Goal: Transaction & Acquisition: Purchase product/service

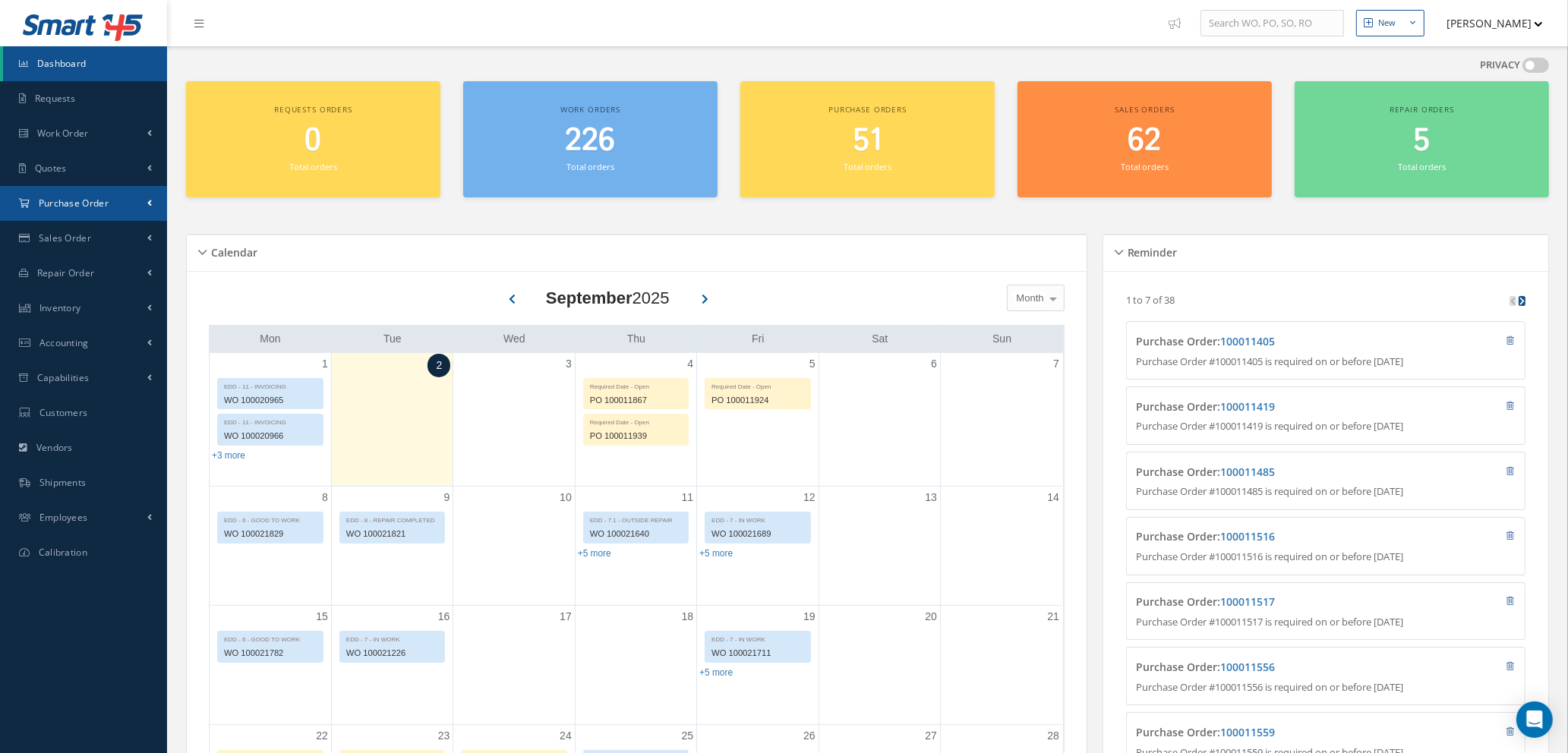
click at [58, 203] on span "Purchase Order" at bounding box center [74, 203] width 70 height 13
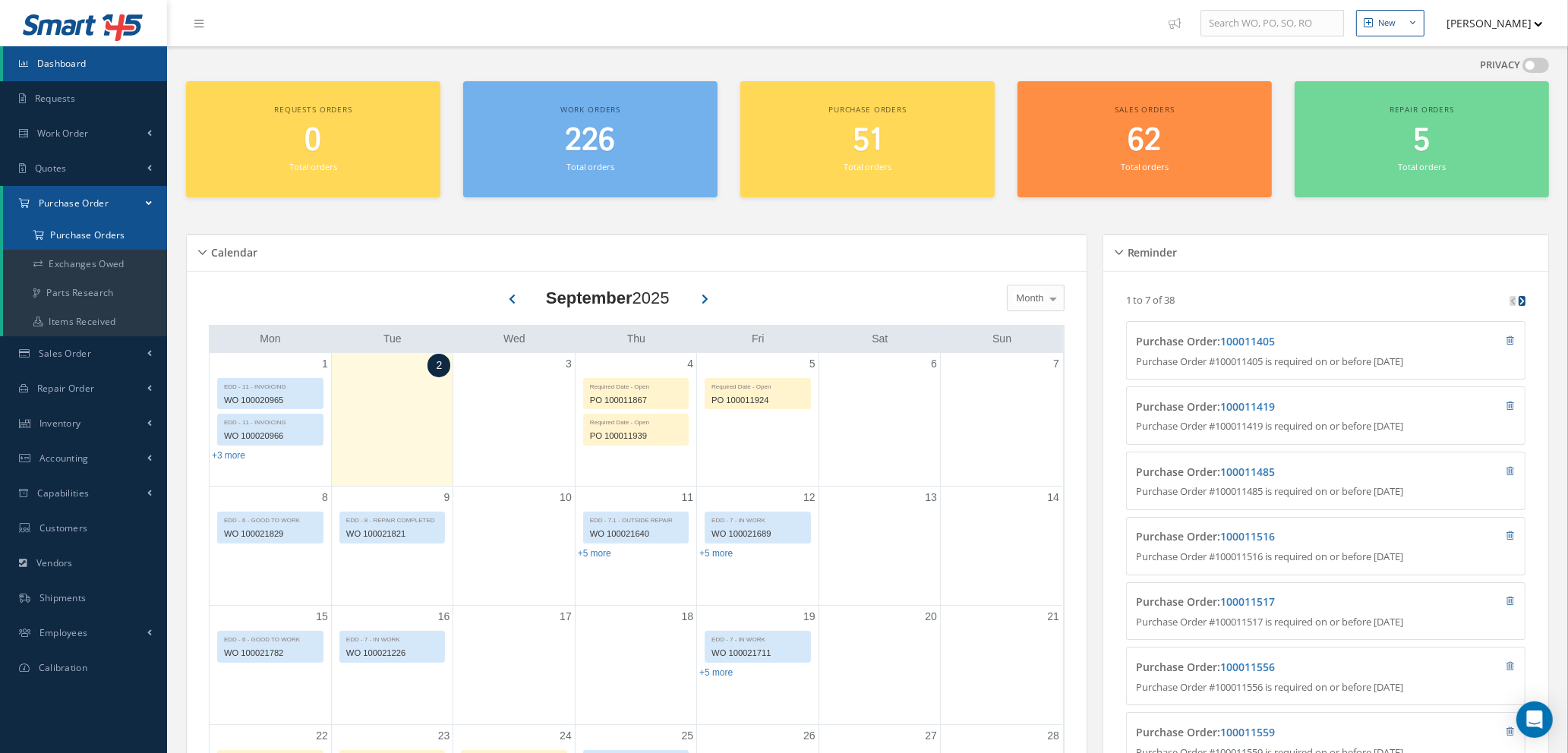
click at [78, 226] on a=1&status_id=2&status_id=3&status_id=5&collapsedFilters"] "Purchase Orders" at bounding box center [85, 235] width 164 height 29
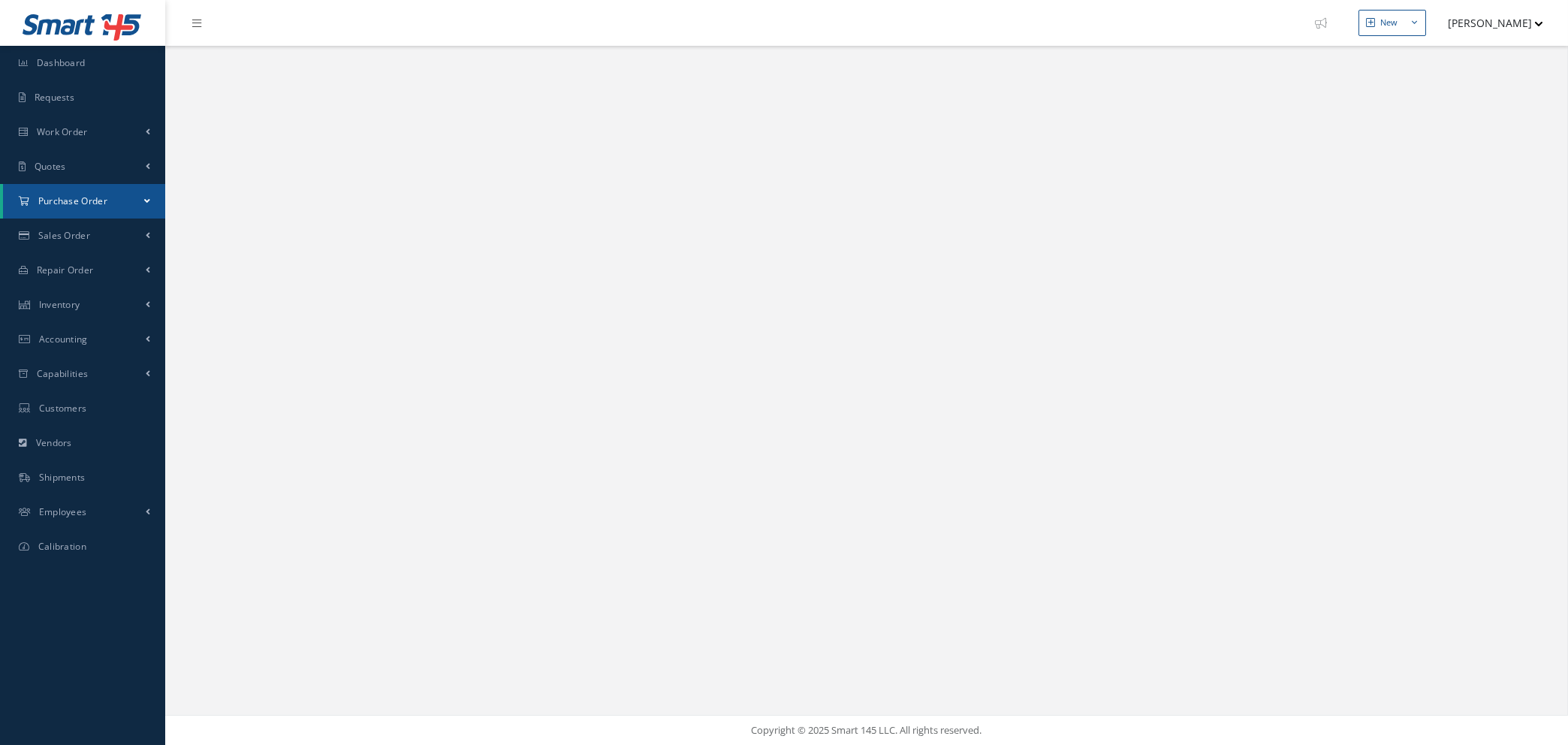
select select "25"
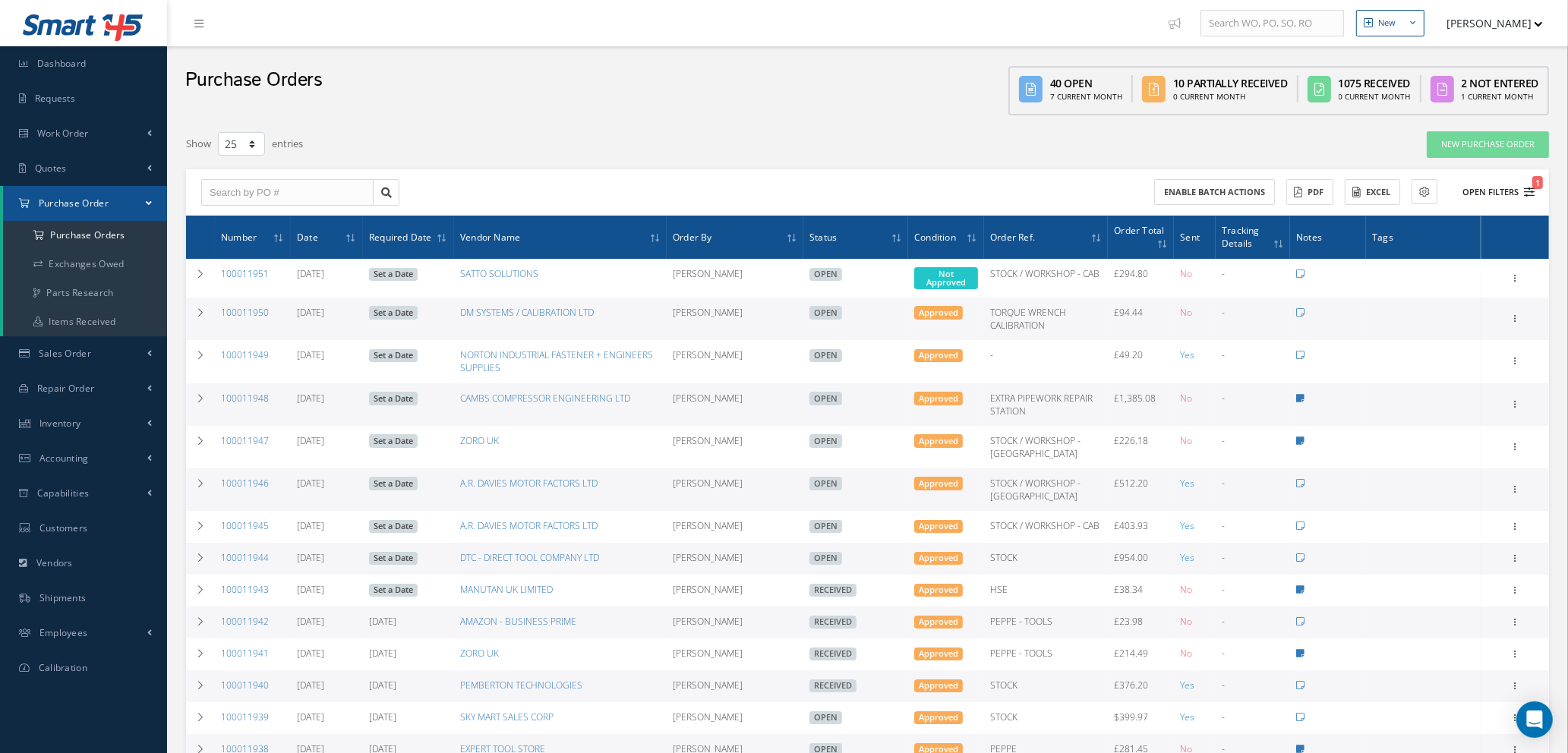
click at [1531, 189] on icon "1" at bounding box center [1529, 192] width 10 height 10
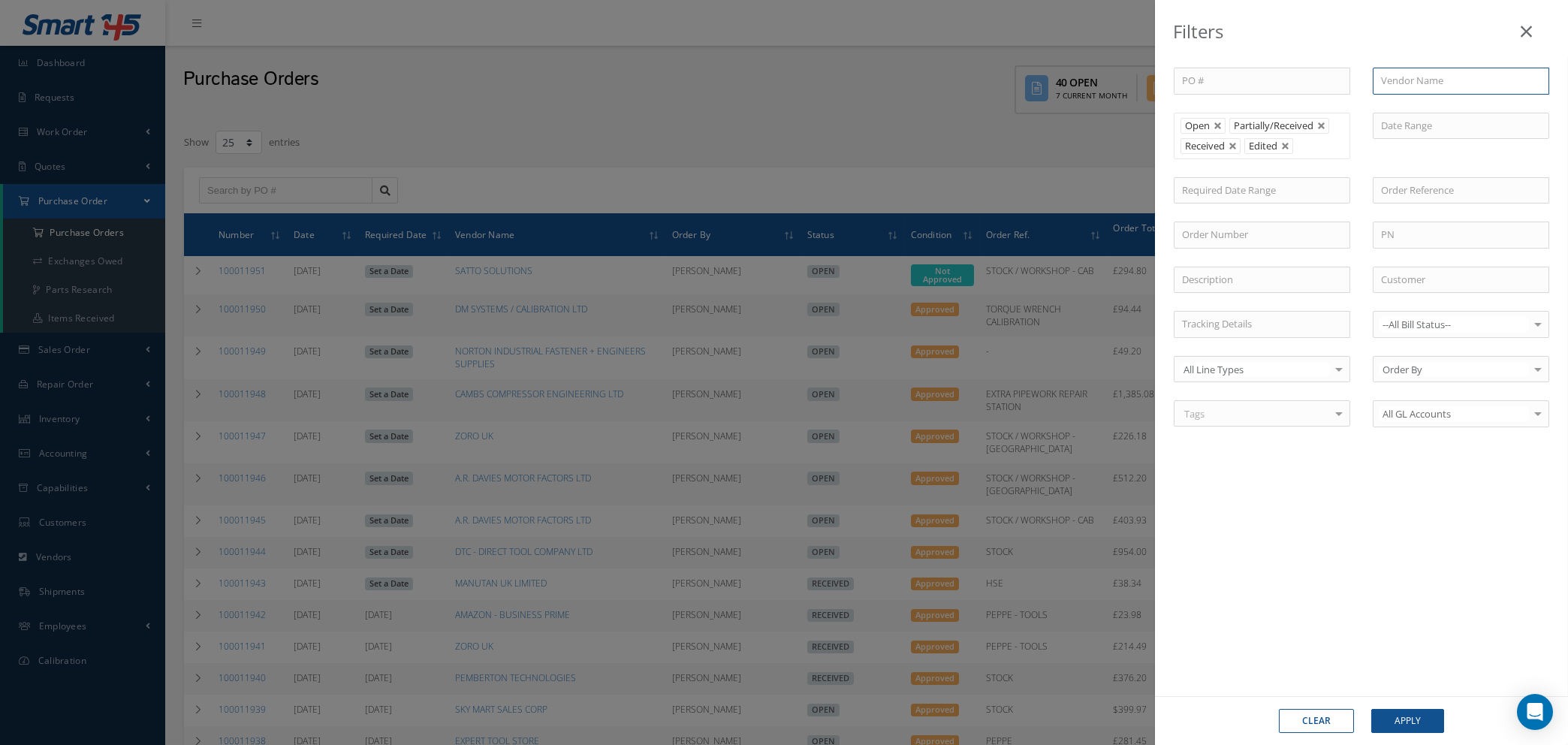
click at [1421, 82] on input "text" at bounding box center [1461, 81] width 176 height 27
click at [1461, 98] on div "AMAZON - BUSINESS PRIME" at bounding box center [1461, 108] width 175 height 27
type input "AMAZON - BUSINESS PRIME"
click at [1423, 718] on button "Apply" at bounding box center [1407, 721] width 73 height 24
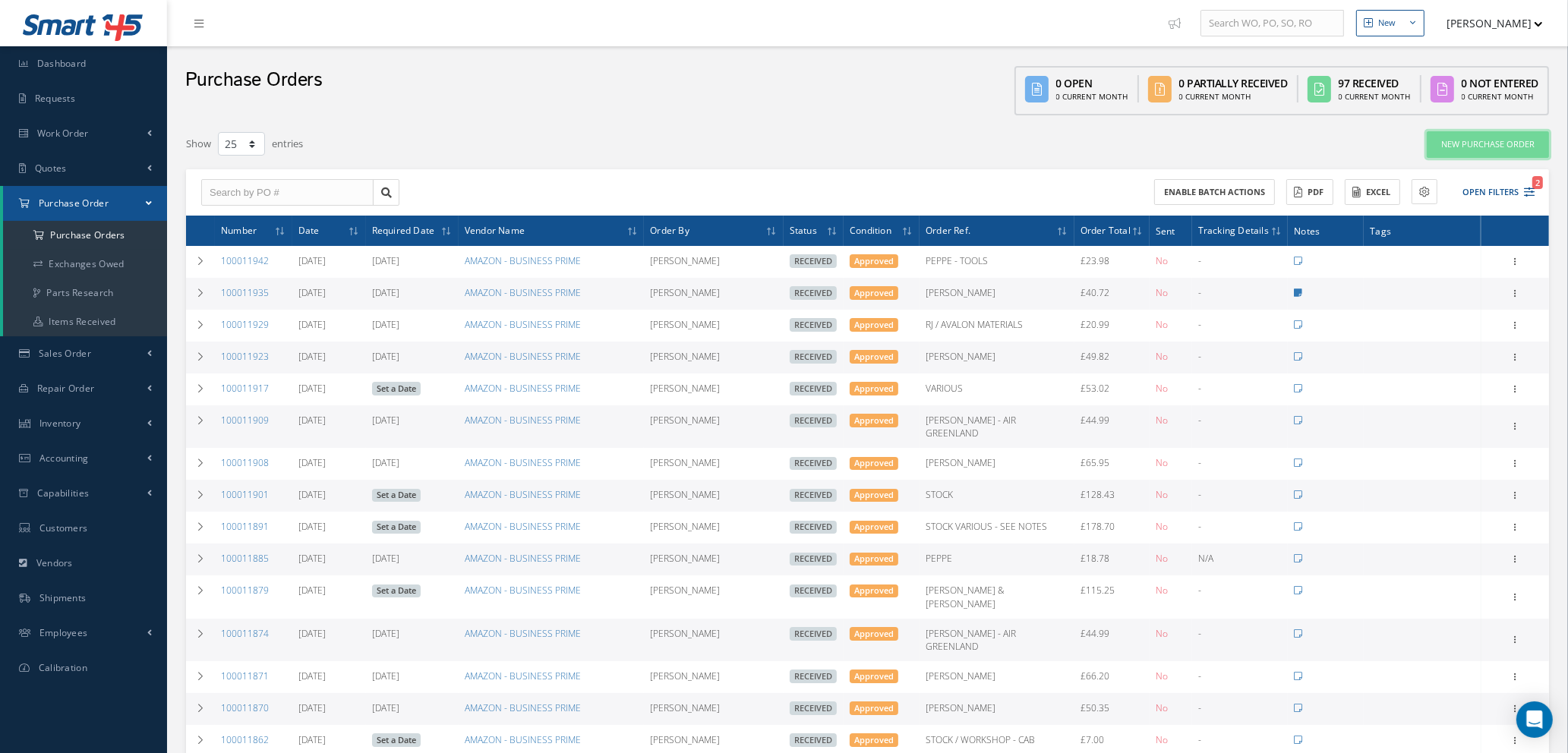
click at [1478, 149] on link "New Purchase Order" at bounding box center [1488, 145] width 122 height 27
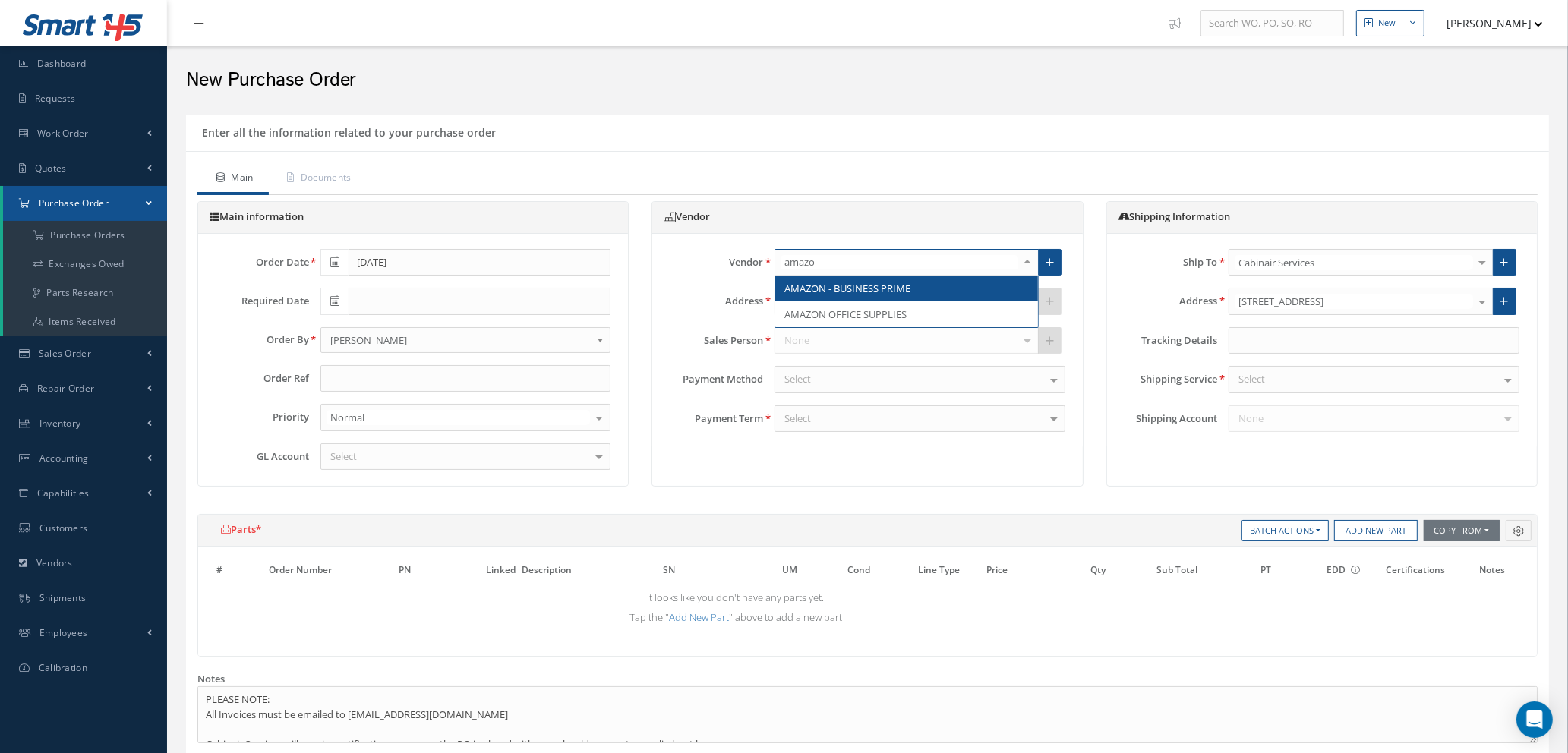
type input "amazon"
click at [849, 285] on span "AMAZON - BUSINESS PRIME" at bounding box center [847, 288] width 126 height 13
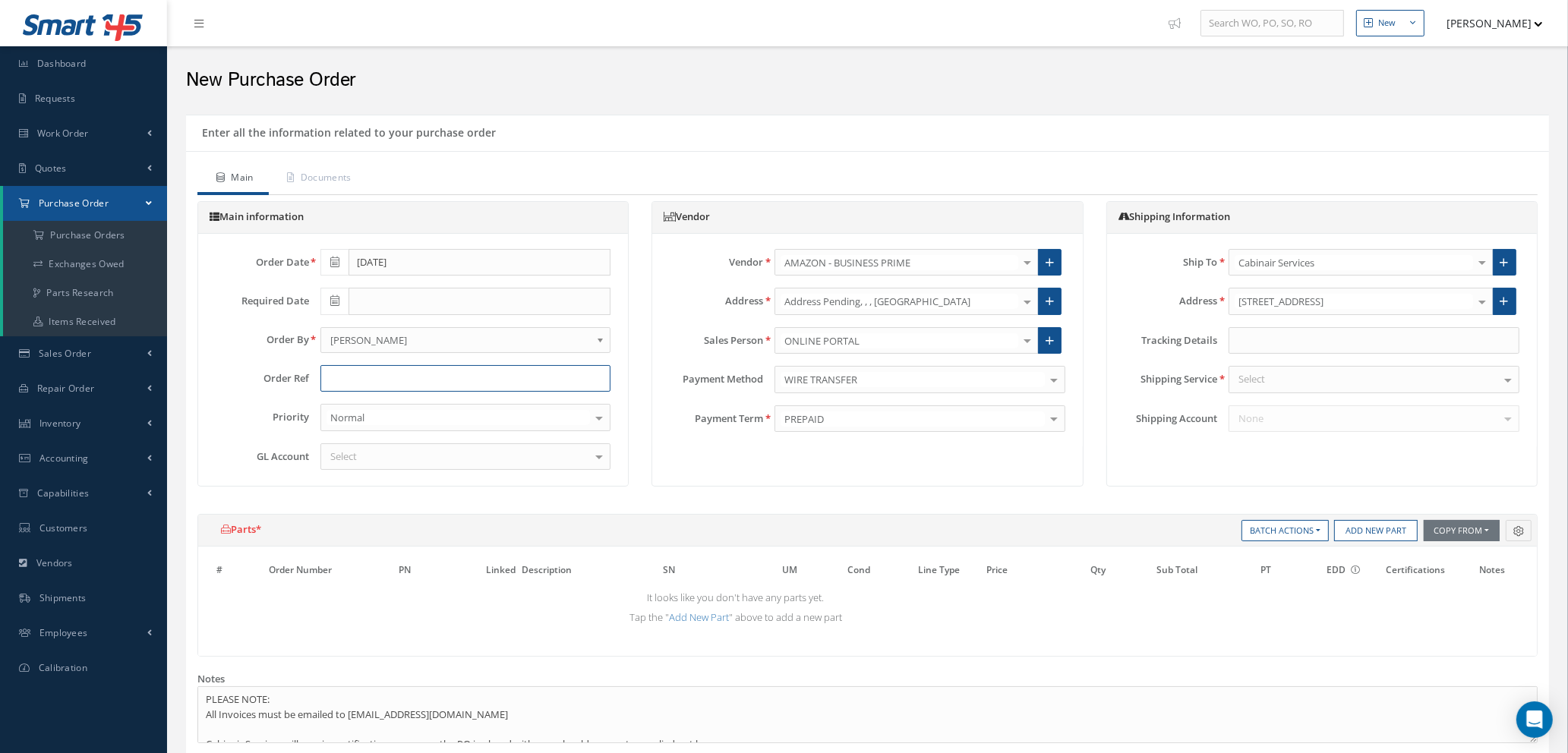
click at [396, 388] on input "text" at bounding box center [465, 379] width 291 height 27
type input "STOCK / WORKSHOP - CAB"
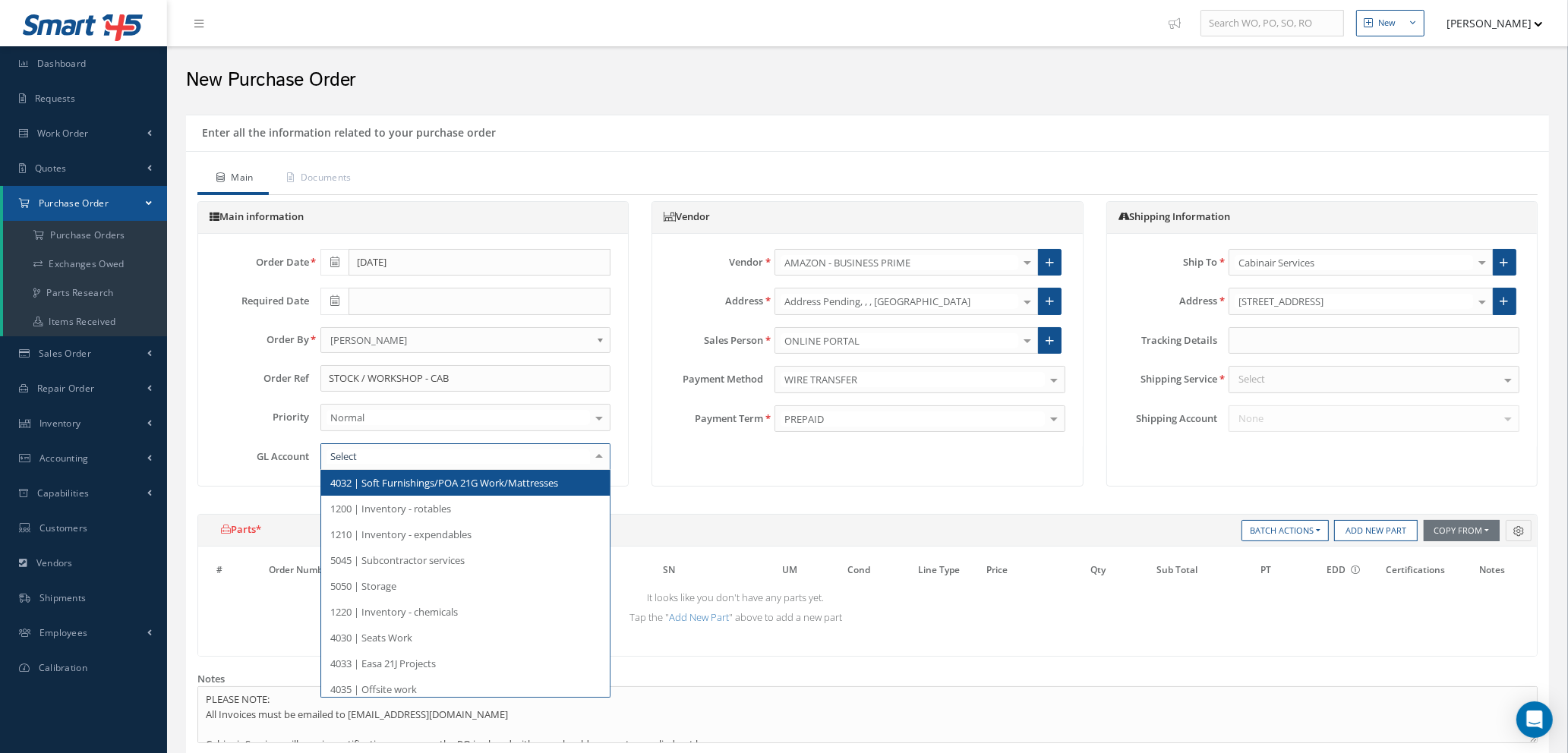
click at [494, 459] on div at bounding box center [465, 457] width 291 height 27
type input "500"
click at [492, 478] on span "5000 | Inventory- Purchases Consumables etc" at bounding box center [434, 483] width 208 height 13
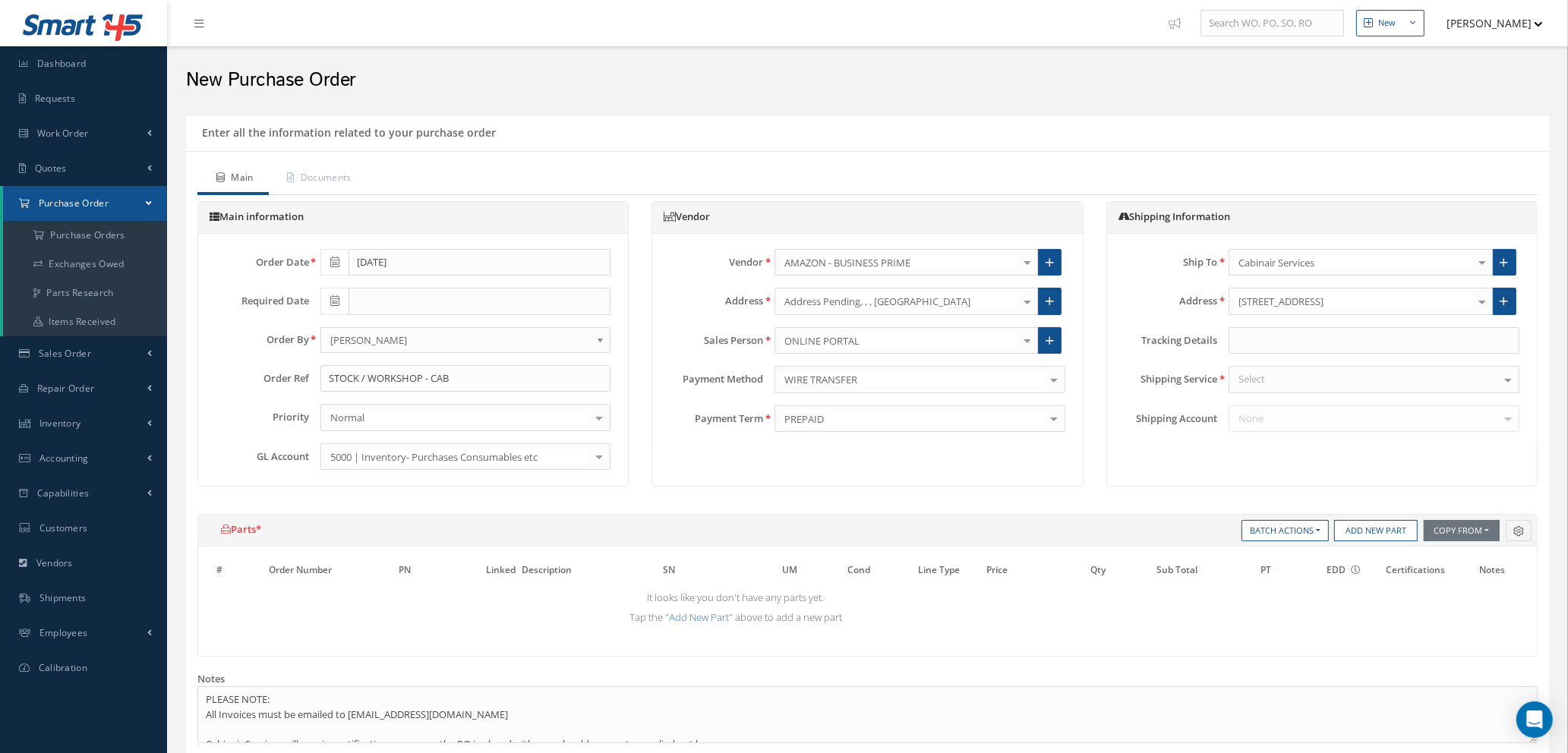
click at [1276, 378] on div "Select" at bounding box center [1374, 380] width 291 height 27
type input "your"
click at [1280, 410] on span "YOUR ROUTING" at bounding box center [1274, 406] width 71 height 13
click at [1379, 531] on button "Add New Part" at bounding box center [1375, 530] width 83 height 21
select select "1"
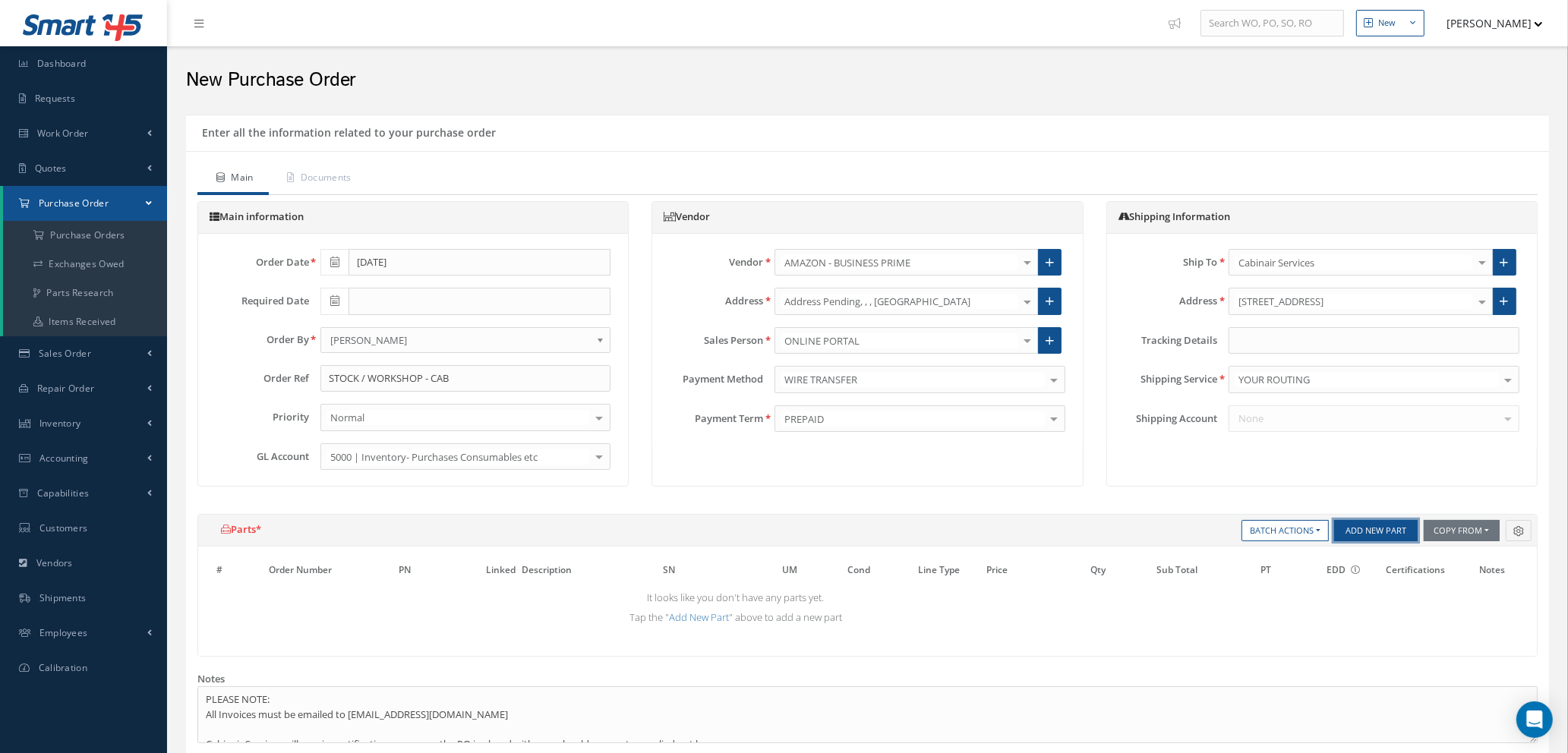
select select "5"
select select "114"
select select "1"
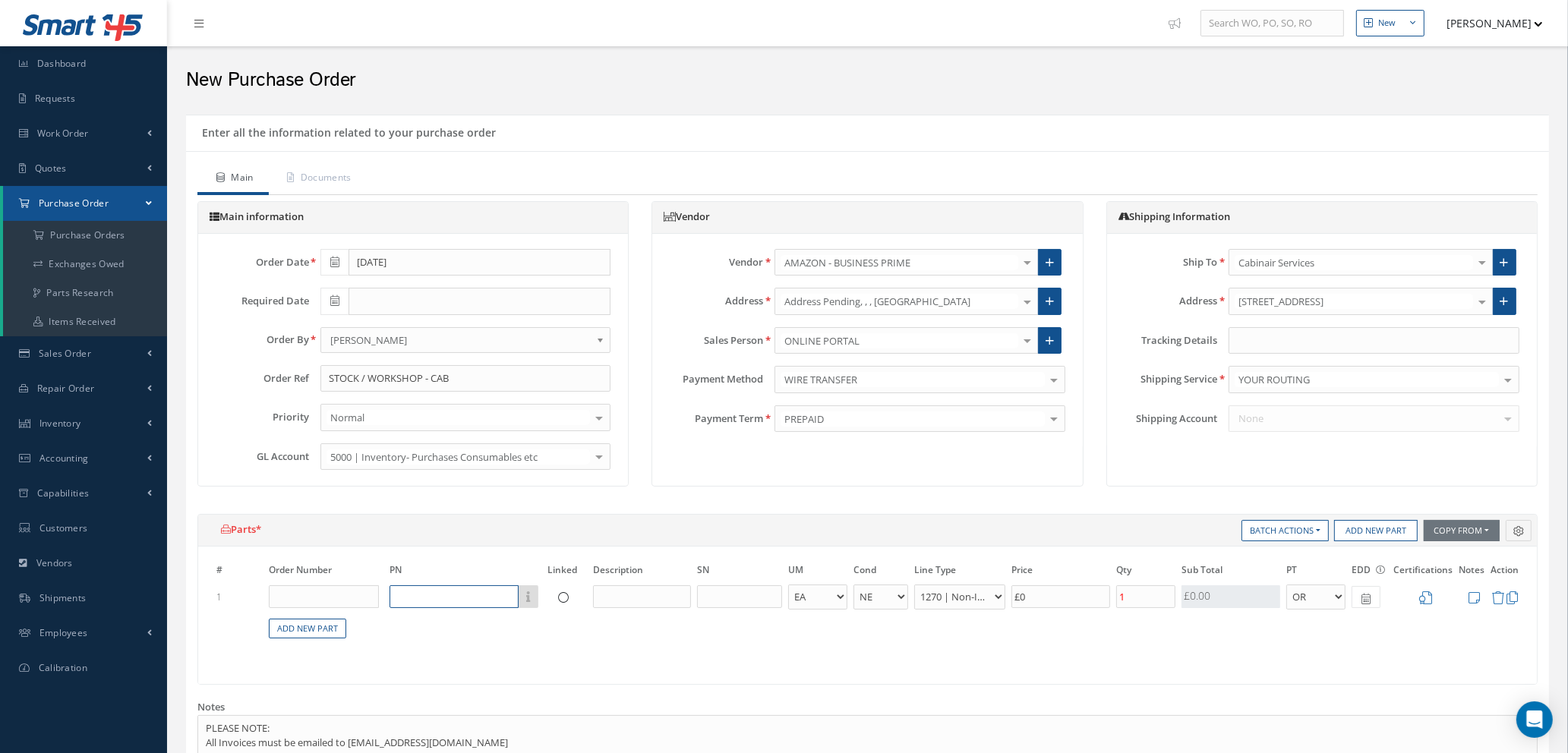
click at [438, 591] on input "text" at bounding box center [453, 597] width 129 height 23
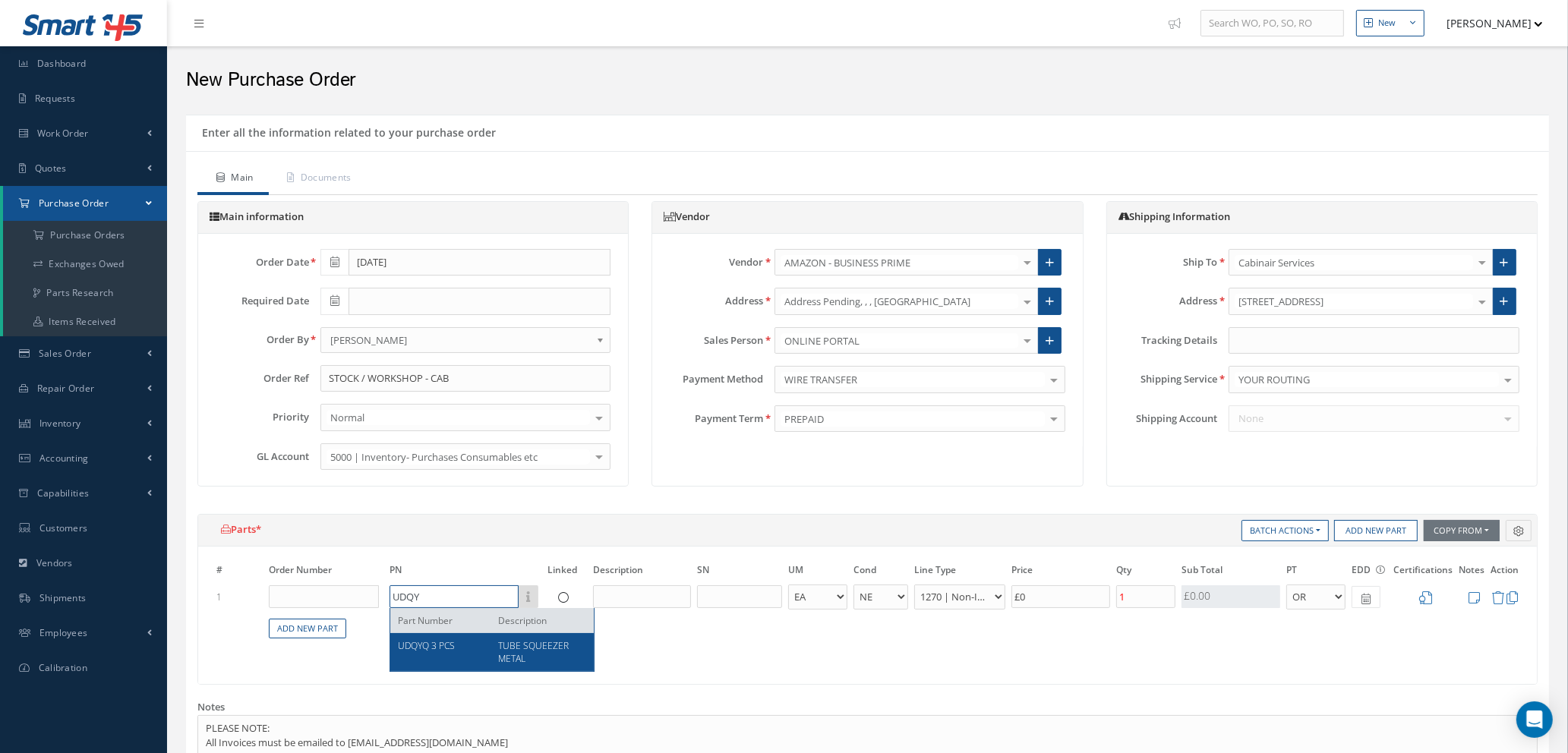
type input "UDQY"
click at [428, 657] on div "UDQYQ 3 PCS" at bounding box center [442, 652] width 89 height 26
type input "£0.83"
type input "UDQYQ 3 PCS"
type input "TUBE SQUEEZER METAL"
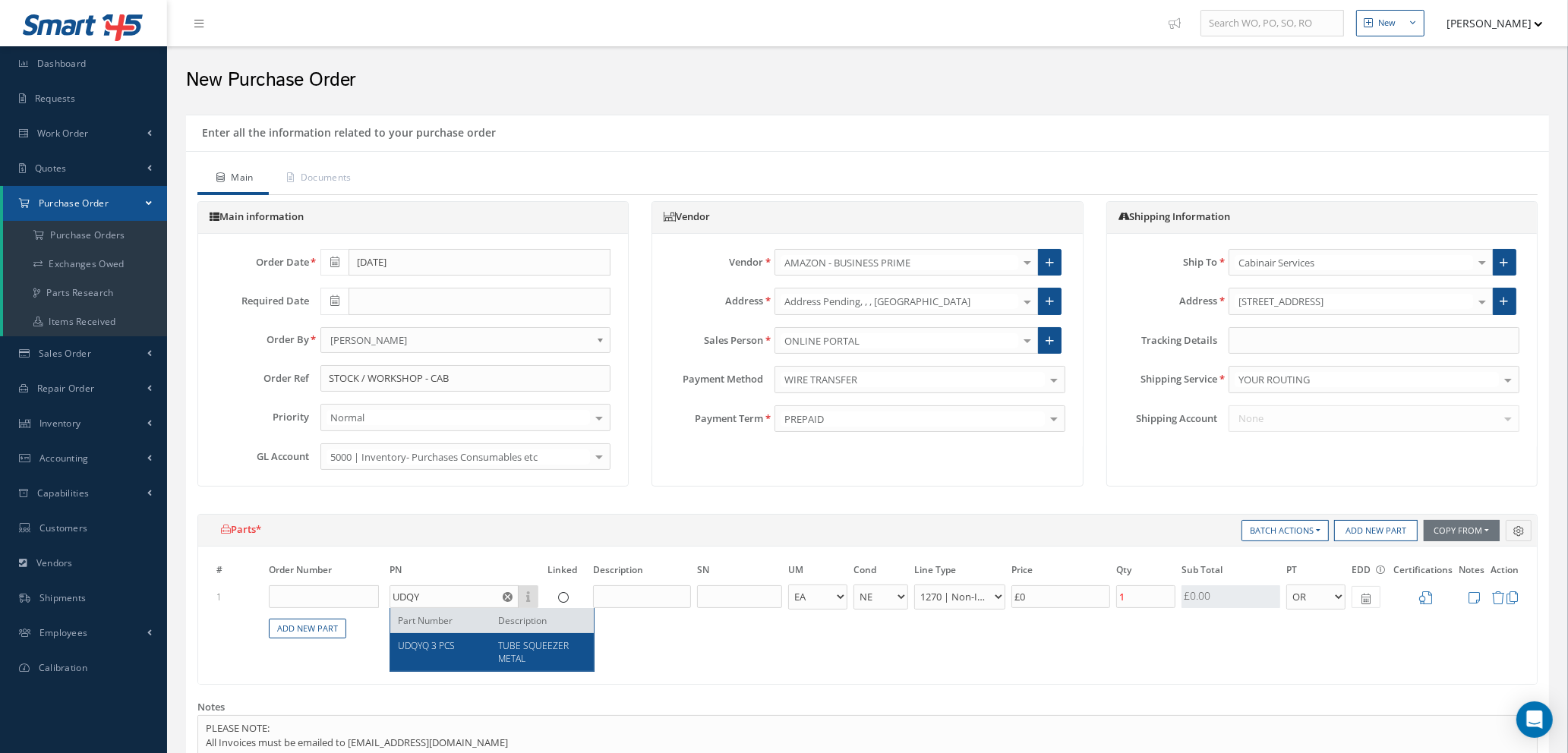
select select "7"
type input "£4.16"
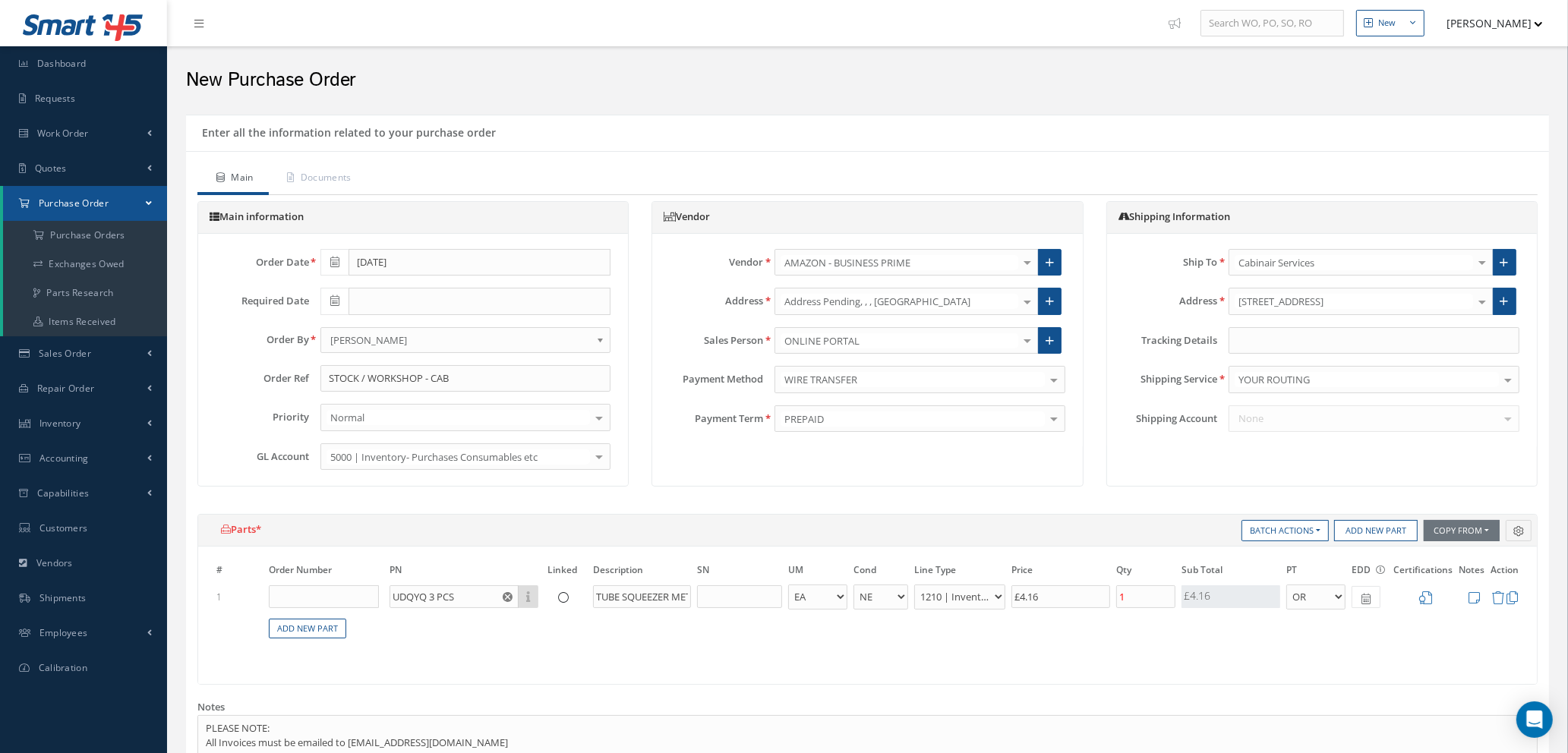
click at [1428, 597] on icon at bounding box center [1425, 598] width 13 height 13
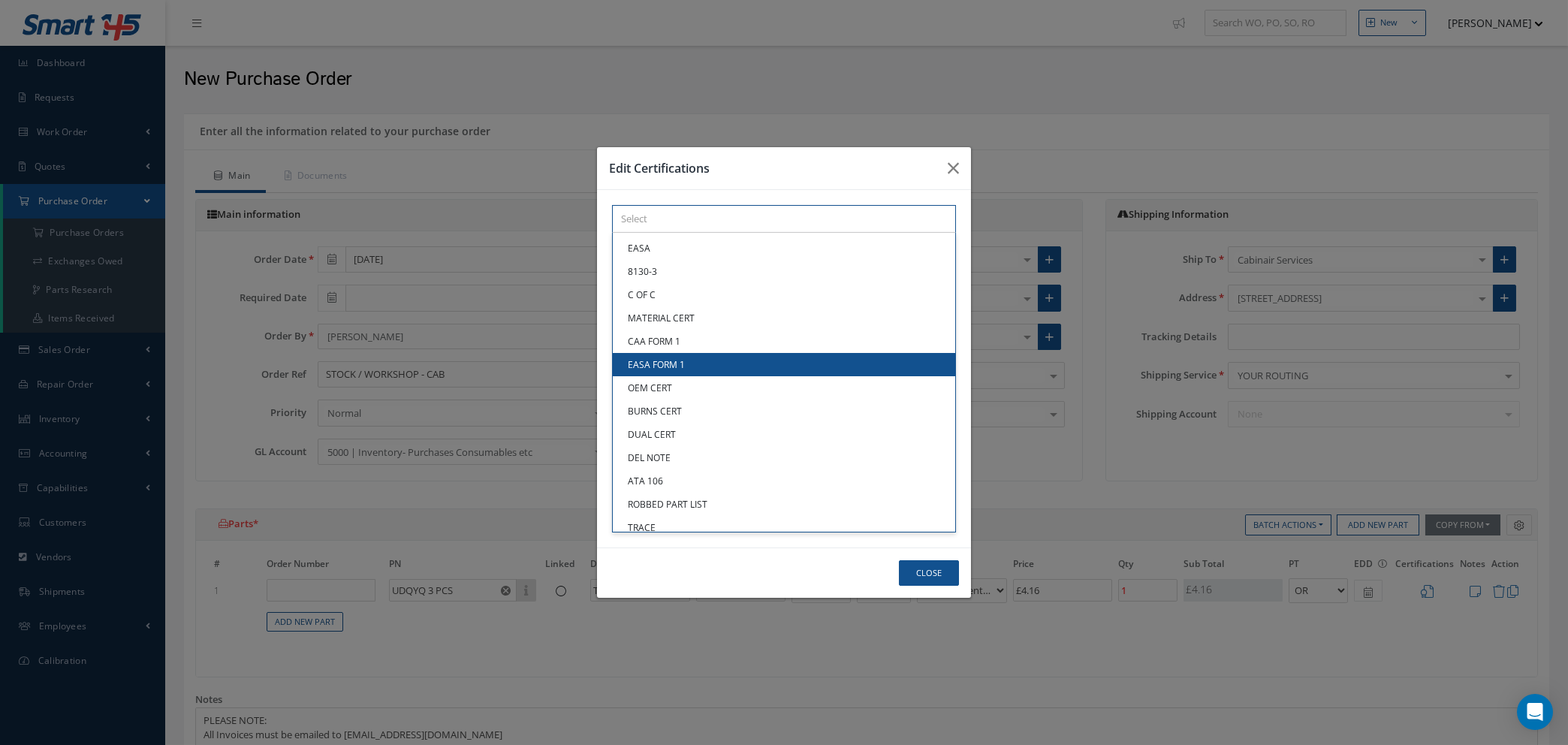
click at [746, 233] on div "× Loading... EASA 8130-3 C OF C MATERIAL CERT CAA FORM 1 EASA FORM 1 OEM CERT B…" at bounding box center [784, 219] width 344 height 27
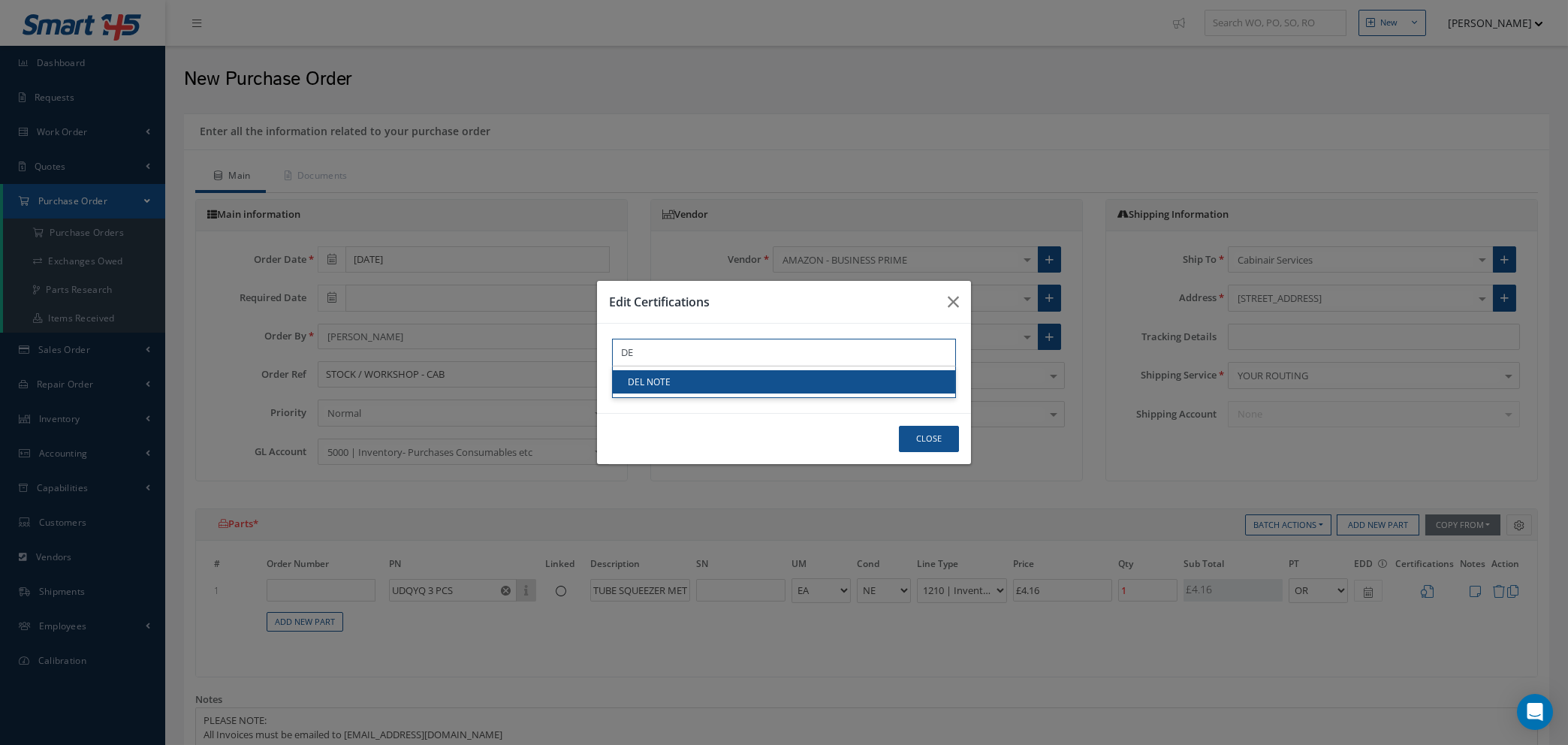
type input "DE"
click at [745, 388] on link "DEL NOTE" at bounding box center [784, 382] width 343 height 24
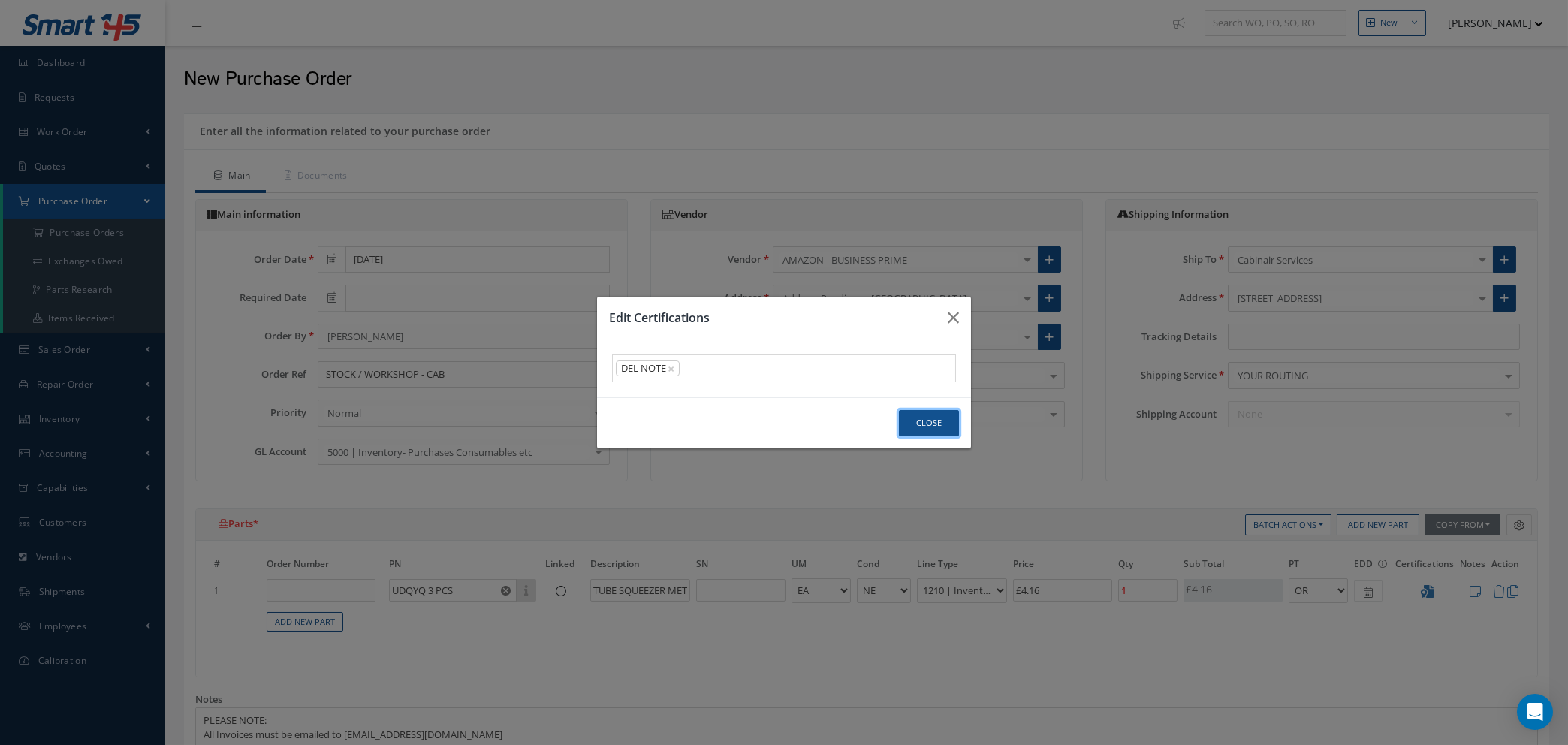
click at [920, 424] on button "Close" at bounding box center [929, 423] width 60 height 27
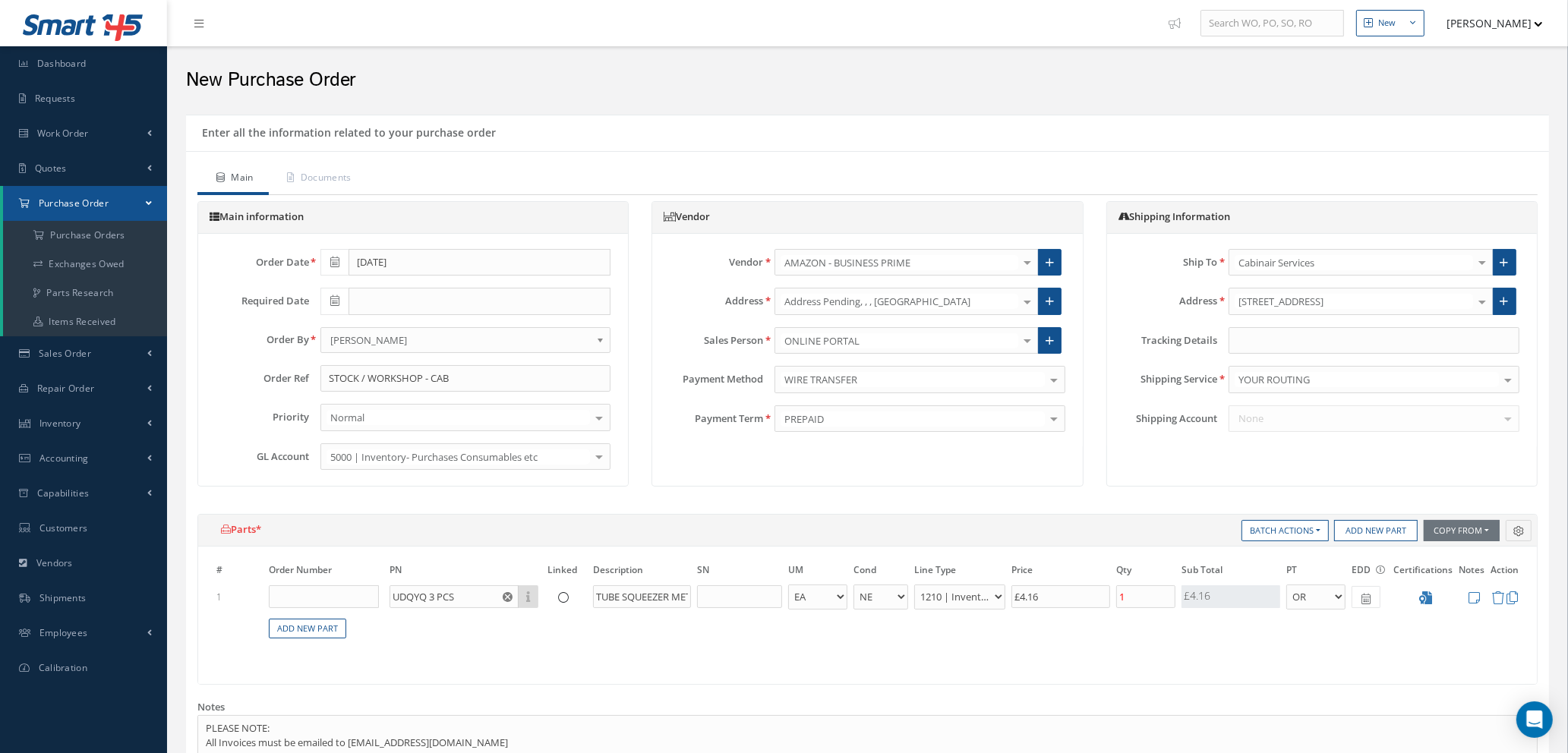
scroll to position [342, 0]
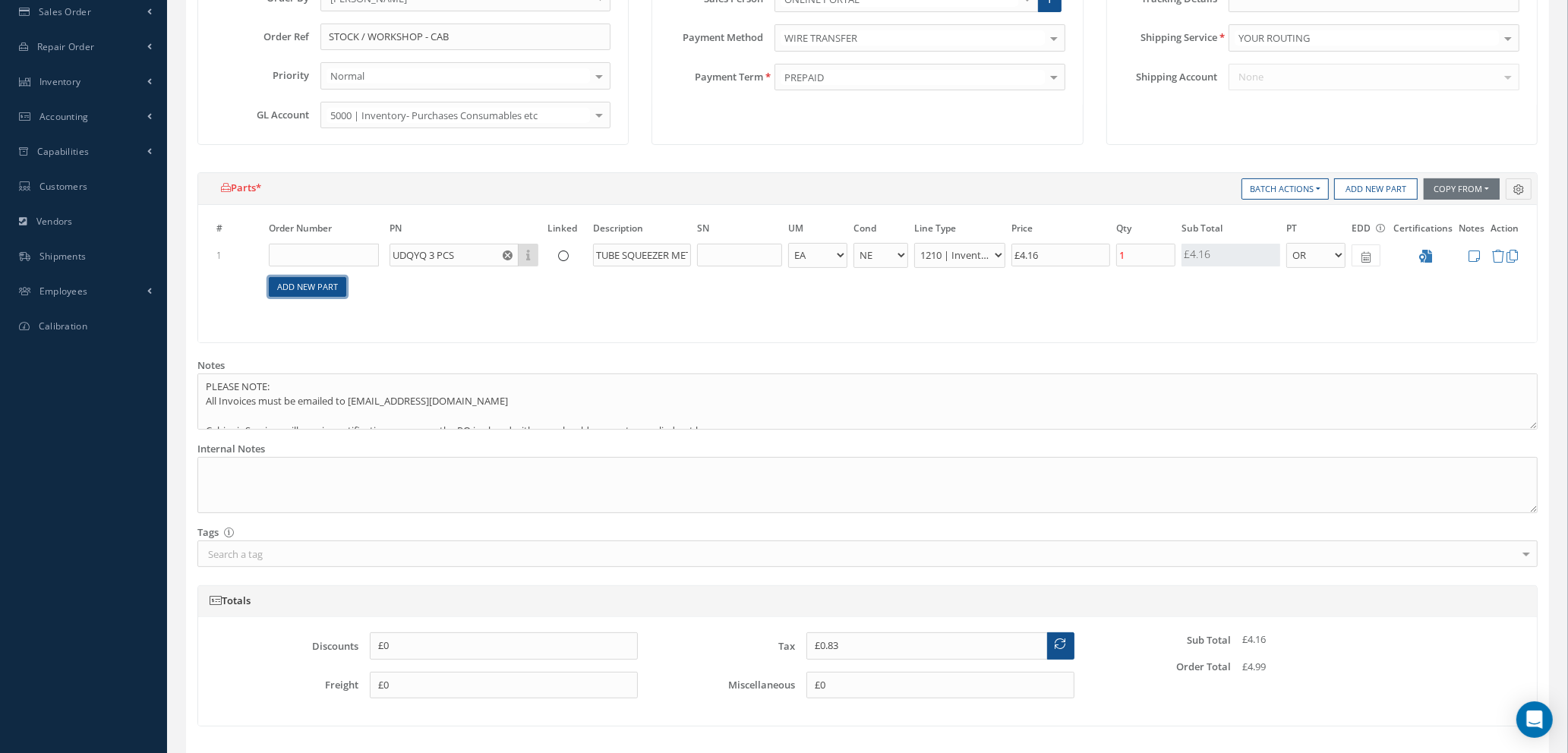
click at [310, 289] on link "Add New Part" at bounding box center [308, 288] width 78 height 21
select select "1"
select select "5"
select select "114"
select select "1"
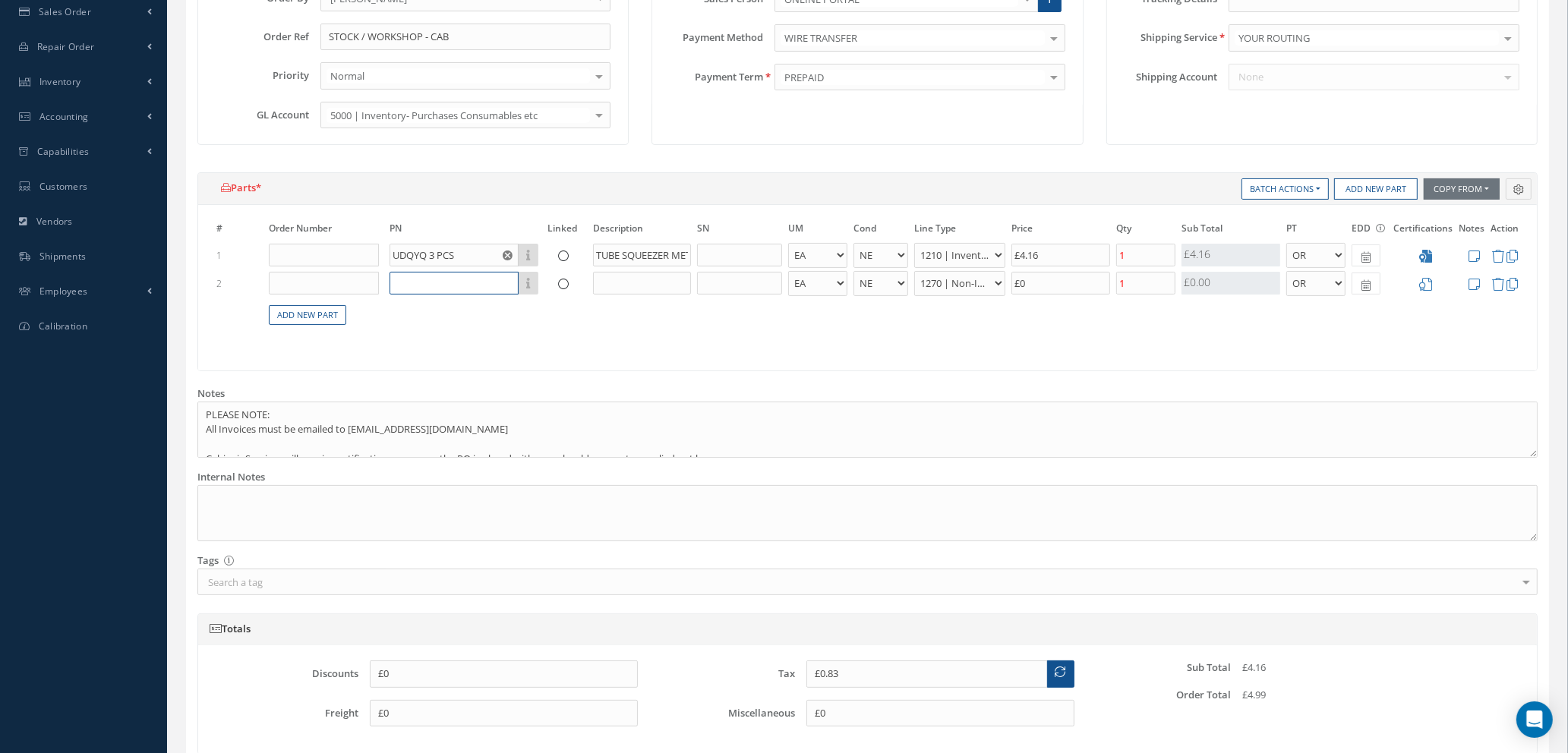
click at [438, 285] on input "text" at bounding box center [453, 283] width 129 height 23
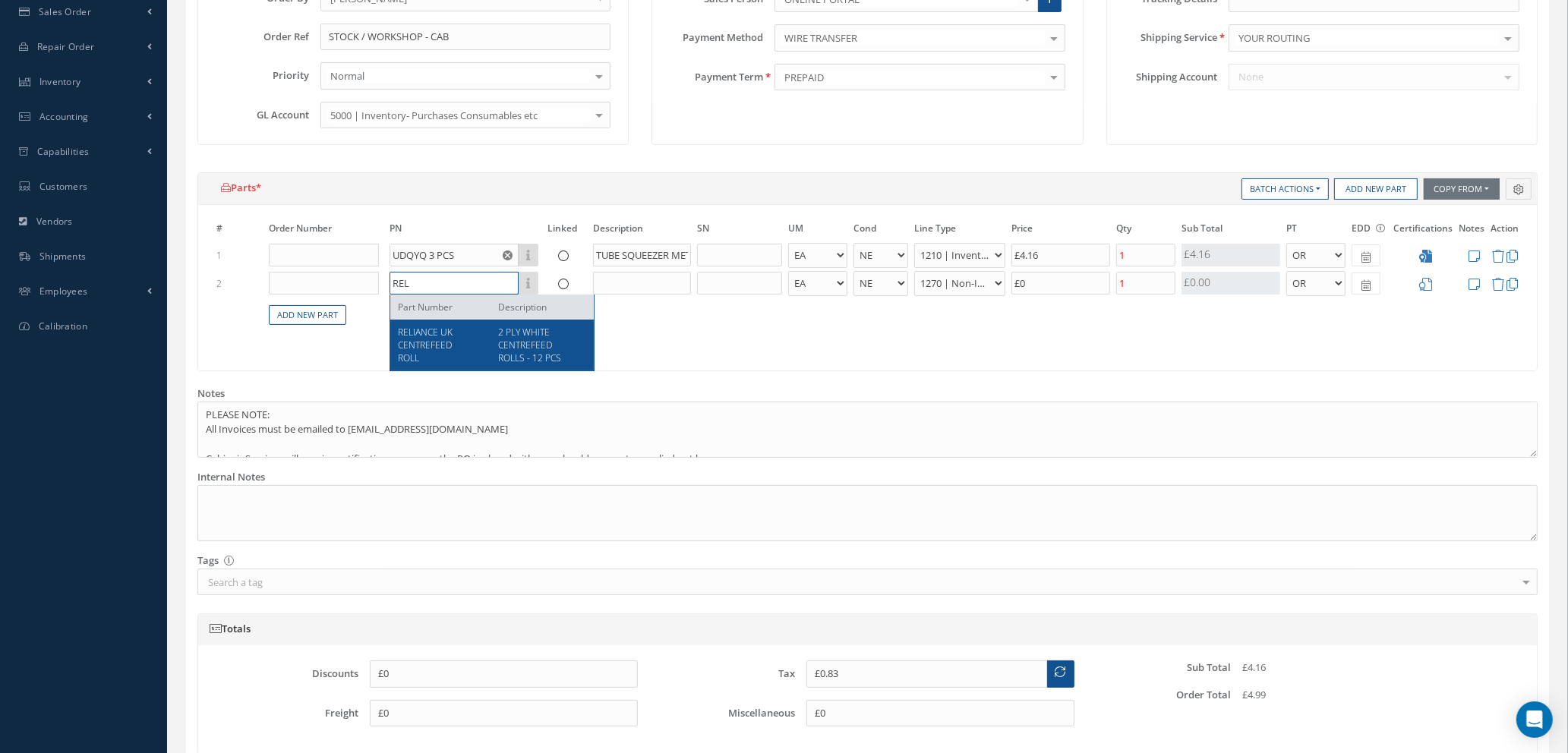
type input "REL"
click at [421, 350] on span "RELIANCE UK CENTREFEED ROLL" at bounding box center [425, 345] width 55 height 39
type input "£4.13"
type input "RELIANCE UK CENTREFEED ROLL"
type input "2 PLY WHITE CENTREFEED ROLLS - 12 PCS"
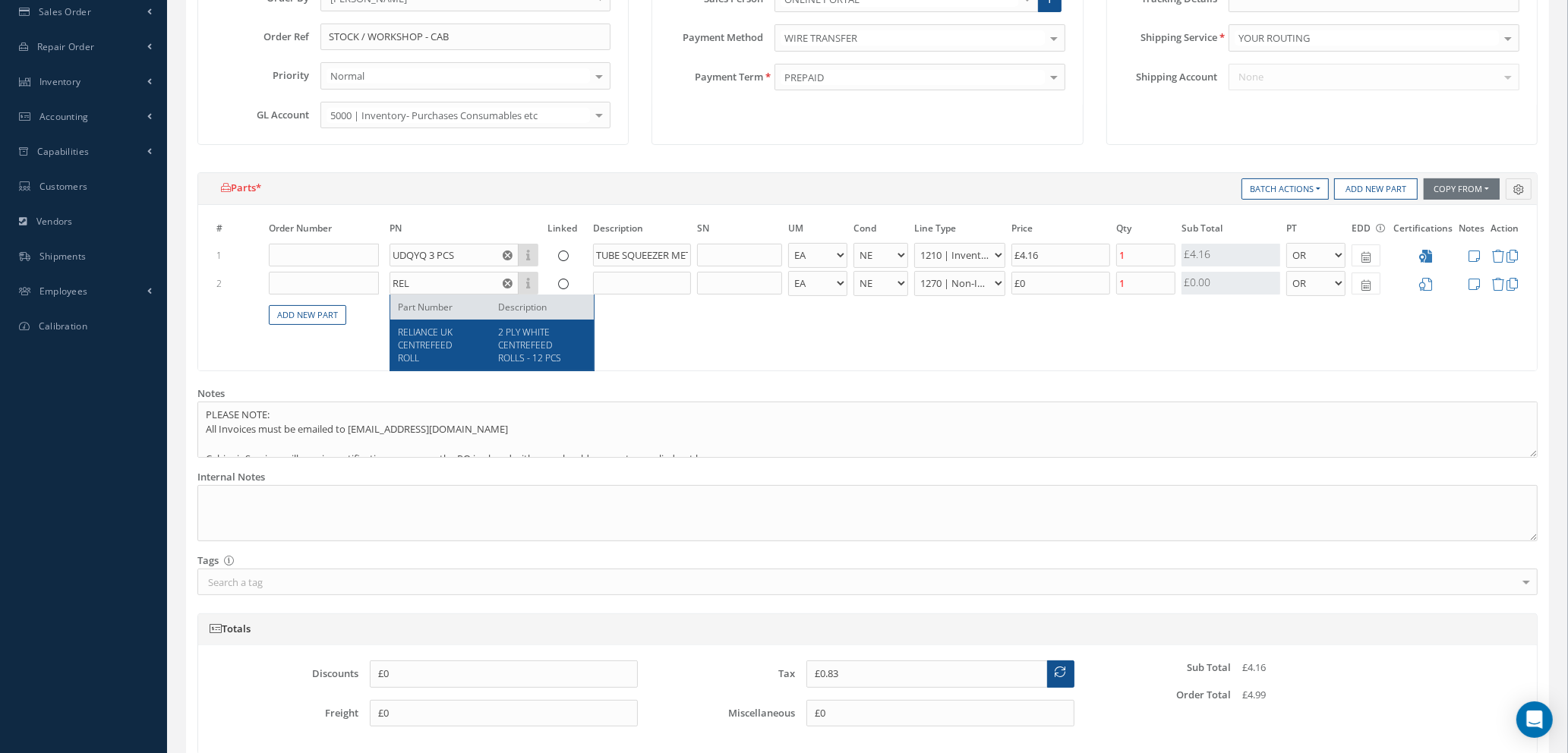
type input "£16.49"
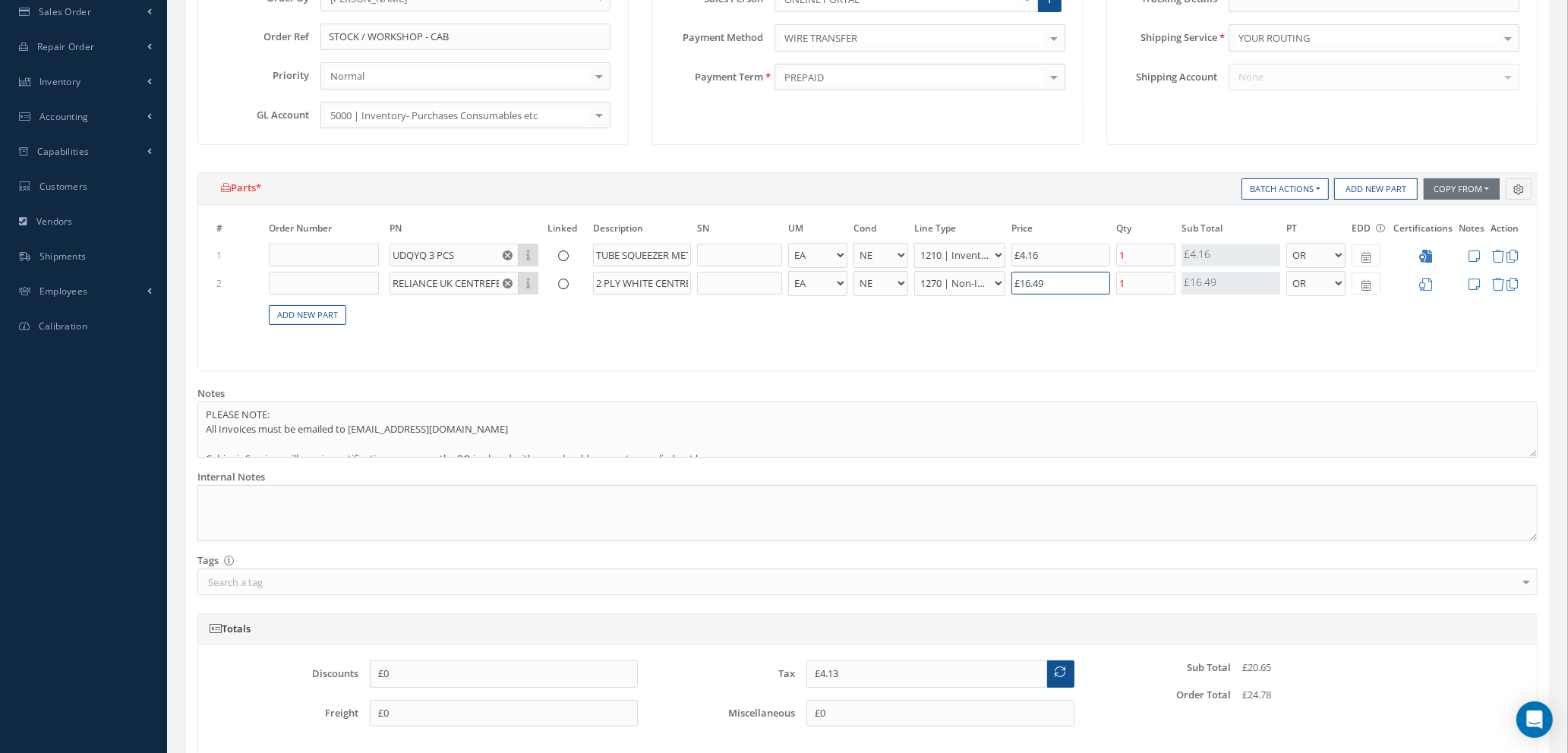
drag, startPoint x: 1075, startPoint y: 284, endPoint x: 861, endPoint y: 258, distance: 215.6
click at [896, 259] on tbody "1 UDQYQ 3 PCS Part Number Description TUBE SQUEEZER METAL - BAG BX CA RL EA FT …" at bounding box center [867, 292] width 1308 height 101
type input "£1.03"
type input "£1"
type input "£3.63"
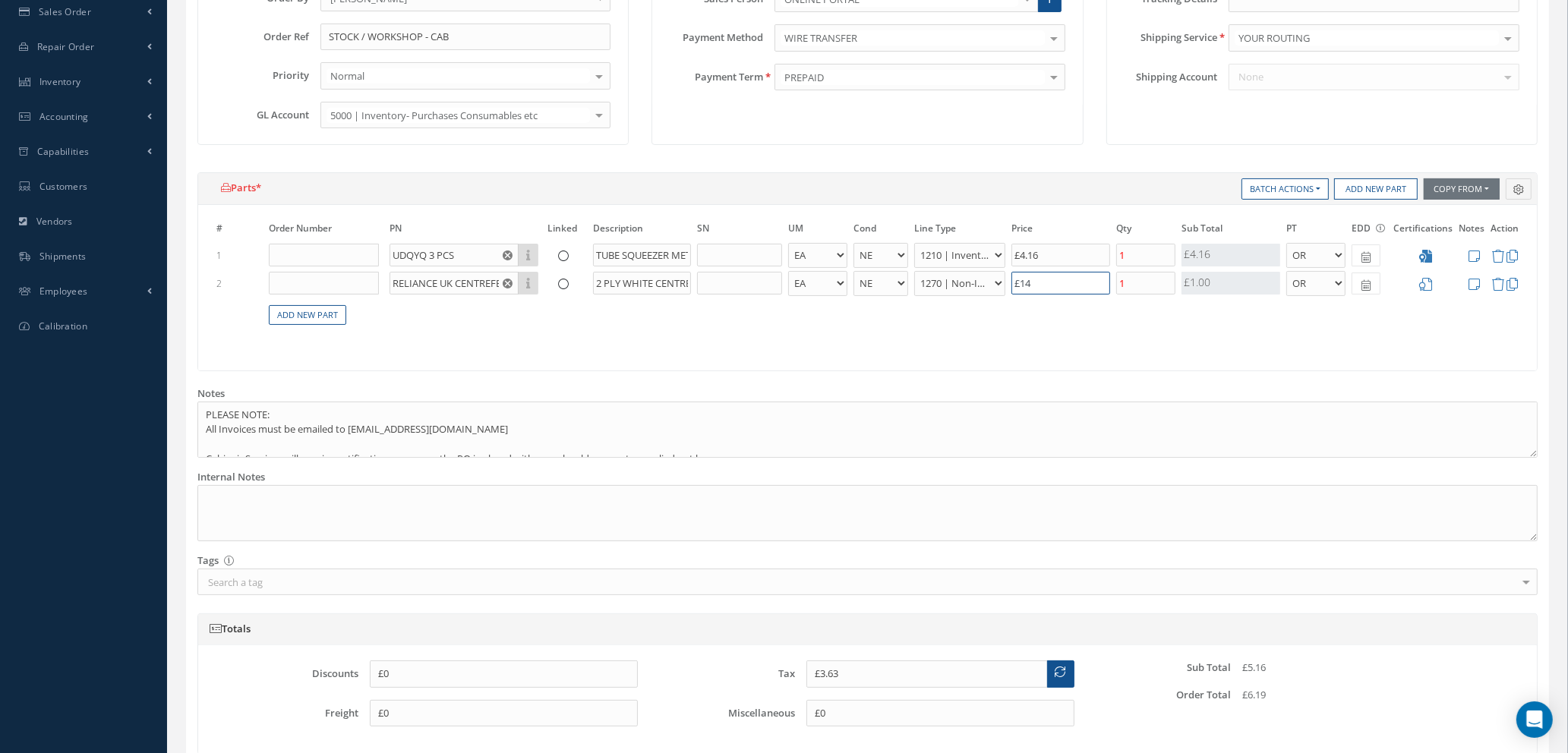
type input "£14."
type input "£3.65"
type input "£14.1"
type input "£3.66"
type input "£14.16"
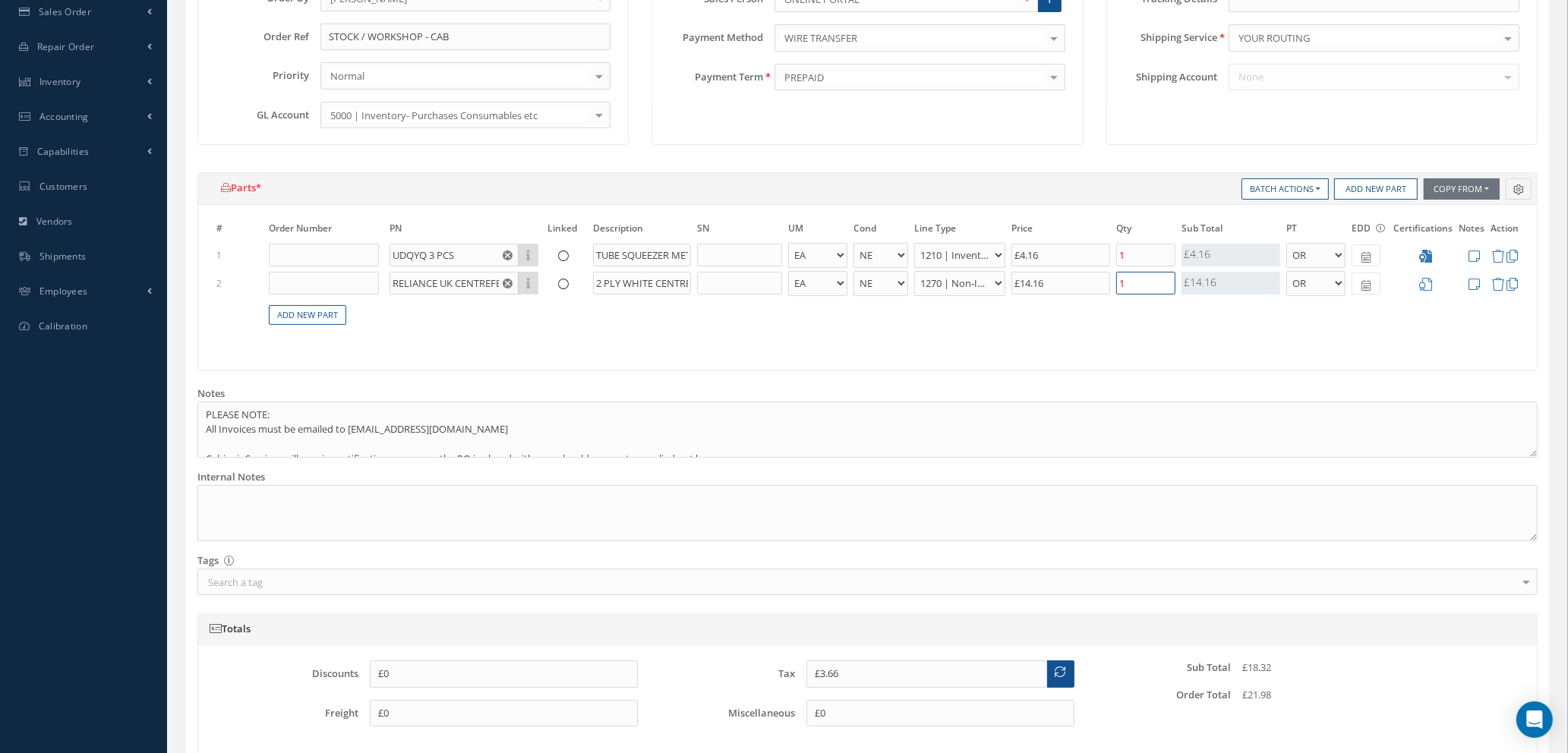
drag, startPoint x: 1134, startPoint y: 280, endPoint x: 1091, endPoint y: 285, distance: 43.3
click at [1091, 285] on tr "2 RELIANCE UK CENTREFEED ROLL Part Number Description 2 PLY WHITE CENTREFEED RO…" at bounding box center [867, 283] width 1308 height 28
type input "£0.83"
type input "£17.82"
type input "6"
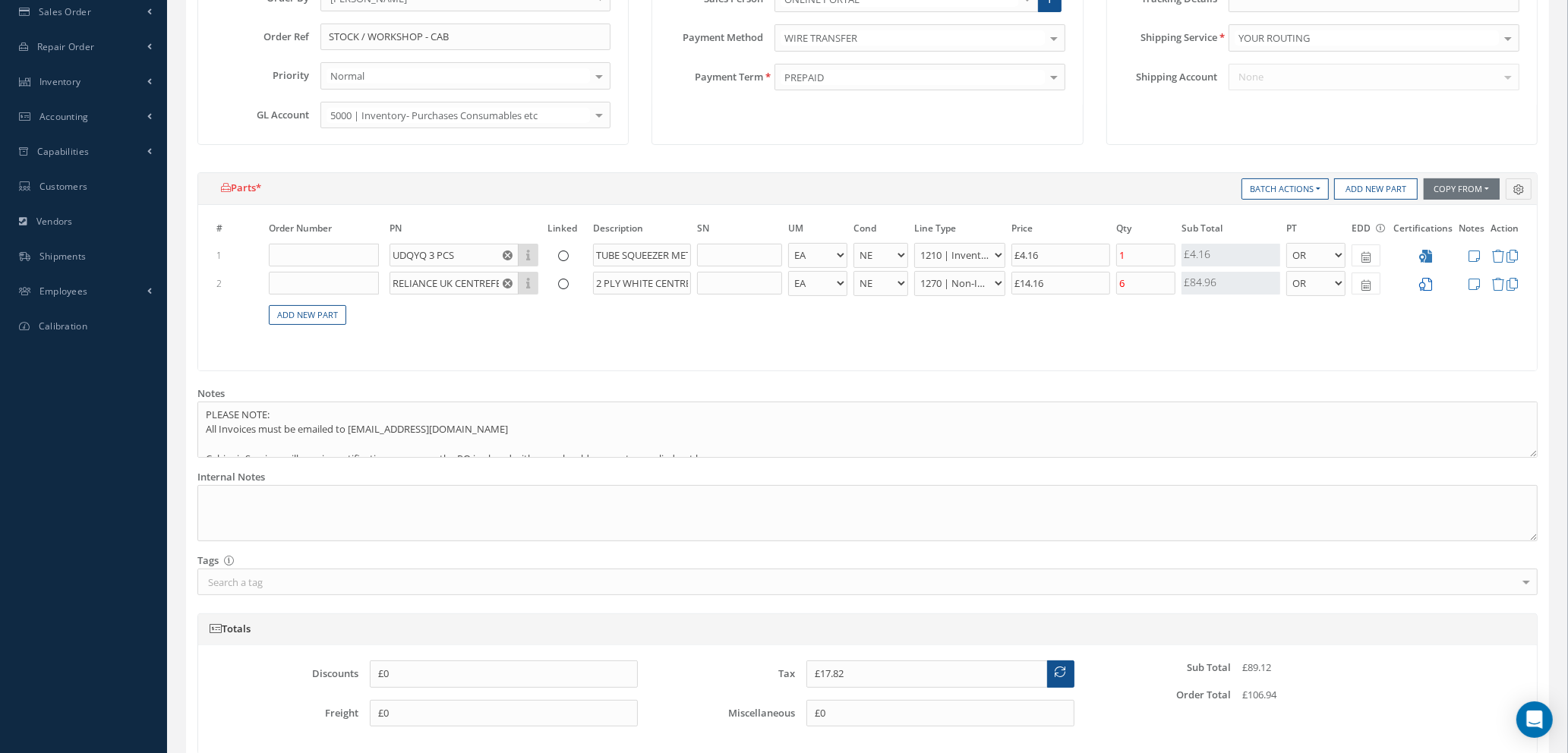
click at [1432, 278] on icon at bounding box center [1425, 285] width 13 height 13
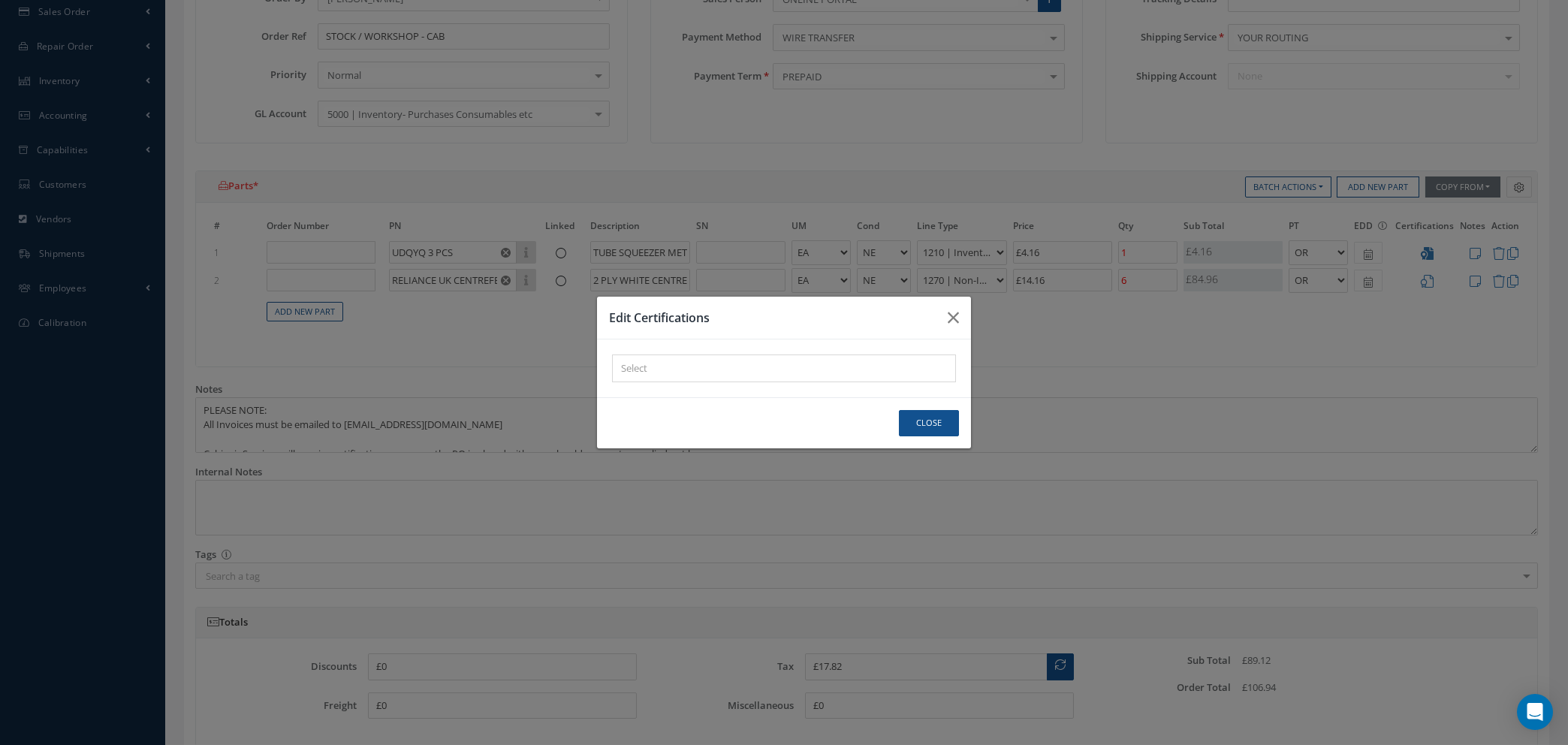
click at [901, 369] on div "× Loading..." at bounding box center [784, 368] width 344 height 27
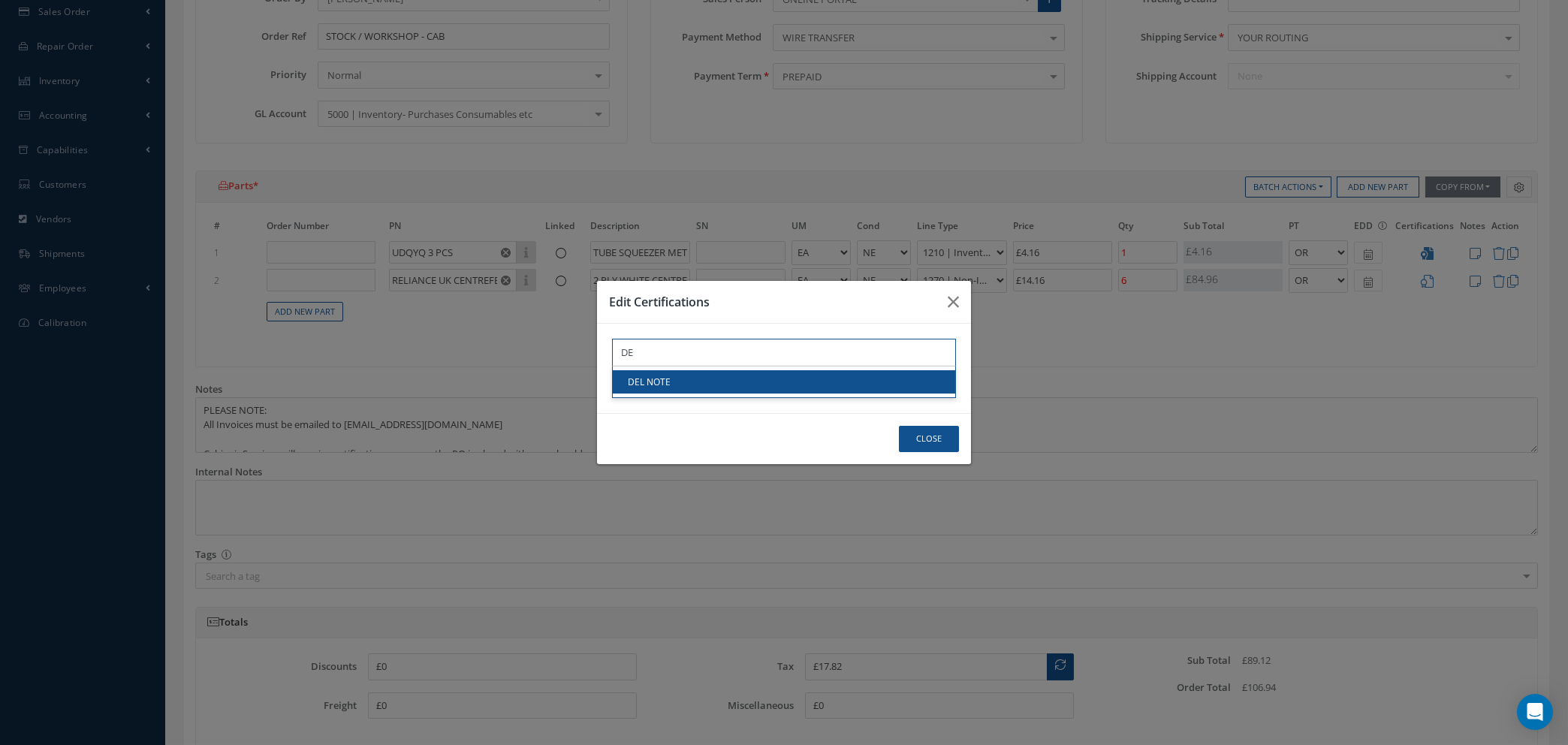
type input "DE"
click at [895, 388] on link "DEL NOTE" at bounding box center [784, 382] width 343 height 24
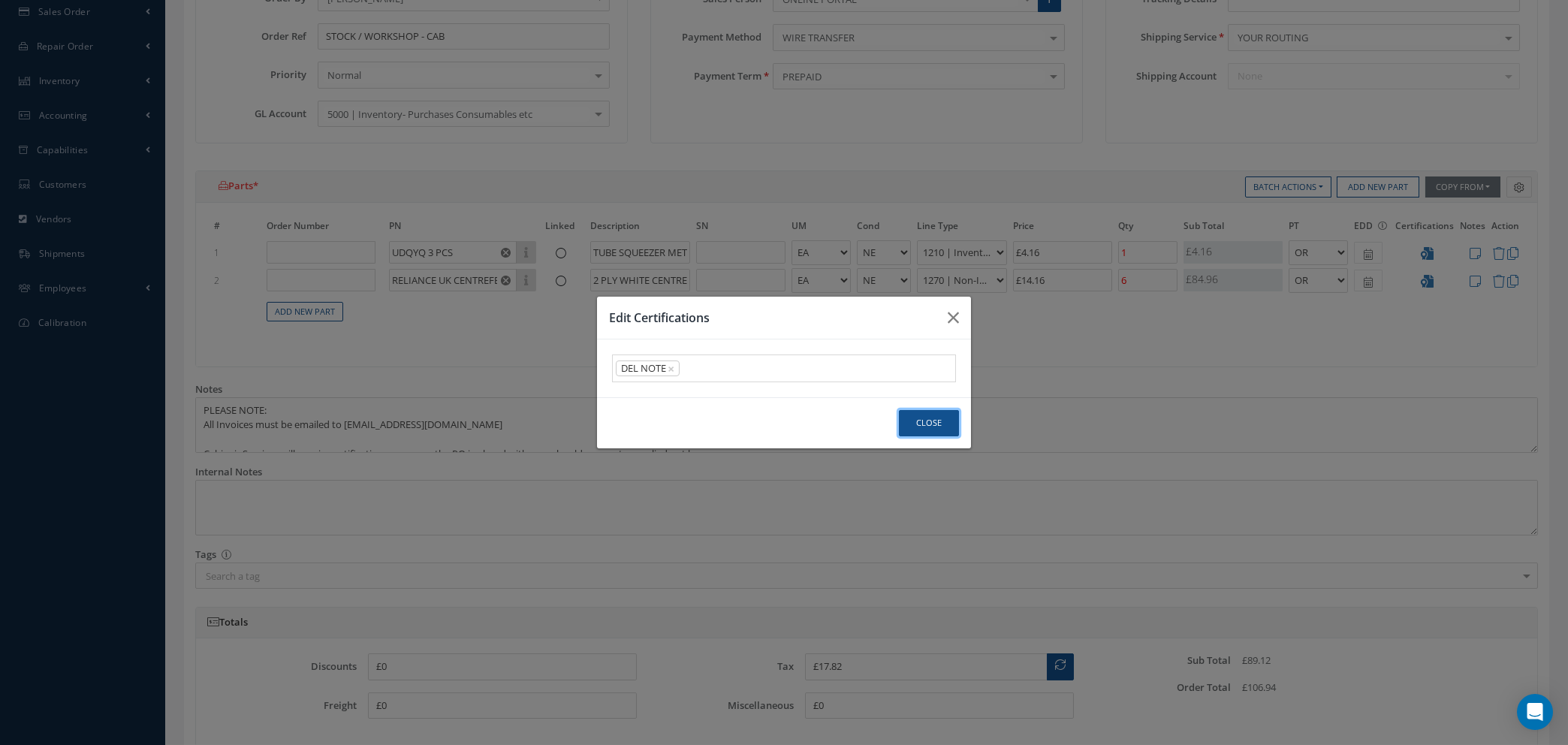
click at [938, 424] on button "Close" at bounding box center [929, 423] width 60 height 27
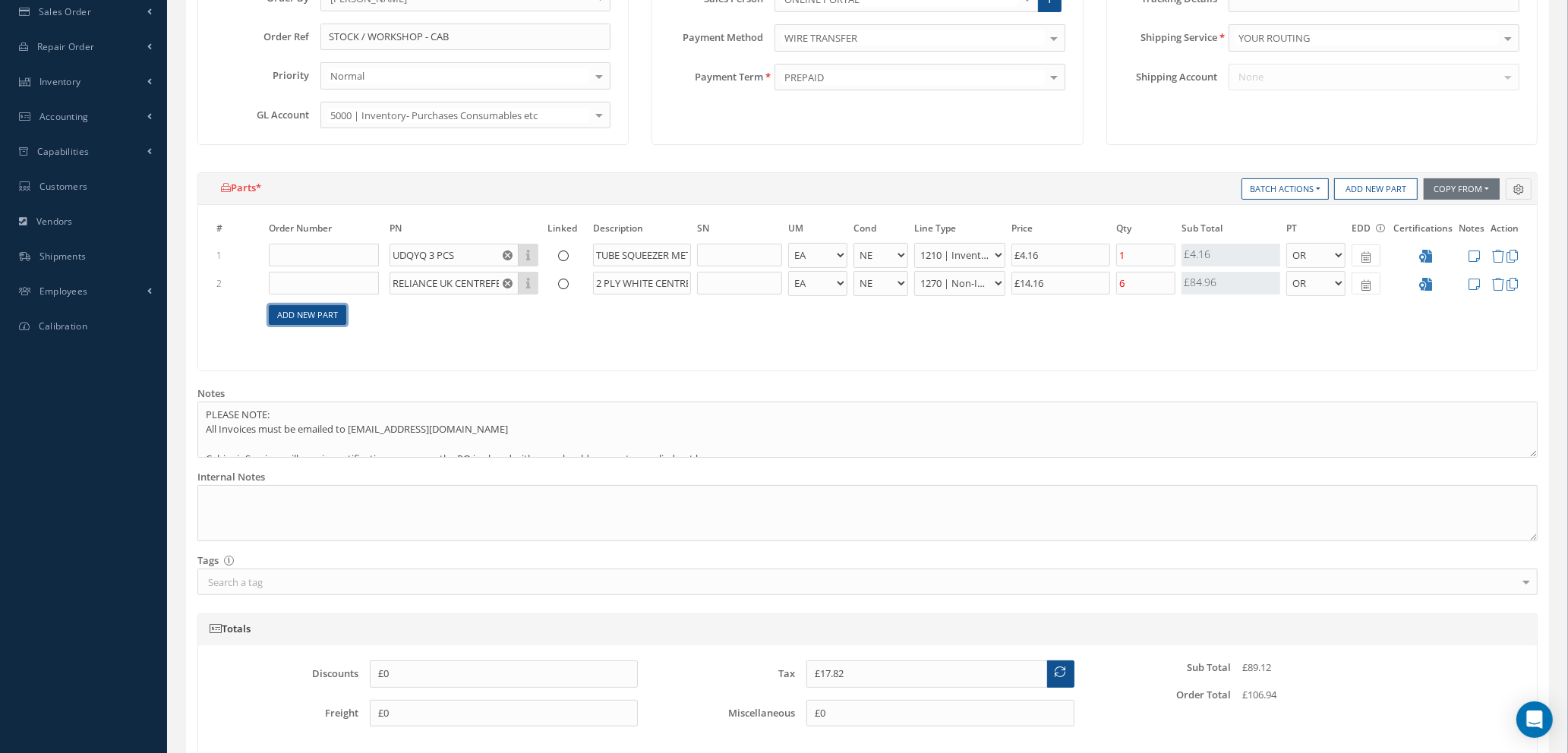
click at [328, 319] on link "Add New Part" at bounding box center [308, 315] width 78 height 21
select select "1"
select select "5"
select select "114"
select select "1"
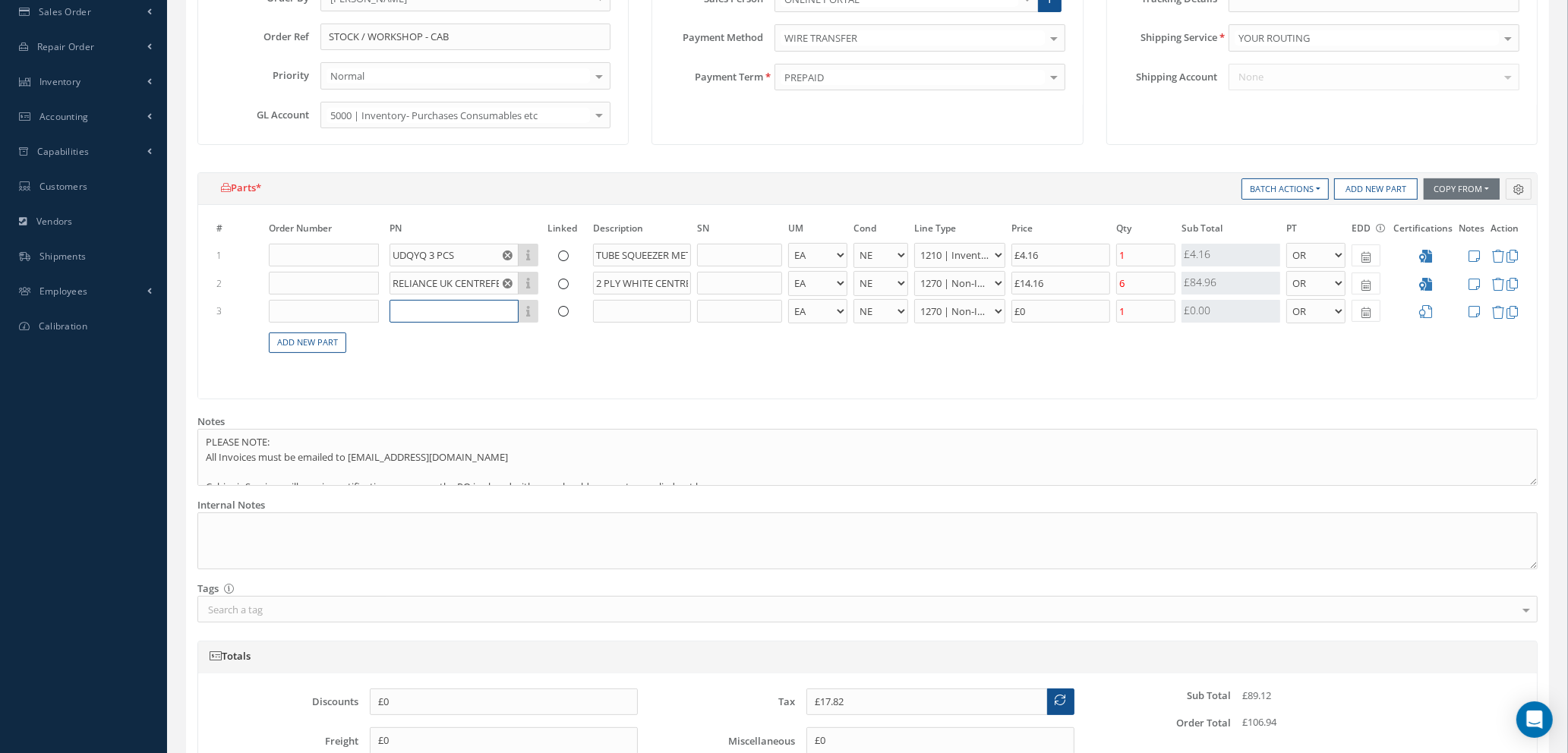
click at [430, 308] on input "text" at bounding box center [453, 311] width 129 height 23
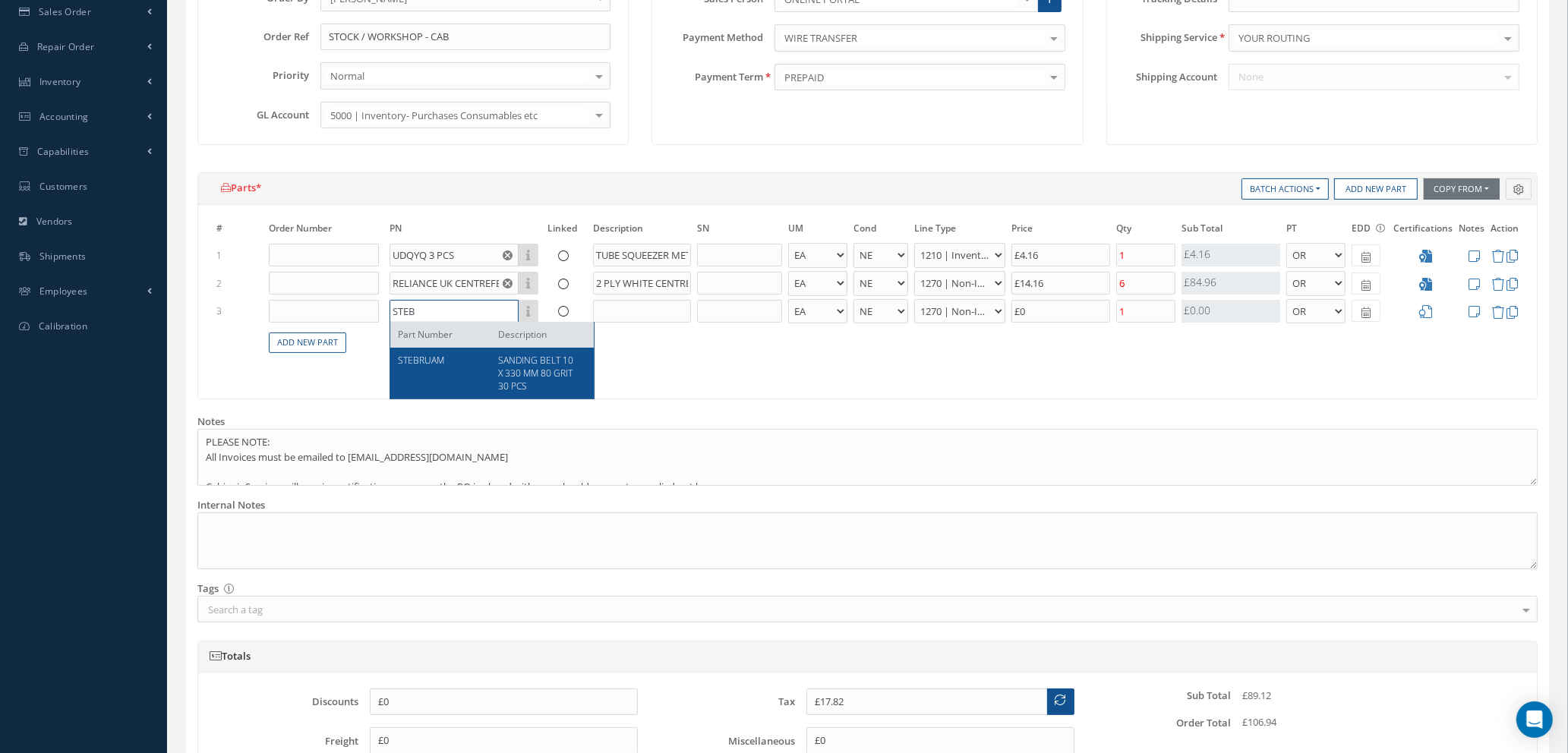
type input "STEB"
click at [539, 390] on div "SANDING BELT 10 X 330 MM 80 GRIT 30 PCS" at bounding box center [537, 373] width 100 height 39
type input "£19.49"
type input "STEBRUAM"
type input "SANDING BELT 10 X 330 MM 80 GRIT 30 PCS"
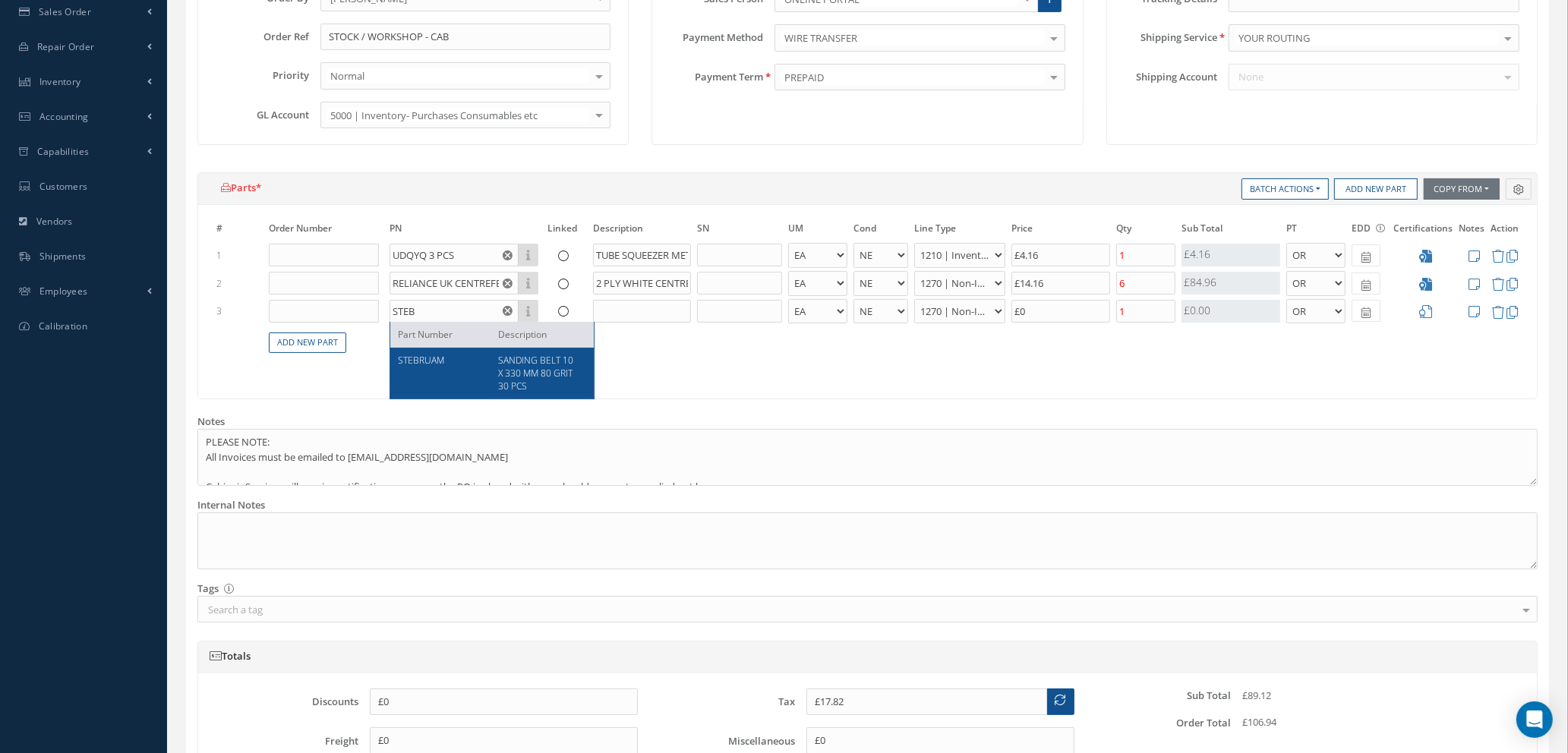
select select "110"
type input "£8.32"
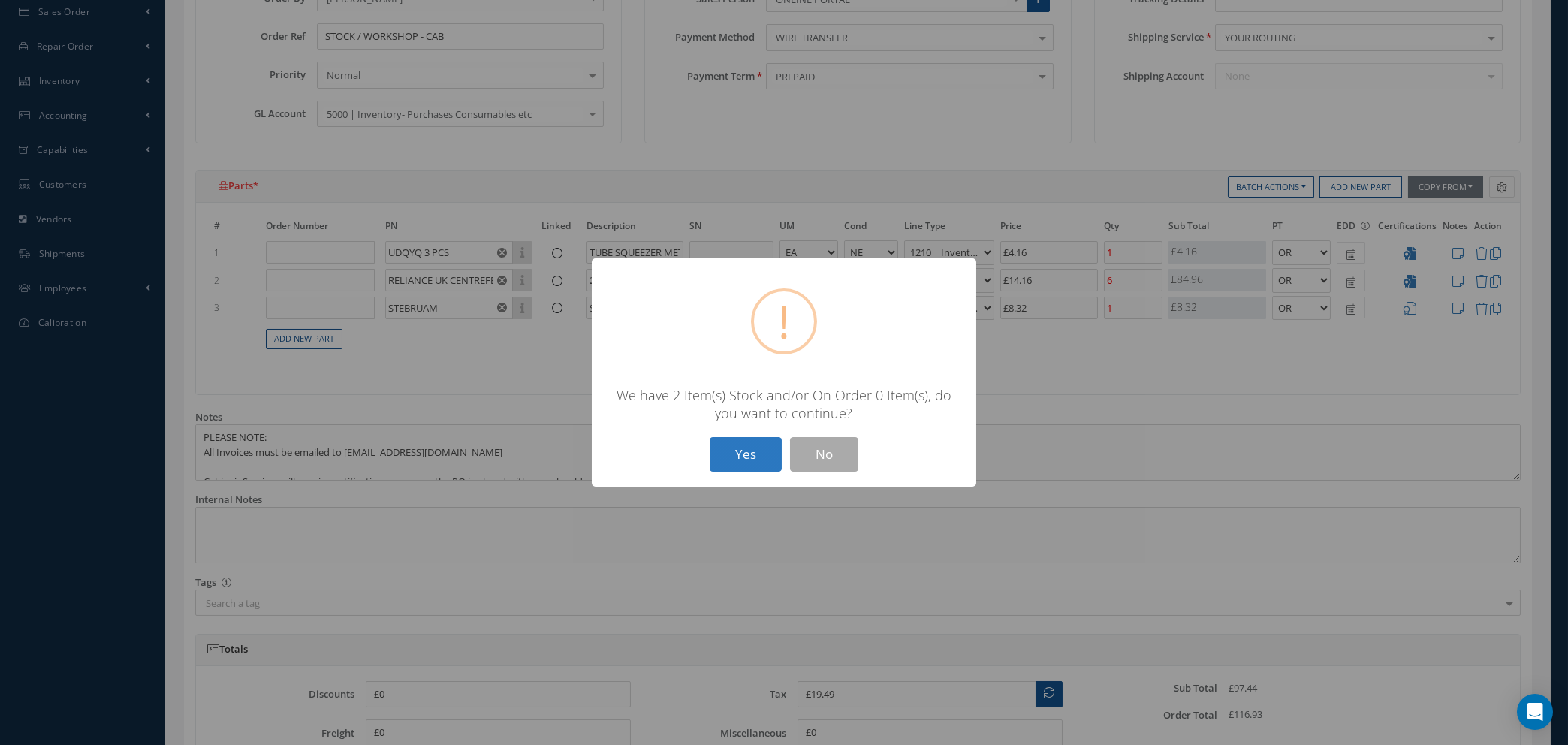
click at [758, 446] on button "Yes" at bounding box center [746, 454] width 72 height 35
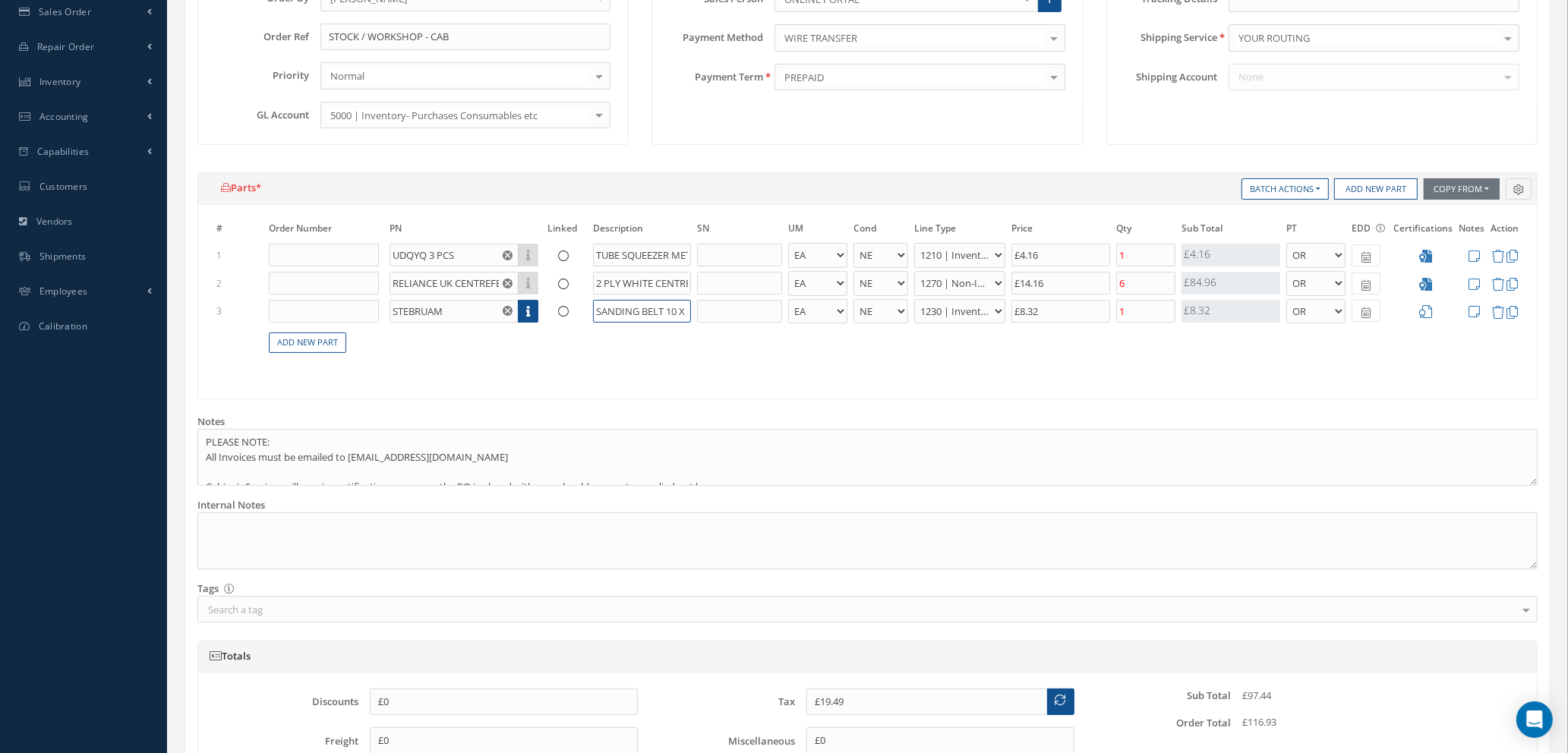
scroll to position [0, 110]
drag, startPoint x: 635, startPoint y: 304, endPoint x: 735, endPoint y: 306, distance: 100.0
click at [735, 306] on tr "3 STEBRUAM Part Number Description SANDING BELT 10 X 330 MM 80 GRIT 30 PCS - BA…" at bounding box center [867, 311] width 1308 height 28
click at [1072, 308] on input "£8.32" at bounding box center [1061, 311] width 99 height 23
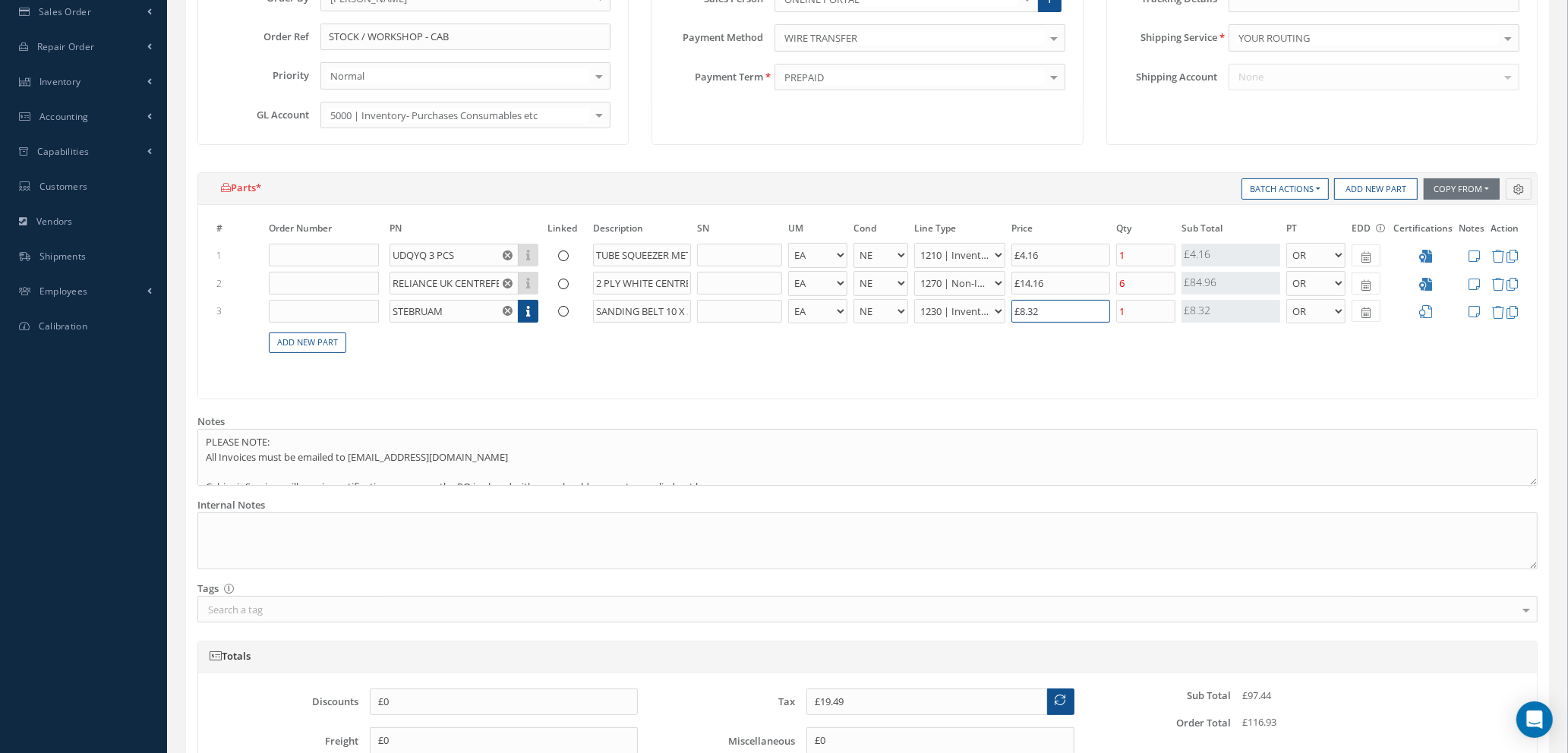
type input "£19.48"
type input "£8.3"
type input "£19.42"
type input "£8"
type input "£17.82"
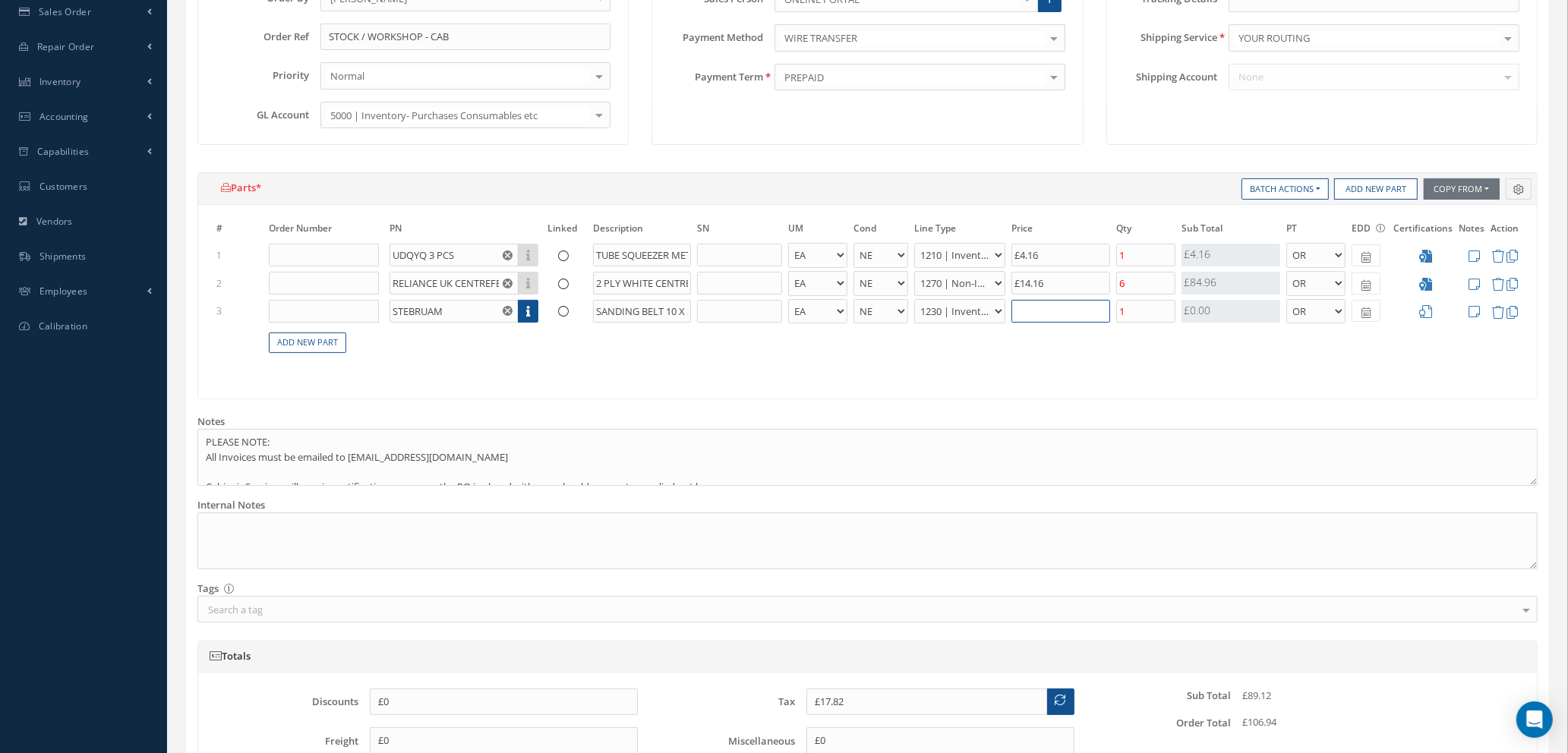
type input "£19.22"
type input "£7."
type input "£19.24"
type input "£7.1"
type input "£19.25"
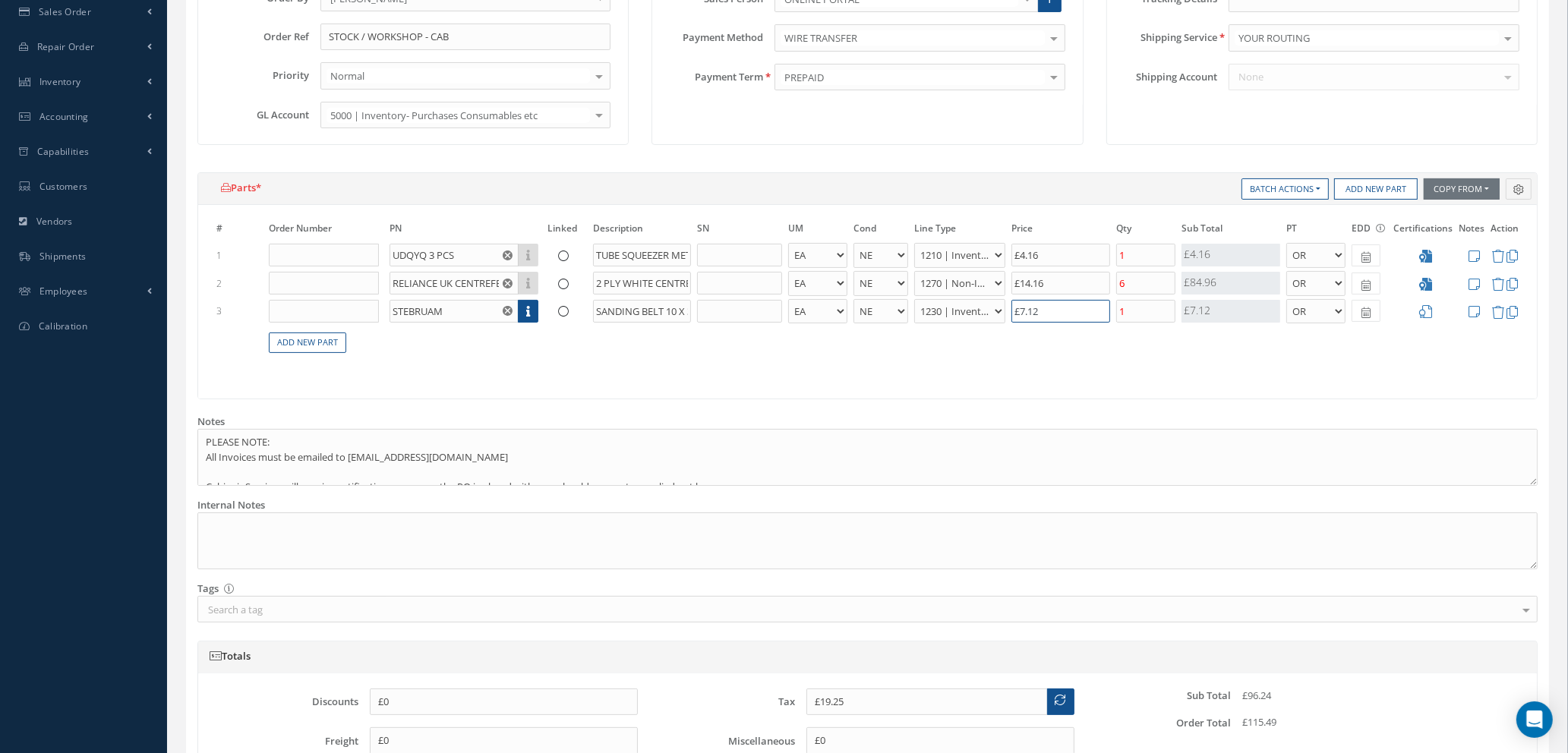
type input "£7.12"
click at [1136, 315] on input "1" at bounding box center [1145, 311] width 59 height 23
type input "£17.82"
click at [1050, 315] on input "£7.12" at bounding box center [1061, 311] width 99 height 23
type input "£7.91"
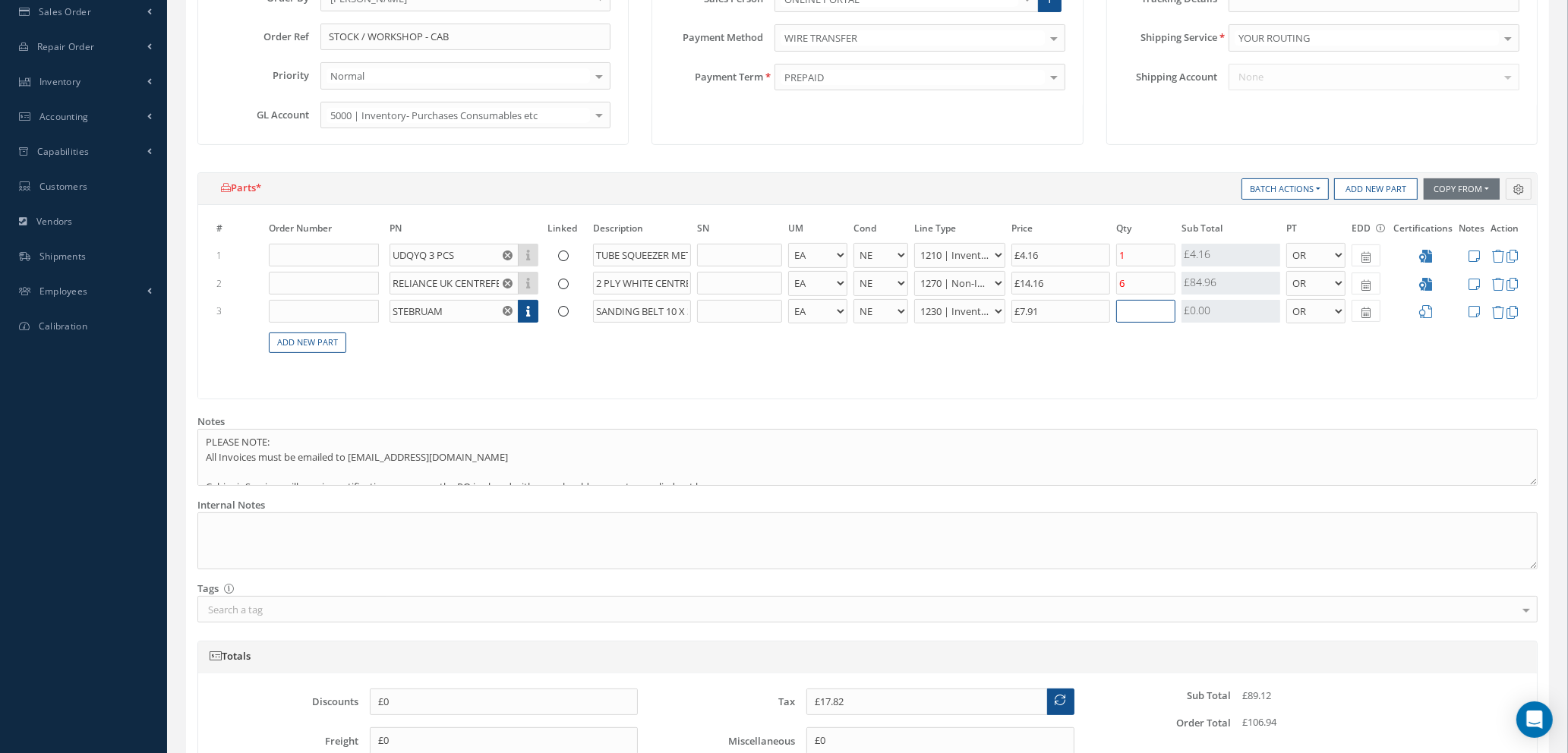
click at [1133, 312] on input "text" at bounding box center [1145, 311] width 59 height 23
type input "£25.73"
type input "5"
click at [323, 345] on link "Add New Part" at bounding box center [308, 343] width 78 height 21
select select "1"
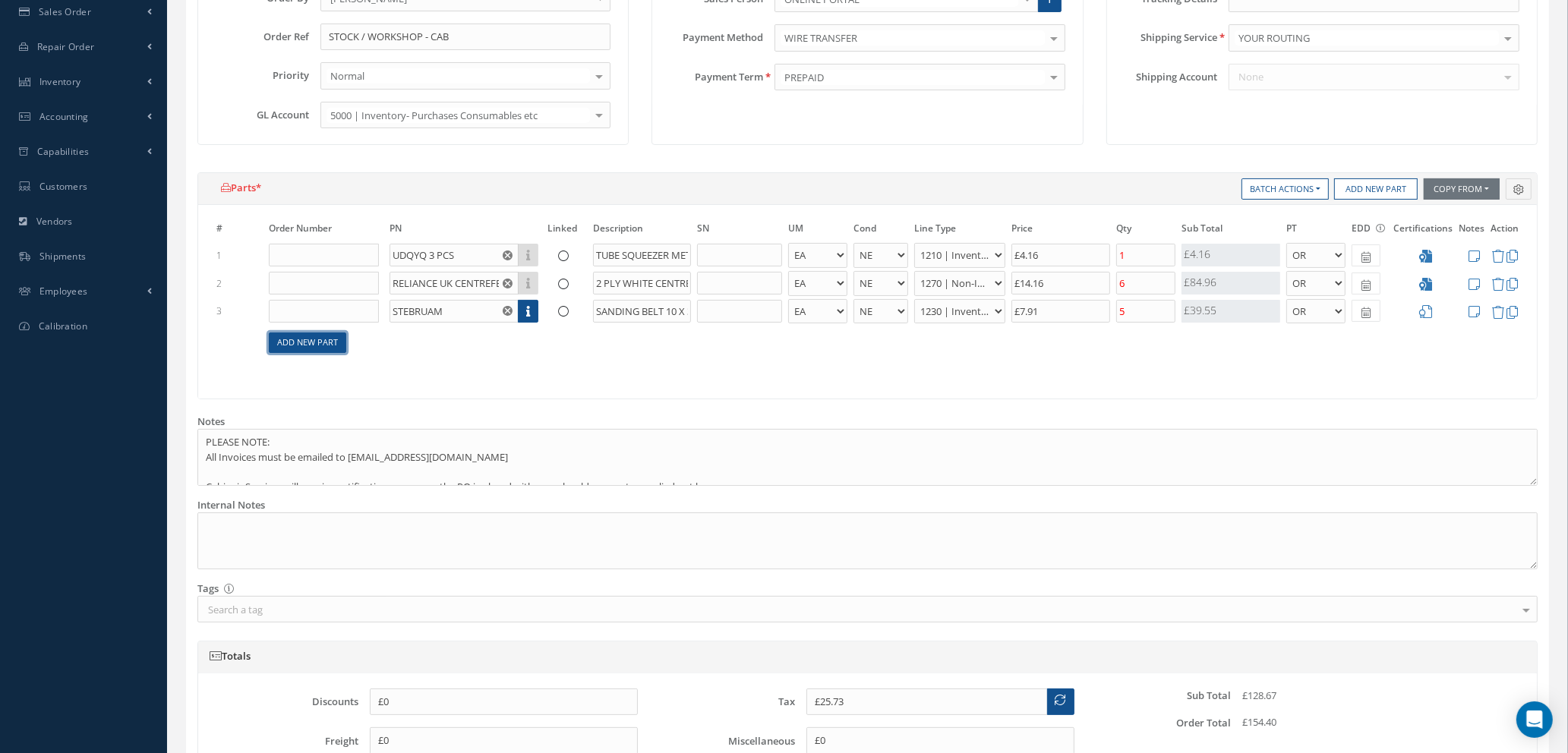
select select "5"
select select "114"
select select "1"
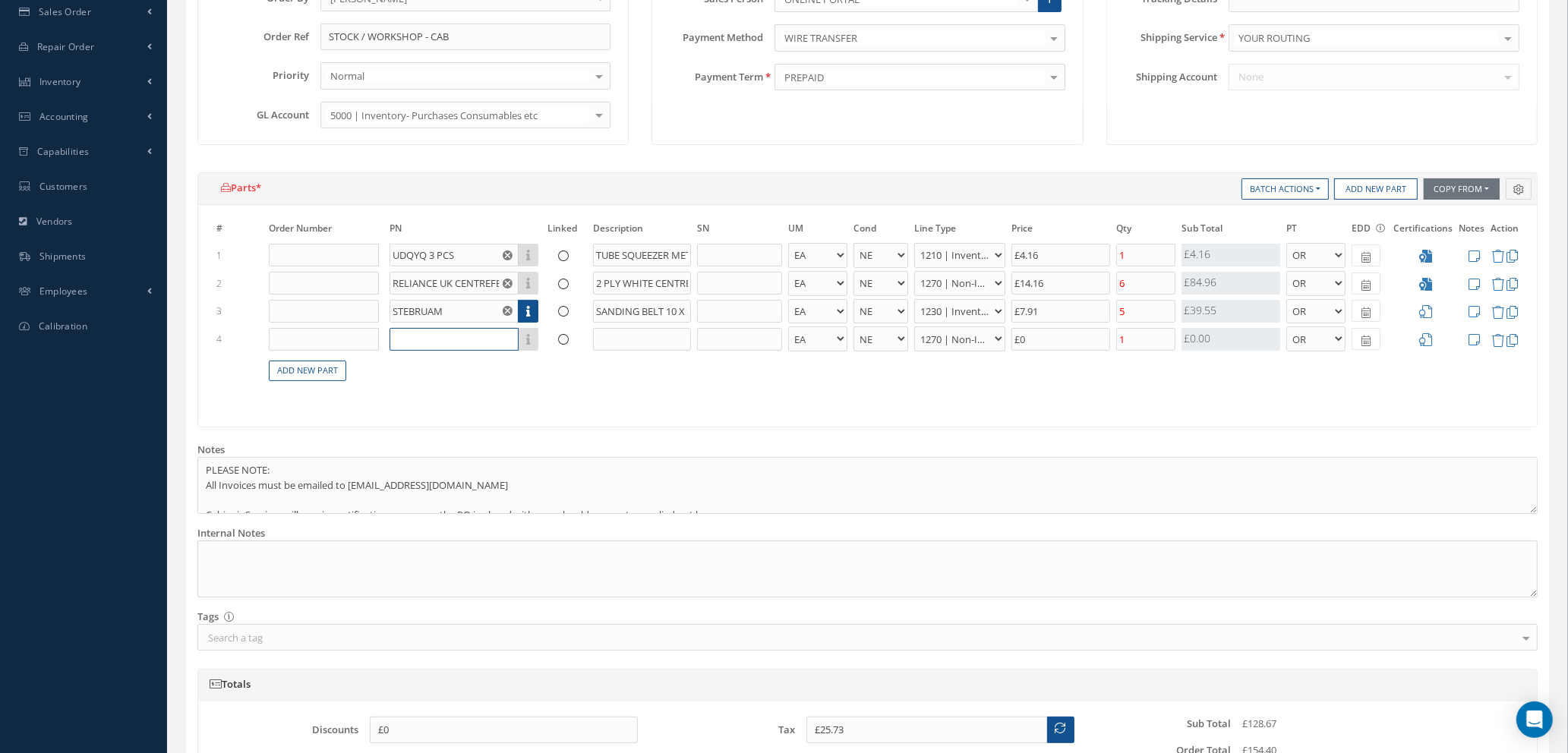
click at [459, 343] on input "text" at bounding box center [453, 339] width 129 height 23
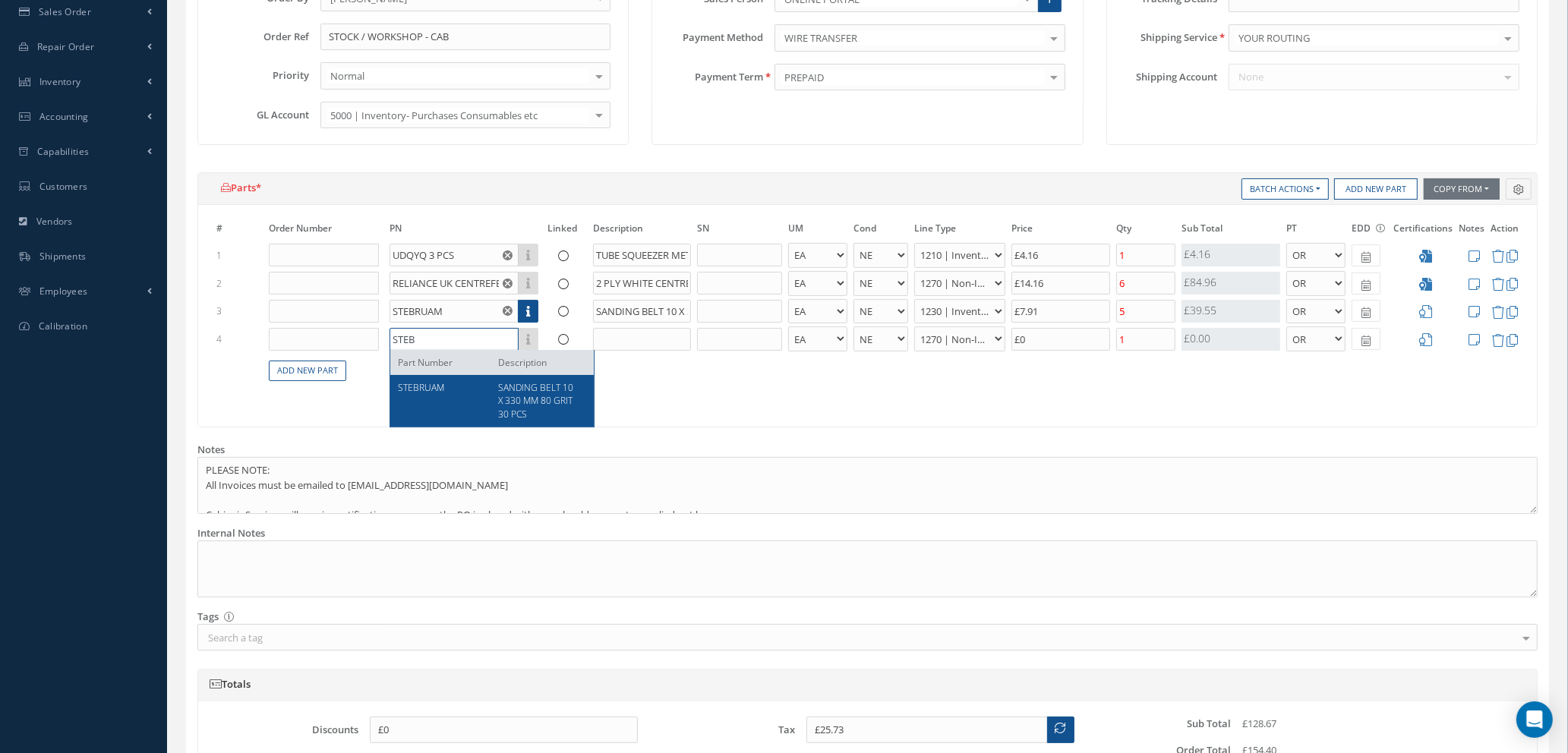
type input "STEB"
click at [451, 392] on div "STEBRUAM" at bounding box center [442, 400] width 89 height 39
type input "£27.4"
type input "STEBRUAM"
type input "SANDING BELT 10 X 330 MM 80 GRIT 30 PCS"
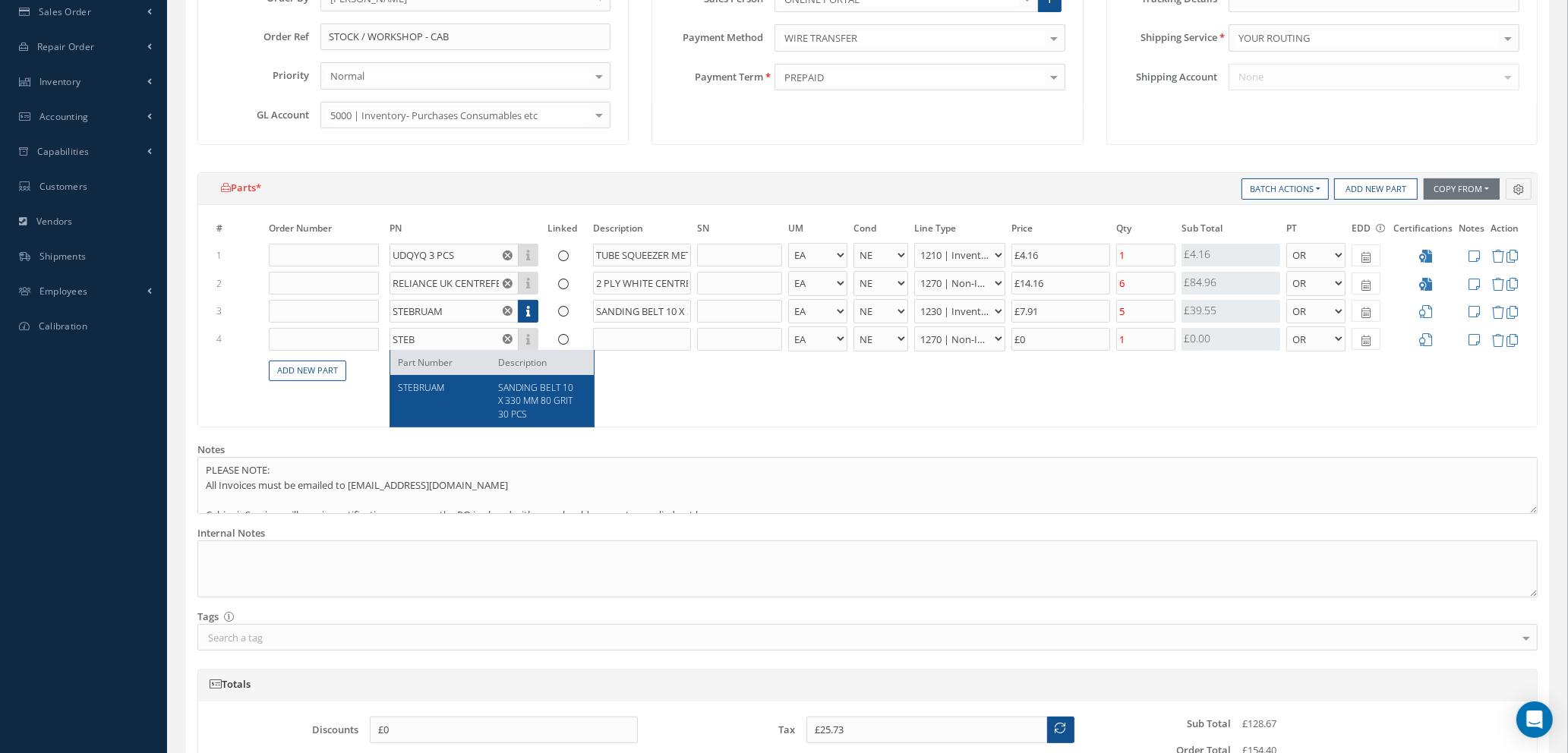
select select "110"
type input "£8.32"
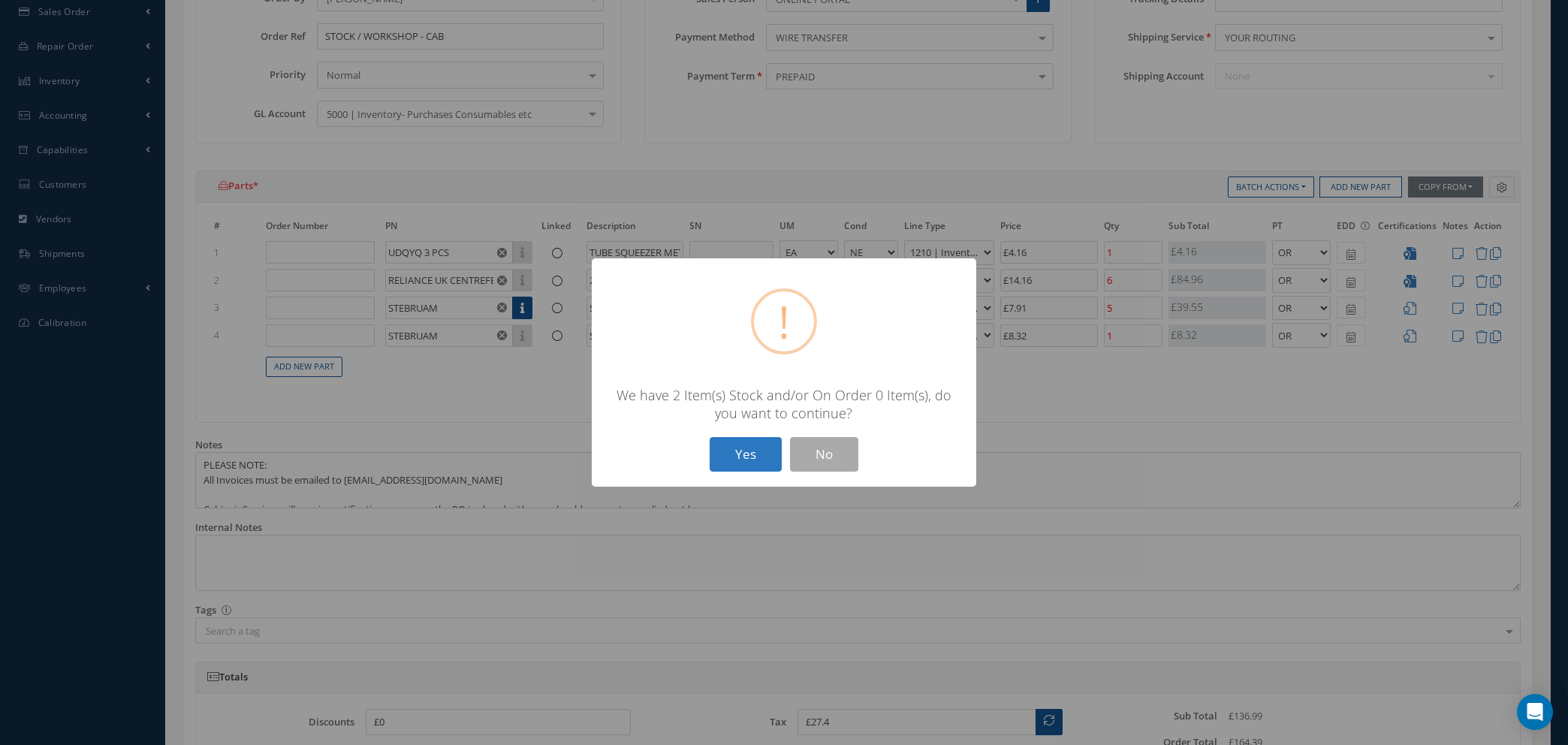
click at [746, 458] on button "Yes" at bounding box center [746, 454] width 72 height 35
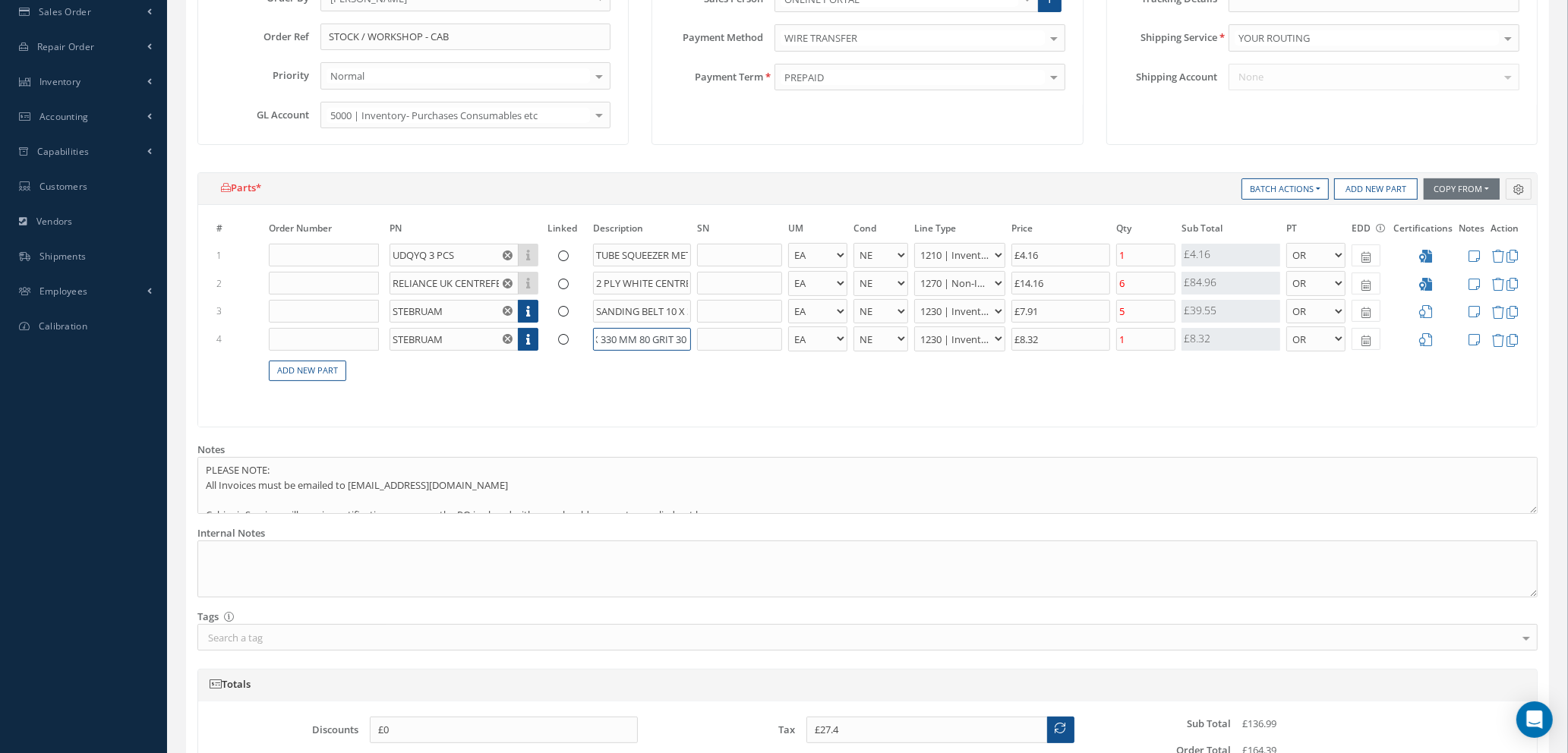
scroll to position [0, 110]
drag, startPoint x: 658, startPoint y: 336, endPoint x: 705, endPoint y: 338, distance: 47.0
click at [705, 338] on tr "4 STEBRUAM Part Number Description SANDING BELT 10 X 330 MM 80 GRIT 30 PCS - BA…" at bounding box center [867, 338] width 1308 height 28
click at [621, 334] on input "SANDING BELT 10 X 330 MM 80 GRIT 30 PCS" at bounding box center [642, 339] width 98 height 23
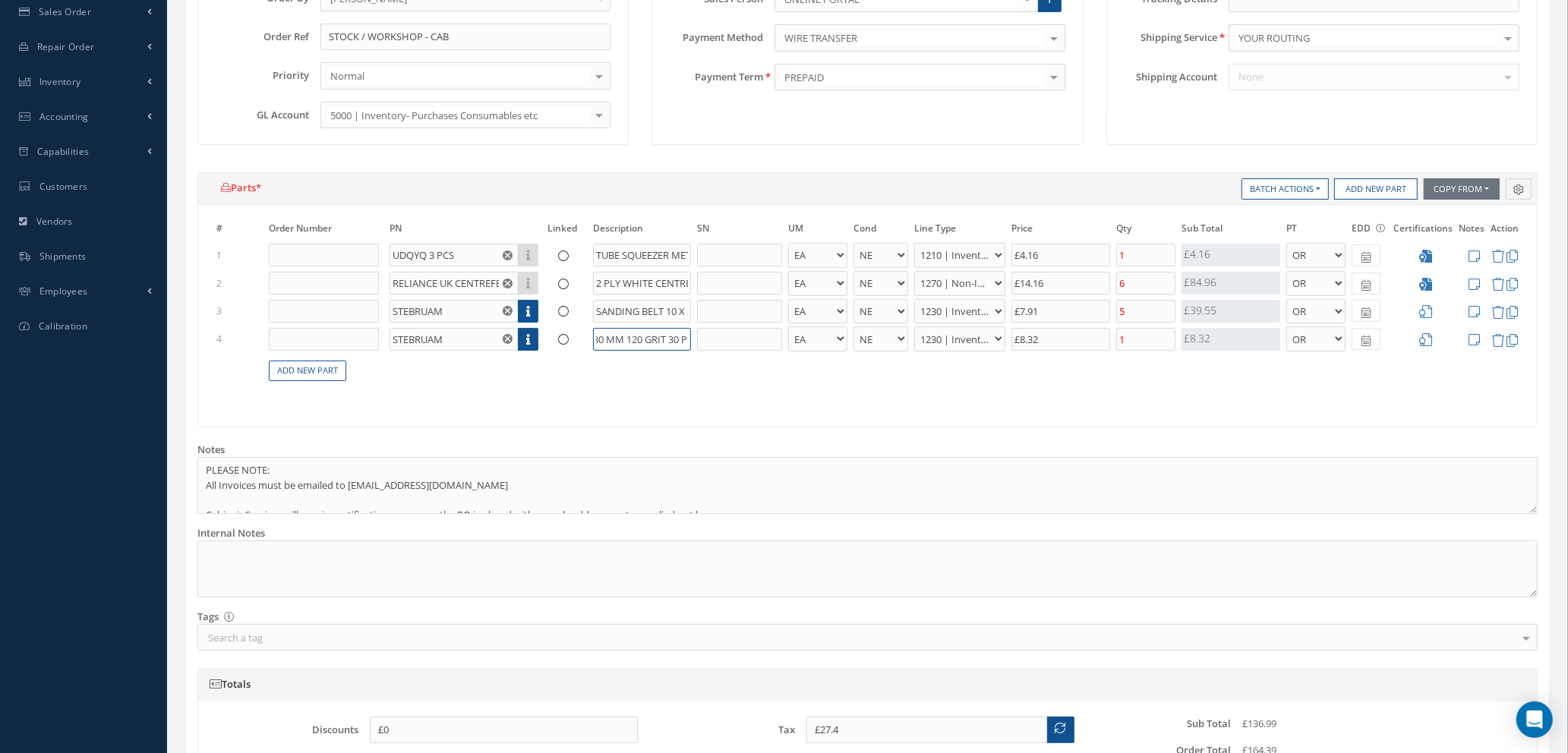
type input "SANDING BELT 10 X 330 MM 120 GRIT 30 PCS"
click at [1052, 340] on input "£8.32" at bounding box center [1061, 339] width 99 height 23
type input "£27.39"
type input "£8.3"
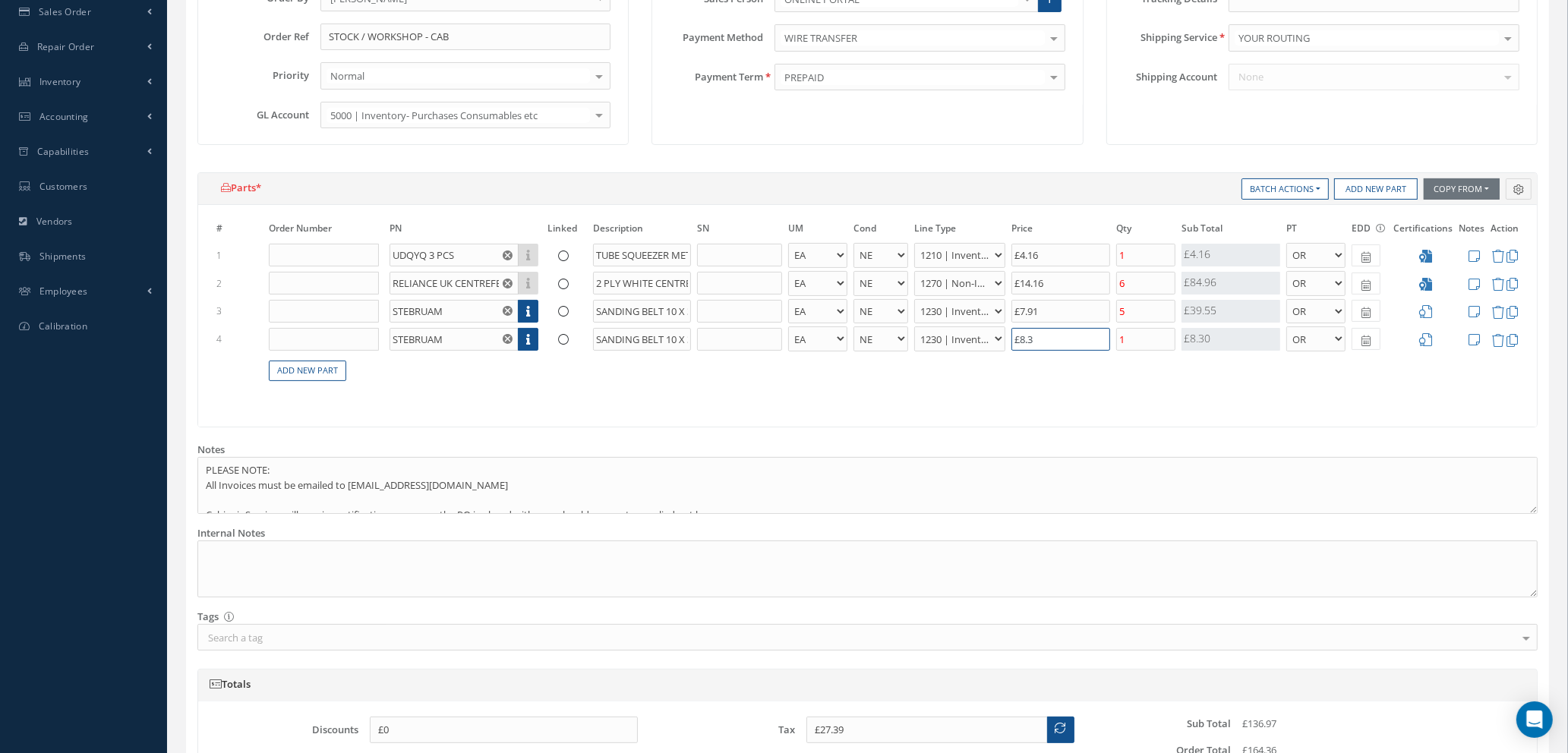
type input "£27.33"
type input "£8"
type input "£25.73"
type input "£27.13"
type input "£7."
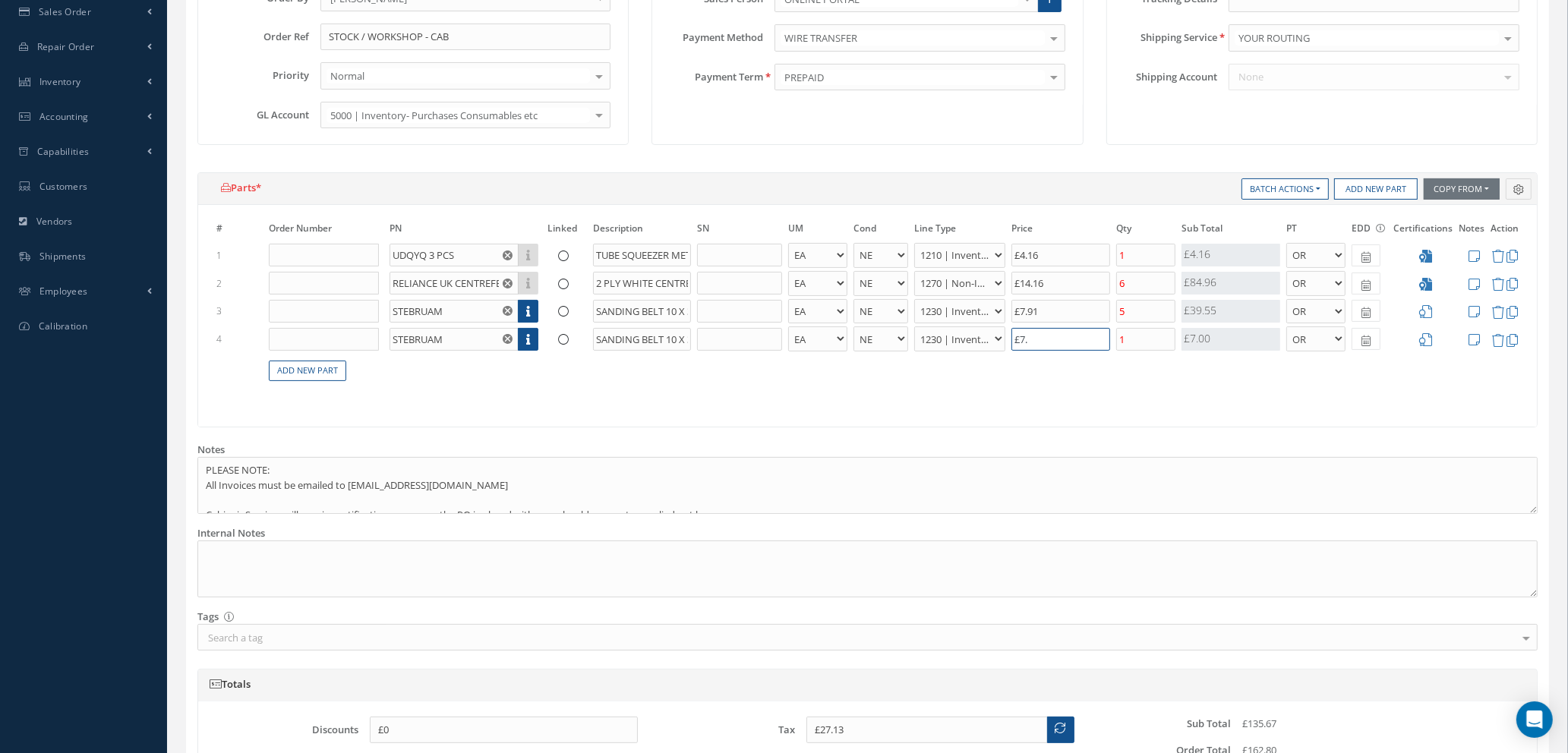
type input "£27.15"
type input "£7.1"
type input "£27.16"
type input "£7.12"
click at [1138, 341] on input "1" at bounding box center [1145, 339] width 59 height 23
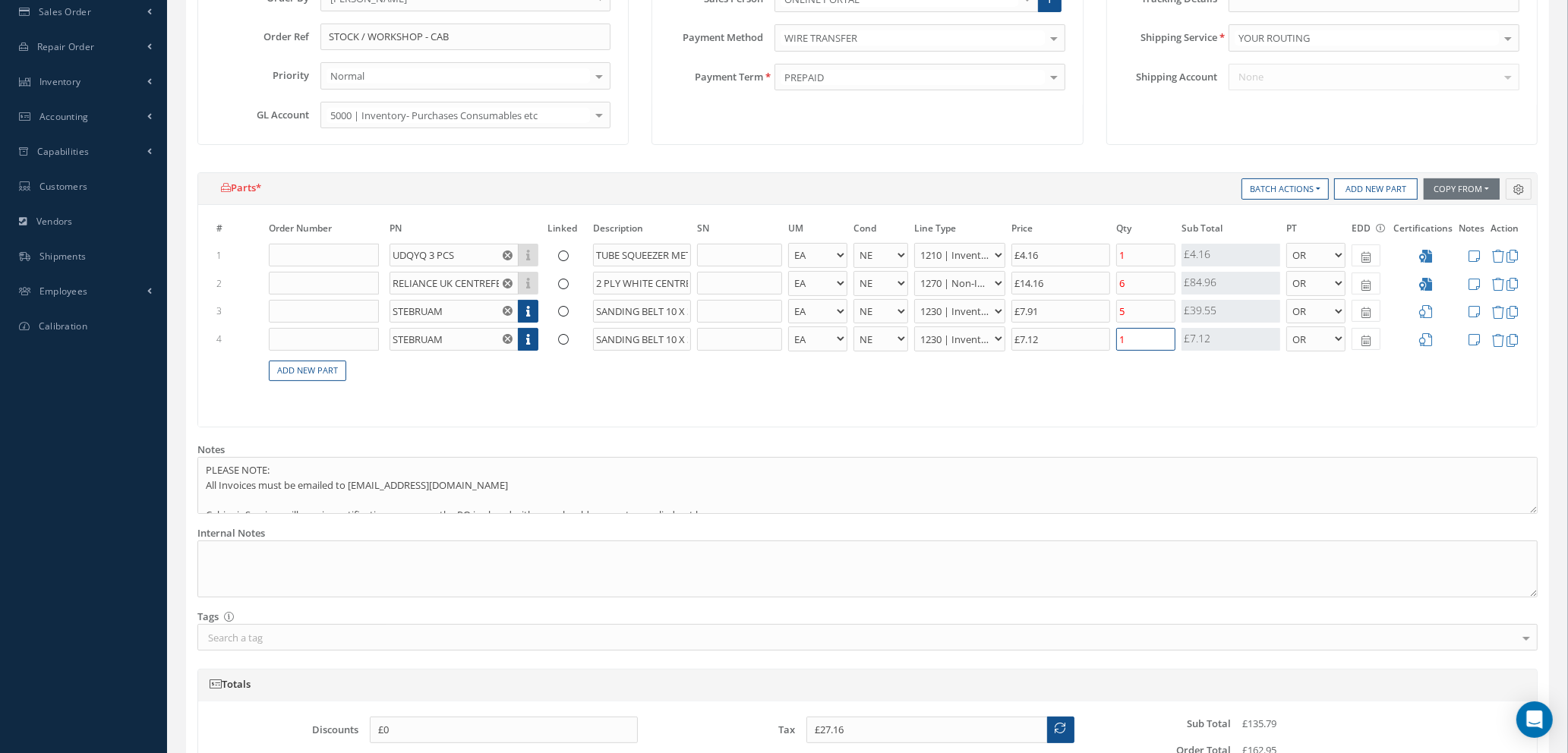
type input "£25.73"
type input "£32.85"
type input "5"
click at [1424, 313] on icon at bounding box center [1425, 312] width 13 height 13
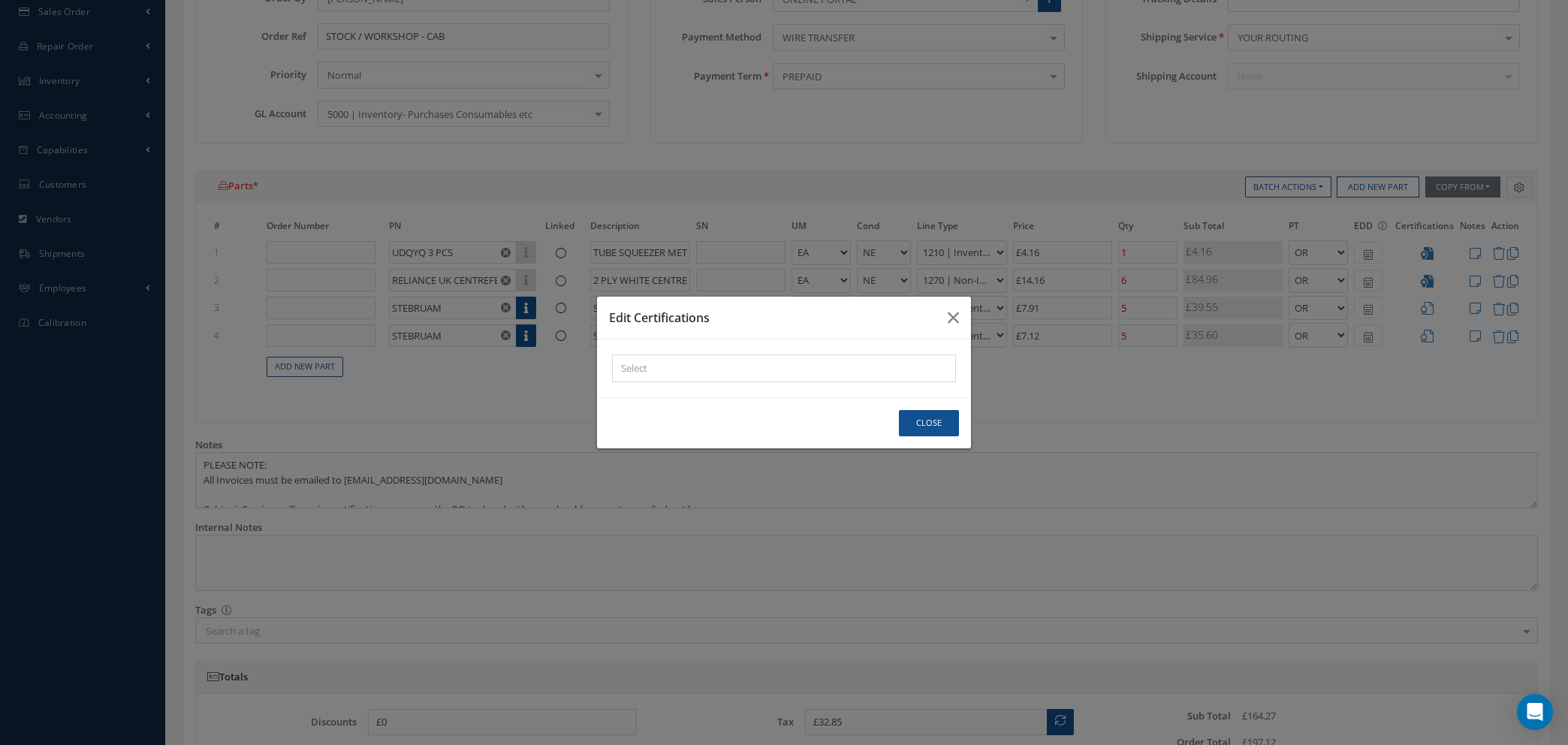
click at [880, 361] on div at bounding box center [781, 369] width 336 height 19
click at [865, 369] on div "× Loading..." at bounding box center [784, 368] width 344 height 27
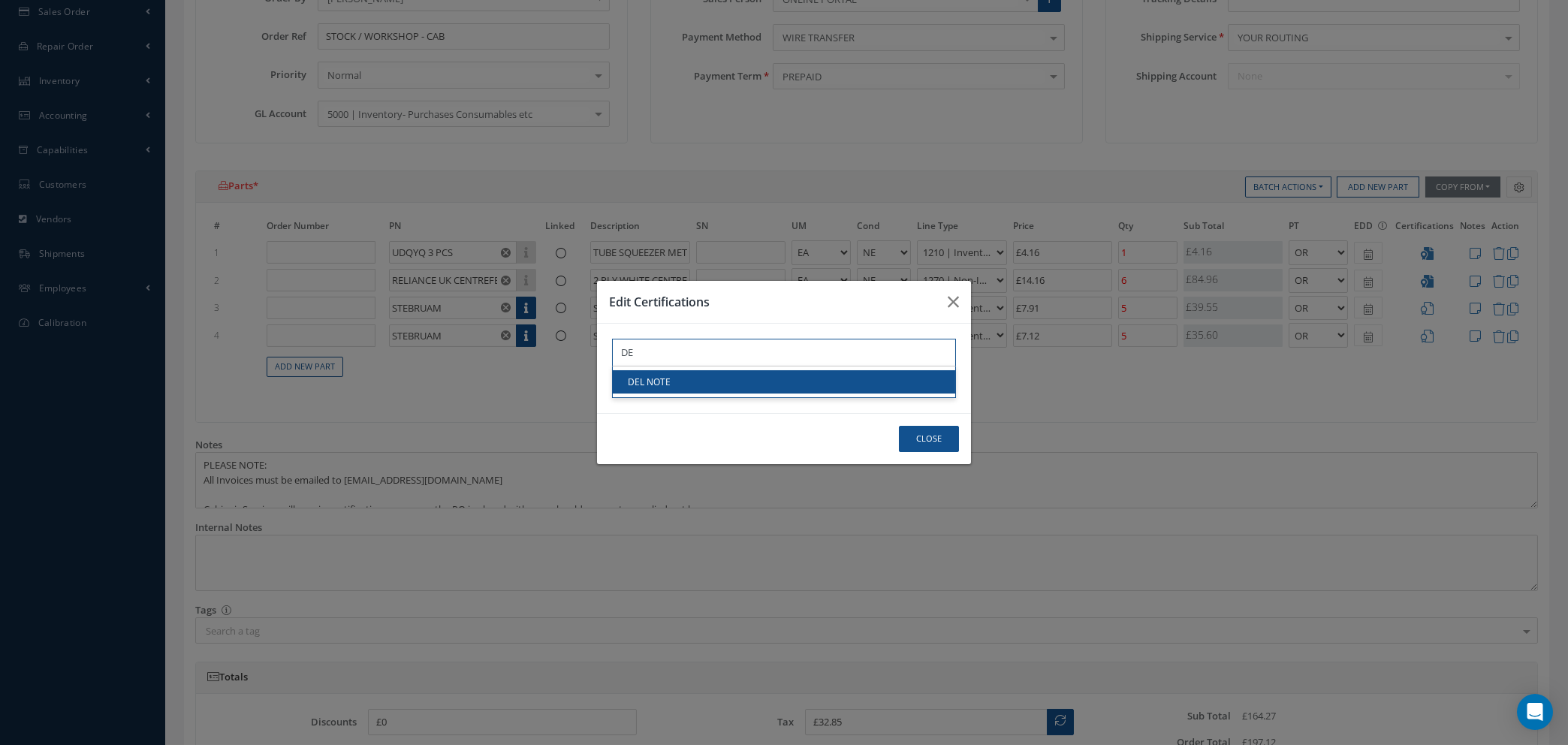
type input "DE"
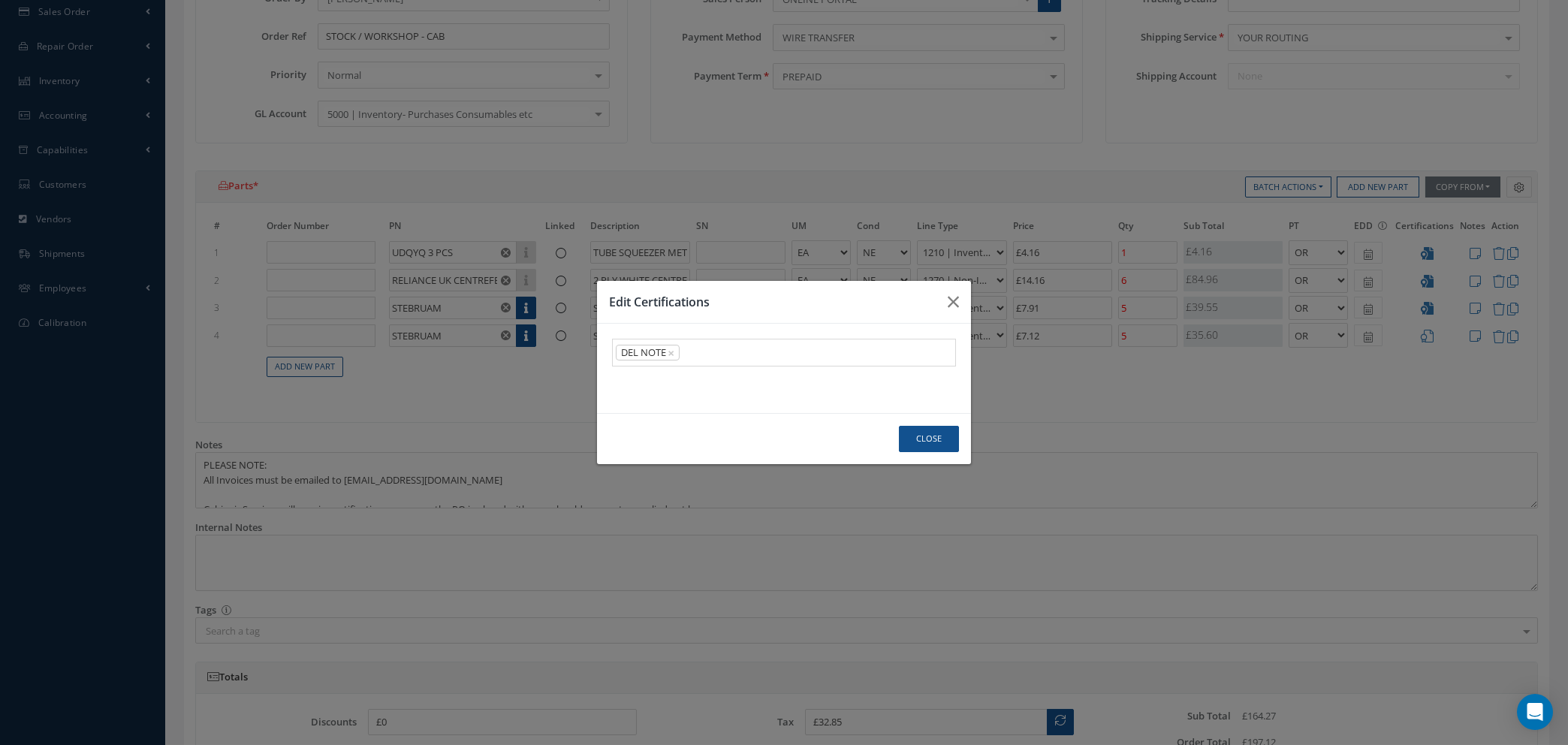
click at [858, 382] on link "DEL NOTE" at bounding box center [784, 382] width 343 height 24
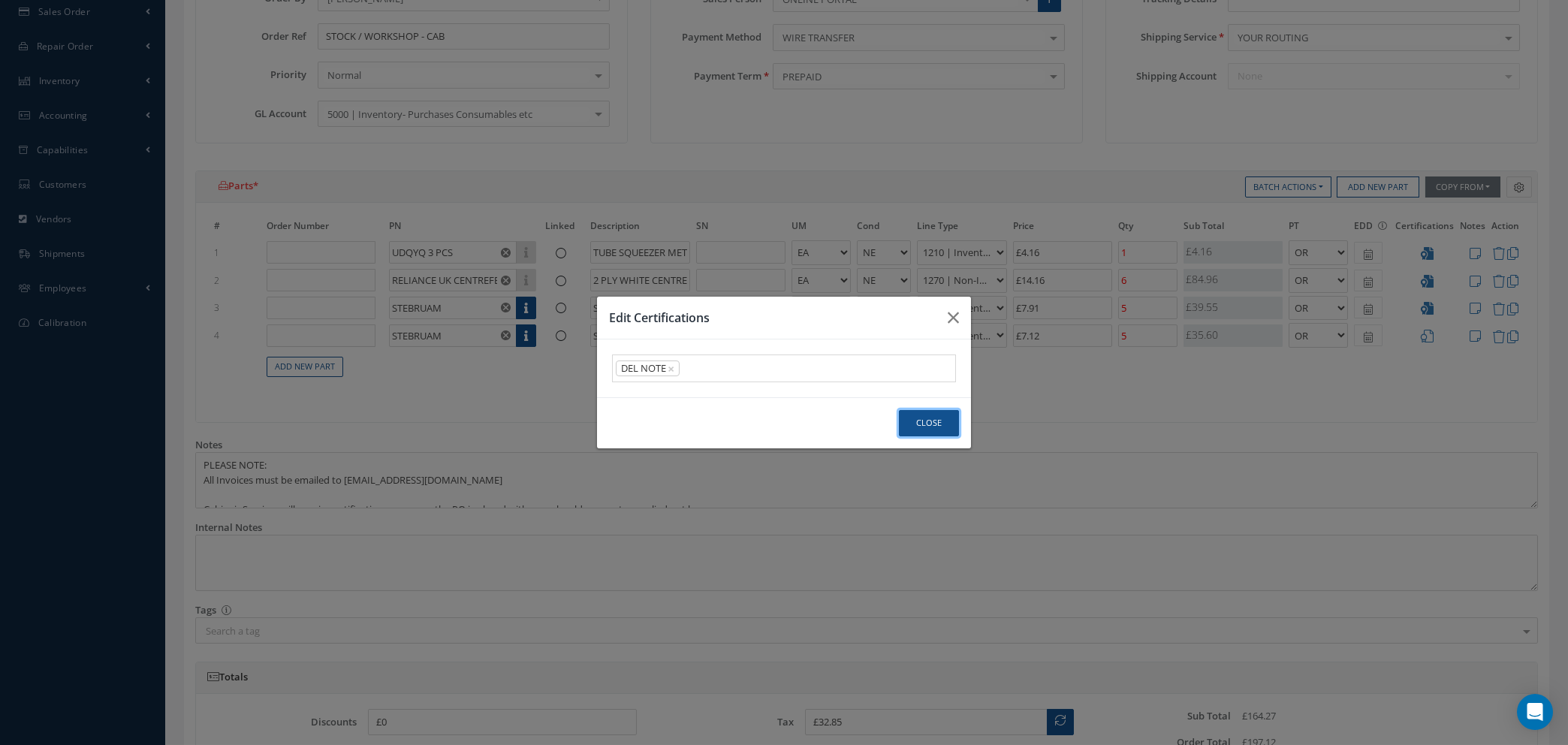
click at [932, 423] on button "Close" at bounding box center [929, 423] width 60 height 27
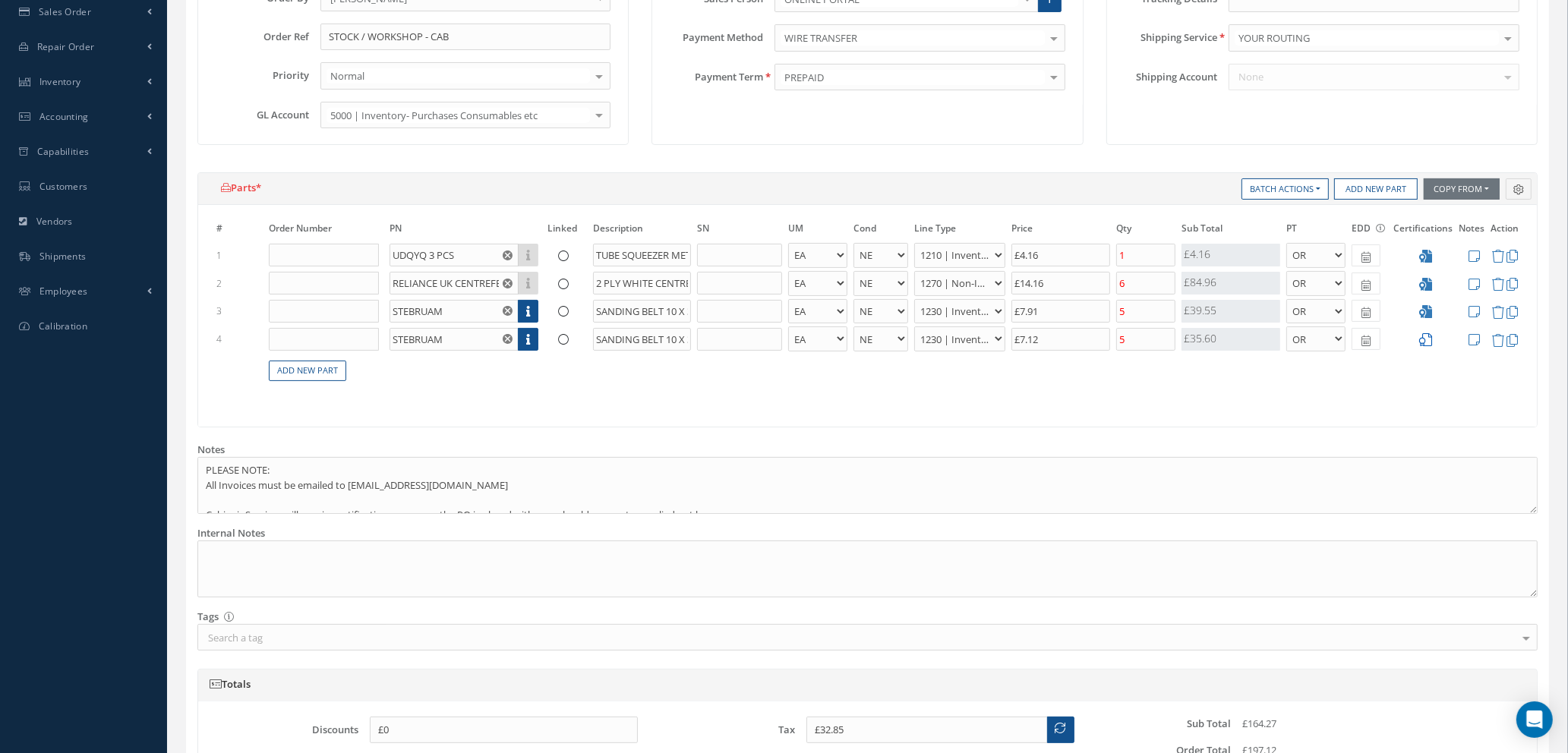
click at [1427, 342] on icon at bounding box center [1425, 340] width 13 height 13
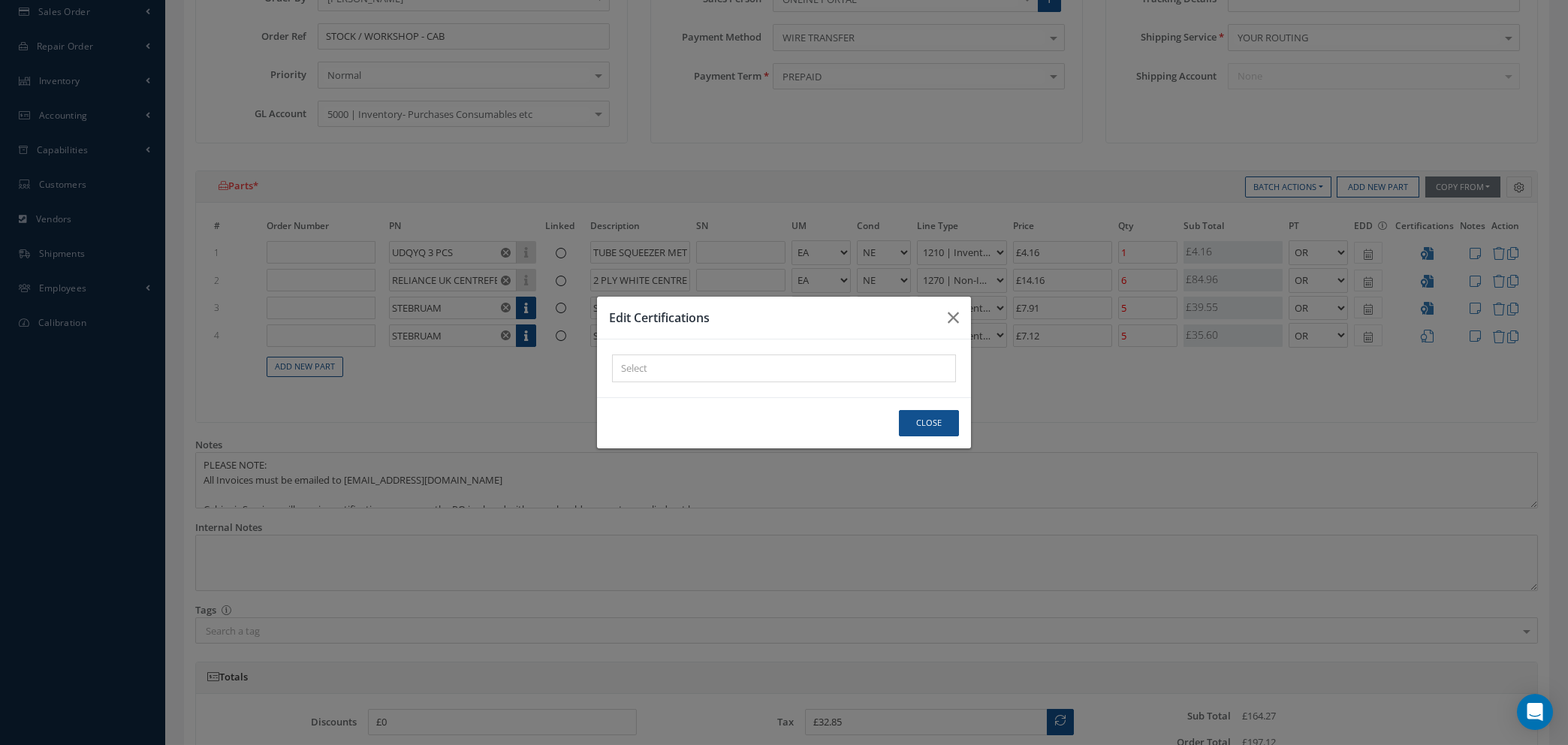
click at [808, 360] on div at bounding box center [781, 369] width 336 height 19
click at [804, 365] on div "× Loading..." at bounding box center [784, 368] width 344 height 27
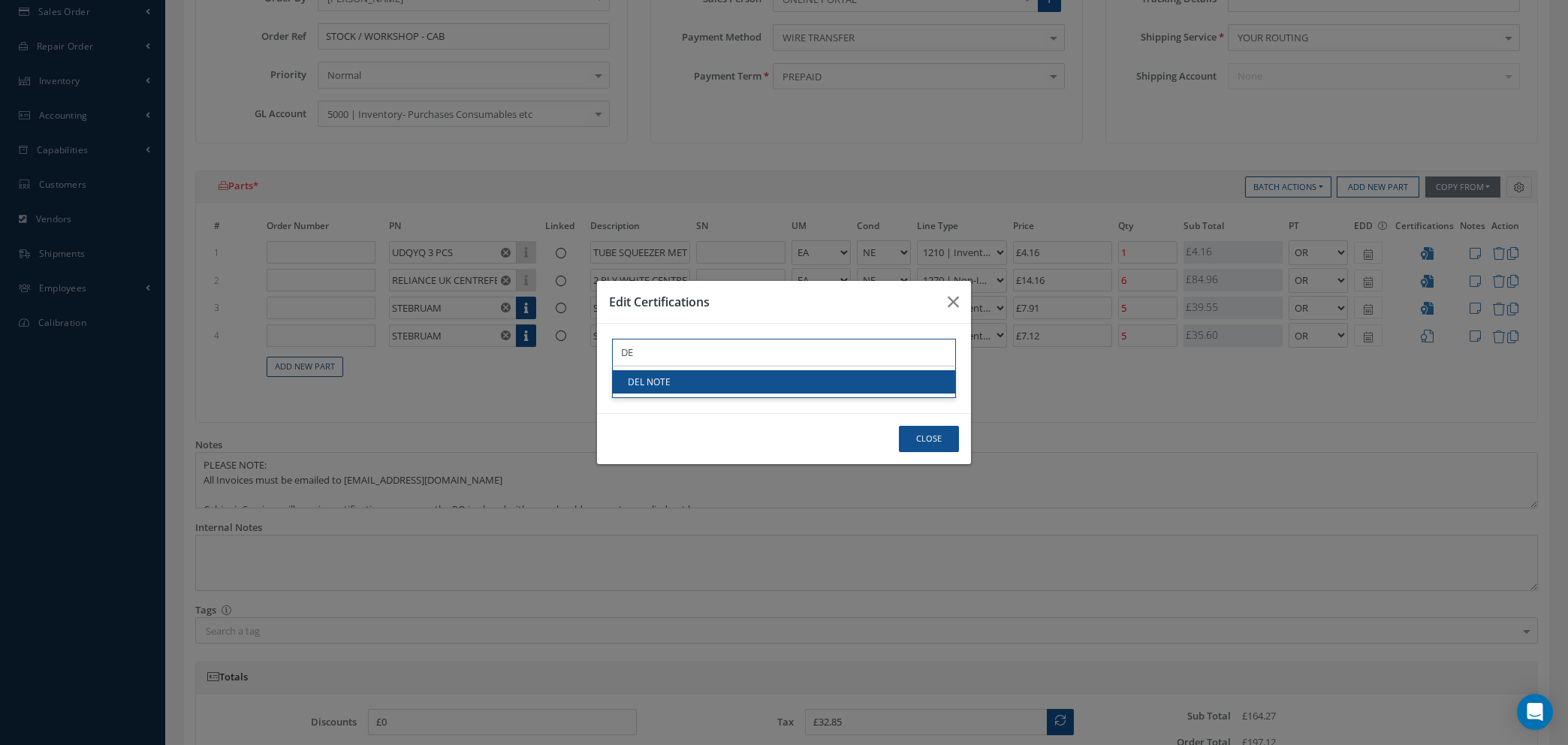
type input "DE"
click at [808, 381] on link "DEL NOTE" at bounding box center [784, 382] width 343 height 24
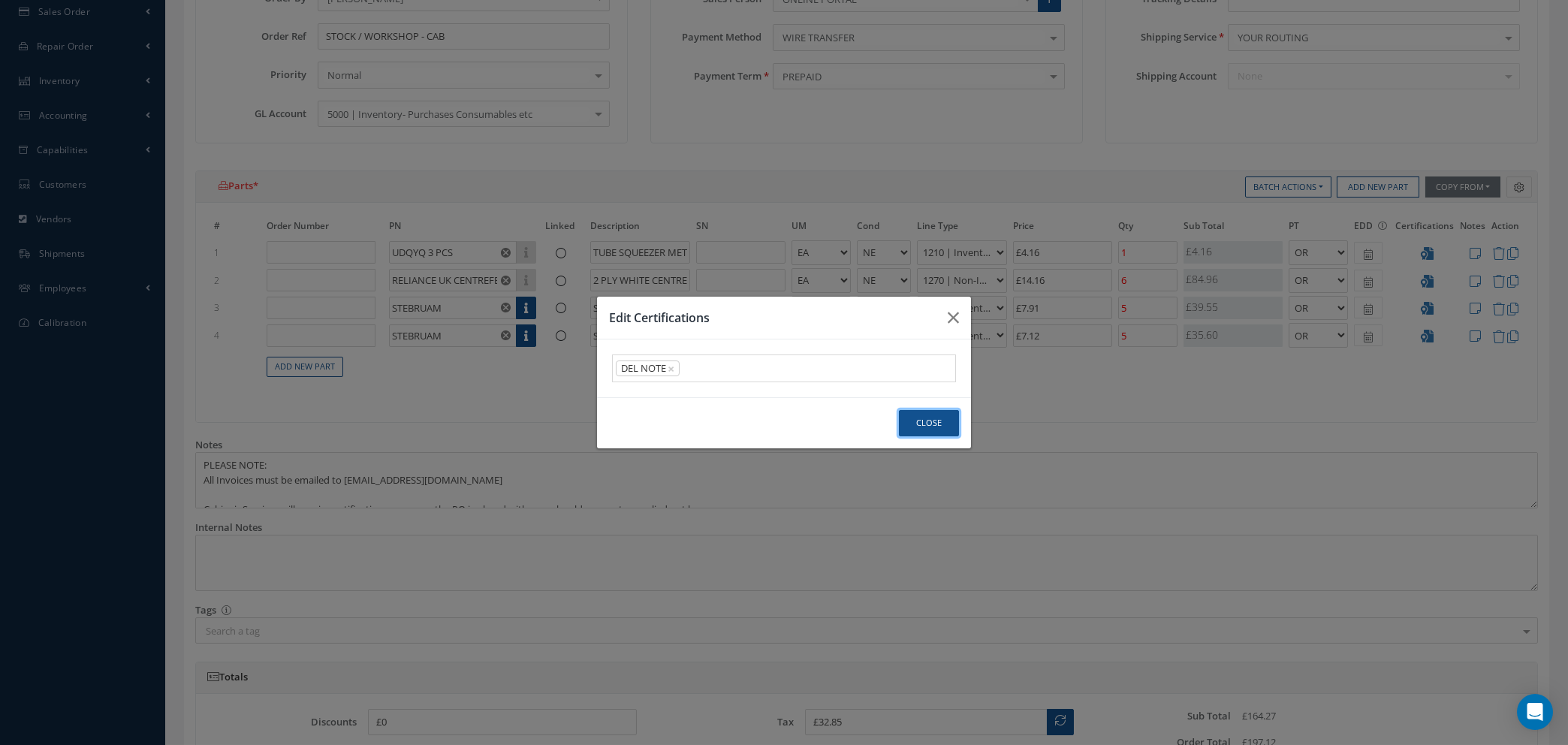
click at [931, 425] on button "Close" at bounding box center [929, 423] width 60 height 27
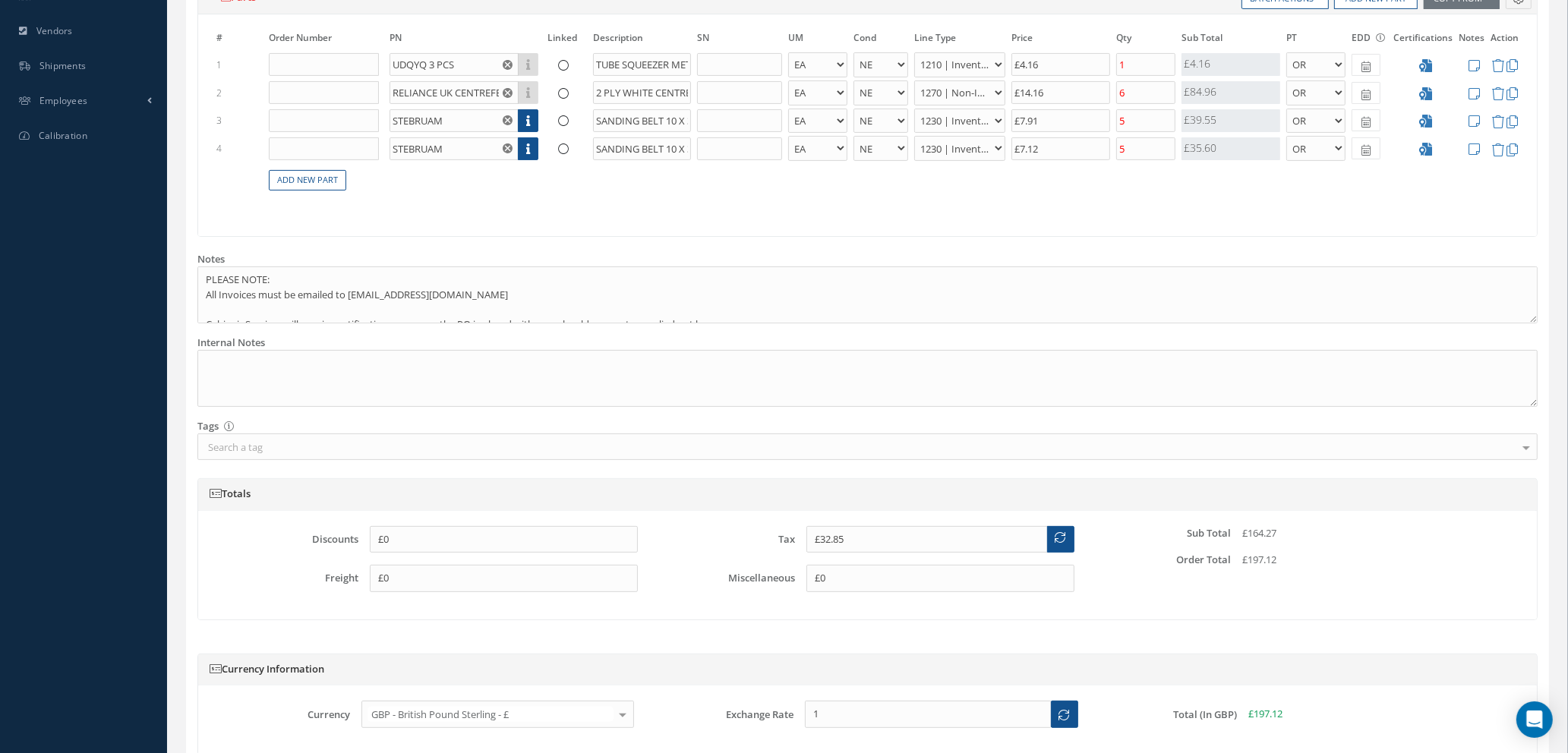
scroll to position [569, 0]
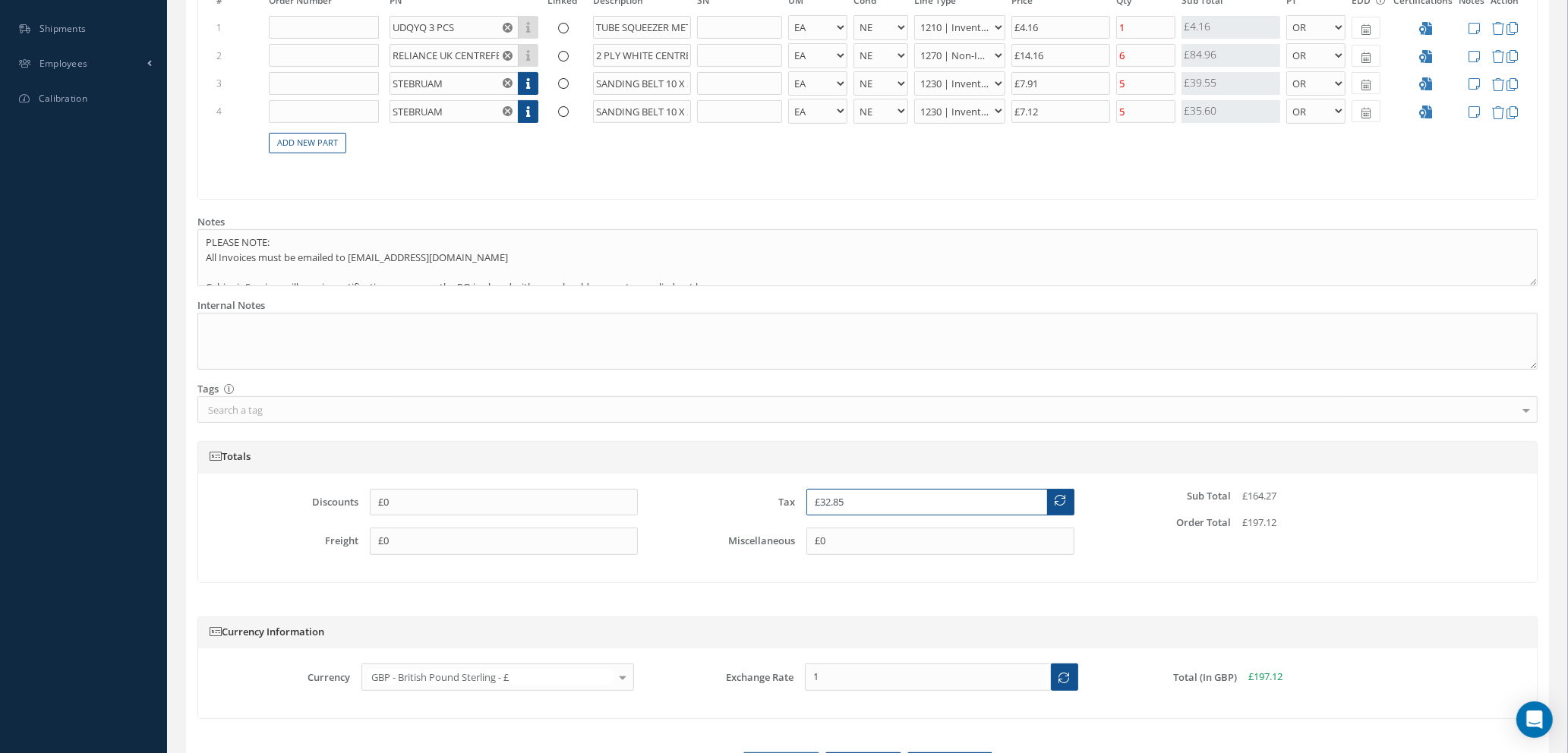
click at [855, 499] on input "£32.85" at bounding box center [927, 503] width 242 height 27
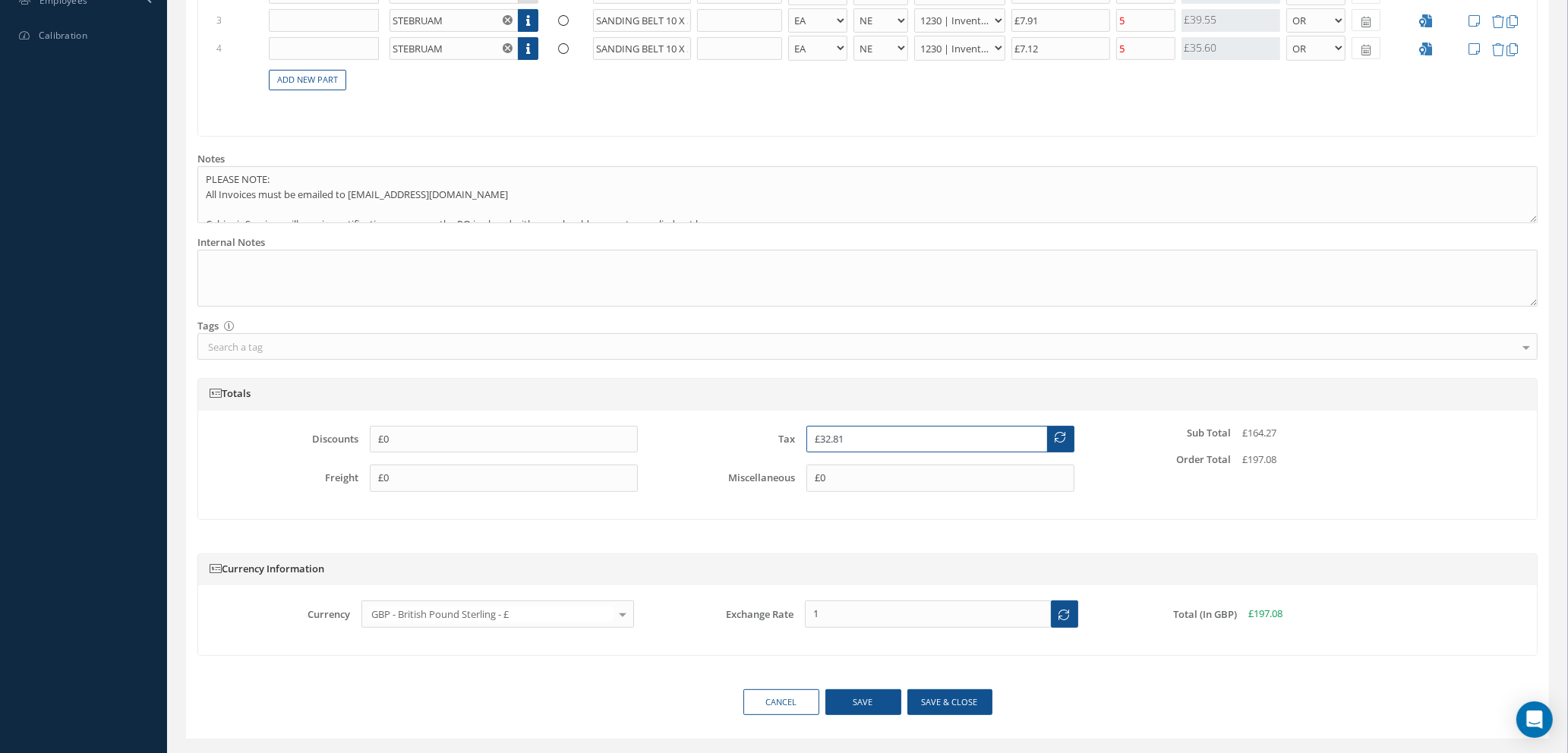
scroll to position [667, 0]
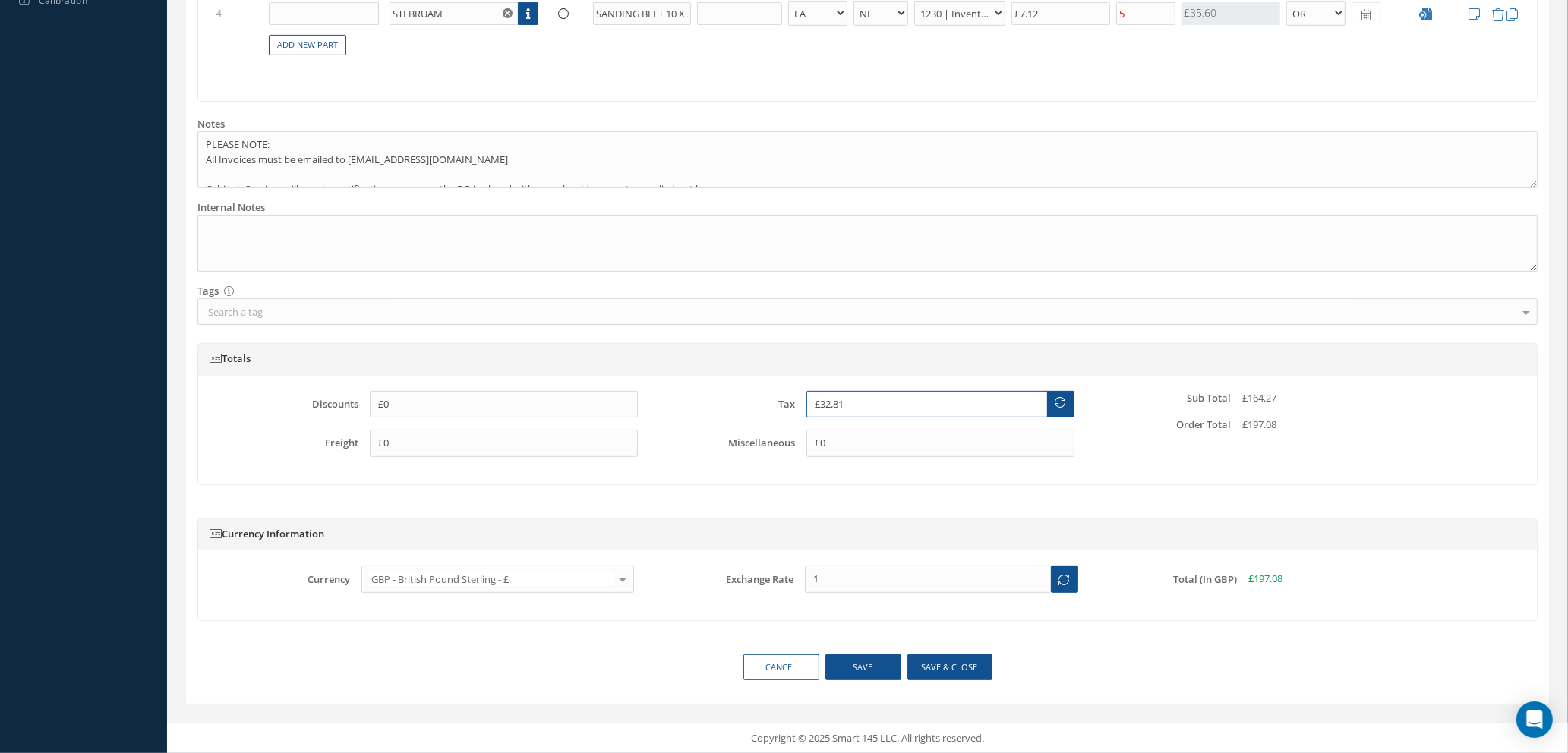
type input "£32.81"
click at [950, 661] on button "Save & close" at bounding box center [950, 668] width 85 height 27
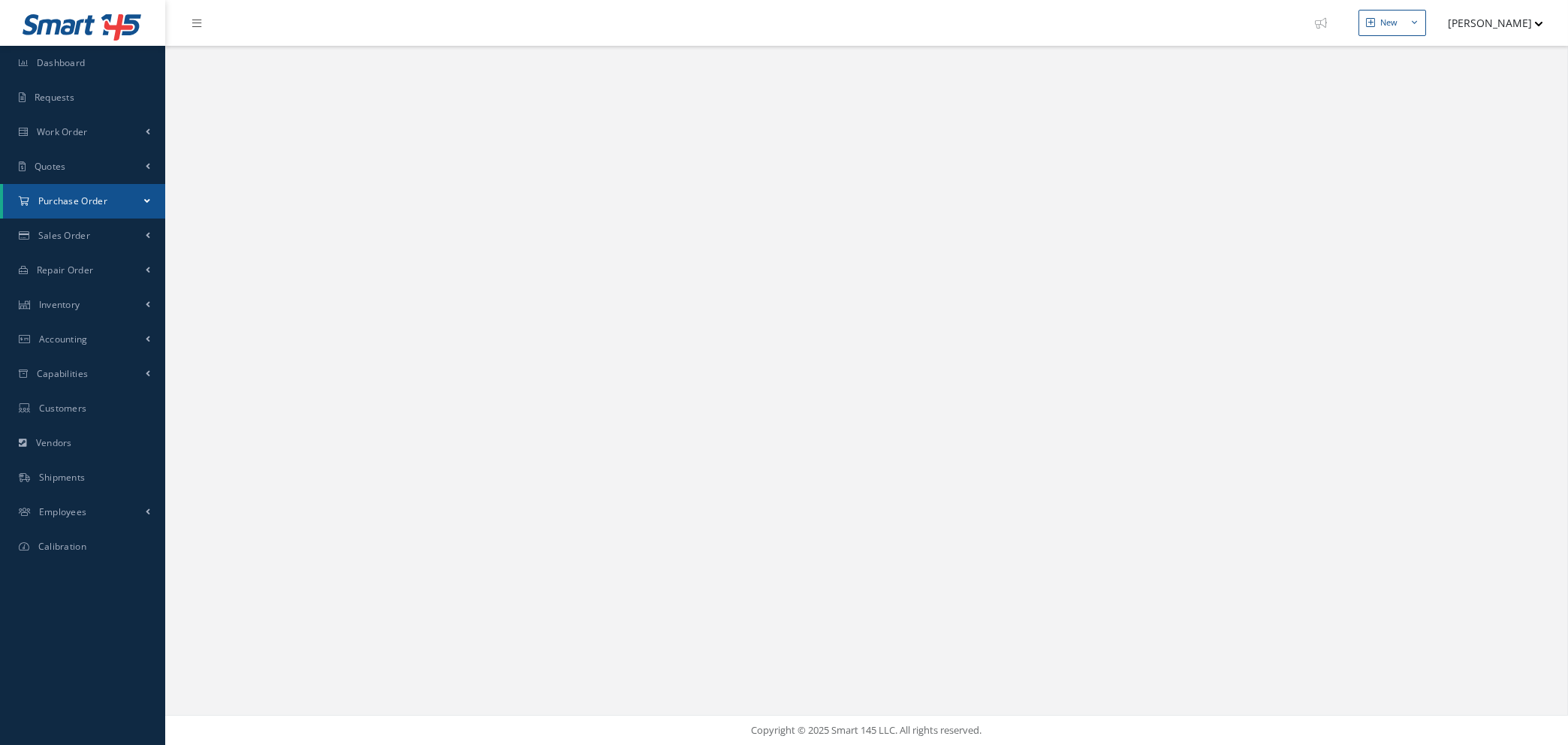
select select "25"
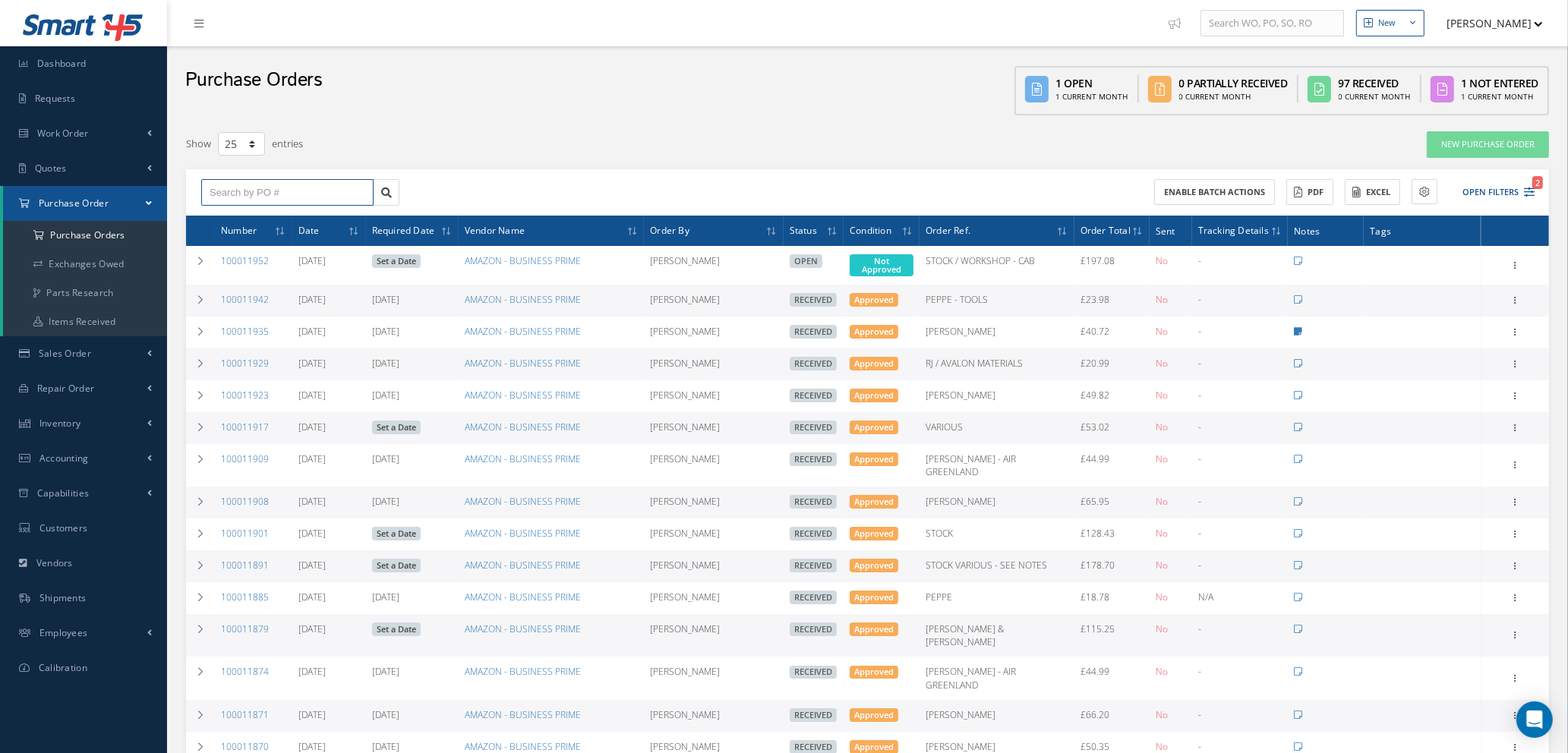
click at [243, 194] on input "text" at bounding box center [287, 193] width 172 height 27
click at [110, 241] on a=1&status_id=2&status_id=3&status_id=5&collapsedFilters"] "Purchase Orders" at bounding box center [85, 235] width 164 height 29
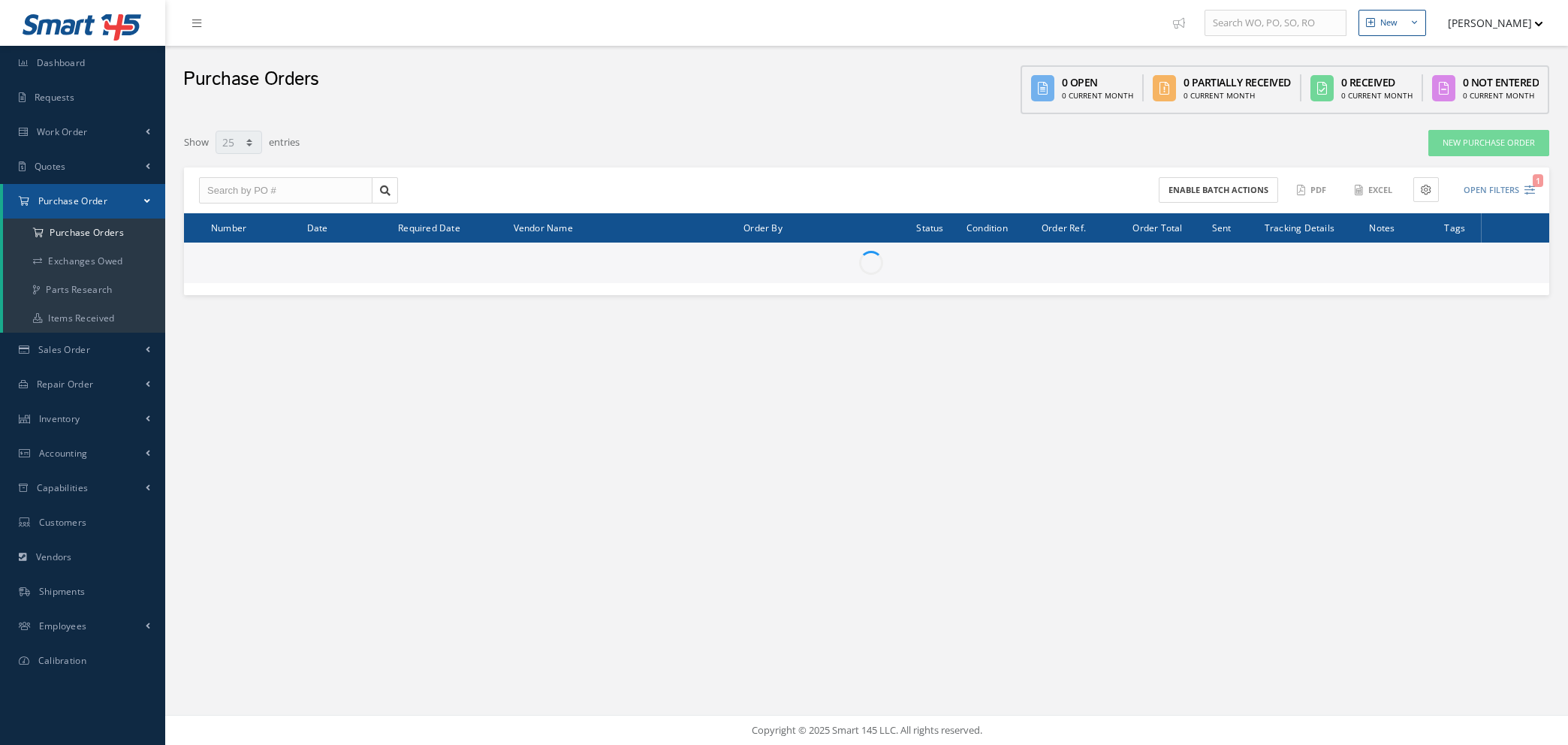
select select "25"
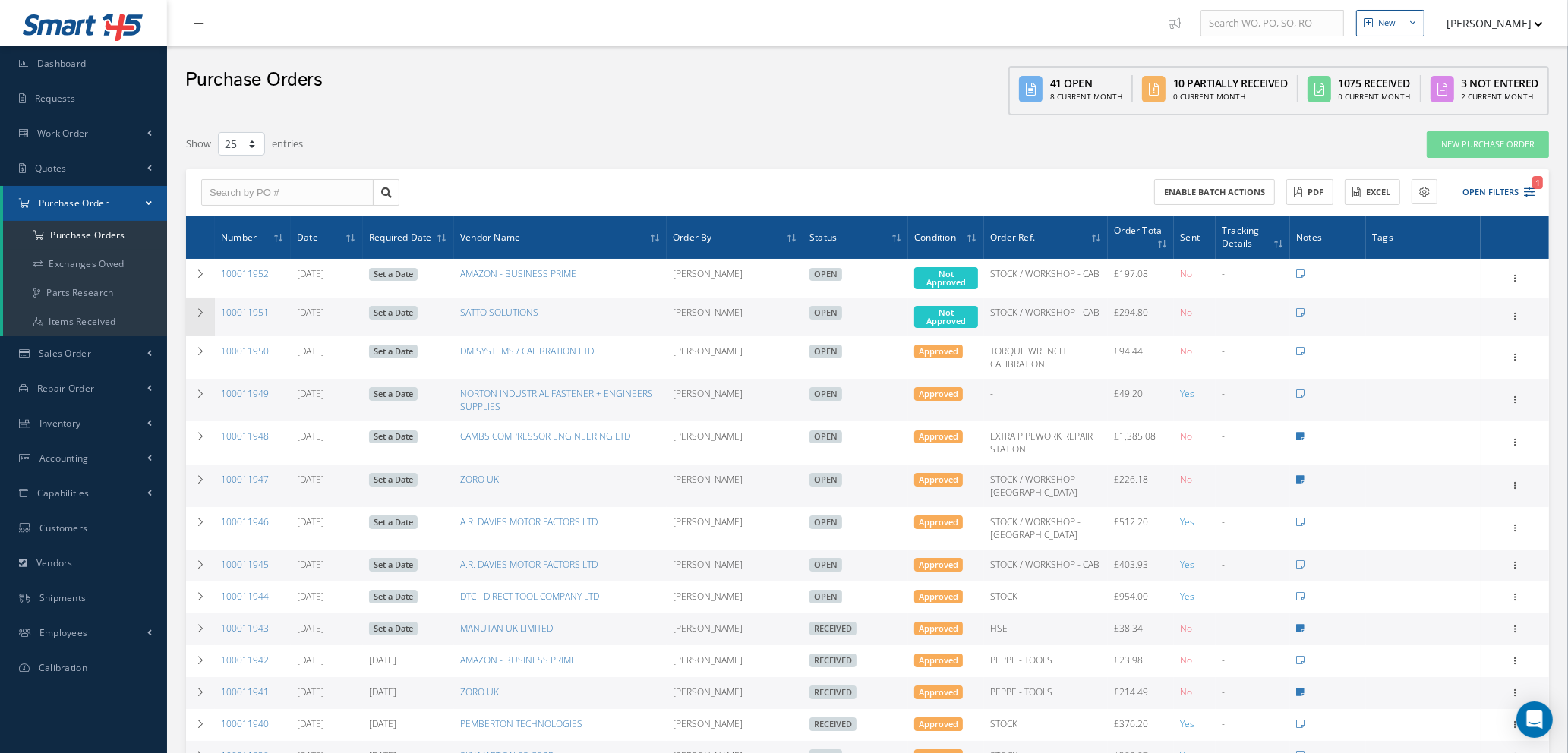
click at [190, 313] on td at bounding box center [201, 316] width 29 height 39
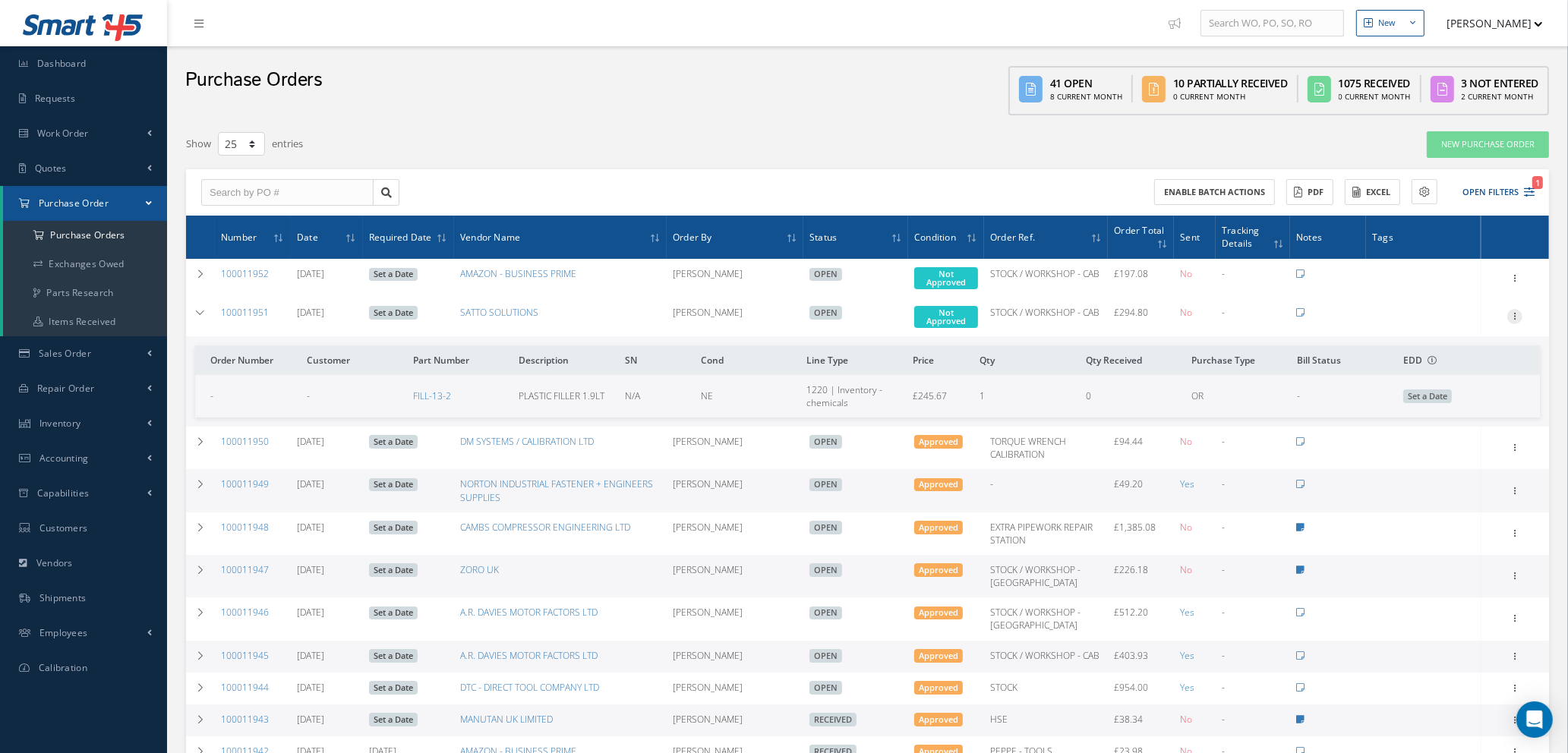
click at [1516, 318] on icon at bounding box center [1514, 315] width 15 height 12
click at [1444, 372] on link "Edit" at bounding box center [1444, 365] width 120 height 20
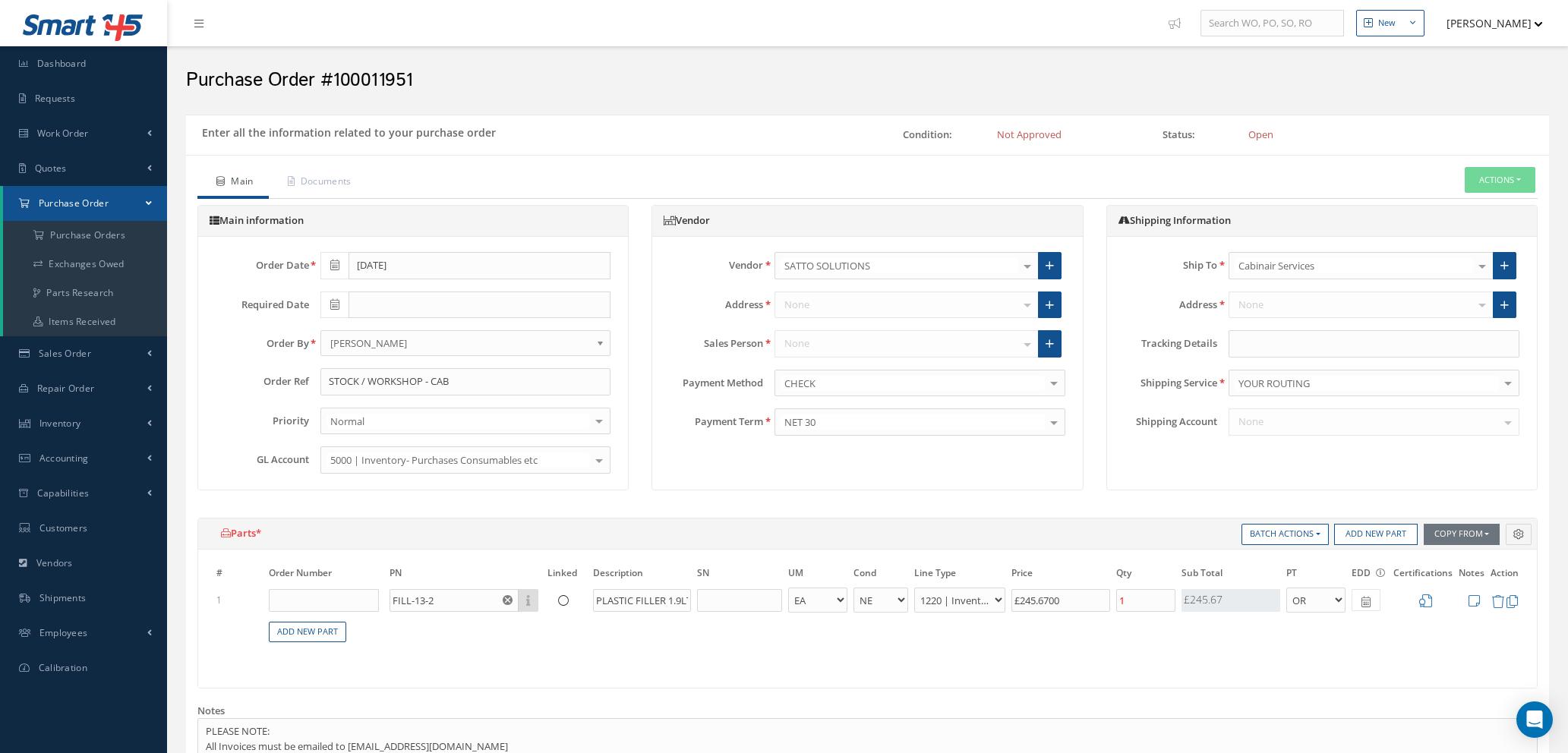
select select "1"
select select "5"
select select "88"
select select "1"
click at [312, 625] on link "Add New Part" at bounding box center [308, 633] width 78 height 21
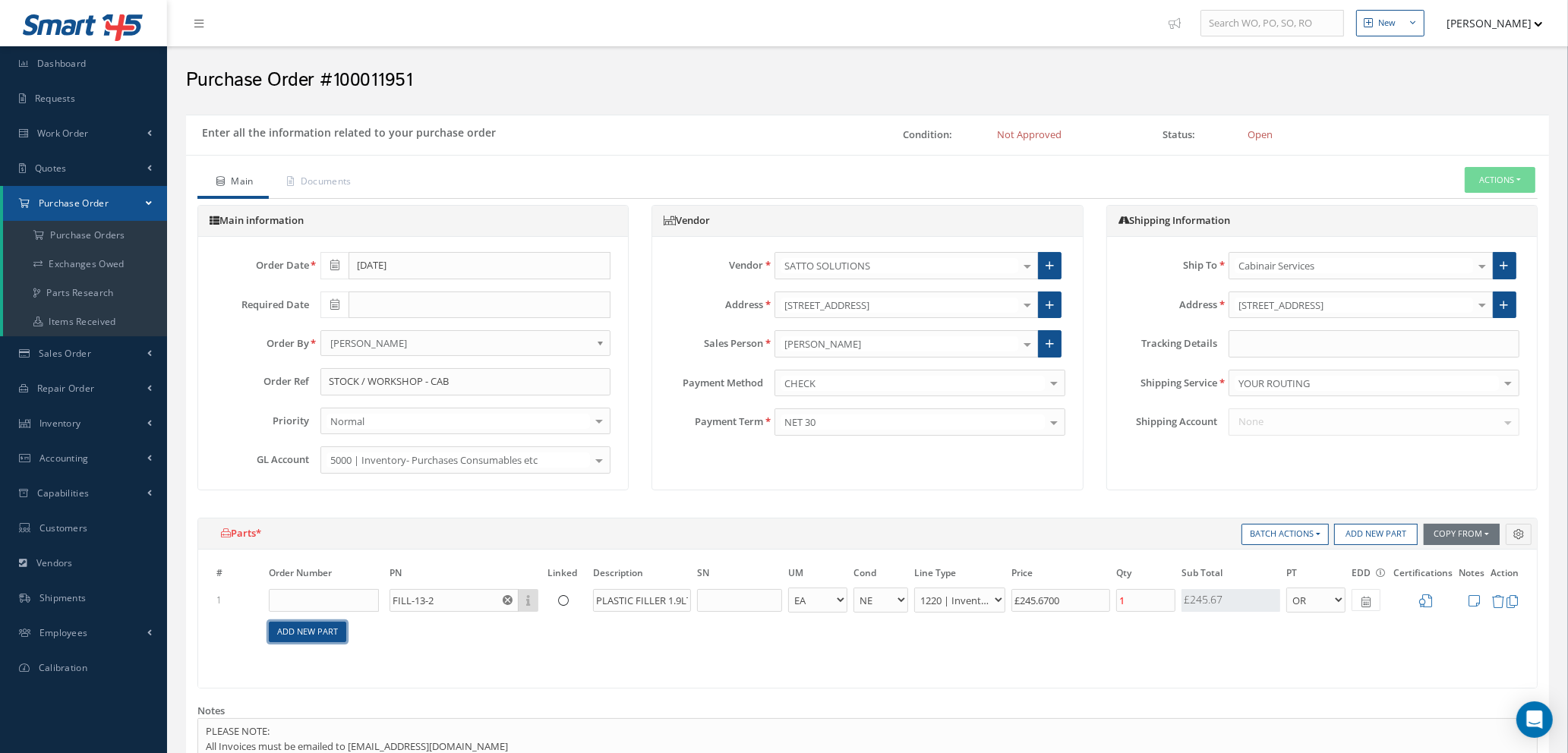
select select "1"
select select "5"
select select "88"
select select "1"
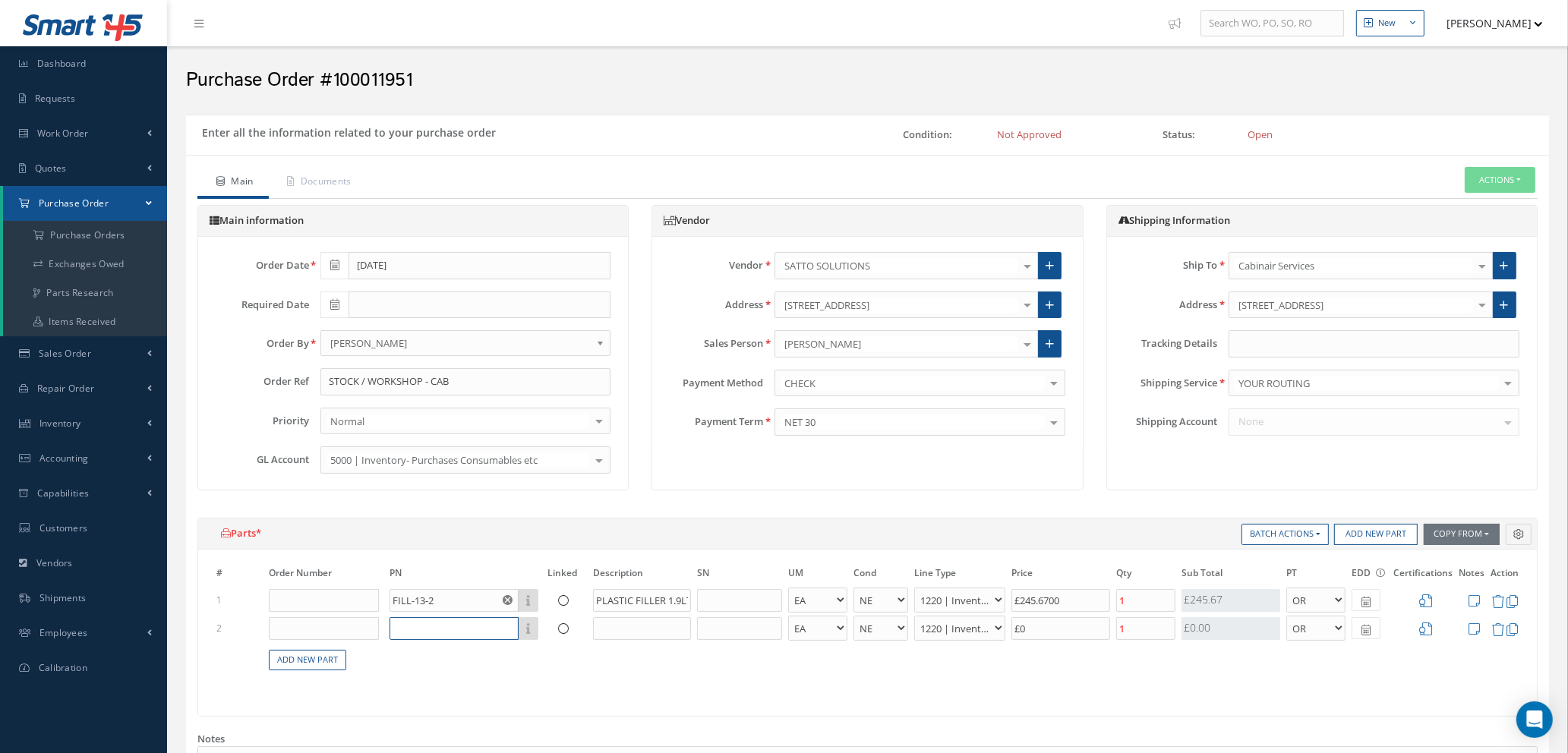
click at [411, 628] on input "text" at bounding box center [453, 629] width 129 height 23
click at [1425, 602] on icon at bounding box center [1425, 601] width 13 height 13
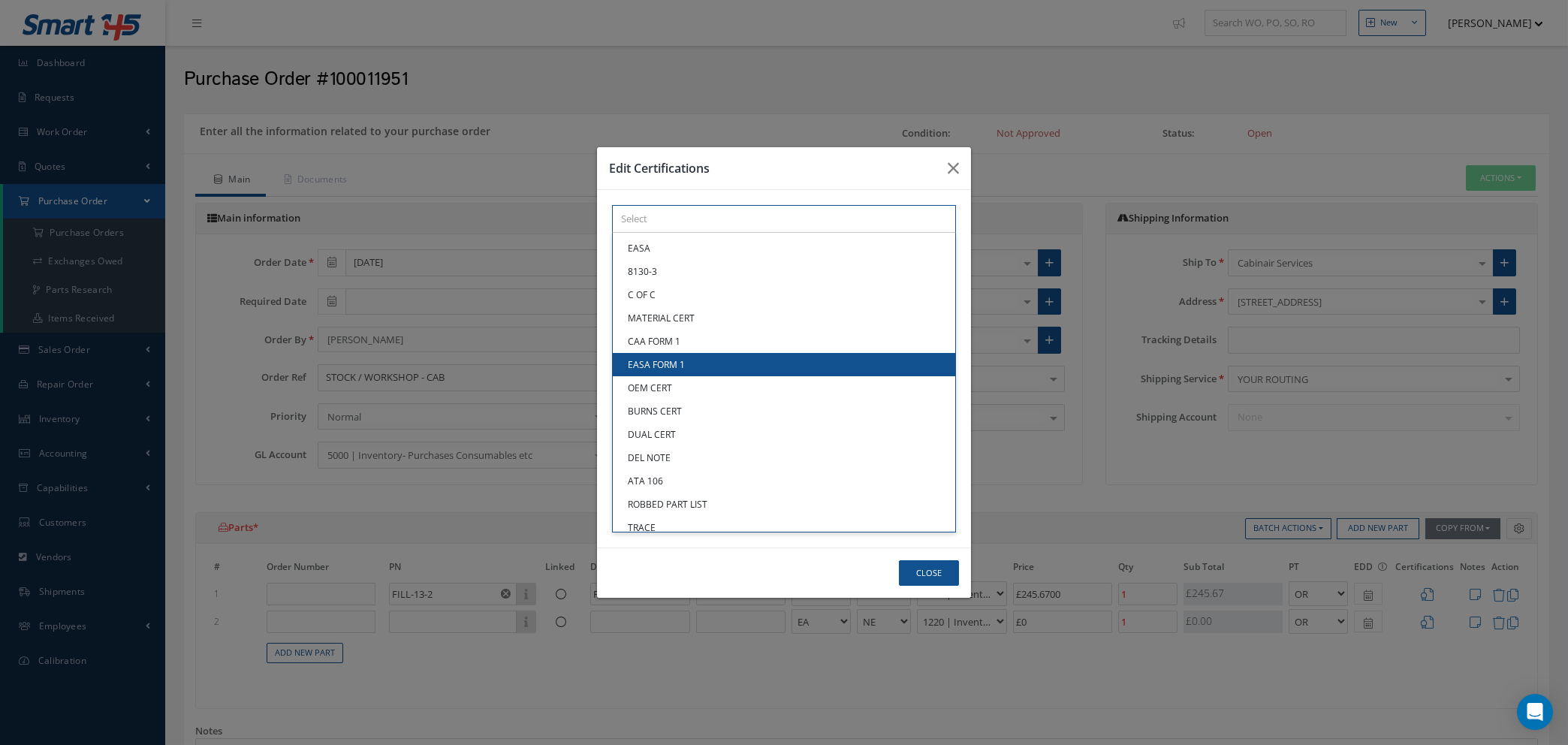
click at [750, 233] on div "× Loading... EASA 8130-3 C OF C MATERIAL CERT CAA FORM 1 EASA FORM 1 OEM CERT B…" at bounding box center [784, 219] width 344 height 27
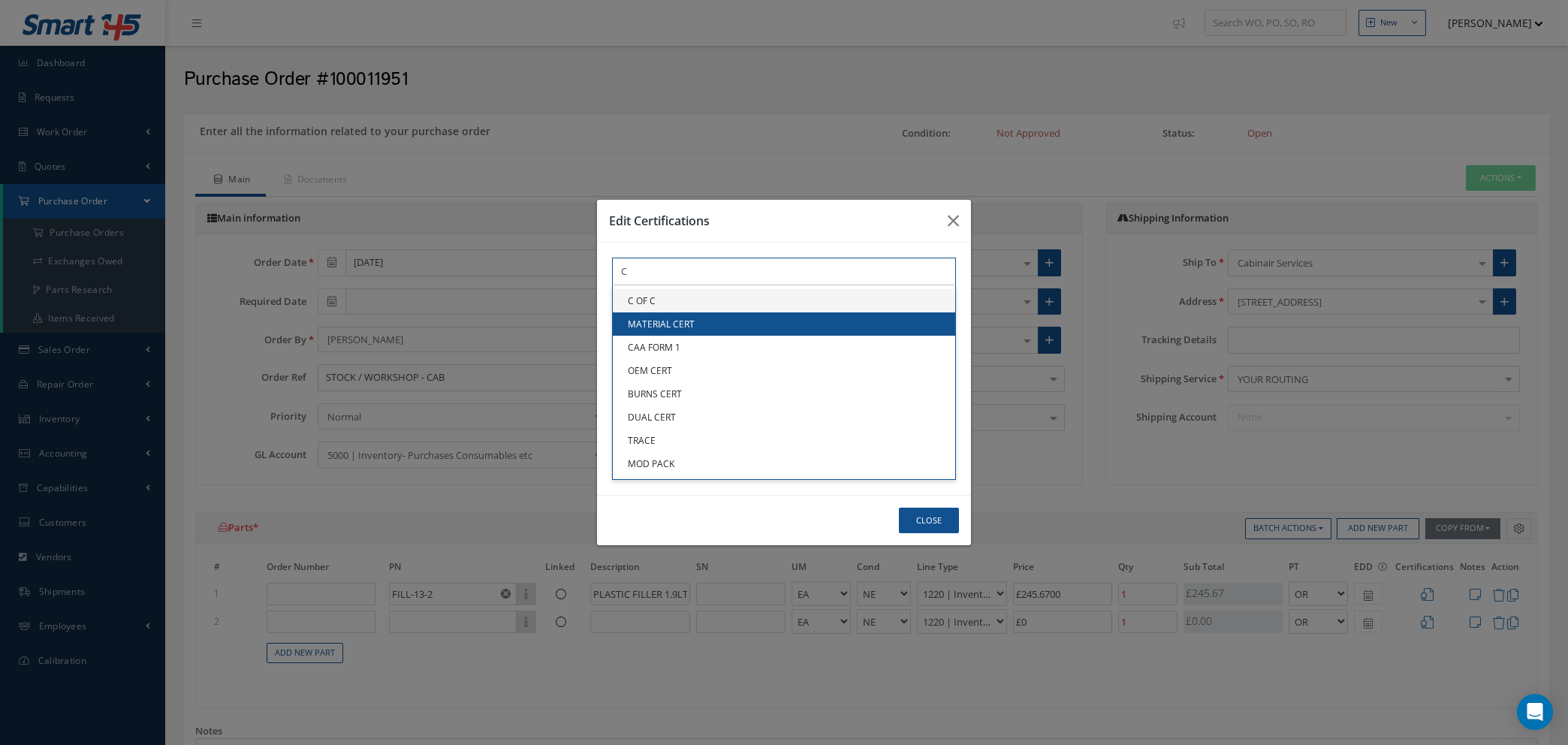
type input "C"
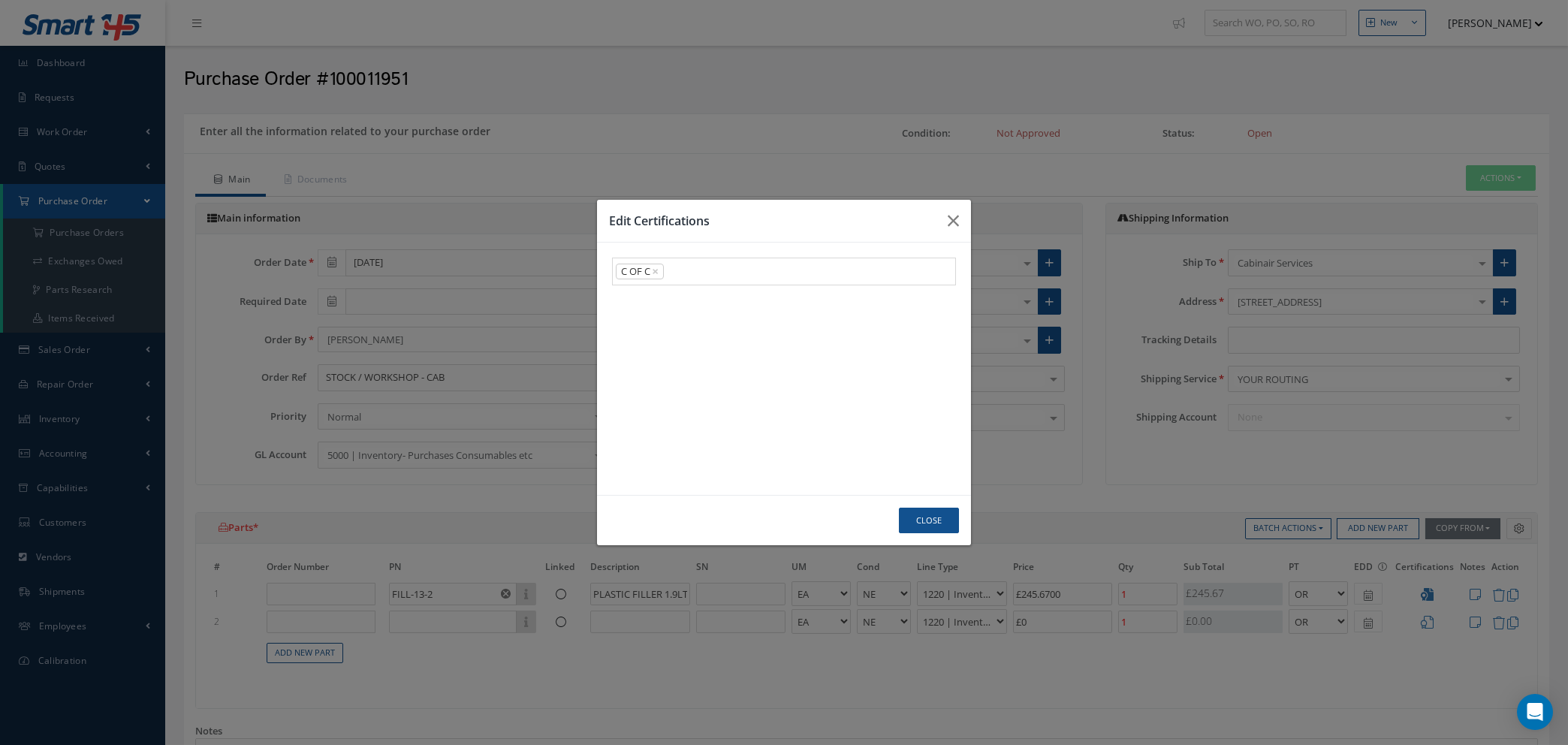
click at [737, 307] on link "C OF C" at bounding box center [784, 301] width 343 height 24
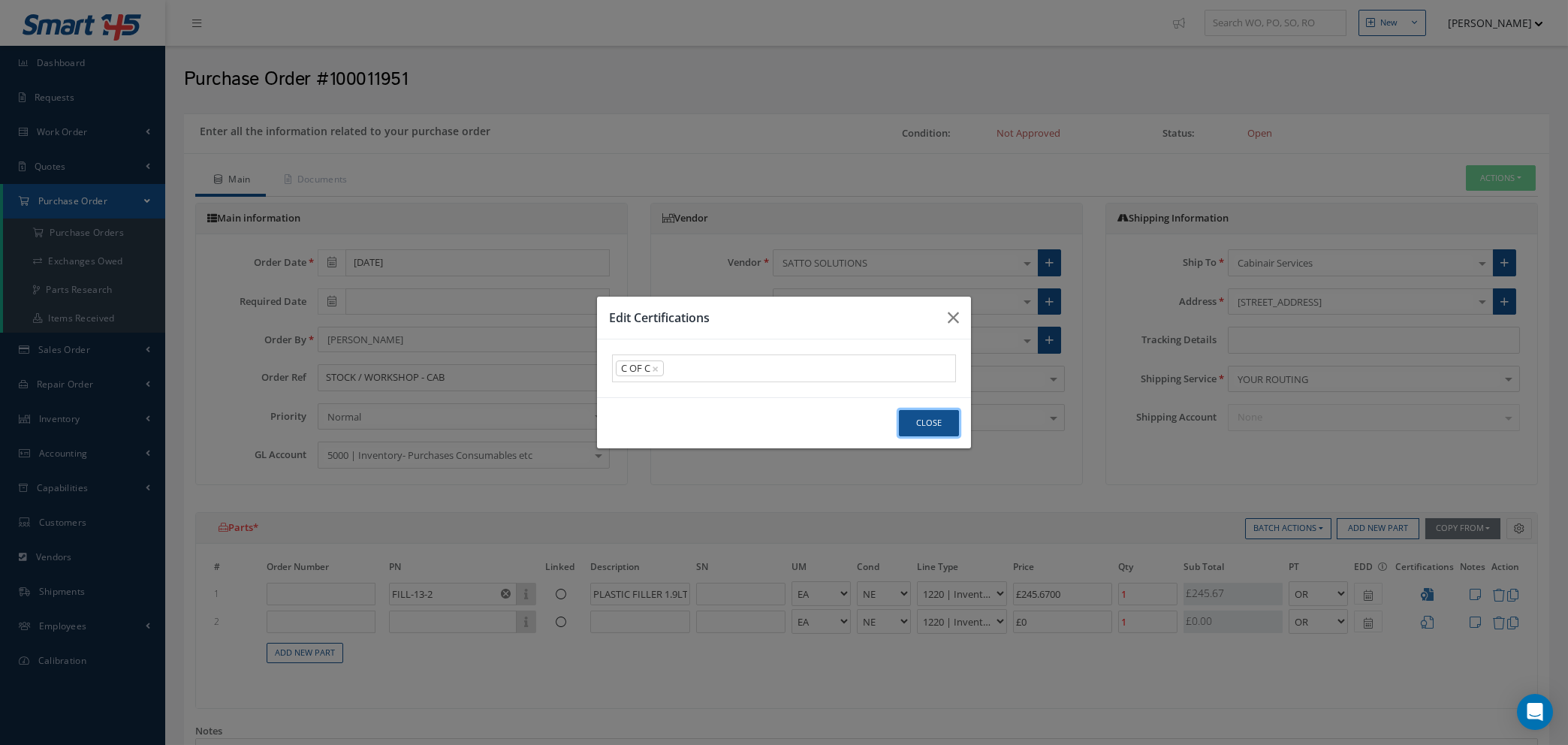
drag, startPoint x: 920, startPoint y: 420, endPoint x: 1033, endPoint y: 449, distance: 116.7
click at [922, 420] on button "Close" at bounding box center [929, 423] width 60 height 27
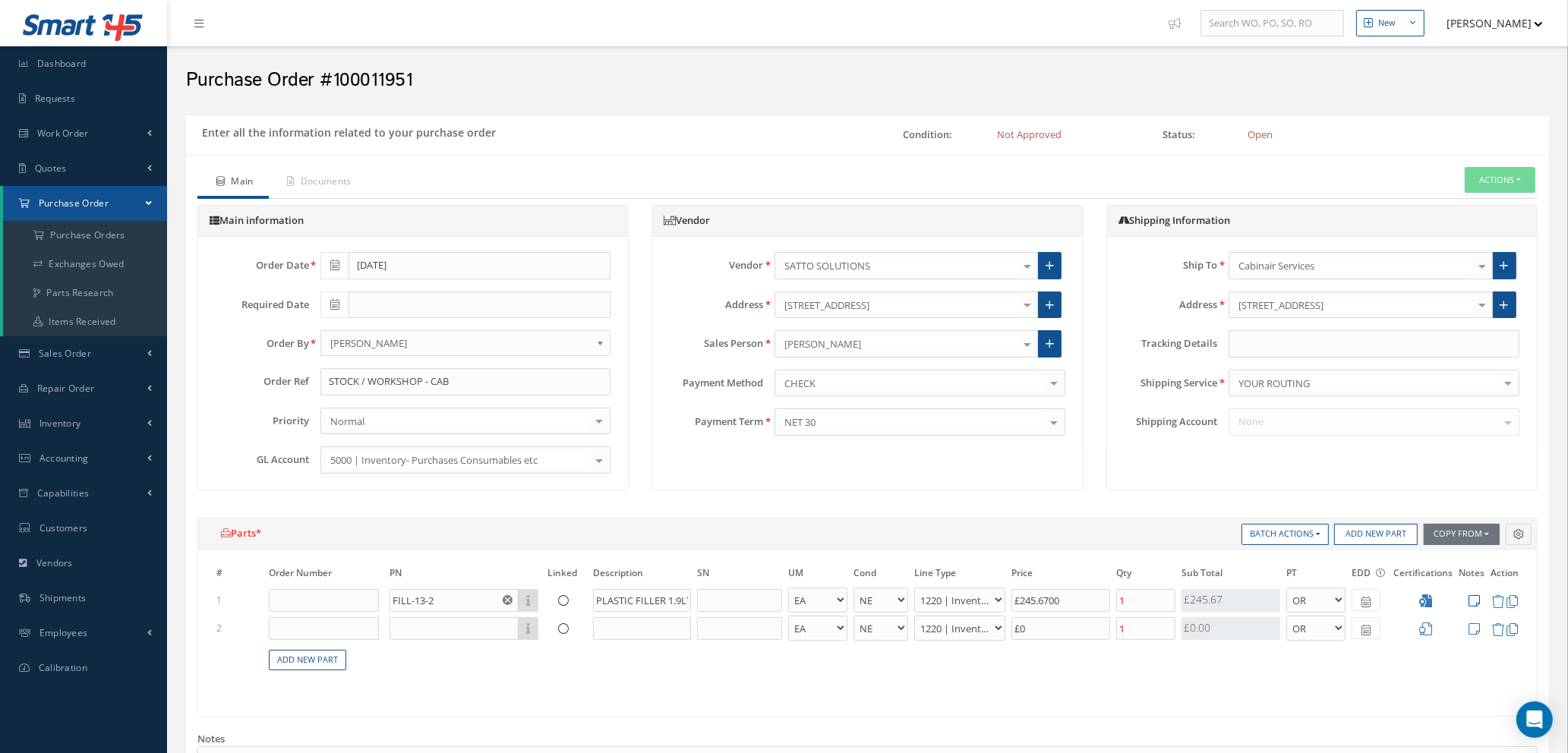
click at [1475, 598] on icon at bounding box center [1474, 601] width 11 height 13
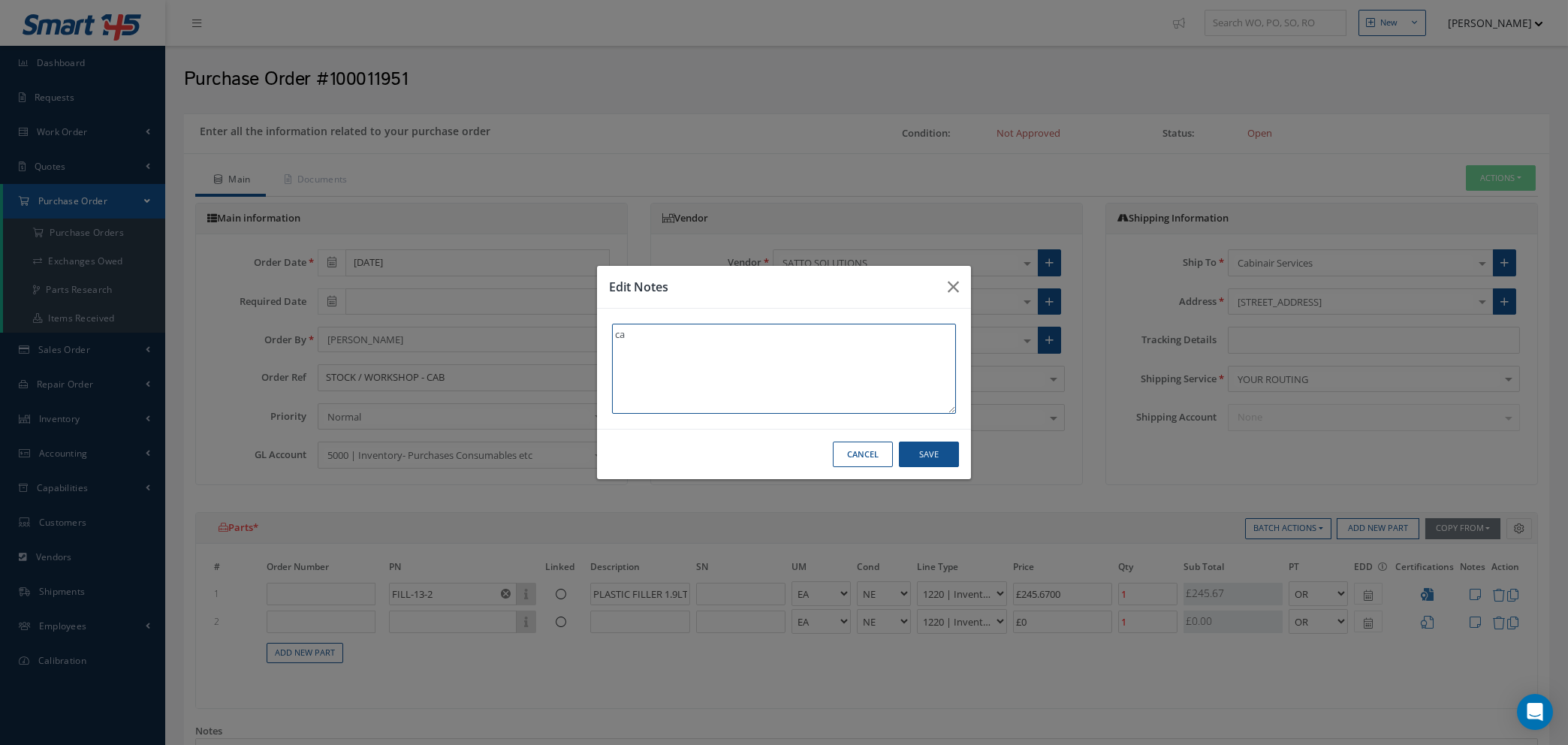
type textarea "c"
type textarea "CAB"
click at [925, 460] on button "Save" at bounding box center [929, 455] width 60 height 27
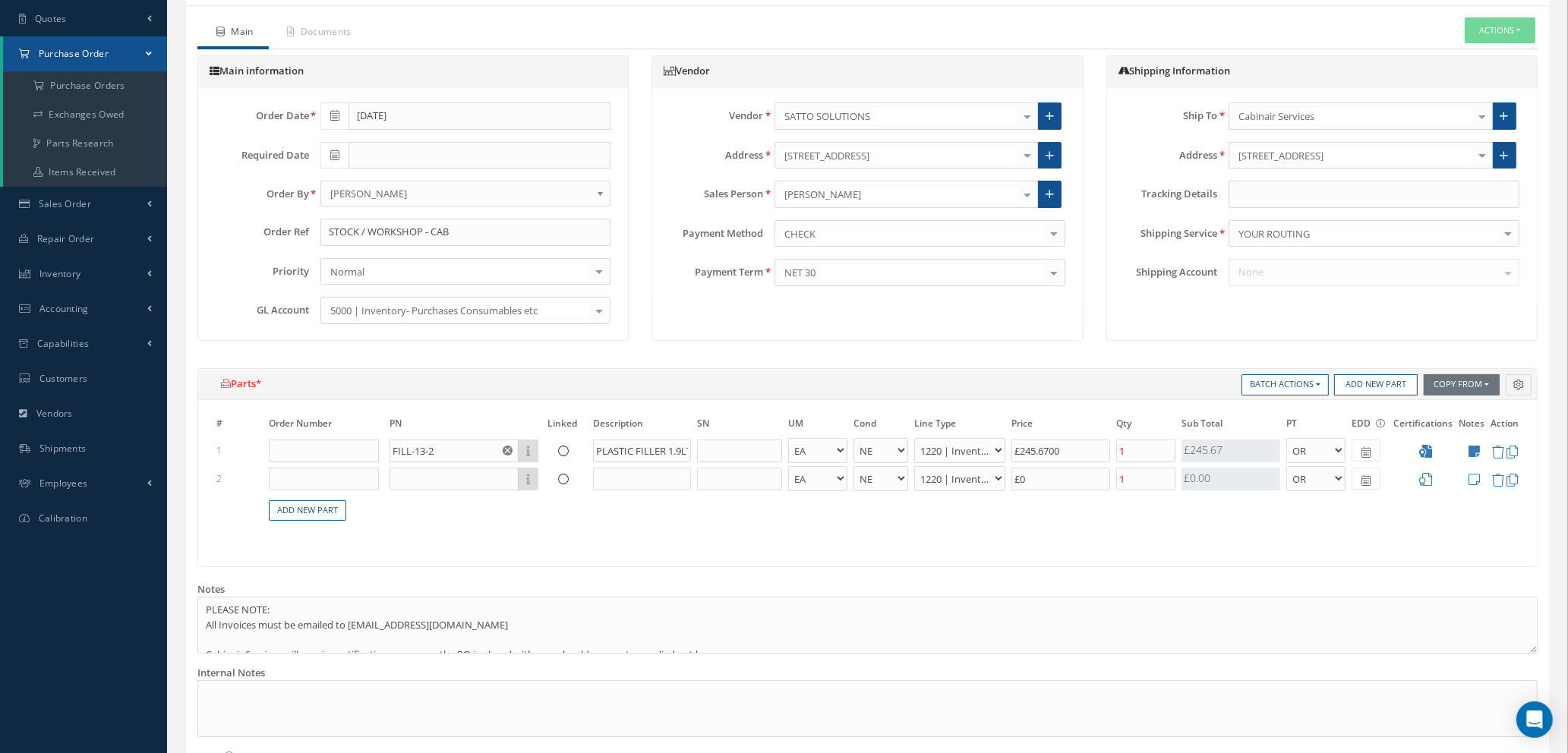
scroll to position [456, 0]
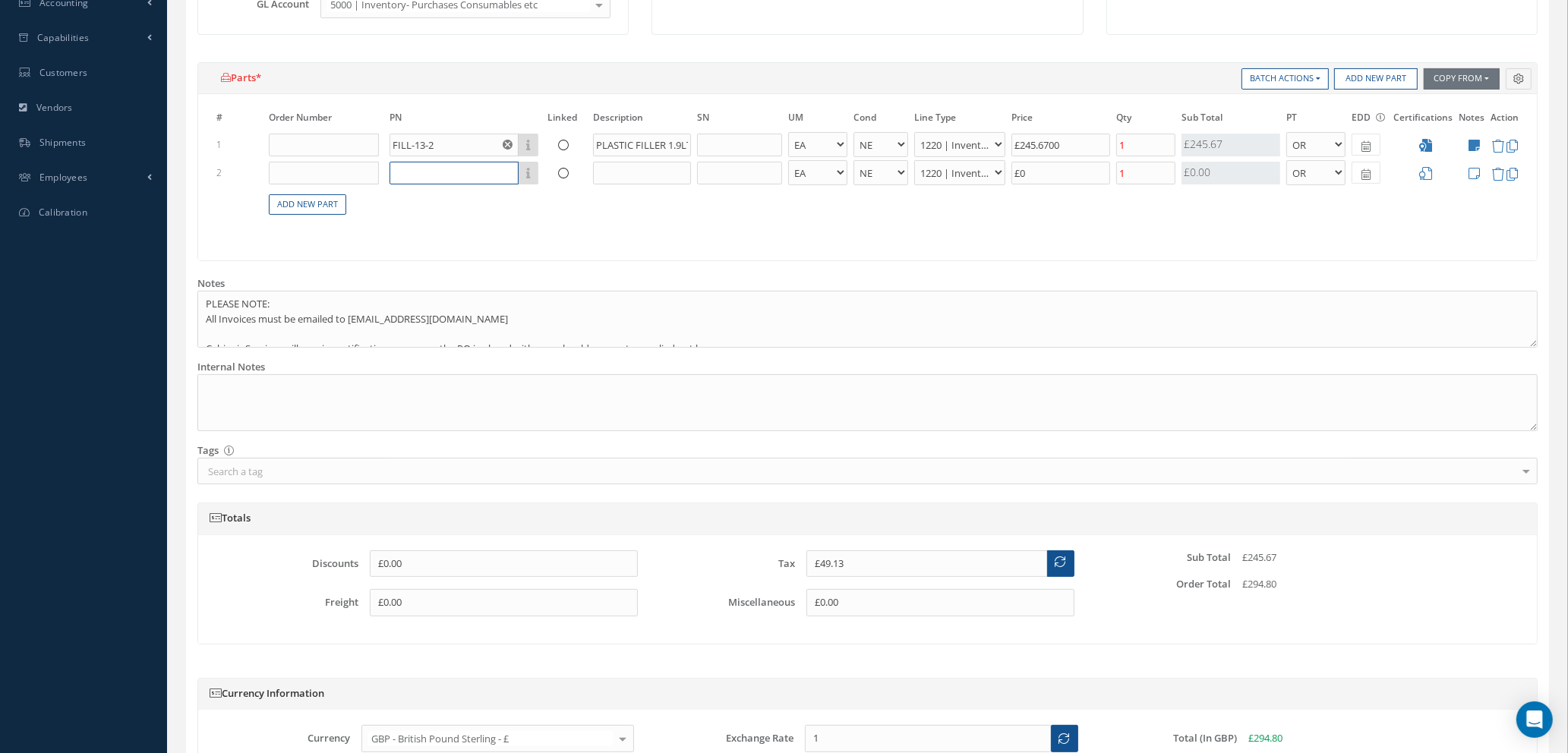
click at [466, 166] on input "text" at bounding box center [453, 173] width 129 height 23
click at [443, 168] on input "SA-PAINT-1-34657-9107-" at bounding box center [453, 173] width 129 height 23
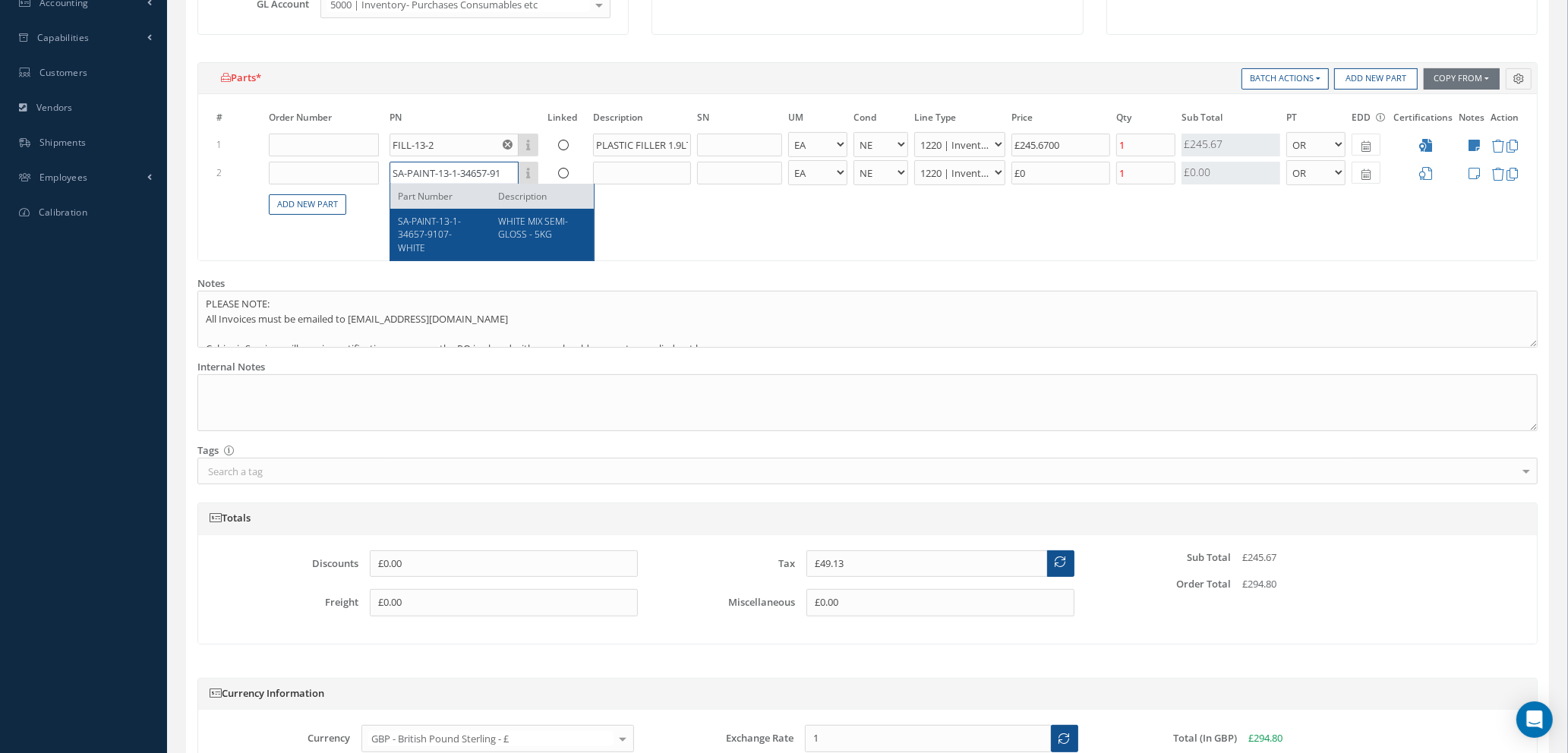
type input "SA-PAINT-13-1-34657-9107-"
click at [553, 243] on div "WHITE MIX SEMI-GLOSS - 5KG" at bounding box center [537, 234] width 100 height 39
type input "£159.13"
type input "SA-PAINT-13-1-34657-9107-WHITE"
type input "WHITE MIX SEMI-GLOSS - 5KG"
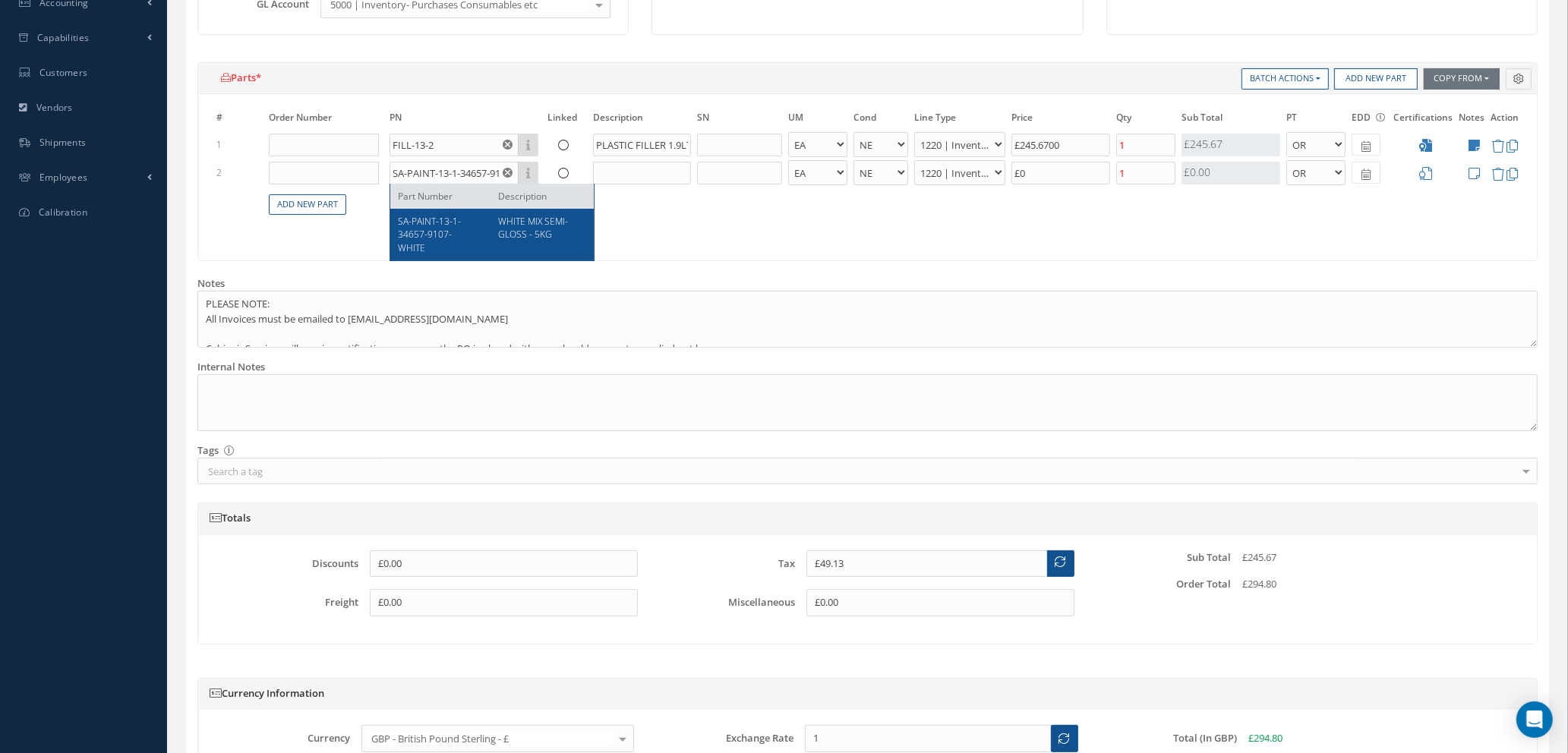
type input "£550"
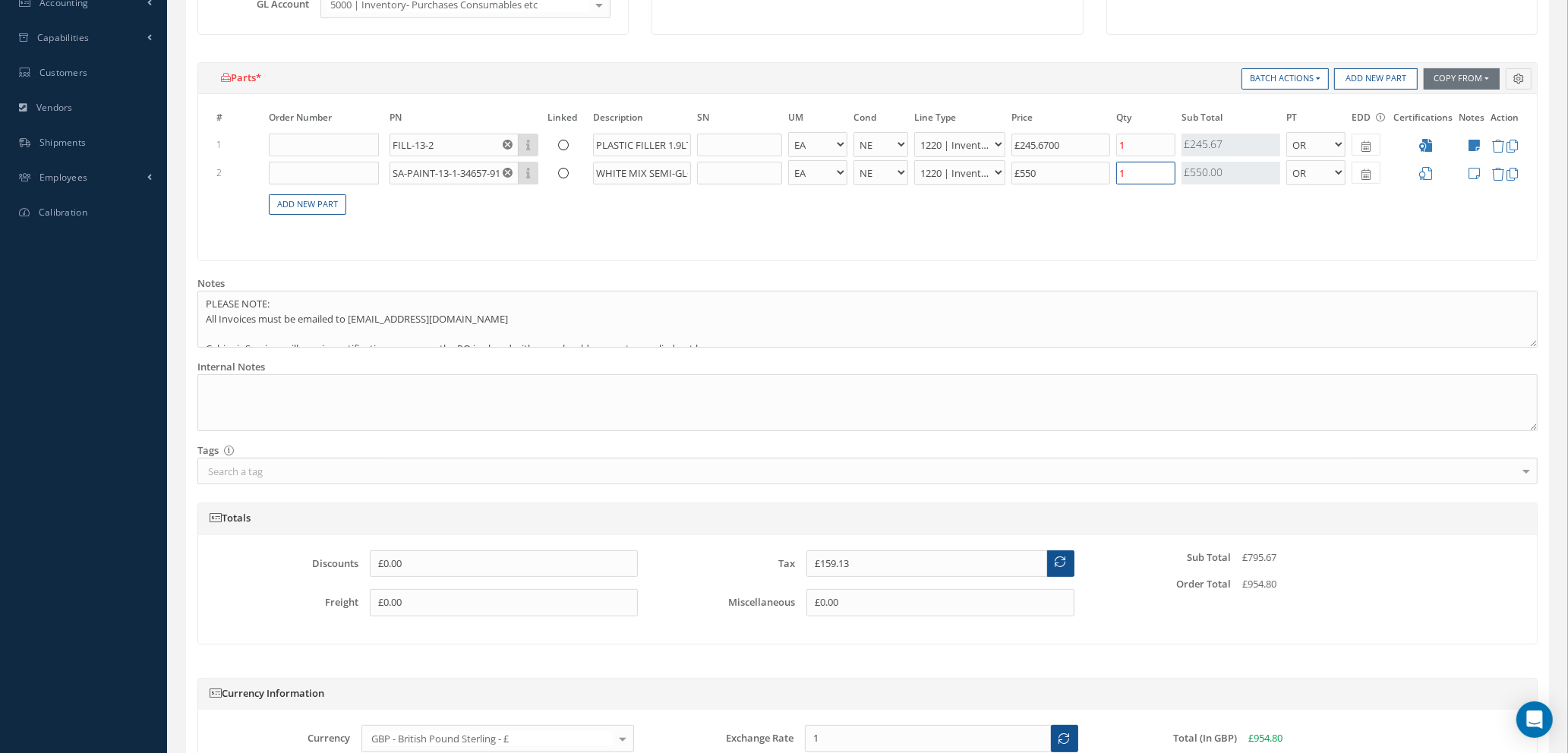
click at [1142, 168] on input "1" at bounding box center [1145, 173] width 59 height 23
type input "£49.13"
type input "£599.13"
type input "5"
click at [1426, 170] on icon at bounding box center [1425, 174] width 13 height 13
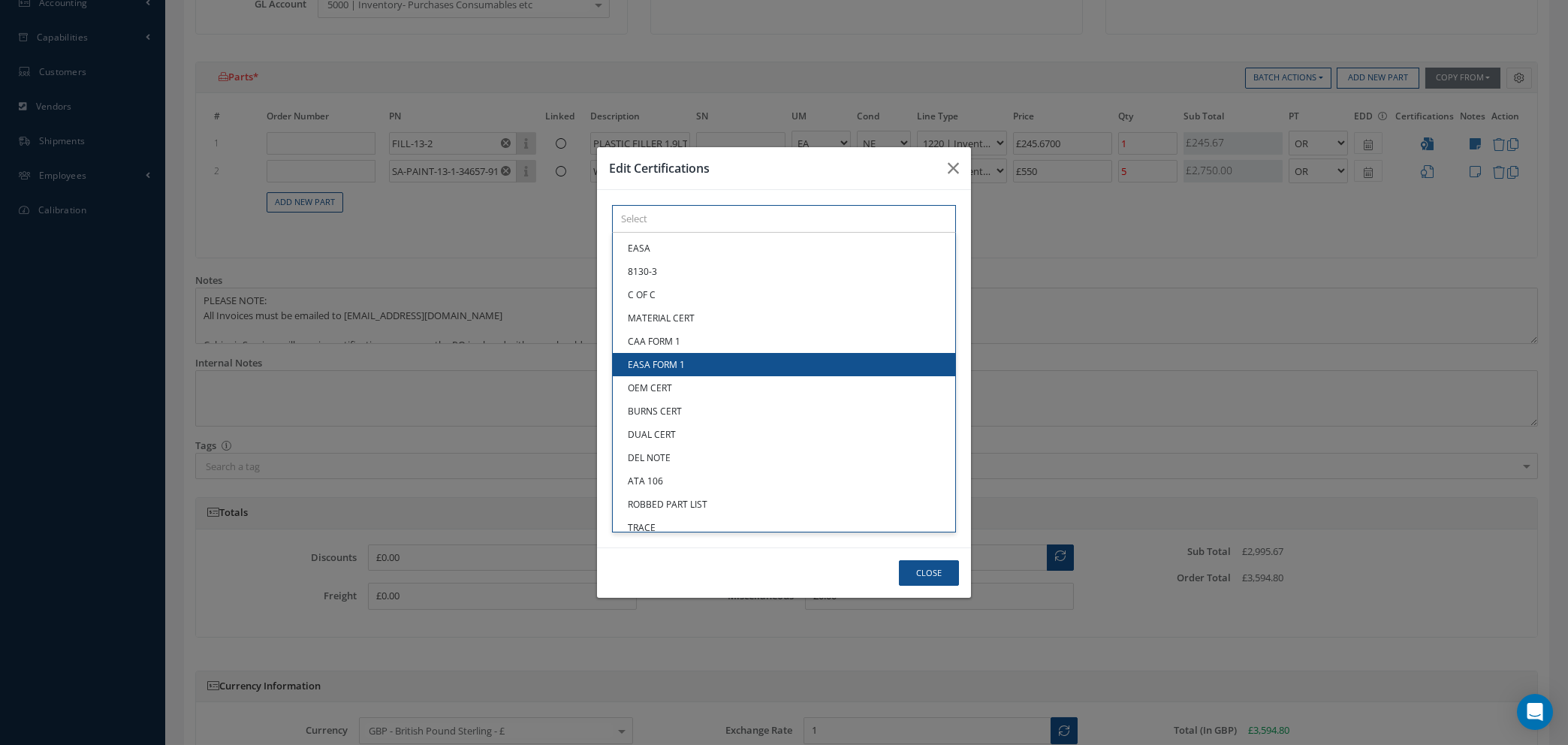
click at [825, 233] on div "× Loading... EASA 8130-3 C OF C MATERIAL CERT CAA FORM 1 EASA FORM 1 OEM CERT B…" at bounding box center [784, 219] width 344 height 27
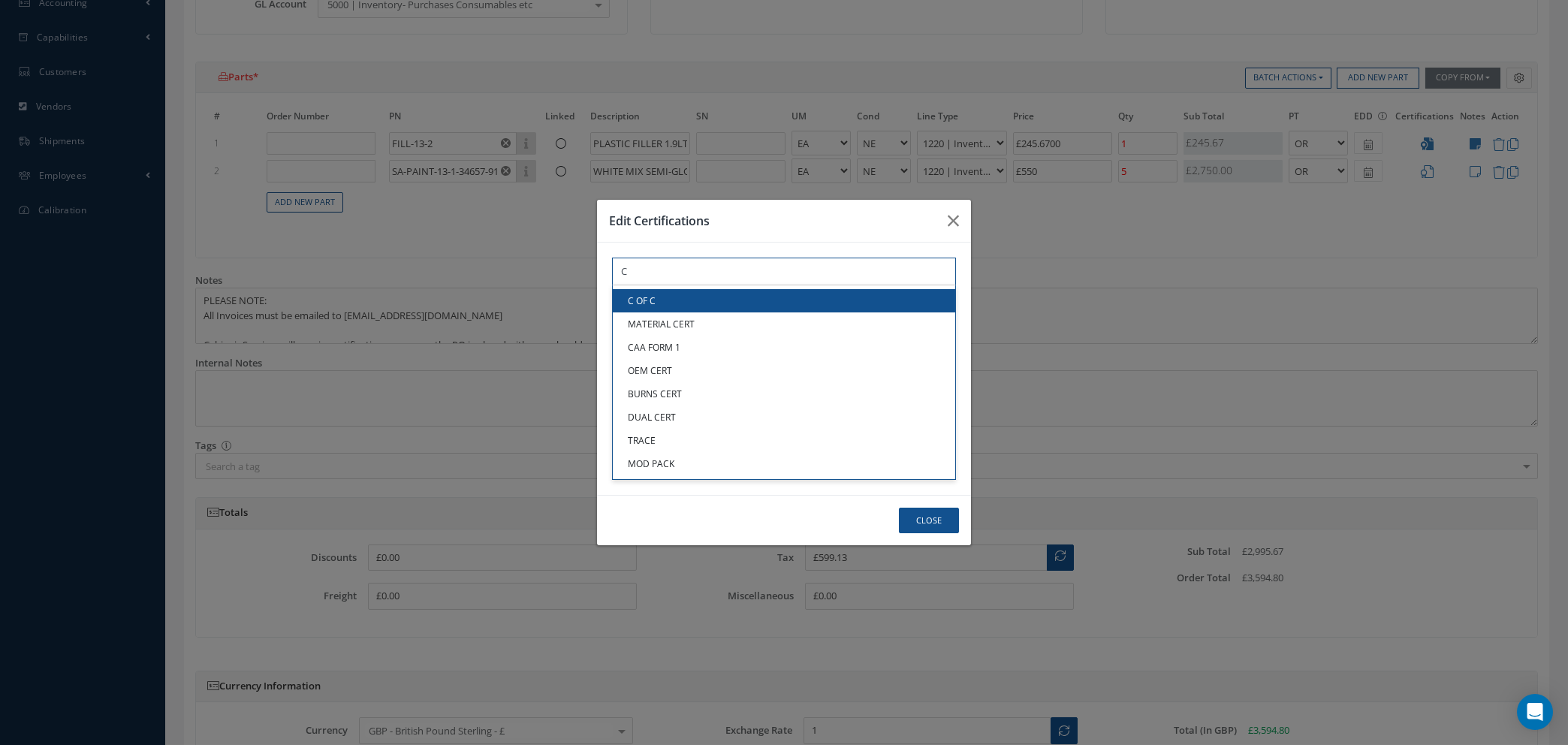
type input "C"
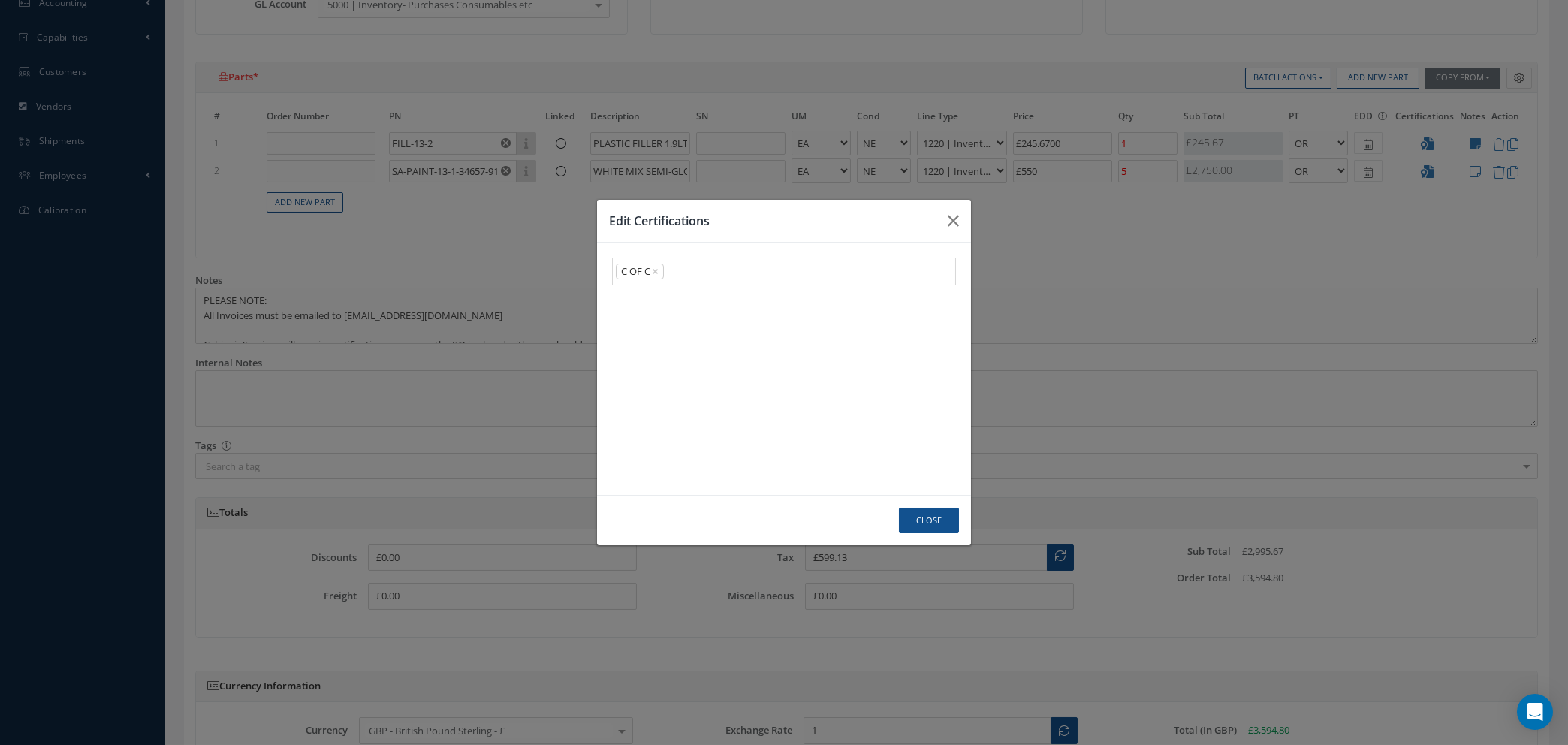
click at [811, 309] on link "C OF C" at bounding box center [784, 301] width 343 height 24
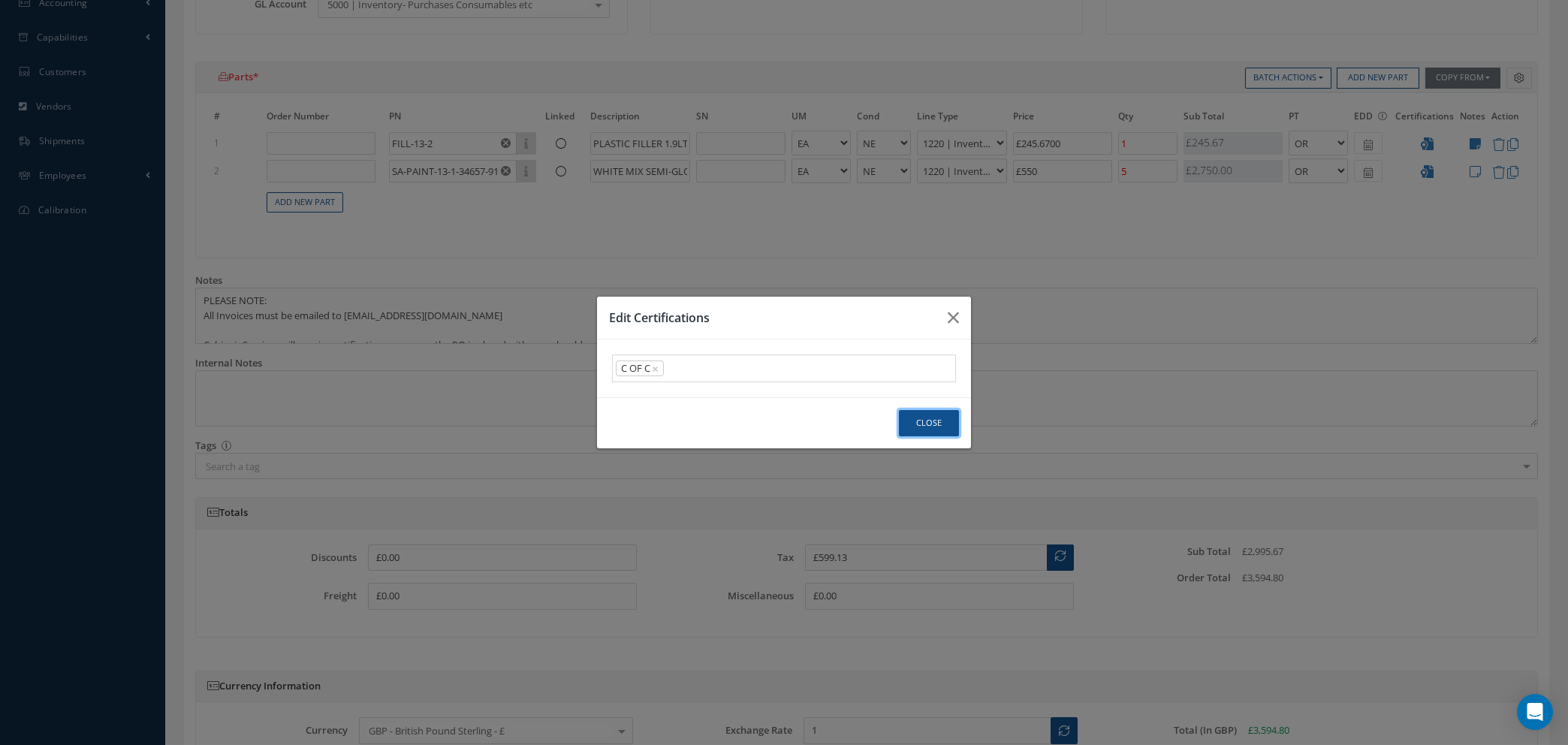
drag, startPoint x: 924, startPoint y: 429, endPoint x: 1344, endPoint y: 253, distance: 455.4
click at [927, 424] on button "Close" at bounding box center [929, 423] width 60 height 27
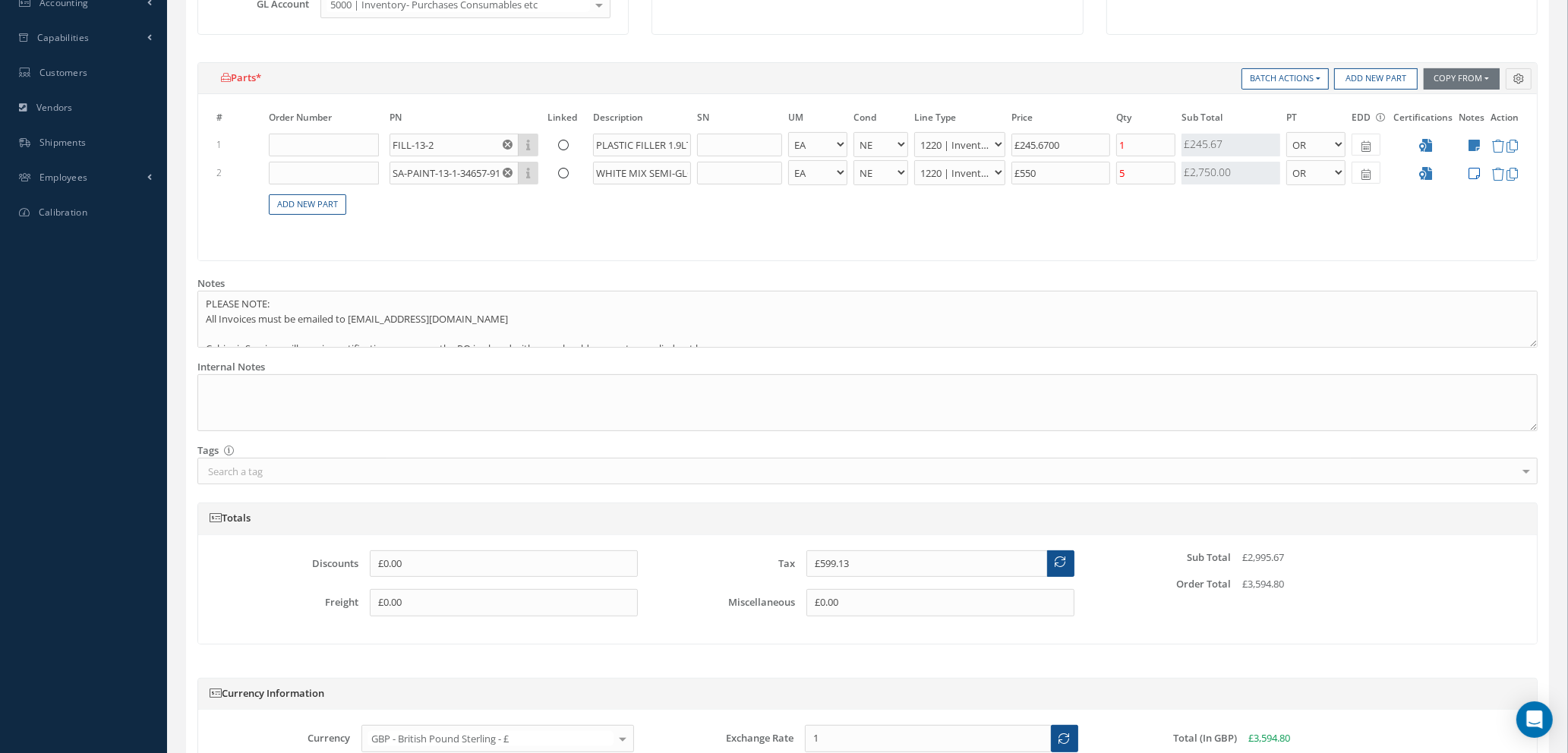
click at [1474, 173] on icon at bounding box center [1474, 174] width 11 height 13
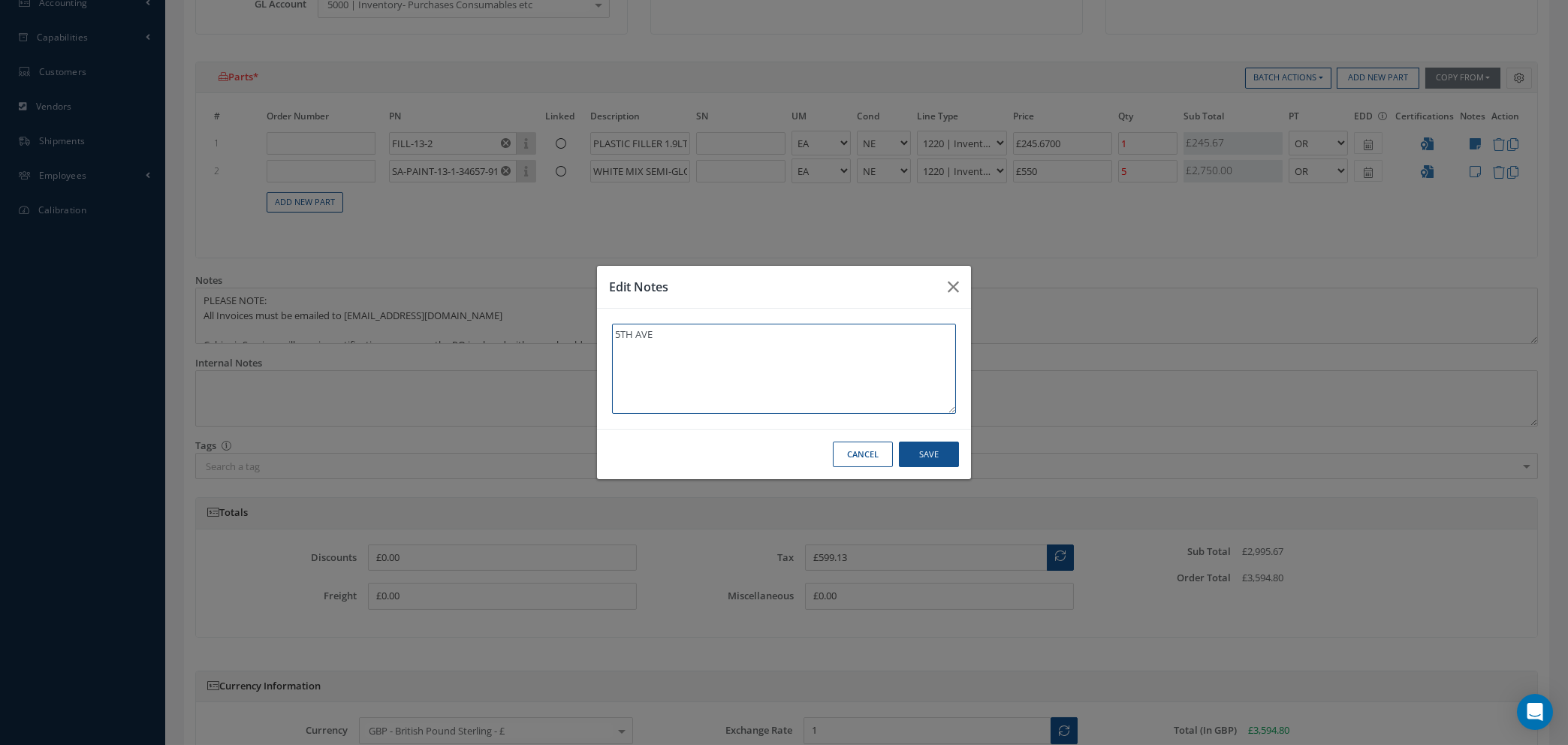
type textarea "5TH AVE"
click at [914, 449] on button "Save" at bounding box center [929, 455] width 60 height 27
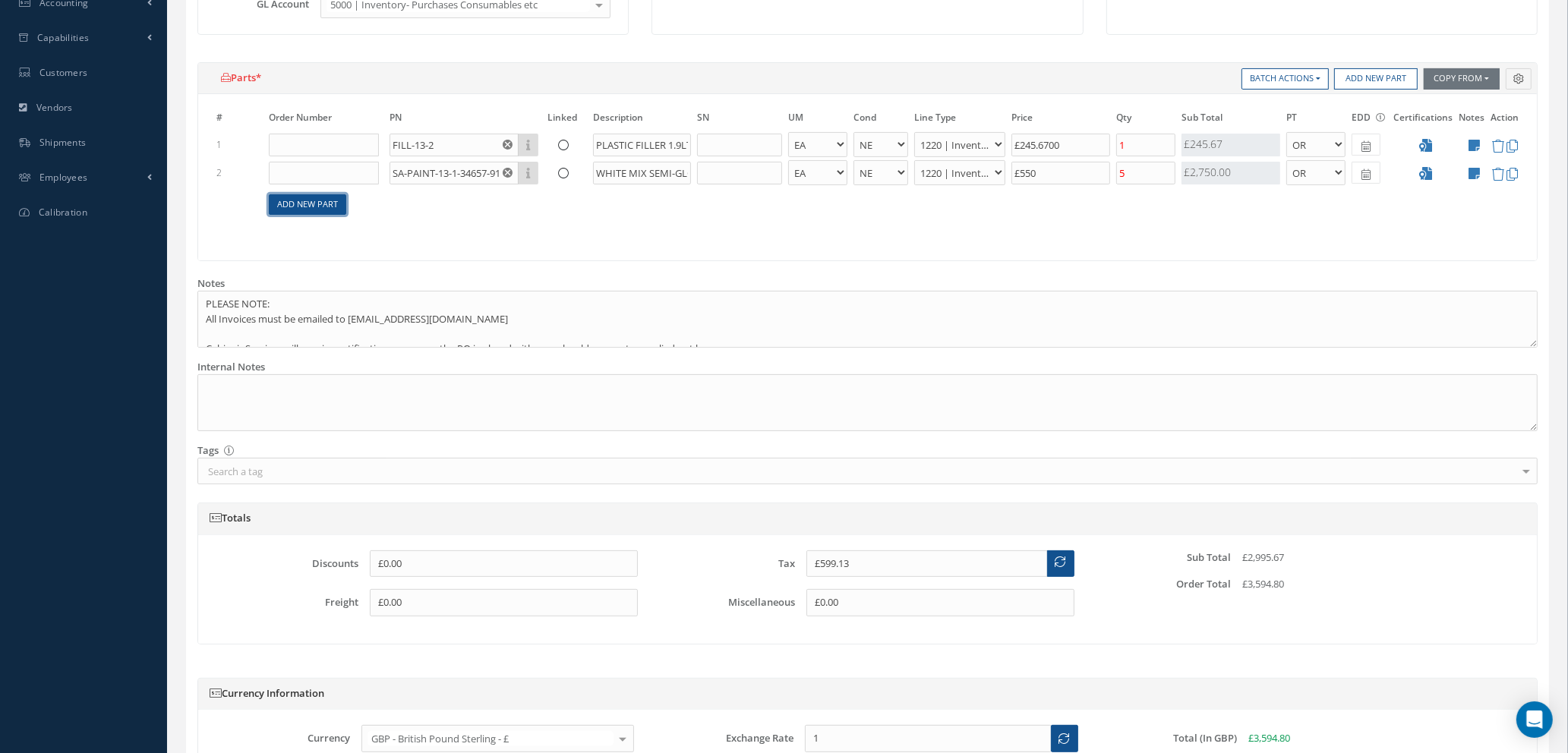
click at [316, 205] on link "Add New Part" at bounding box center [308, 204] width 78 height 21
select select "1"
select select "5"
select select "88"
select select "1"
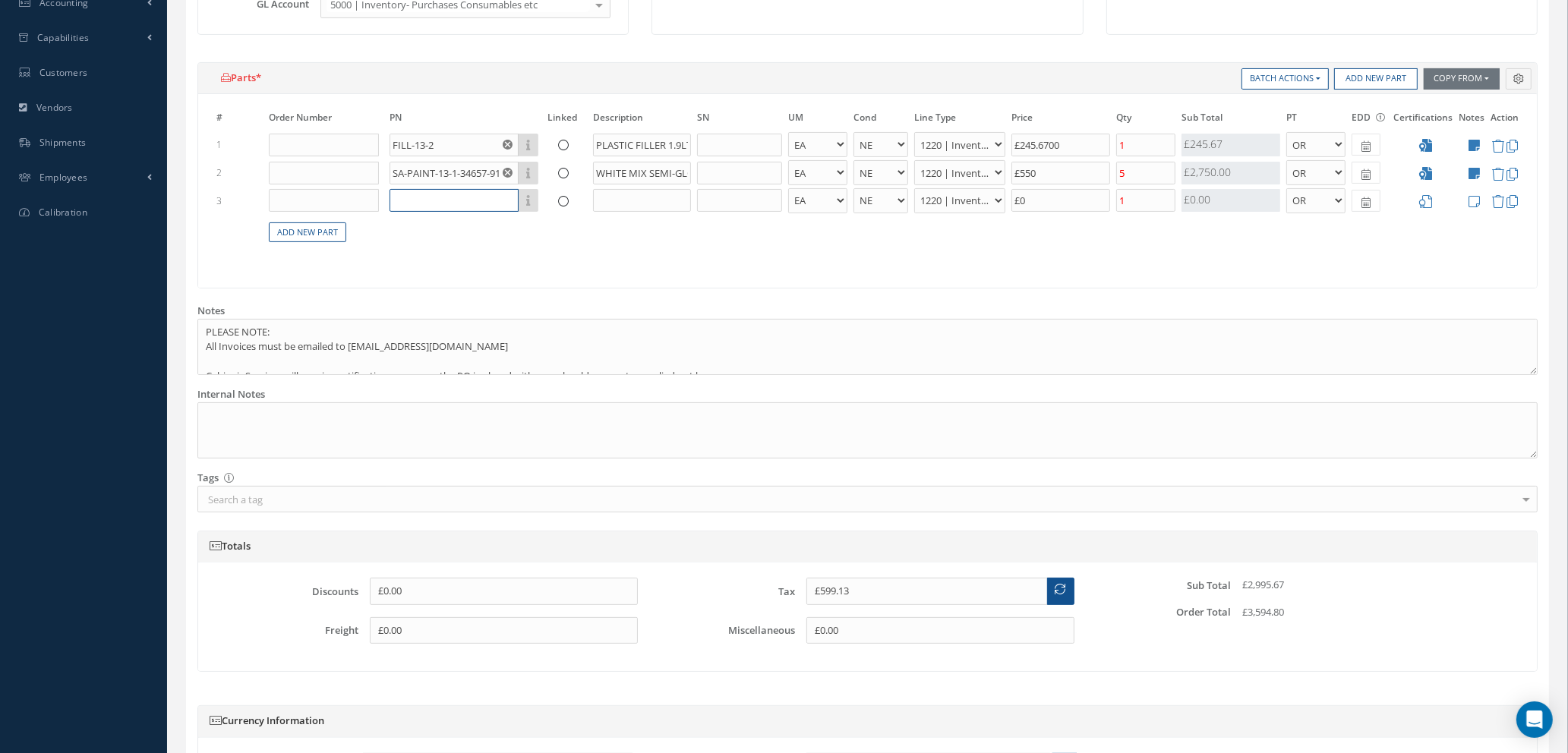
click at [417, 193] on input "text" at bounding box center [453, 201] width 129 height 23
click at [431, 203] on input "SA-PAINT-13-13-1-34657-1109" at bounding box center [453, 201] width 129 height 23
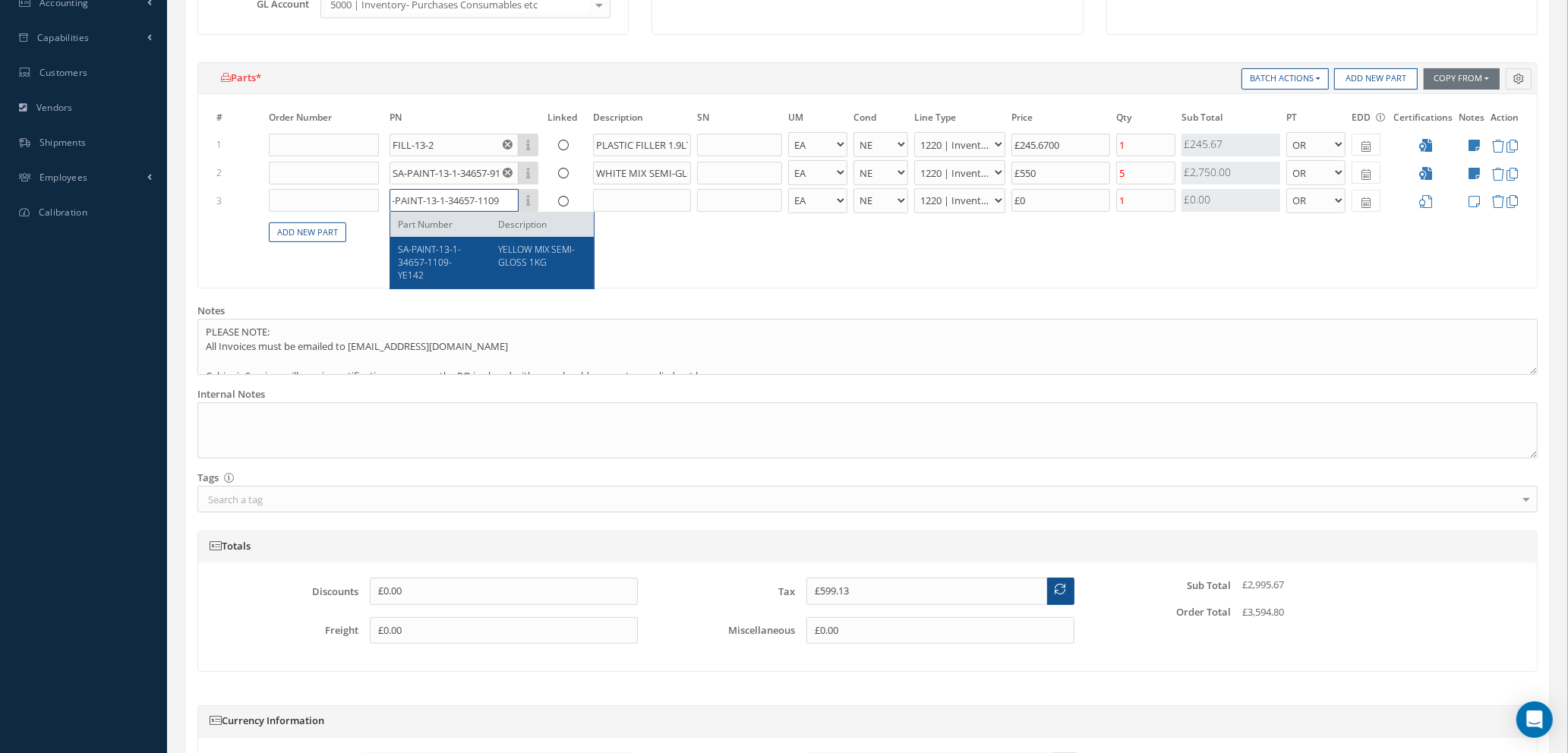
type input "SA-PAINT-13-1-34657-1109"
click at [532, 258] on span "YELLOW MIX SEMI-GLOSS 1KG" at bounding box center [536, 256] width 77 height 26
type input "£624.86"
type input "SA-PAINT-13-1-34657-1109-YE142"
type input "YELLOW MIX SEMI-GLOSS 1KG"
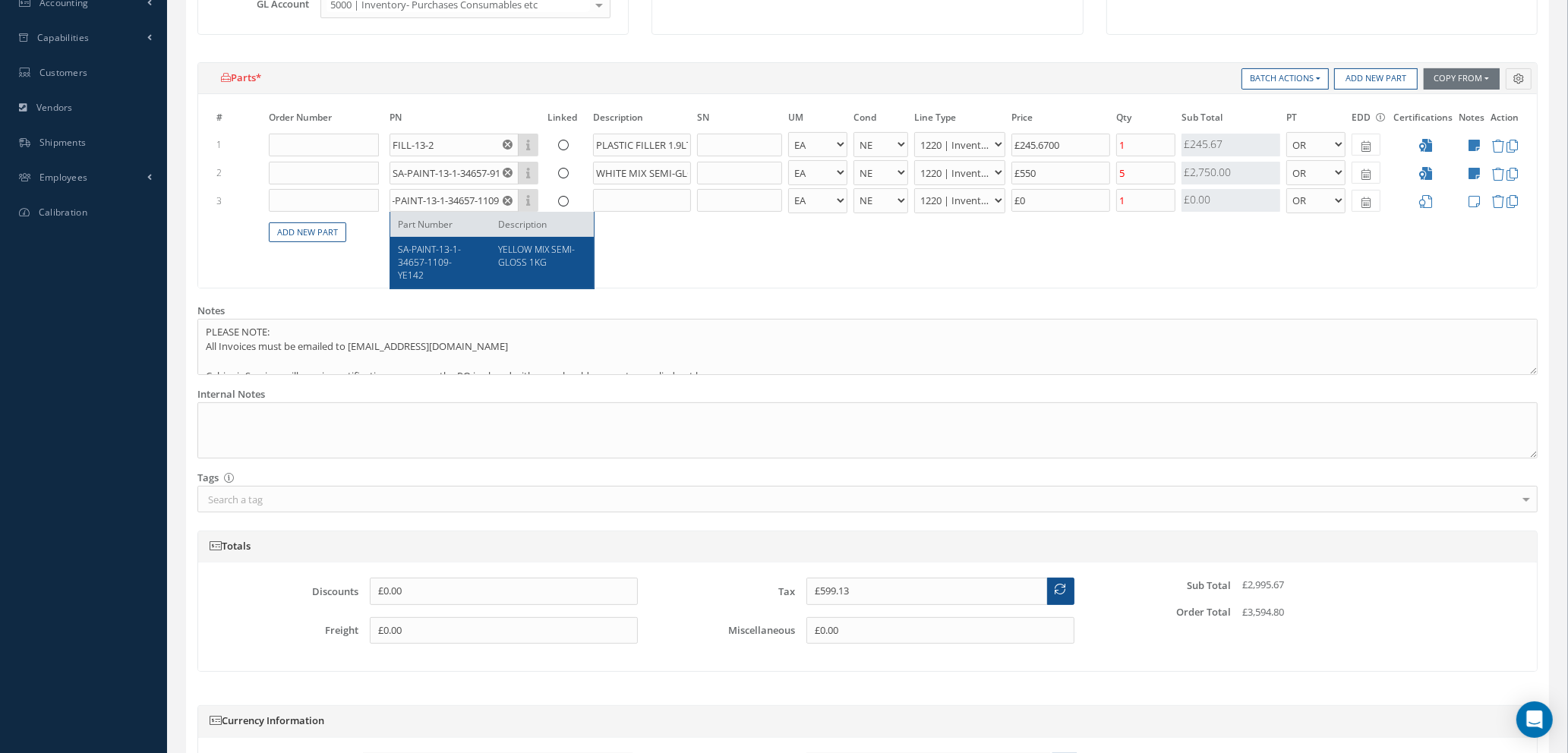
select select "7"
type input "£128.65"
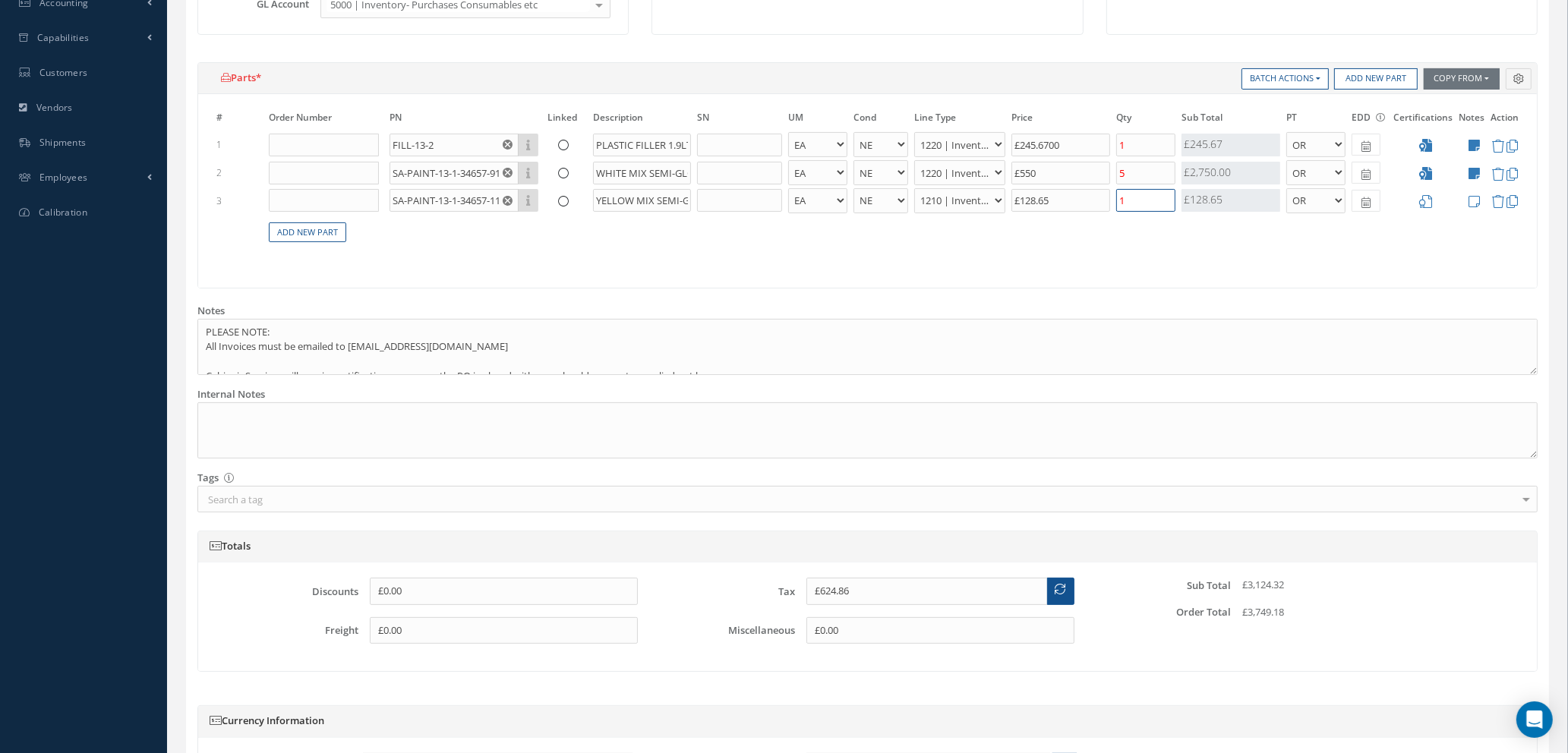
click at [1141, 204] on input "1" at bounding box center [1145, 201] width 59 height 23
click at [319, 231] on link "Add New Part" at bounding box center [308, 233] width 78 height 21
select select "1"
select select "5"
select select "88"
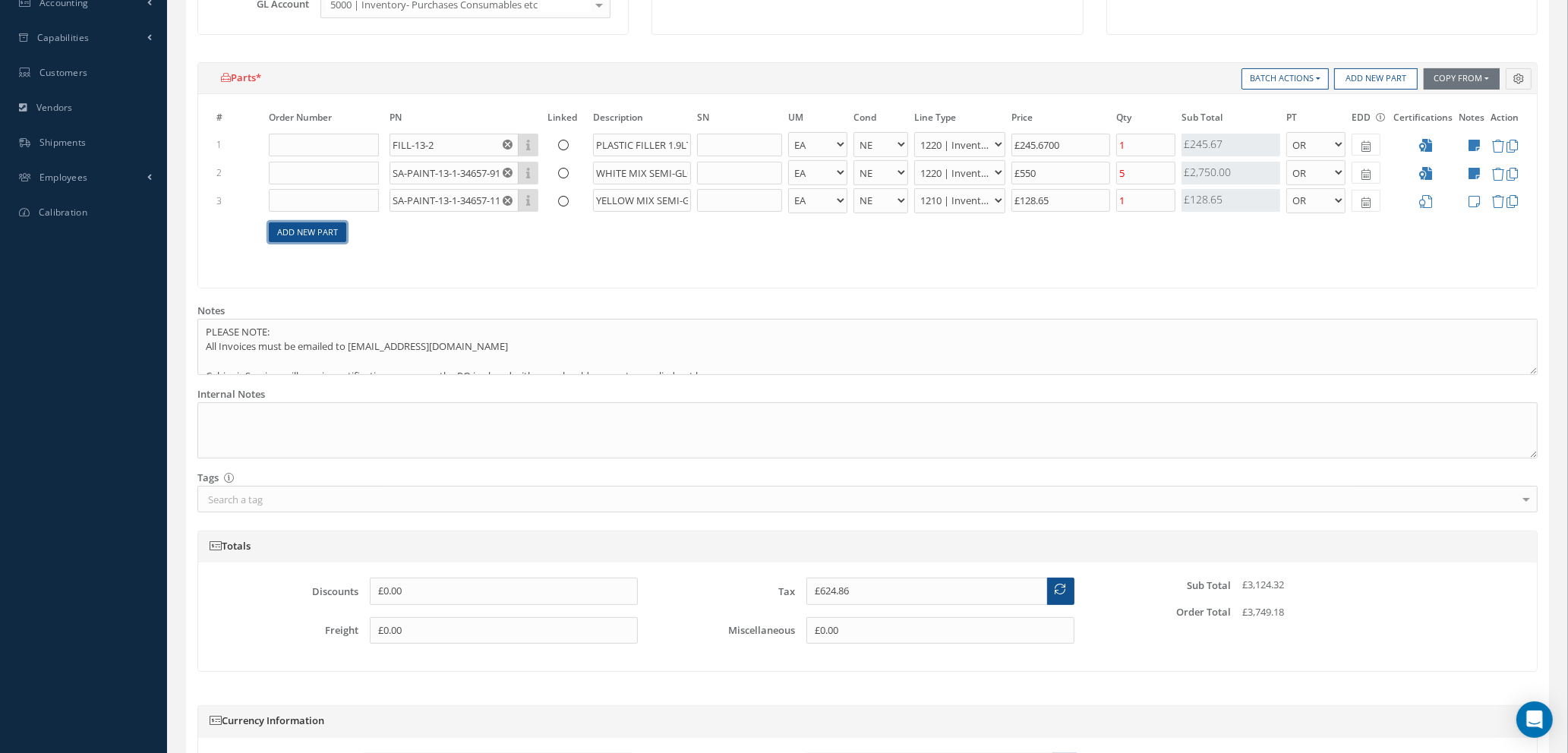
select select "1"
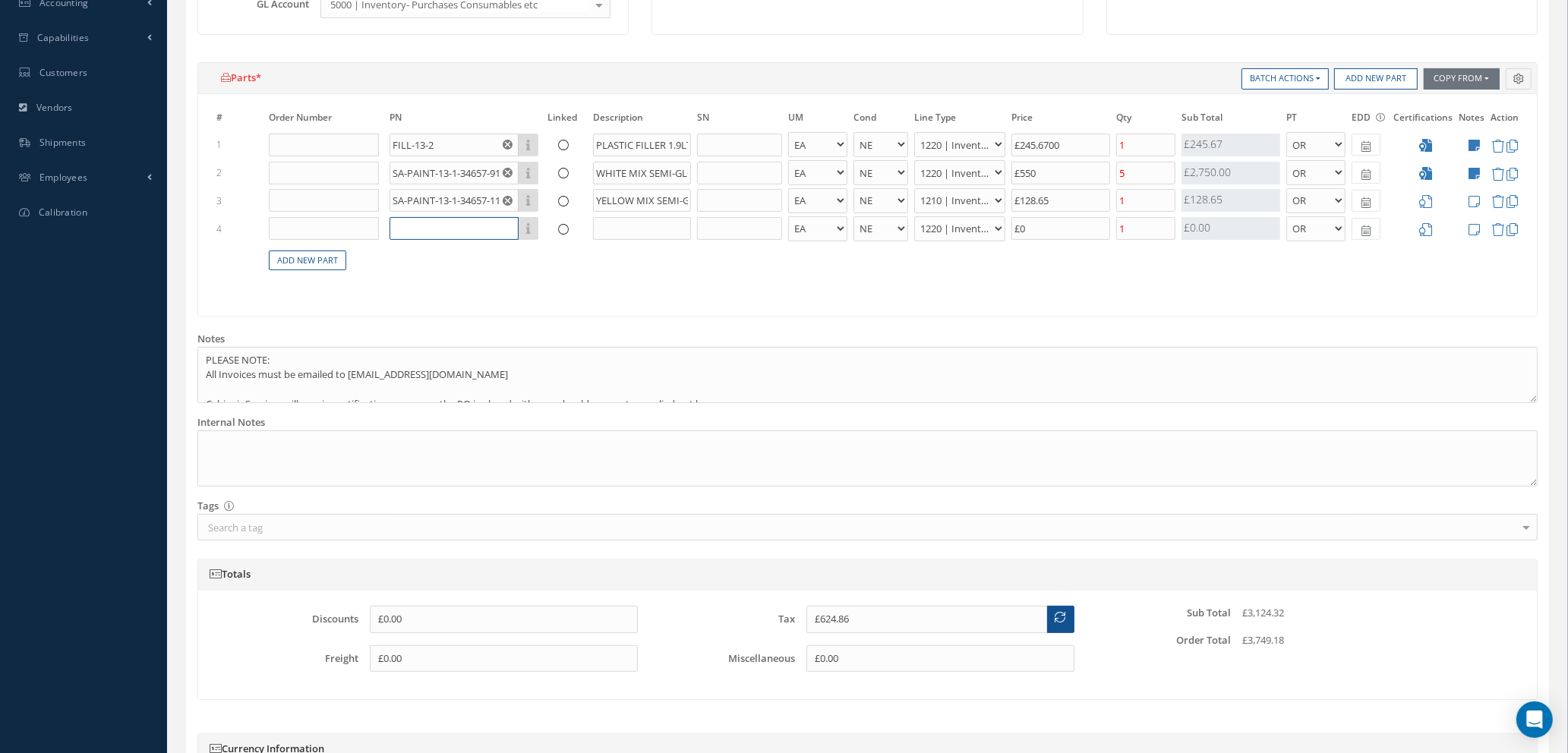
click at [443, 227] on input "text" at bounding box center [453, 228] width 129 height 23
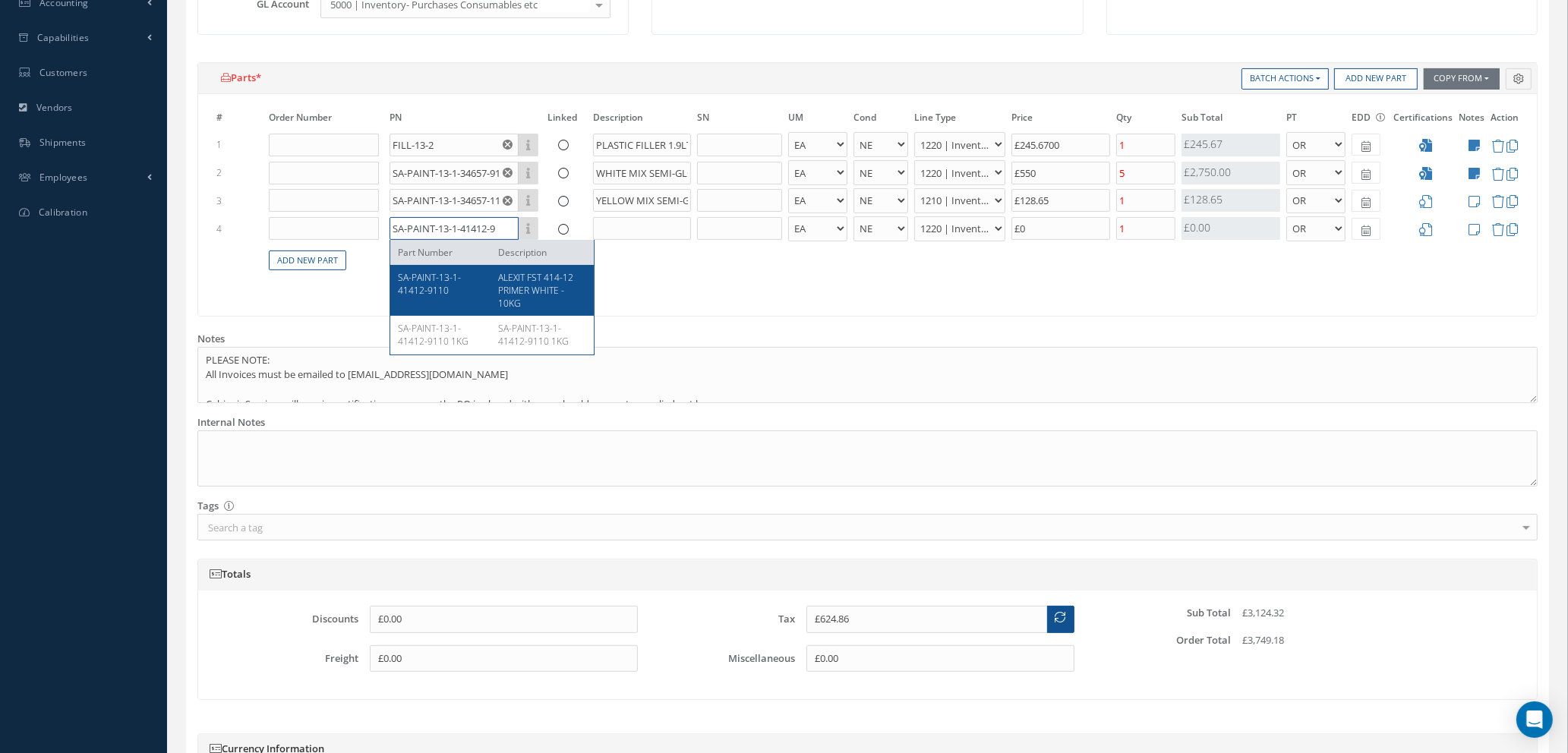
type input "SA-PAINT-13-1-41412-9"
click at [443, 296] on span "SA-PAINT-13-1-41412-9110" at bounding box center [430, 284] width 63 height 26
type input "£758.56"
type input "SA-PAINT-13-1-41412-9110"
type input "ALEXIT FST 414-12 PRIMER WHITE - 10KG"
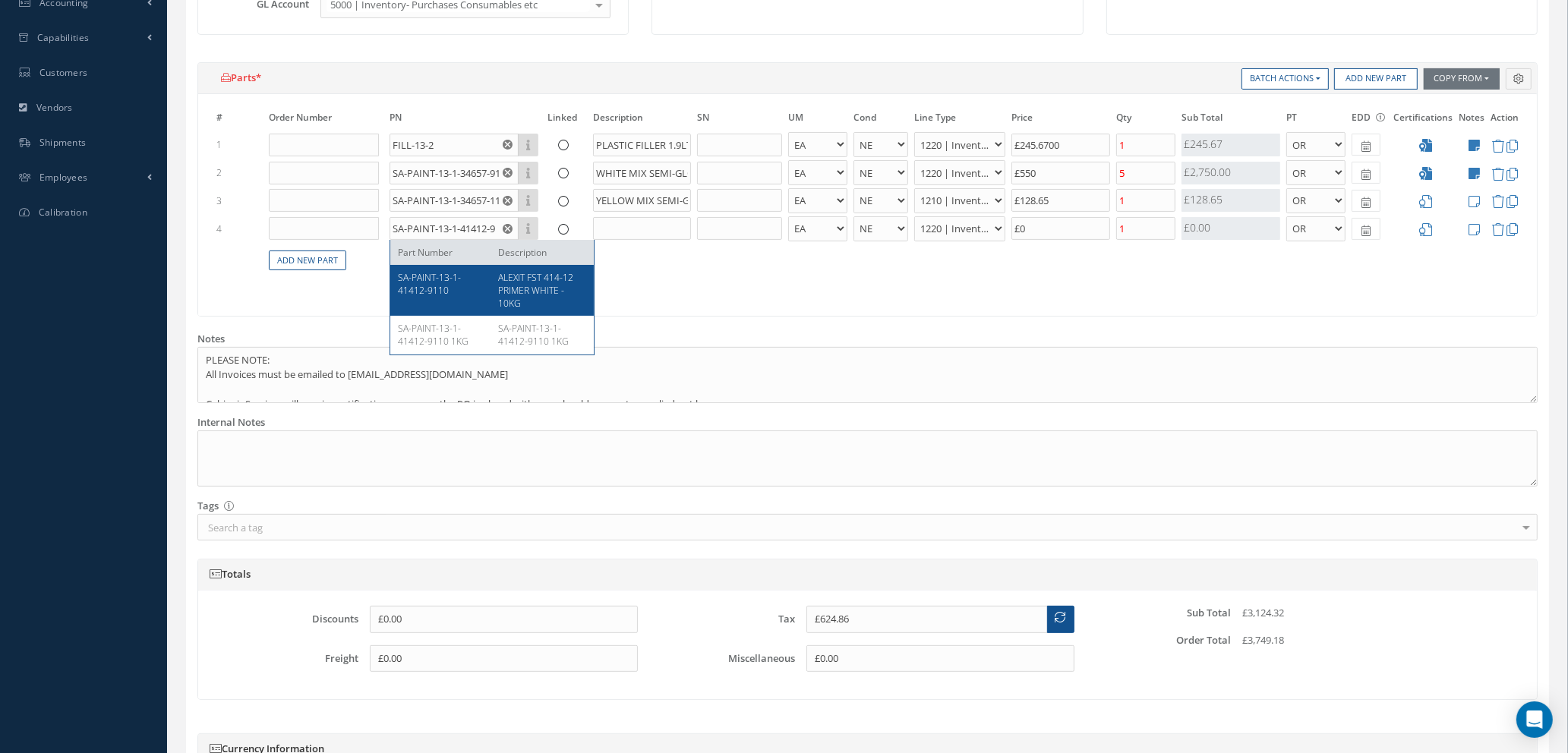
type input "£668.5"
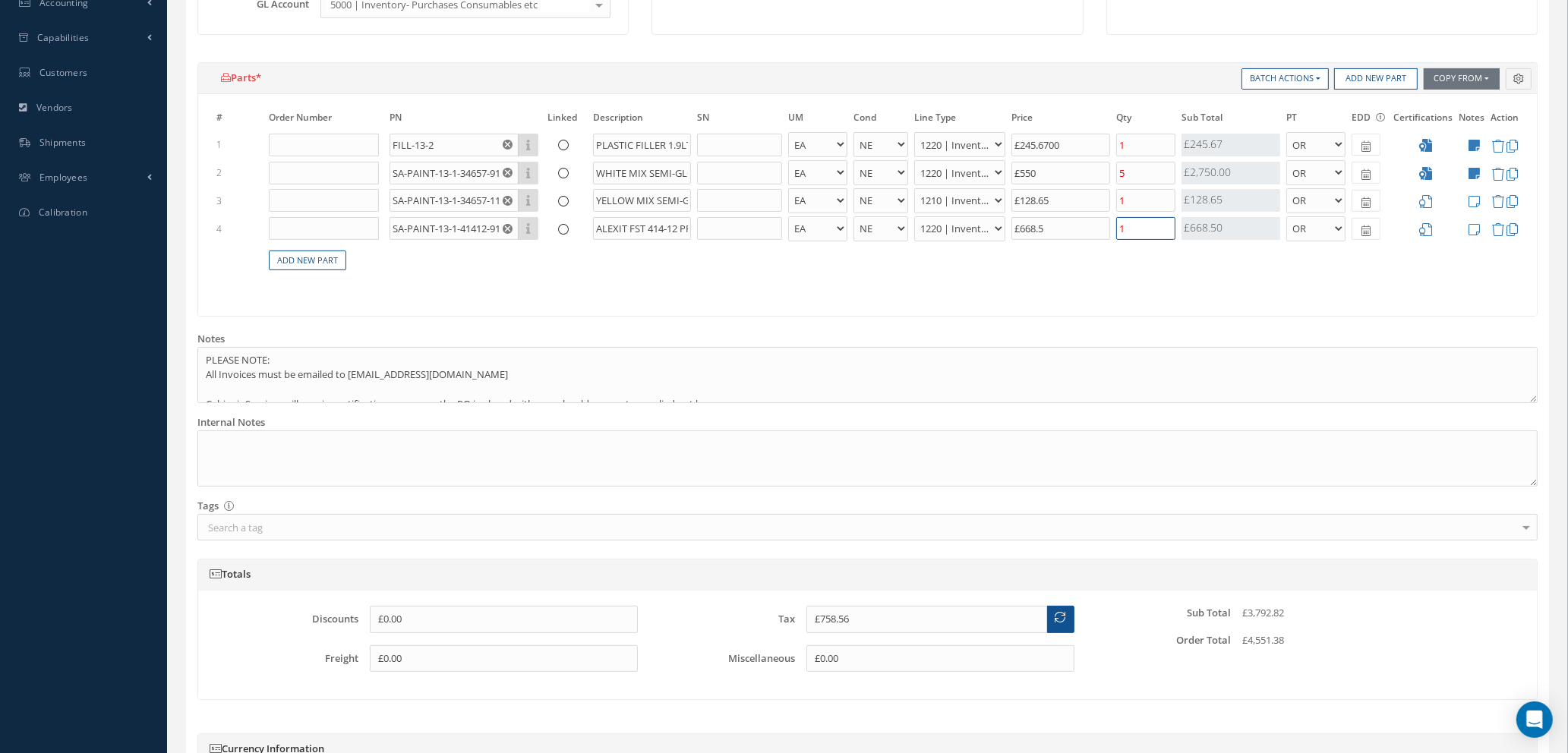
click at [1134, 228] on input "1" at bounding box center [1145, 228] width 59 height 23
type input "£624.86"
type input "£892.26"
type input "2"
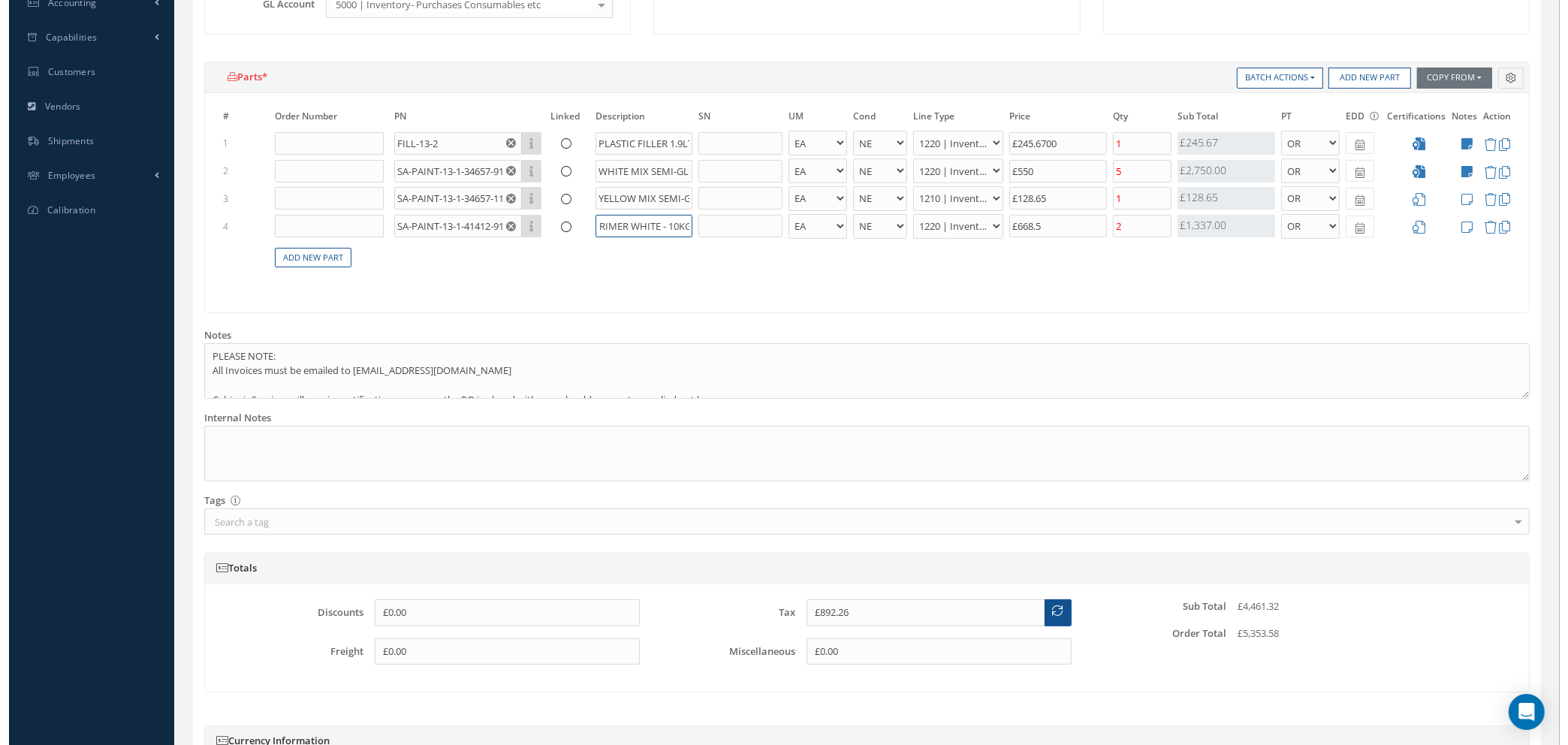
scroll to position [0, 94]
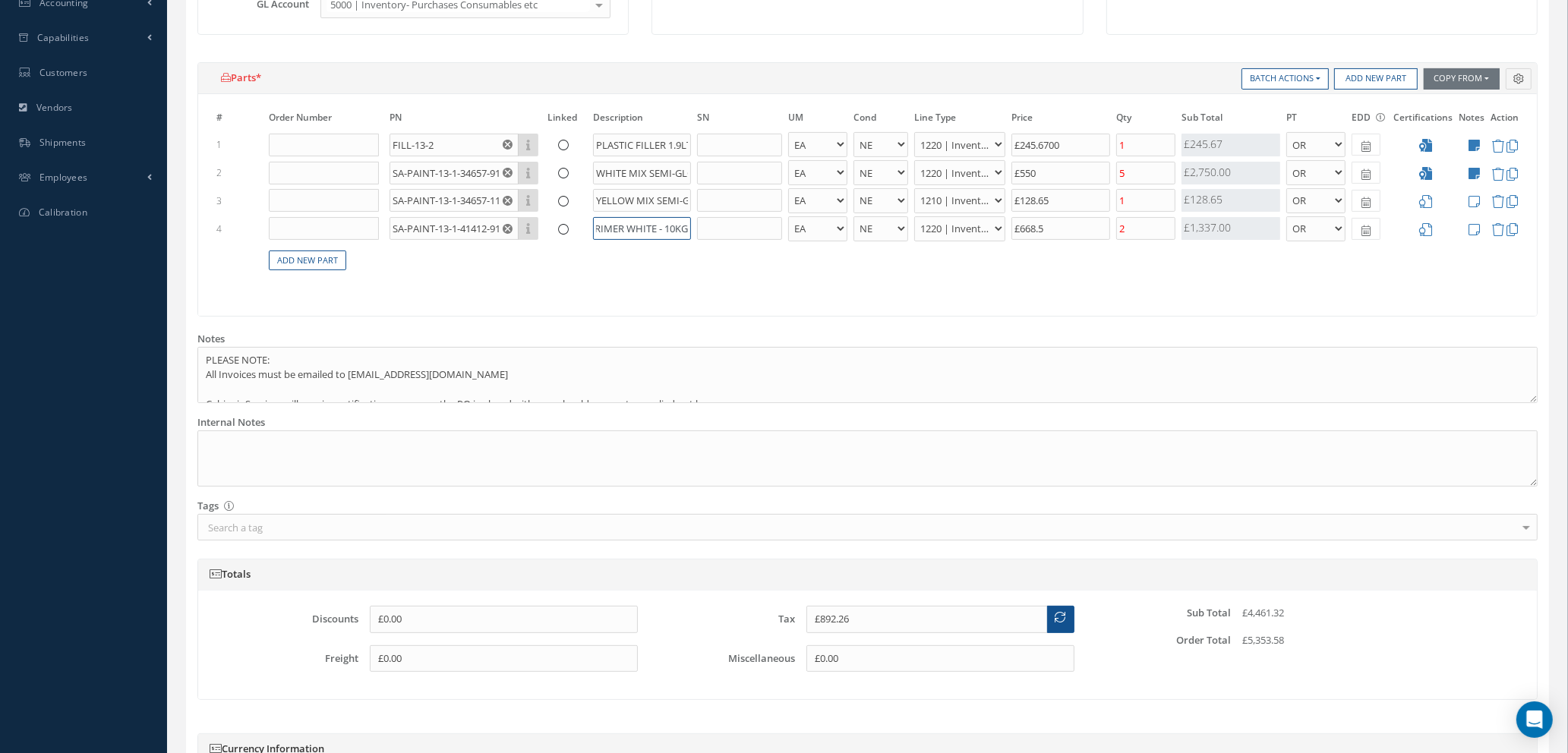
drag, startPoint x: 619, startPoint y: 231, endPoint x: 695, endPoint y: 230, distance: 76.0
click at [695, 230] on tr "4 SA-PAINT-13-1-41412-9110 Part Number Description ALEXIT FST 414-12 PRIMER WHI…" at bounding box center [867, 228] width 1308 height 28
click at [1428, 201] on icon at bounding box center [1425, 201] width 13 height 13
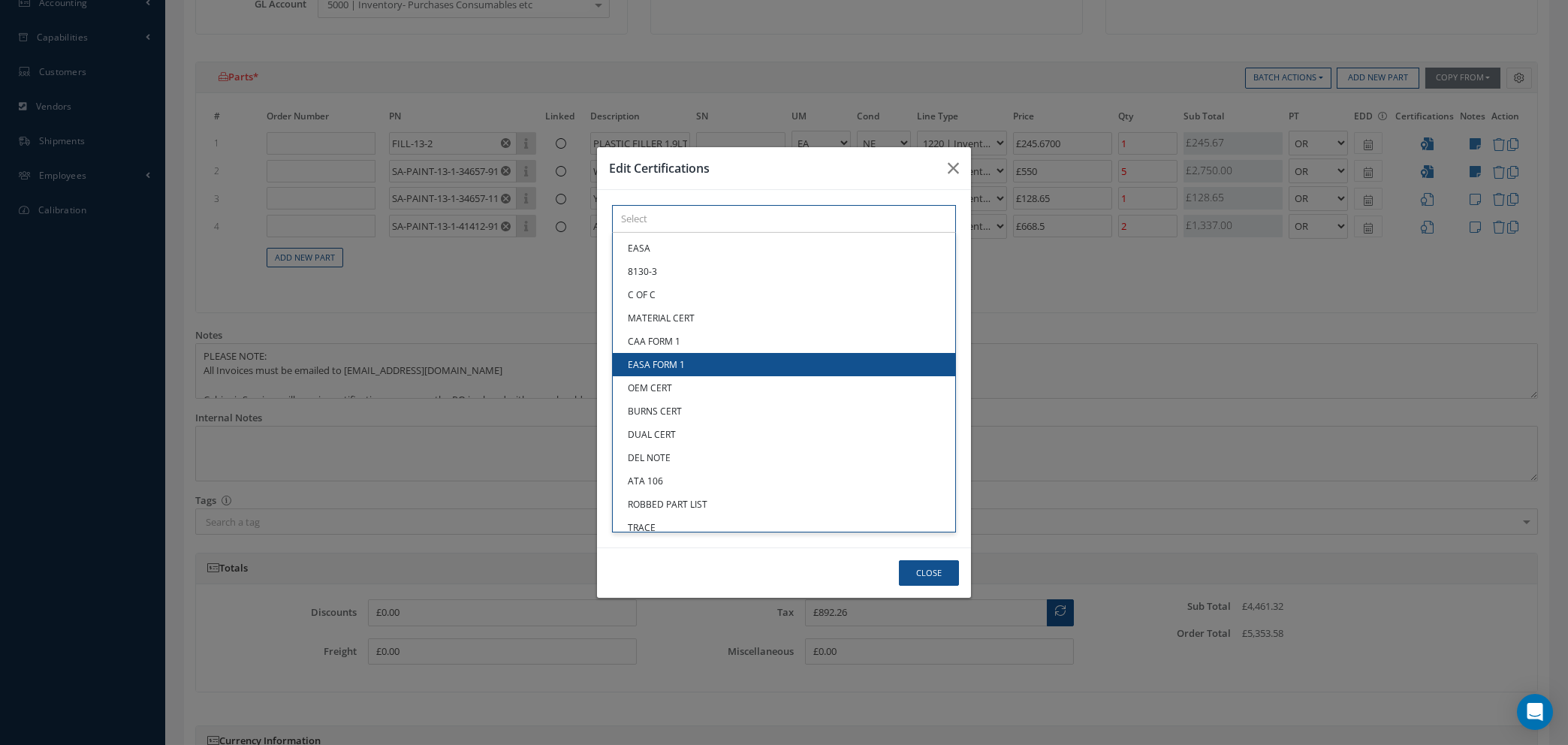
click at [737, 233] on div "× Loading... EASA 8130-3 C OF C MATERIAL CERT CAA FORM 1 EASA FORM 1 OEM CERT B…" at bounding box center [784, 219] width 344 height 27
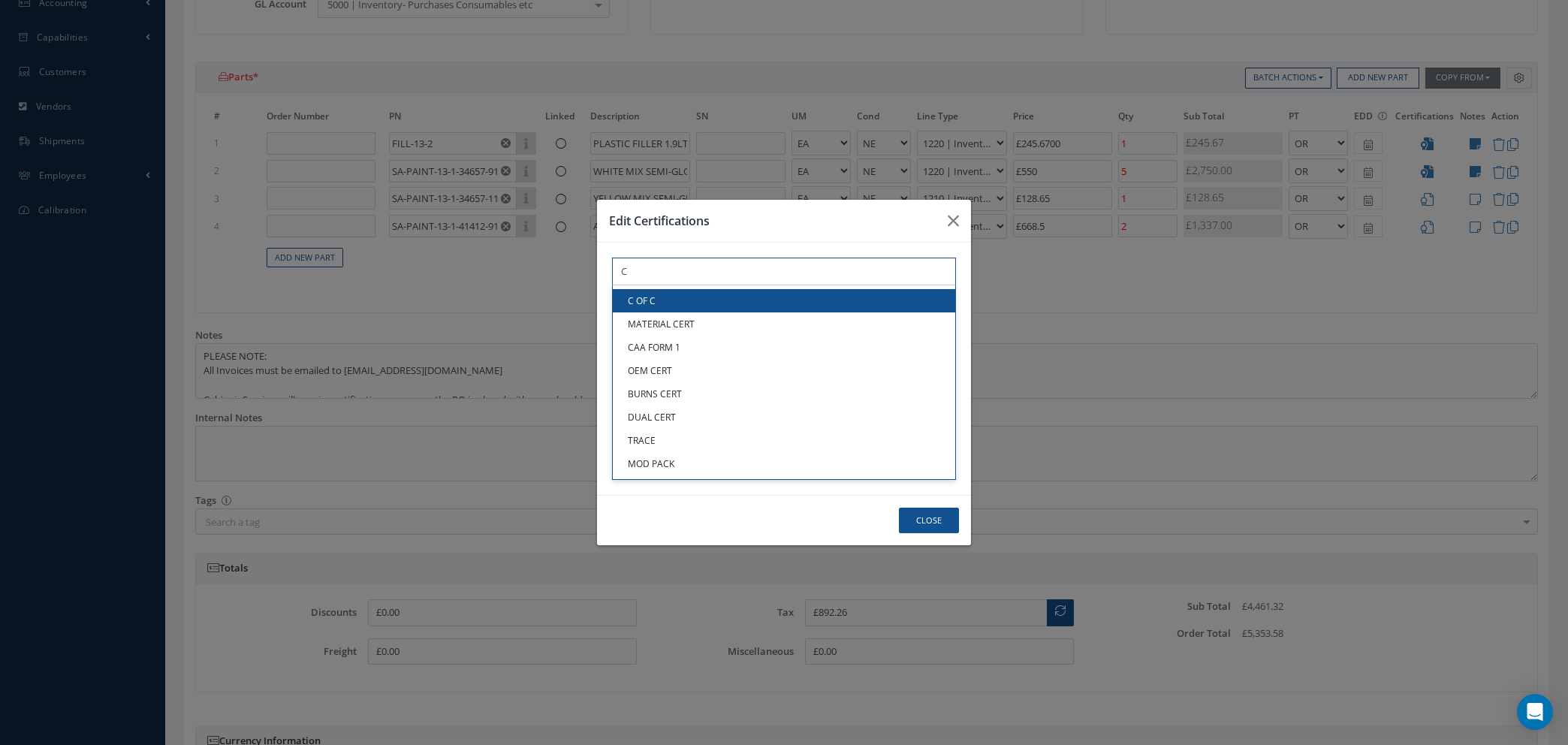
type input "C"
click at [720, 303] on link "C OF C" at bounding box center [784, 301] width 343 height 24
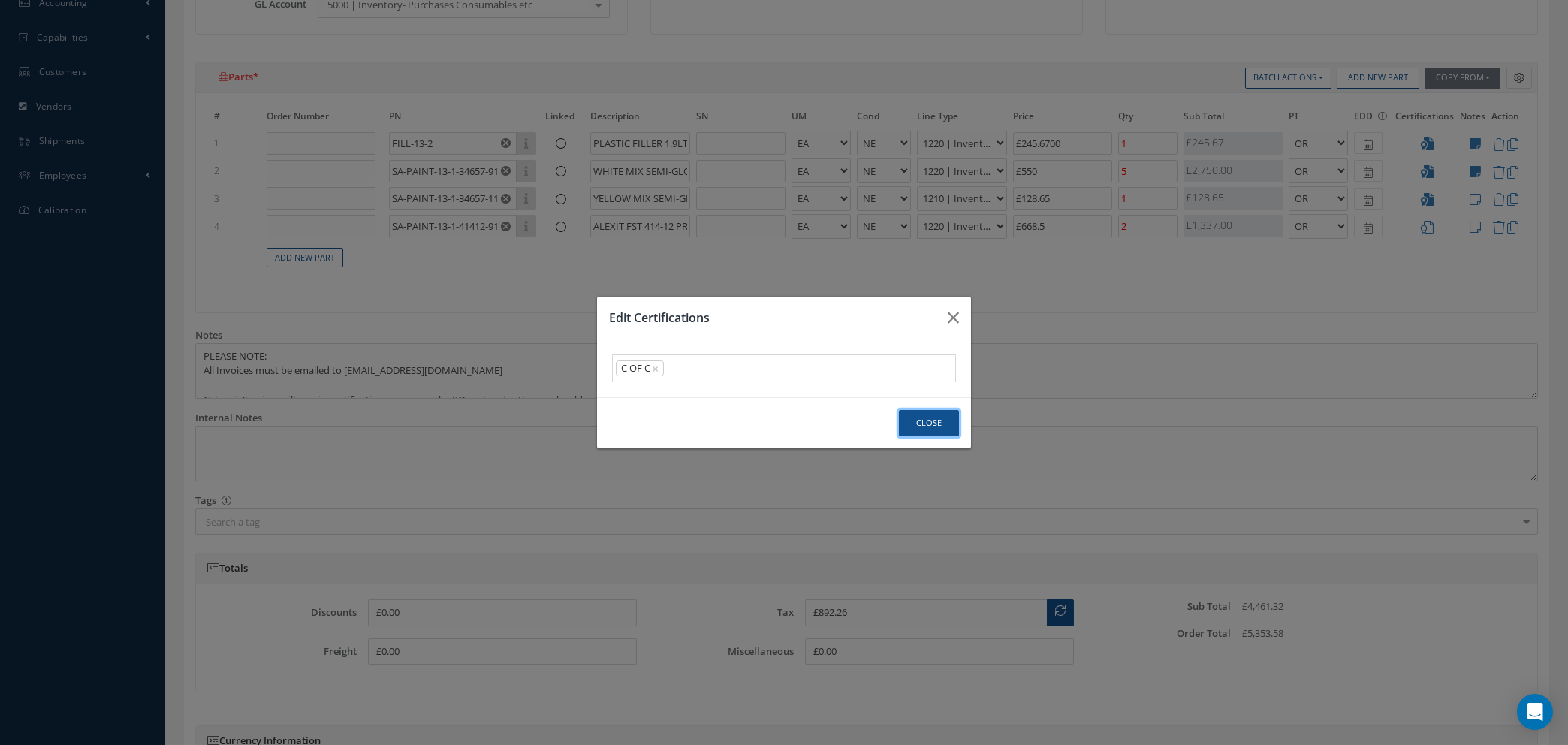
click at [930, 425] on button "Close" at bounding box center [929, 423] width 60 height 27
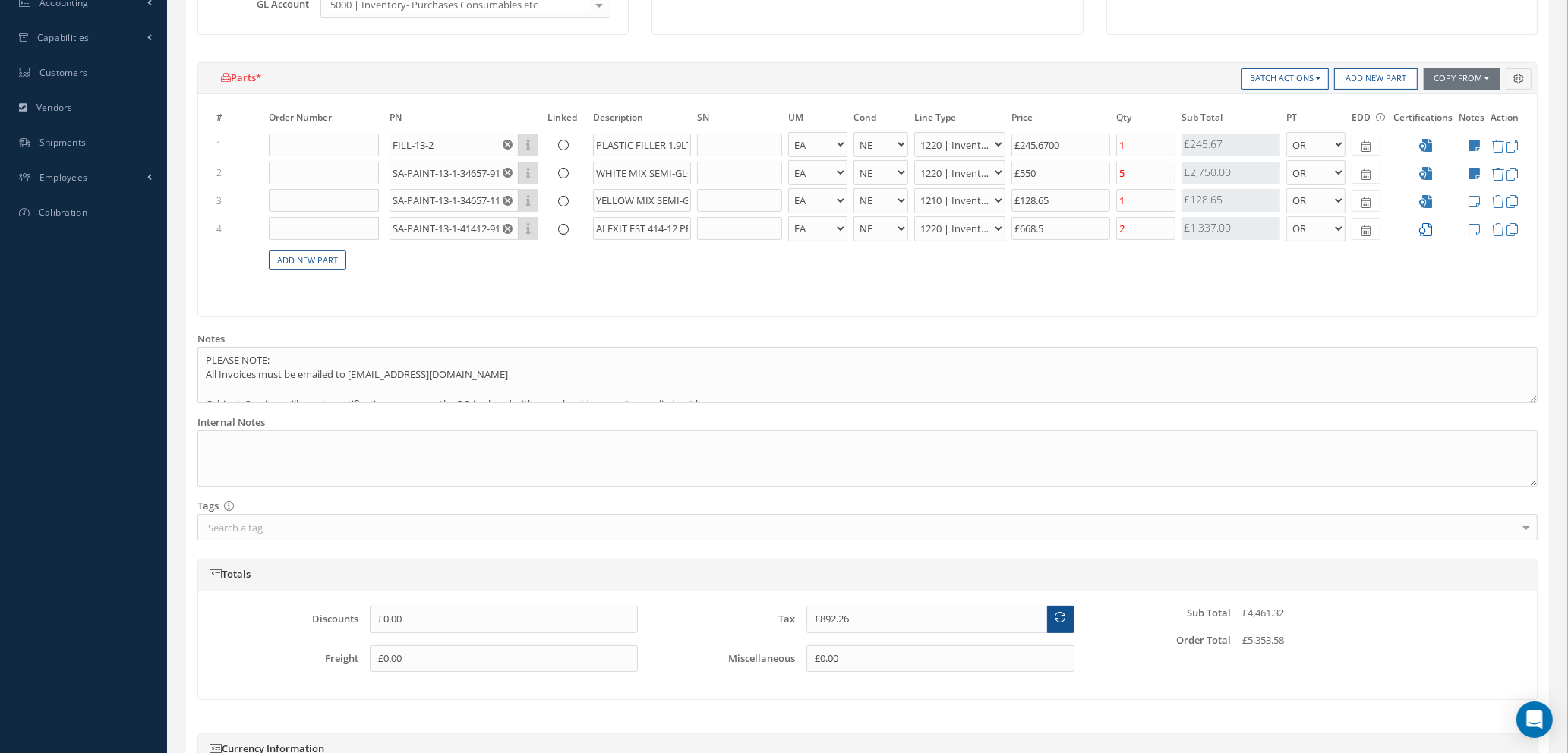
click at [1429, 229] on icon at bounding box center [1425, 230] width 13 height 13
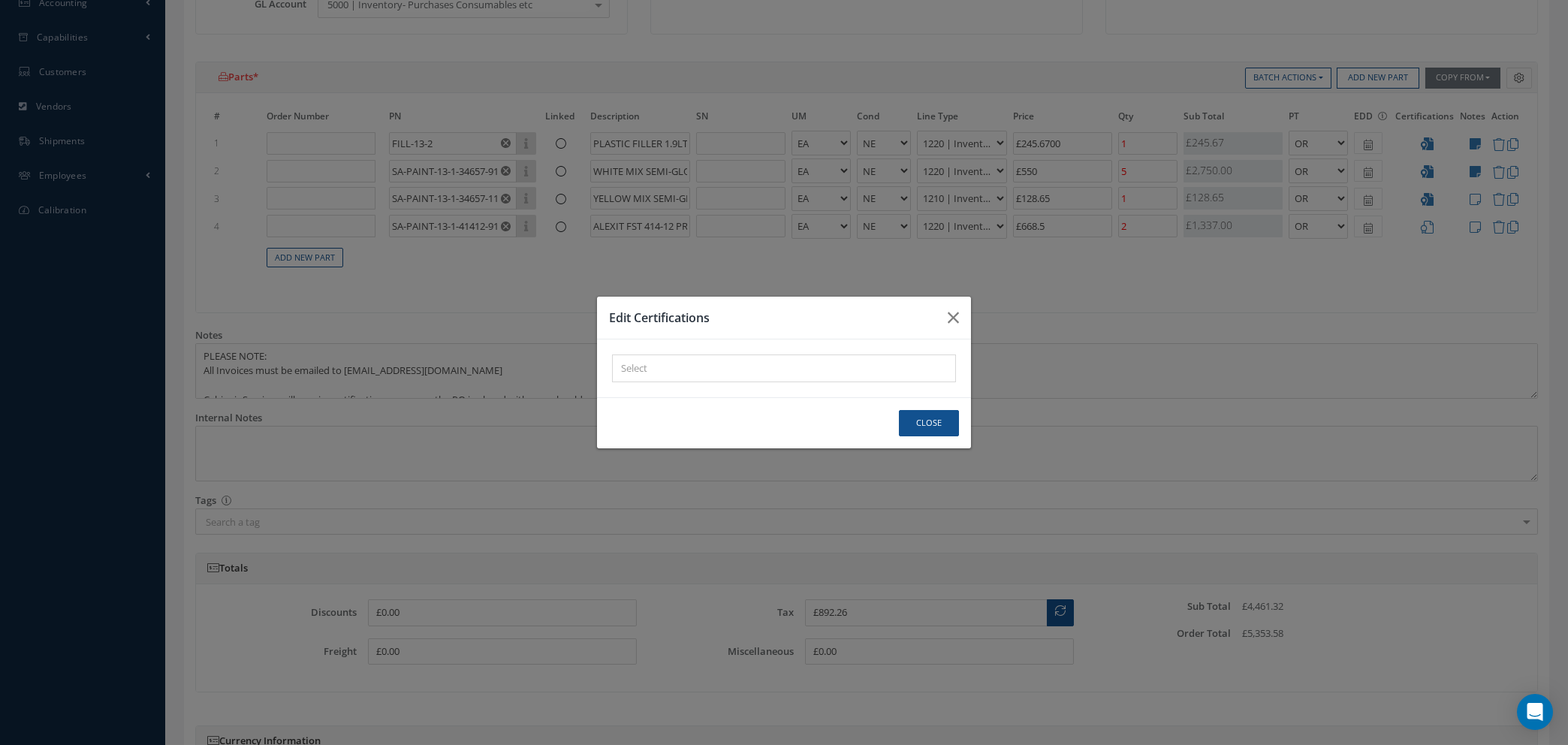
click at [639, 363] on div "× Loading..." at bounding box center [784, 368] width 344 height 27
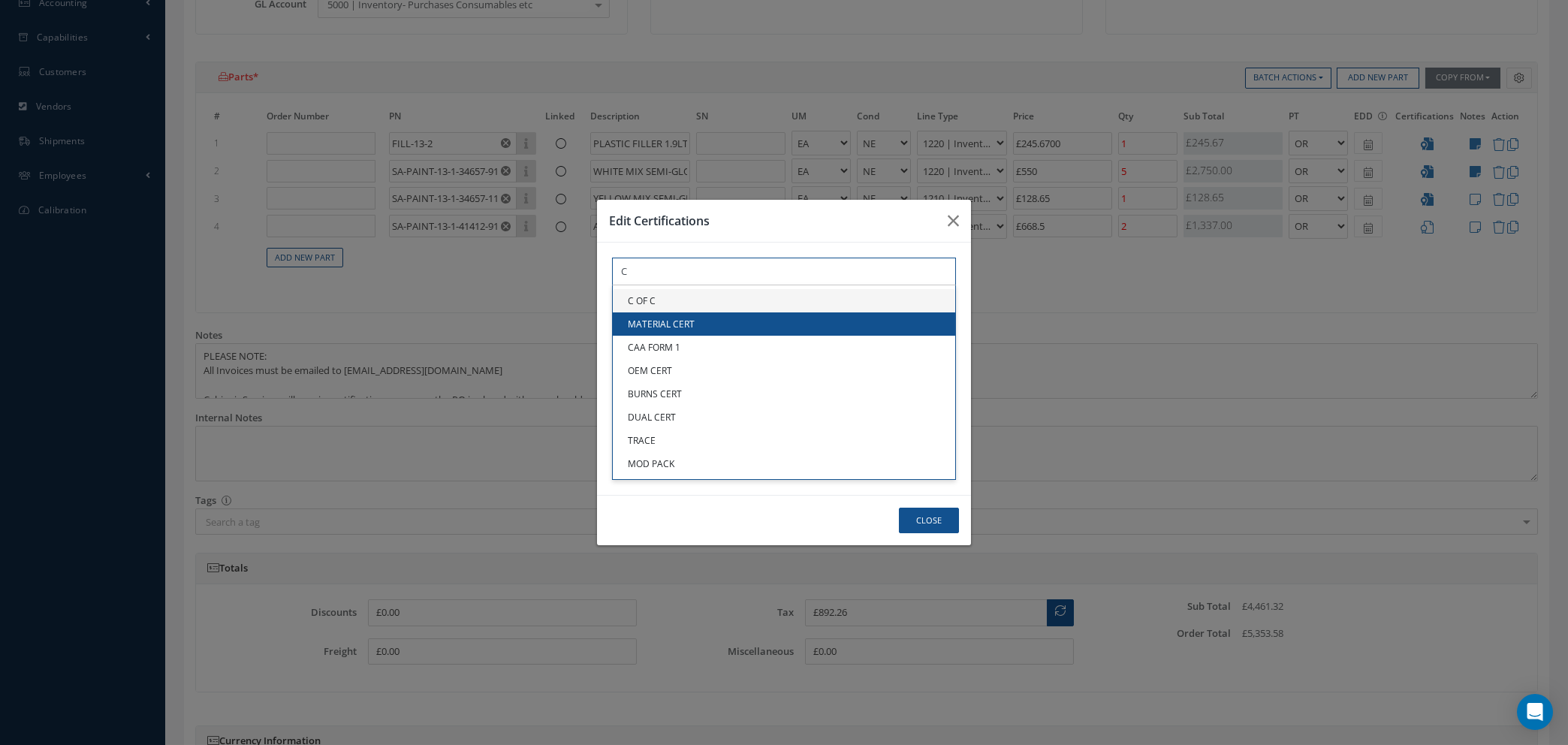
type input "C"
click at [644, 303] on link "C OF C" at bounding box center [784, 301] width 343 height 24
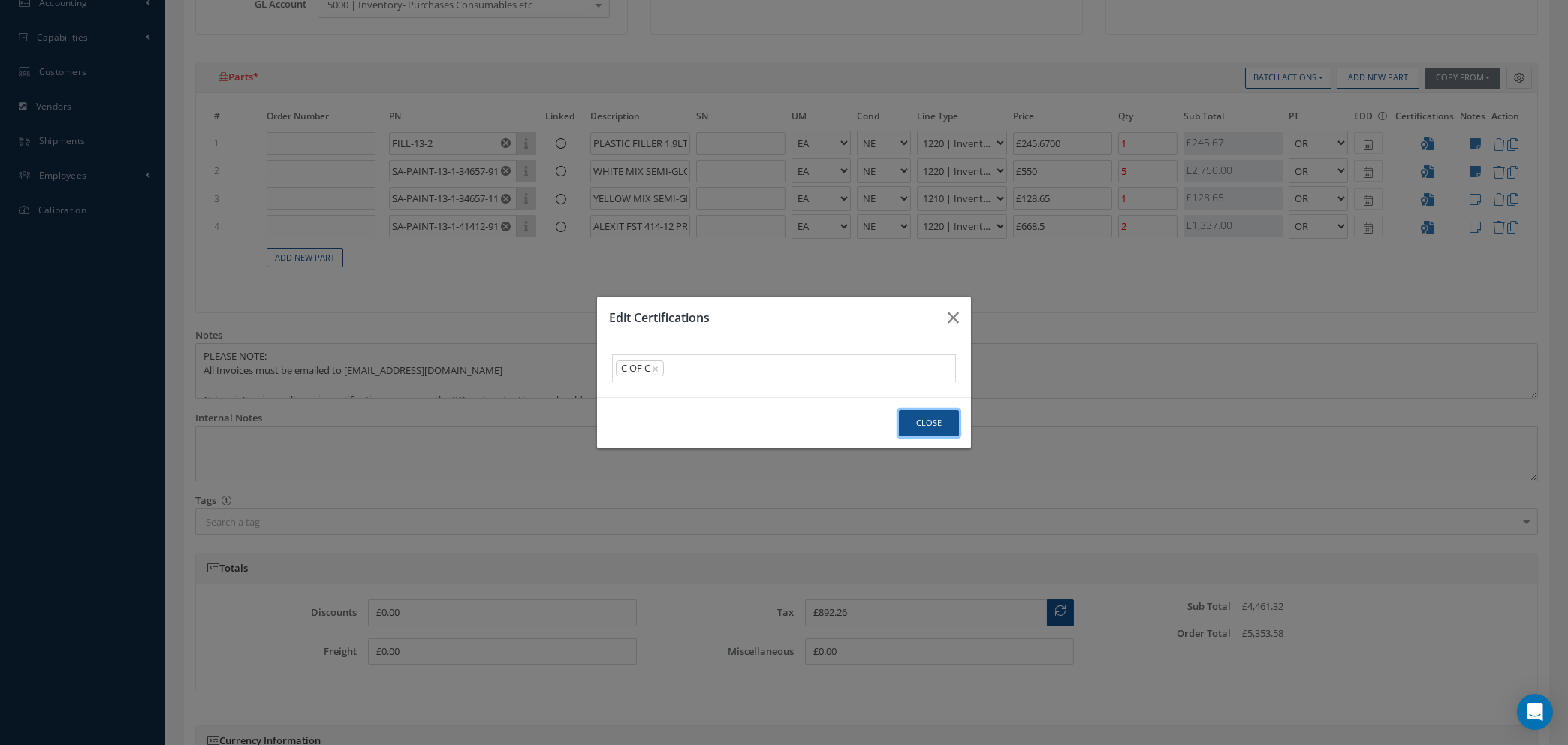
click at [927, 425] on button "Close" at bounding box center [929, 423] width 60 height 27
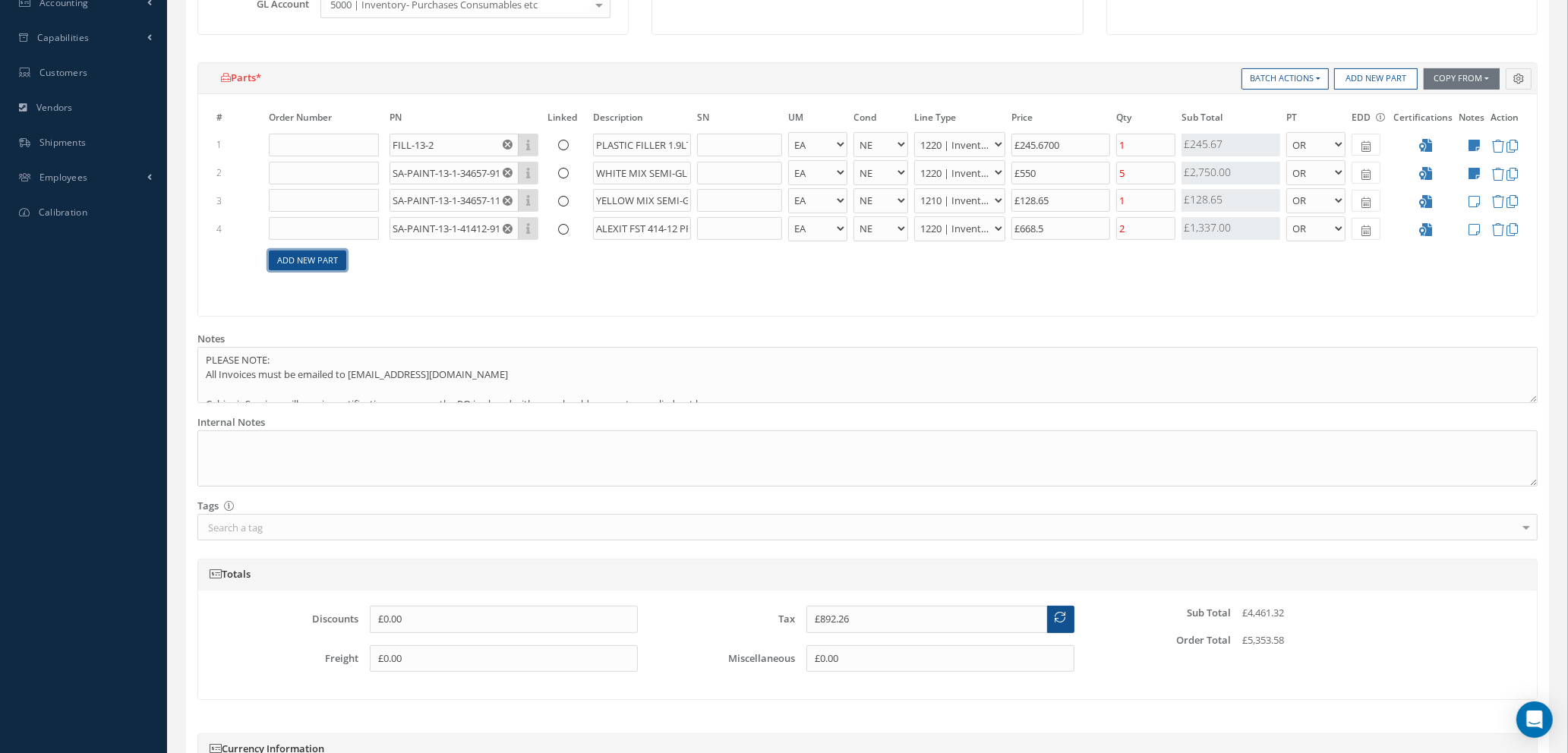
click at [319, 267] on link "Add New Part" at bounding box center [308, 261] width 78 height 21
select select "1"
select select "5"
select select "88"
select select "1"
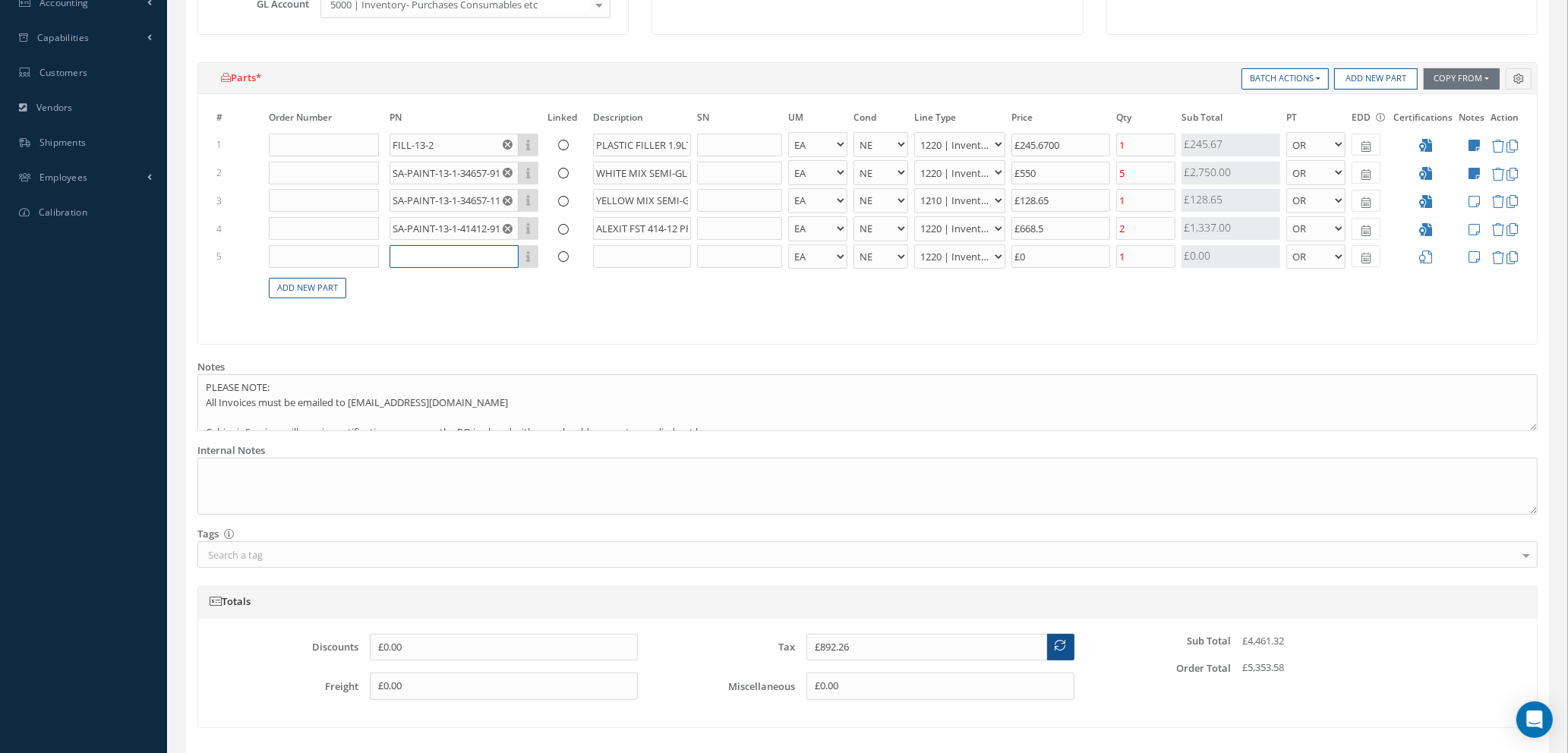
click at [442, 260] on input "text" at bounding box center [453, 256] width 129 height 23
click at [439, 255] on input "text" at bounding box center [453, 256] width 129 height 23
drag, startPoint x: 631, startPoint y: 229, endPoint x: 771, endPoint y: 225, distance: 140.1
click at [771, 225] on tr "4 SA-PAINT-13-1-41412-9110 Part Number Description ALEXIT FST 414-12 PRIMER WHI…" at bounding box center [867, 228] width 1308 height 28
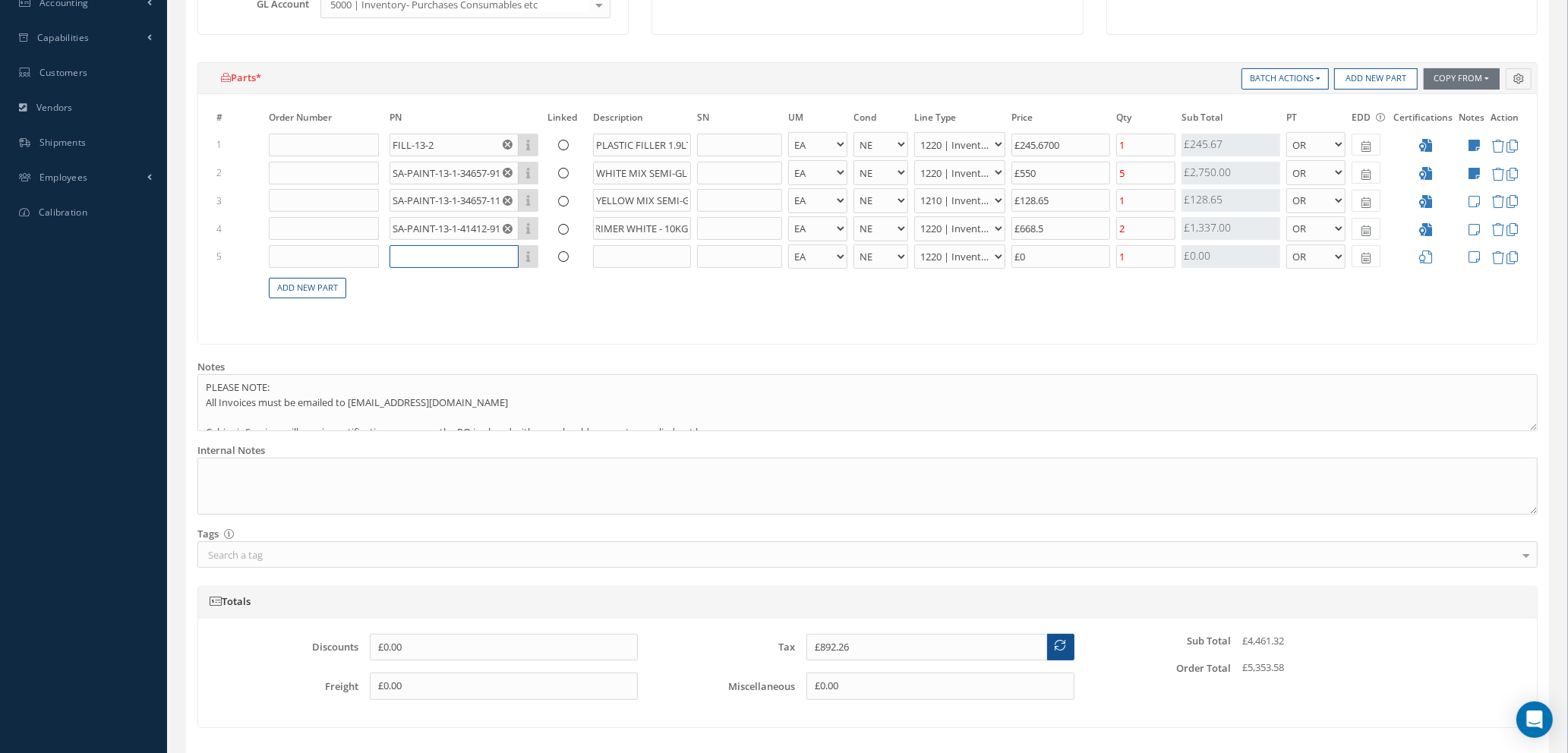
click at [482, 258] on input "text" at bounding box center [453, 256] width 129 height 23
click at [432, 261] on input "text" at bounding box center [453, 256] width 129 height 23
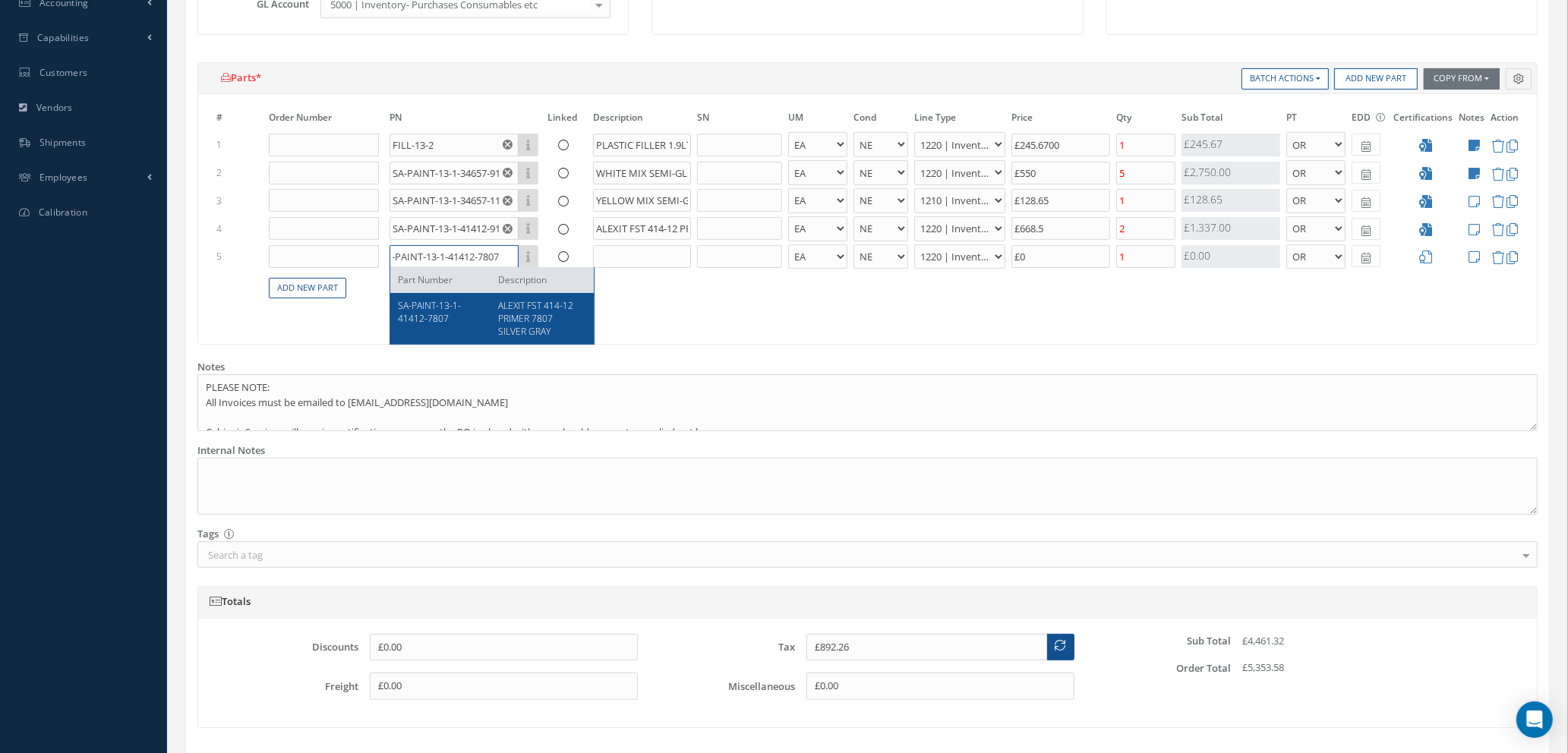
type input "SA-PAINT-13-1-41412-7807"
click at [430, 312] on span "SA-PAINT-13-1-41412-7807" at bounding box center [430, 312] width 63 height 26
type input "£1,036.7"
type input "ALEXIT FST 414-12 PRIMER 7807 SILVER GRAY"
select select "7"
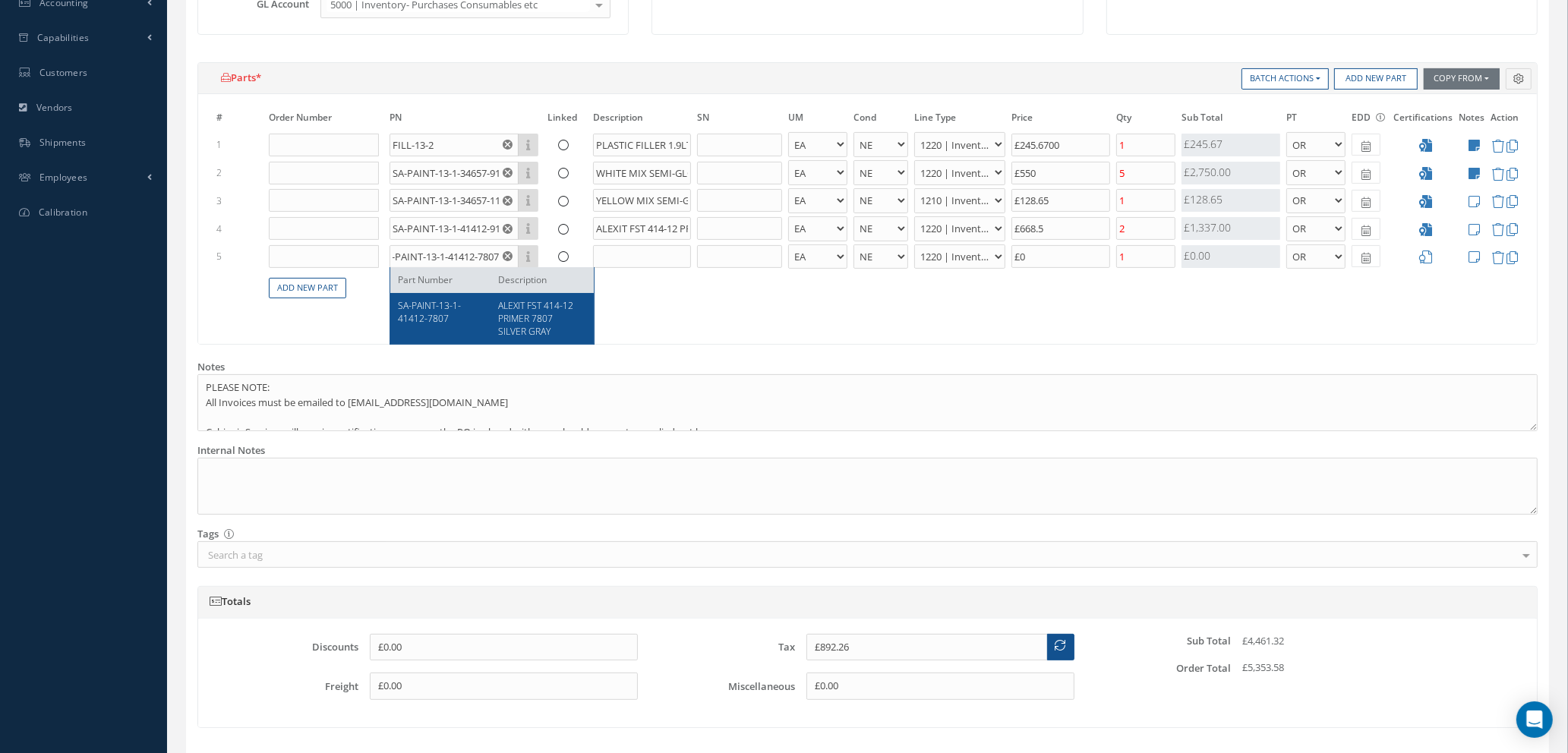
type input "£722.16"
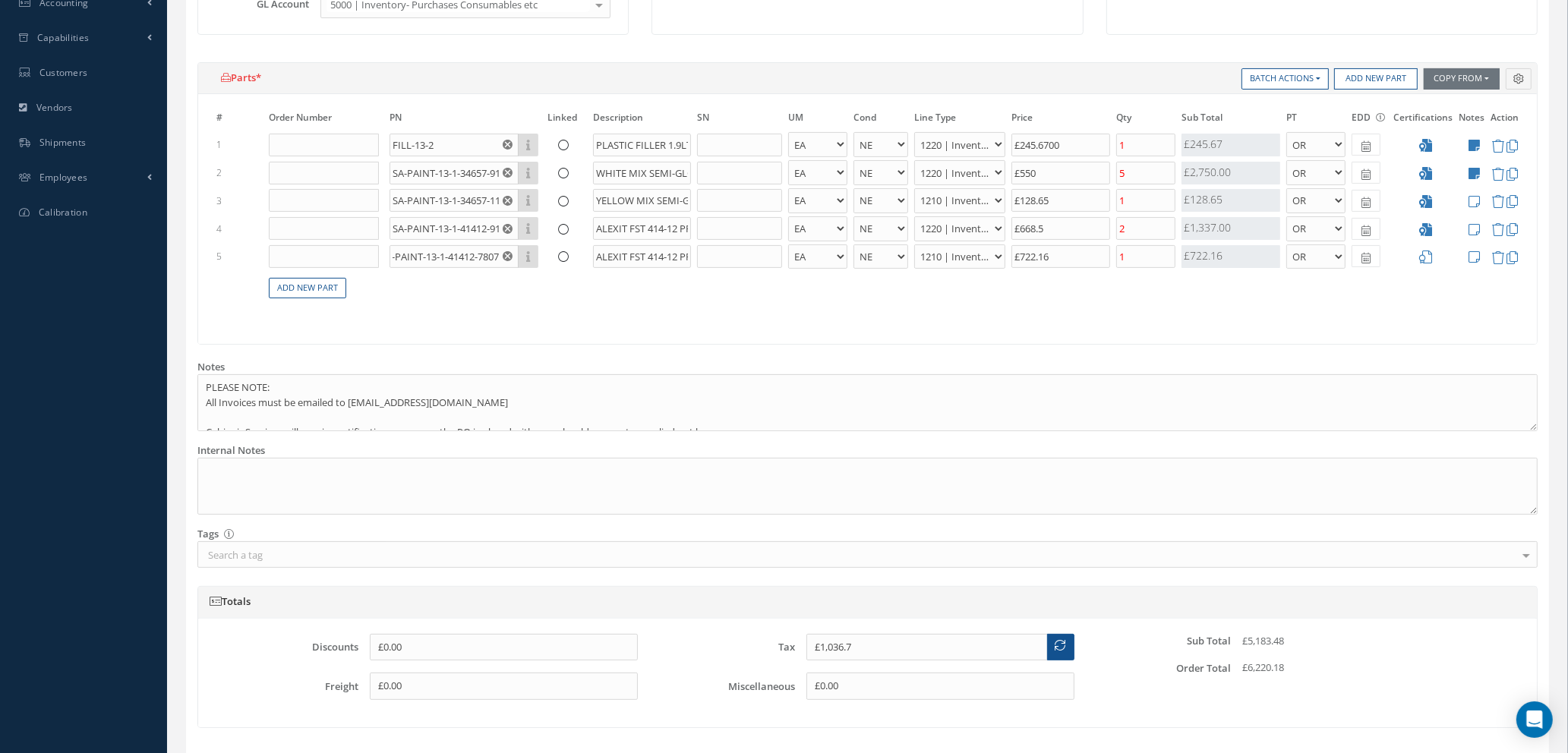
scroll to position [0, 0]
click at [314, 290] on link "Add New Part" at bounding box center [308, 289] width 78 height 21
select select "1"
select select "5"
select select "88"
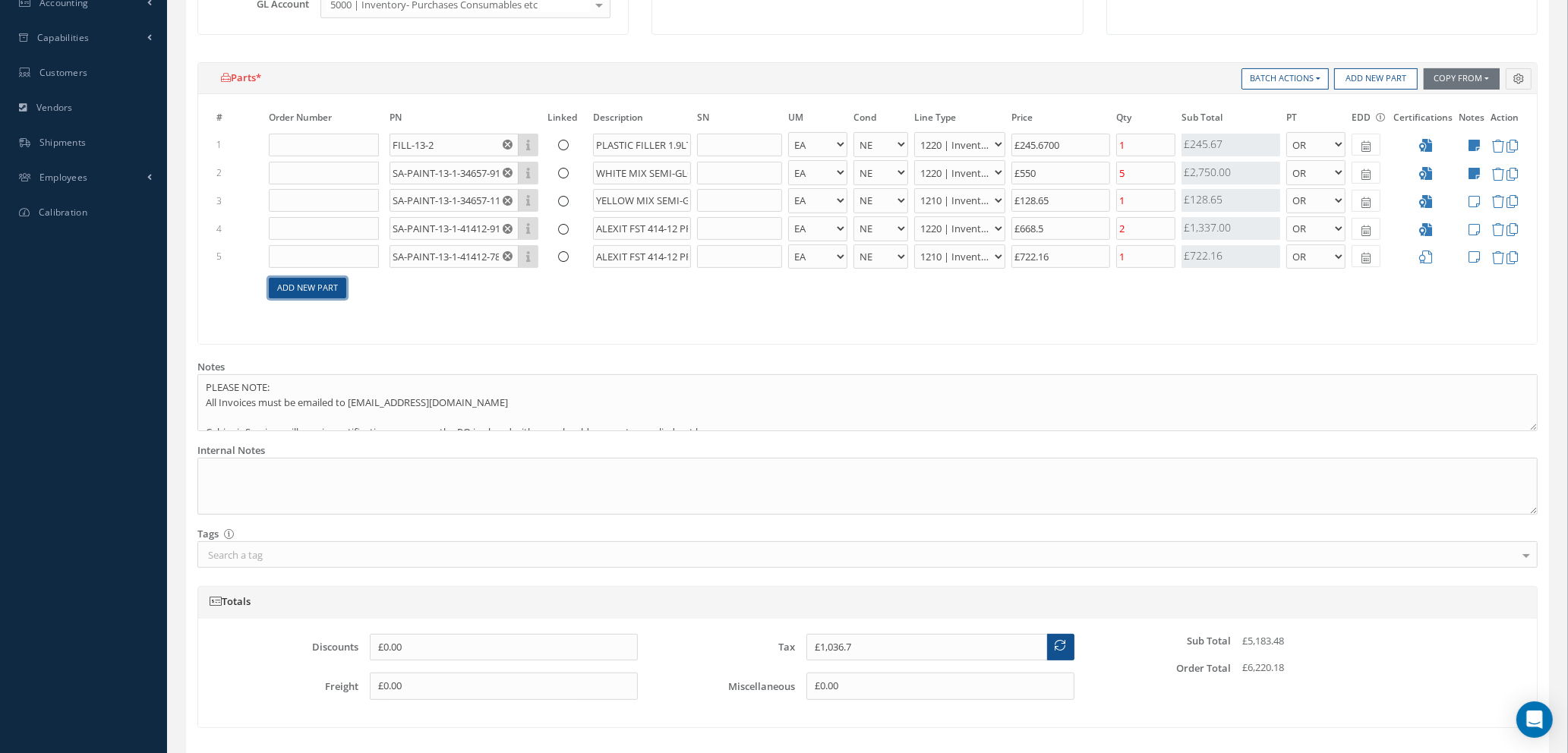
select select "1"
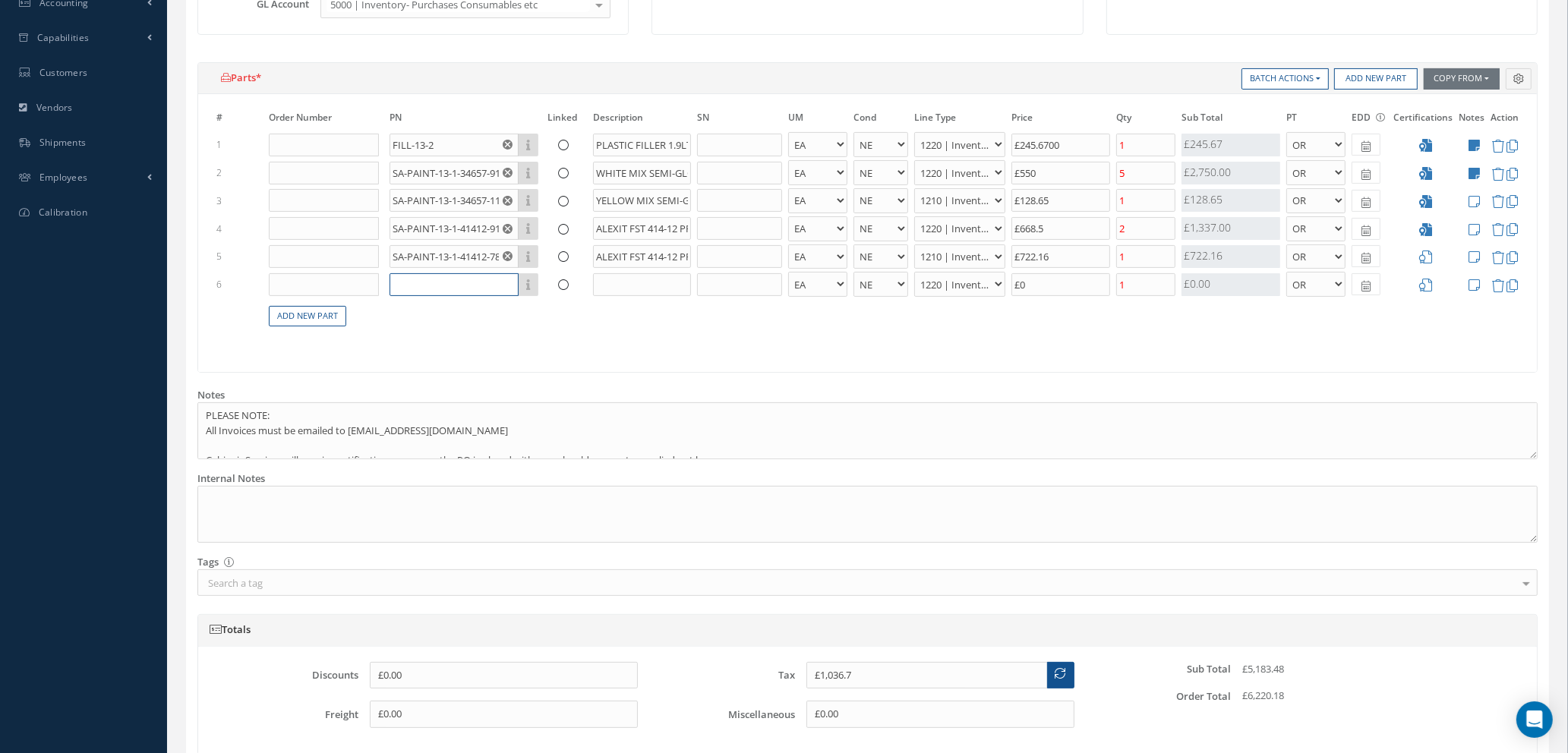
click at [427, 281] on input "text" at bounding box center [453, 285] width 129 height 23
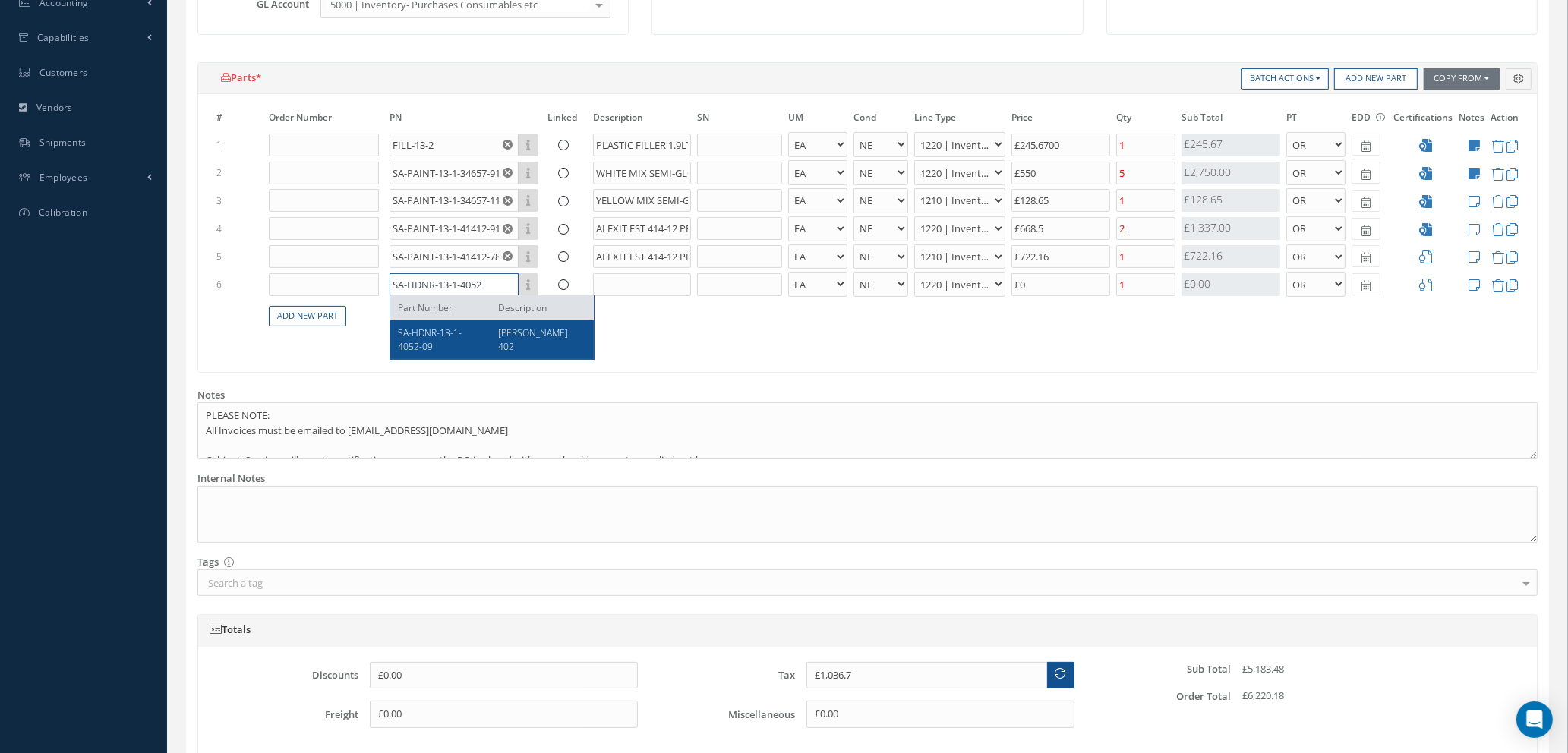
type input "SA-HDNR-13-1-4052"
click at [434, 346] on div "SA-HDNR-13-1-4052-09" at bounding box center [442, 339] width 89 height 26
type input "£1,040.76"
type input "SA-HDNR-13-1-4052-09"
type input "[PERSON_NAME] 402"
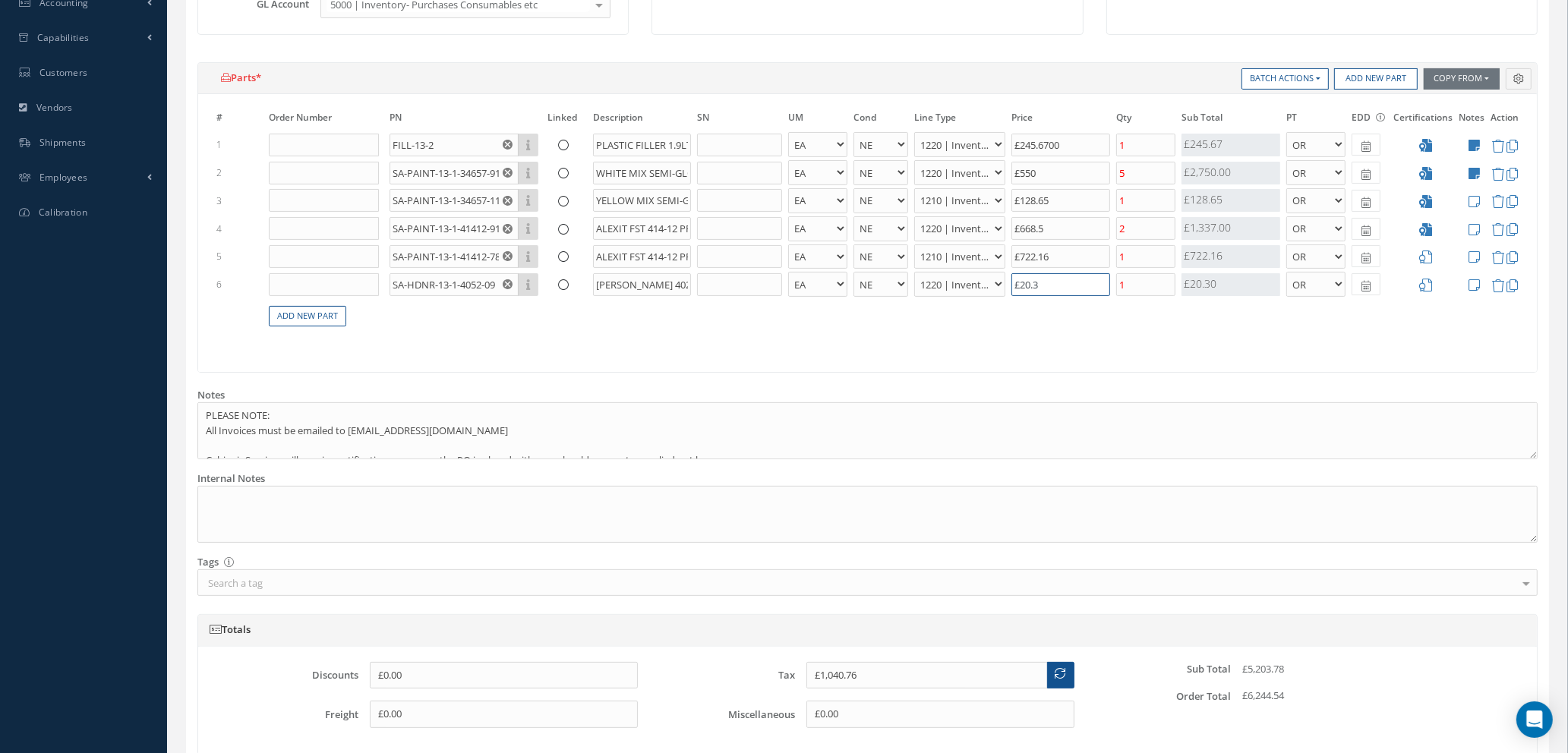
click at [1059, 284] on input "£20.3" at bounding box center [1061, 285] width 99 height 23
type input "£20.30"
click at [1426, 255] on icon at bounding box center [1425, 257] width 13 height 13
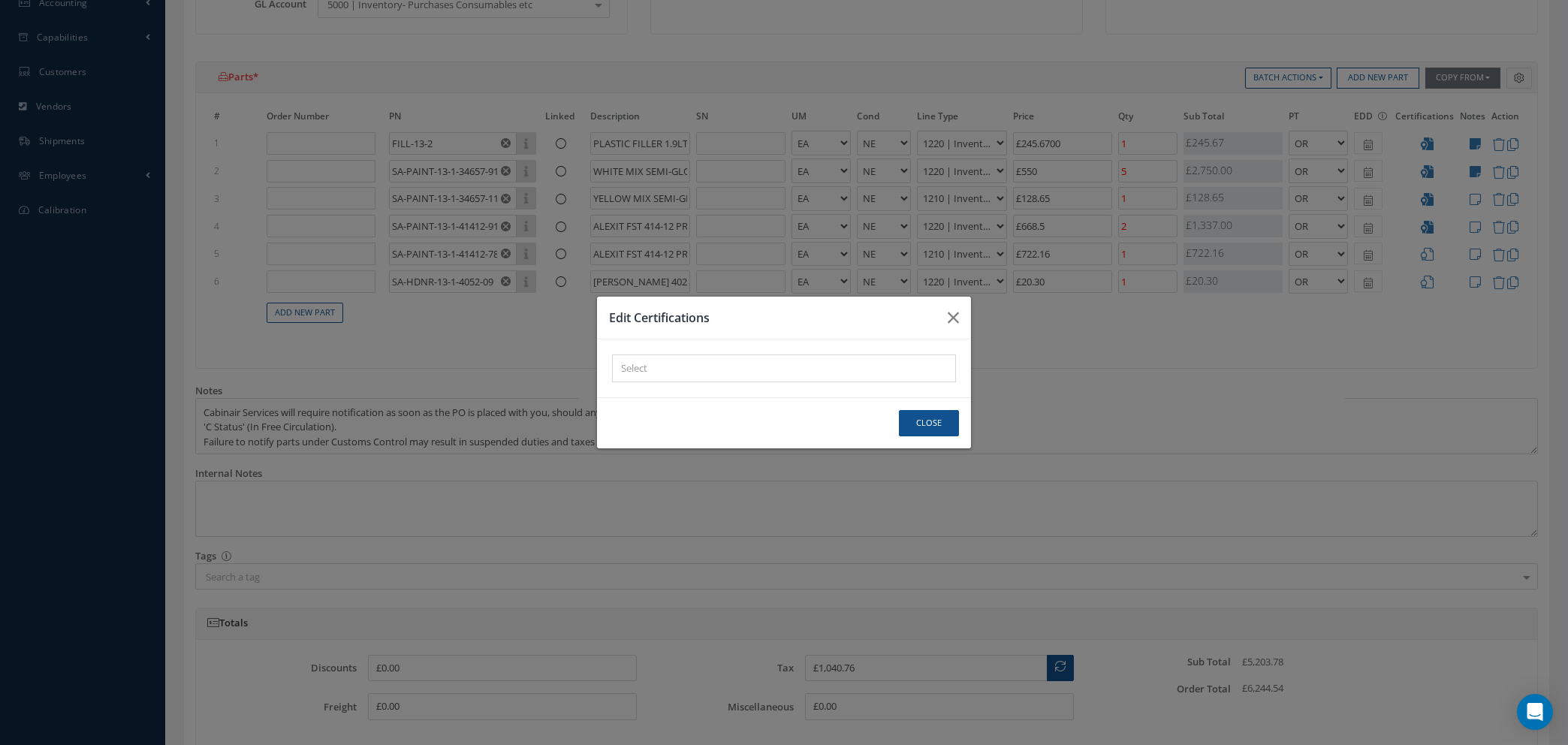
click at [695, 362] on div "× Loading..." at bounding box center [784, 368] width 344 height 27
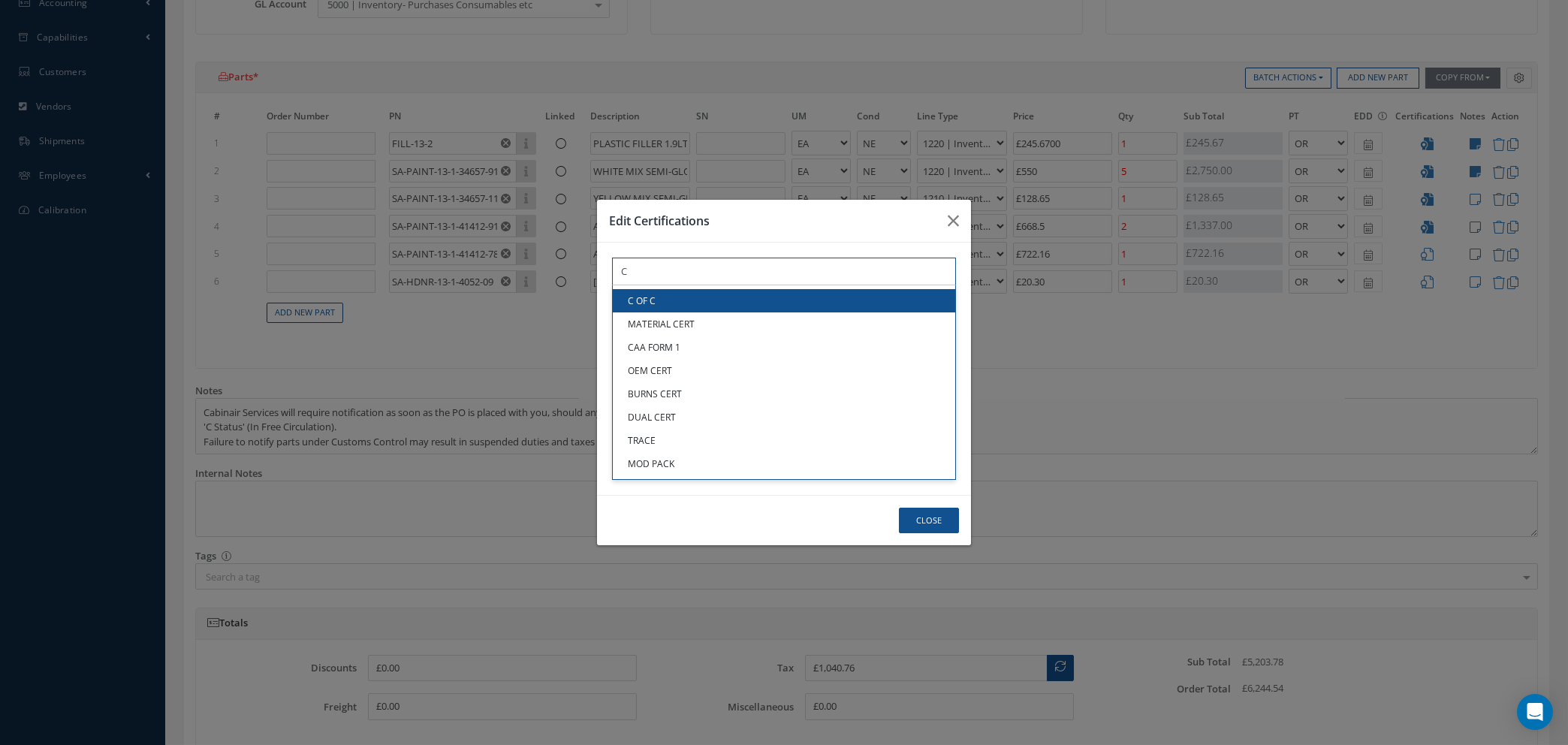
type input "C"
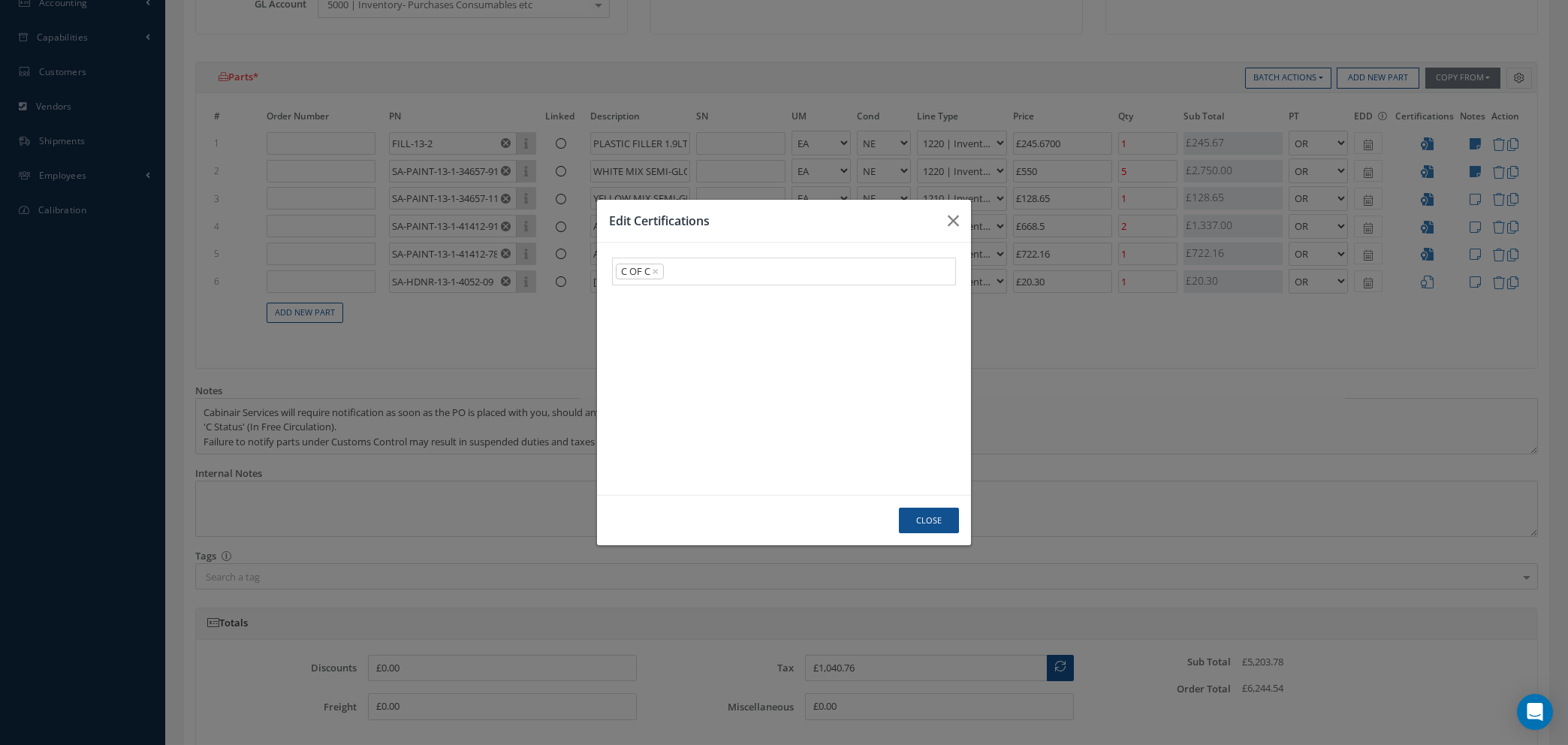
click at [695, 303] on link "C OF C" at bounding box center [784, 301] width 343 height 24
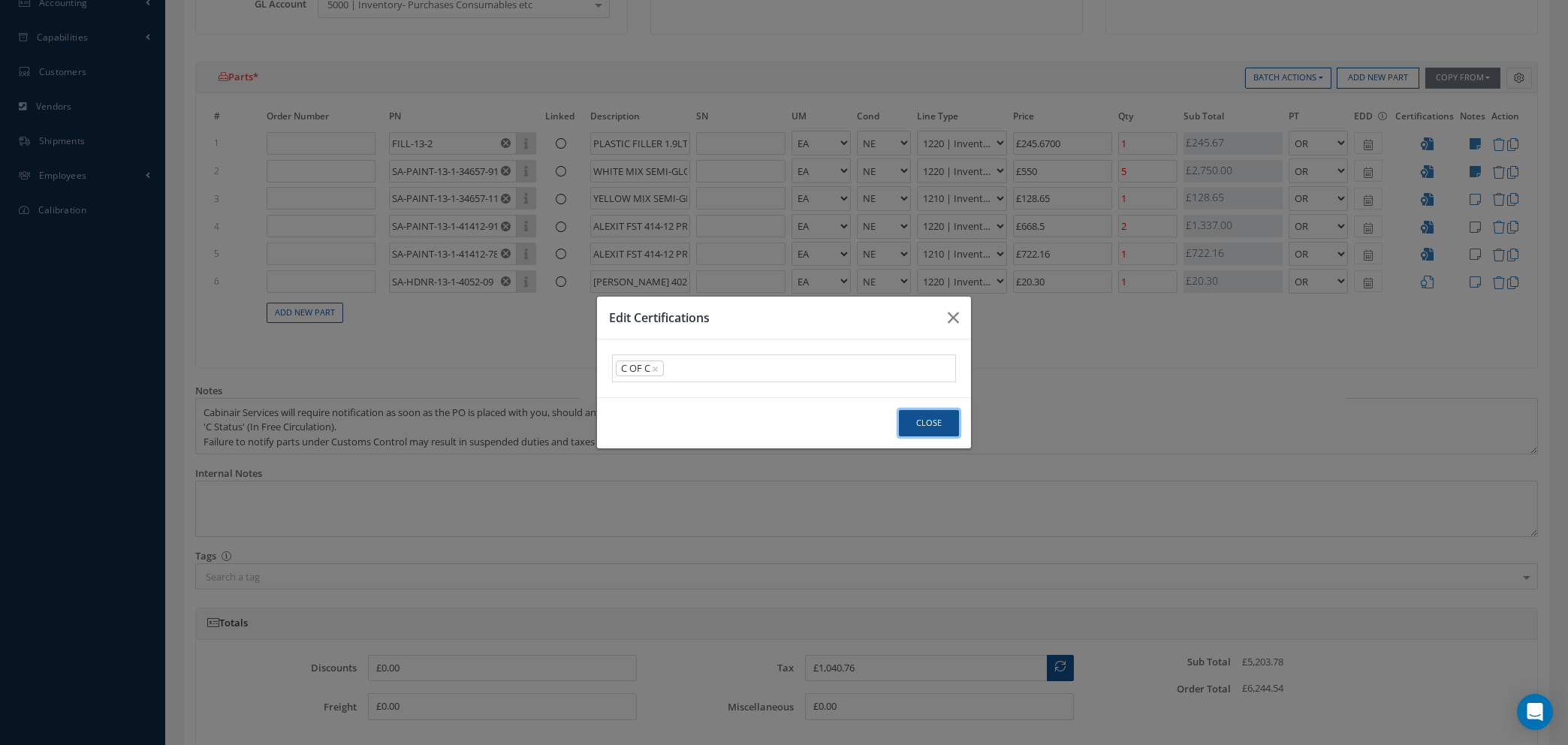
click at [942, 424] on button "Close" at bounding box center [929, 423] width 60 height 27
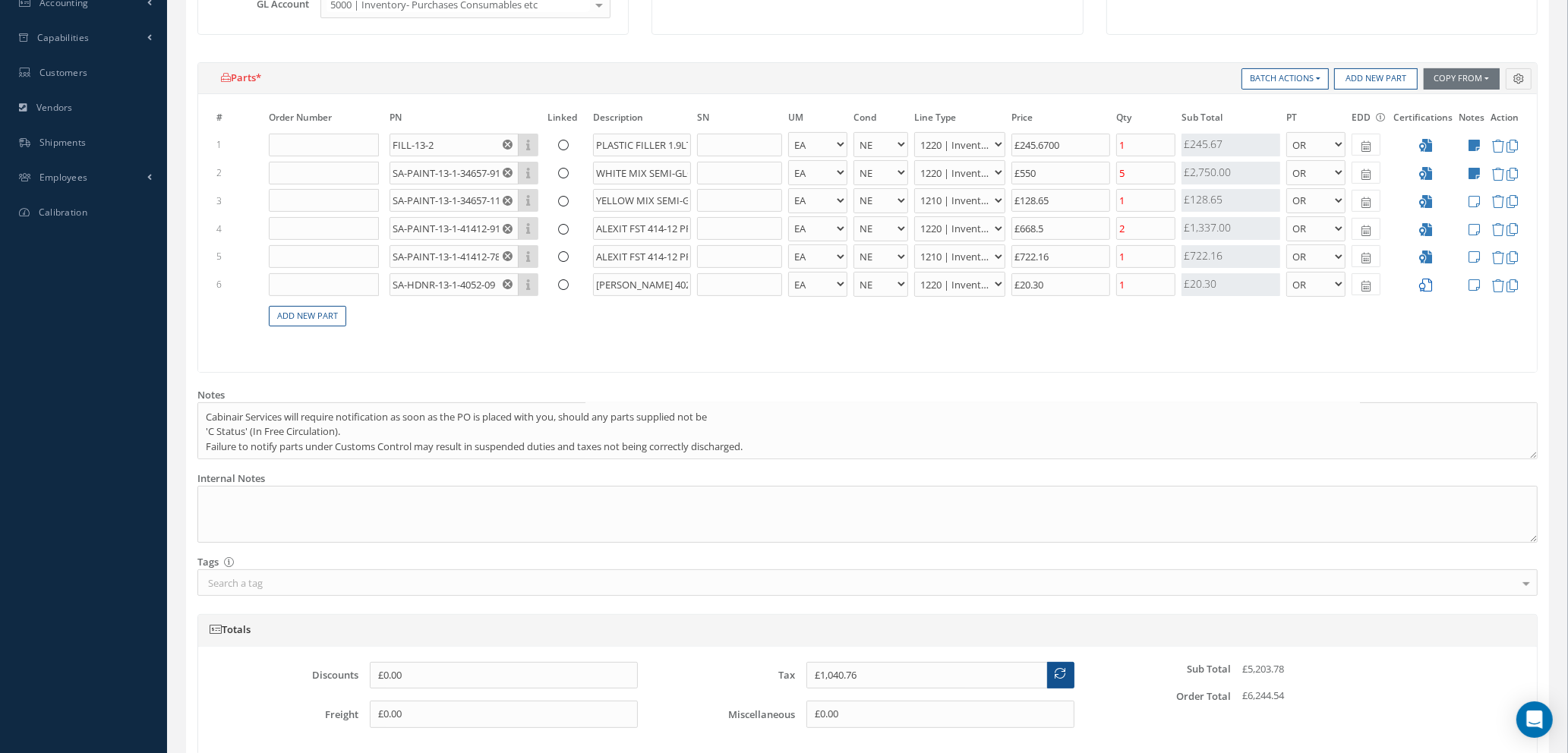
click at [1428, 281] on icon at bounding box center [1425, 285] width 13 height 13
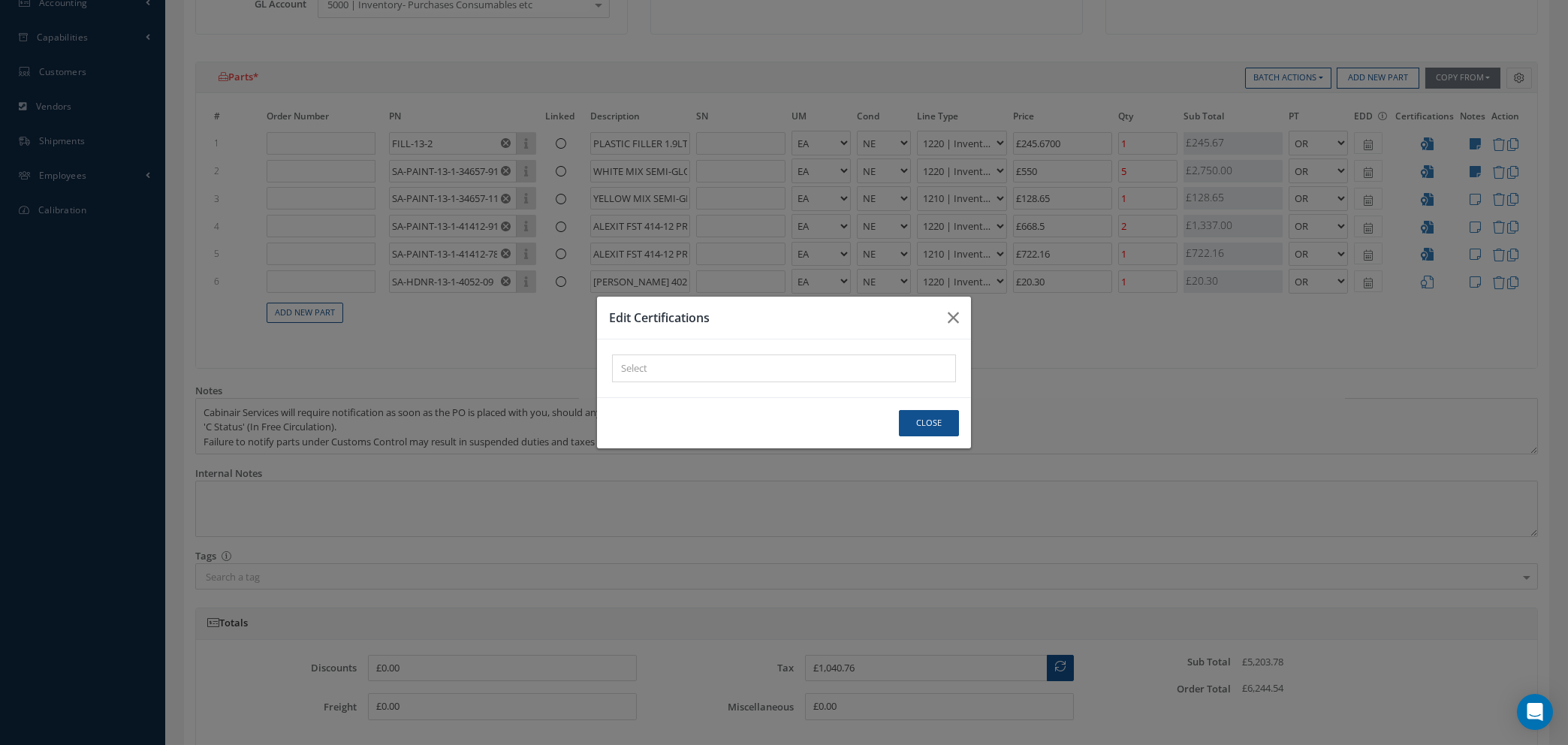
click at [768, 370] on div "× Loading..." at bounding box center [784, 368] width 344 height 27
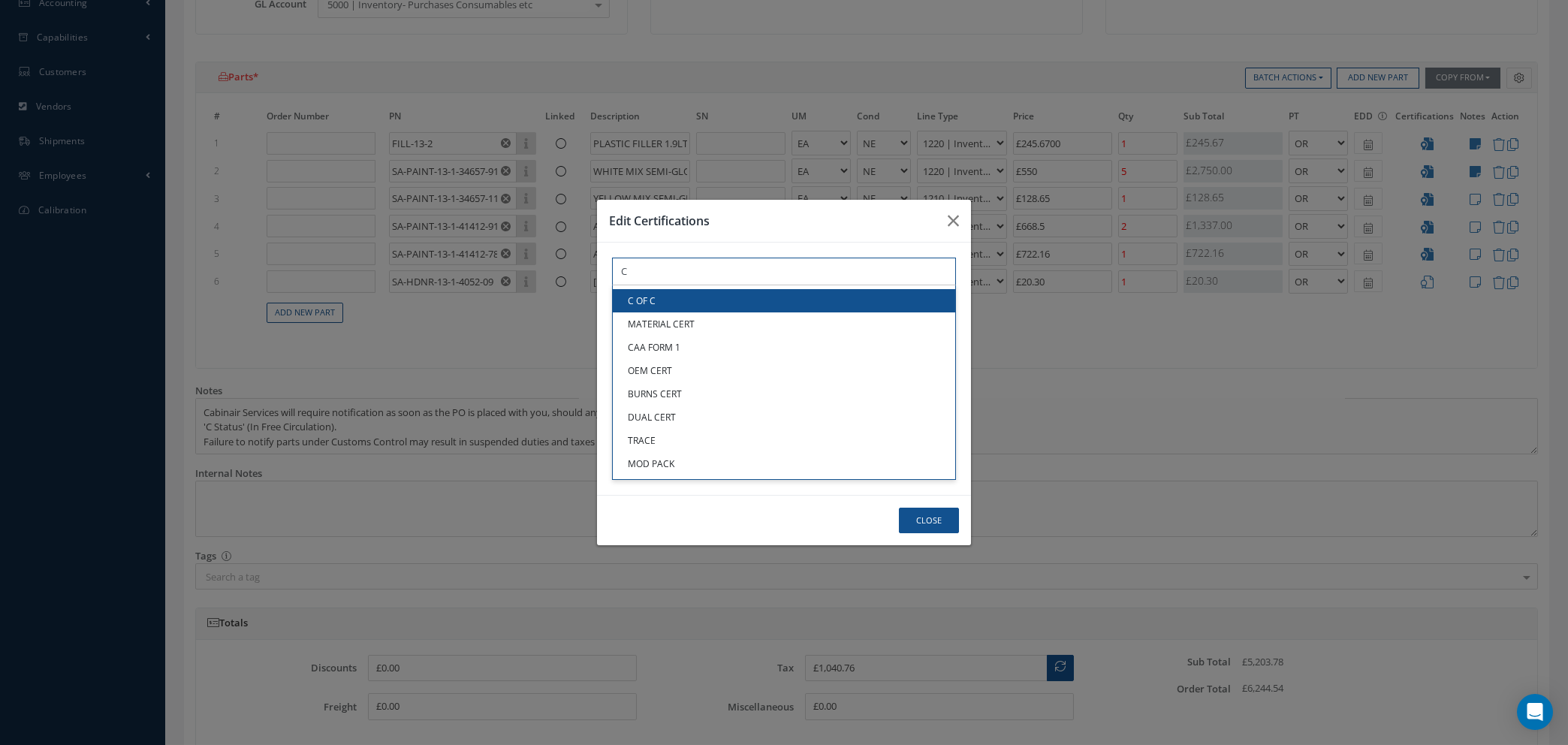
type input "C"
click at [740, 303] on link "C OF C" at bounding box center [784, 301] width 343 height 24
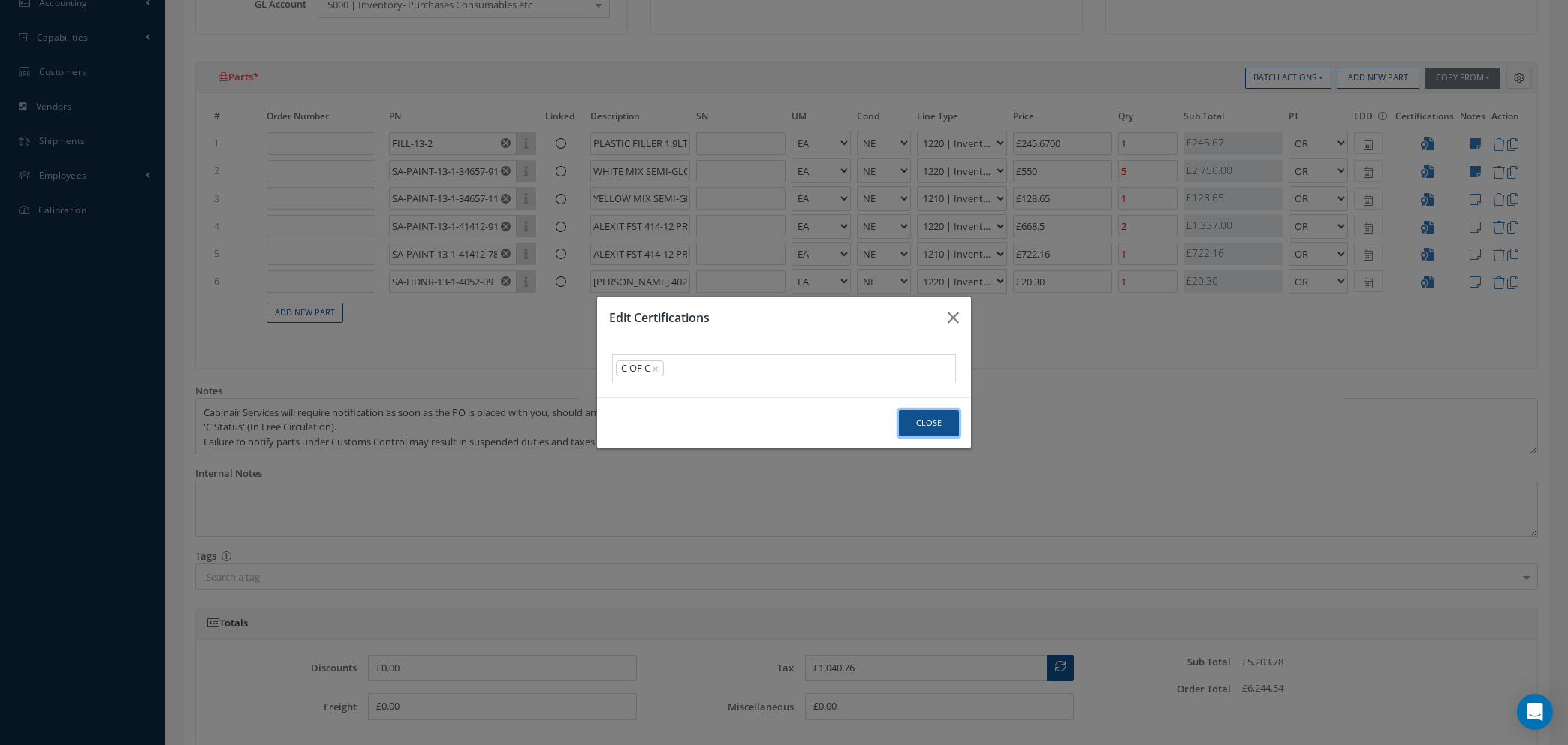
click at [921, 427] on button "Close" at bounding box center [929, 423] width 60 height 27
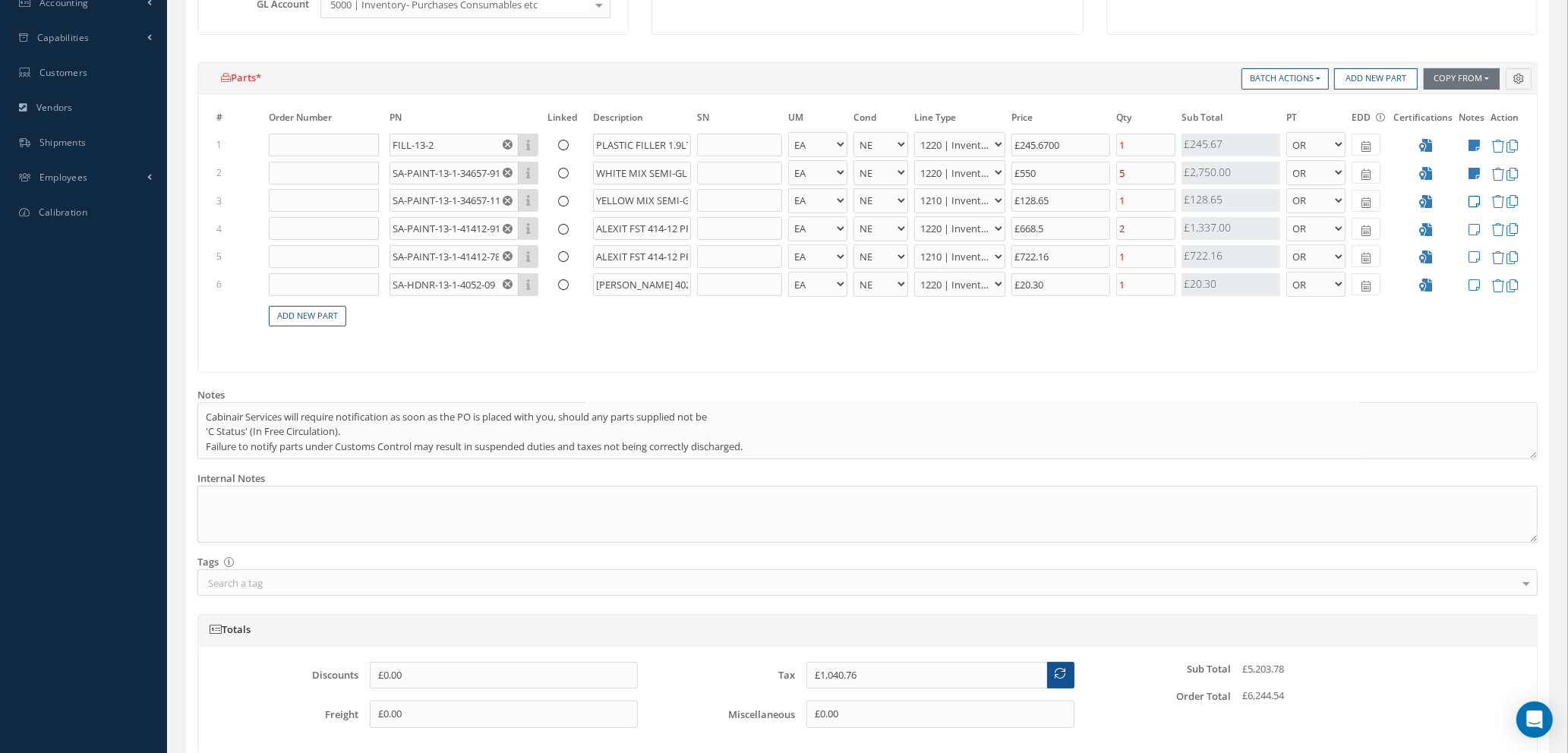
click at [1474, 197] on icon at bounding box center [1474, 201] width 11 height 13
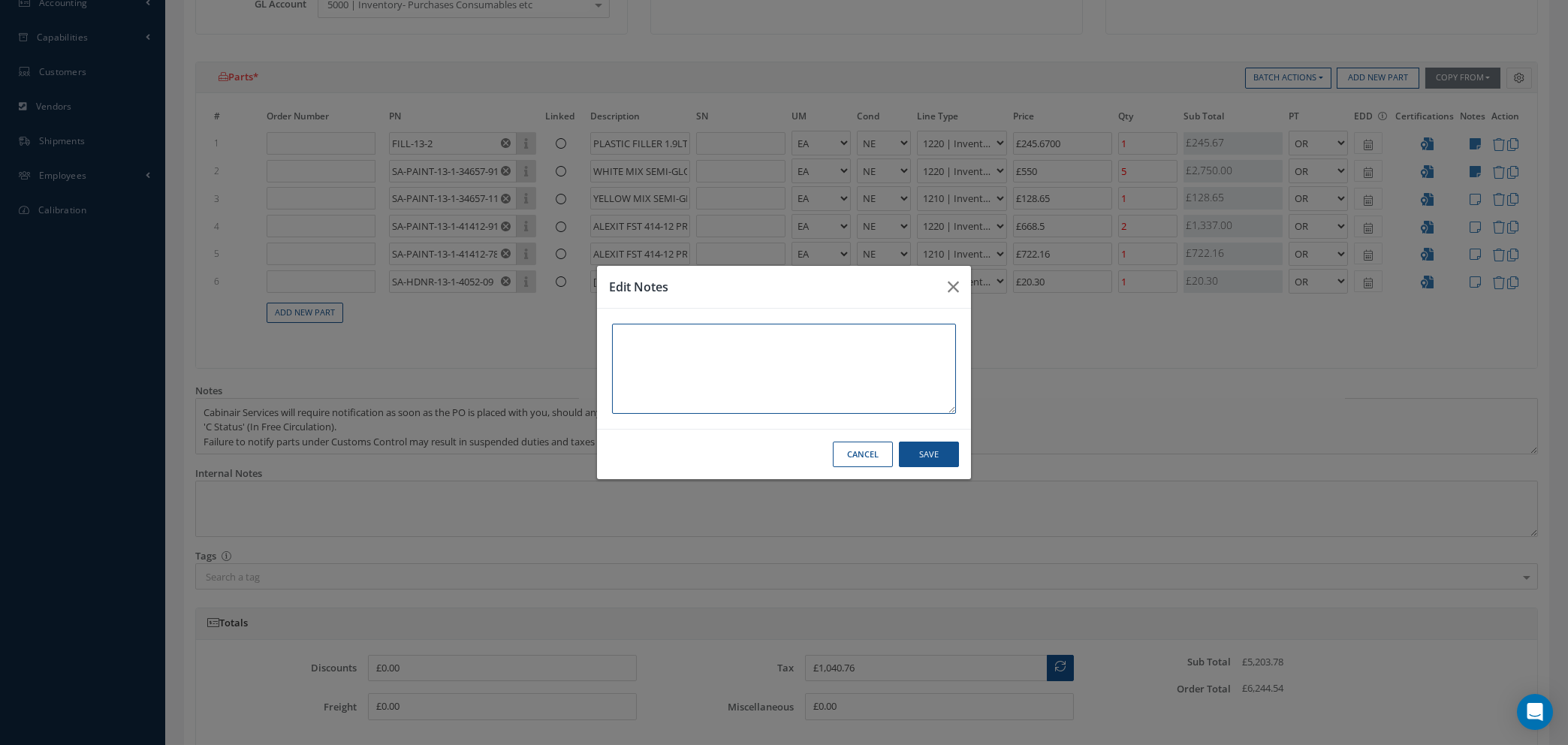
click at [883, 346] on textarea at bounding box center [784, 369] width 344 height 90
type textarea "C"
drag, startPoint x: 659, startPoint y: 337, endPoint x: 566, endPoint y: 327, distance: 93.5
click at [566, 327] on div "Edit Notes 5TH AVE Cancel Save" at bounding box center [784, 372] width 1568 height 745
type textarea "5TH AVE"
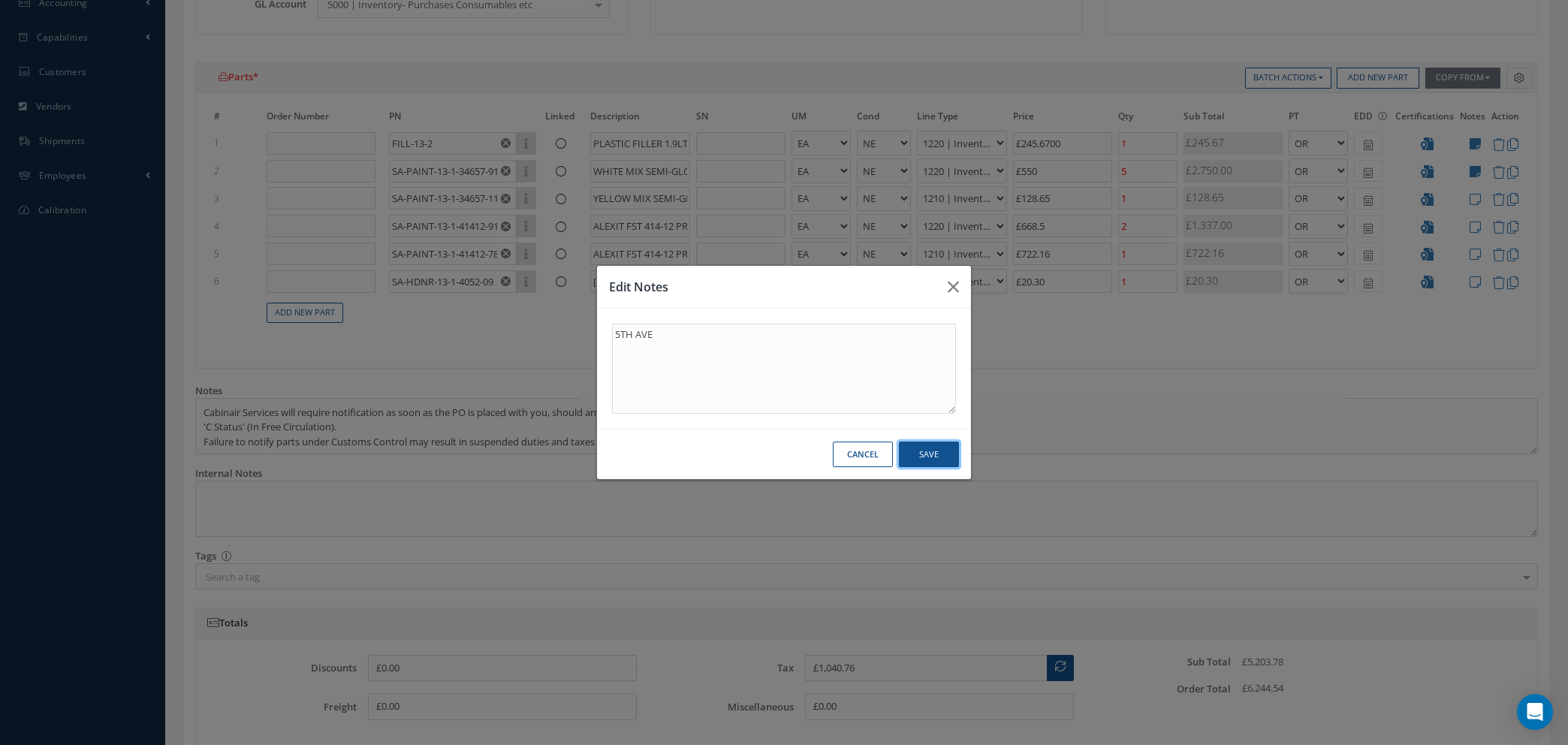
click at [932, 459] on button "Save" at bounding box center [929, 455] width 60 height 27
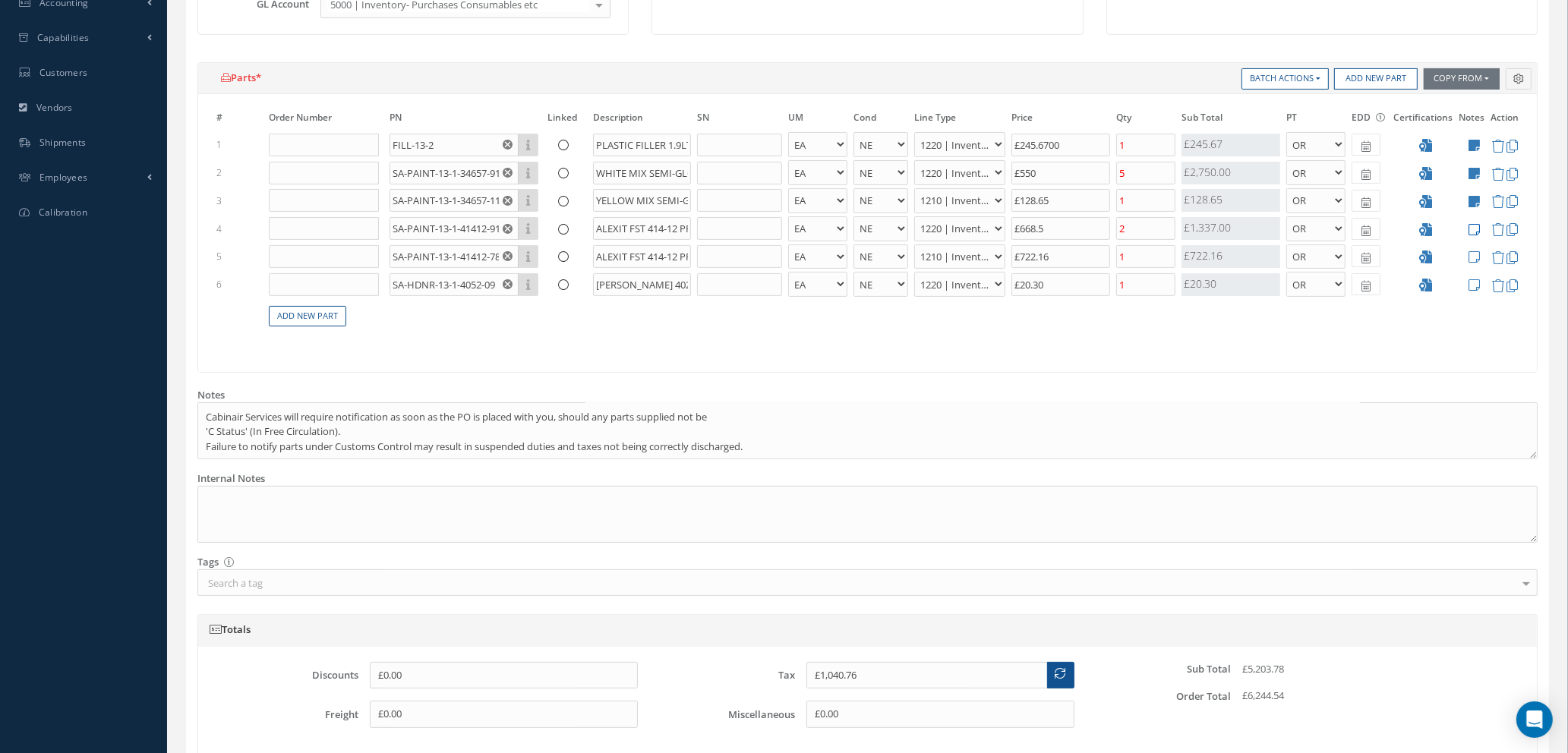
click at [1474, 225] on icon at bounding box center [1474, 230] width 11 height 13
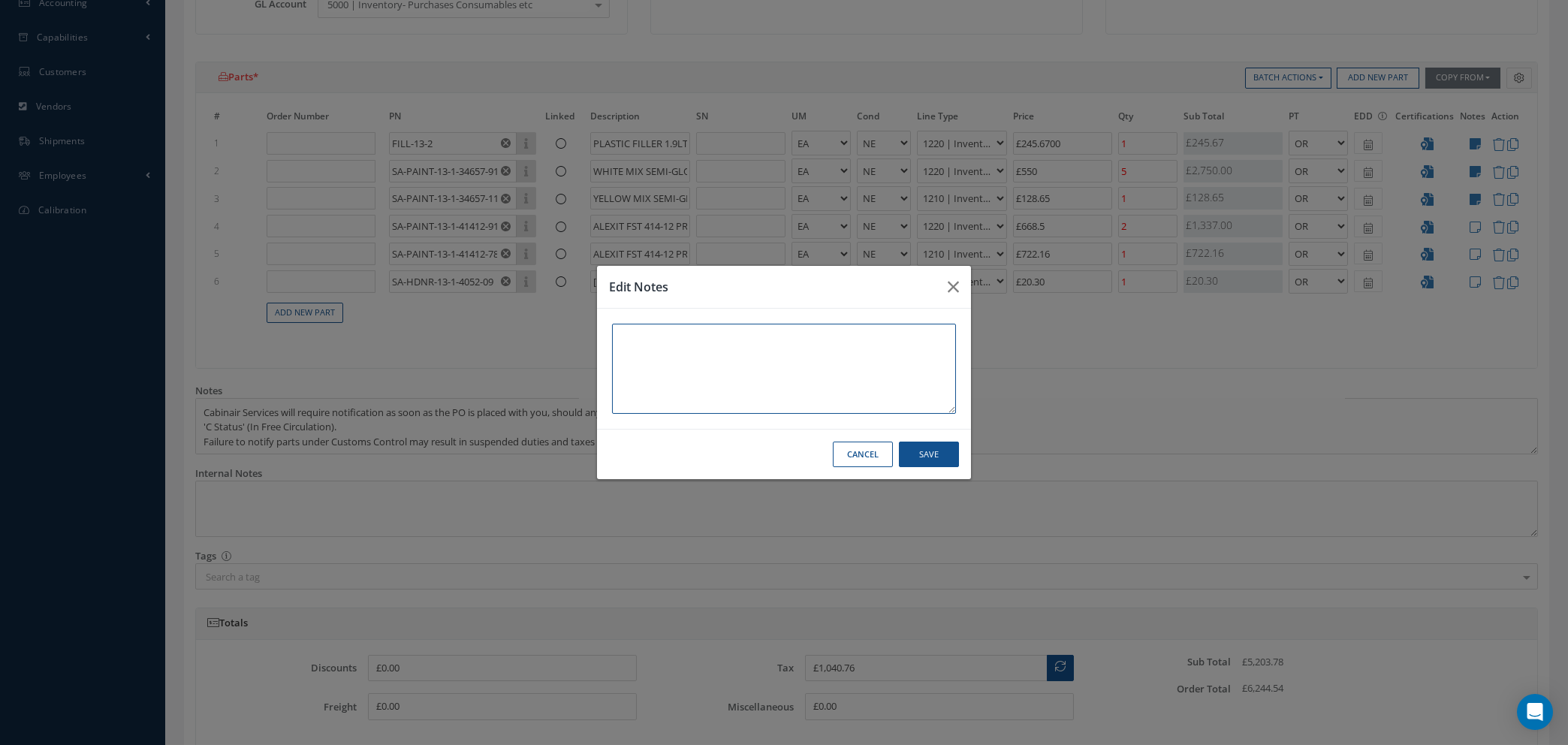
click at [631, 336] on textarea at bounding box center [784, 369] width 344 height 90
paste textarea "5TH AVE"
type textarea "5TH AVE"
click at [947, 460] on button "Save" at bounding box center [929, 455] width 60 height 27
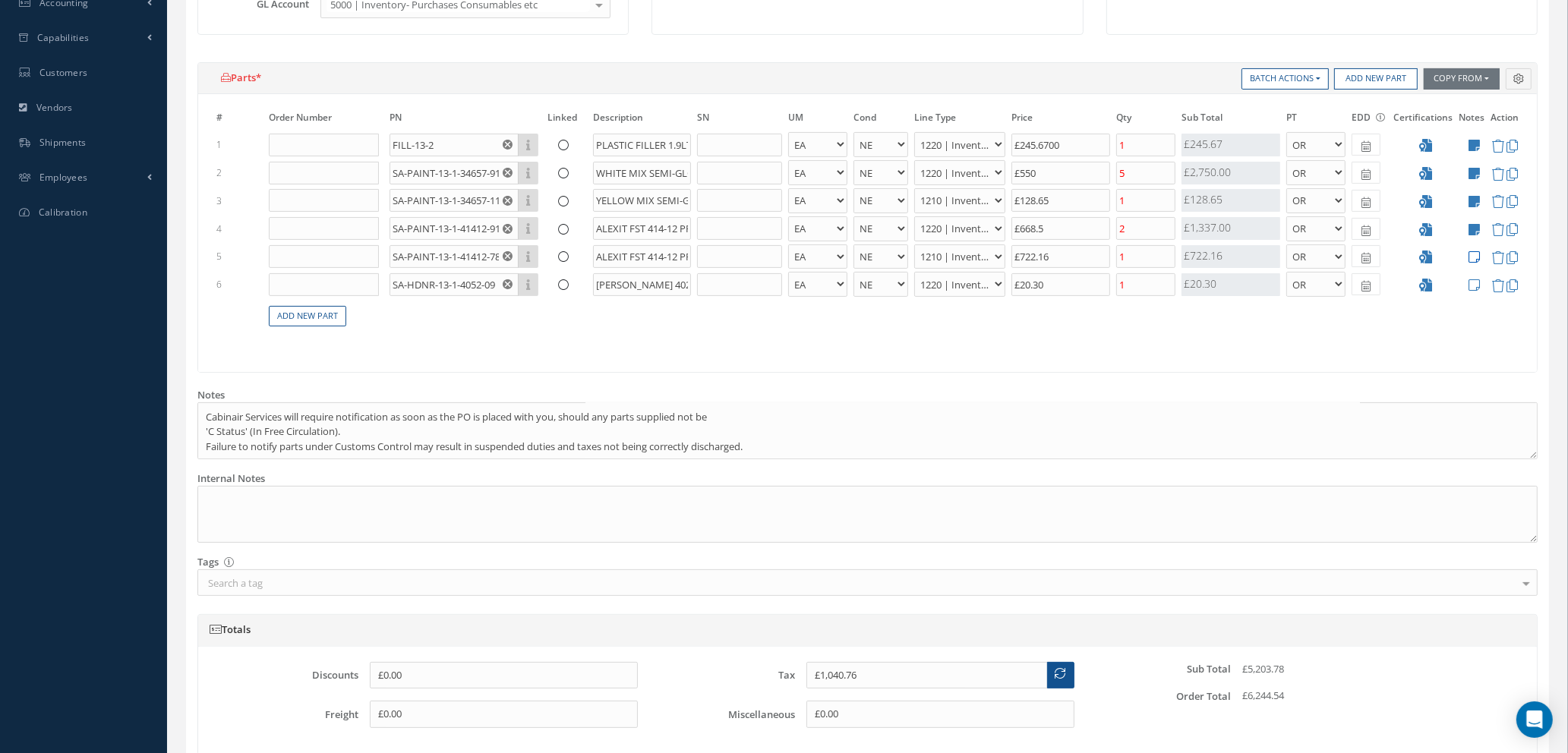
click at [1474, 258] on icon at bounding box center [1474, 257] width 11 height 13
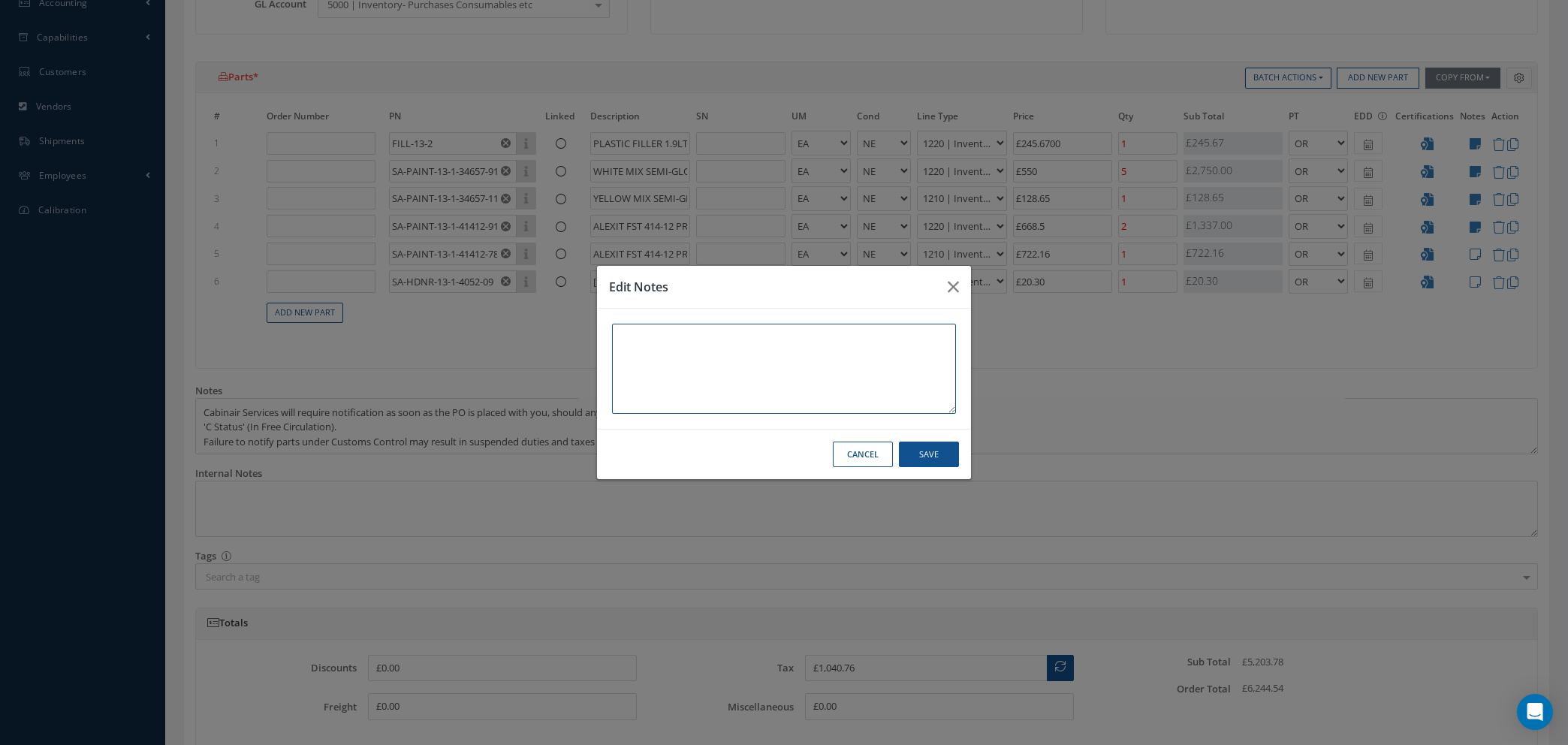
paste textarea "5TH AVE"
type textarea "5TH AVE"
click at [919, 449] on button "Save" at bounding box center [929, 455] width 60 height 27
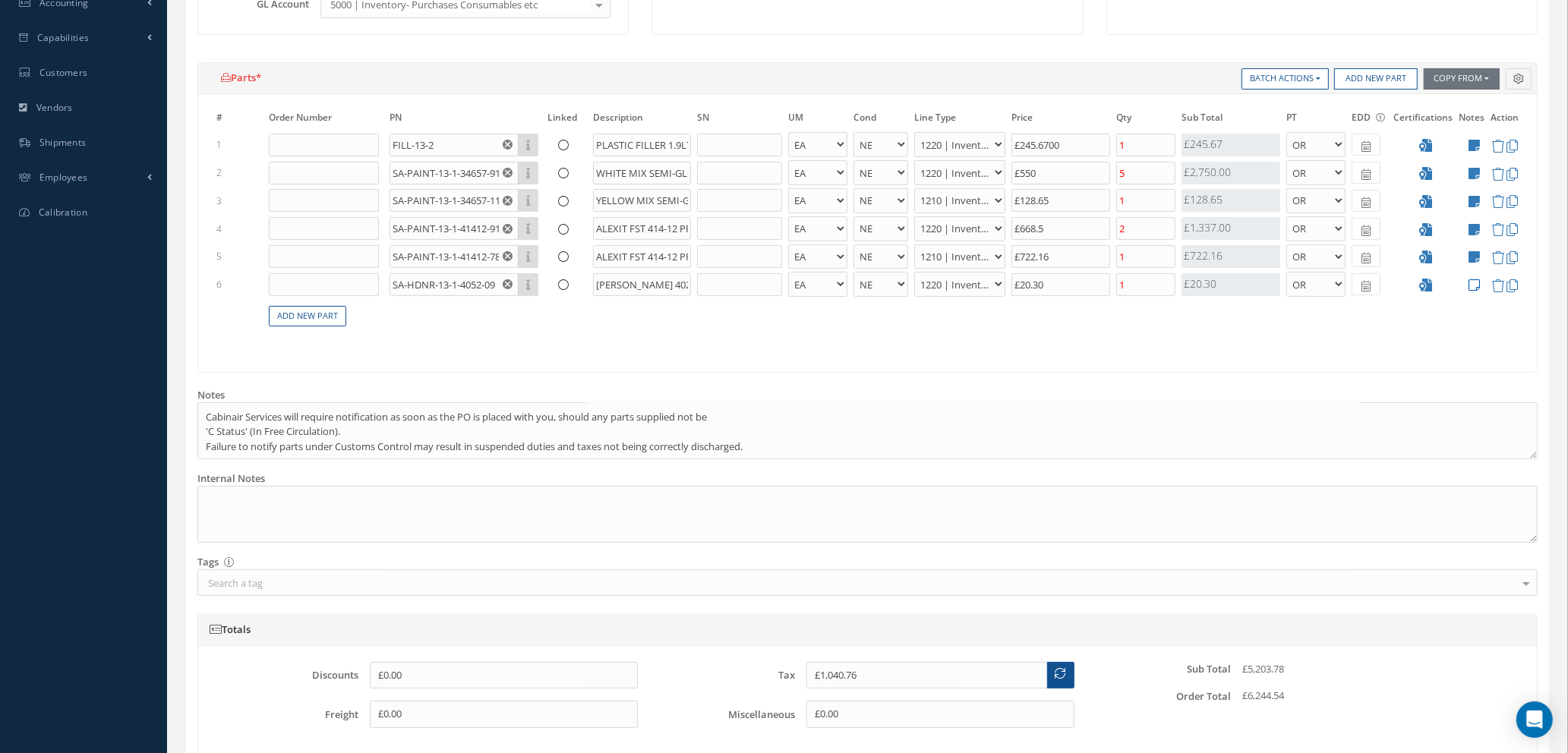
click at [1475, 282] on icon at bounding box center [1474, 285] width 11 height 13
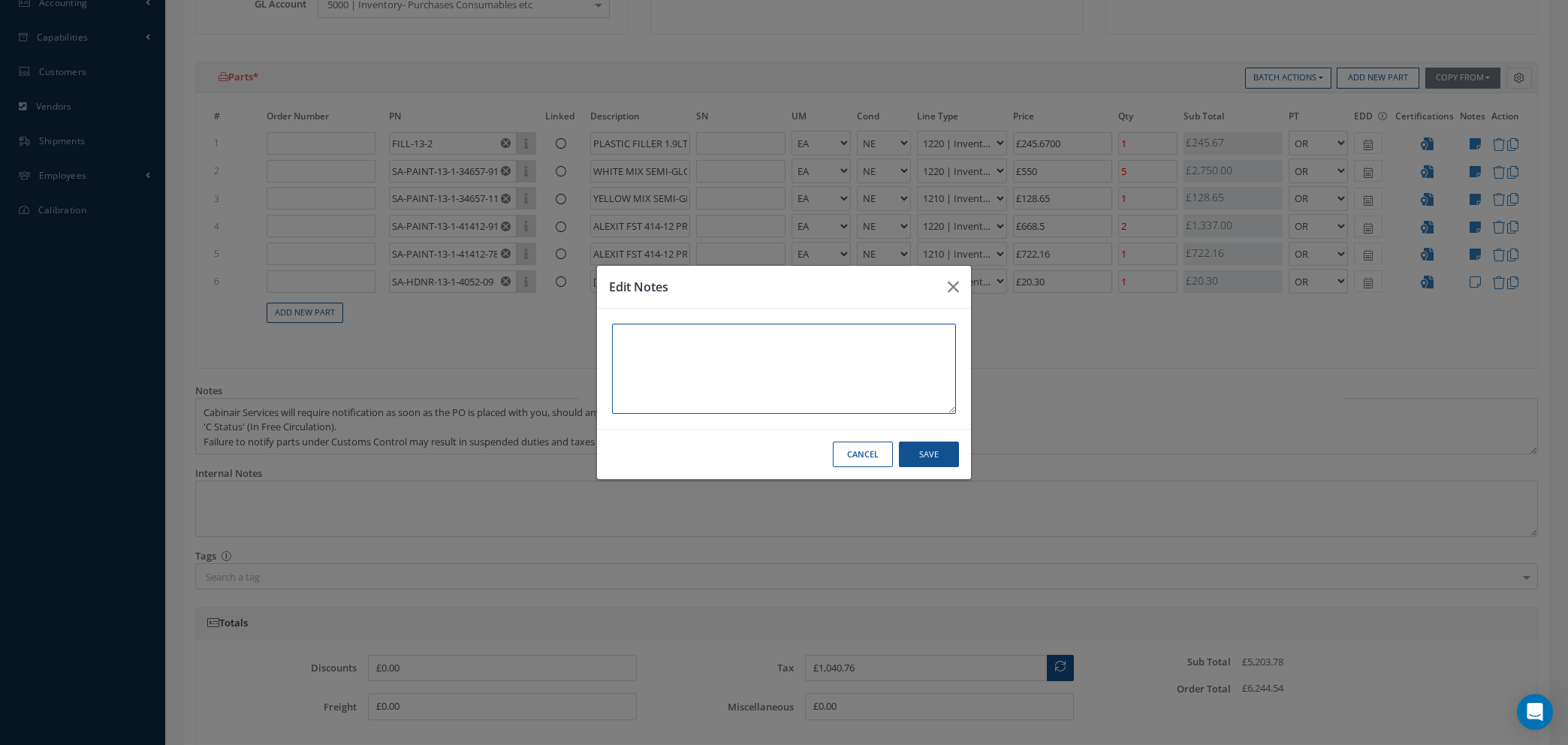
click at [624, 335] on textarea at bounding box center [784, 369] width 344 height 90
paste textarea "5TH AVE"
type textarea "5TH AVE"
click at [918, 455] on button "Save" at bounding box center [929, 455] width 60 height 27
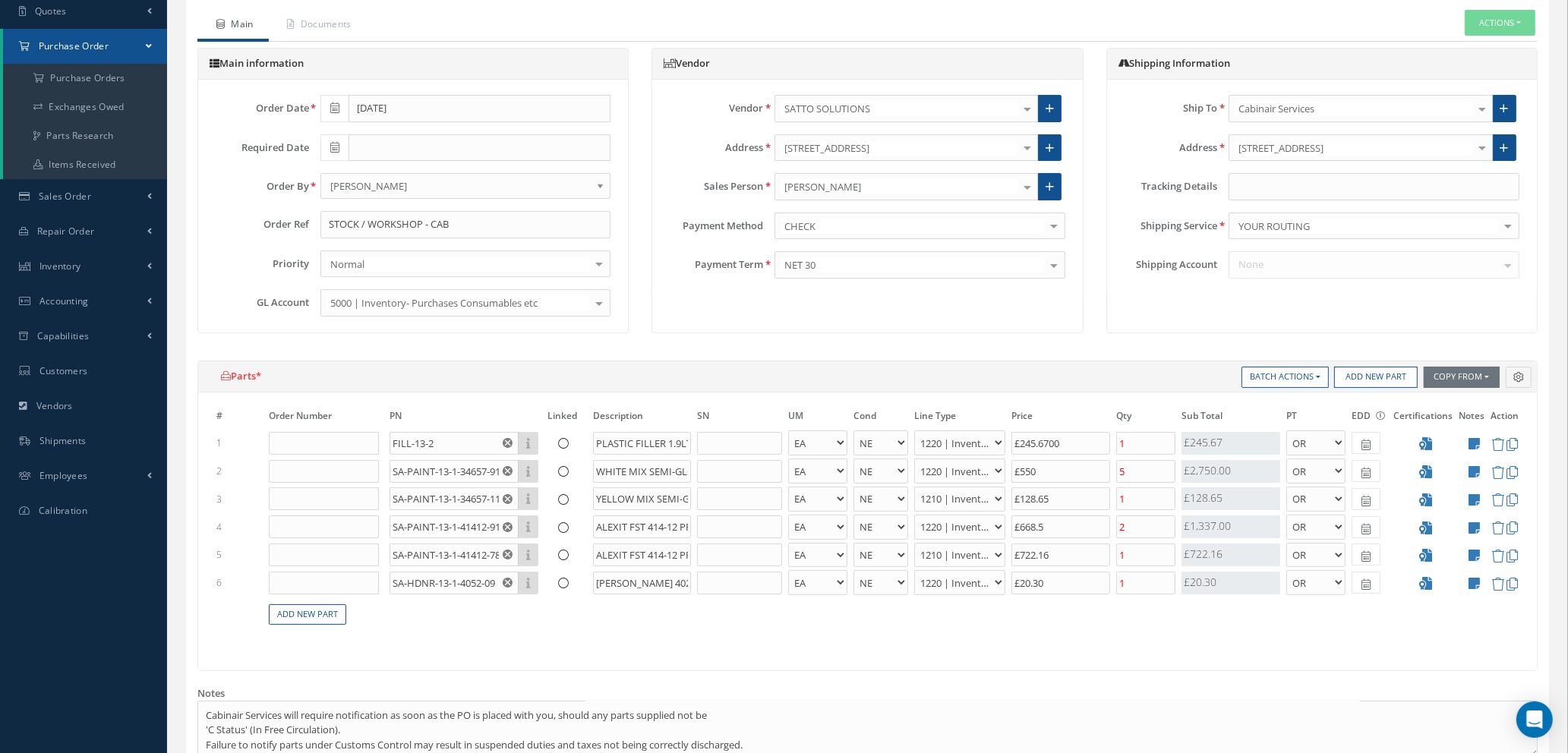
scroll to position [271, 0]
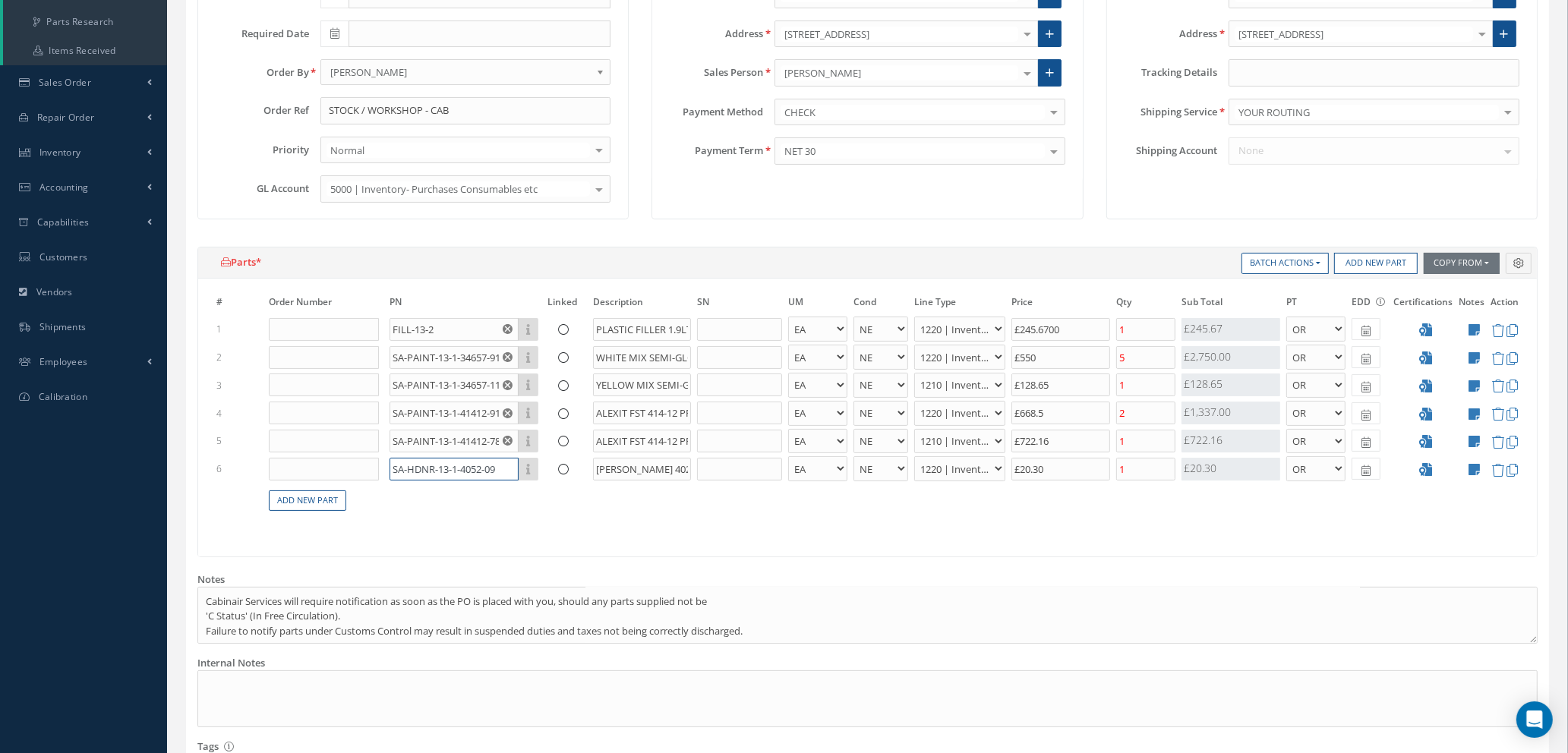
drag, startPoint x: 416, startPoint y: 467, endPoint x: 556, endPoint y: 469, distance: 140.0
click at [556, 469] on tr "6 SA-HDNR-13-1-4052-09 Part Number Description ALEXIT HARDENER 402 - BAG BX CA …" at bounding box center [867, 468] width 1308 height 28
drag, startPoint x: 642, startPoint y: 466, endPoint x: 702, endPoint y: 467, distance: 60.0
click at [702, 467] on tr "6 SA-HDNR-13-1-4052-09 Part Number Description SA-HDNR-13-1-4052-09 ALEXIT HARD…" at bounding box center [867, 468] width 1308 height 28
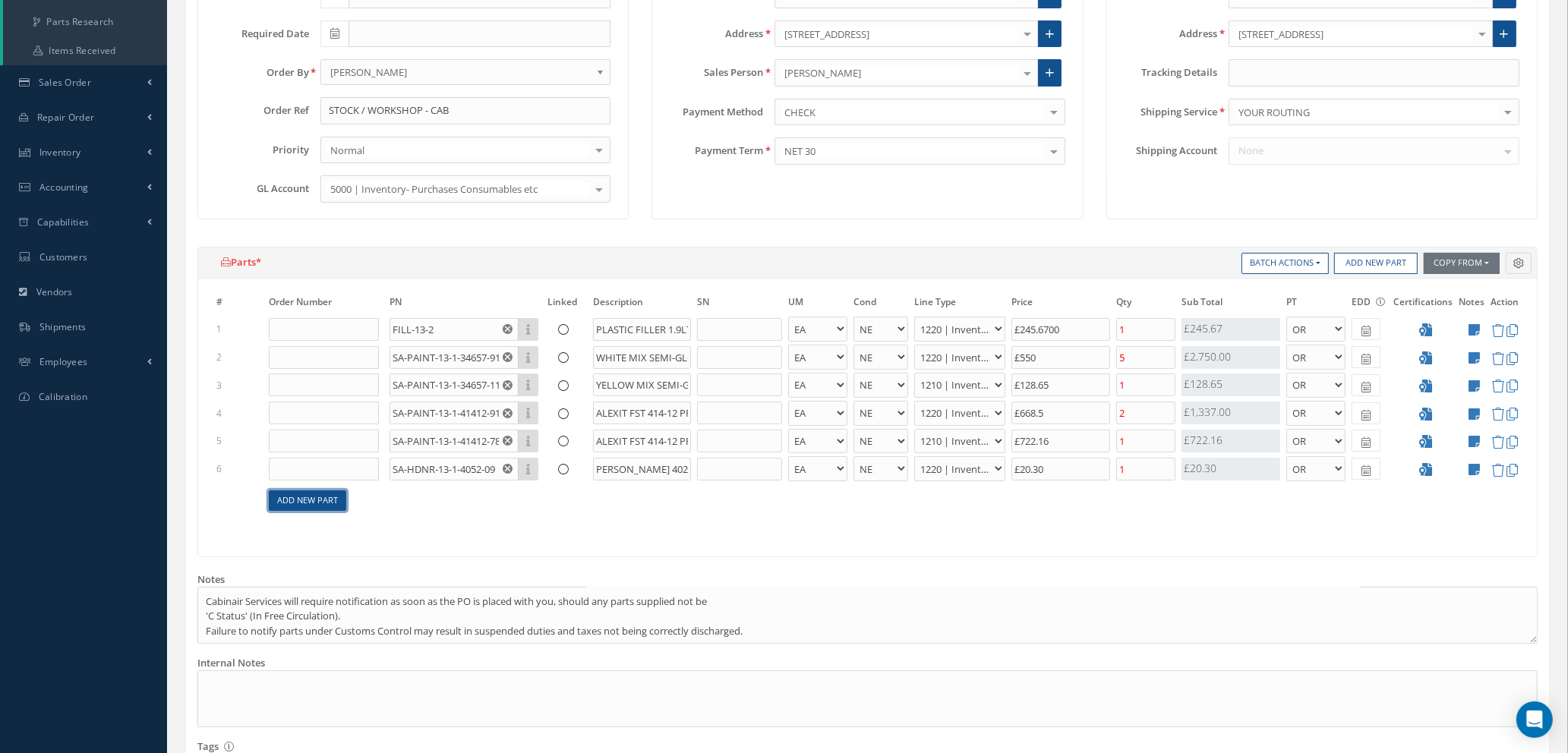
click at [327, 495] on link "Add New Part" at bounding box center [308, 501] width 78 height 21
select select "1"
select select "5"
select select "88"
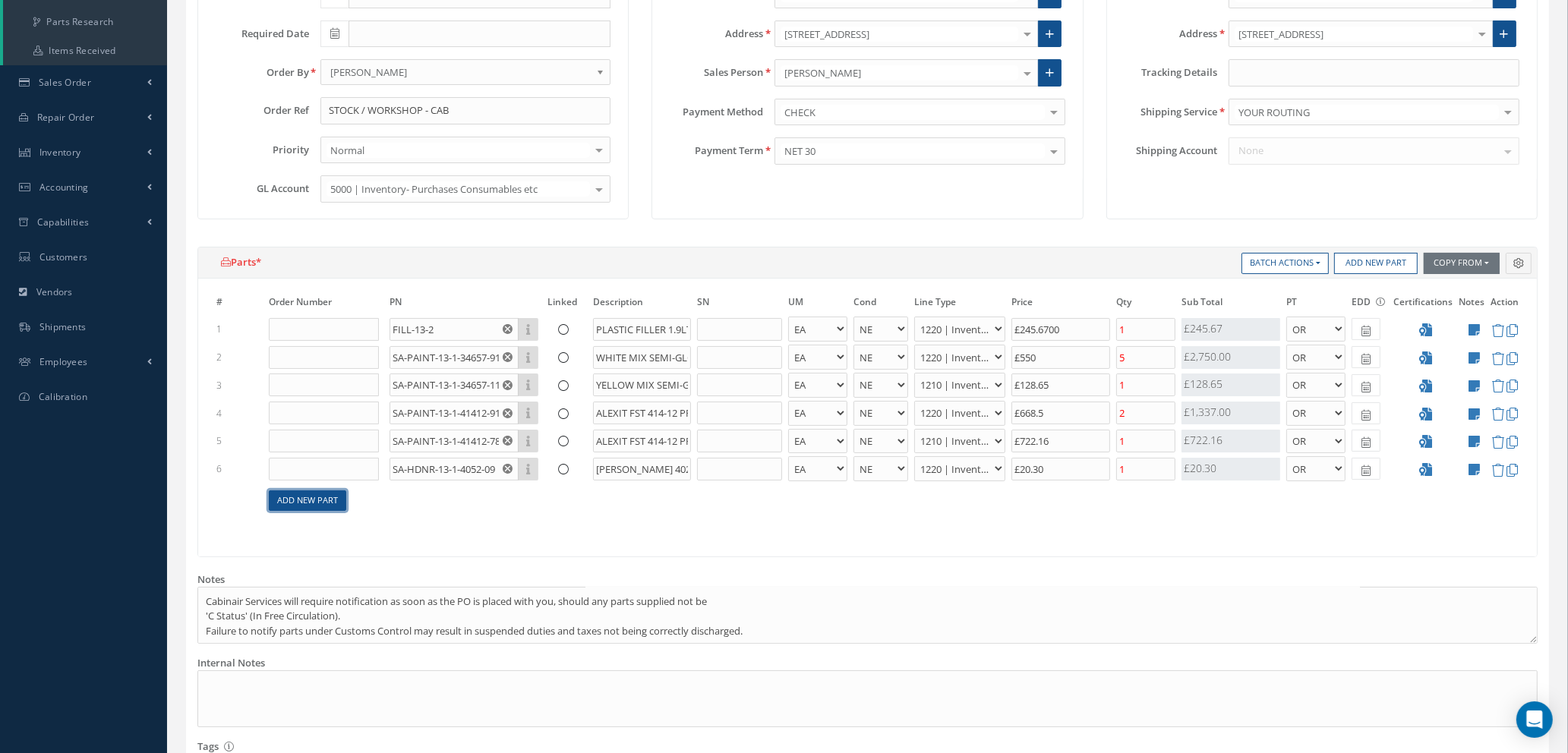
select select "1"
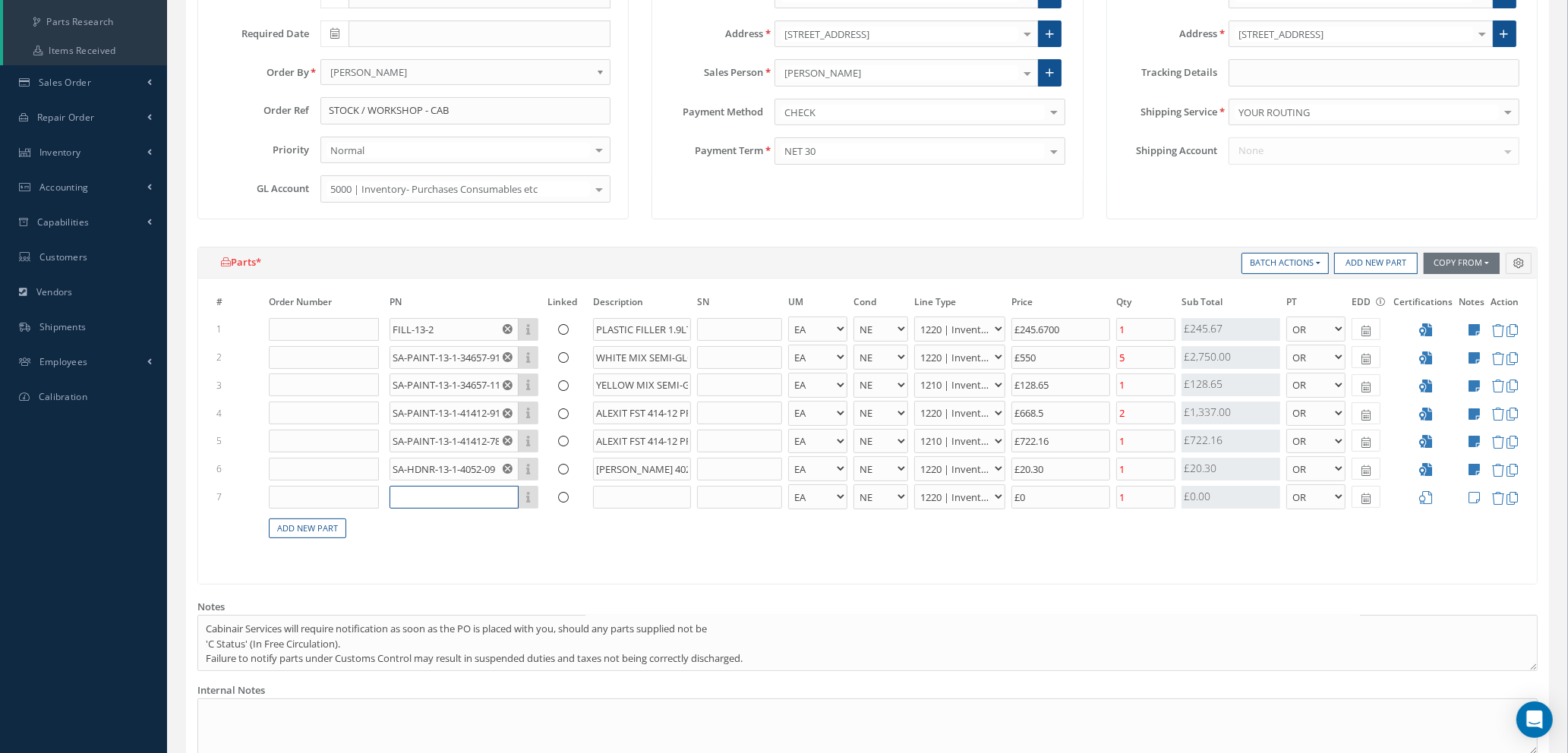
click at [456, 497] on input "text" at bounding box center [453, 497] width 129 height 23
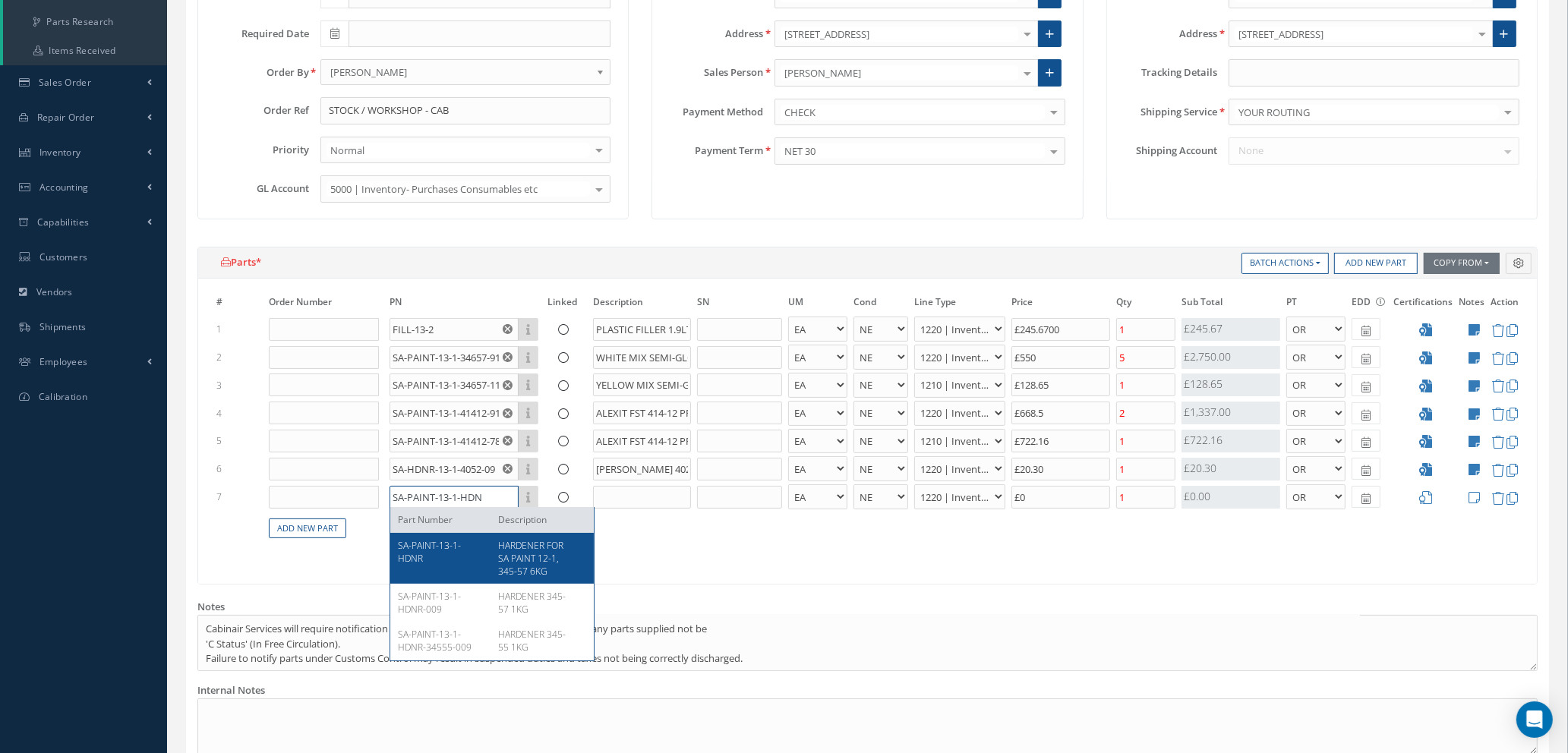
type input "SA-PAINT-13-1-HDN"
click at [450, 557] on div "SA-PAINT-13-1-HDNR" at bounding box center [442, 558] width 89 height 39
type input "£1,106.69"
type input "SA-PAINT-13-1-HDNR"
type input "HARDENER FOR SA PAINT 12-1, 345-57 6KG"
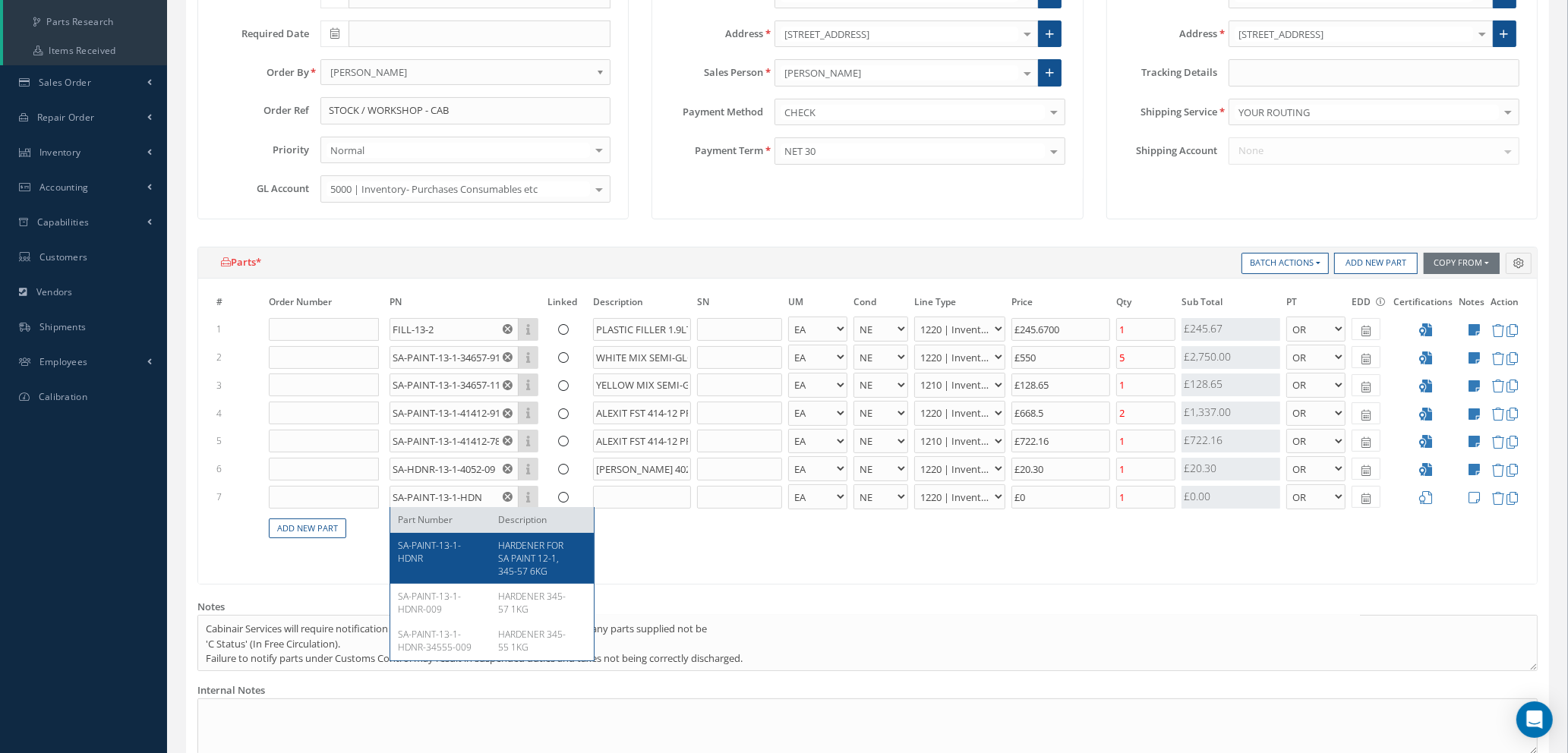
type input "£329.69"
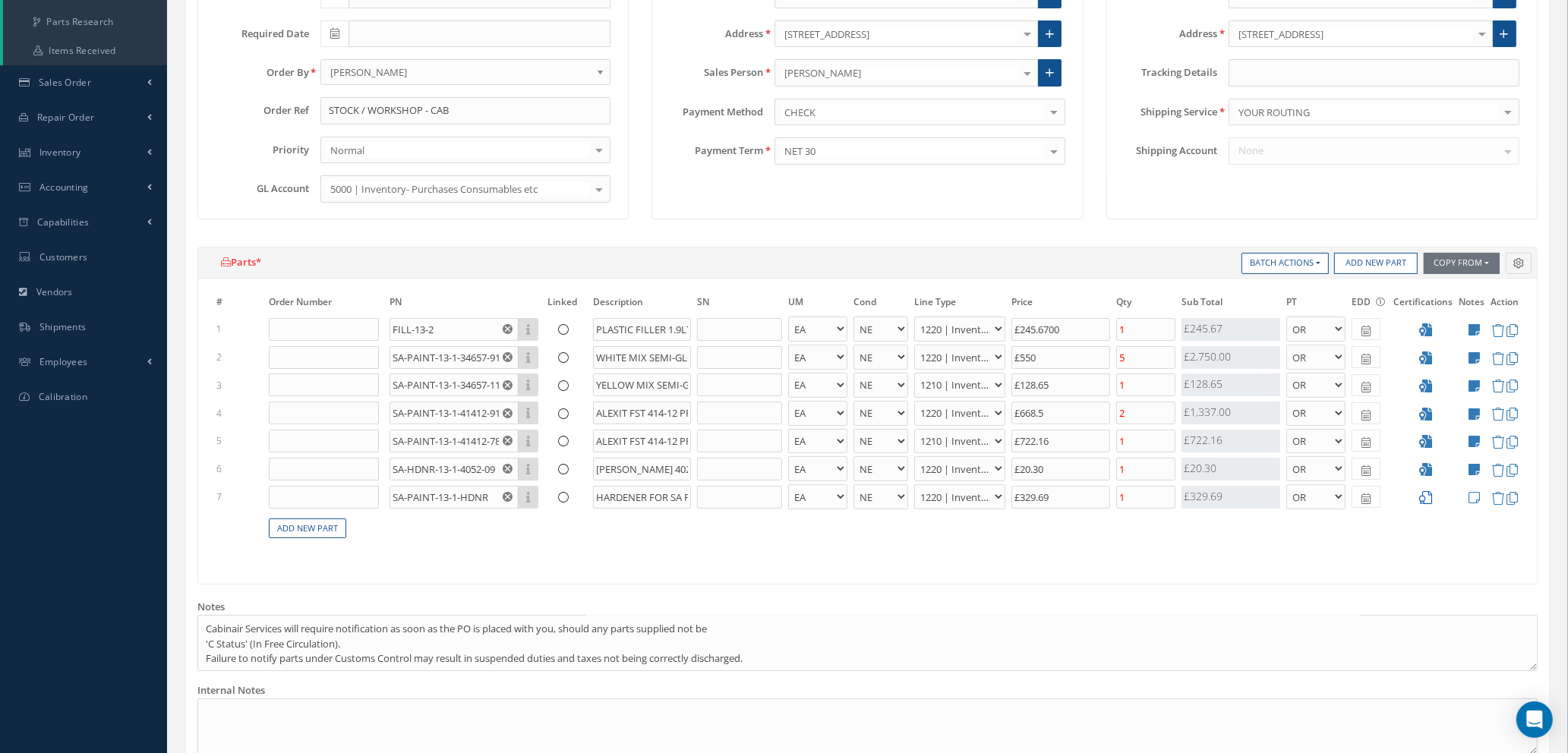
click at [1427, 496] on icon at bounding box center [1425, 498] width 13 height 13
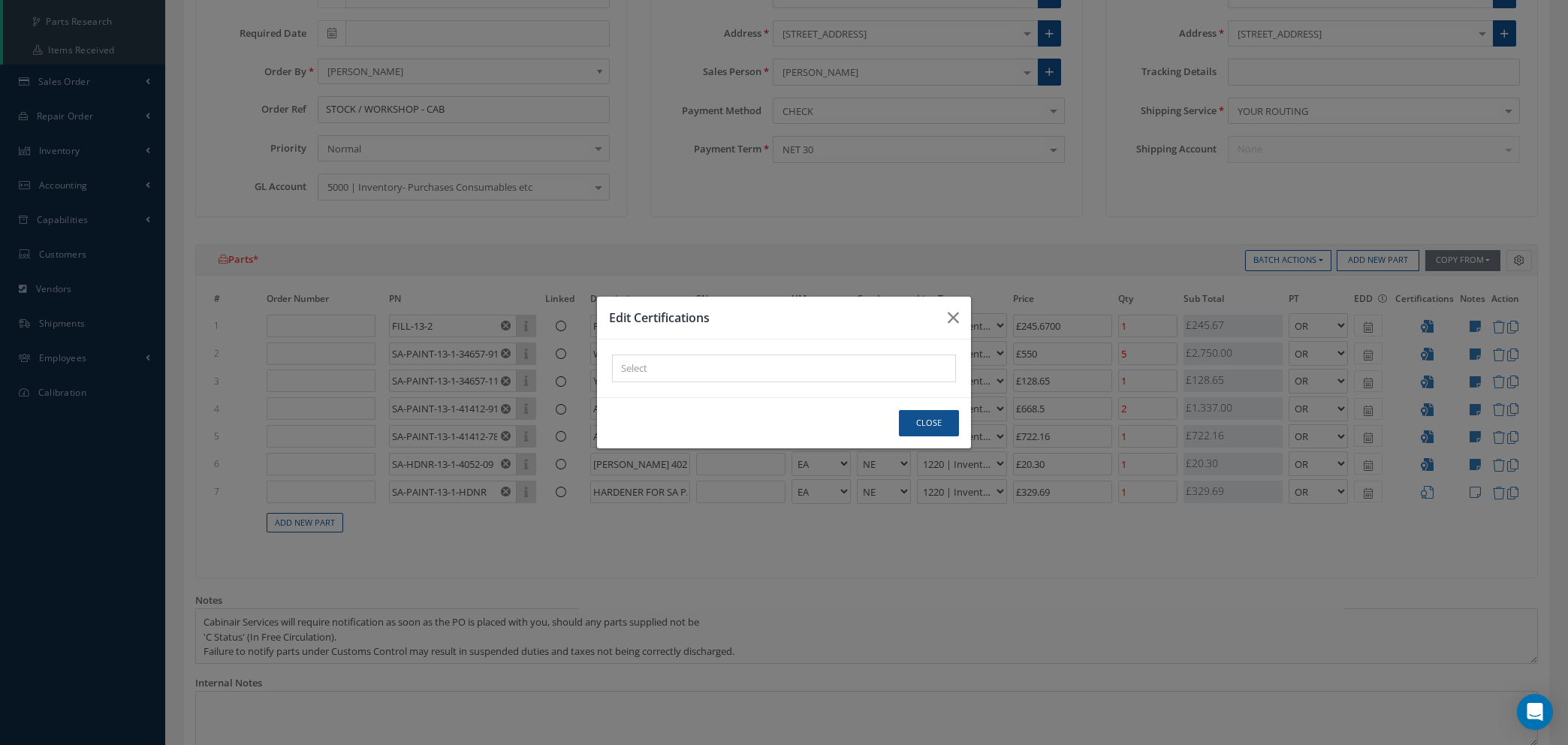
click at [645, 368] on div "× Loading..." at bounding box center [784, 368] width 344 height 27
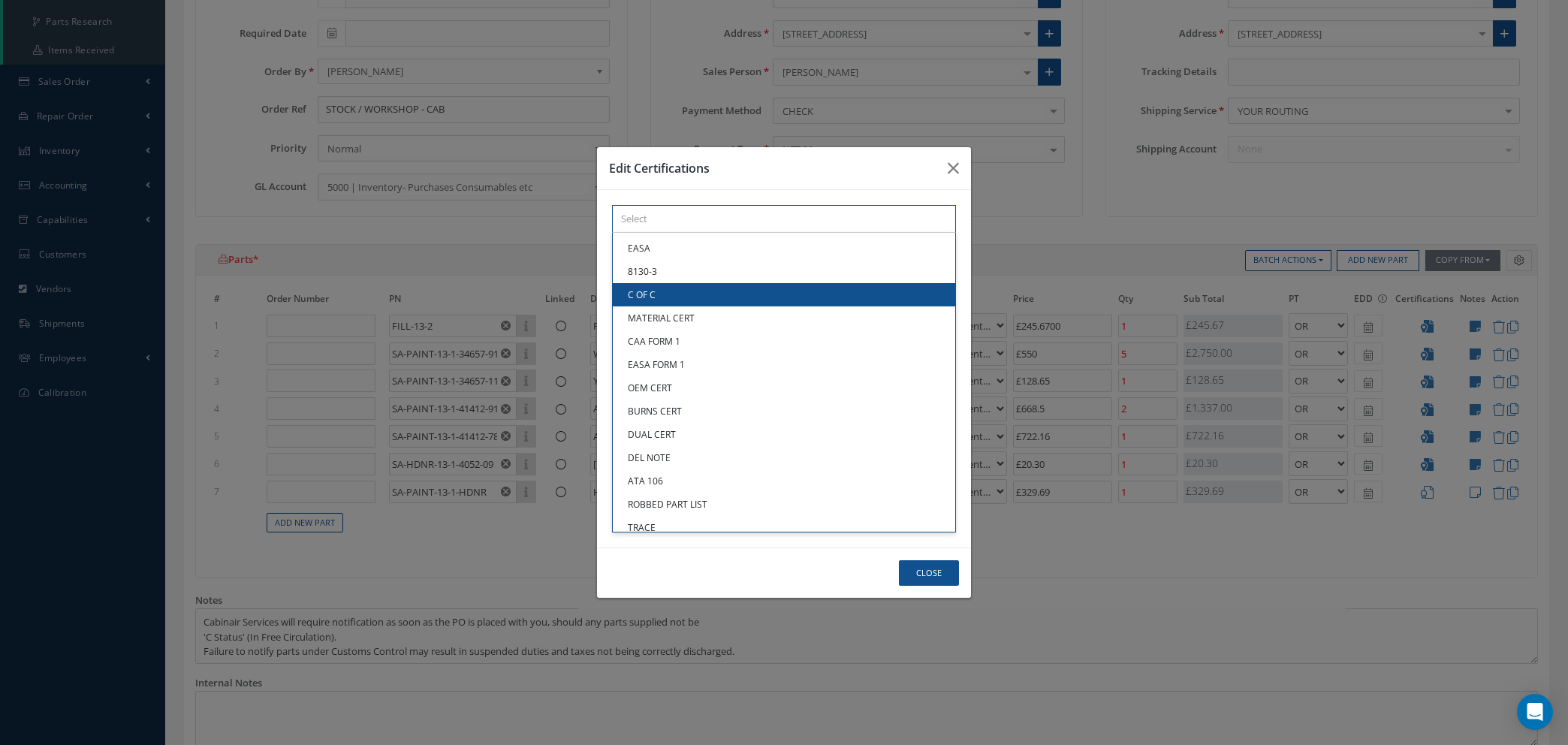
click at [673, 303] on link "C OF C" at bounding box center [784, 295] width 343 height 24
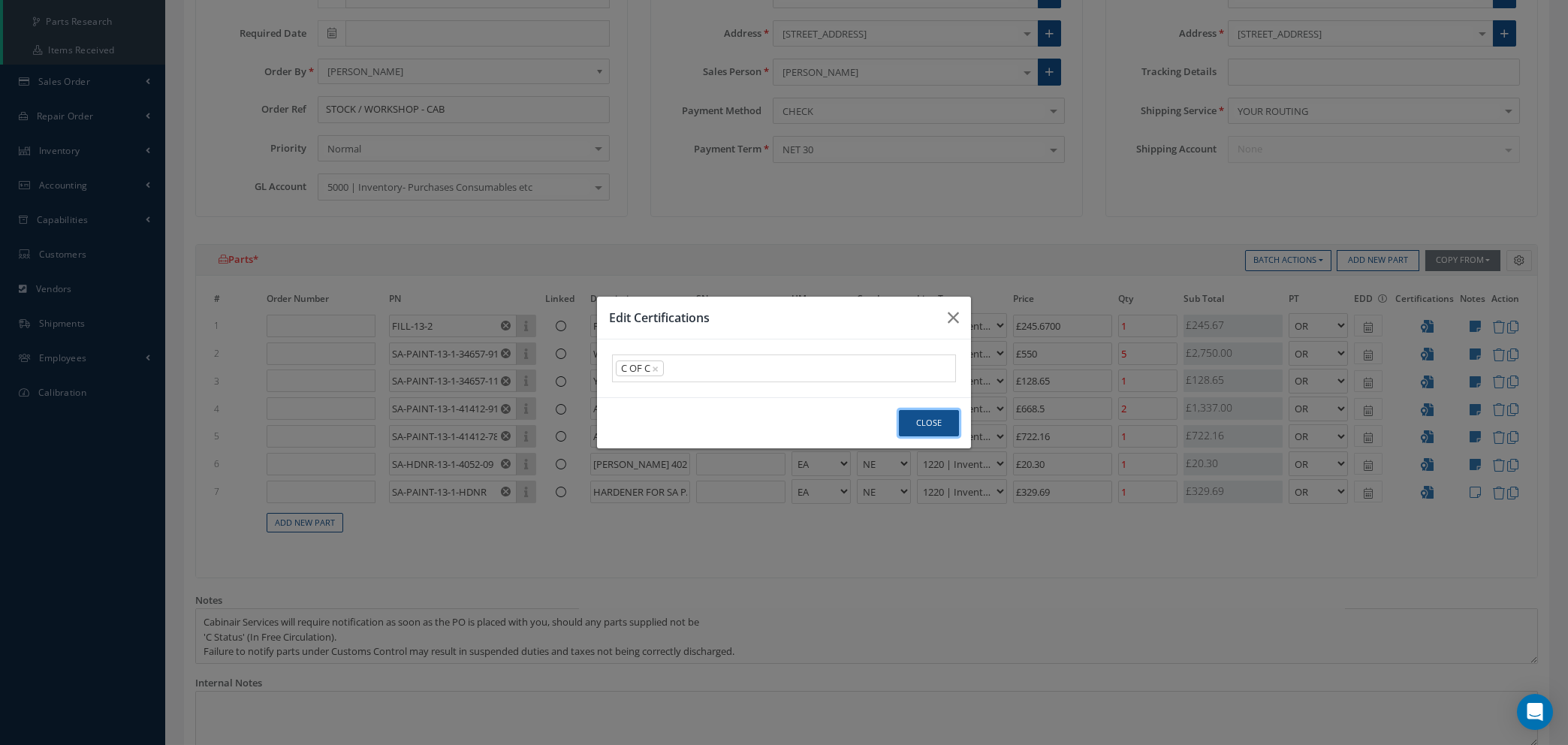
click at [940, 412] on button "Close" at bounding box center [929, 423] width 60 height 27
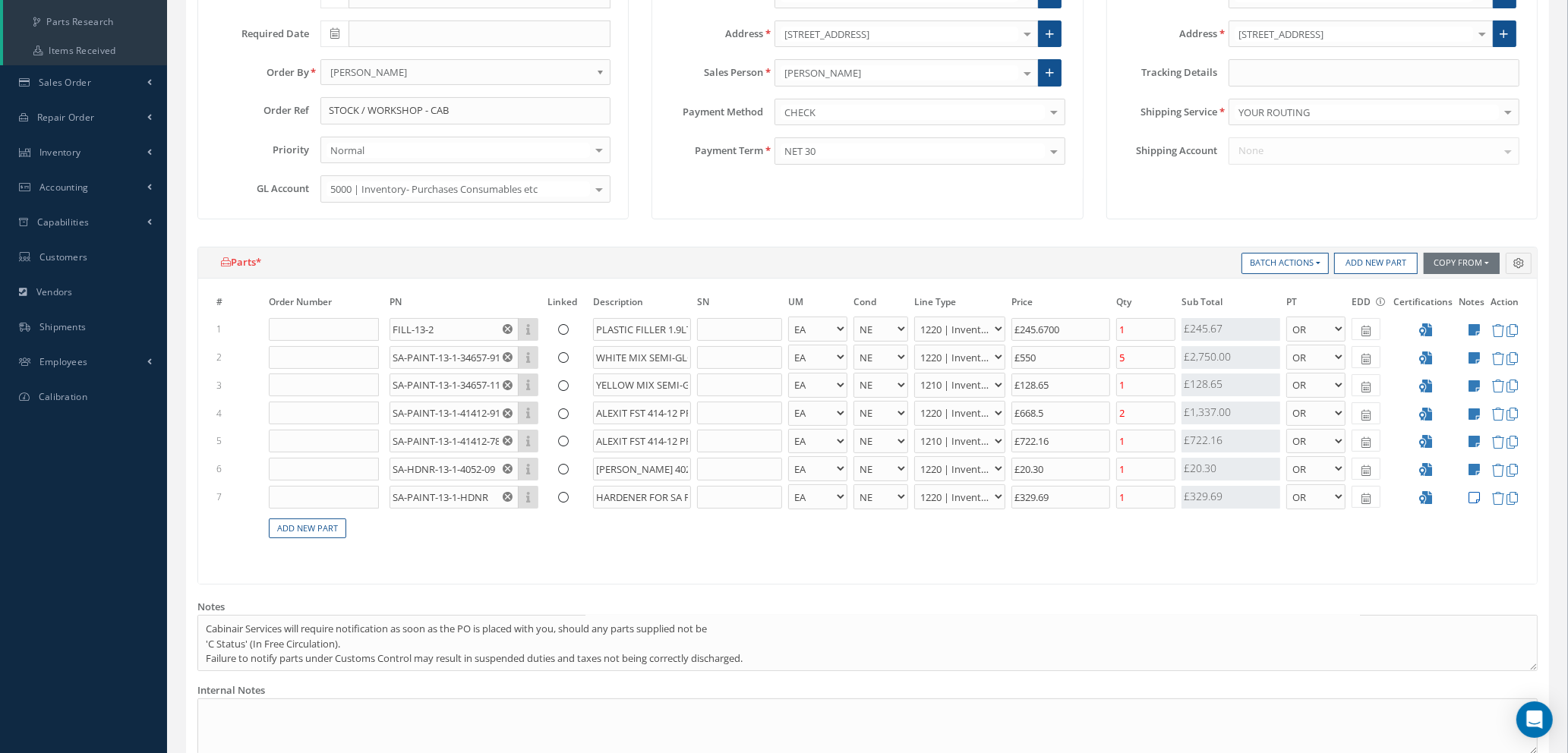
click at [1472, 496] on icon at bounding box center [1474, 498] width 11 height 13
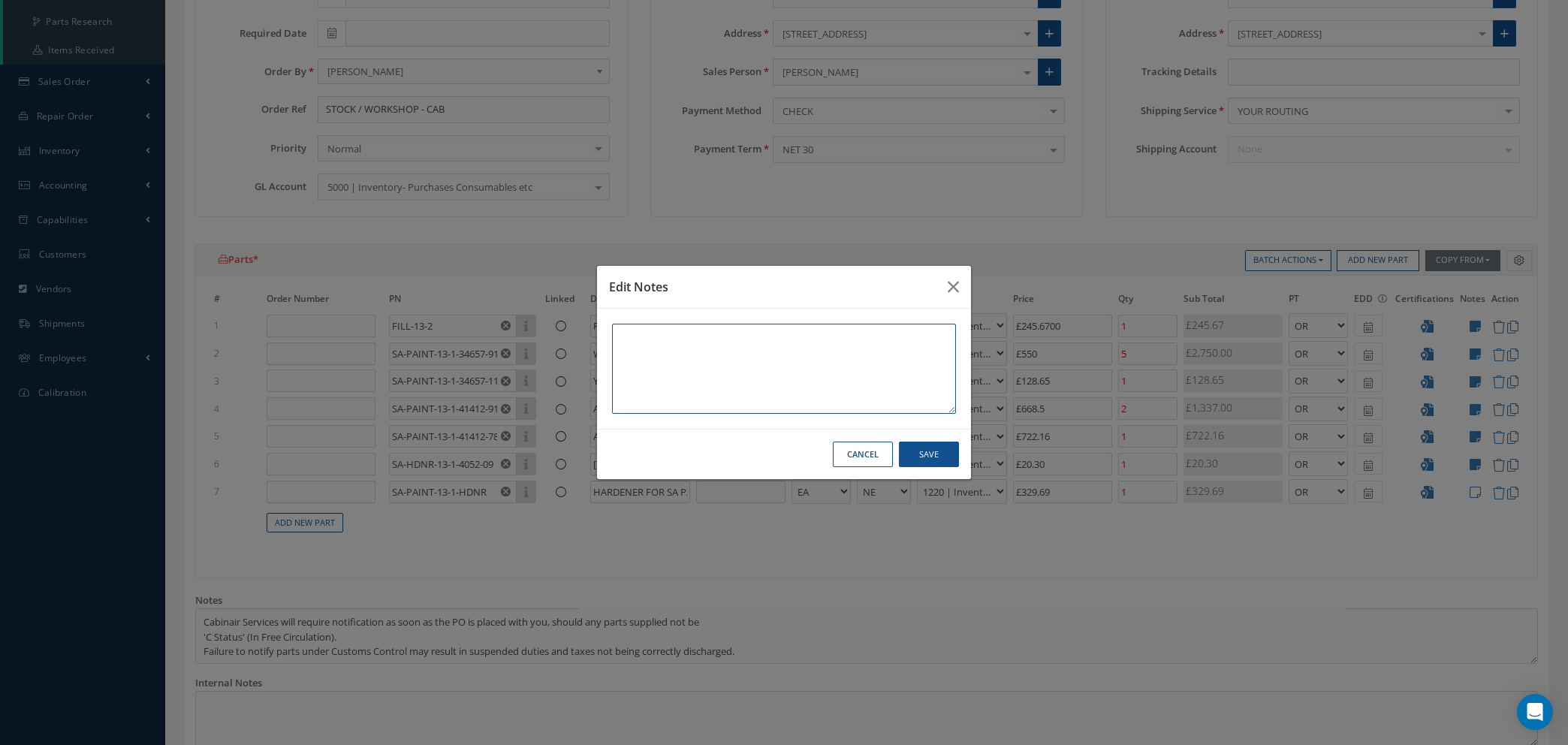
paste textarea "5TH AVE"
click at [913, 455] on button "Save" at bounding box center [929, 455] width 60 height 27
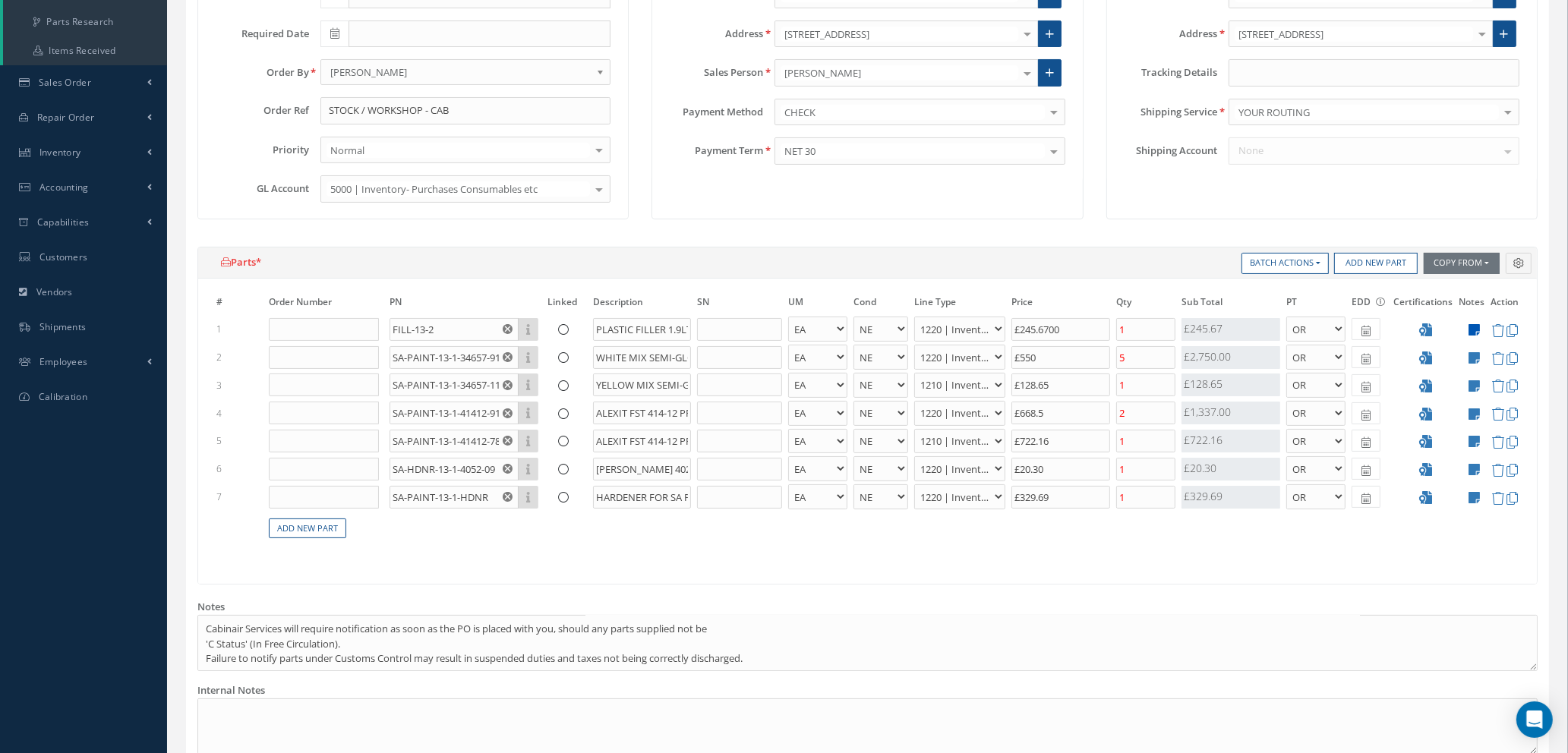
click at [1477, 325] on icon at bounding box center [1474, 330] width 11 height 13
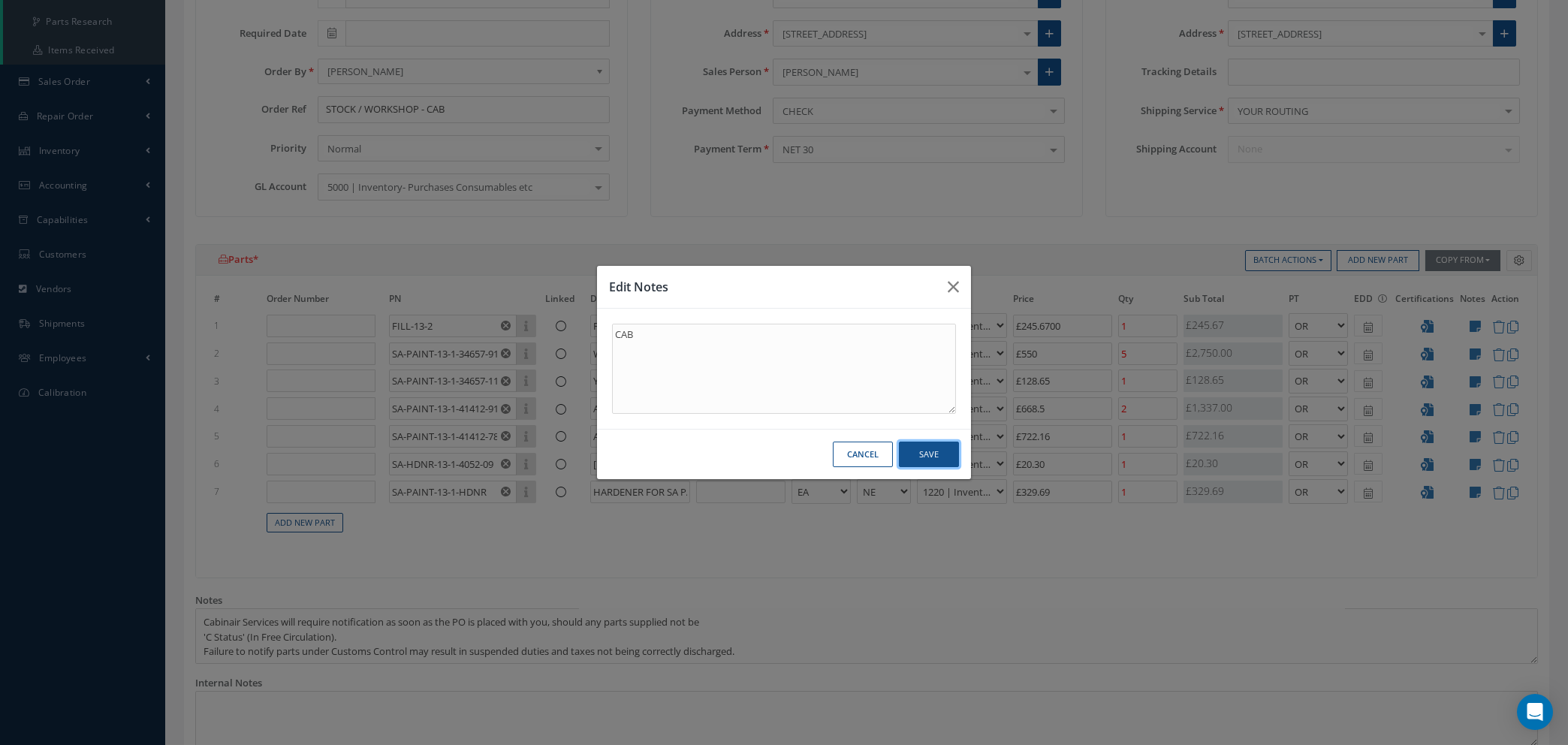
click at [925, 452] on button "Save" at bounding box center [929, 455] width 60 height 27
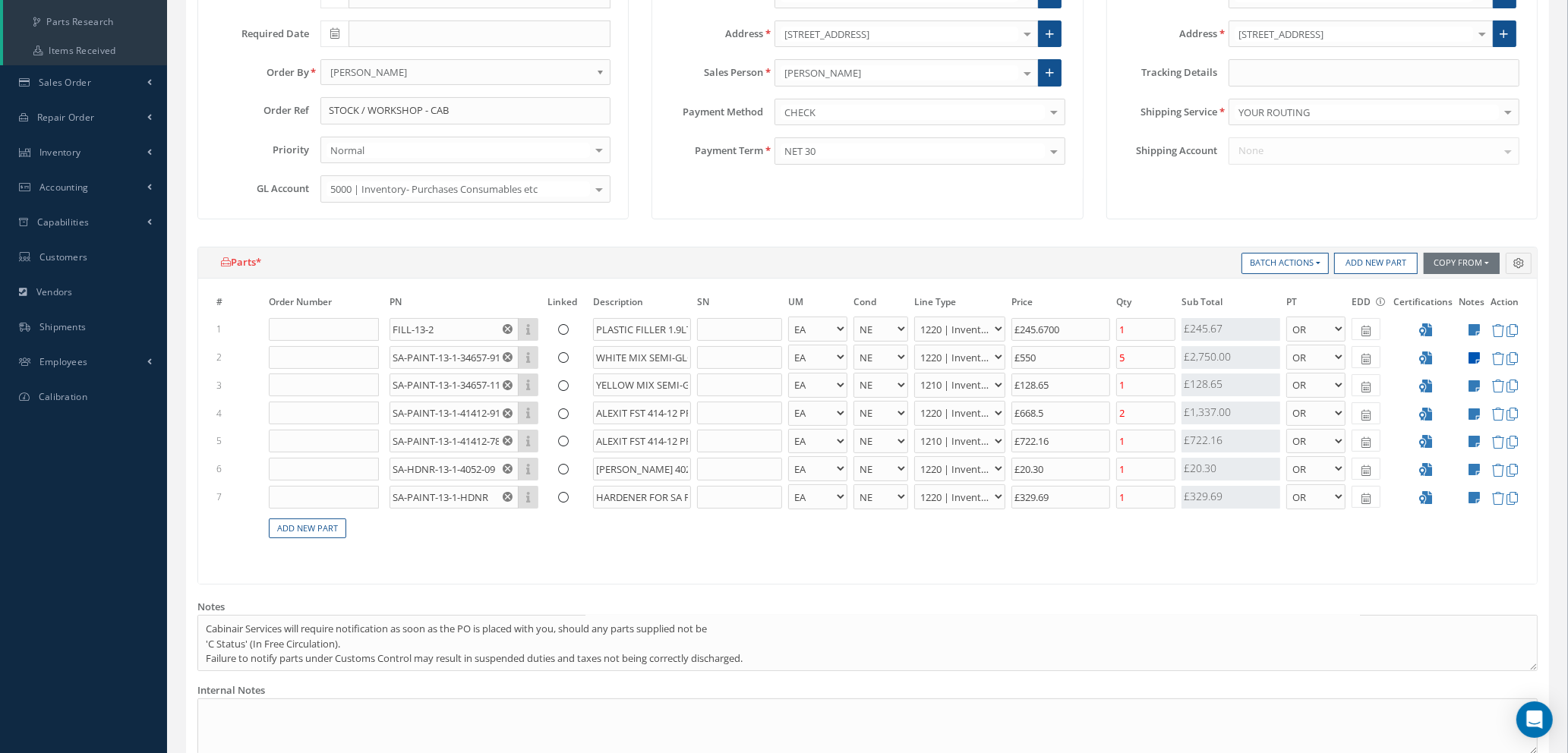
click at [1470, 353] on icon at bounding box center [1474, 358] width 11 height 13
type textarea "5TH AVE"
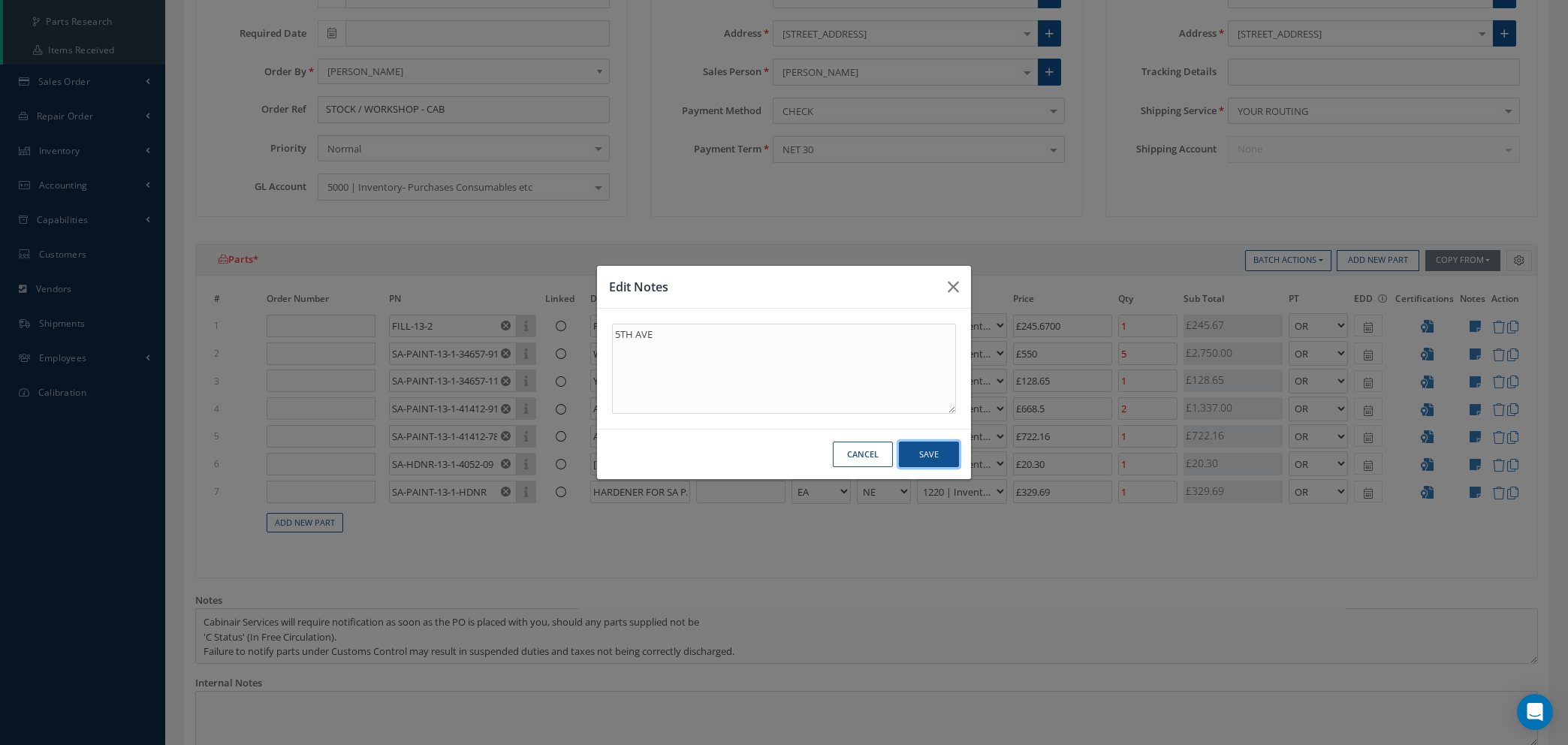
drag, startPoint x: 914, startPoint y: 463, endPoint x: 855, endPoint y: 435, distance: 65.3
click at [915, 461] on button "Save" at bounding box center [929, 455] width 60 height 27
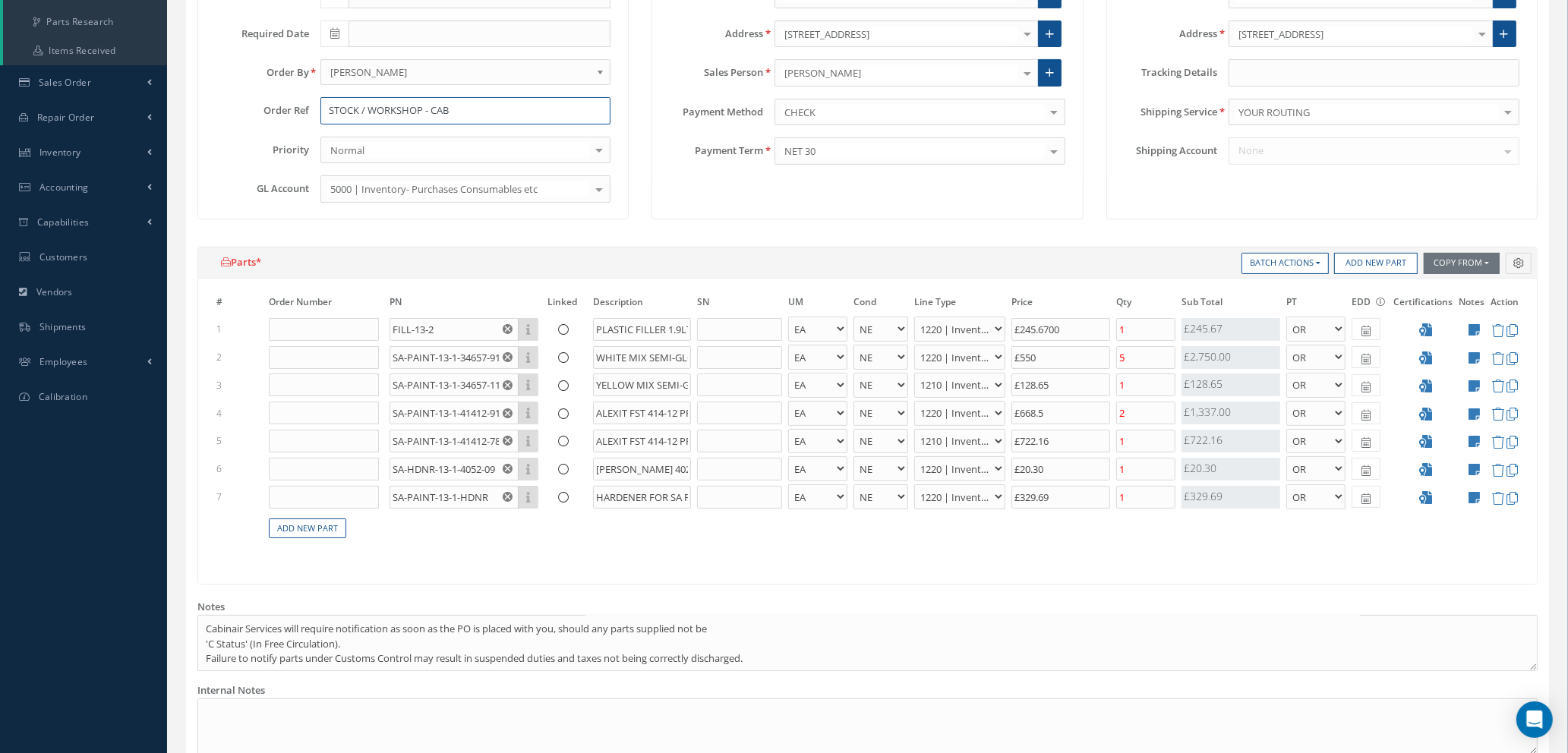
click at [463, 103] on input "STOCK / WORKSHOP - CAB" at bounding box center [465, 111] width 291 height 27
click at [723, 570] on div "# Order Number PN Linked Description SN UM Cond Line Type Price Qty Qty Receive…" at bounding box center [867, 431] width 1339 height 305
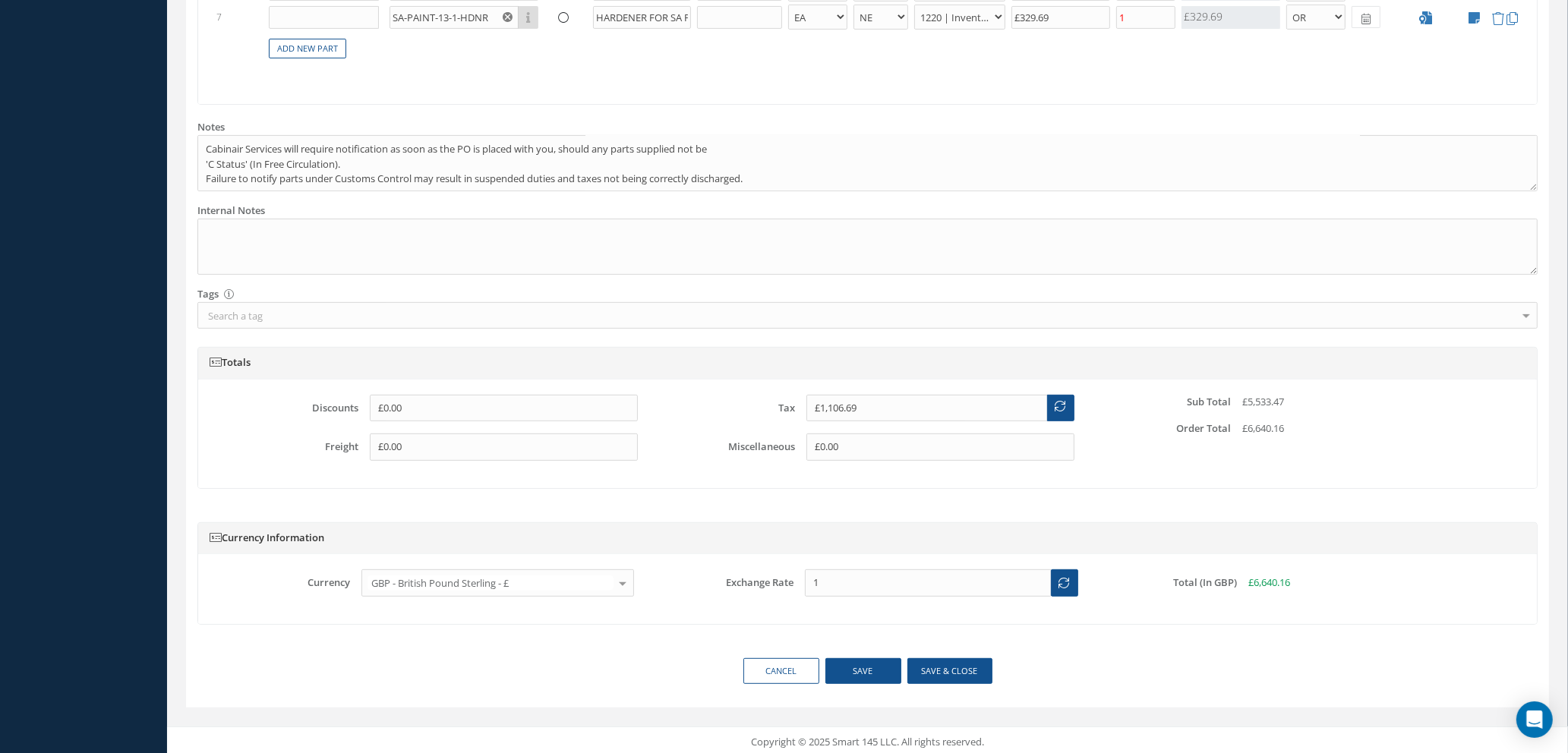
scroll to position [755, 0]
click at [943, 674] on button "Save & close" at bounding box center [950, 668] width 85 height 27
type input "STOCK / WORKSHOP - [GEOGRAPHIC_DATA]"
select select "1"
select select "5"
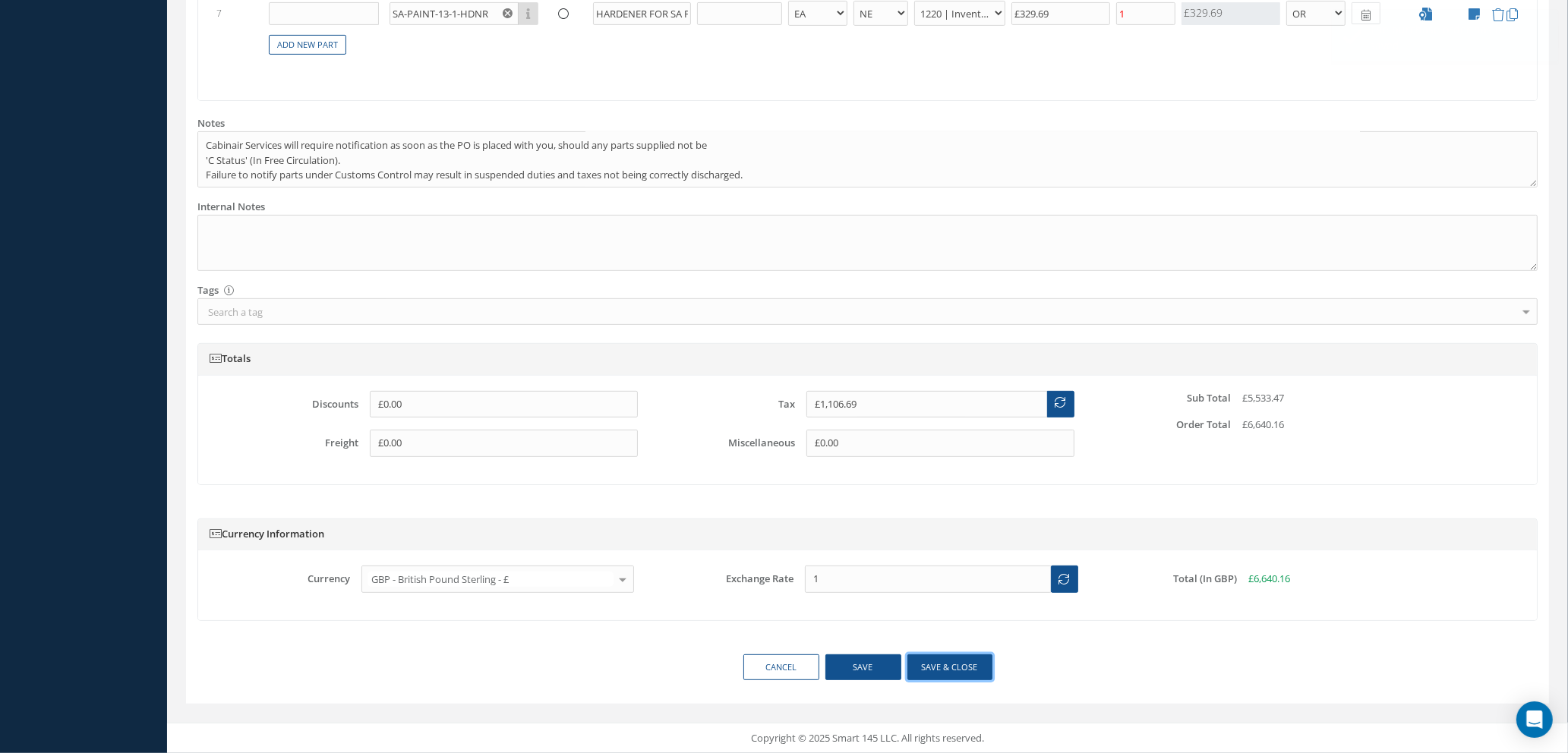
select select "88"
select select "1"
select select "5"
select select "7"
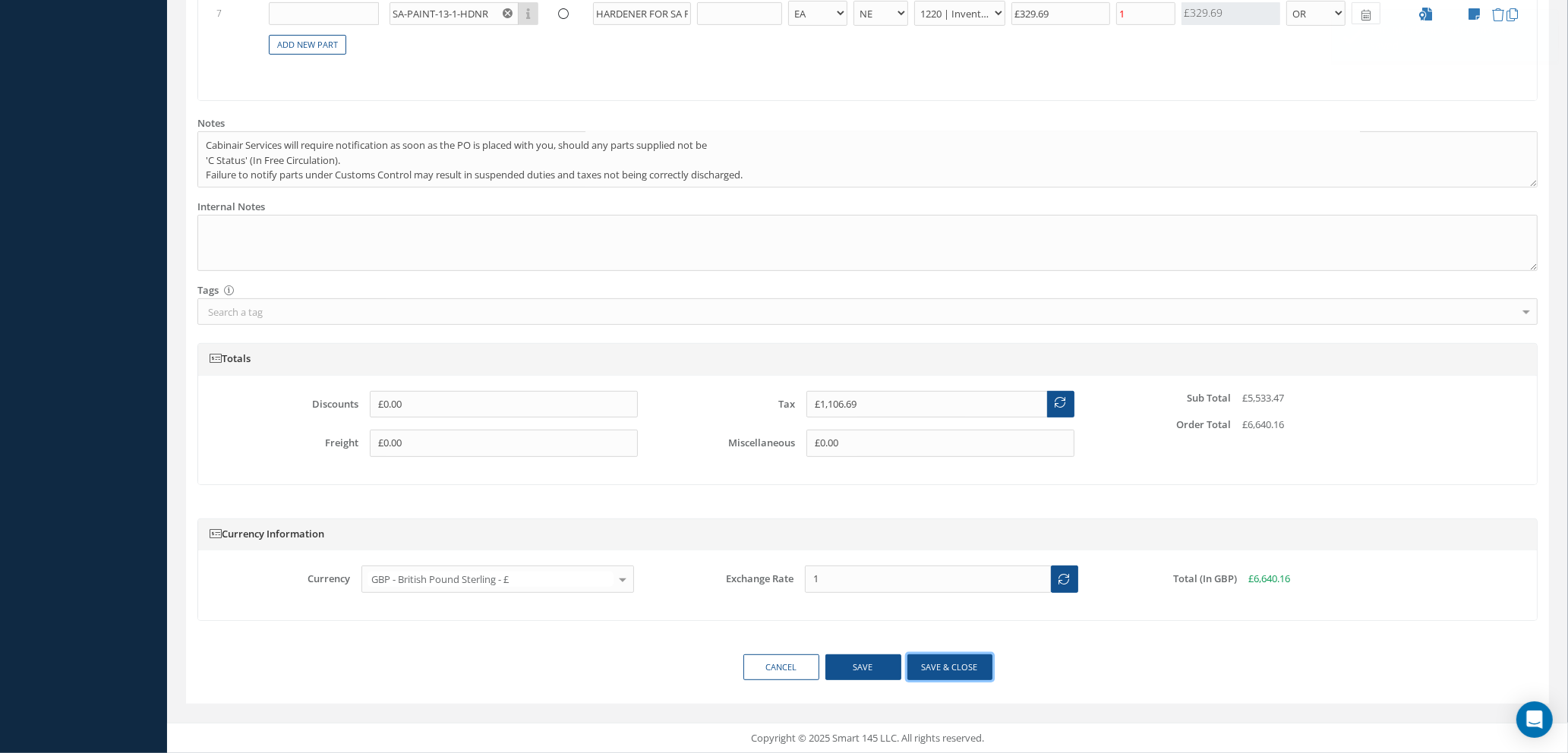
select select "1"
select select "5"
select select "88"
select select "1"
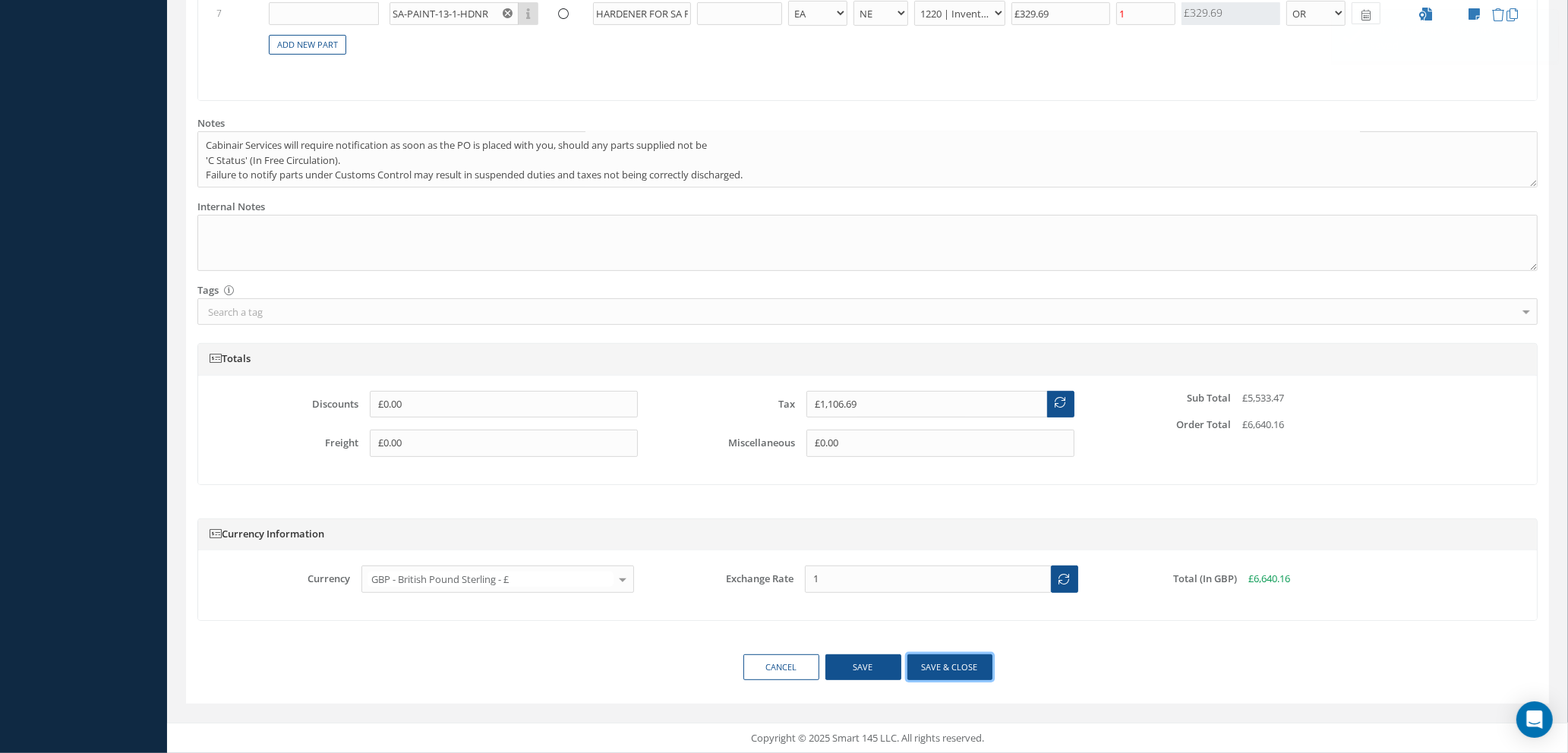
select select "1"
select select "5"
select select "7"
select select "1"
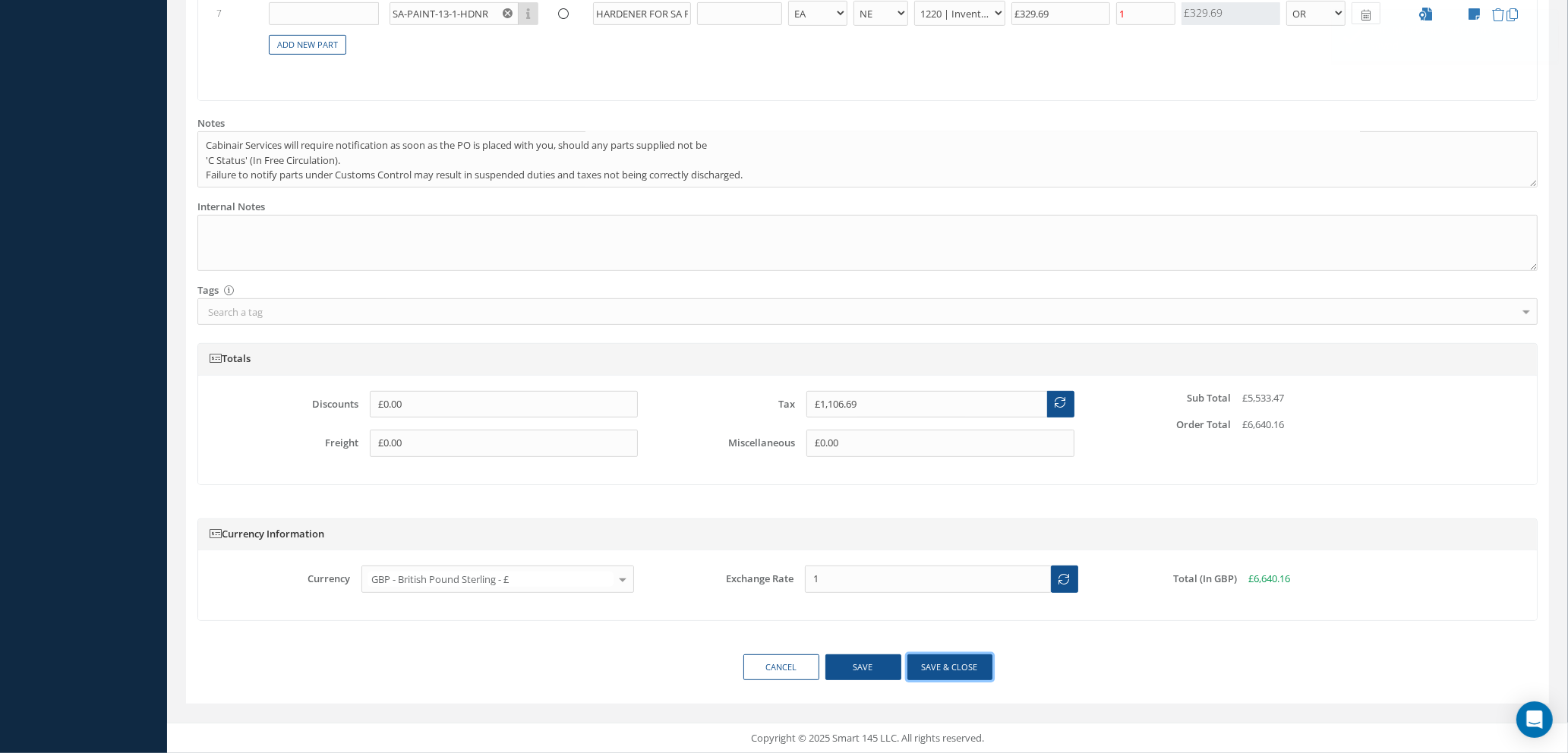
select select "5"
select select "88"
select select "1"
select select "5"
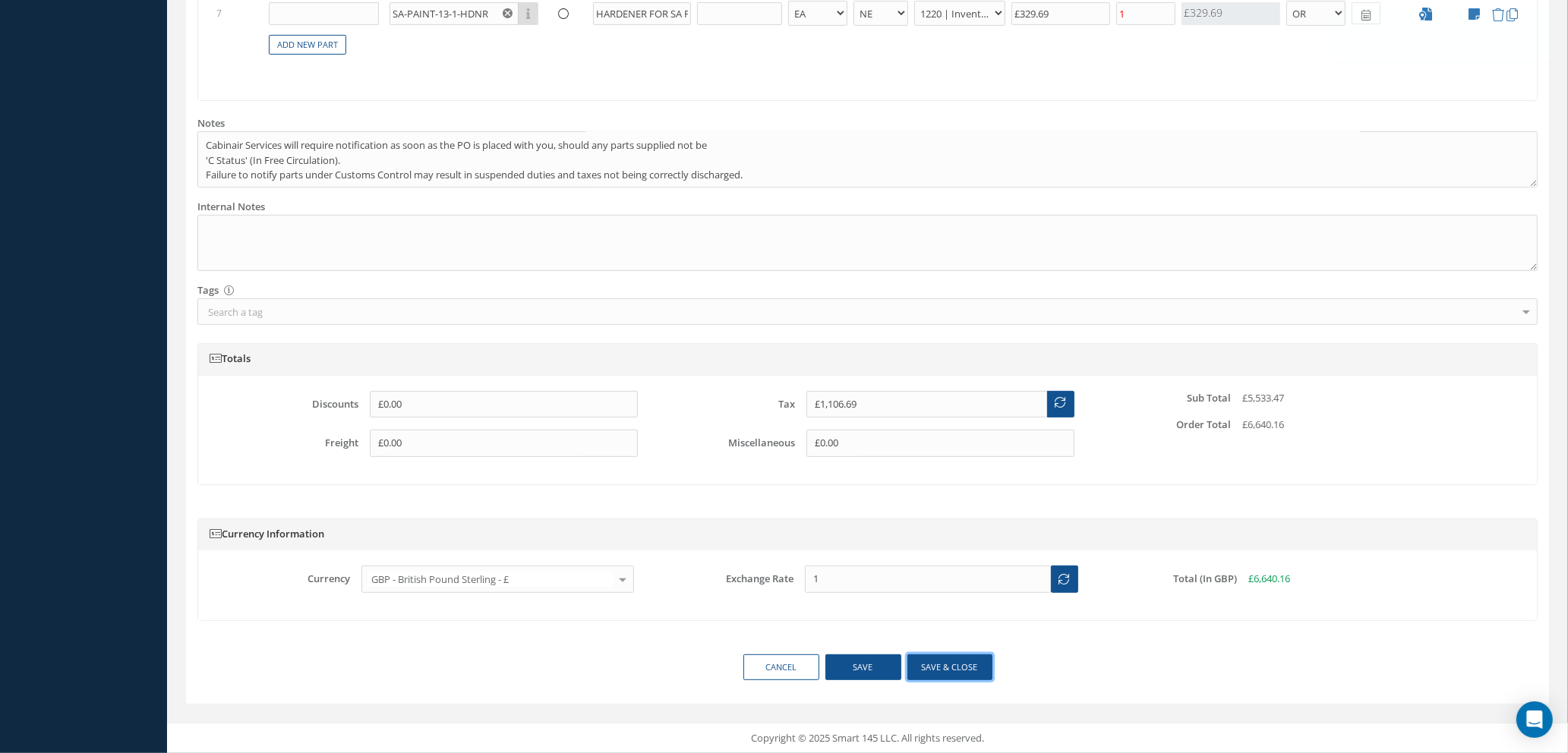
select select "88"
select select "1"
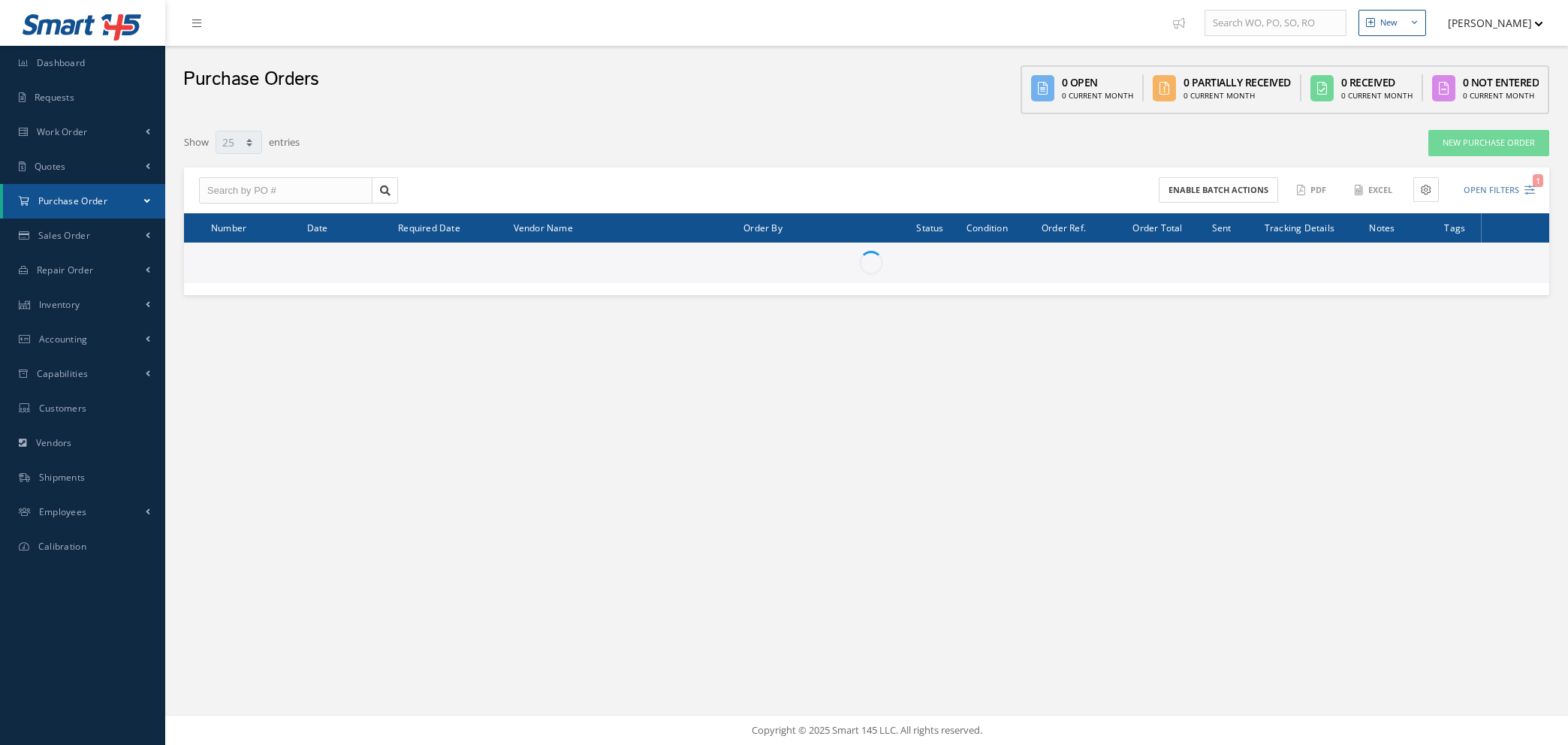
select select "25"
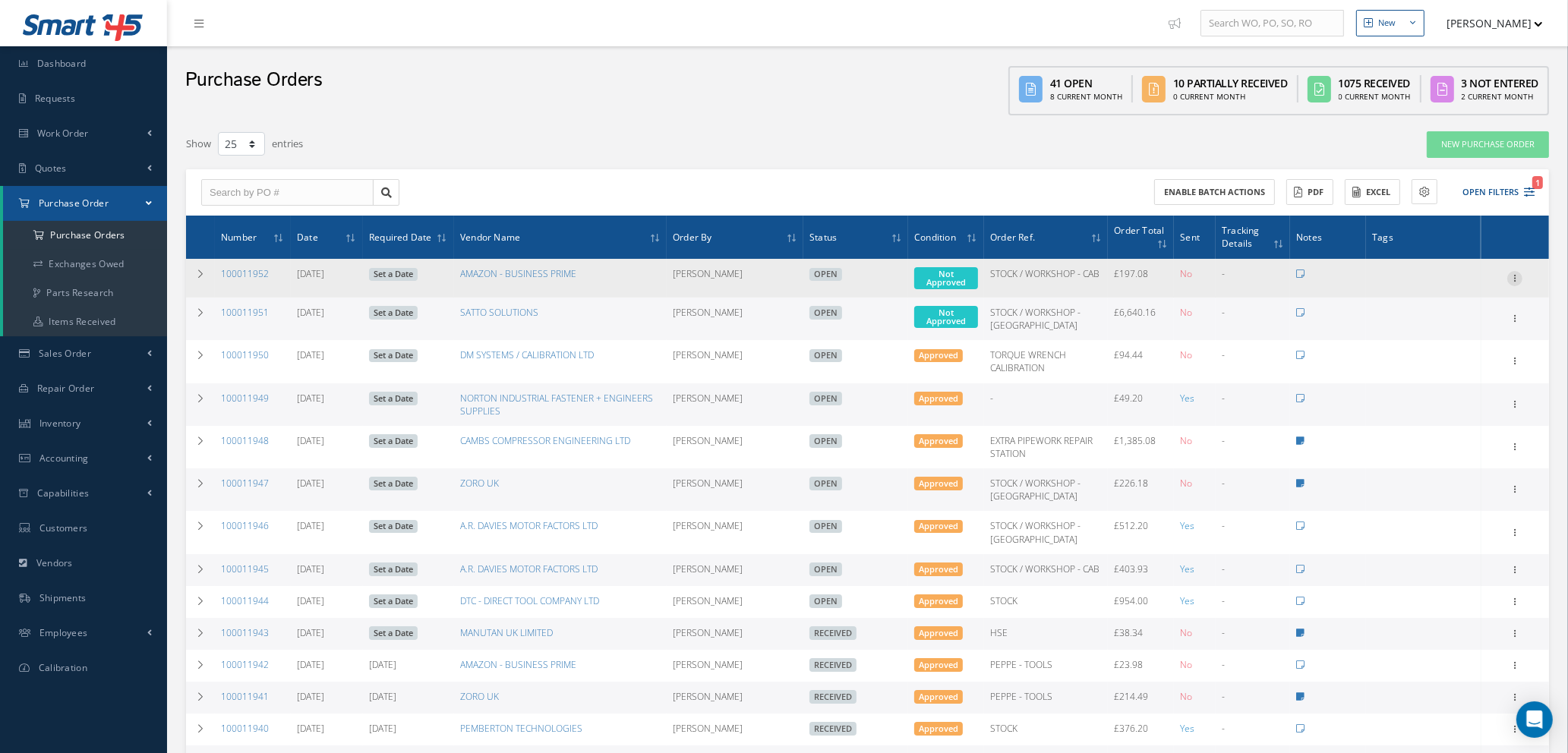
click at [1513, 277] on icon at bounding box center [1514, 277] width 15 height 12
click at [1444, 292] on link "Enter/Update" at bounding box center [1444, 289] width 120 height 20
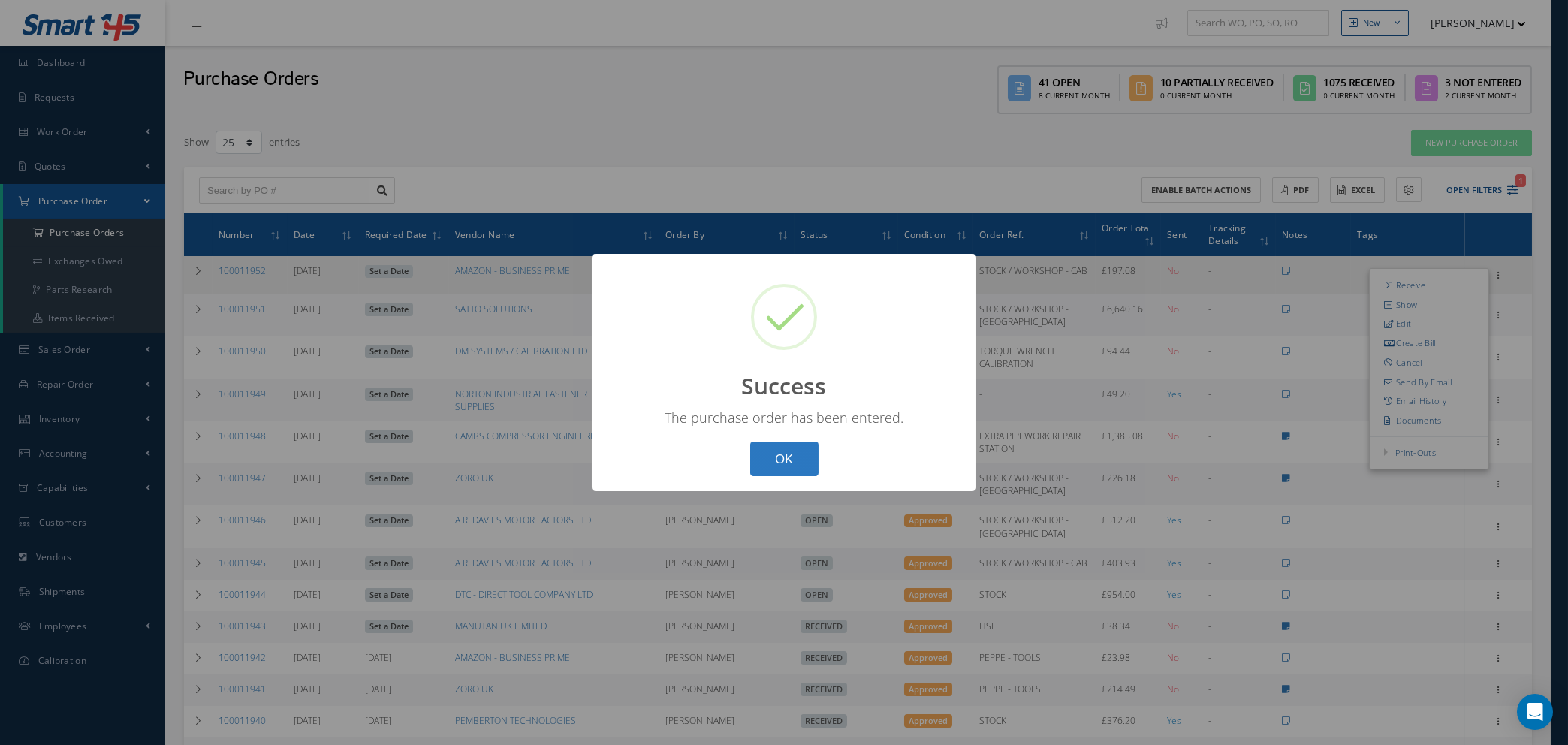
click at [777, 467] on button "OK" at bounding box center [784, 459] width 68 height 35
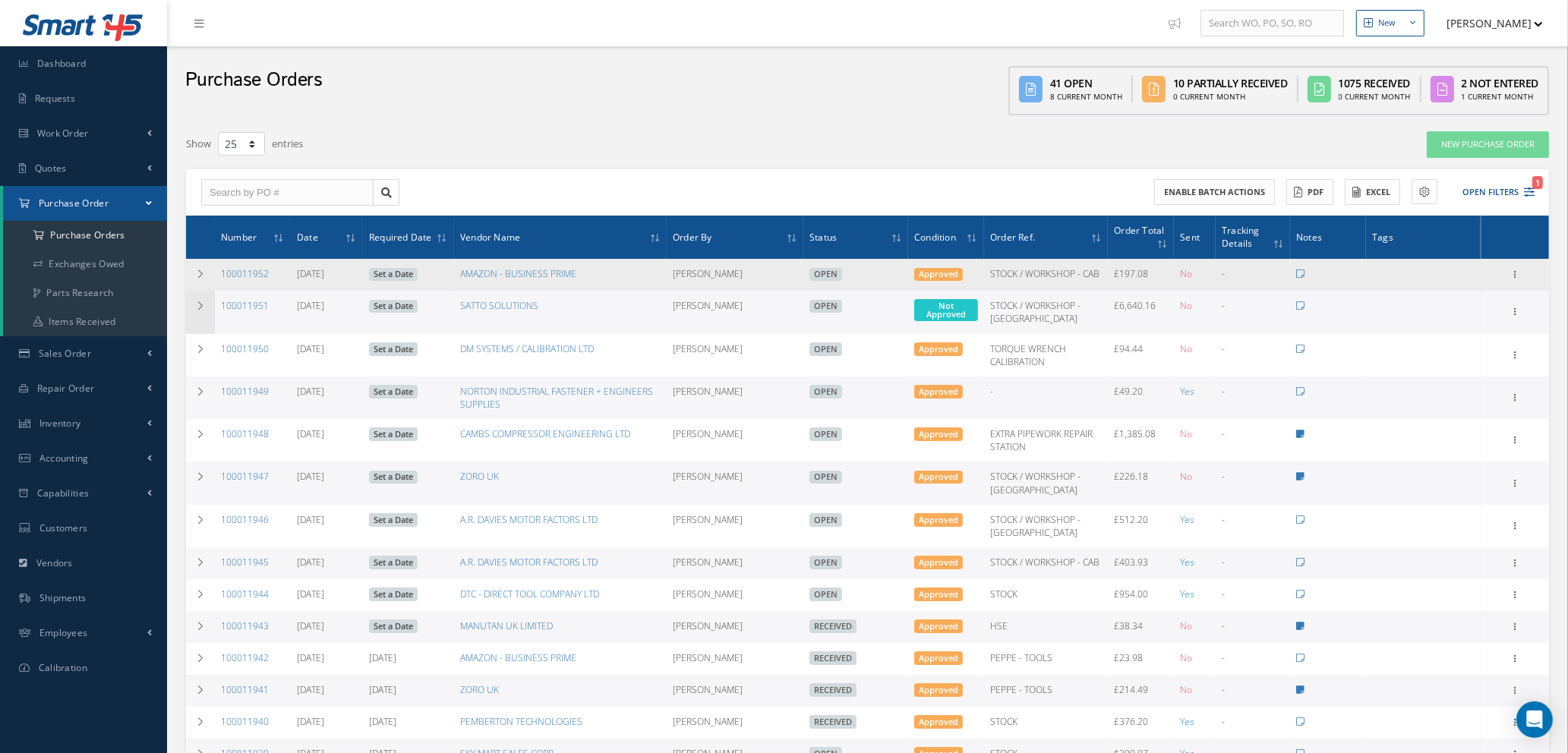
click at [201, 311] on icon at bounding box center [200, 305] width 10 height 9
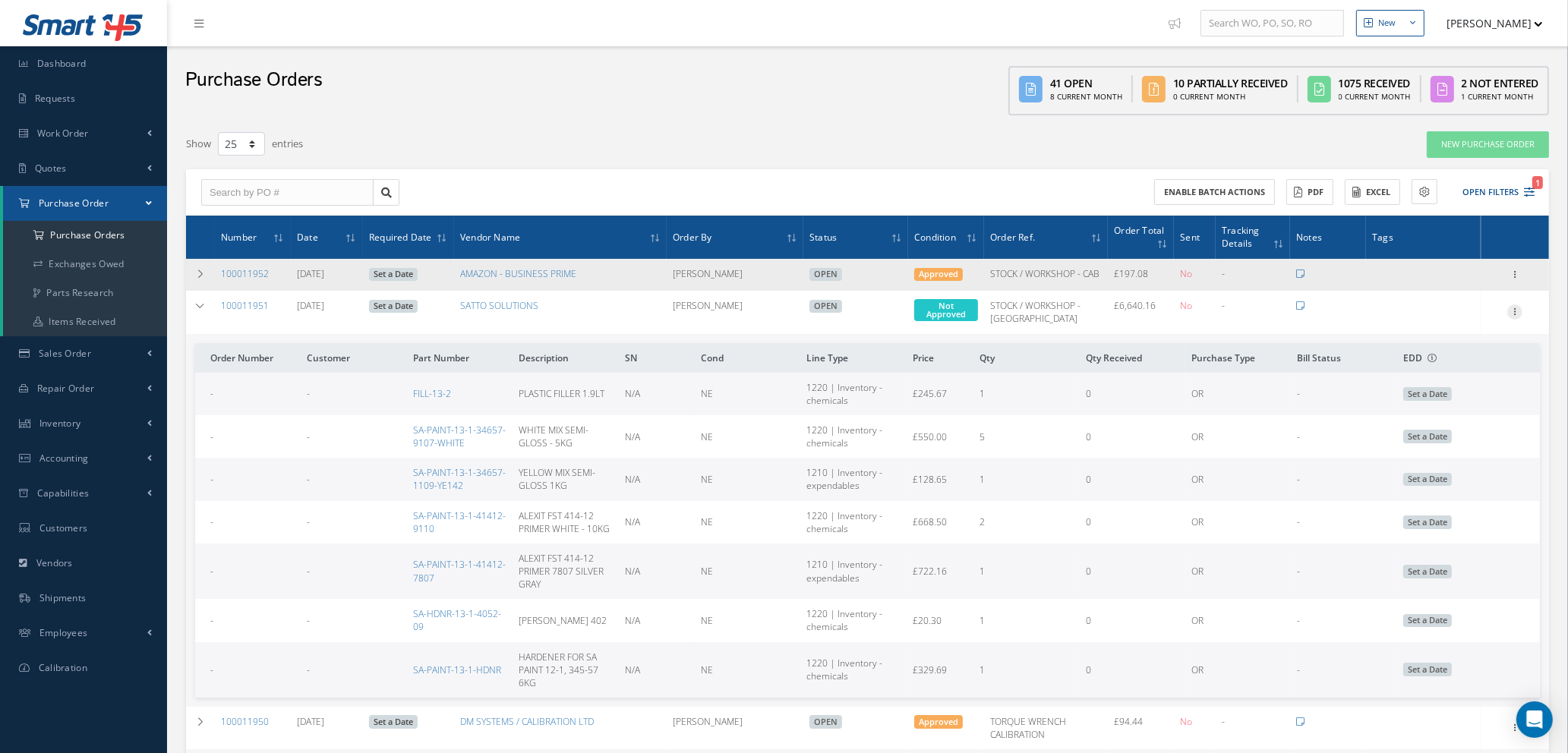
click at [1515, 316] on icon at bounding box center [1514, 310] width 15 height 12
click at [1459, 331] on link "Enter/Update" at bounding box center [1444, 322] width 120 height 20
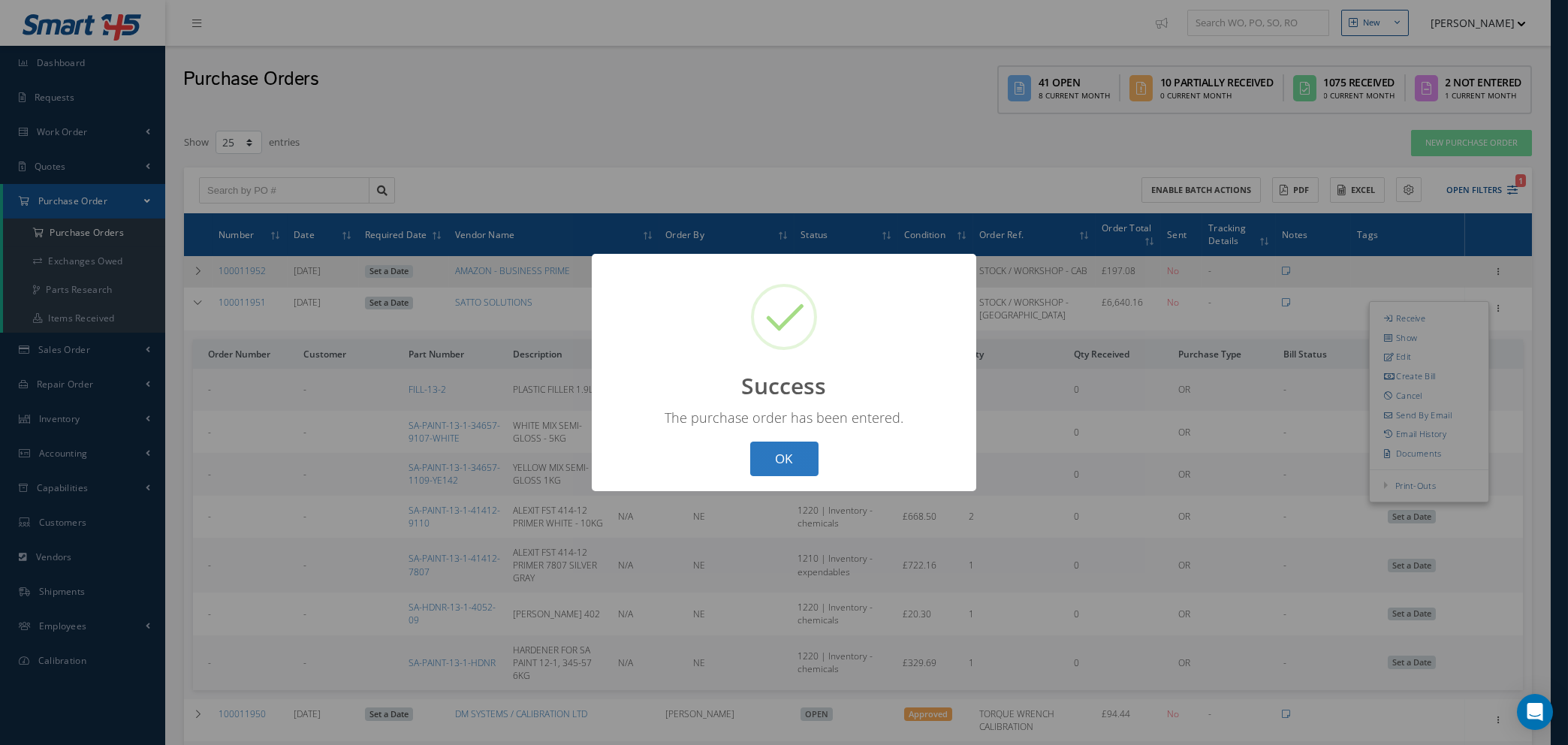
click at [783, 453] on button "OK" at bounding box center [784, 459] width 68 height 35
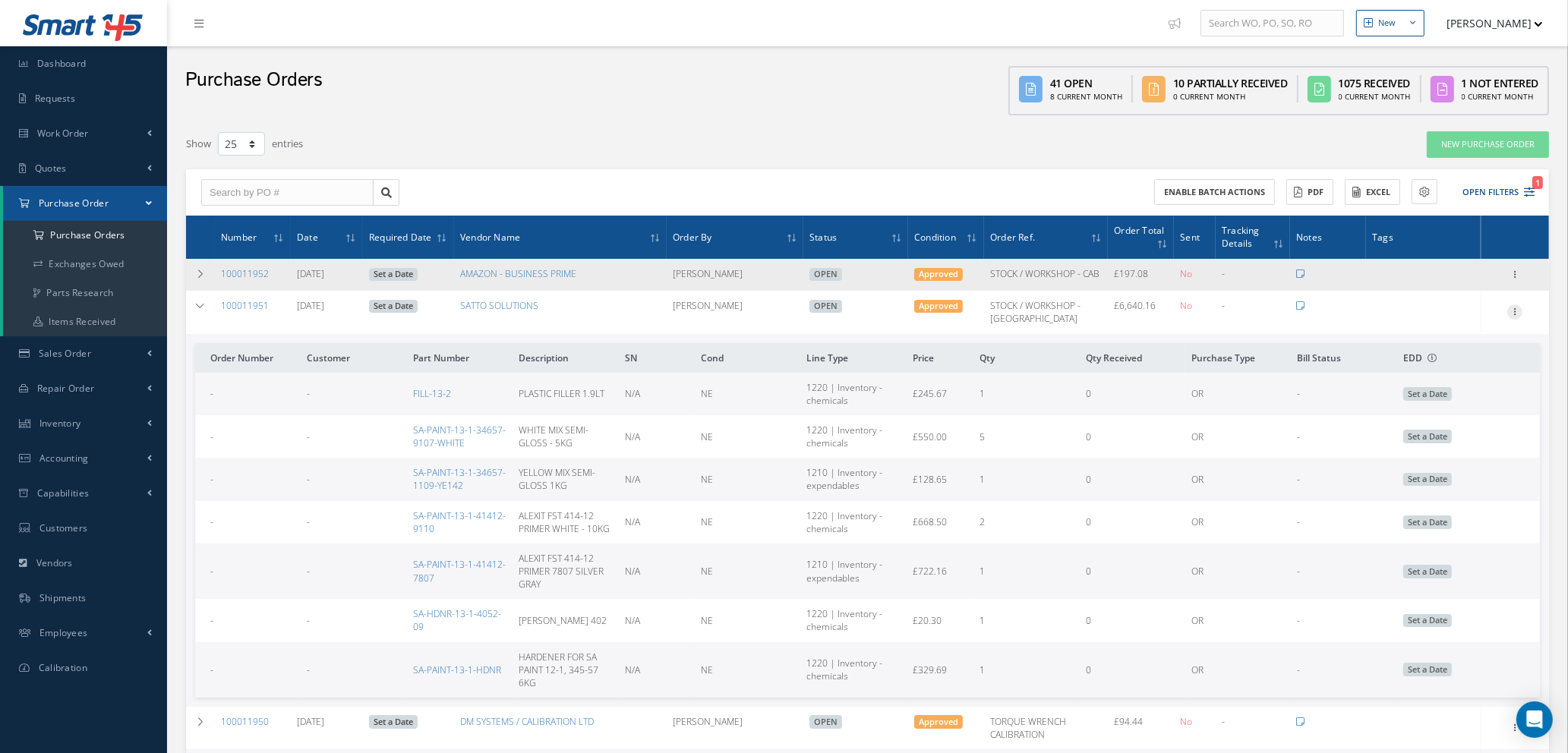
click at [1516, 315] on icon at bounding box center [1514, 310] width 15 height 12
click at [1448, 430] on link "Send By Email" at bounding box center [1444, 419] width 120 height 20
type input "Reports from Purchase Order #100011951"
type textarea "Hiya, Please find Attached, our Purchase Order #100011951. If you have any ques…"
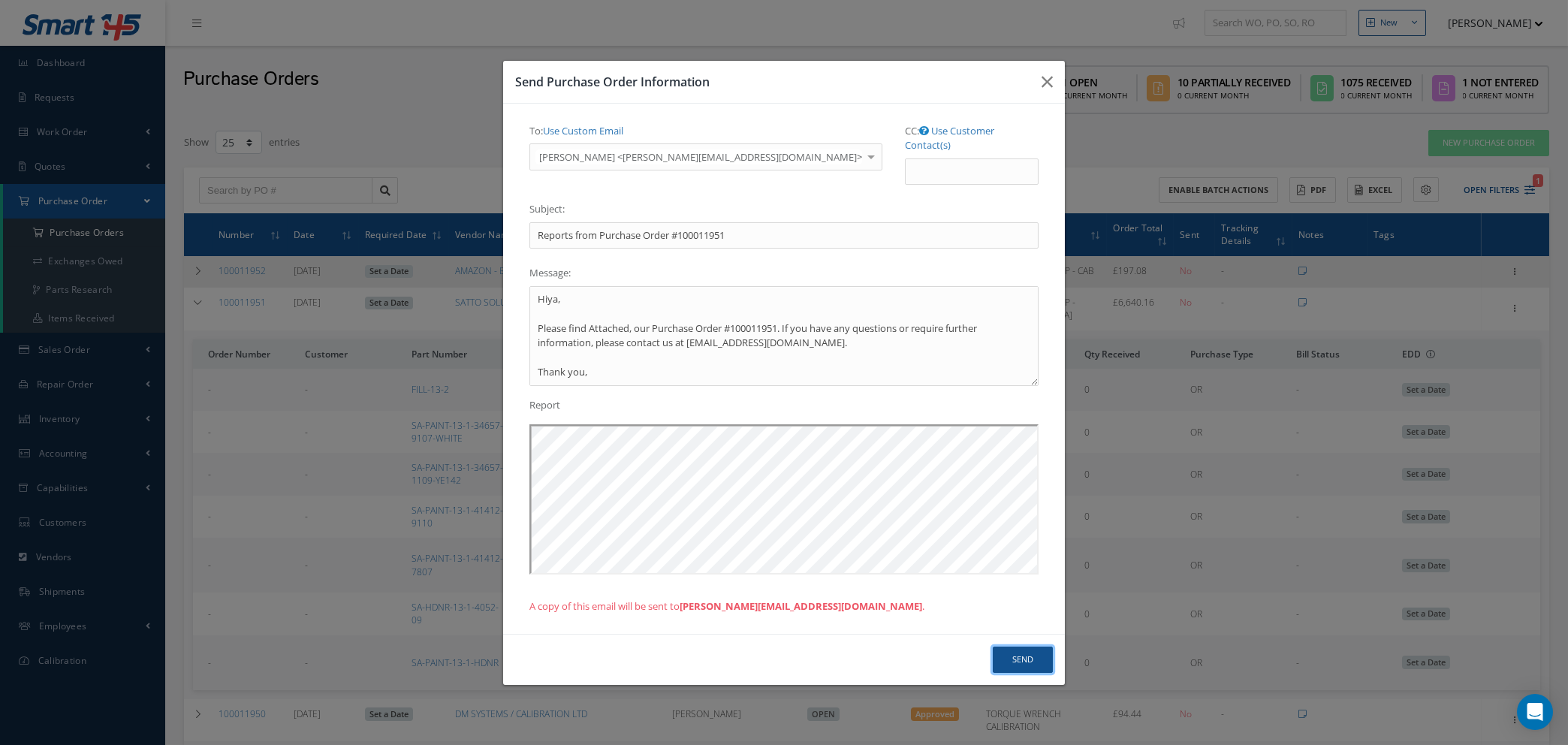
click at [1019, 652] on button "Send" at bounding box center [1022, 660] width 60 height 27
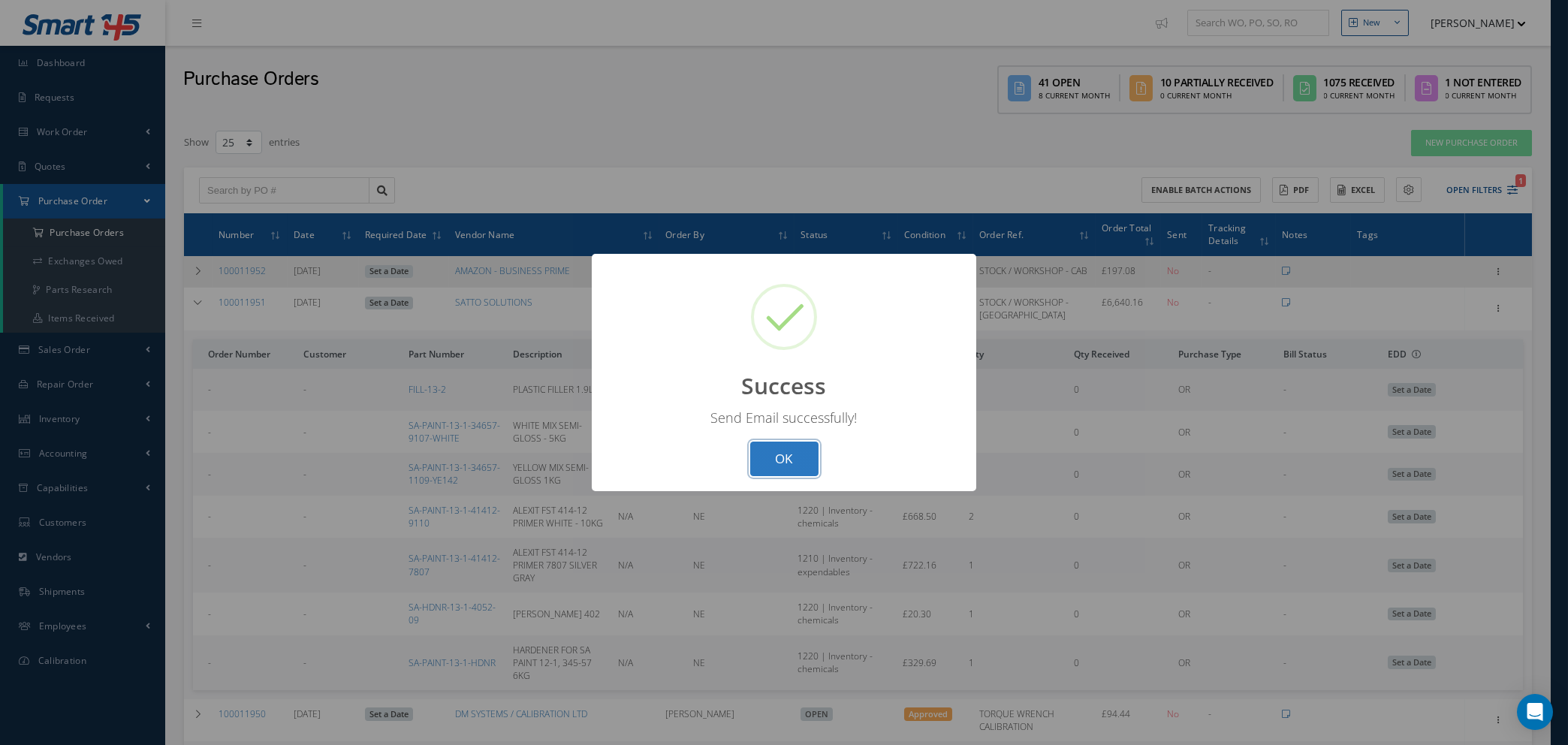
click at [794, 466] on button "OK" at bounding box center [784, 459] width 68 height 35
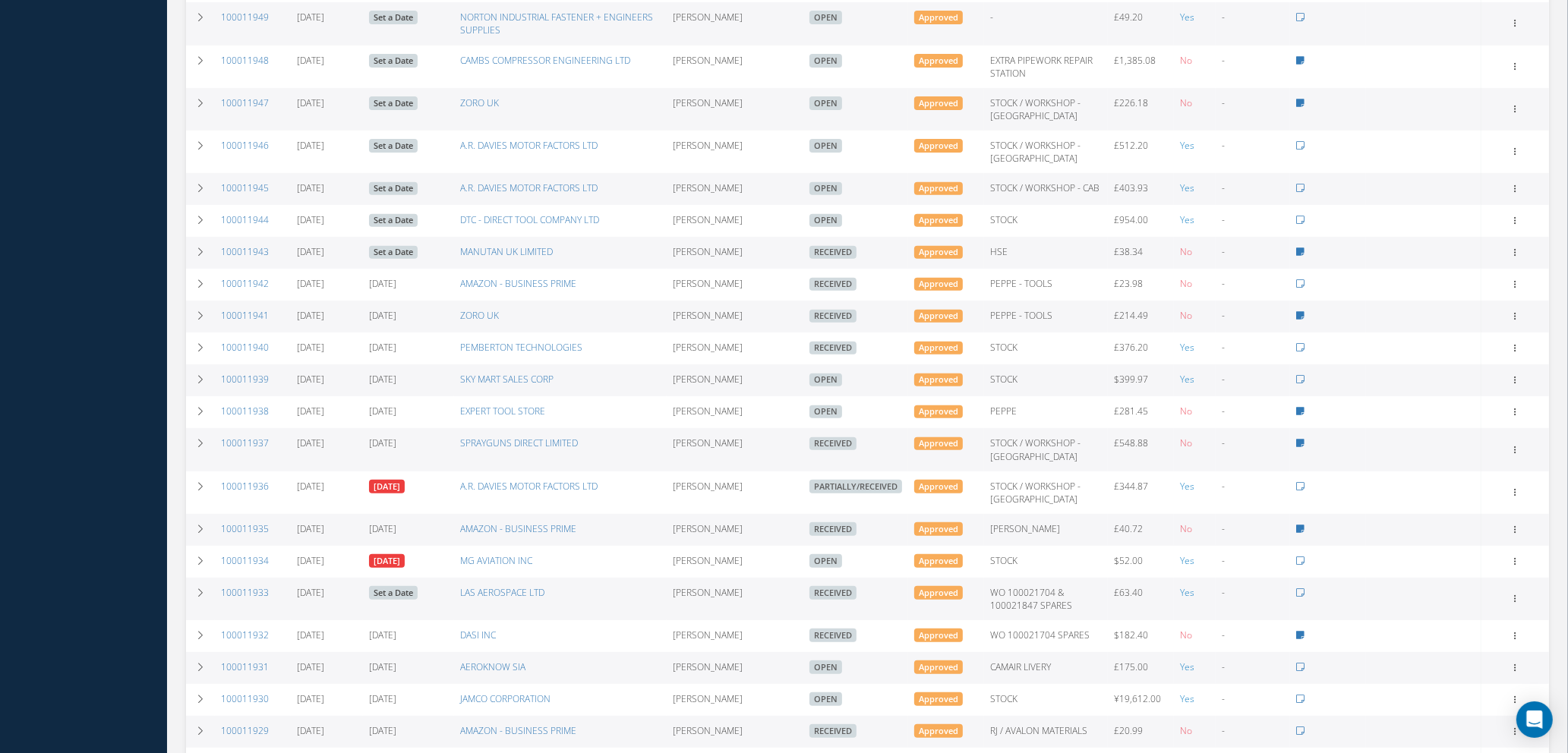
scroll to position [933, 0]
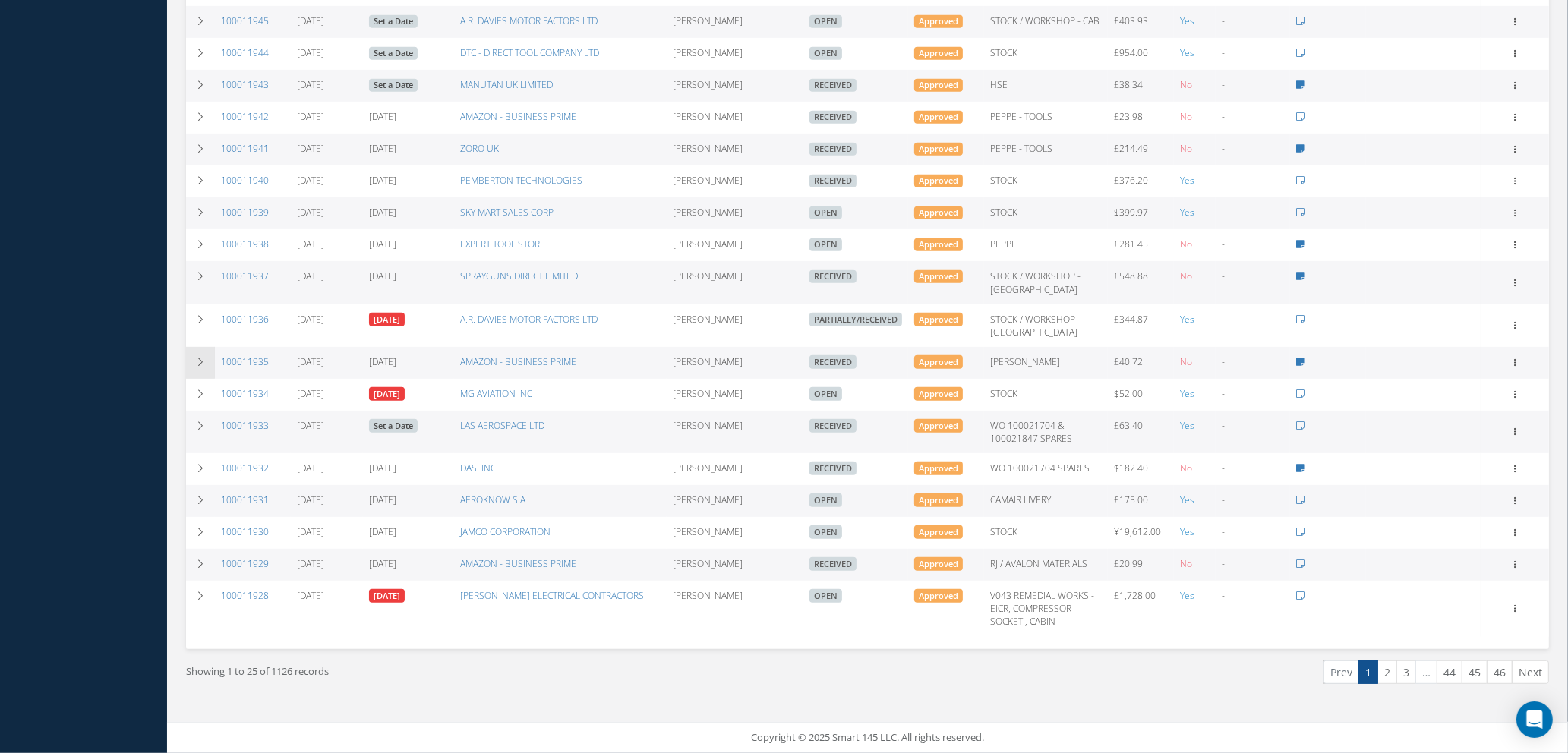
click at [204, 363] on icon at bounding box center [200, 361] width 10 height 9
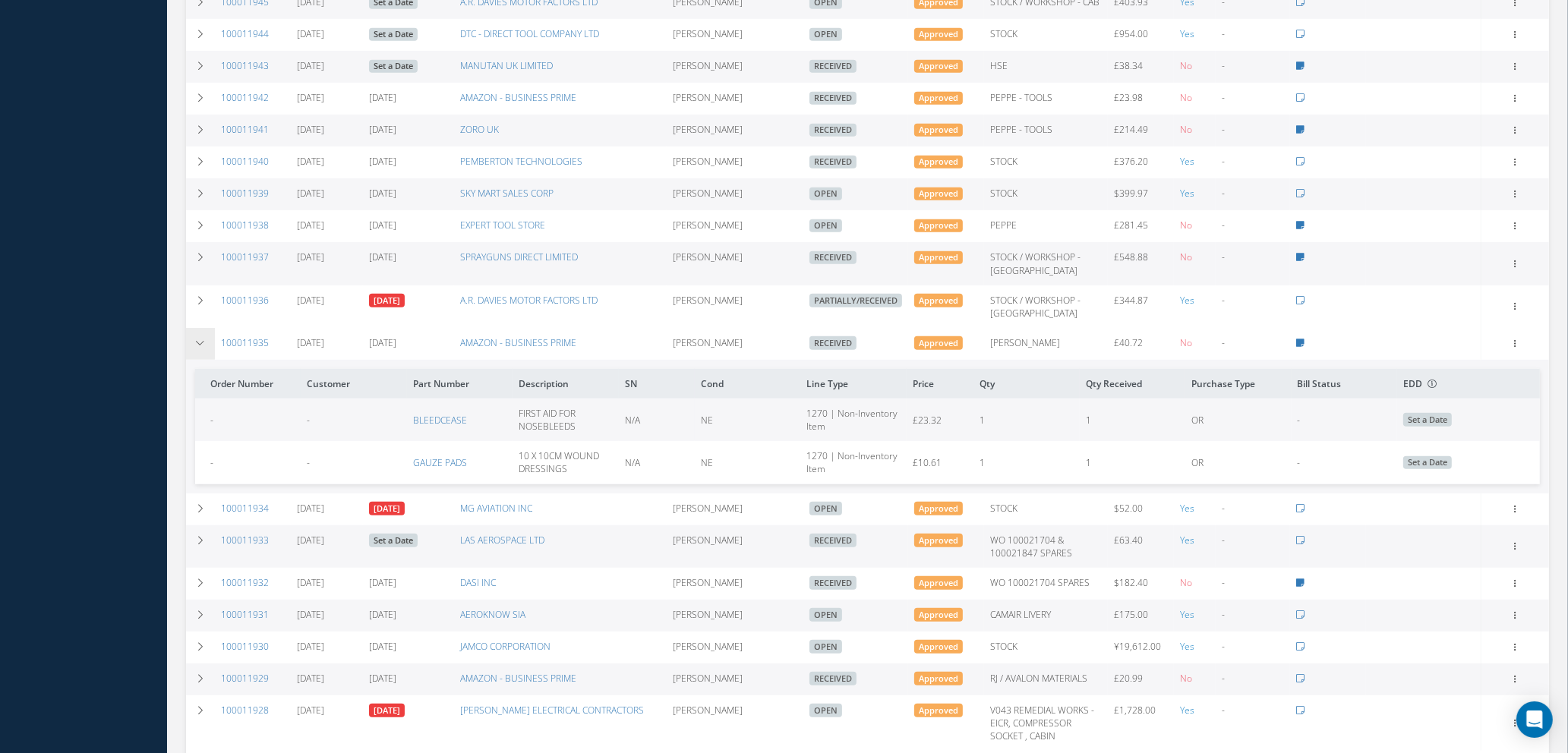
click at [204, 348] on icon at bounding box center [200, 342] width 10 height 9
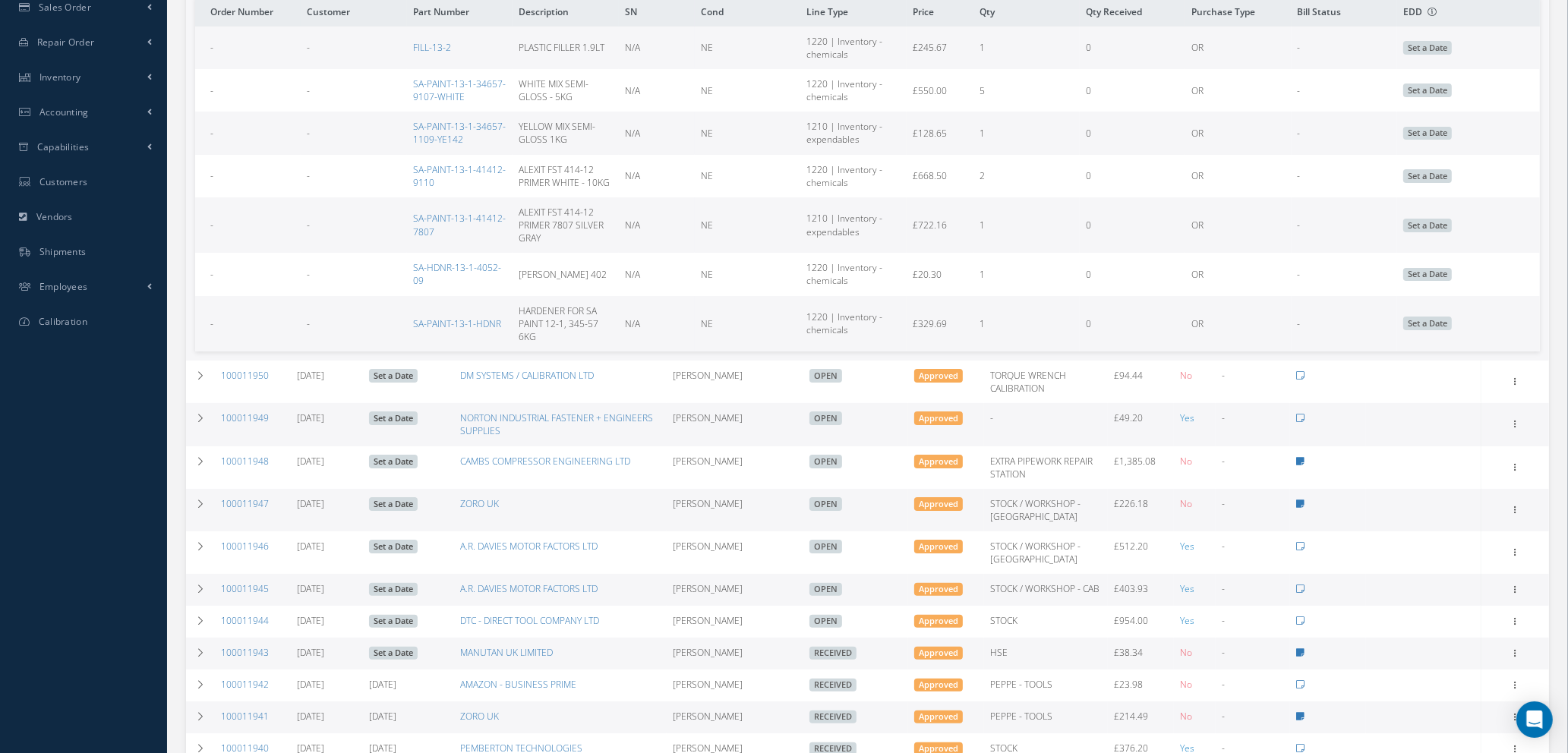
scroll to position [478, 0]
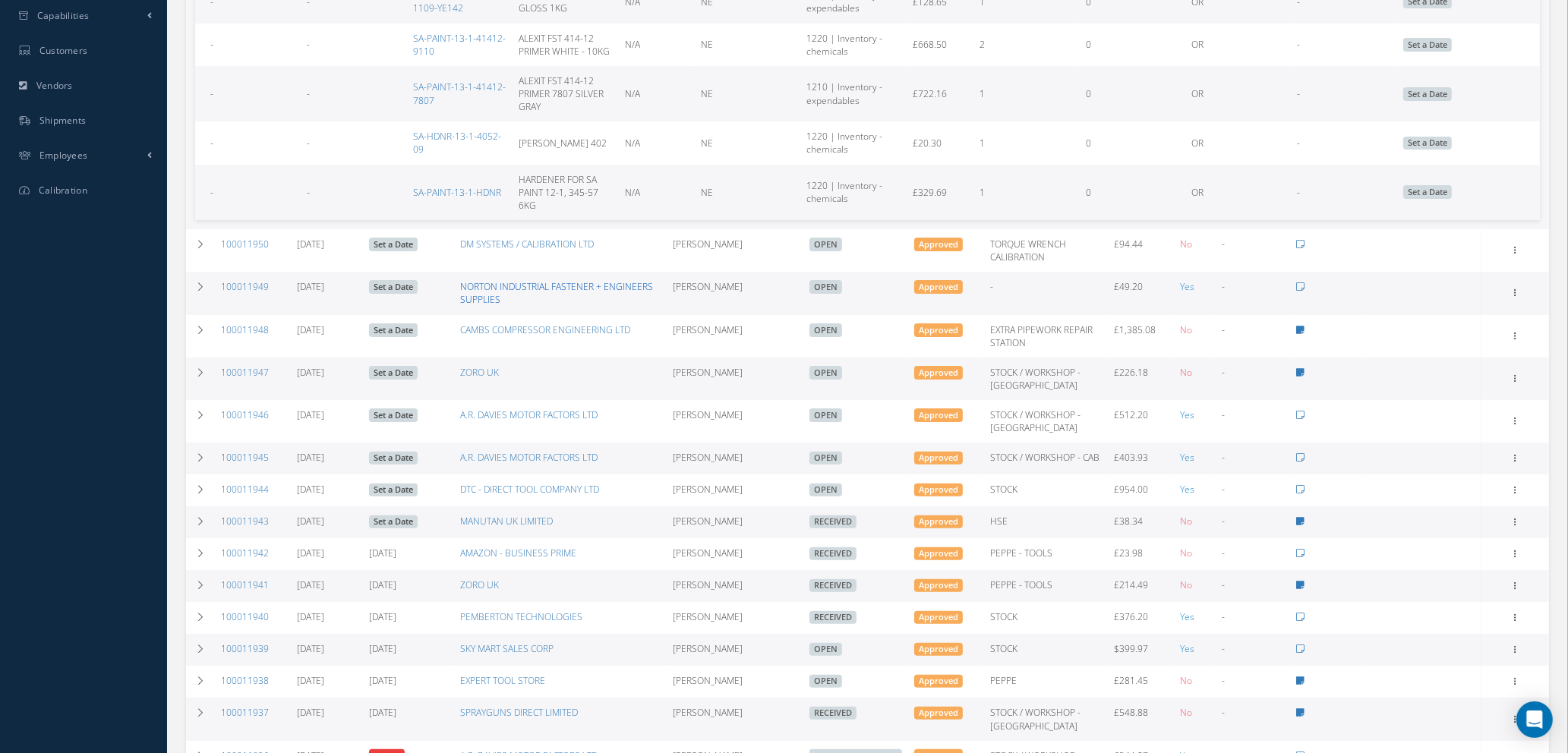
click at [506, 301] on link "NORTON INDUSTRIAL FASTENER + ENGINEERS SUPPLIES" at bounding box center [556, 292] width 193 height 26
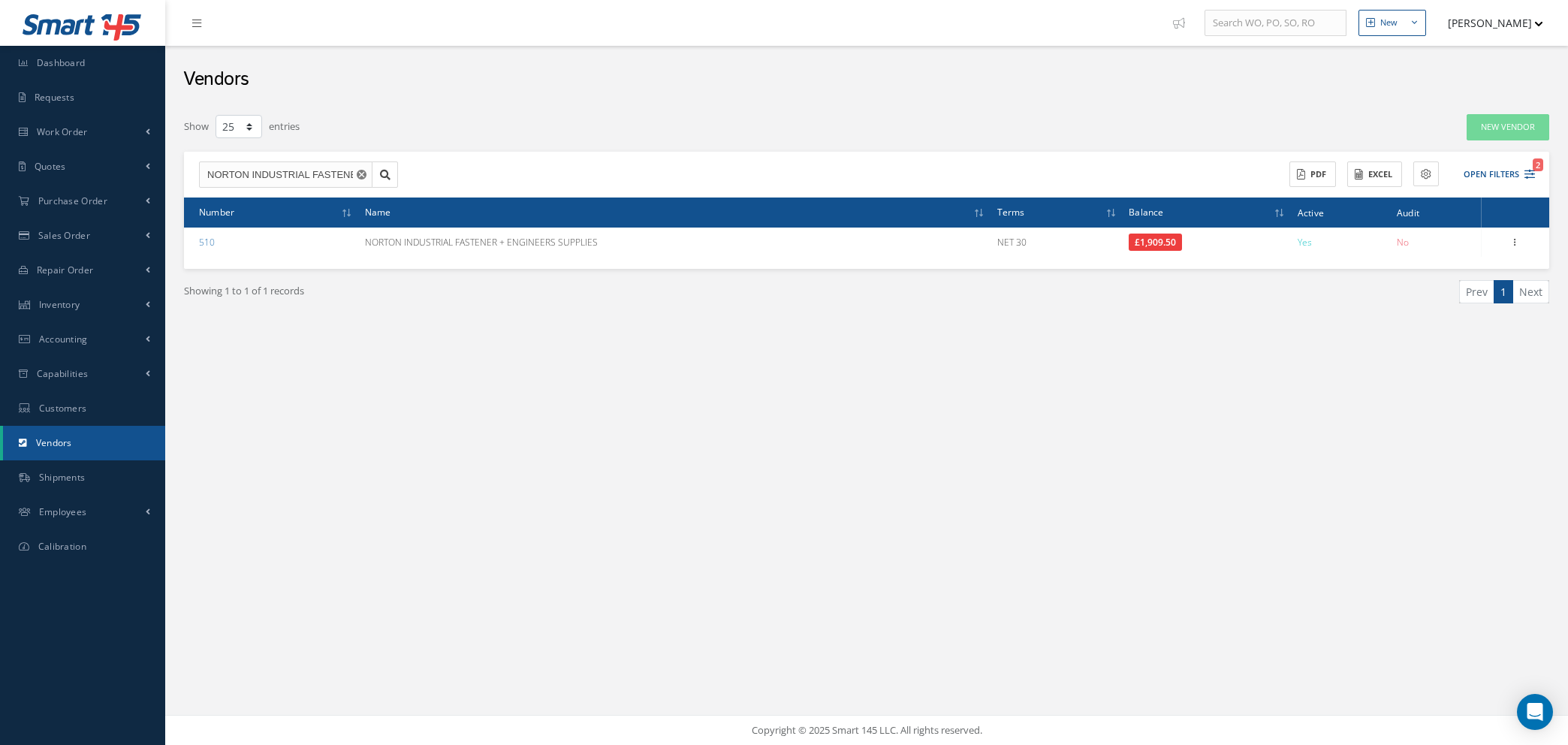
select select "25"
click at [100, 274] on link "Repair Order" at bounding box center [82, 271] width 165 height 35
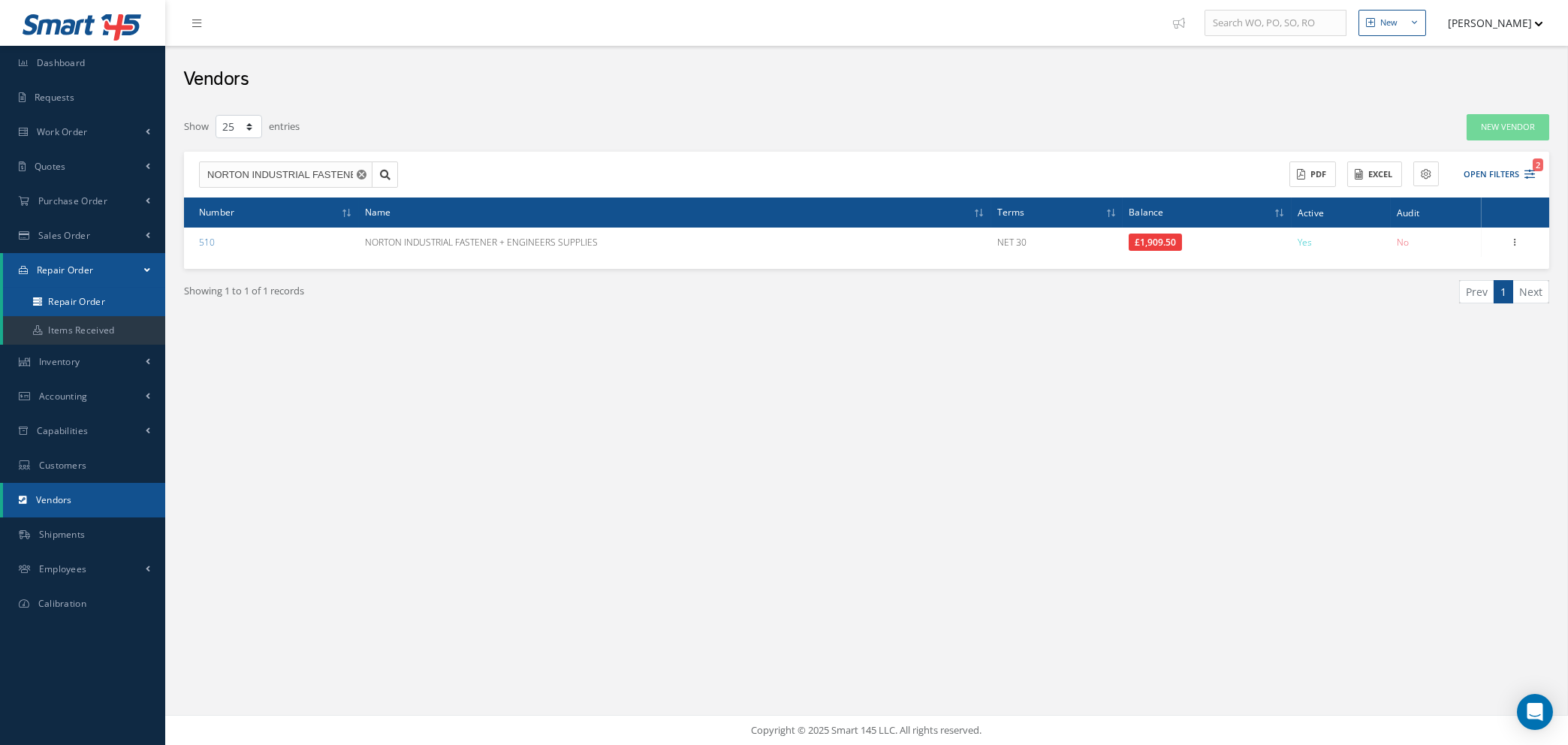
click at [98, 304] on link "Repair Order" at bounding box center [84, 302] width 162 height 28
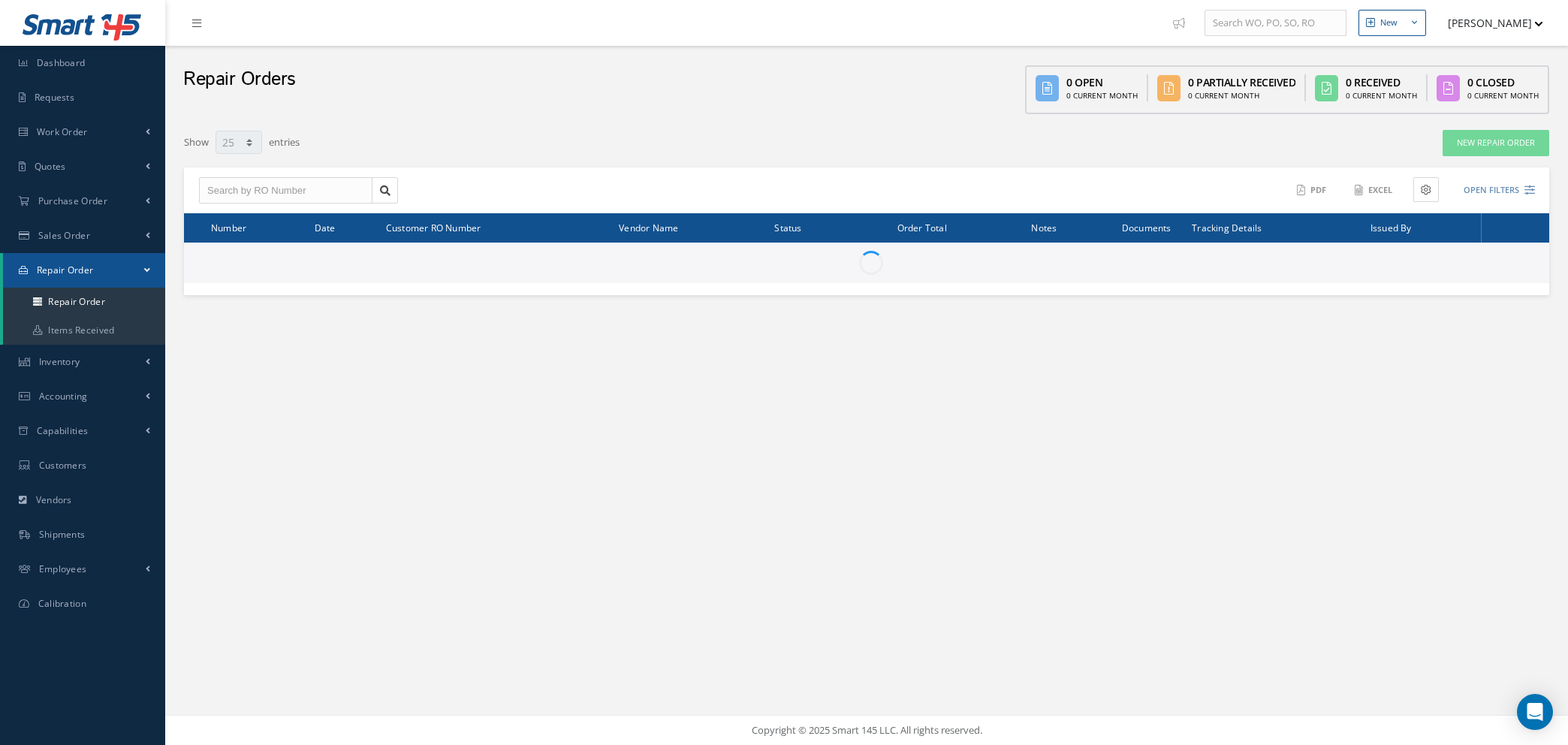
select select "25"
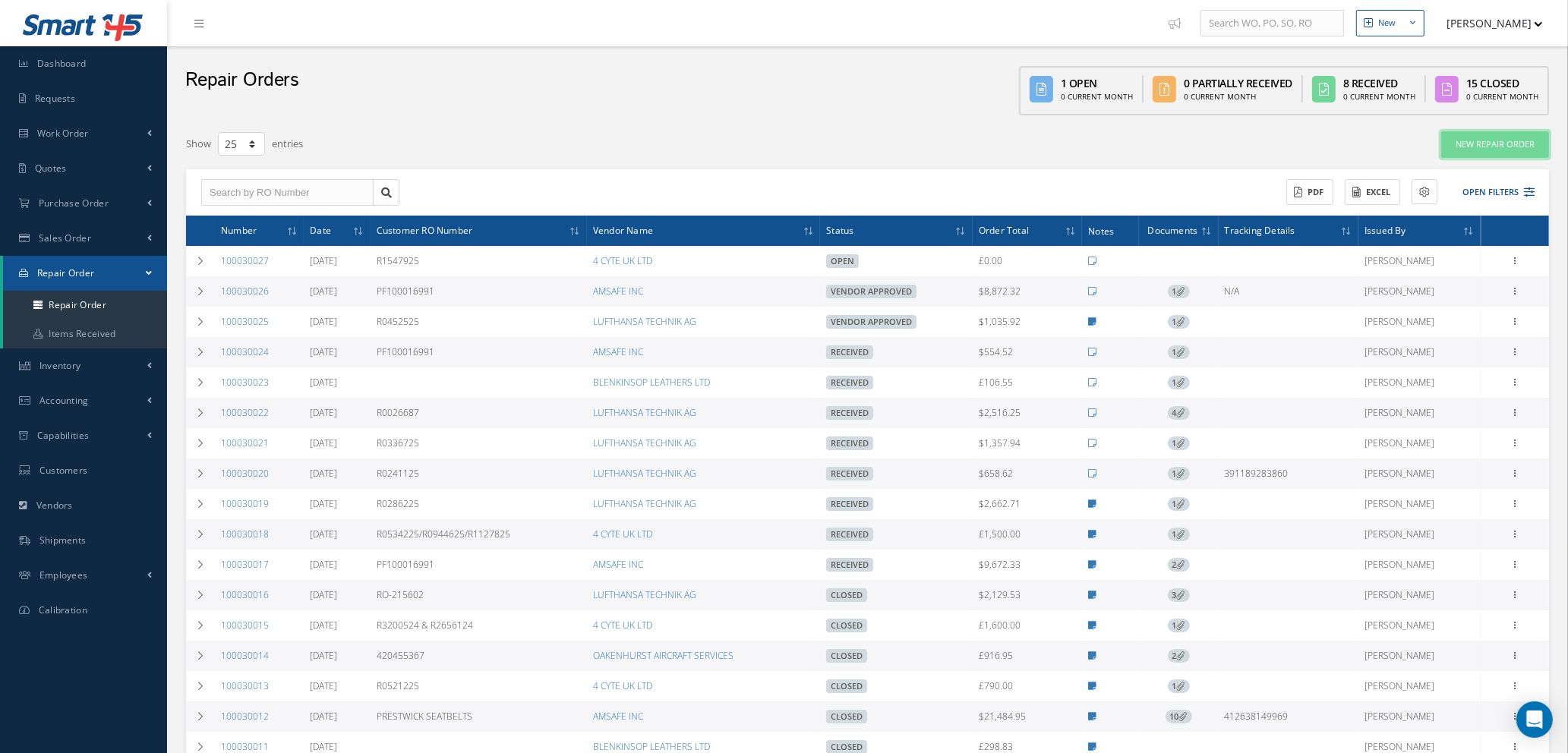
click at [1496, 141] on link "New Repair Order" at bounding box center [1495, 145] width 108 height 27
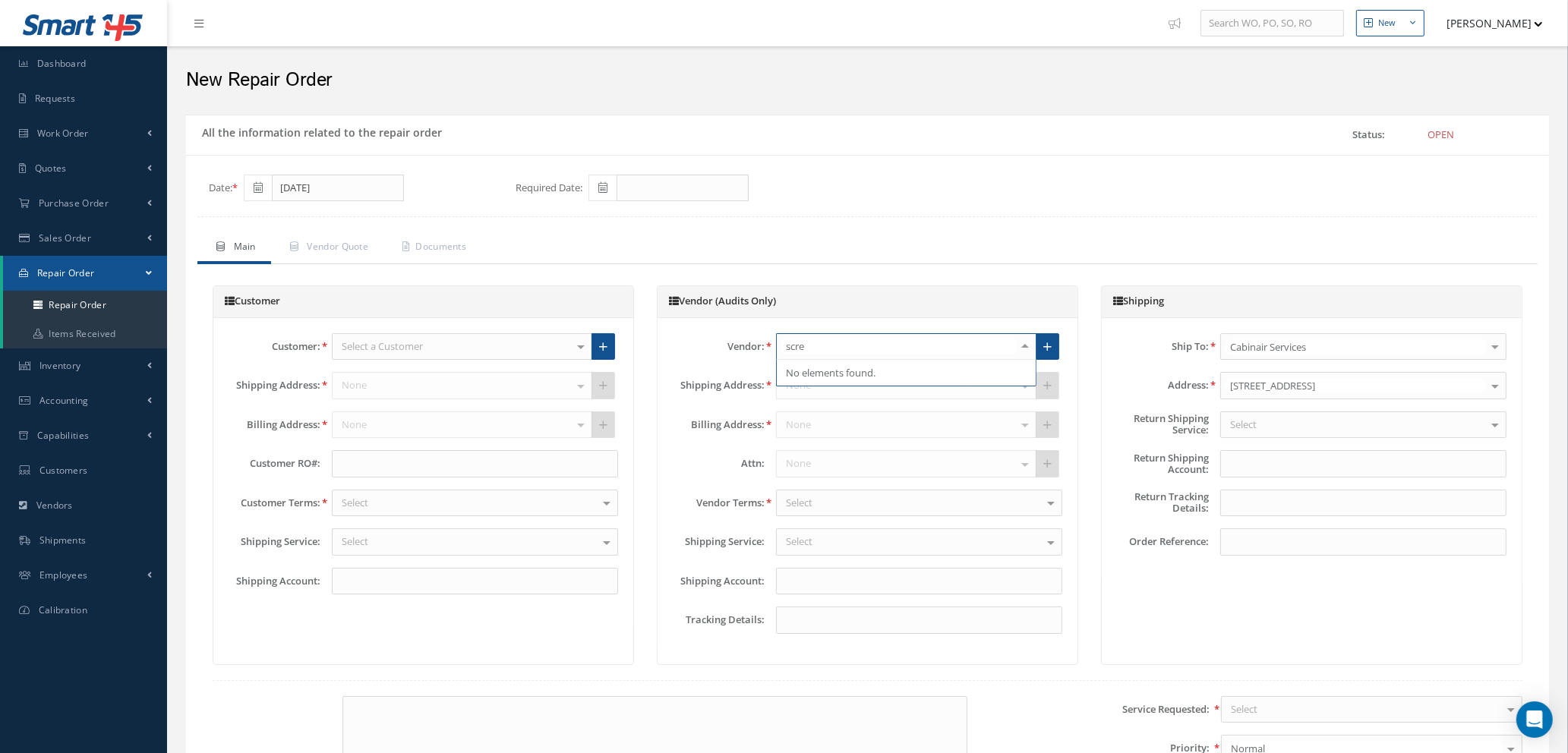
type input "screw"
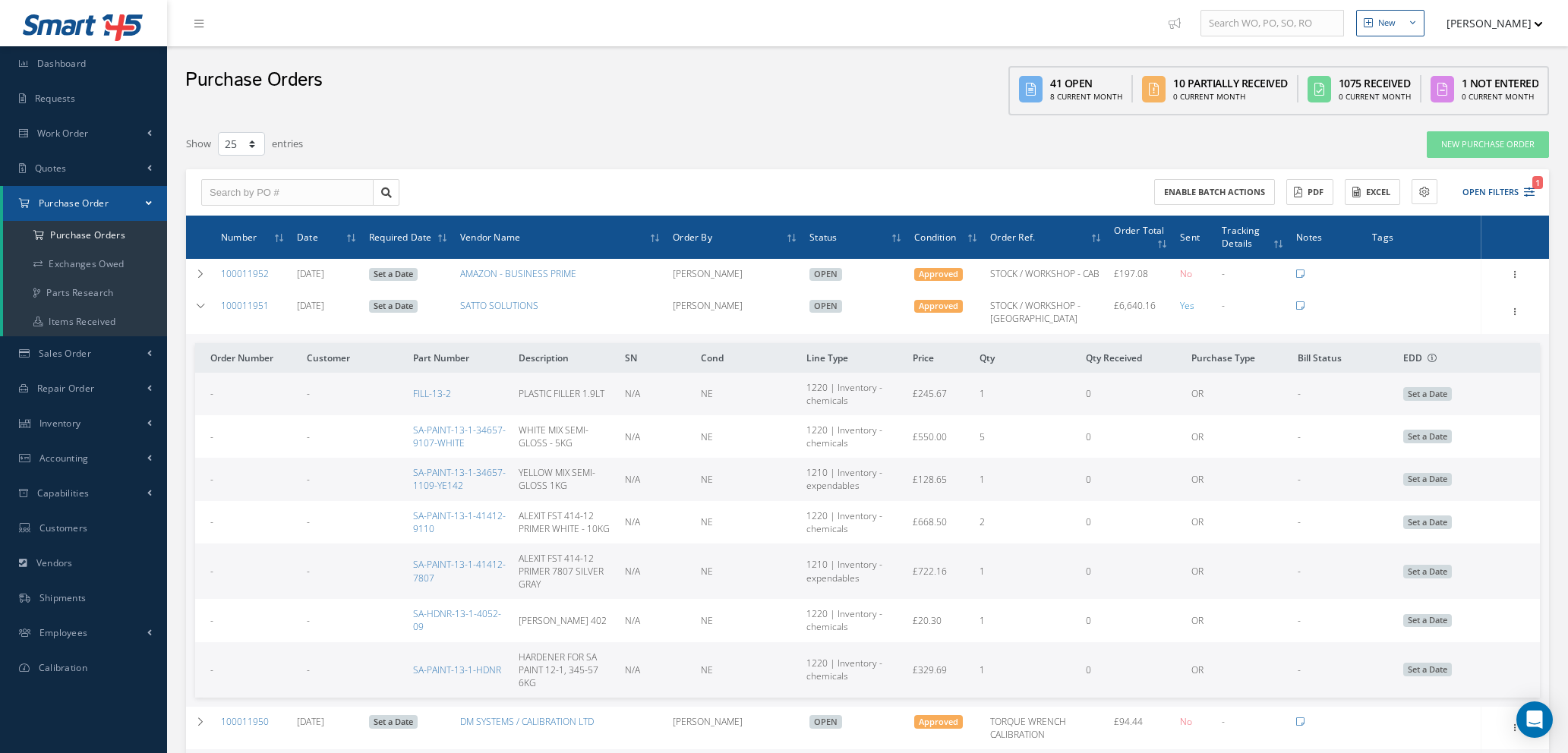
select select "25"
click at [1463, 141] on link "New Purchase Order" at bounding box center [1488, 145] width 122 height 27
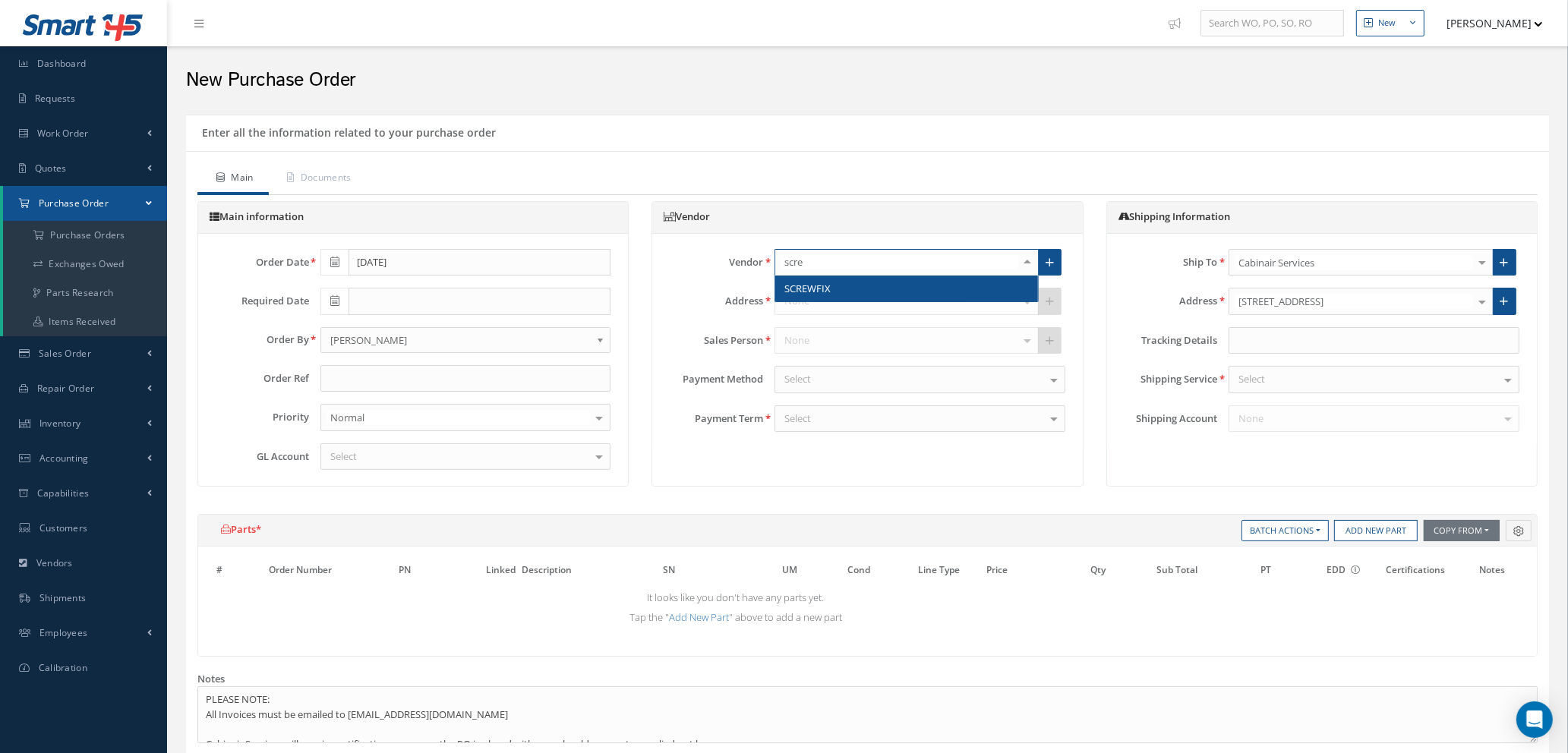
type input "screw"
click at [805, 289] on span "SCREWFIX" at bounding box center [808, 288] width 46 height 13
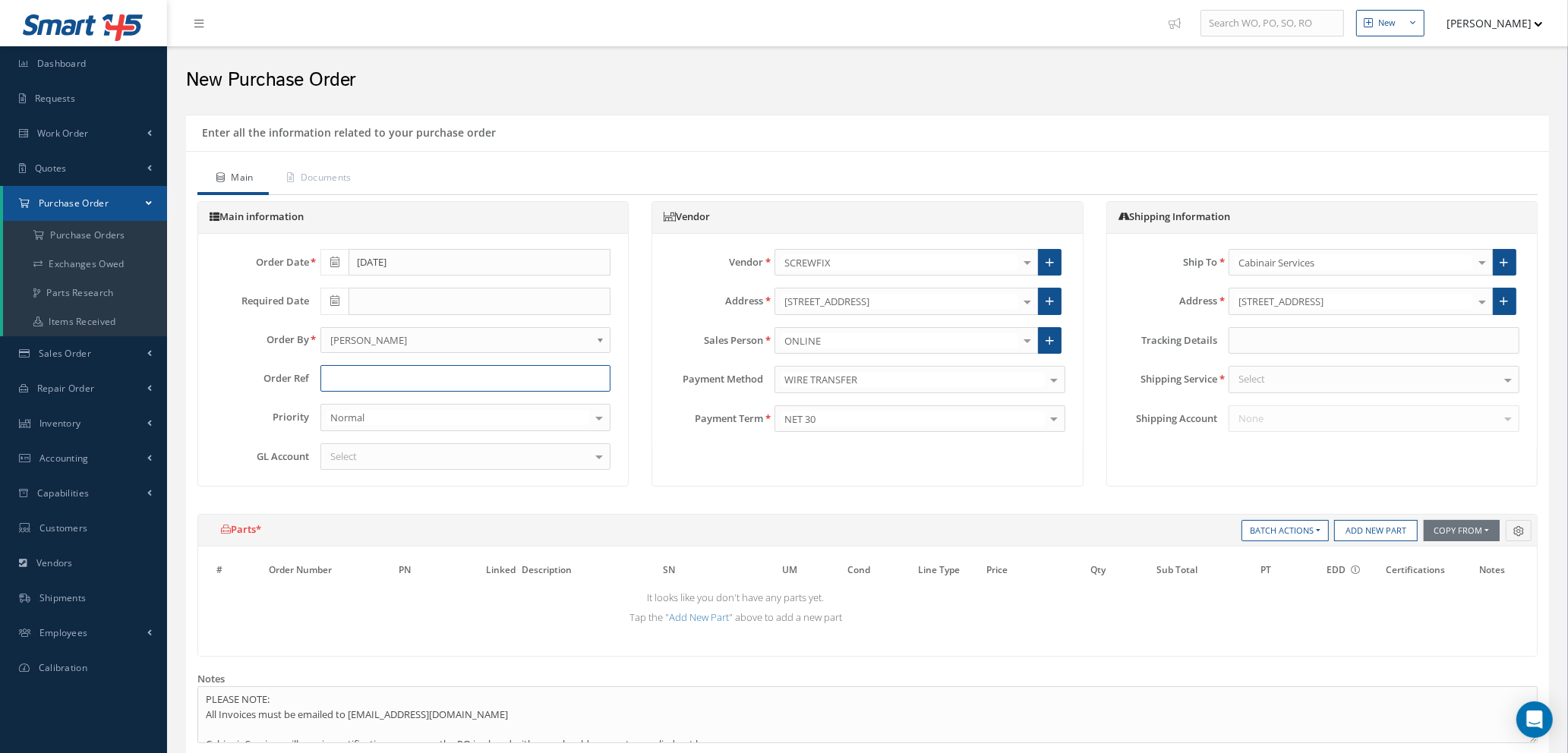
click at [464, 382] on input "text" at bounding box center [465, 379] width 291 height 27
type input "[PERSON_NAME]"
click at [1333, 377] on div "Select" at bounding box center [1374, 380] width 291 height 27
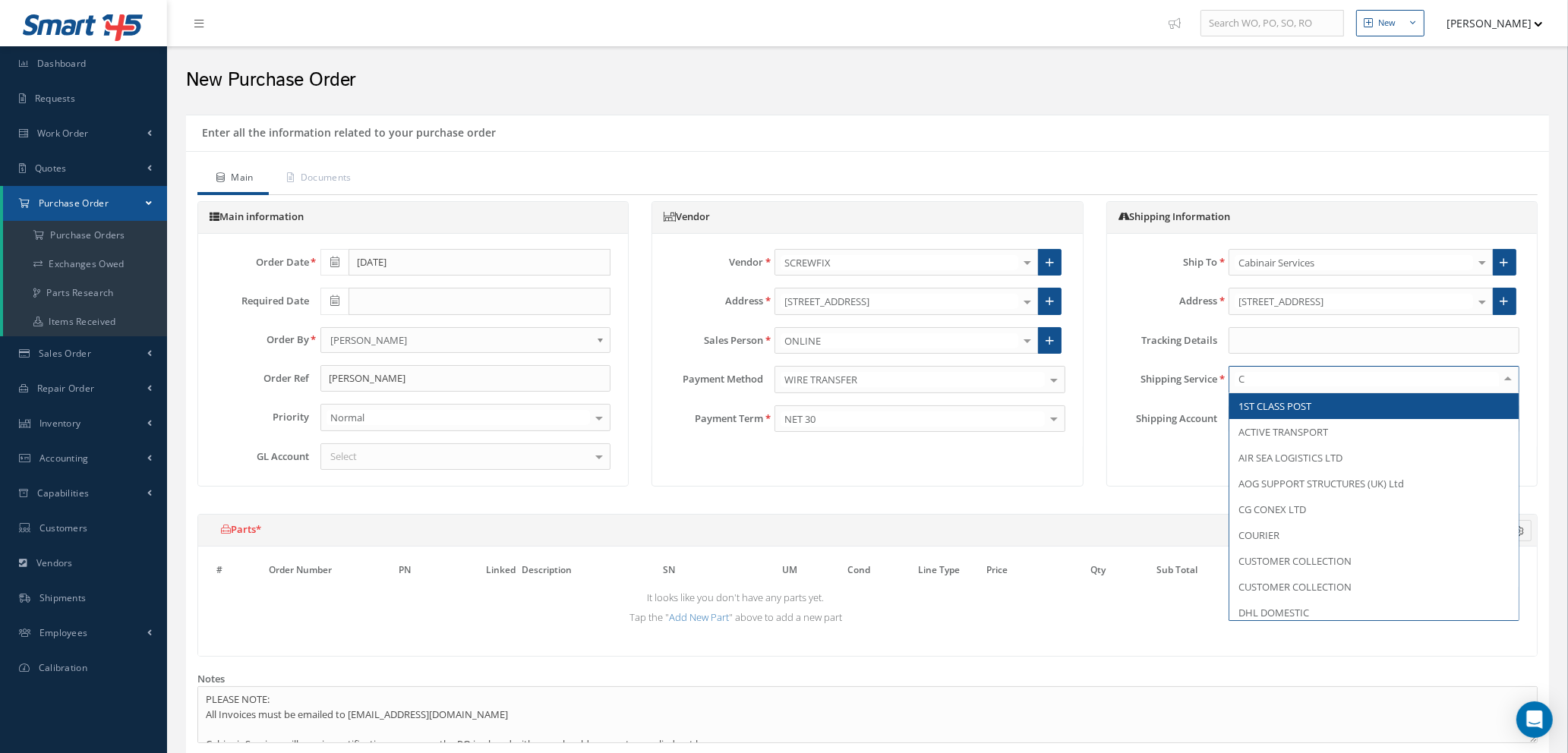
type input "CU"
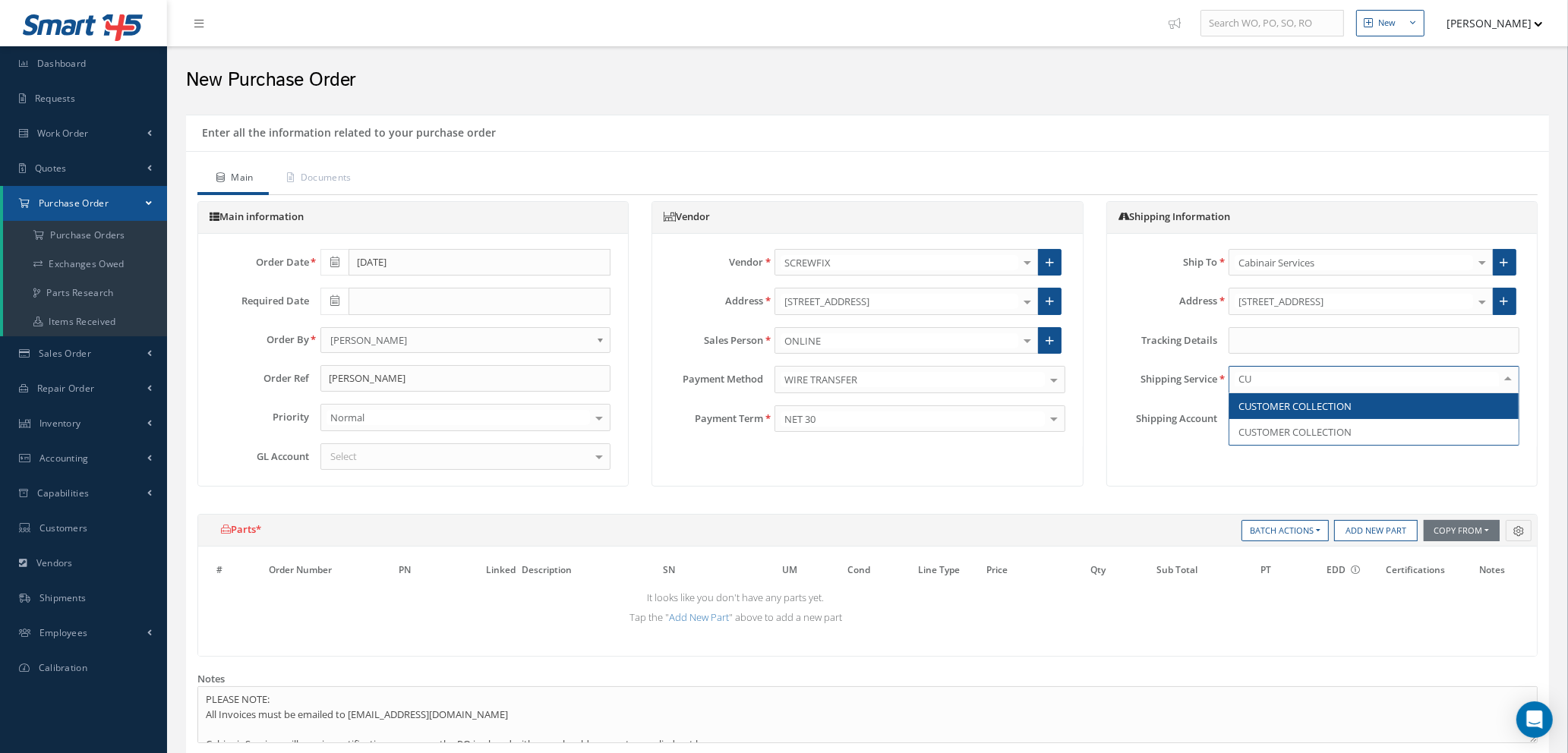
click at [1334, 407] on span "CUSTOMER COLLECTION" at bounding box center [1295, 406] width 113 height 13
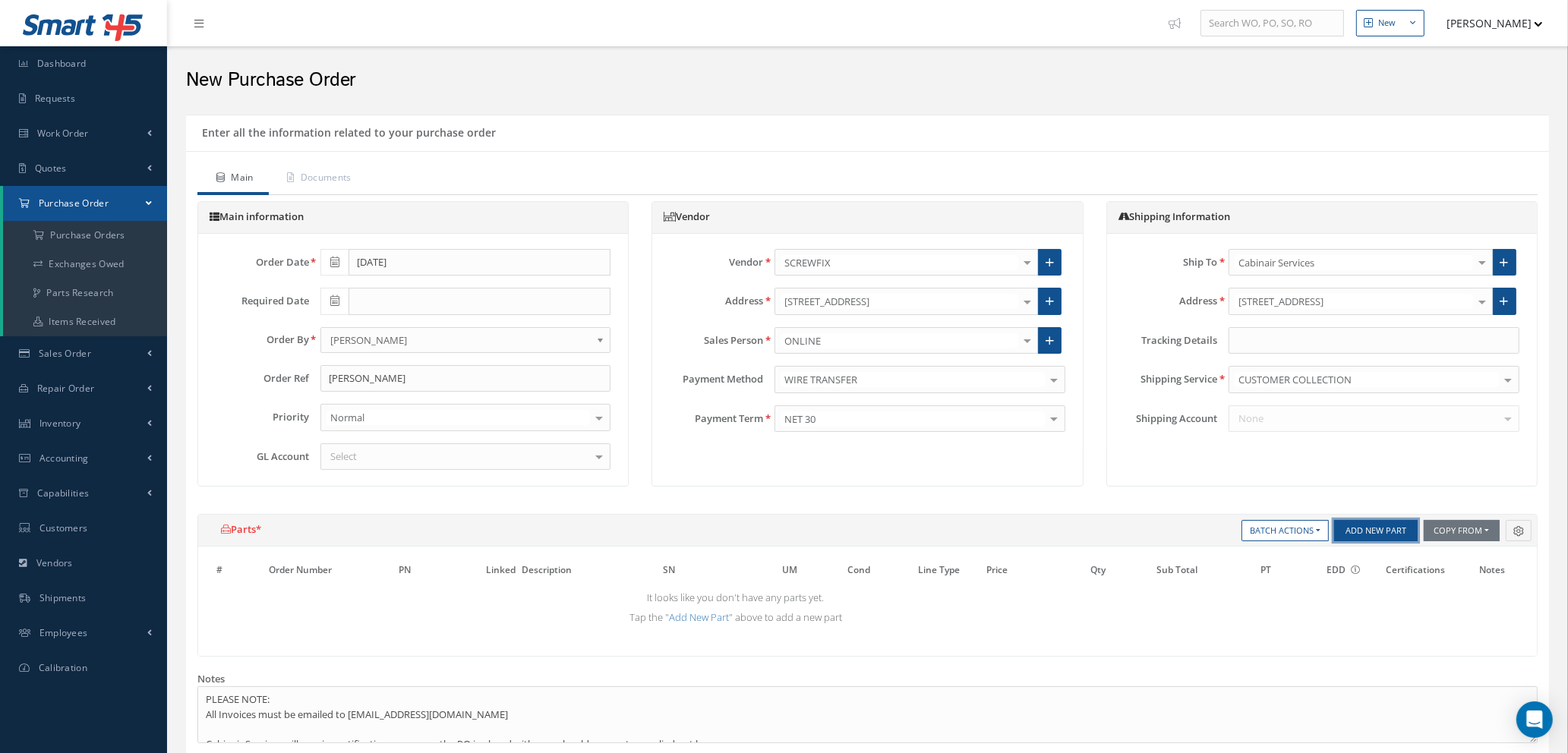
click at [1363, 525] on button "Add New Part" at bounding box center [1375, 530] width 83 height 21
select select "1"
select select "5"
select select "114"
select select "1"
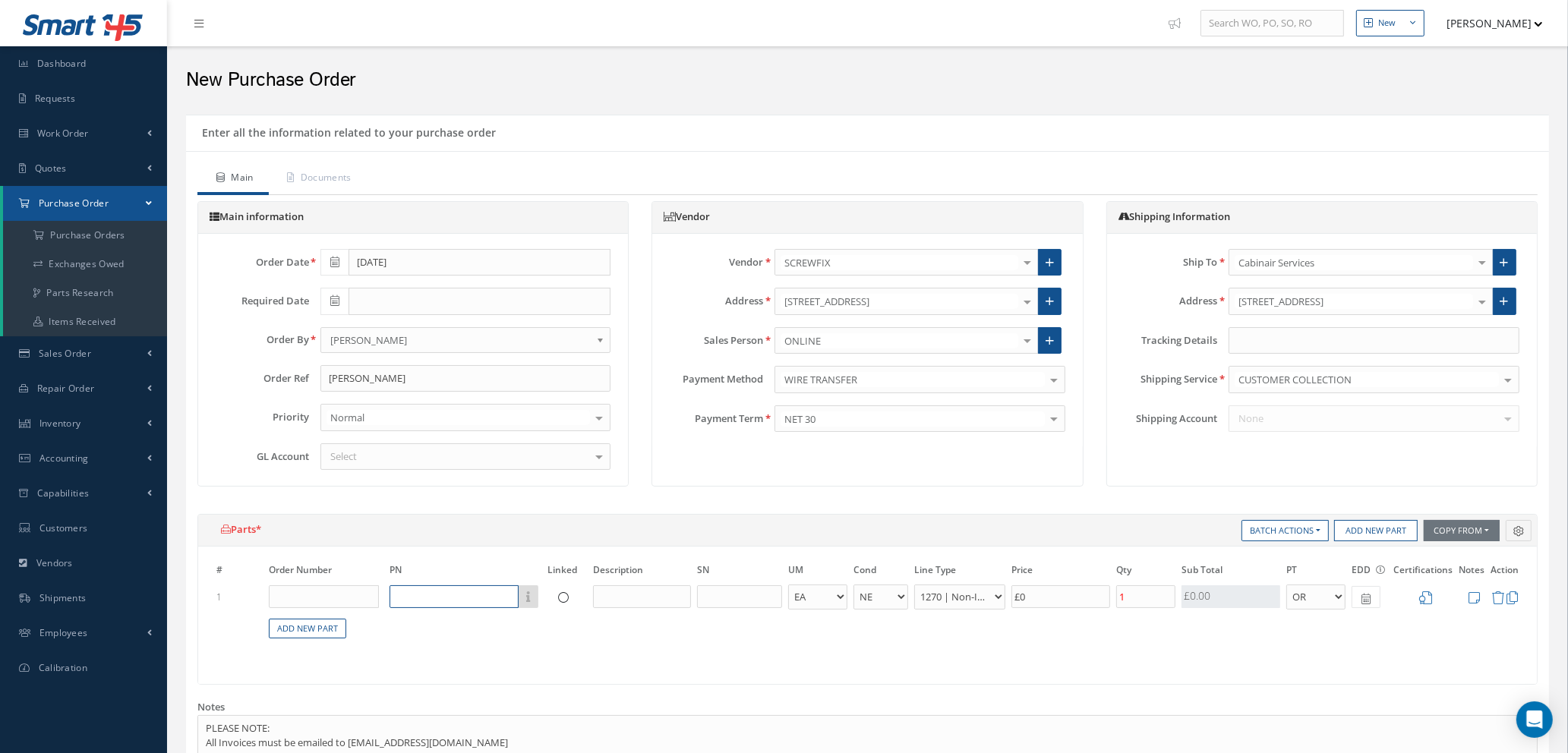
click at [480, 601] on input "text" at bounding box center [453, 597] width 129 height 23
type input "SAFE"
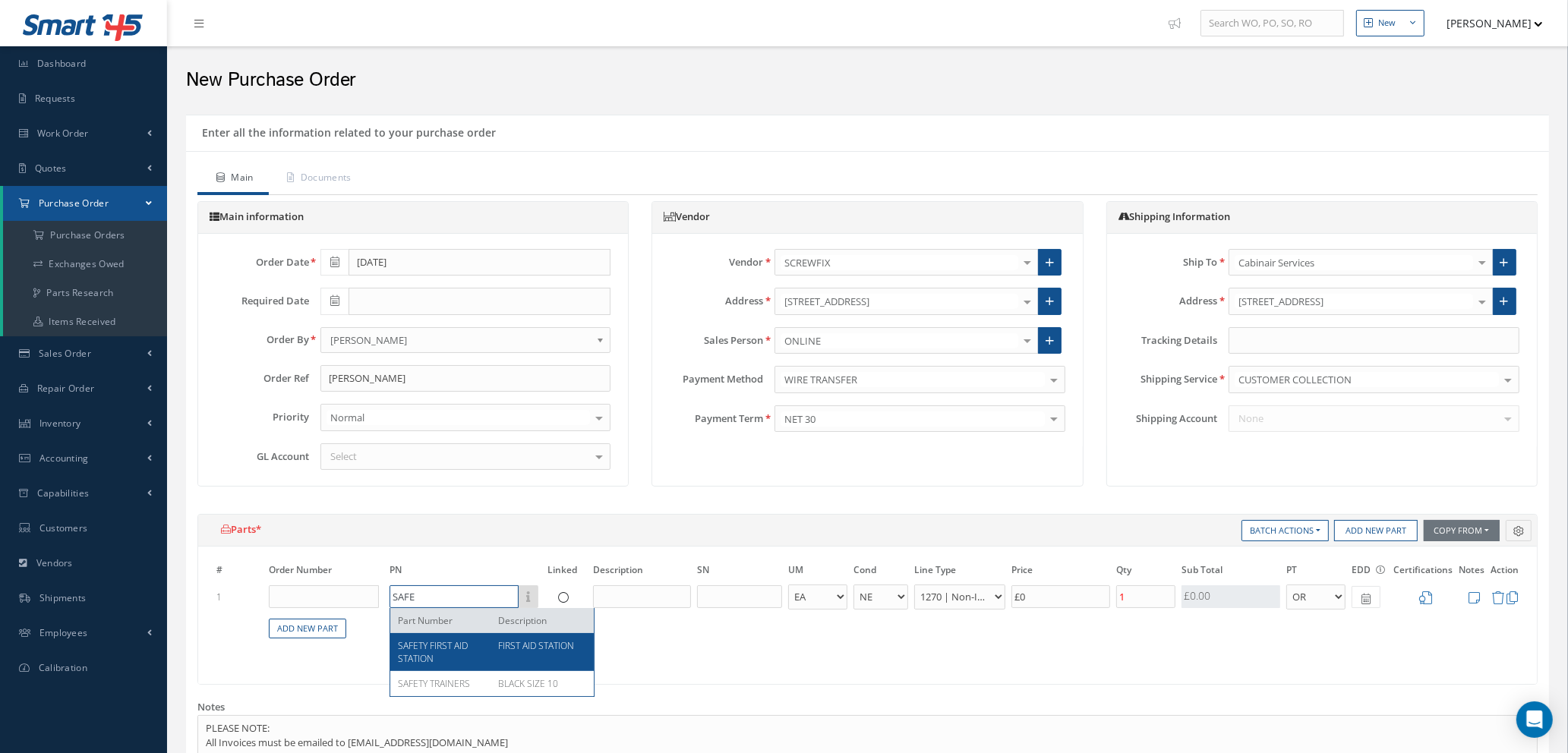
drag, startPoint x: 450, startPoint y: 592, endPoint x: 323, endPoint y: 592, distance: 127.0
click at [323, 592] on tr "1 SAFE Part Number Description SAFETY FIRST AID STATION FIRST AID STATION SAFET…" at bounding box center [867, 597] width 1308 height 28
type input "DEW"
click at [495, 652] on div "DEWALT BOOTS SIZE 12" at bounding box center [491, 646] width 204 height 25
type input "£8"
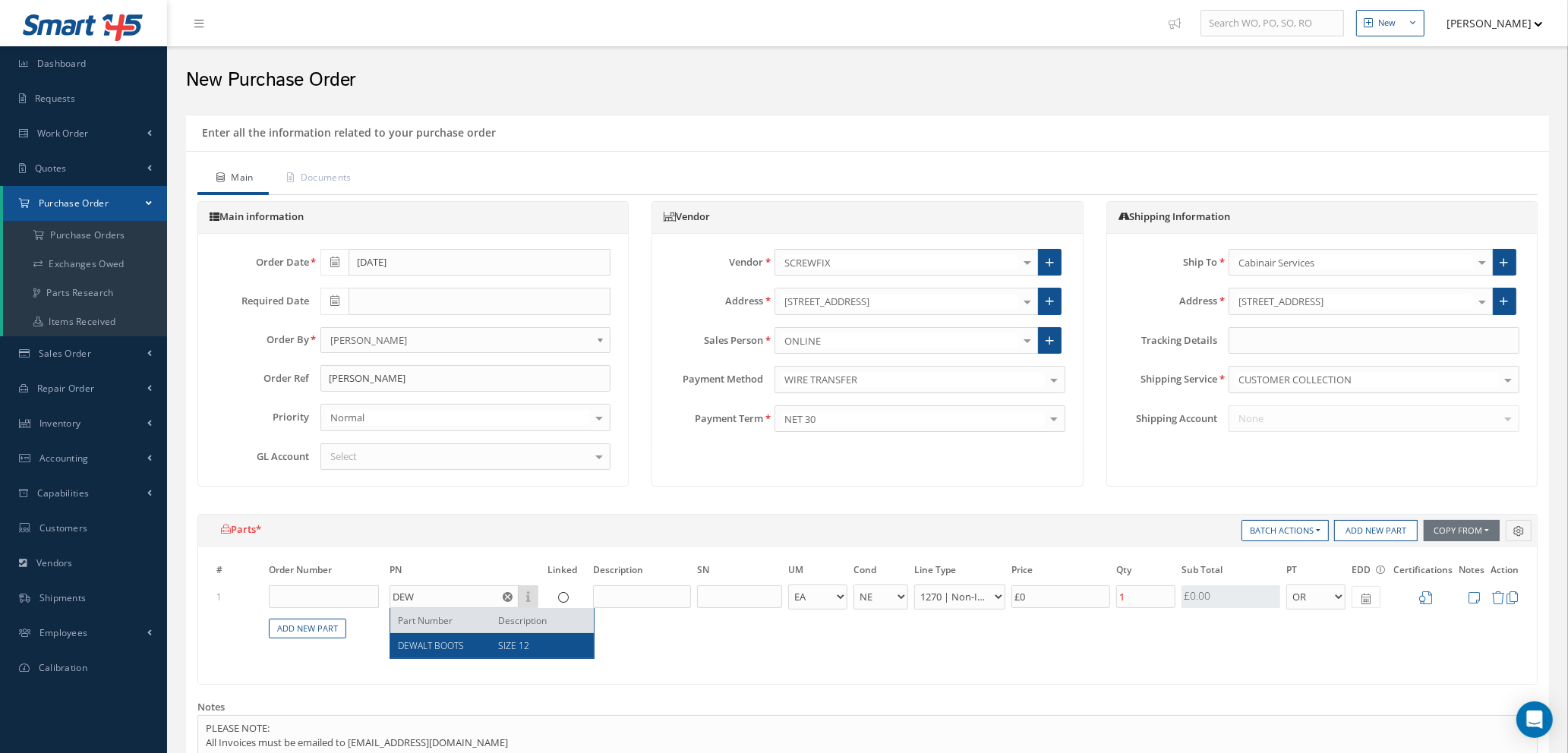
type input "DEWALT BOOTS"
type input "SIZE 12"
select select "7"
type input "£39.99"
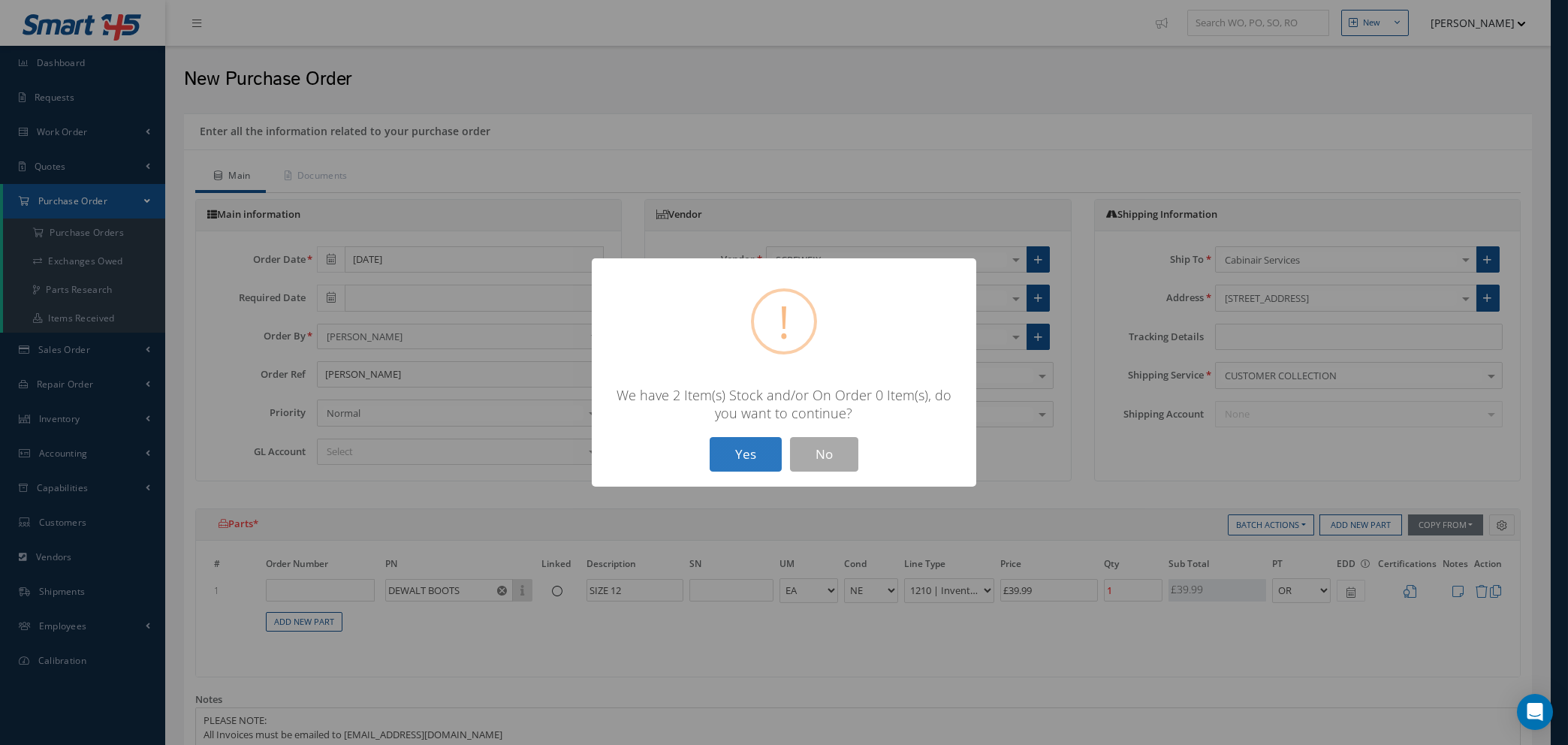
click at [739, 458] on button "Yes" at bounding box center [746, 454] width 72 height 35
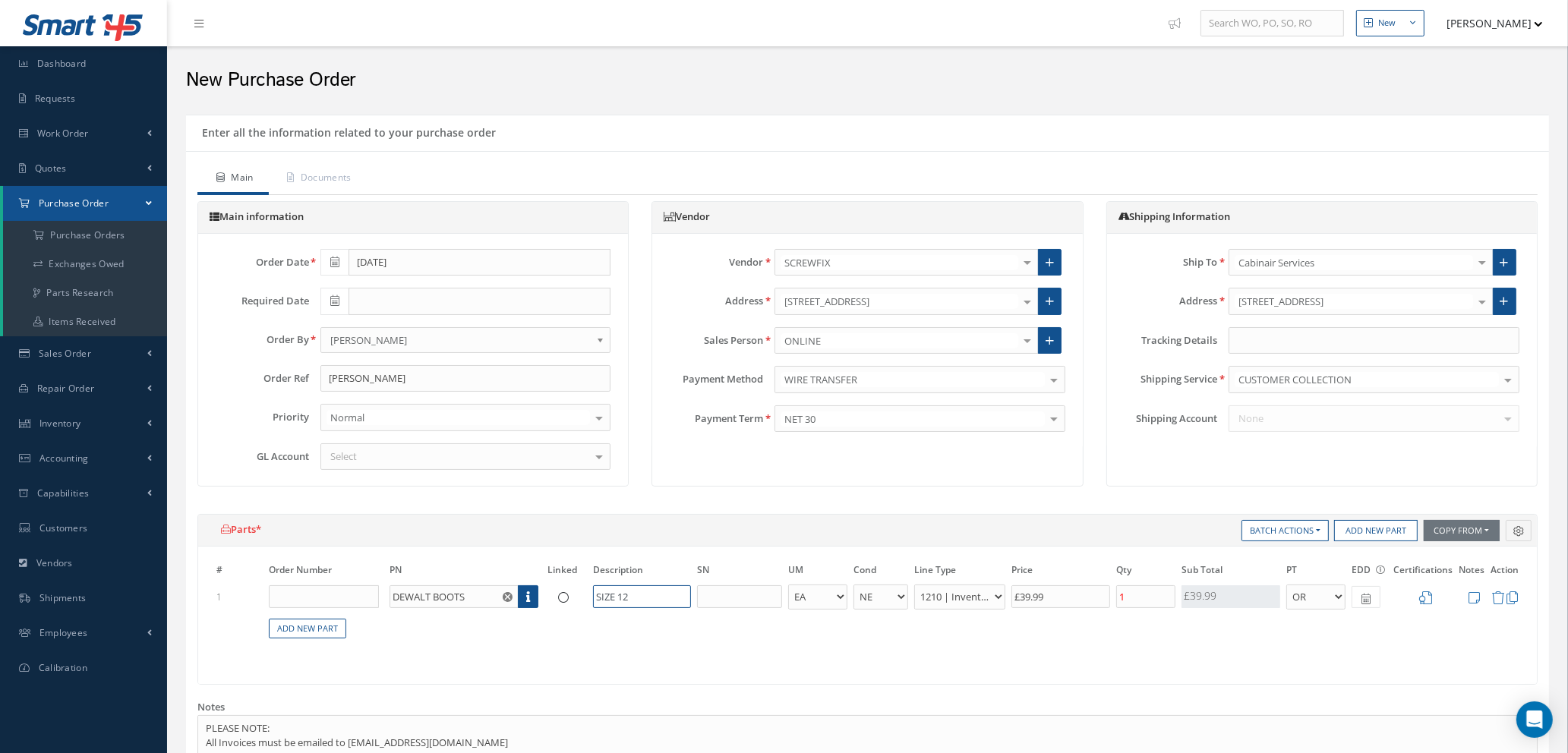
click at [640, 591] on input "SIZE 12" at bounding box center [642, 597] width 98 height 23
type input "SIZE 10"
click at [996, 591] on select "1200 | Inventory - rotables 1210 | Inventory - expendables 1220 | Inventory - c…" at bounding box center [959, 598] width 91 height 25
select select "114"
click at [914, 585] on select "1200 | Inventory - rotables 1210 | Inventory - expendables 1220 | Inventory - c…" at bounding box center [959, 598] width 91 height 25
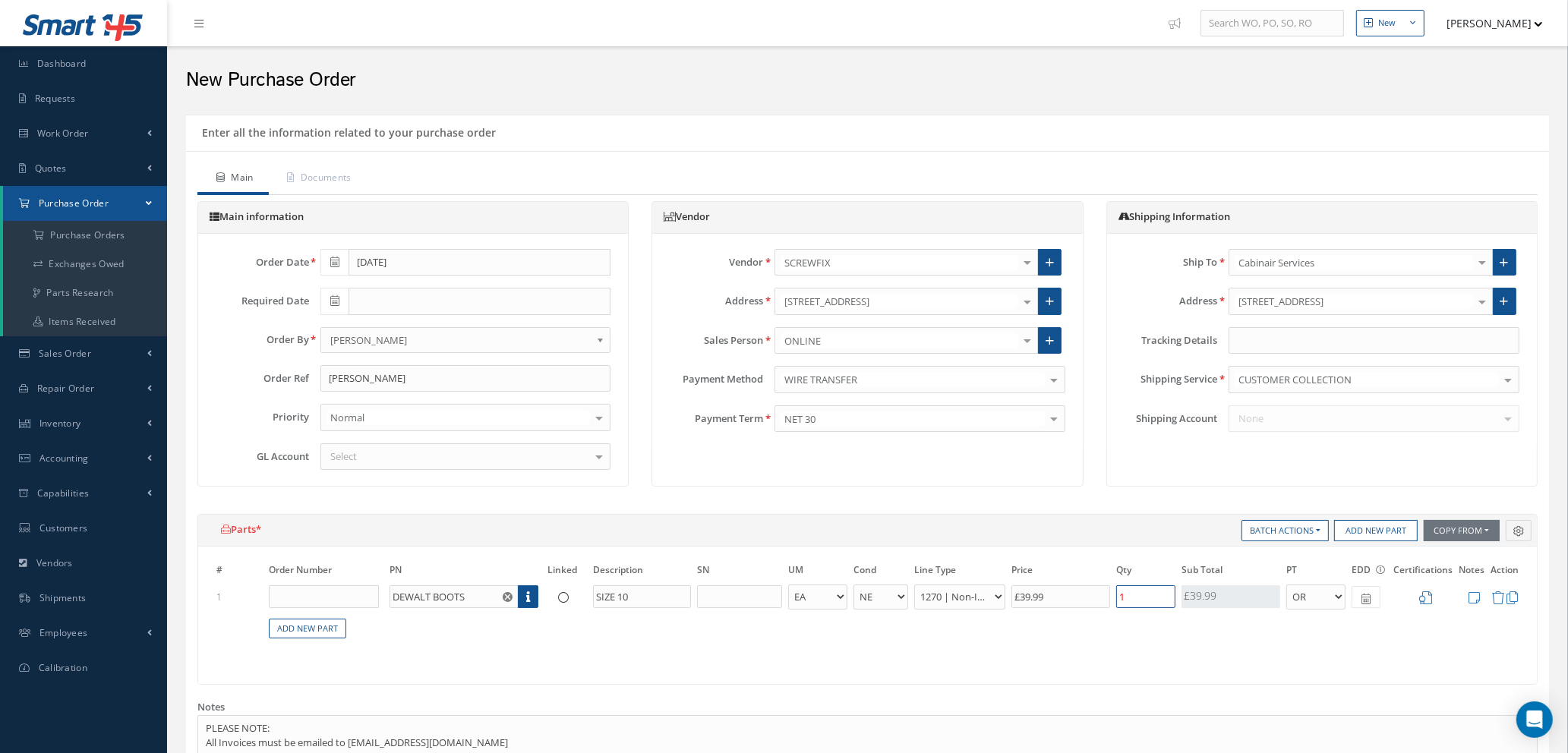
click at [1133, 591] on input "1" at bounding box center [1145, 597] width 59 height 23
click at [1427, 597] on icon at bounding box center [1425, 598] width 13 height 13
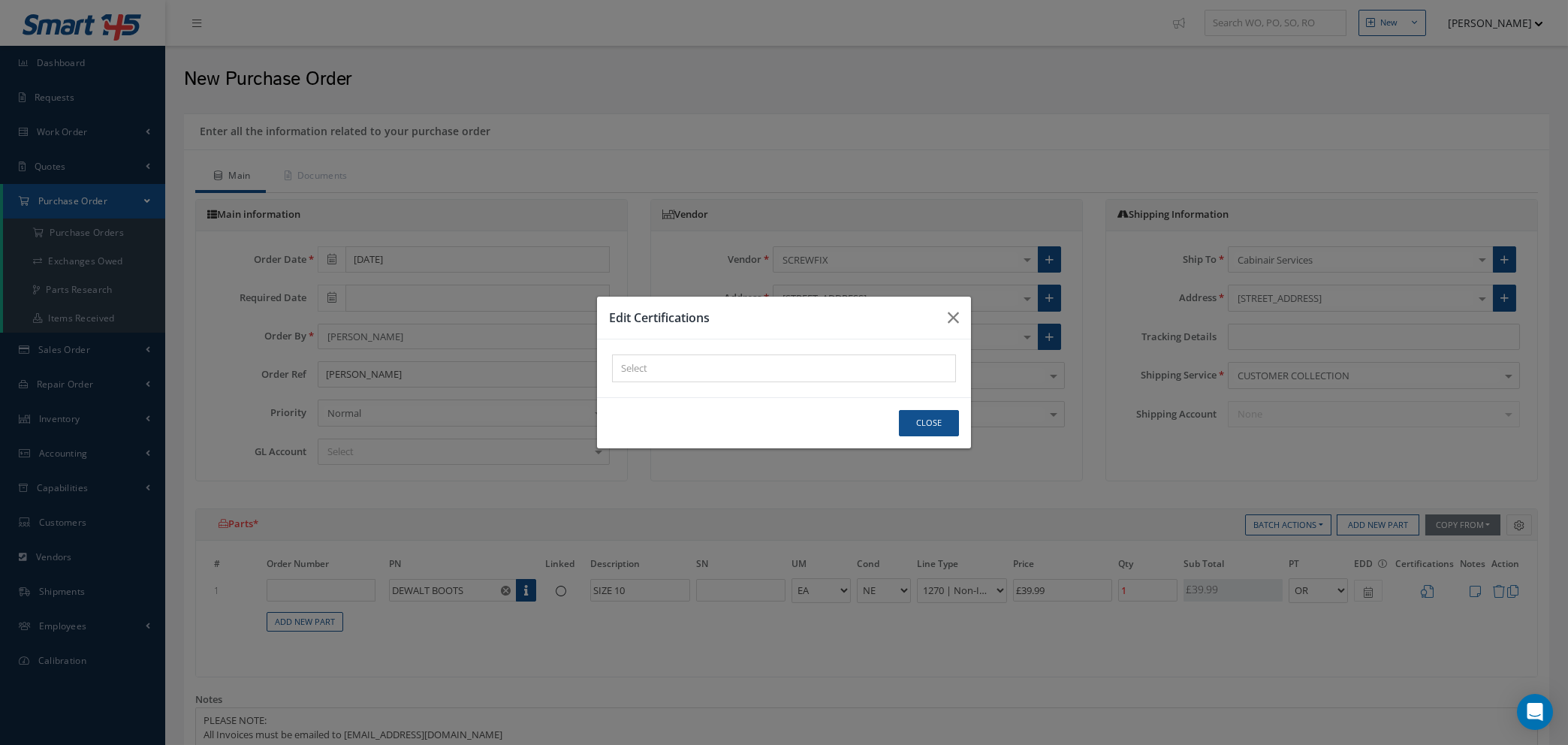
click at [786, 371] on div "× Loading..." at bounding box center [784, 368] width 344 height 27
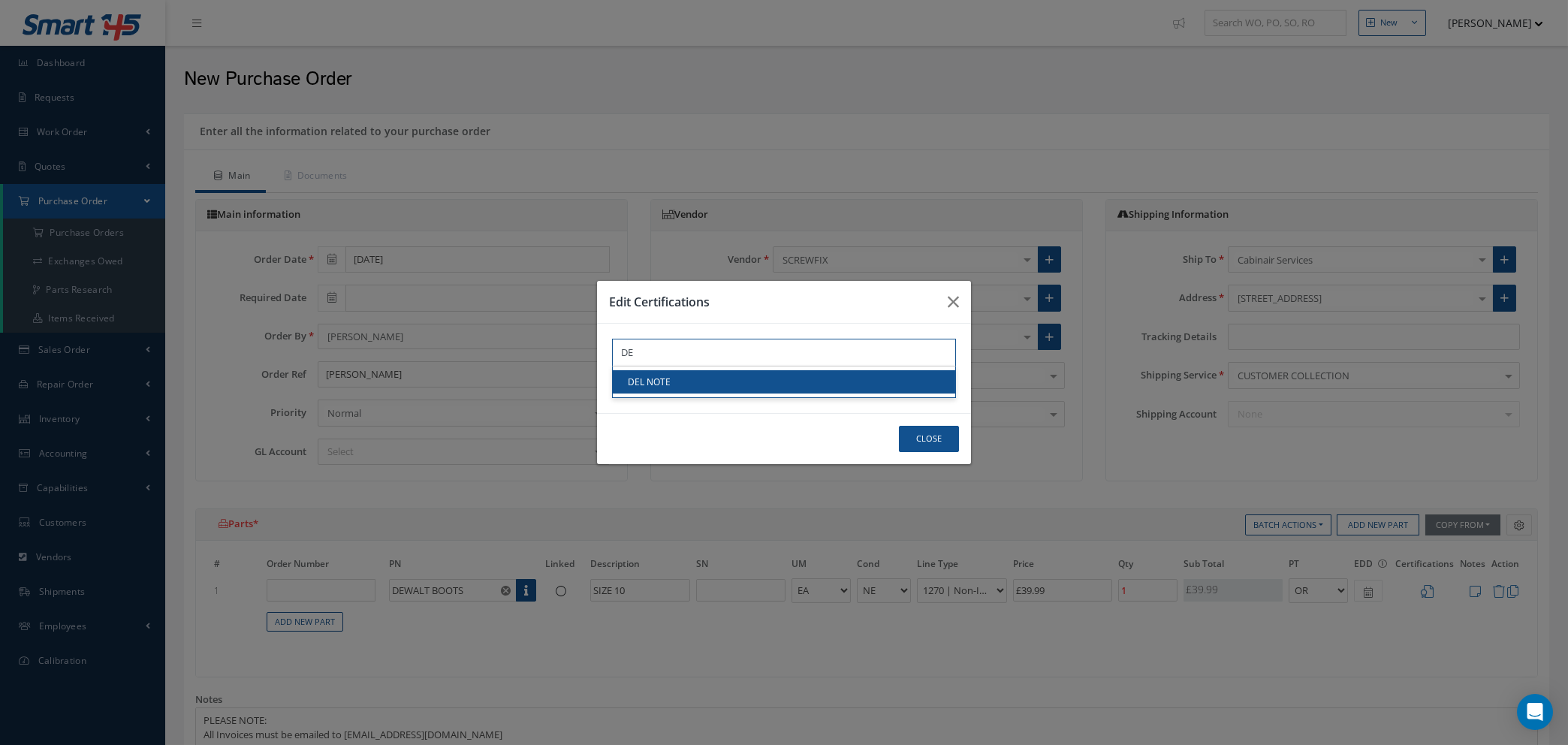
type input "DE"
click at [784, 380] on link "DEL NOTE" at bounding box center [784, 382] width 343 height 24
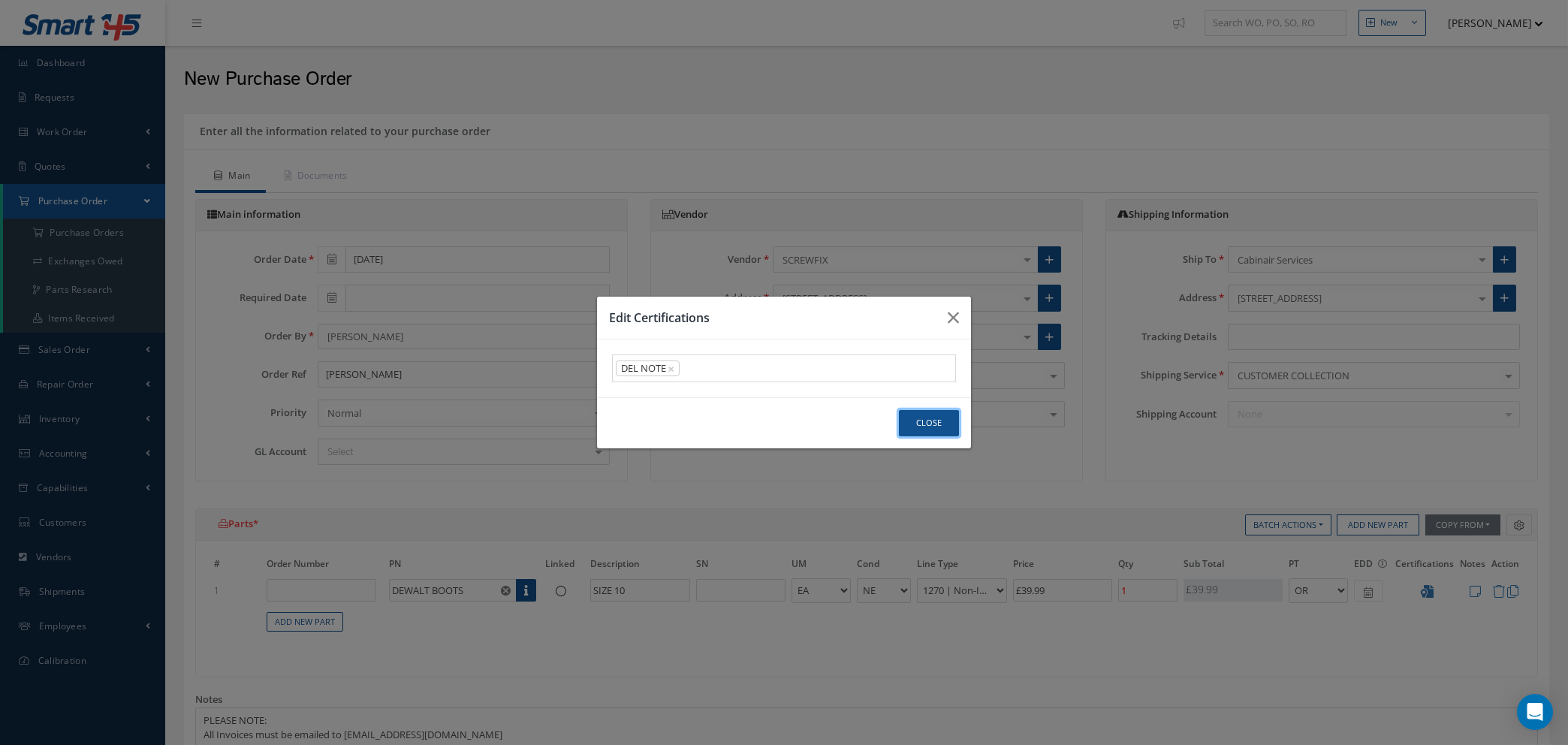
click at [941, 423] on button "Close" at bounding box center [929, 423] width 60 height 27
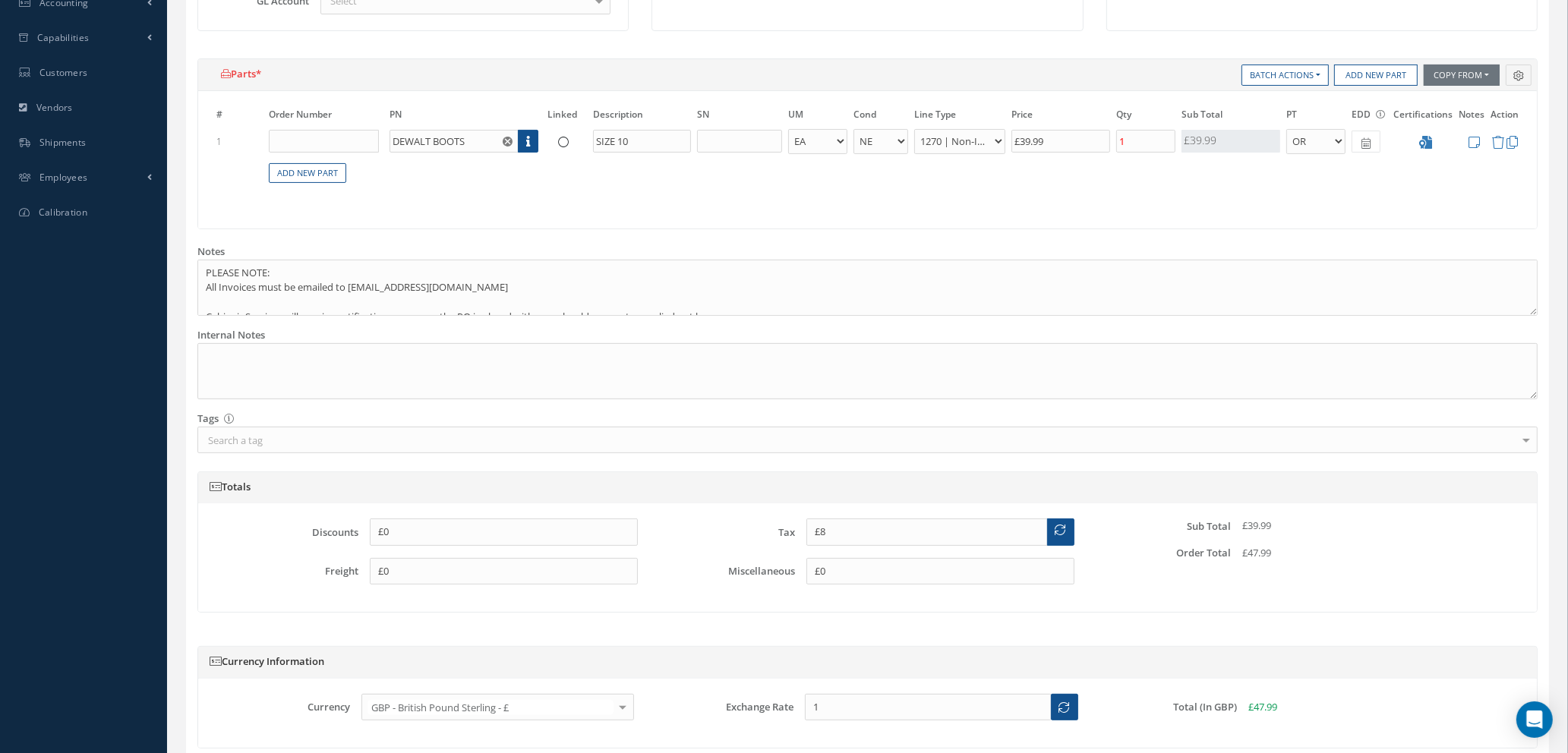
scroll to position [584, 0]
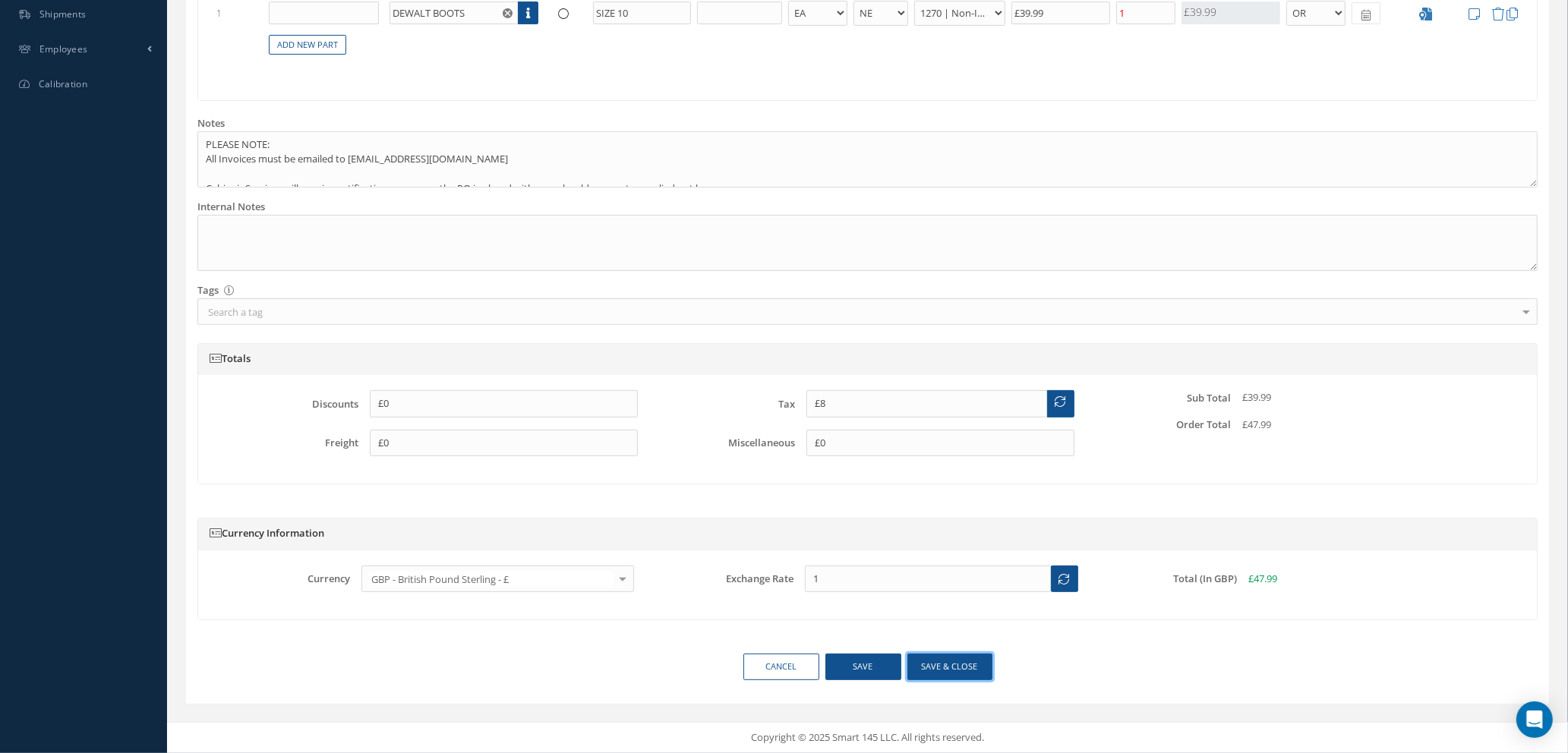
click at [924, 666] on button "Save & close" at bounding box center [950, 667] width 85 height 27
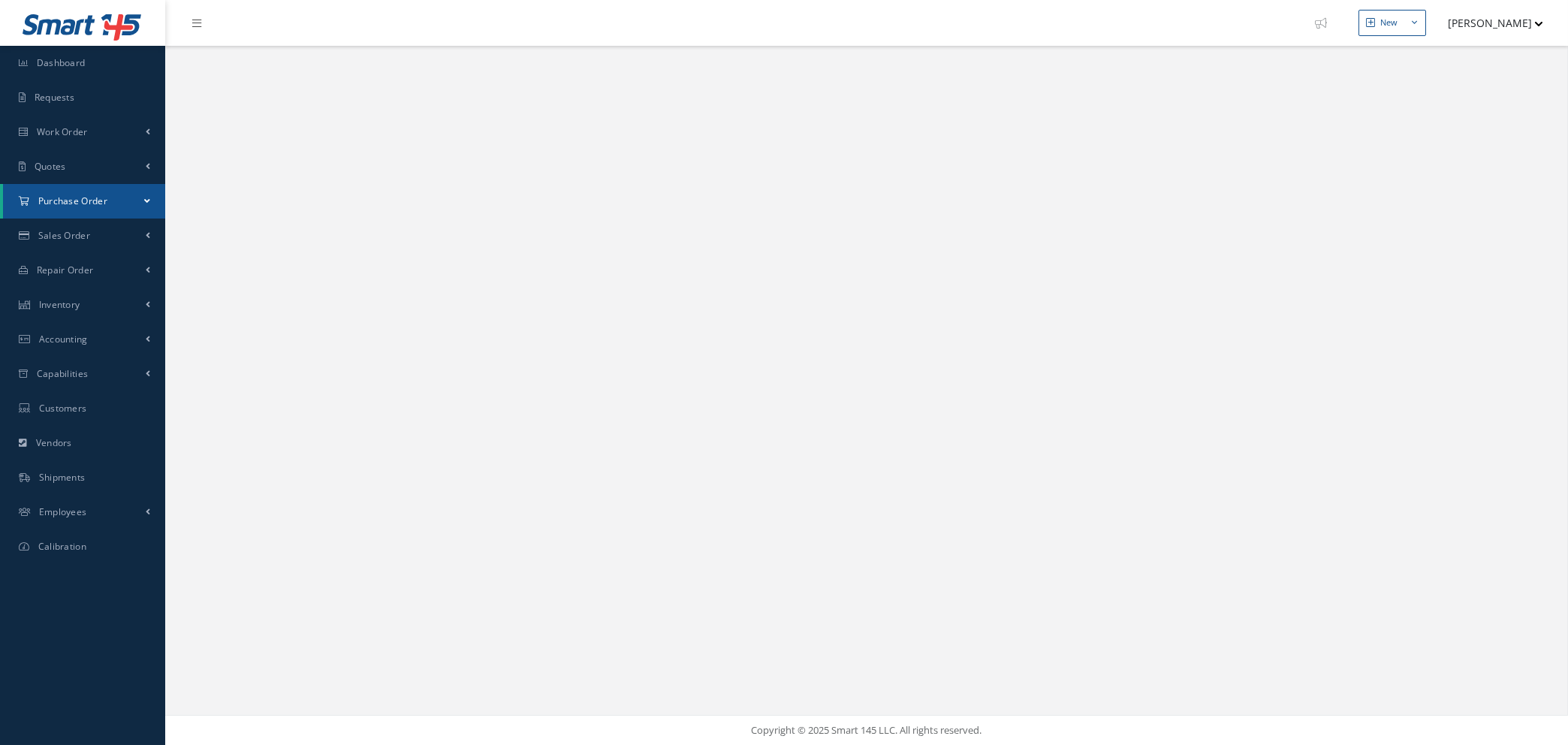
select select "25"
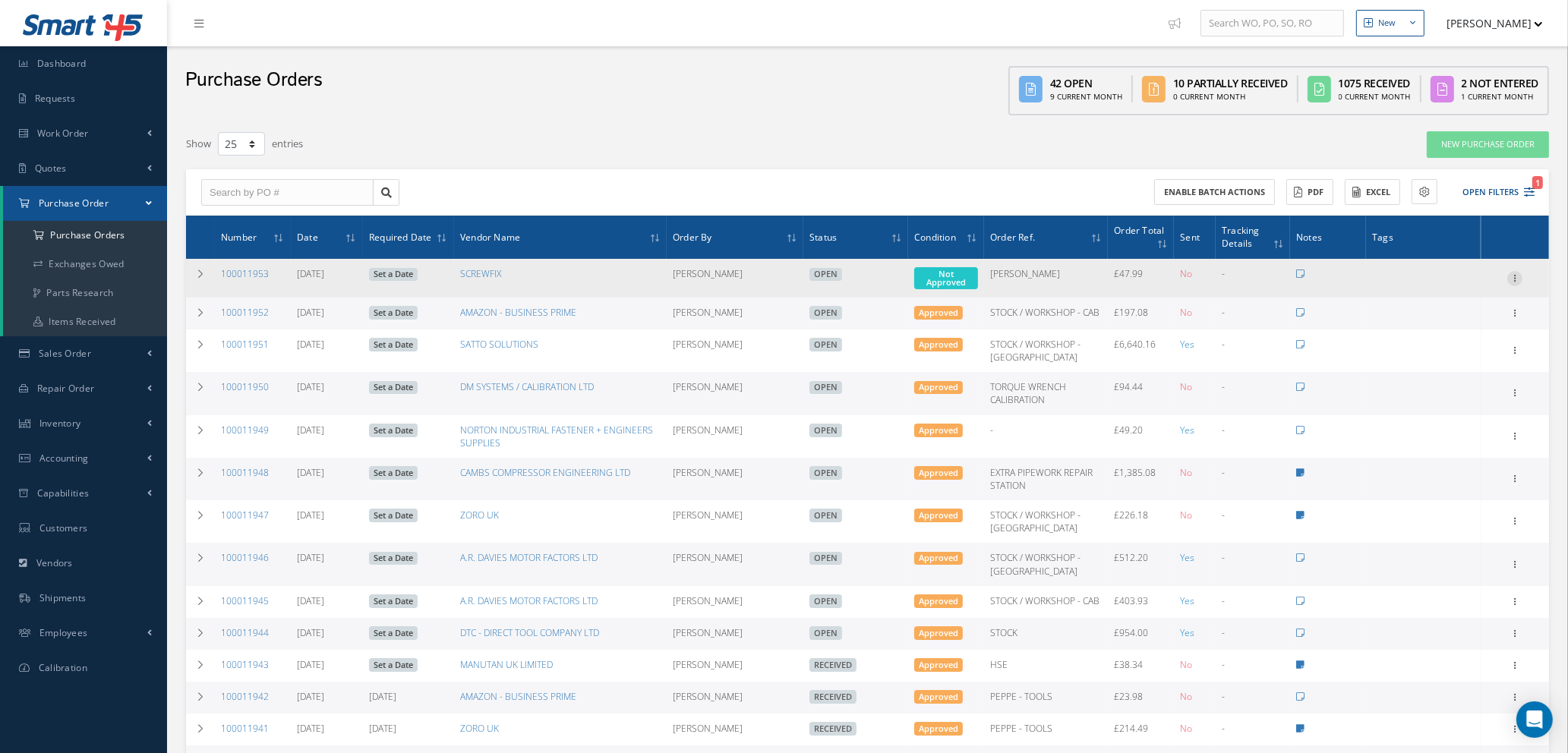
click at [1519, 271] on icon at bounding box center [1514, 277] width 15 height 12
click at [1436, 319] on link "Edit" at bounding box center [1444, 327] width 120 height 20
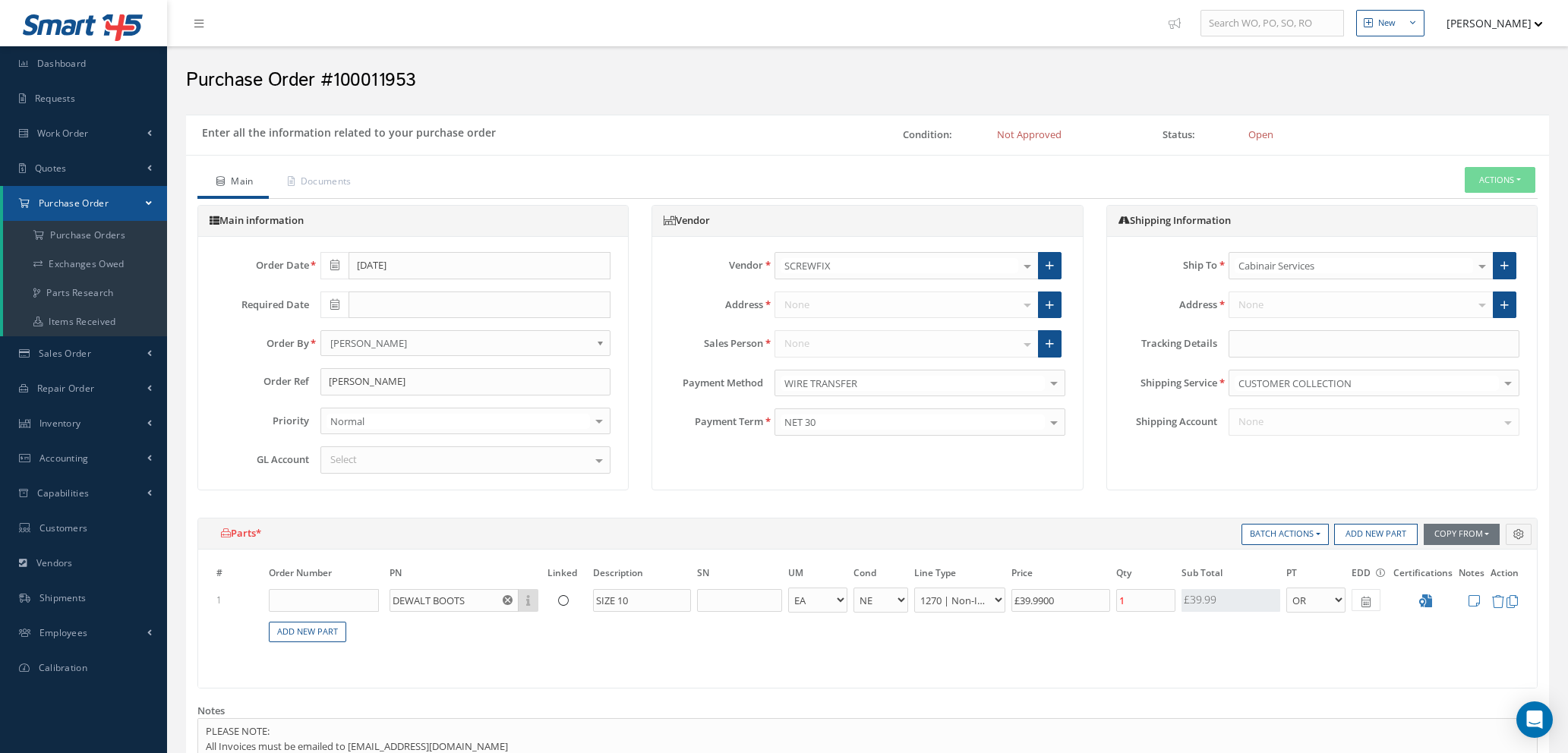
select select "1"
select select "5"
select select "114"
select select "1"
drag, startPoint x: 1071, startPoint y: 599, endPoint x: 738, endPoint y: 604, distance: 333.0
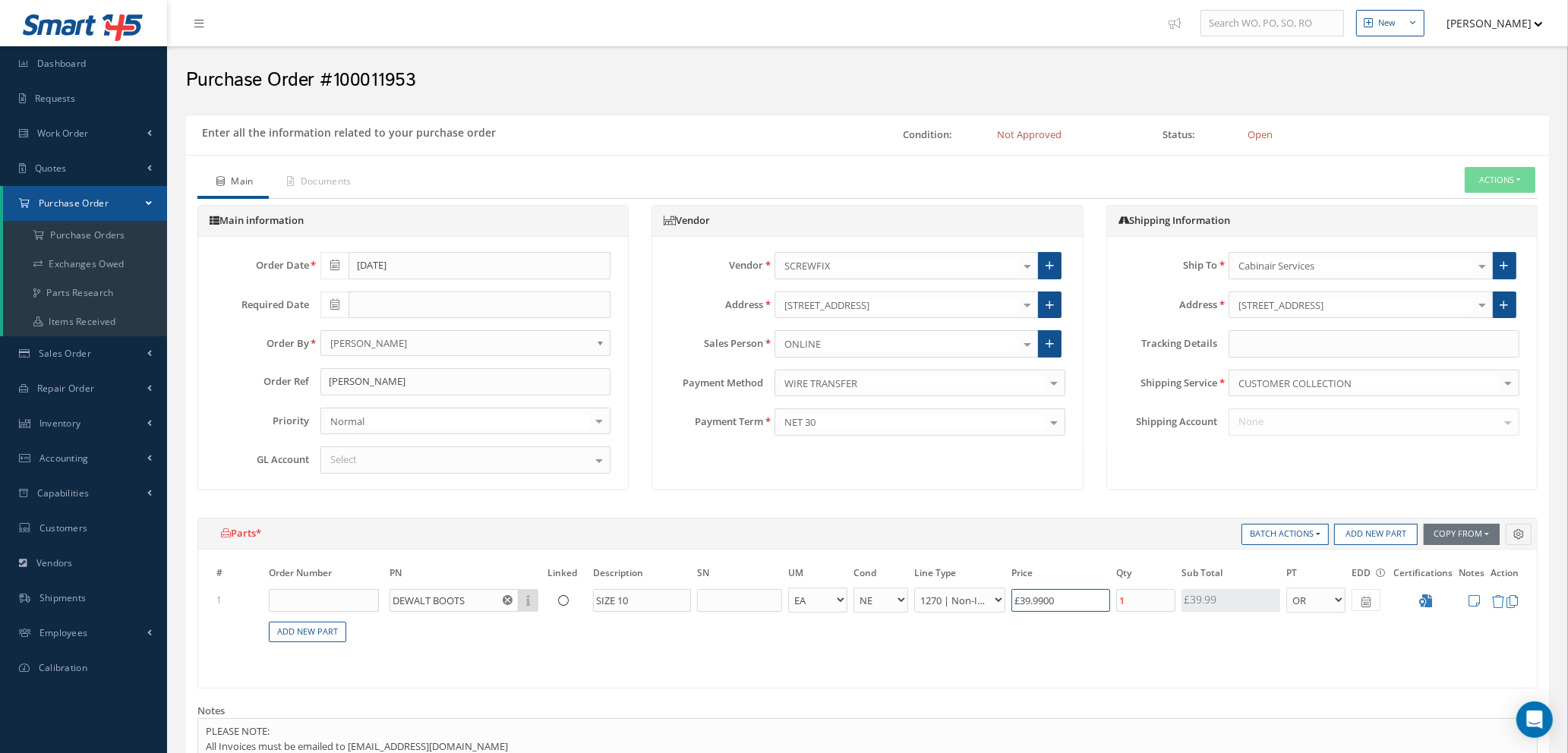
click at [735, 603] on tr "1 DEWALT BOOTS Part Number Description SIZE 10 - BAG BX CA RL EA FT HR IN KG LM…" at bounding box center [867, 599] width 1308 height 28
type input "£3"
type input "£0.6"
type input "£33"
type input "£6.6"
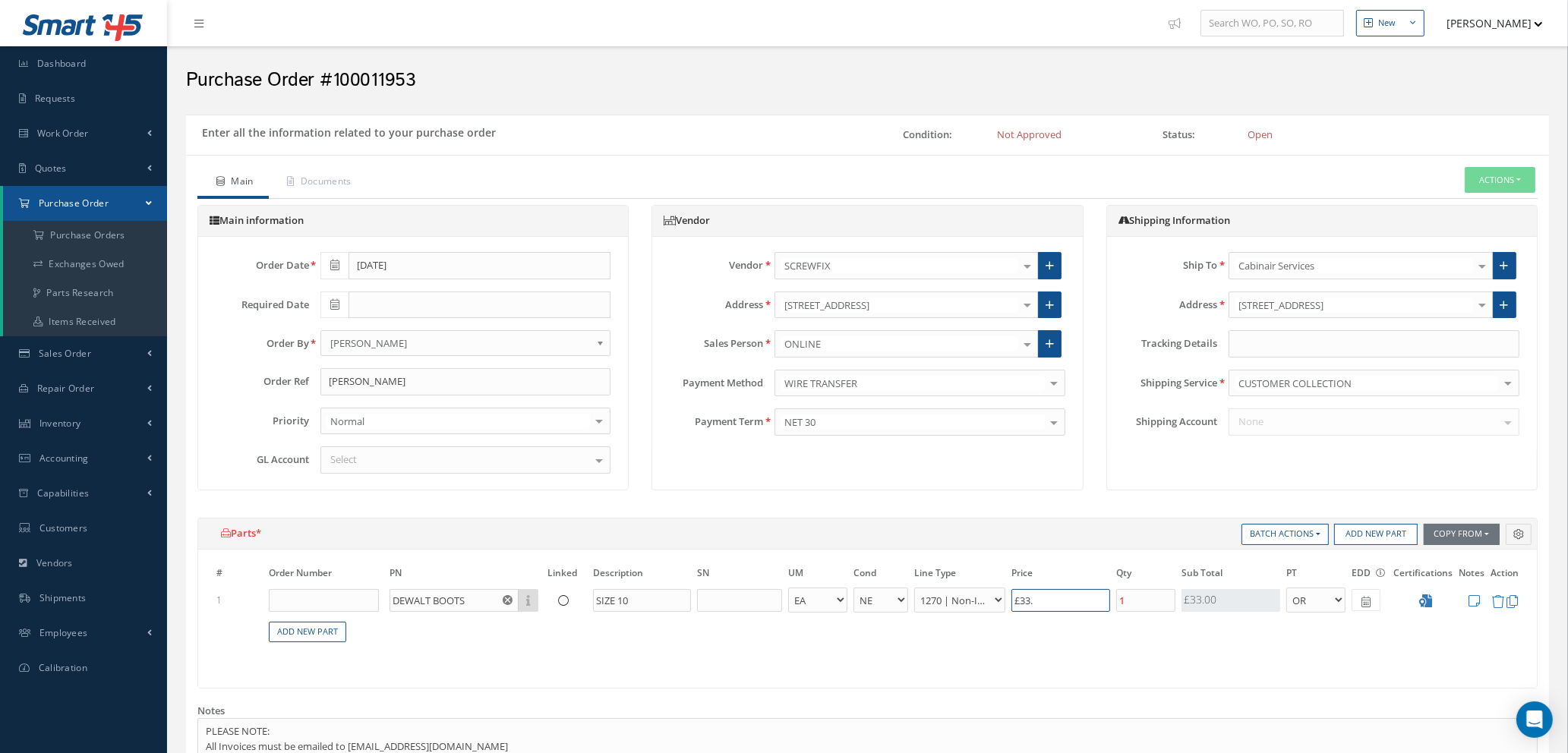
type input "£33.3"
type input "£6.66"
type input "£33.33"
type input "£6.67"
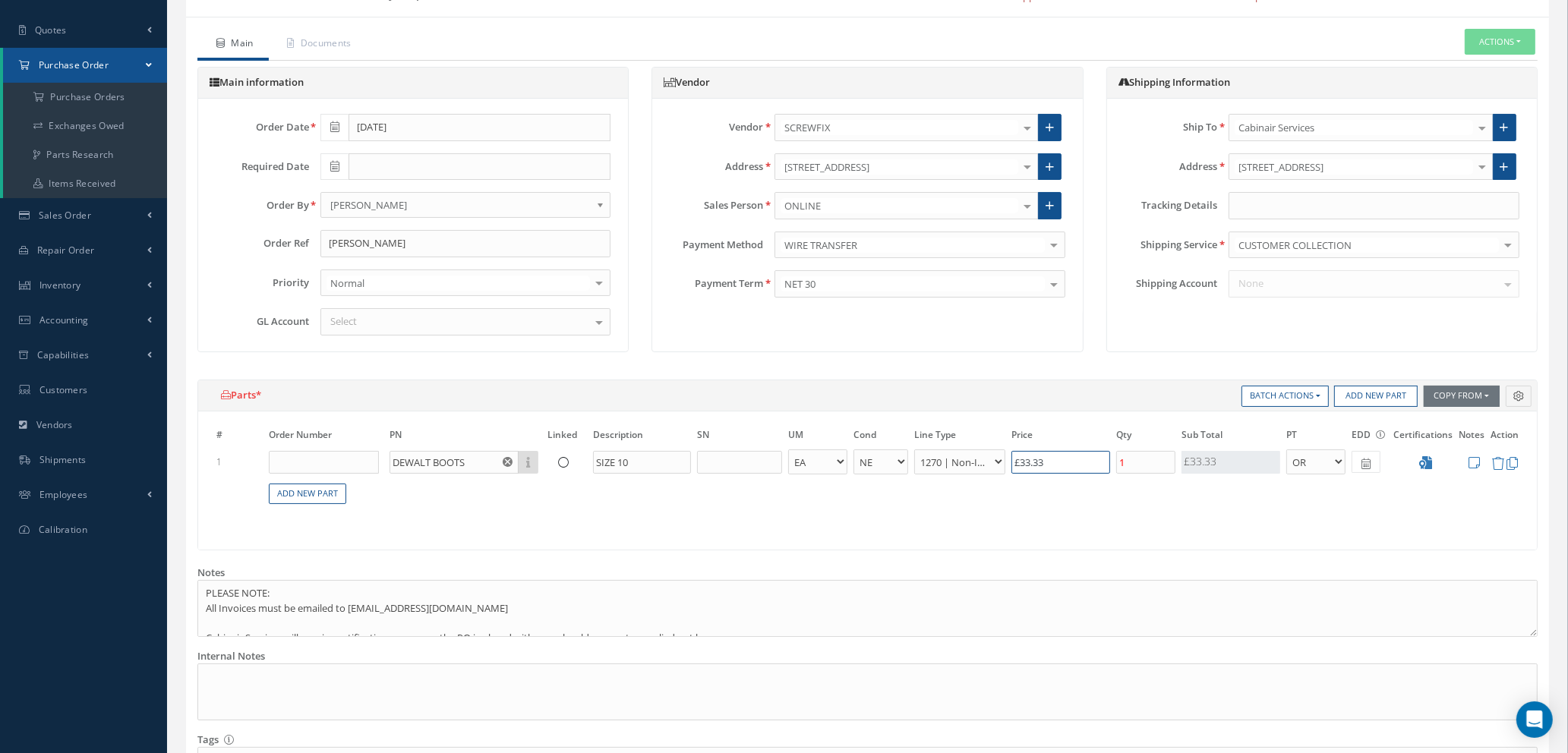
scroll to position [132, 0]
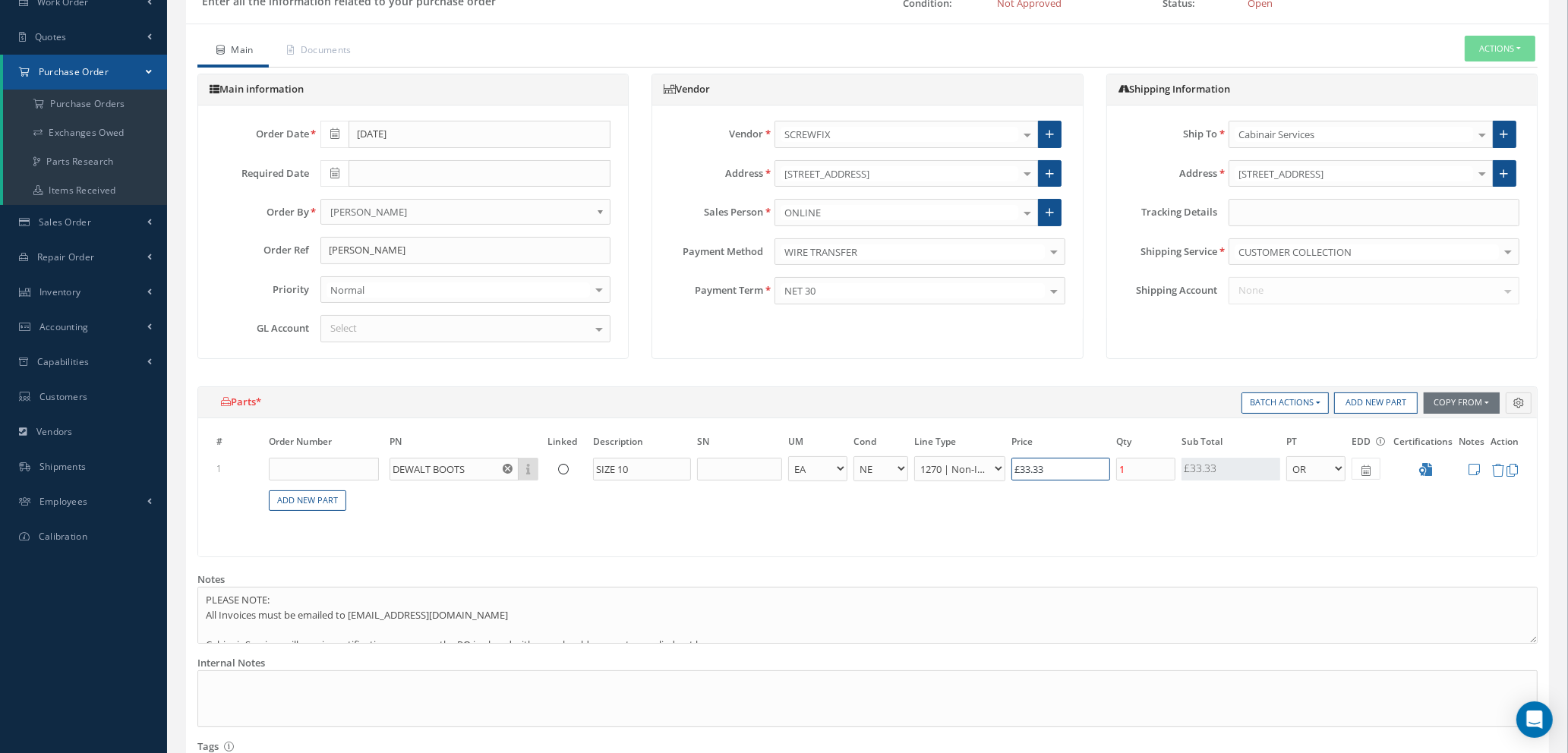
type input "£33.3"
type input "£6.66"
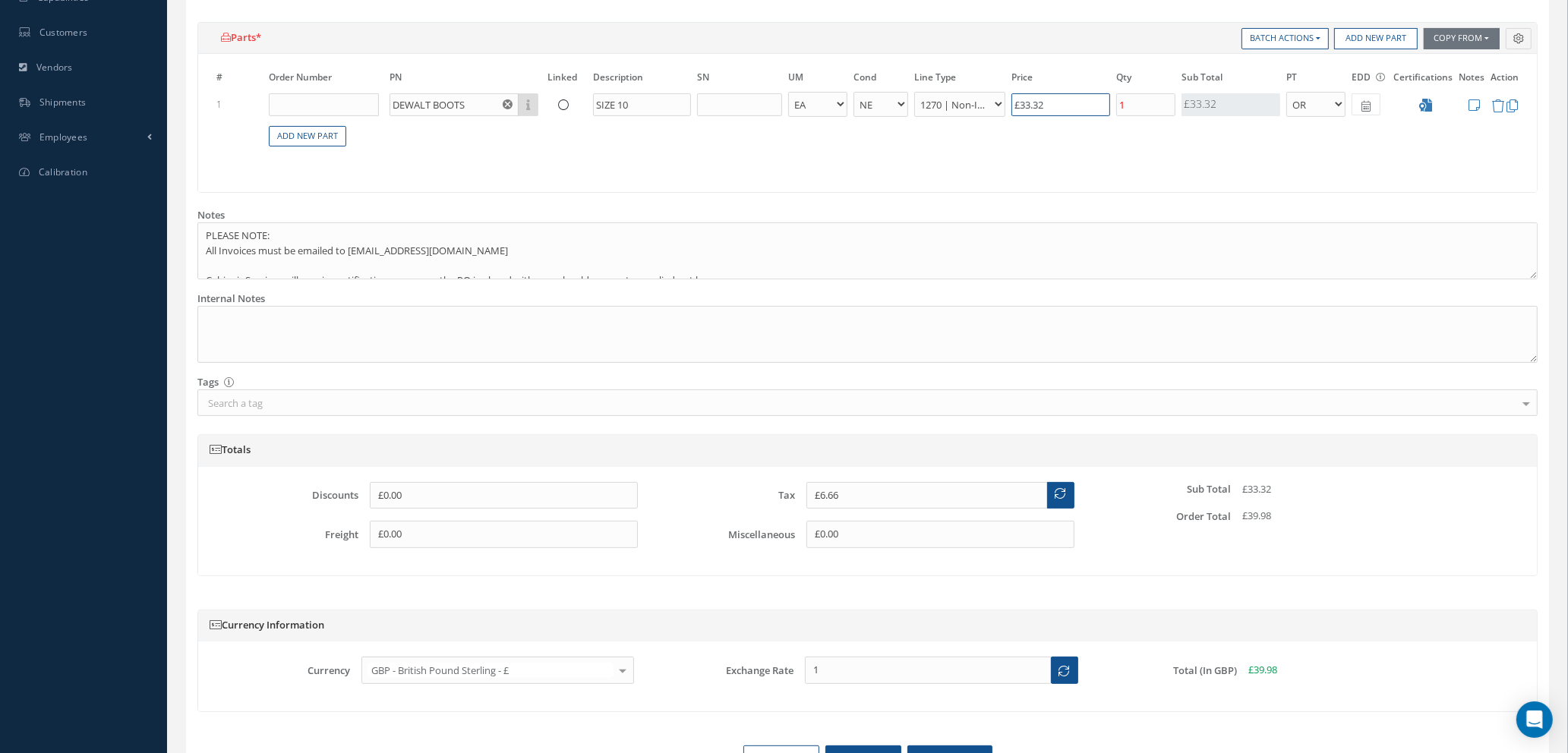
scroll to position [359, 0]
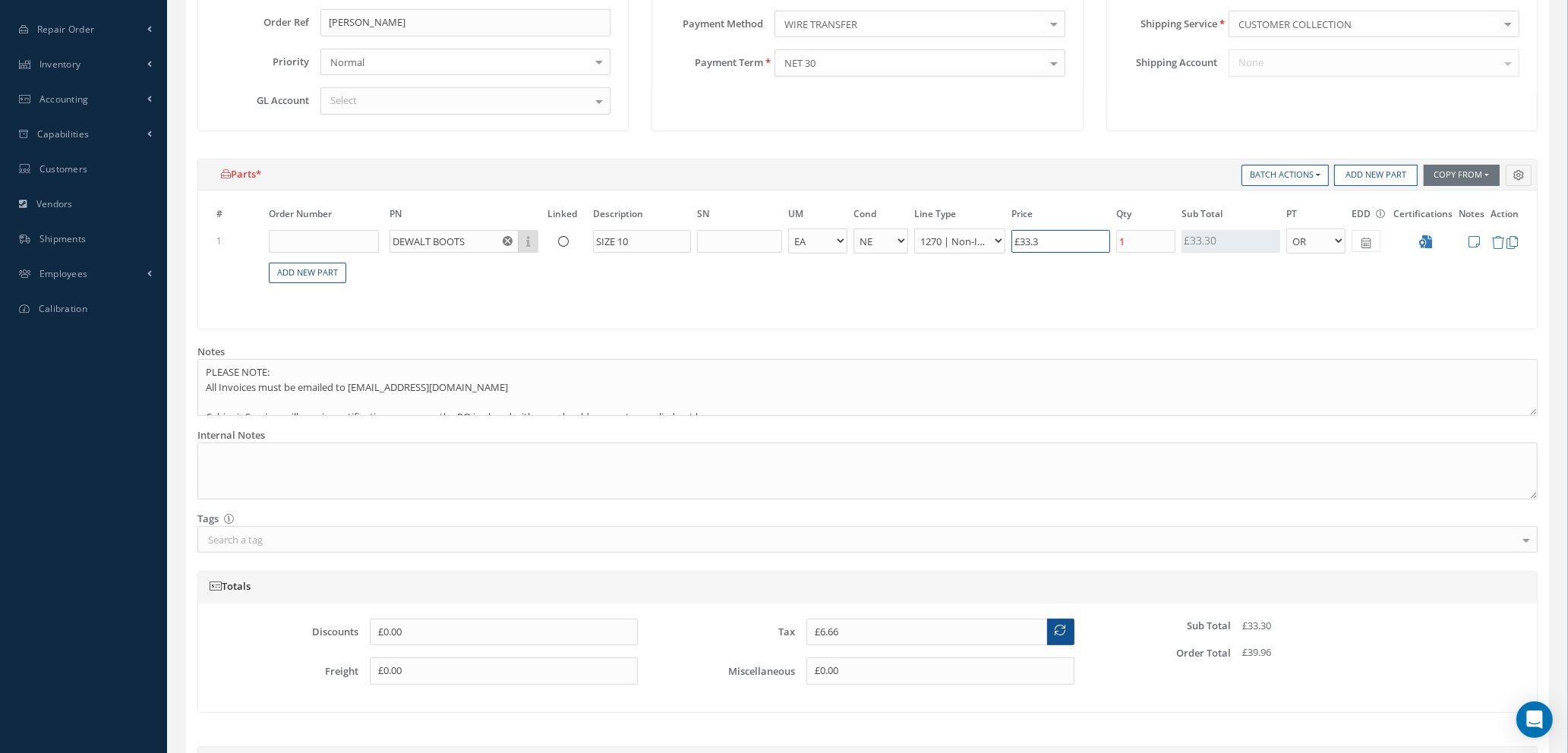
type input "£33.33"
type input "£6.67"
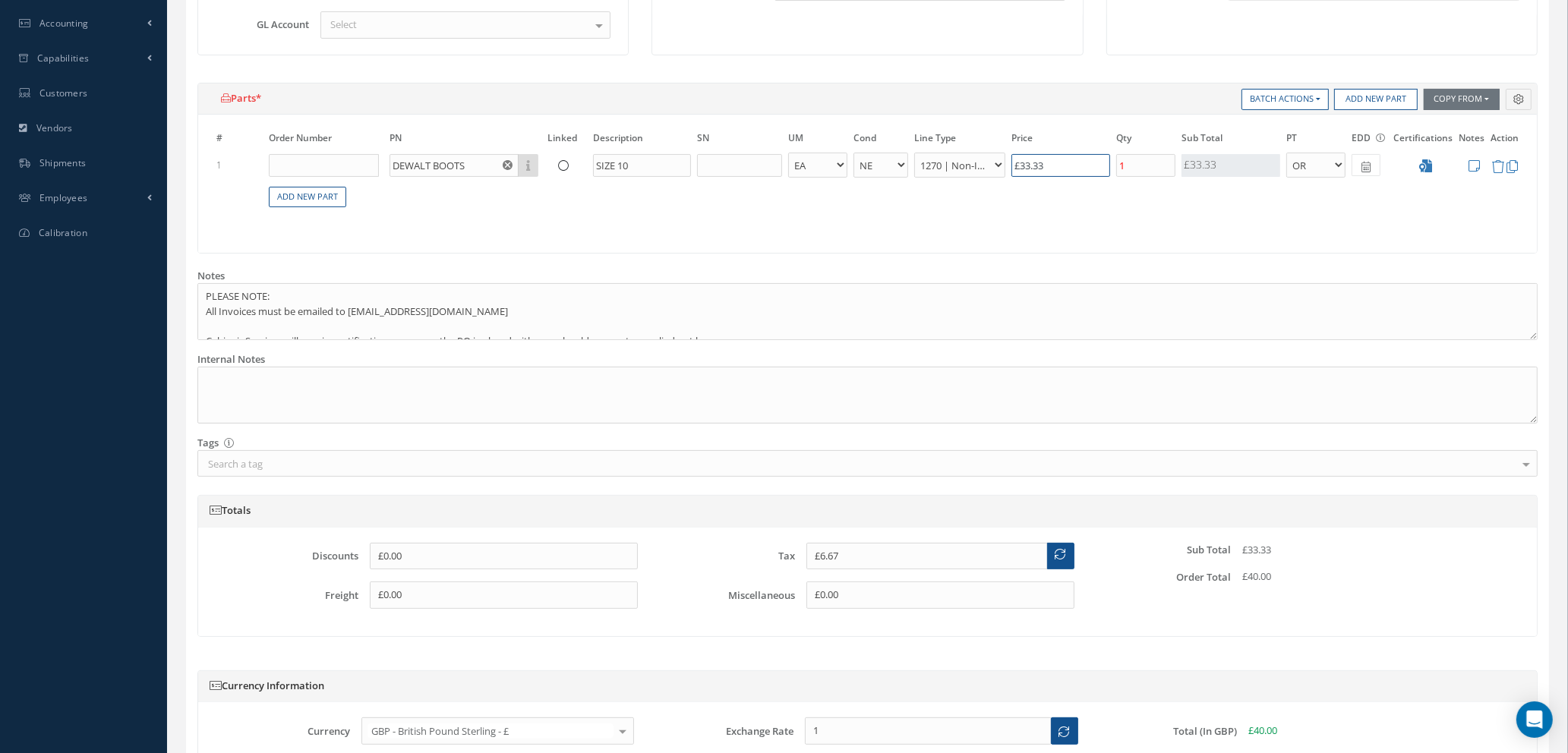
scroll to position [473, 0]
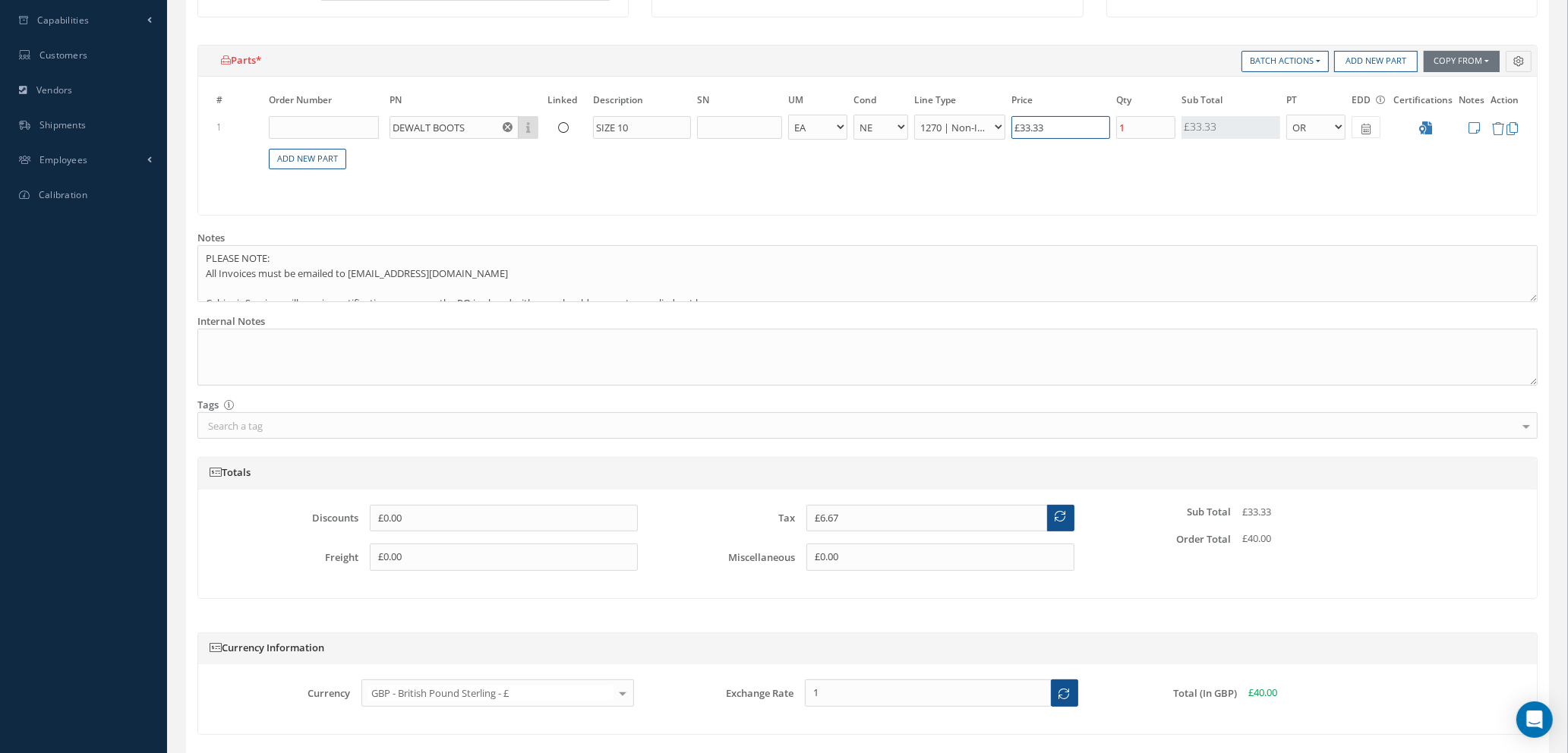
type input "£33.33"
click at [847, 516] on input "£6.67" at bounding box center [927, 518] width 242 height 27
type input "£6.66"
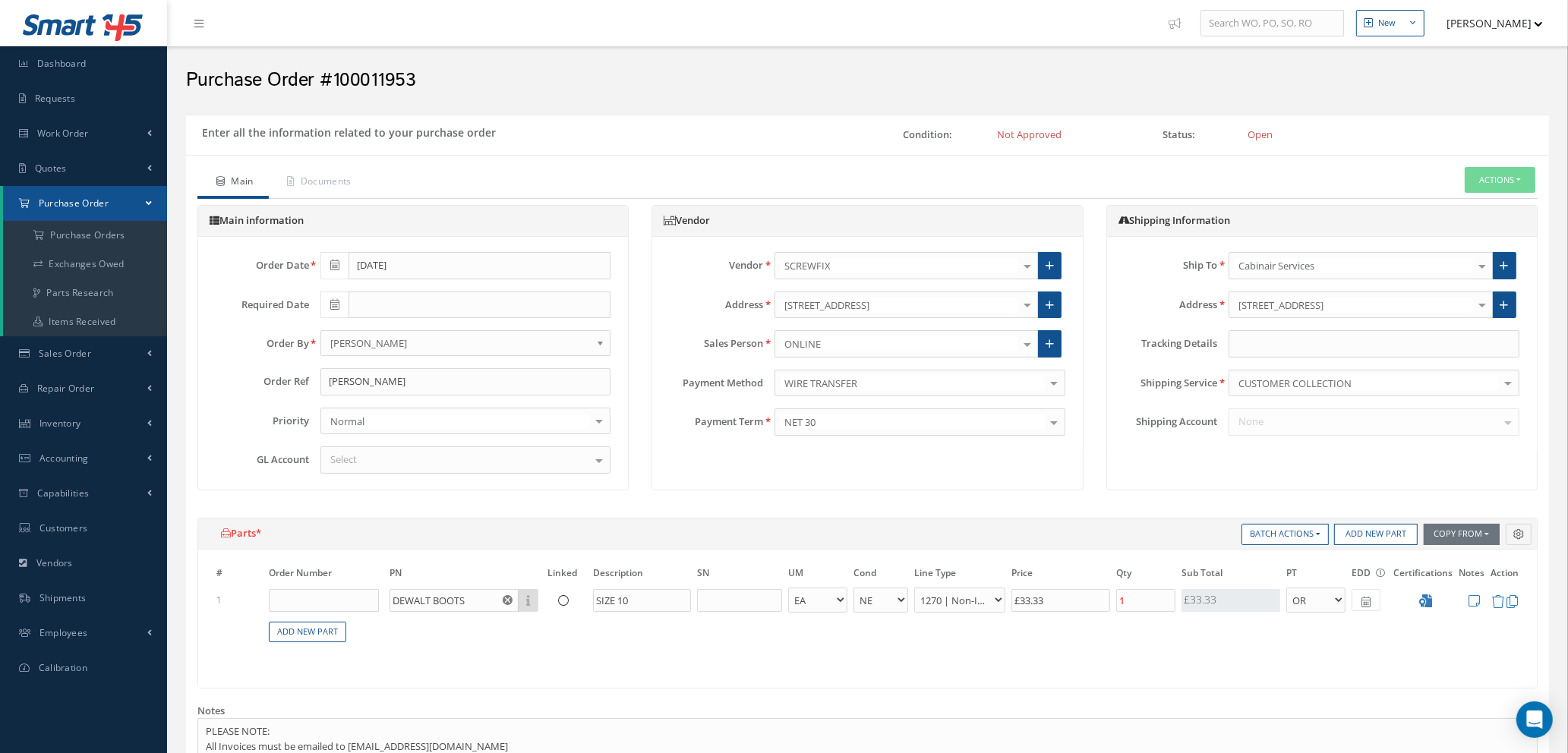
click at [372, 455] on div "Select" at bounding box center [465, 460] width 291 height 27
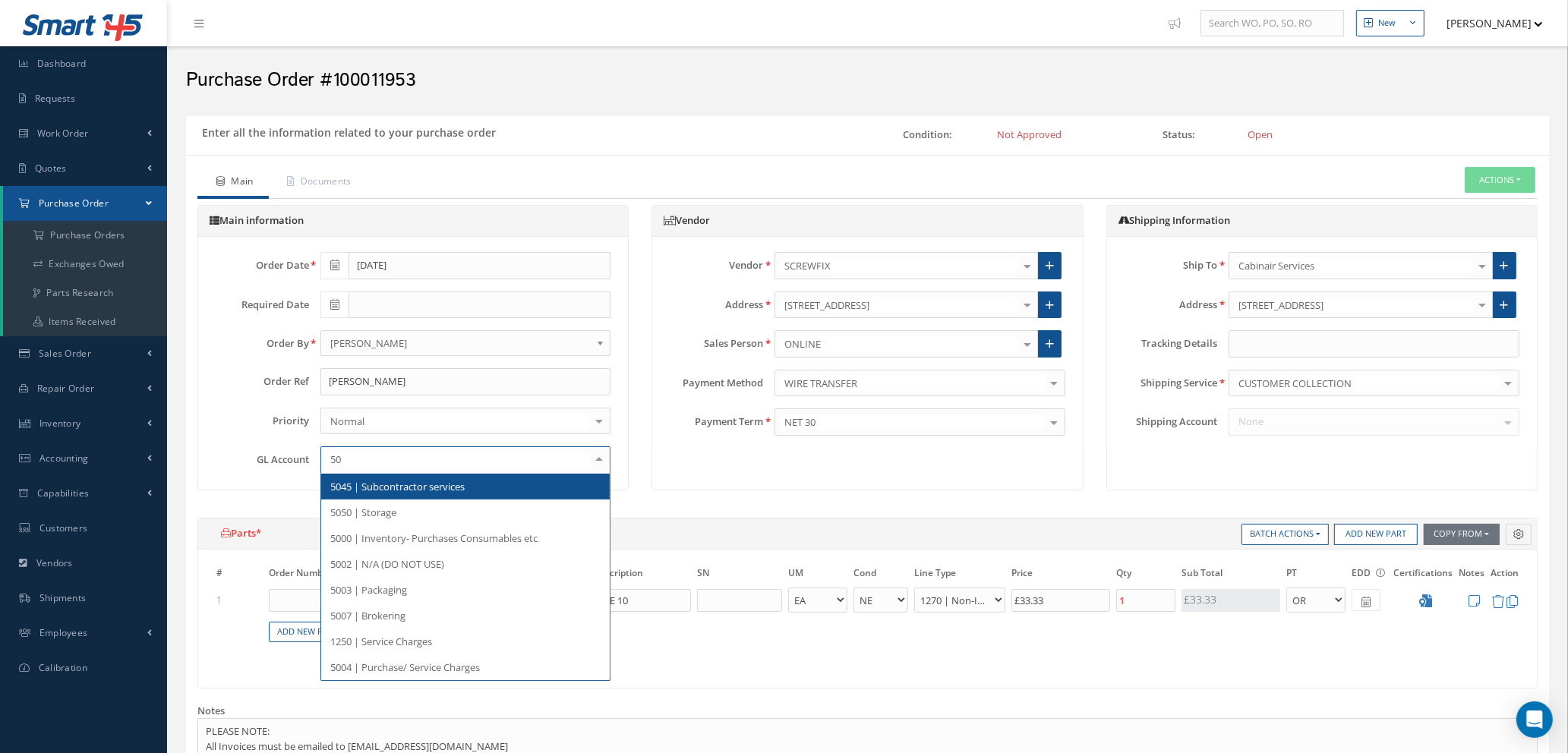
type input "500"
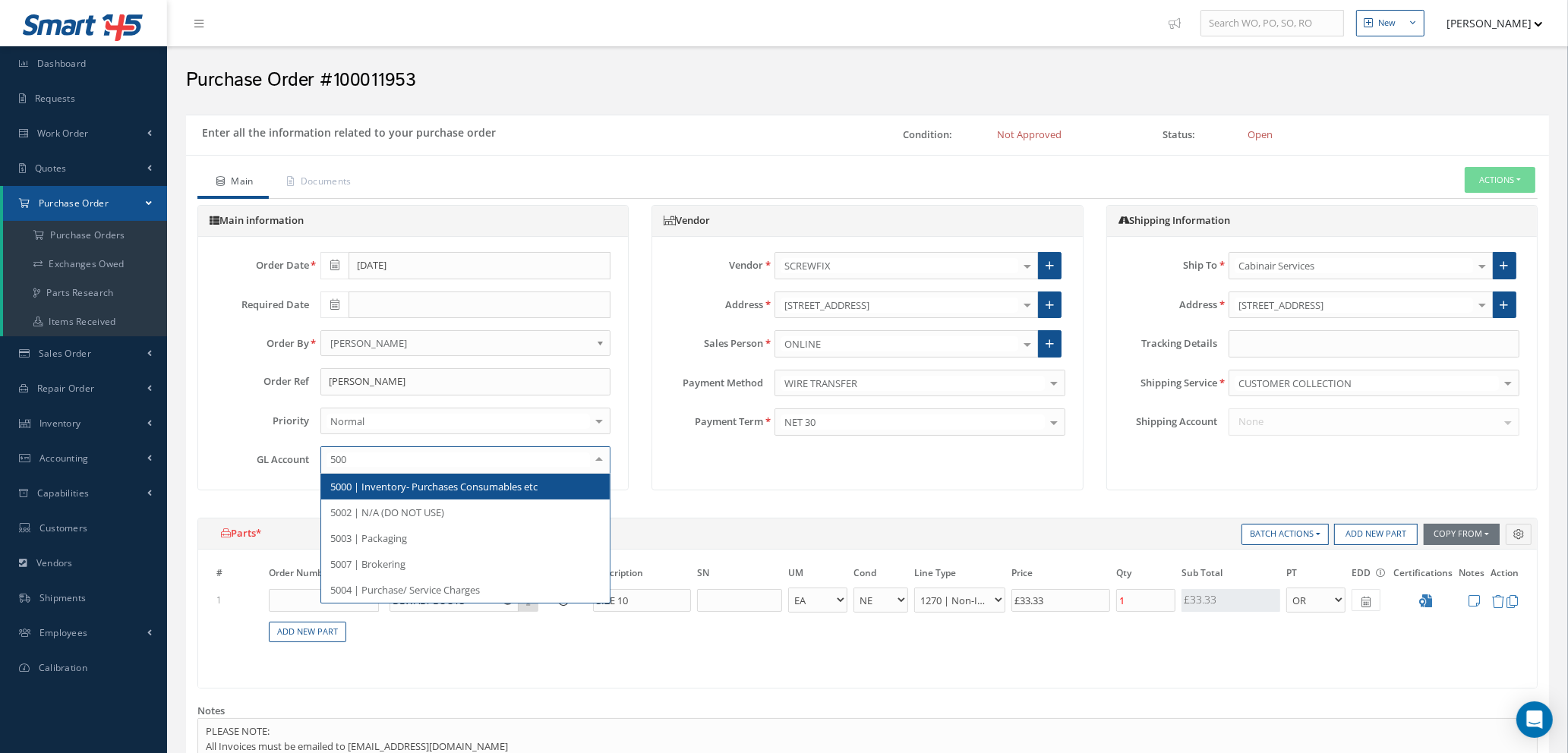
click at [377, 484] on span "5000 | Inventory- Purchases Consumables etc" at bounding box center [434, 486] width 208 height 13
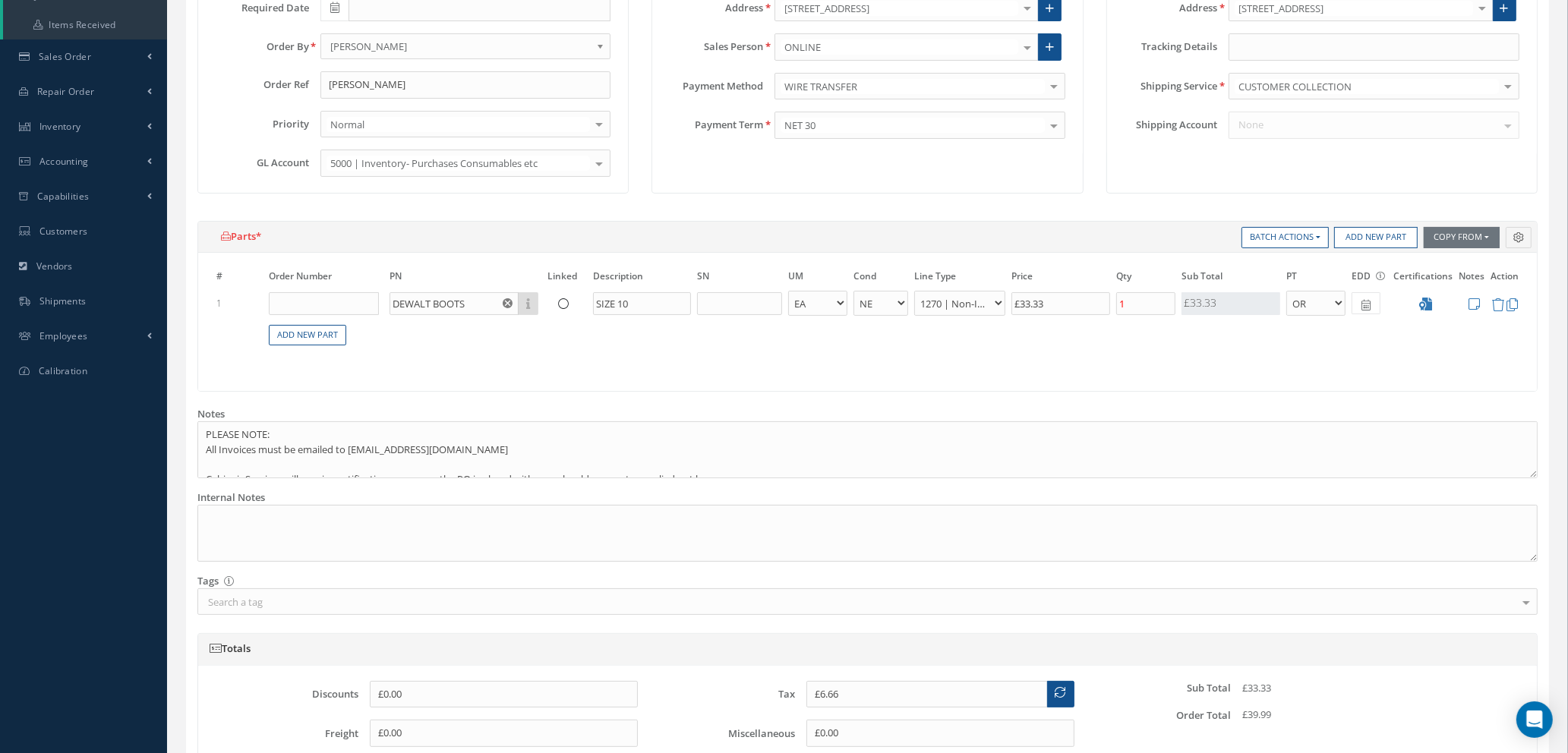
scroll to position [342, 0]
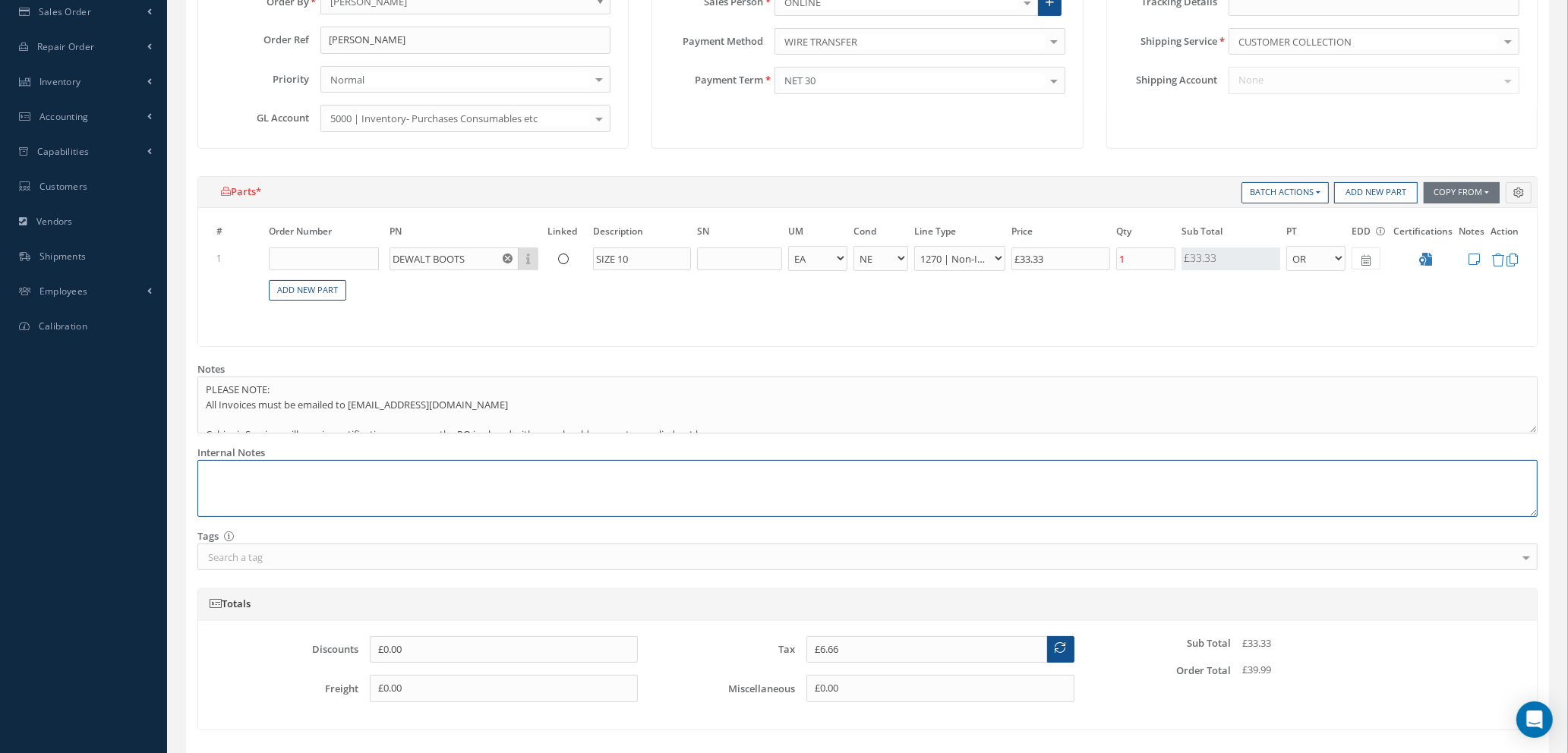
drag, startPoint x: 259, startPoint y: 472, endPoint x: 285, endPoint y: 479, distance: 26.9
click at [259, 472] on textarea at bounding box center [867, 488] width 1340 height 57
click at [251, 461] on textarea "REF:" at bounding box center [867, 488] width 1340 height 57
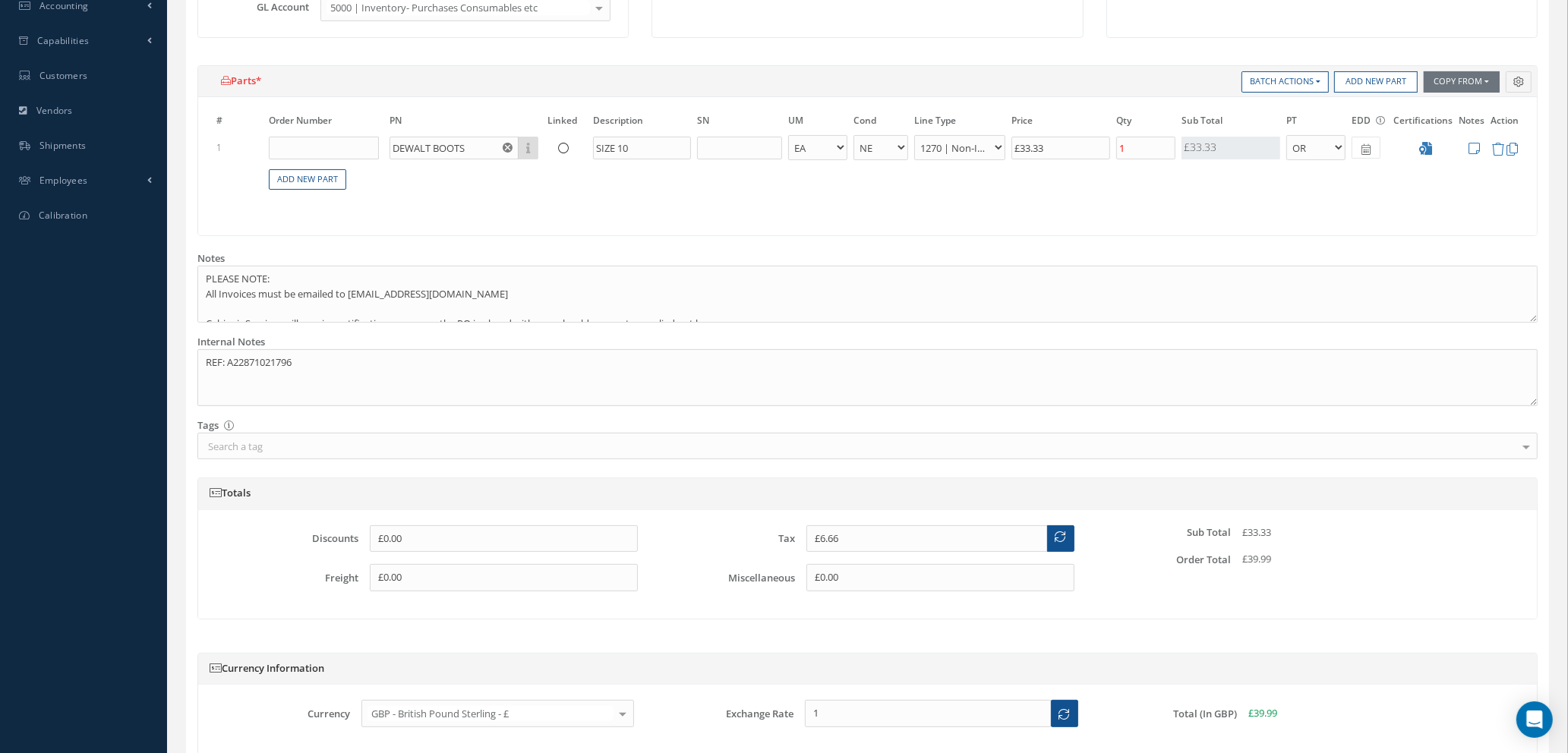
scroll to position [587, 0]
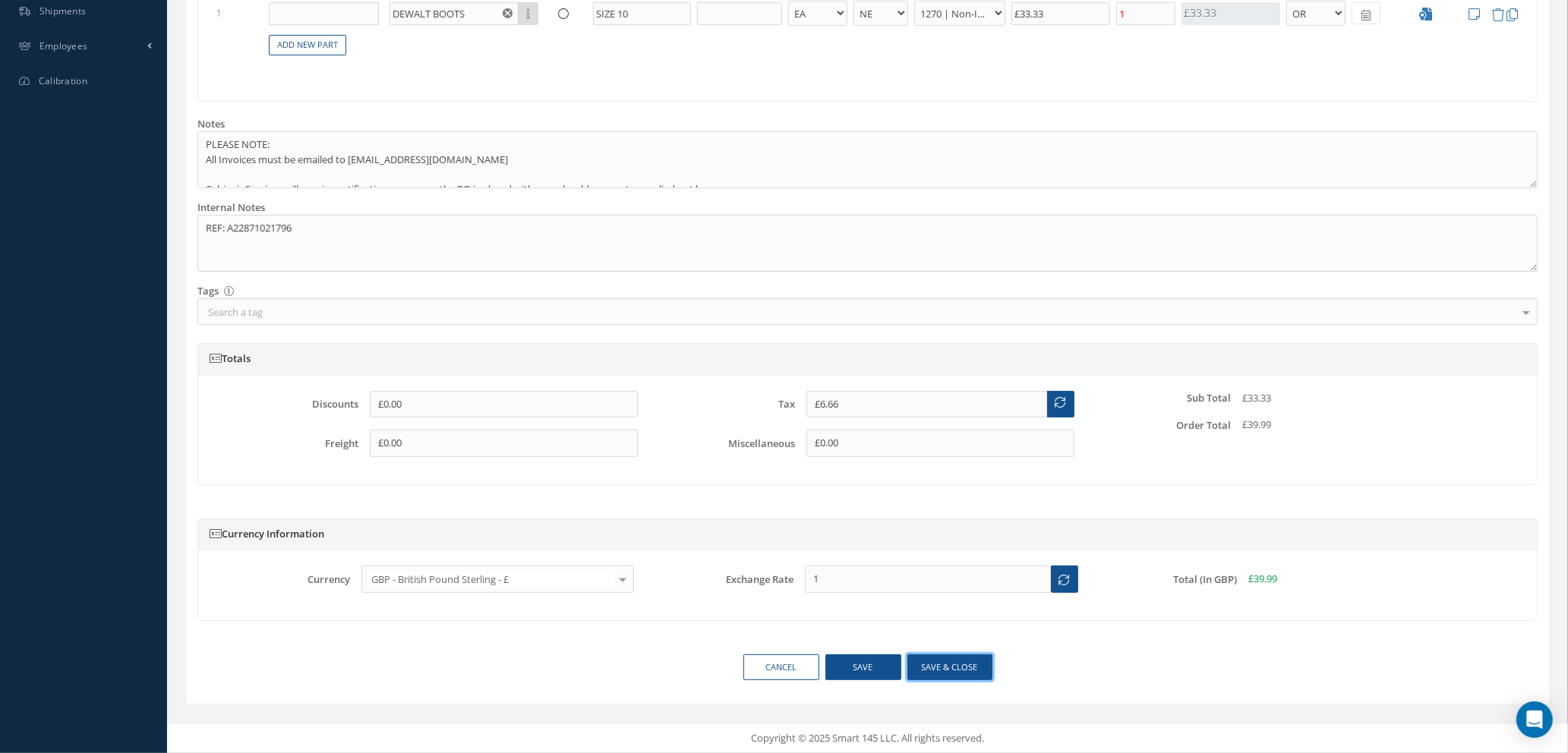
click at [930, 667] on button "Save & close" at bounding box center [950, 668] width 85 height 27
type textarea "REF: A22871021796 -- Natasha Lewis 09/02/2025 06:16AM"
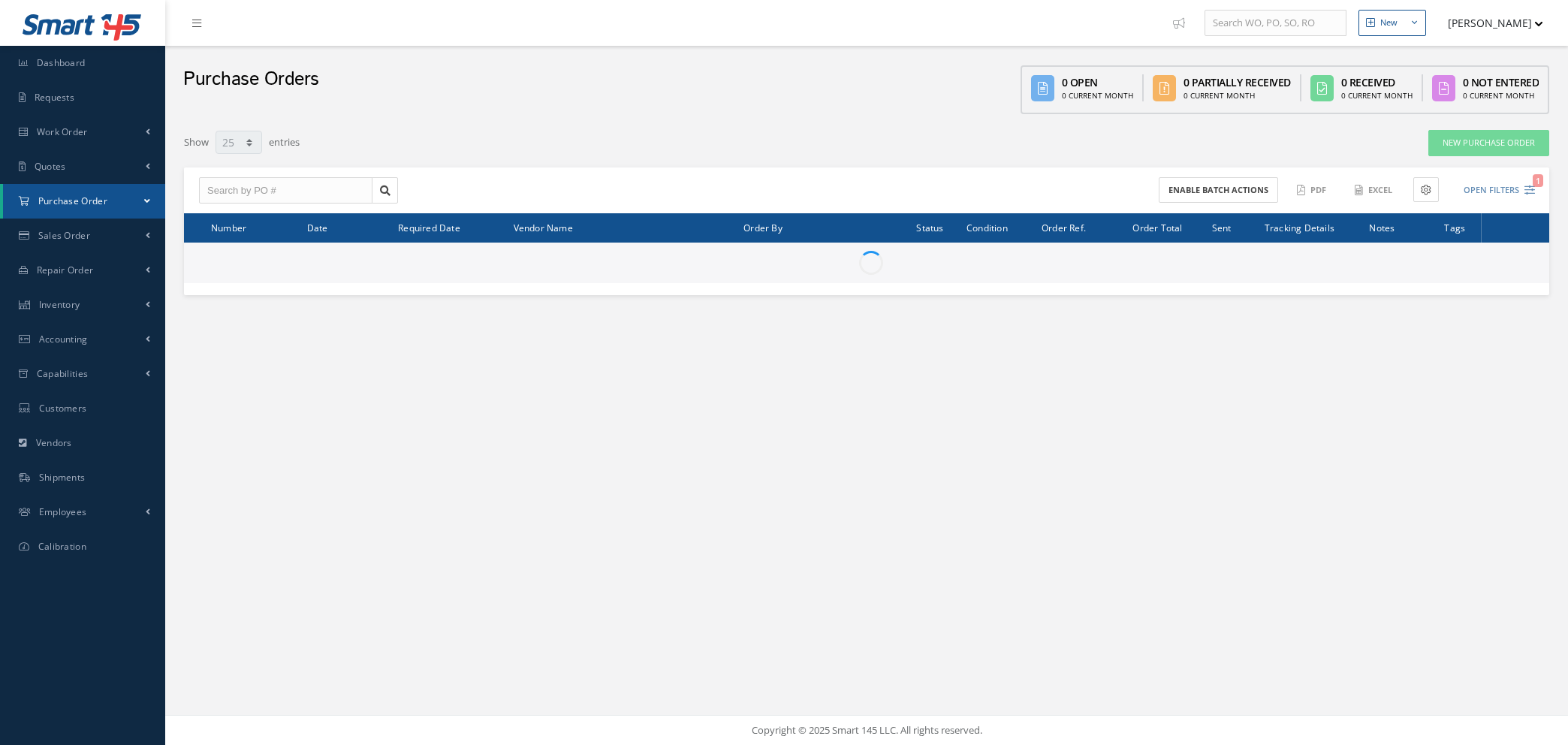
select select "25"
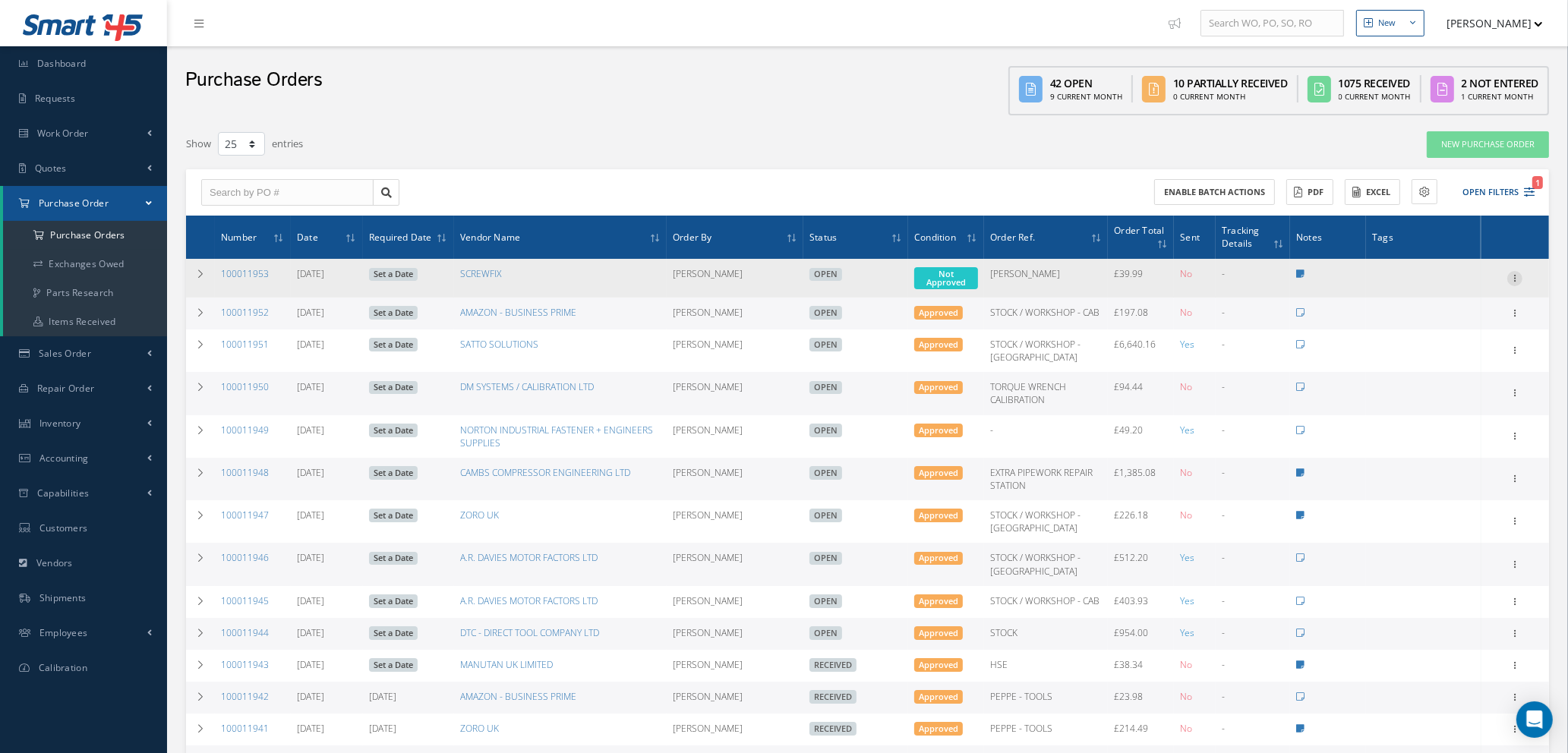
click at [1520, 273] on icon at bounding box center [1514, 277] width 15 height 12
click at [1455, 285] on link "Enter/Update" at bounding box center [1444, 289] width 120 height 20
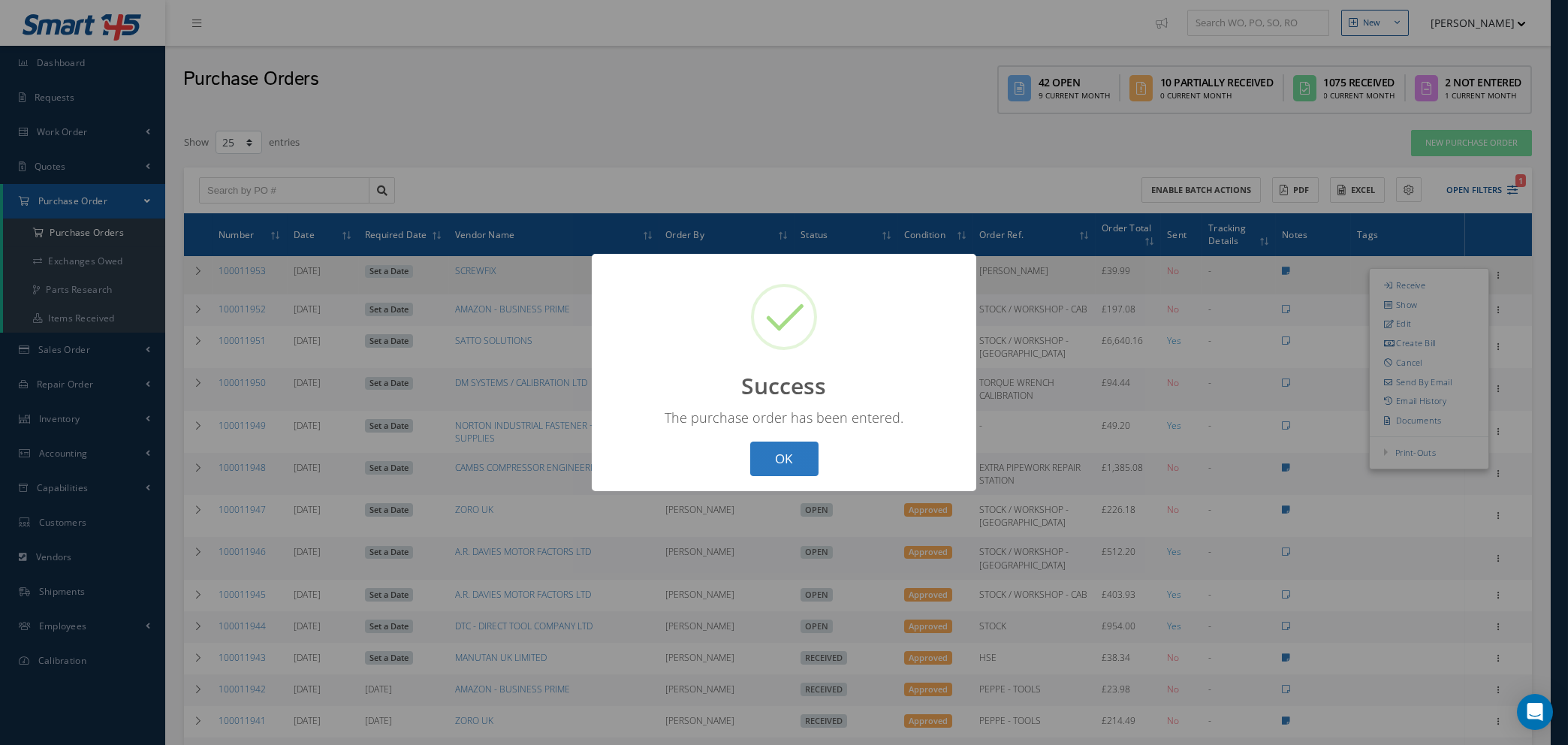
click at [786, 460] on button "OK" at bounding box center [784, 459] width 68 height 35
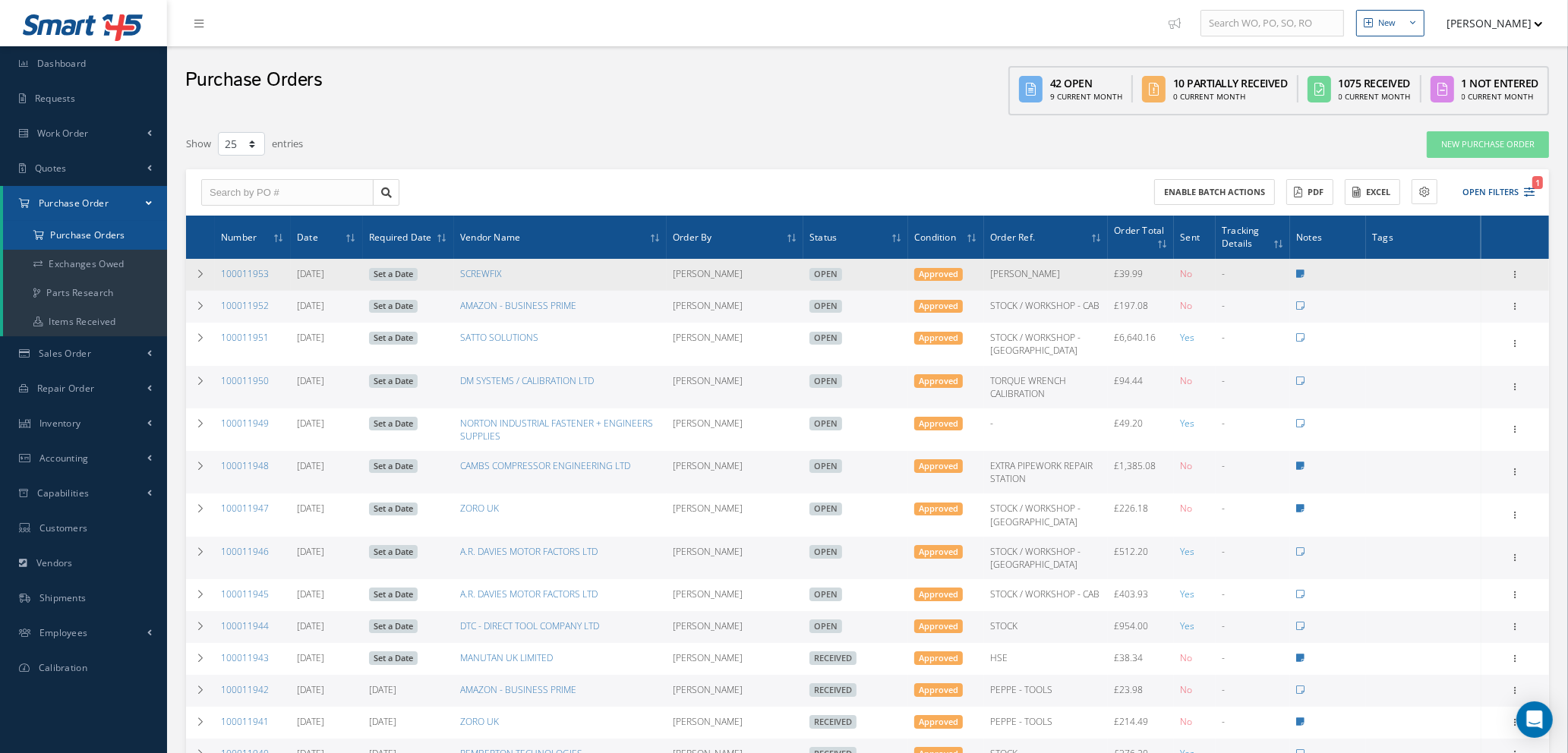
click at [59, 235] on a=1&status_id=2&status_id=3&status_id=5&collapsedFilters"] "Purchase Orders" at bounding box center [85, 235] width 164 height 29
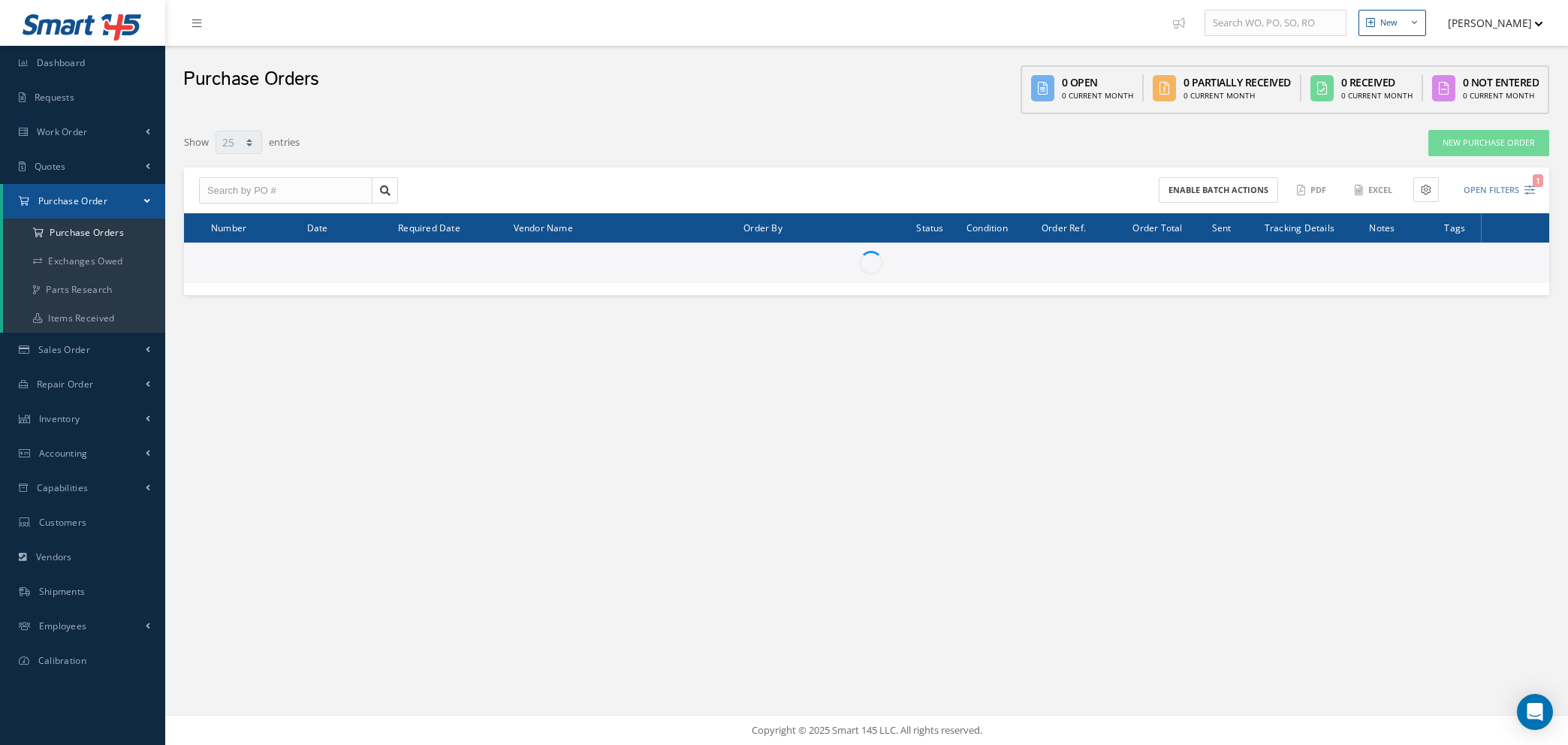
select select "25"
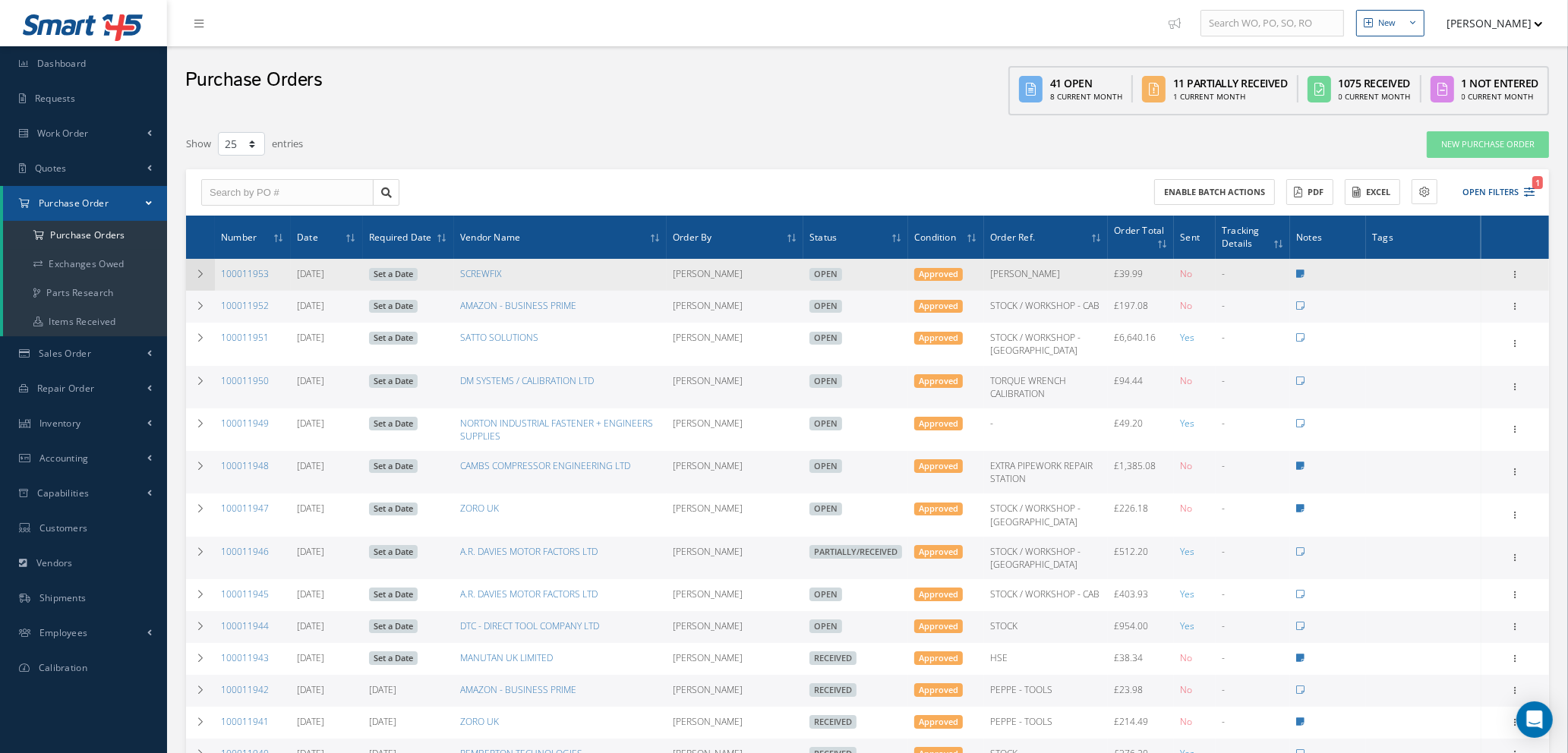
click at [195, 273] on icon at bounding box center [200, 273] width 10 height 9
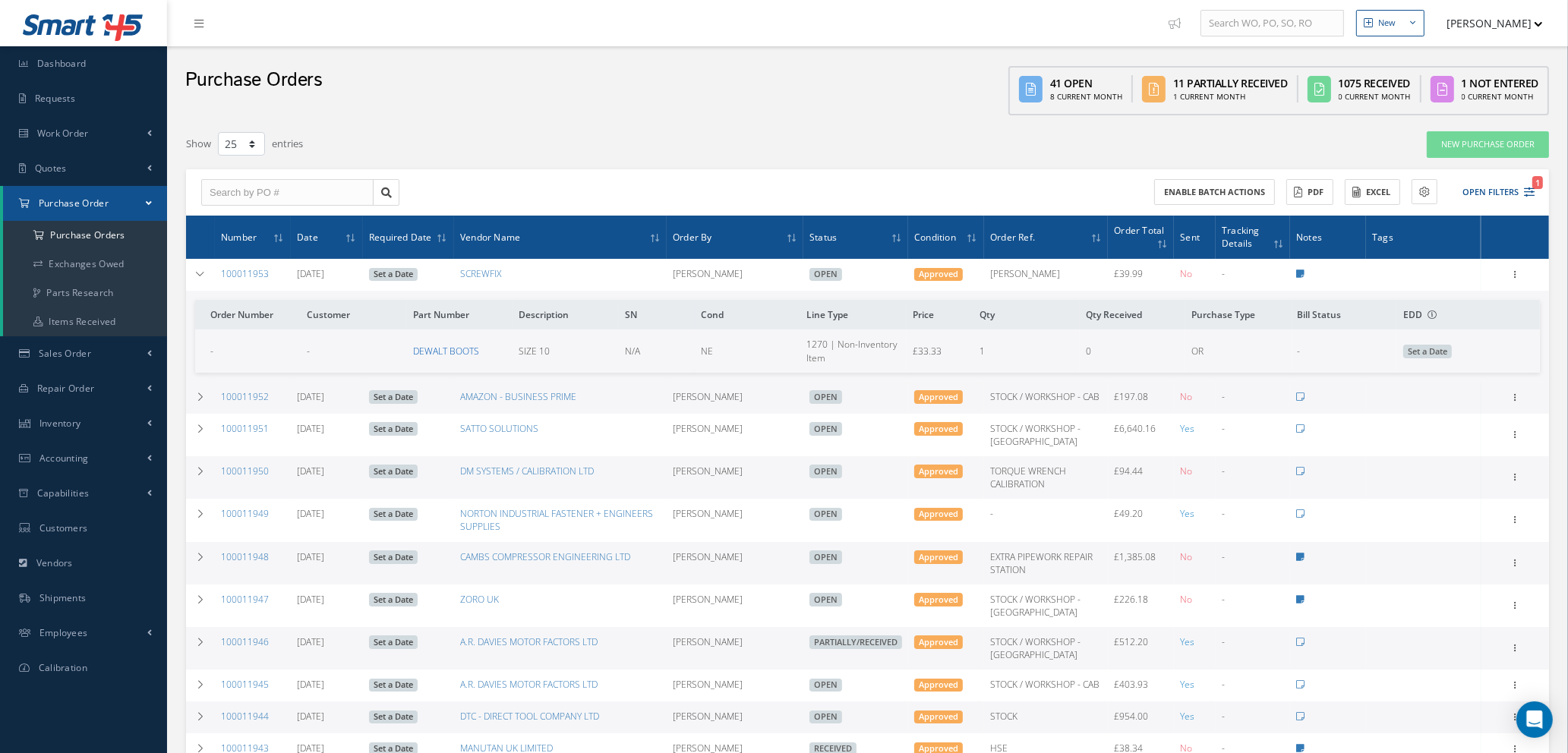
click at [445, 350] on link "DEWALT BOOTS" at bounding box center [446, 351] width 66 height 13
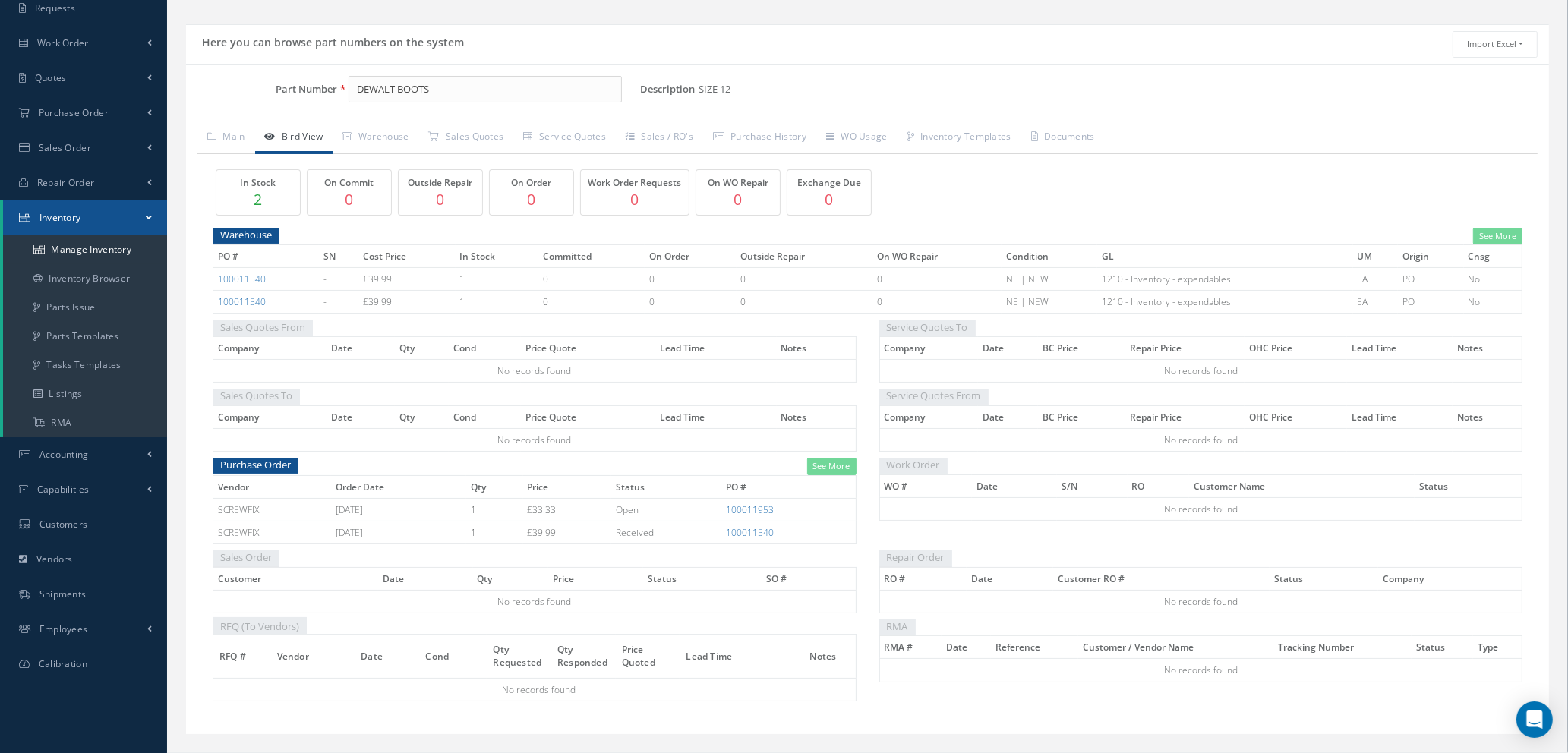
scroll to position [120, 0]
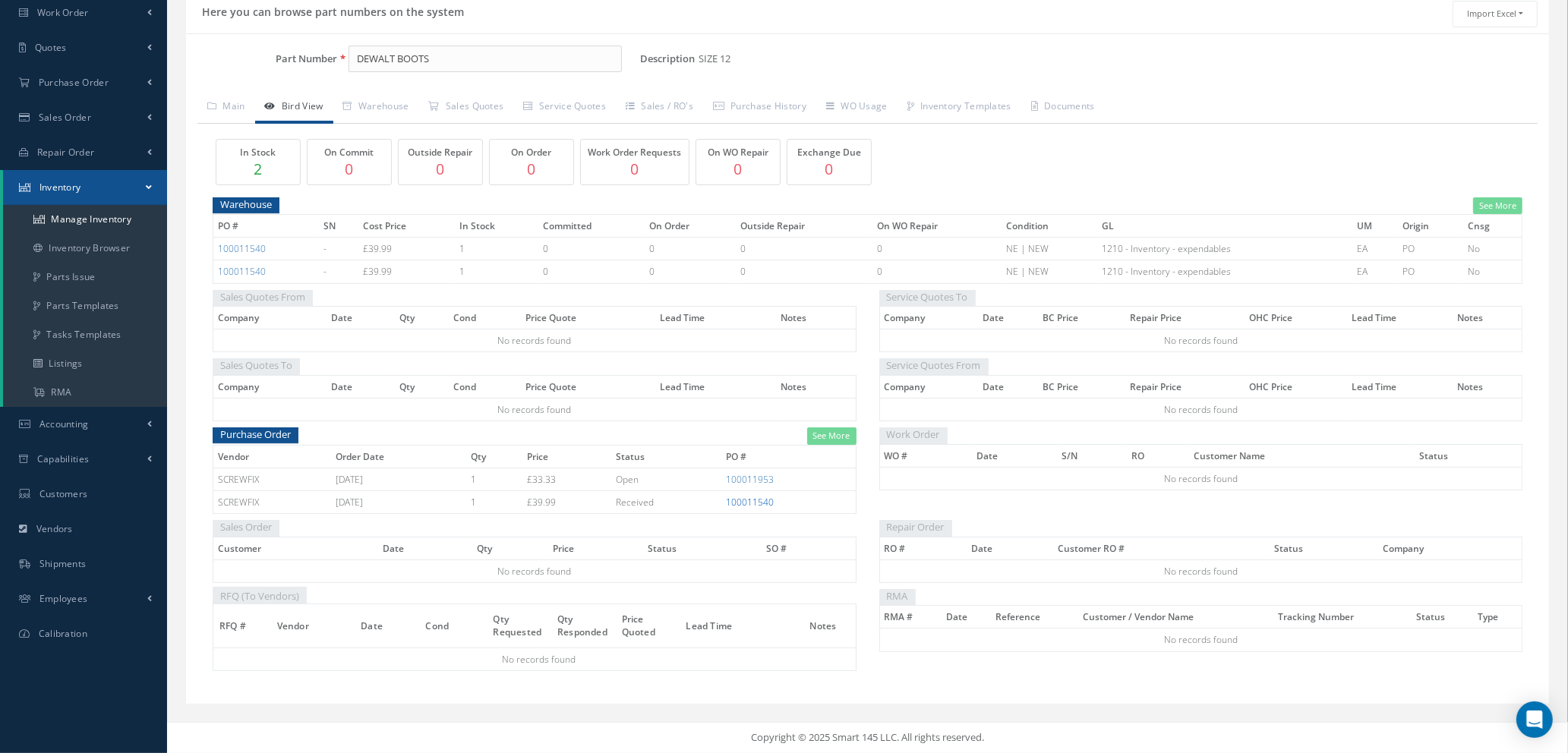
click at [753, 499] on link "100011540" at bounding box center [750, 503] width 48 height 13
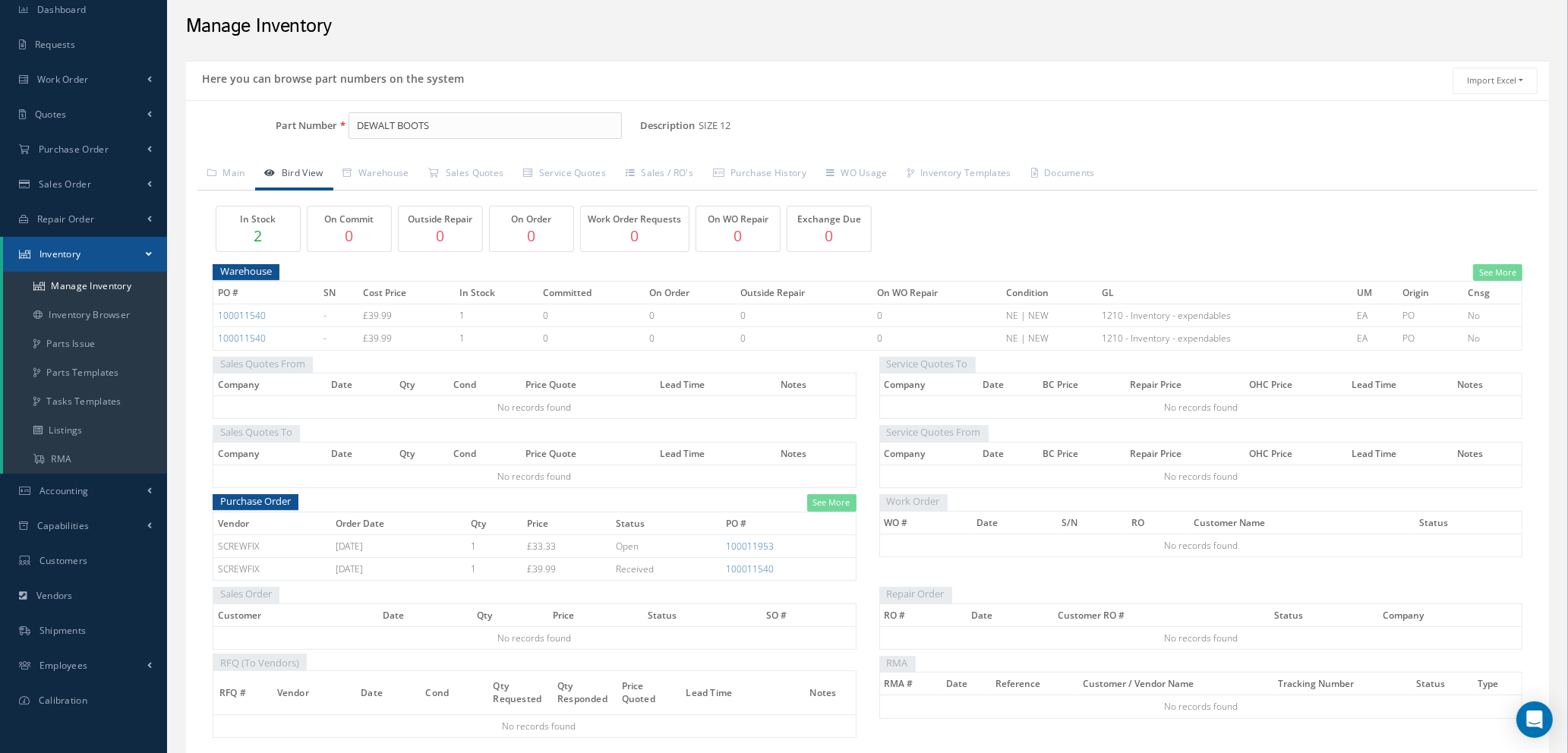
scroll to position [7, 0]
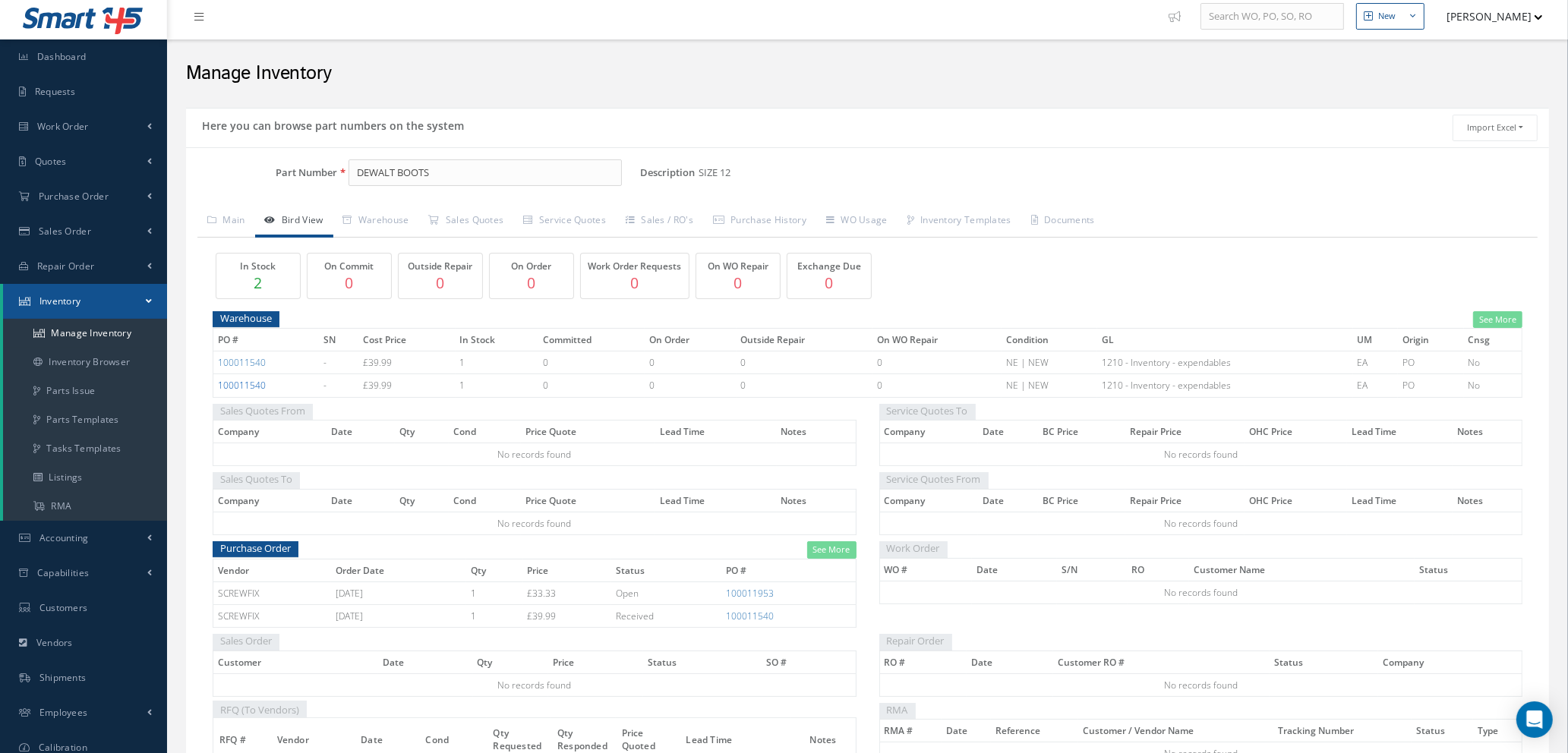
click at [235, 385] on link "100011540" at bounding box center [242, 385] width 48 height 13
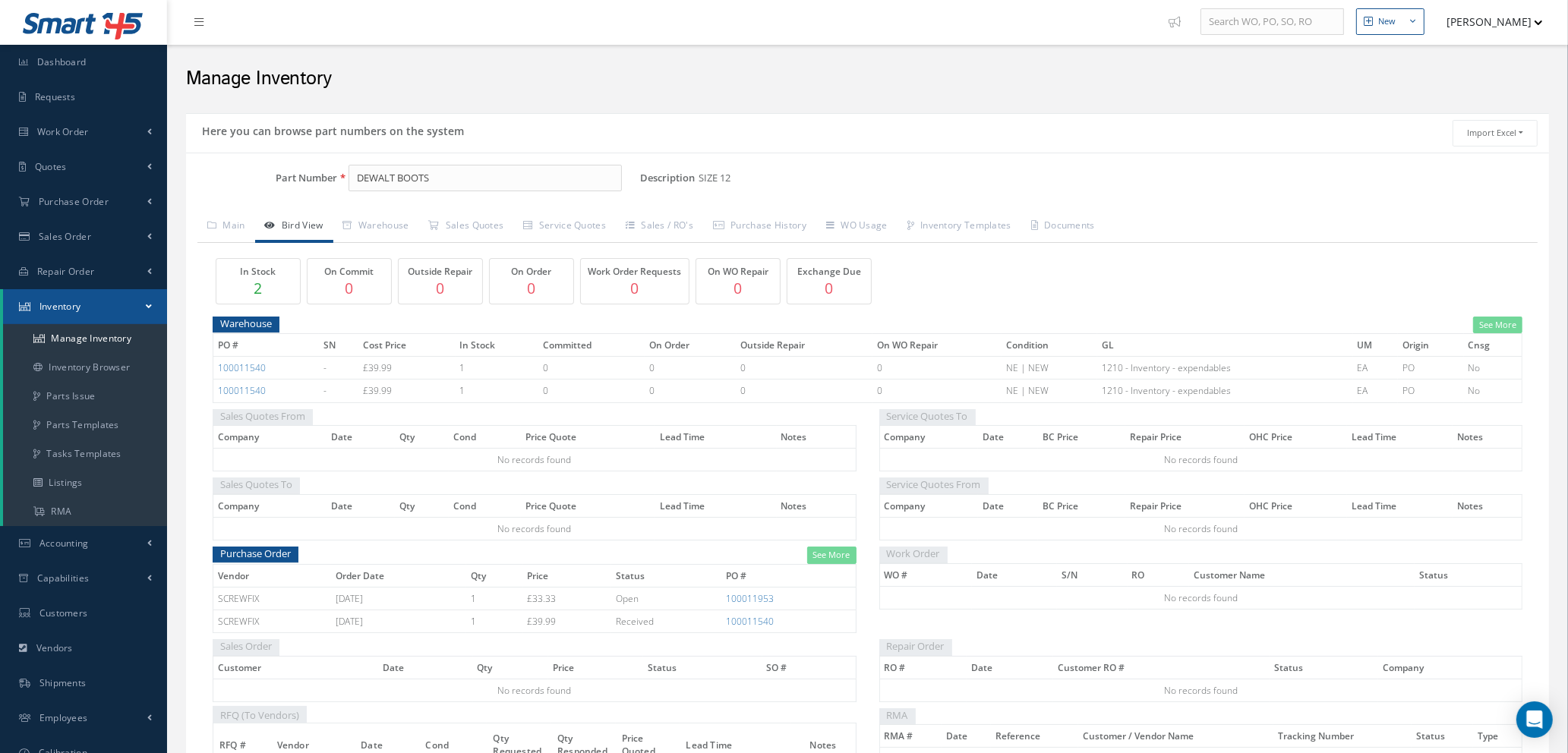
scroll to position [0, 0]
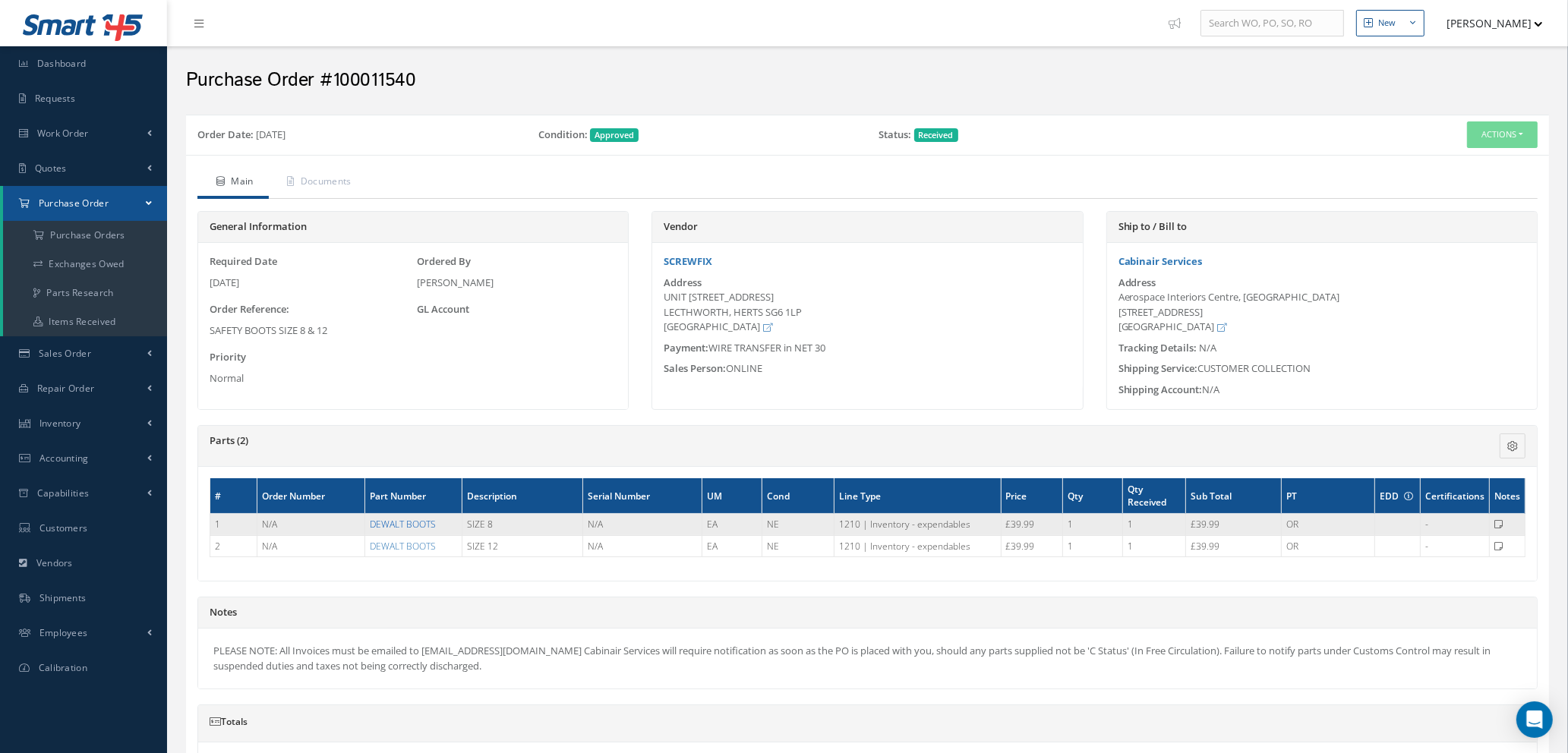
click at [415, 526] on link "DEWALT BOOTS" at bounding box center [402, 524] width 66 height 13
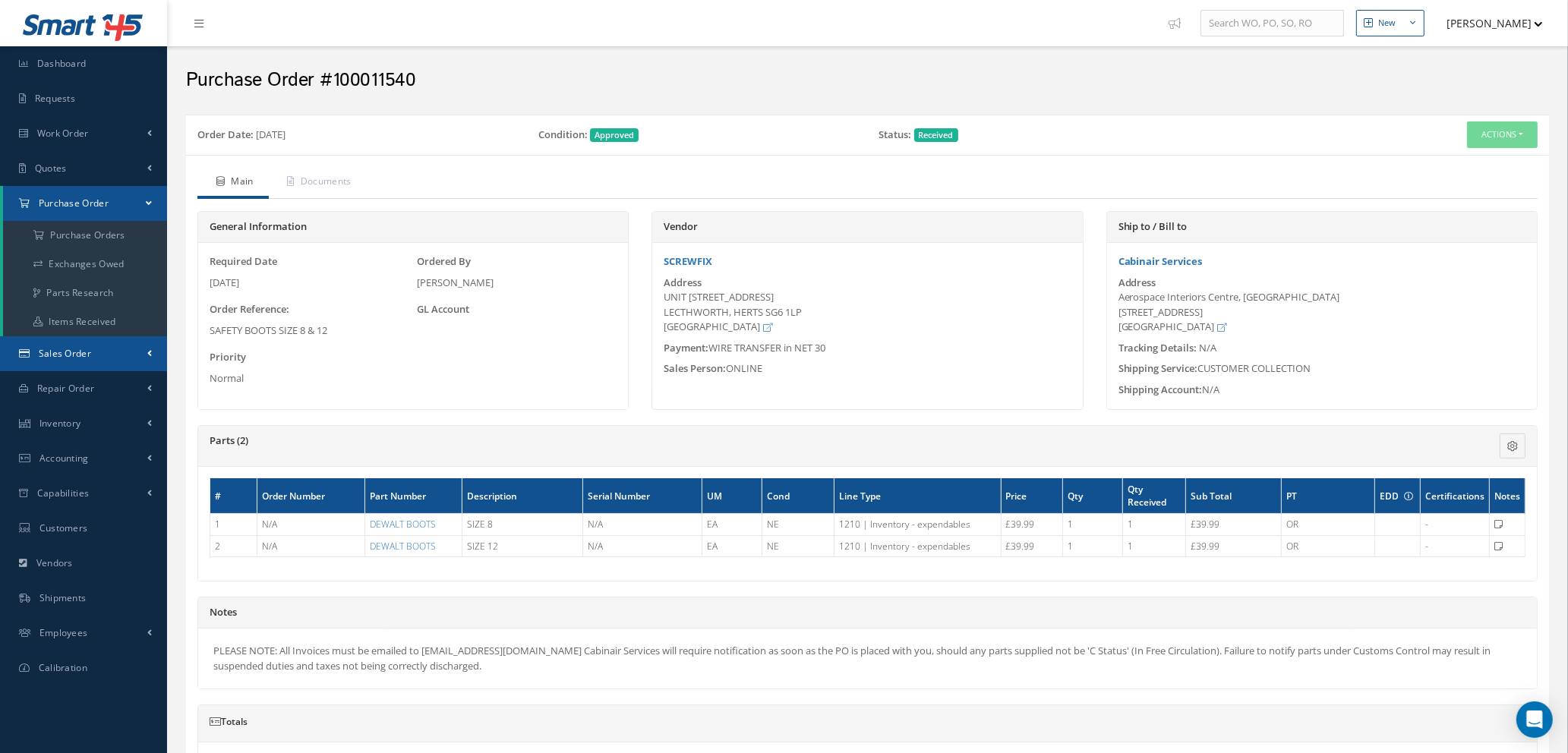
click at [88, 347] on span "Sales Order" at bounding box center [65, 354] width 52 height 13
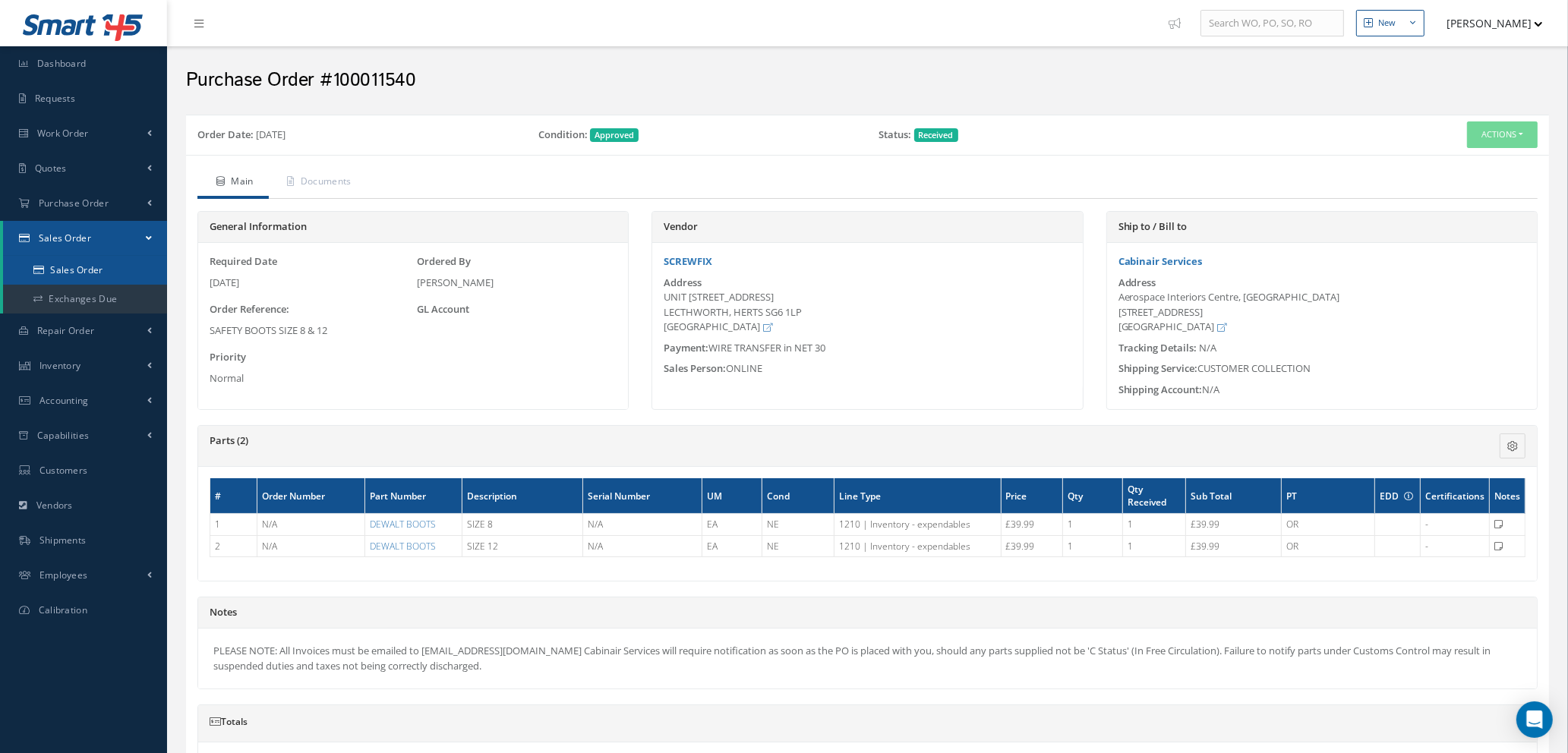
click at [87, 273] on link "Sales Order" at bounding box center [85, 270] width 164 height 29
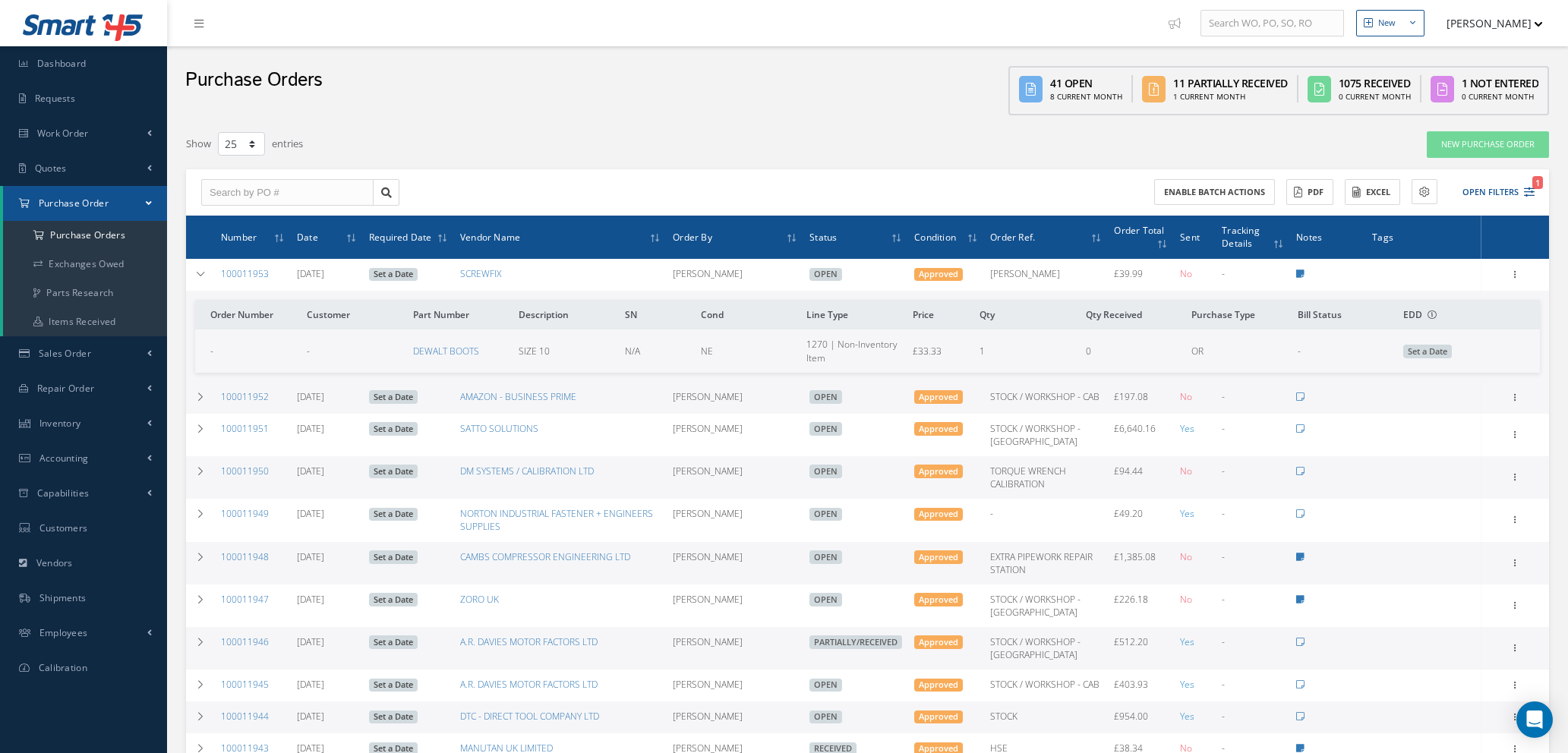
select select "25"
click at [468, 273] on link "SCREWFIX" at bounding box center [480, 273] width 41 height 13
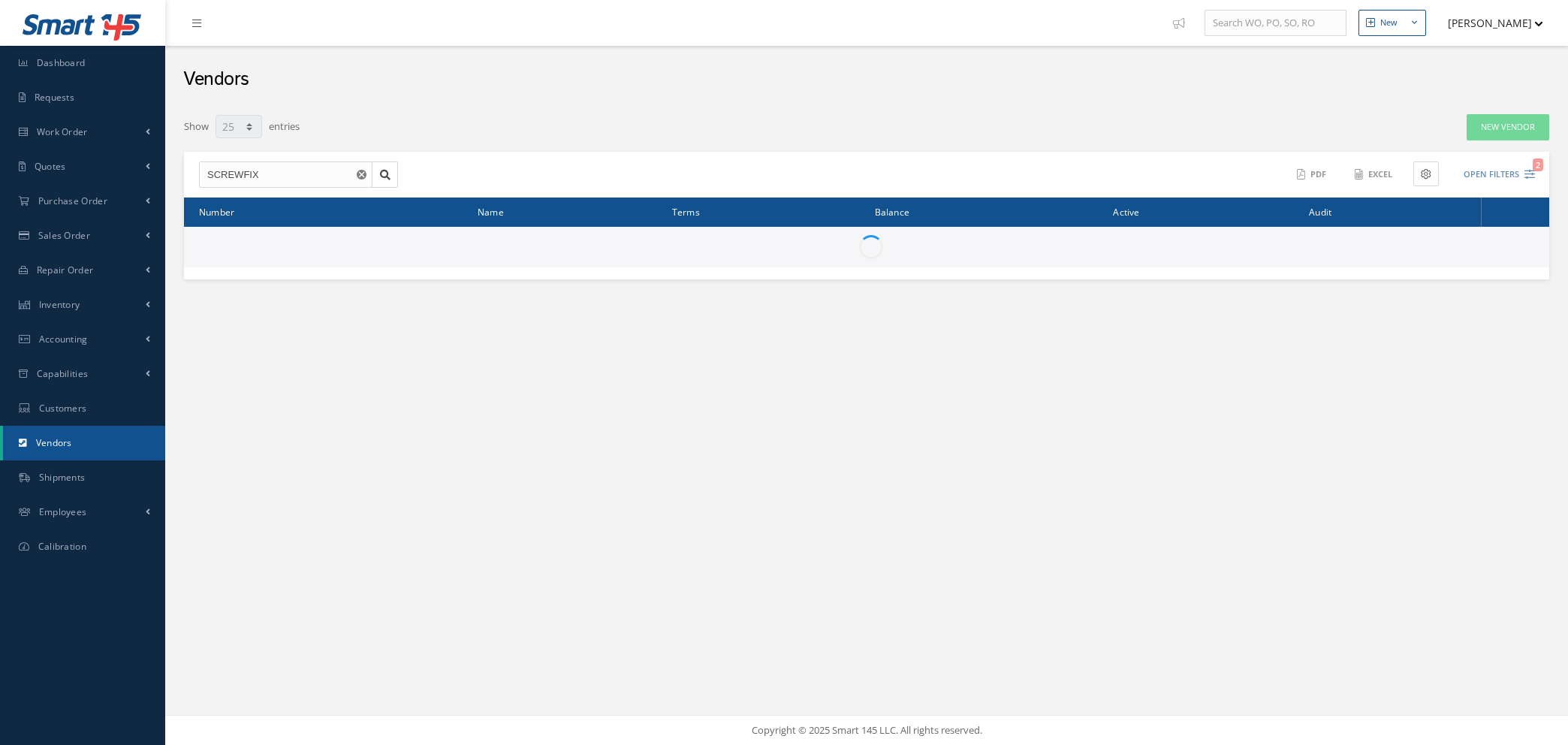
select select "25"
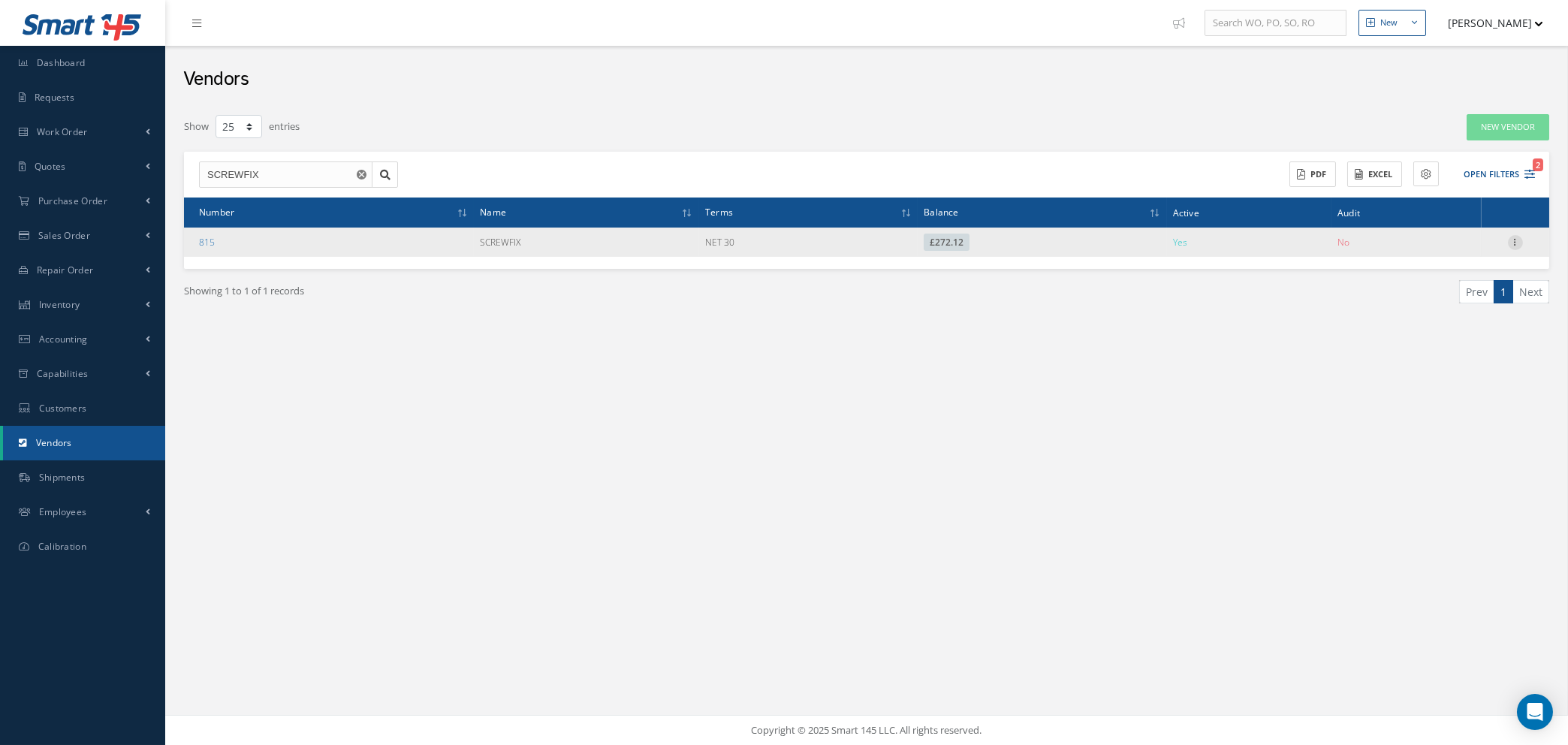
click at [1515, 241] on icon at bounding box center [1515, 241] width 15 height 12
click at [1462, 267] on link "Edit" at bounding box center [1446, 271] width 118 height 20
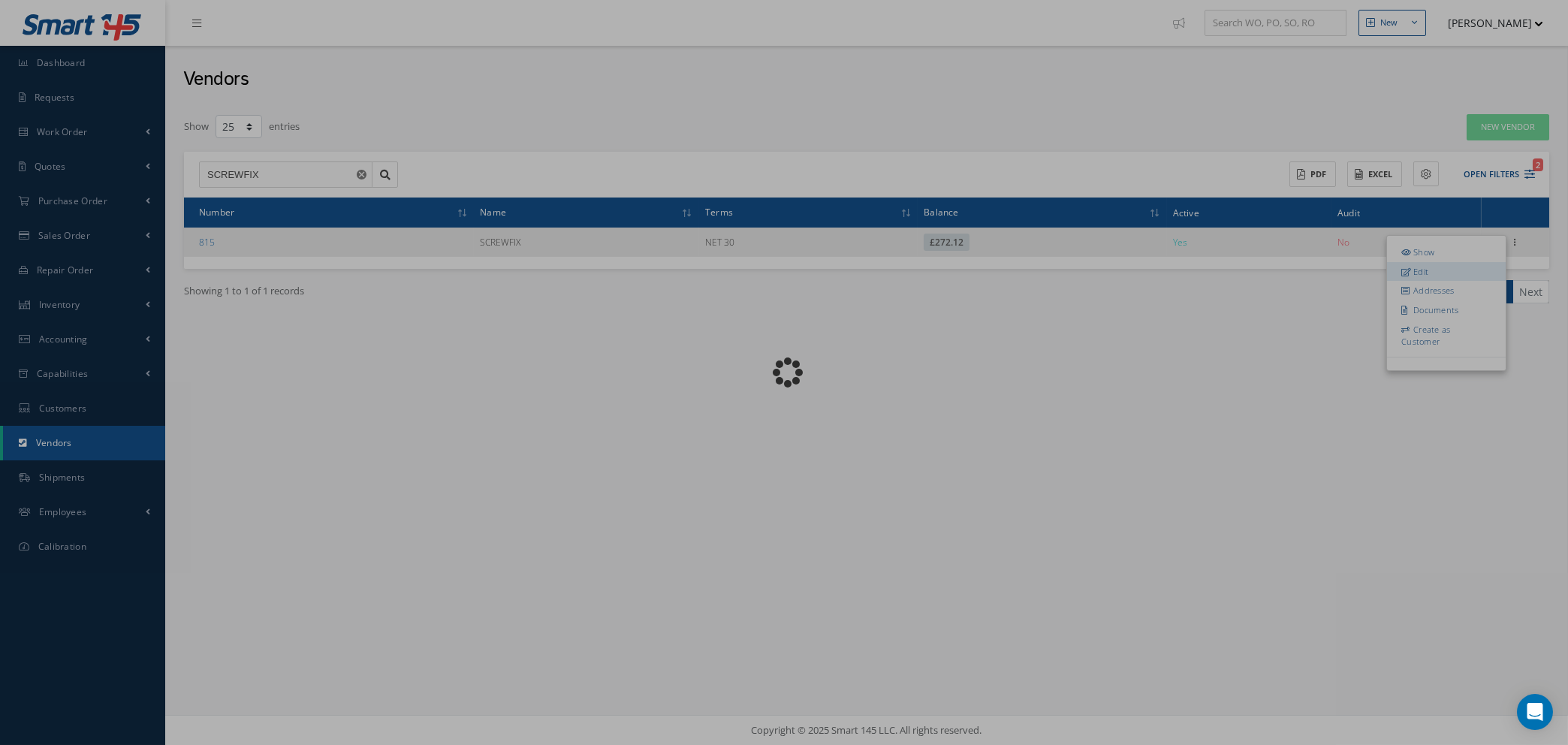
radio input "false"
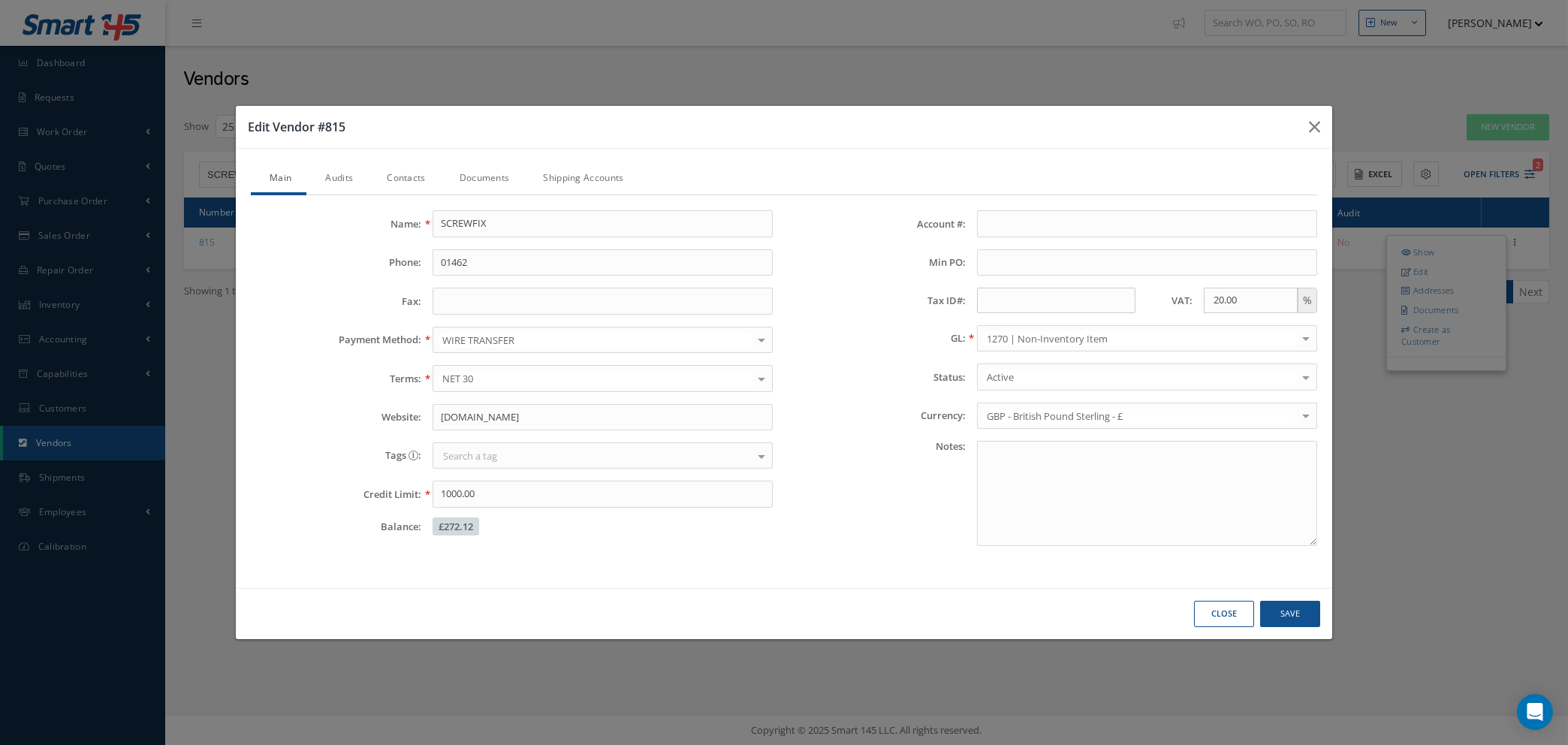
click at [331, 173] on link "Audits" at bounding box center [337, 180] width 62 height 31
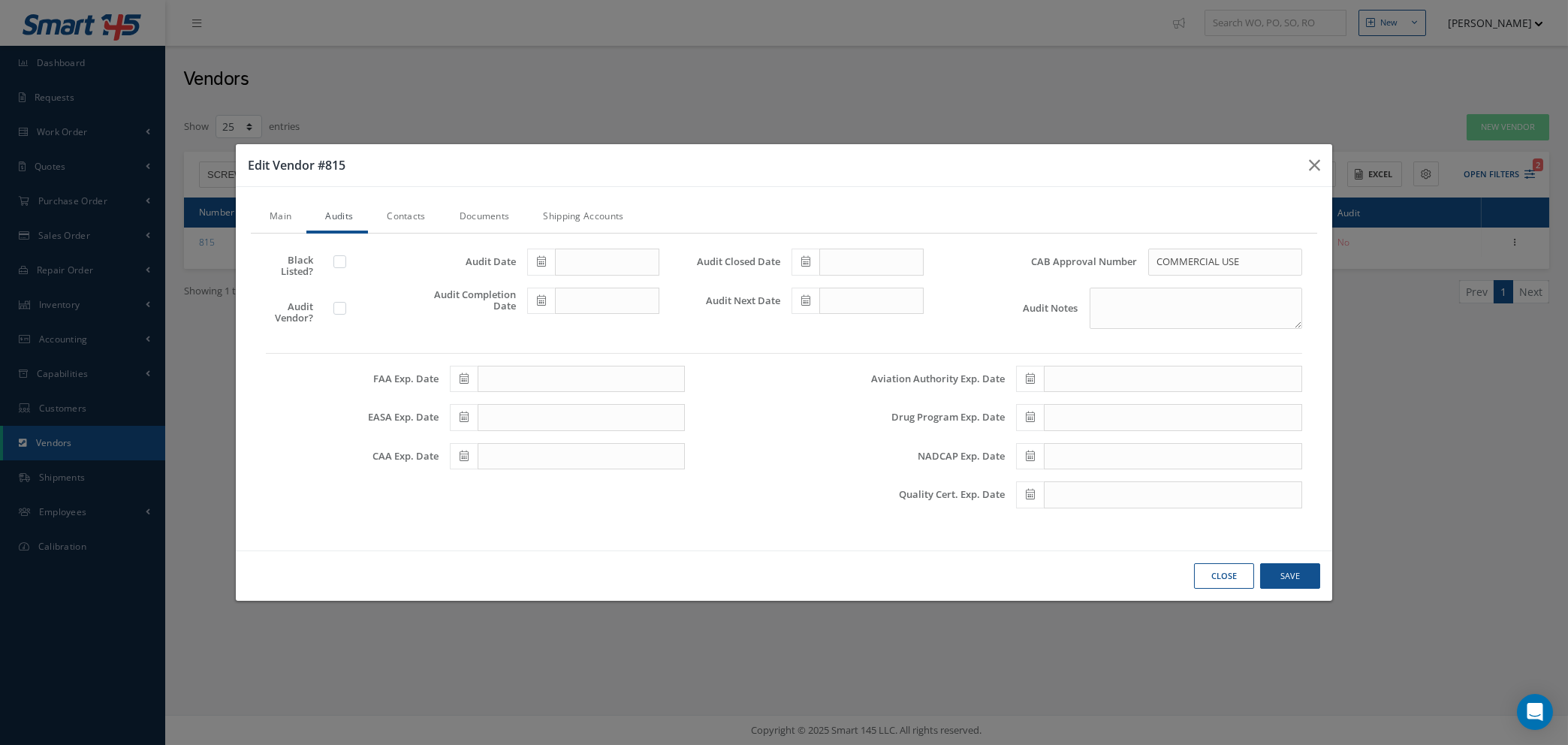
click at [412, 215] on link "Contacts" at bounding box center [404, 218] width 72 height 31
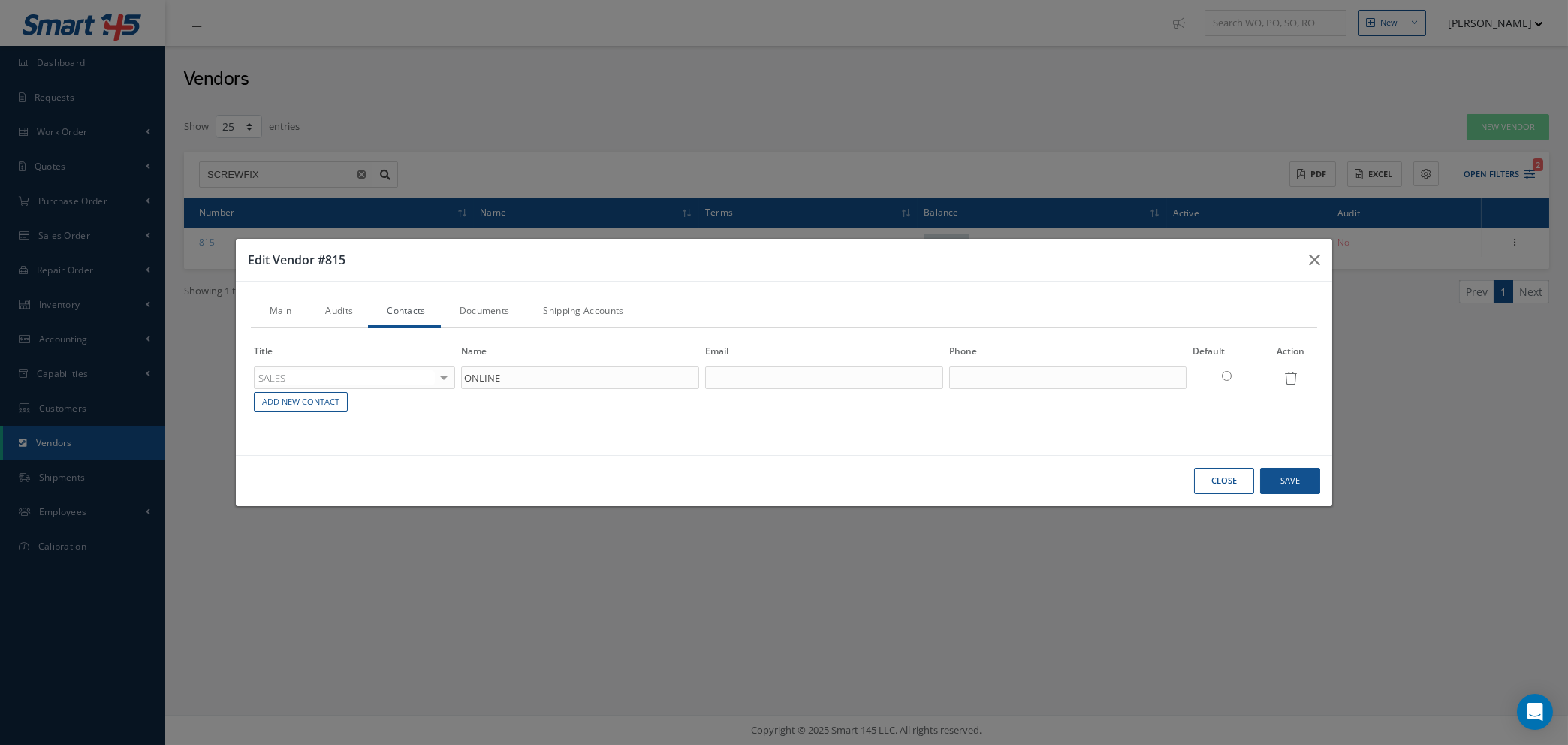
click at [488, 312] on link "Documents" at bounding box center [482, 312] width 84 height 31
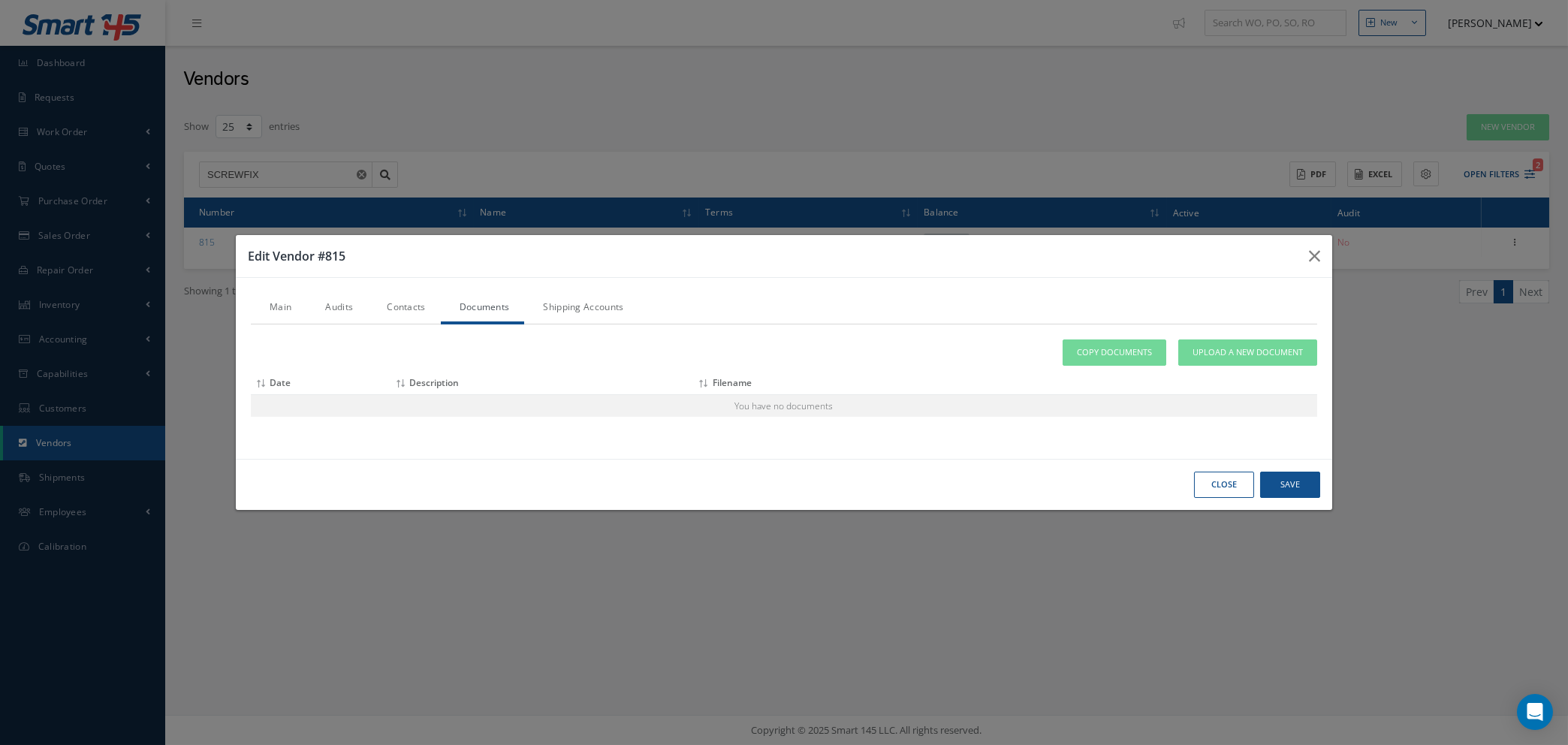
click at [416, 309] on link "Contacts" at bounding box center [404, 309] width 72 height 31
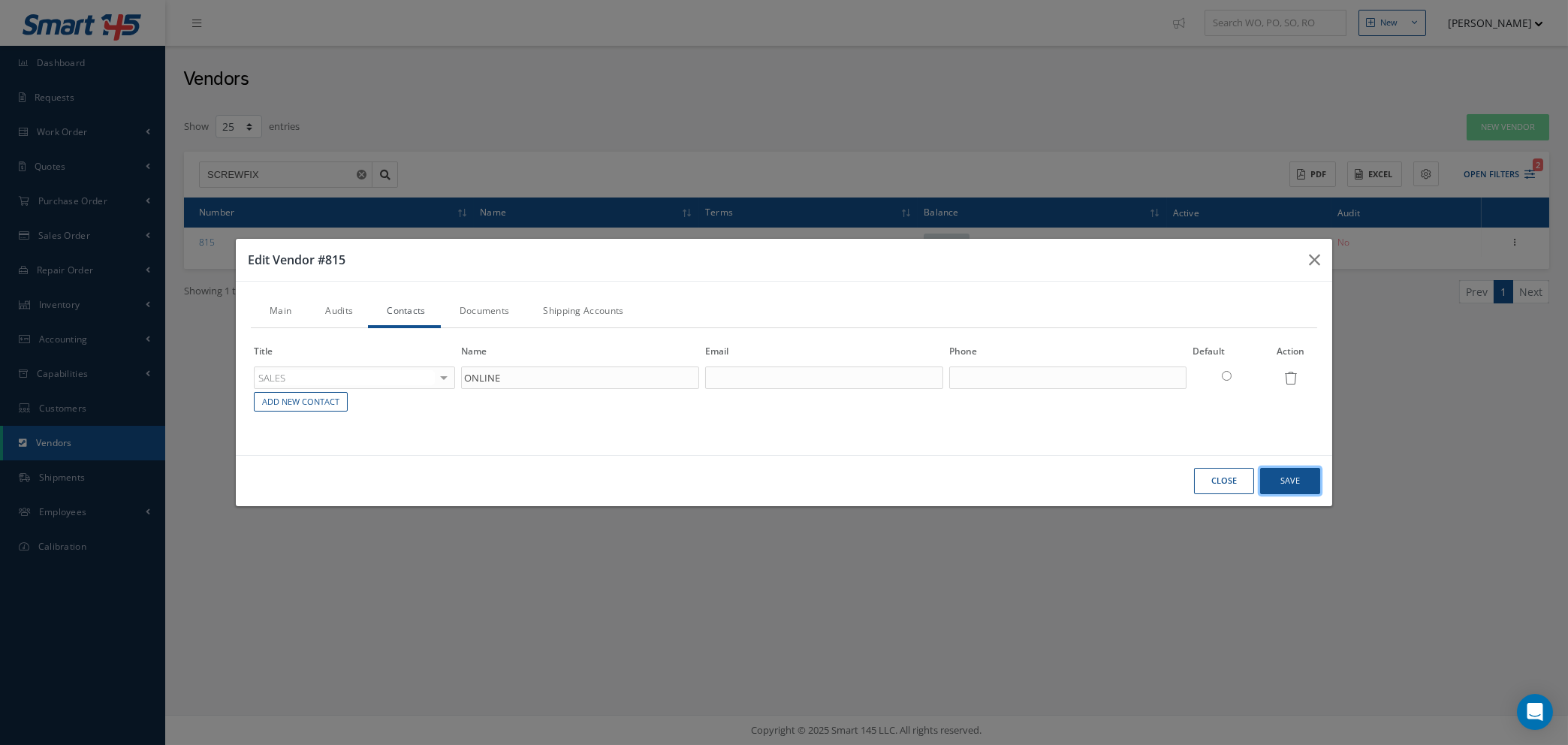
click at [1312, 478] on button "Save" at bounding box center [1290, 482] width 60 height 27
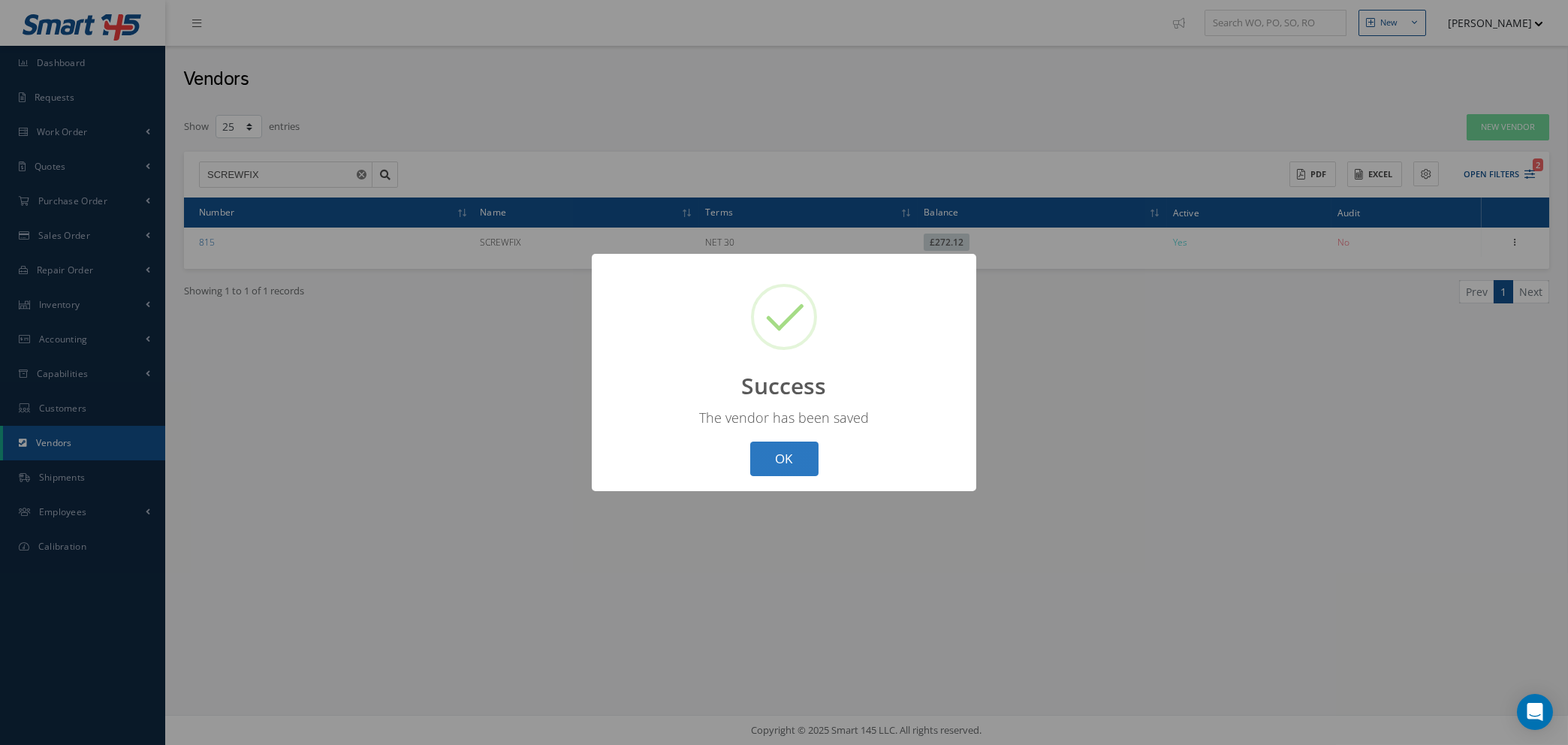
click at [776, 457] on button "OK" at bounding box center [784, 459] width 68 height 35
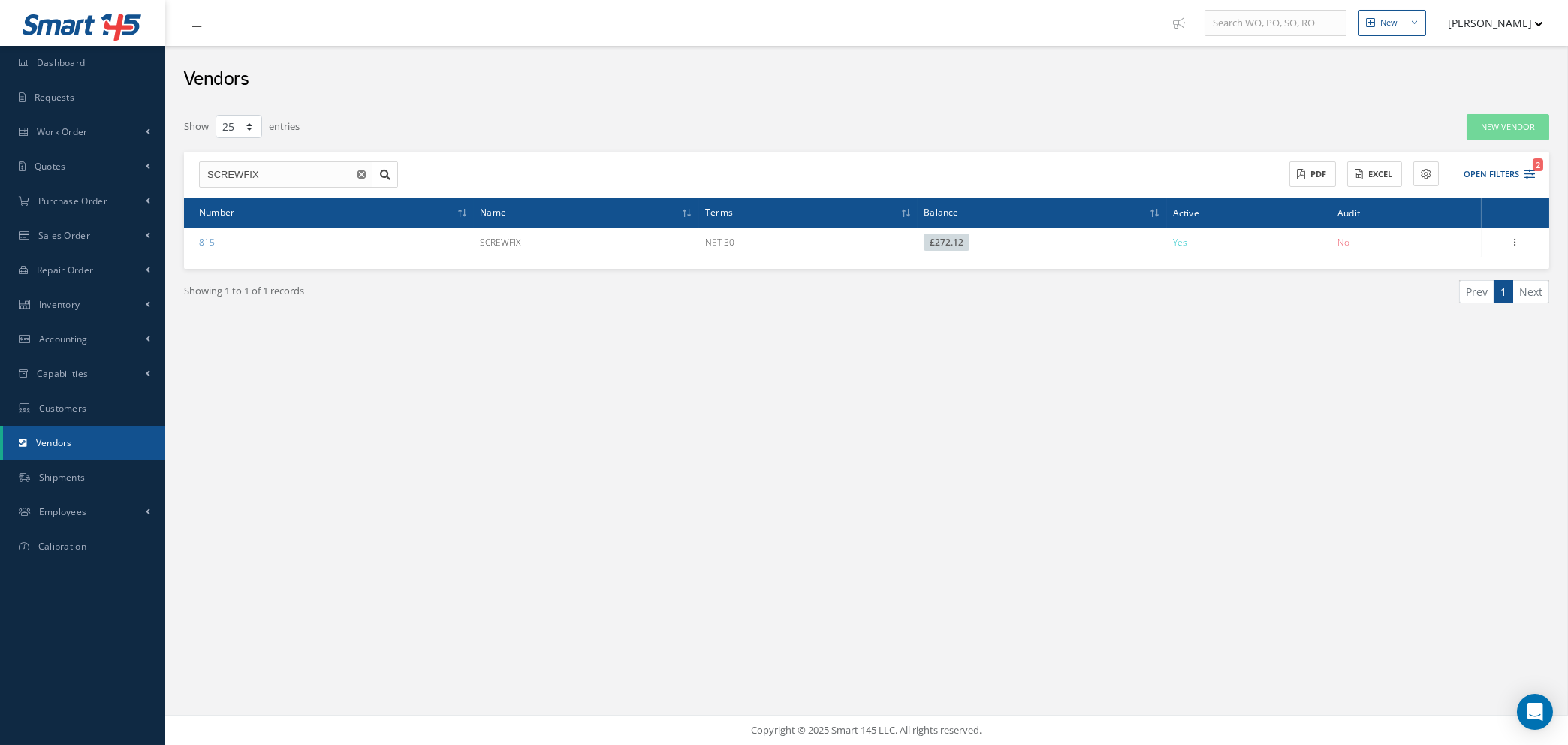
click at [361, 174] on icon "Reset" at bounding box center [361, 174] width 9 height 9
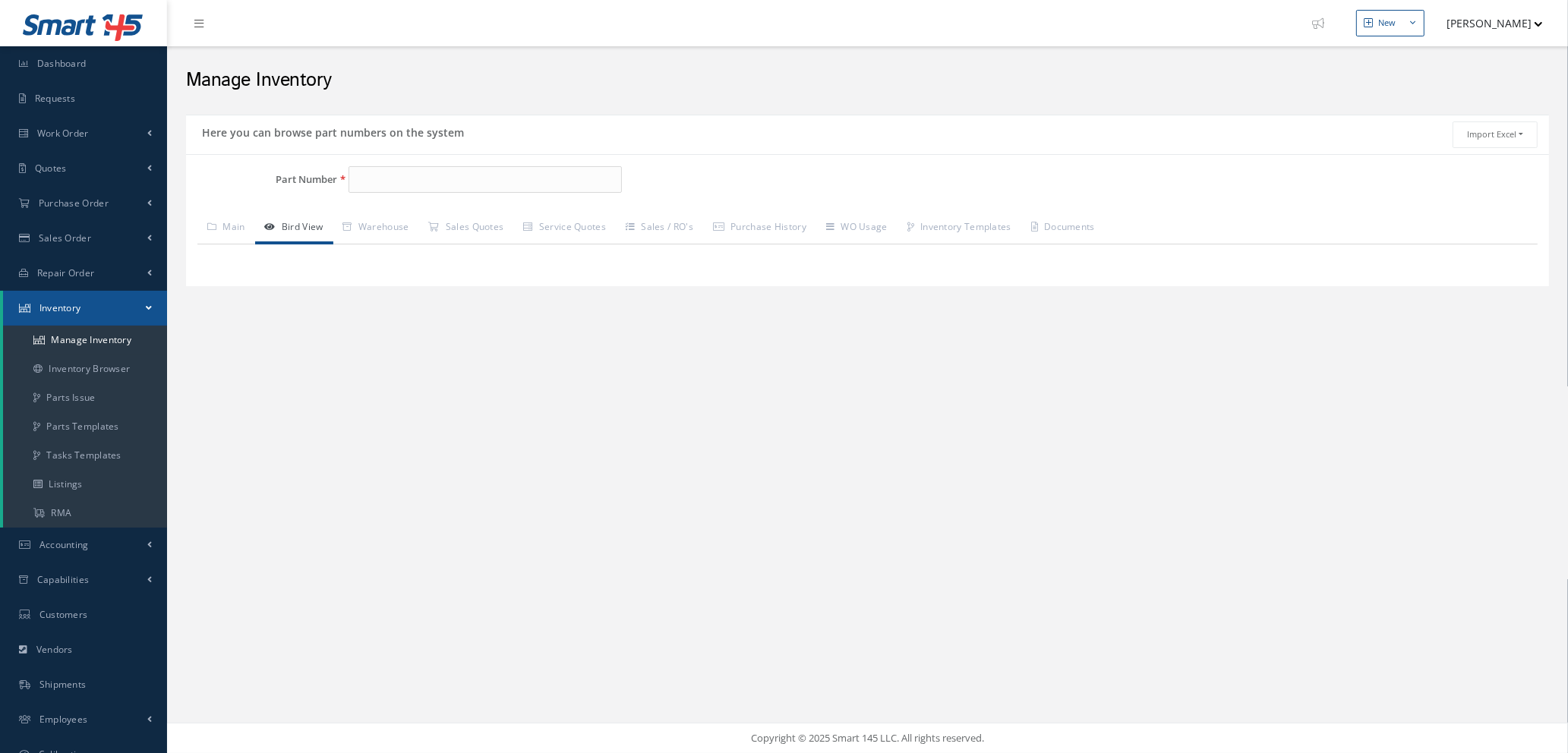
type input "DEWALT BOOTS"
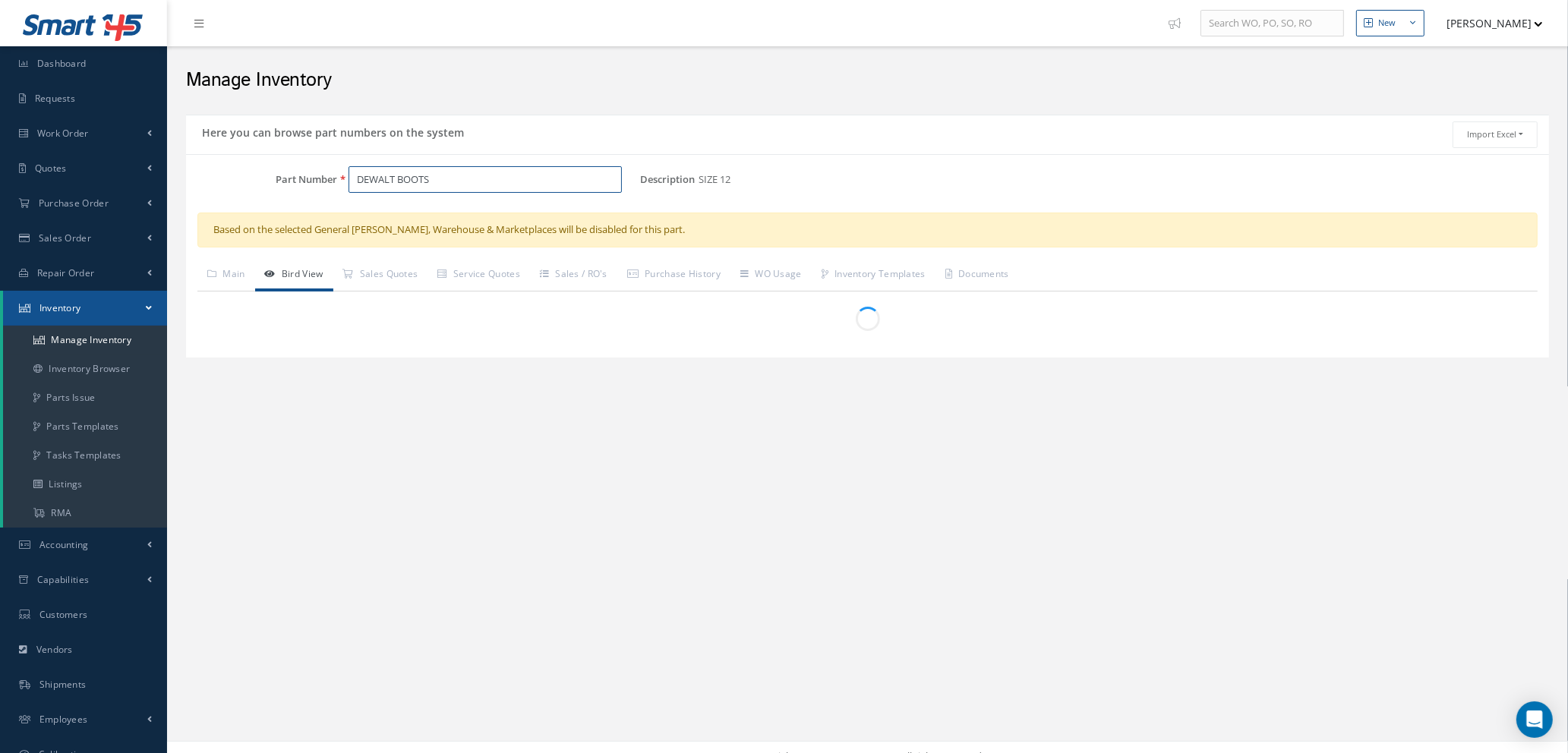
click at [427, 175] on input "DEWALT BOOTS" at bounding box center [485, 180] width 273 height 27
drag, startPoint x: 442, startPoint y: 174, endPoint x: 198, endPoint y: 154, distance: 244.8
click at [210, 161] on div "Part Number DEWALT BOOTS Description SIZE 12 Alternates Based on the selected G…" at bounding box center [867, 255] width 1363 height 204
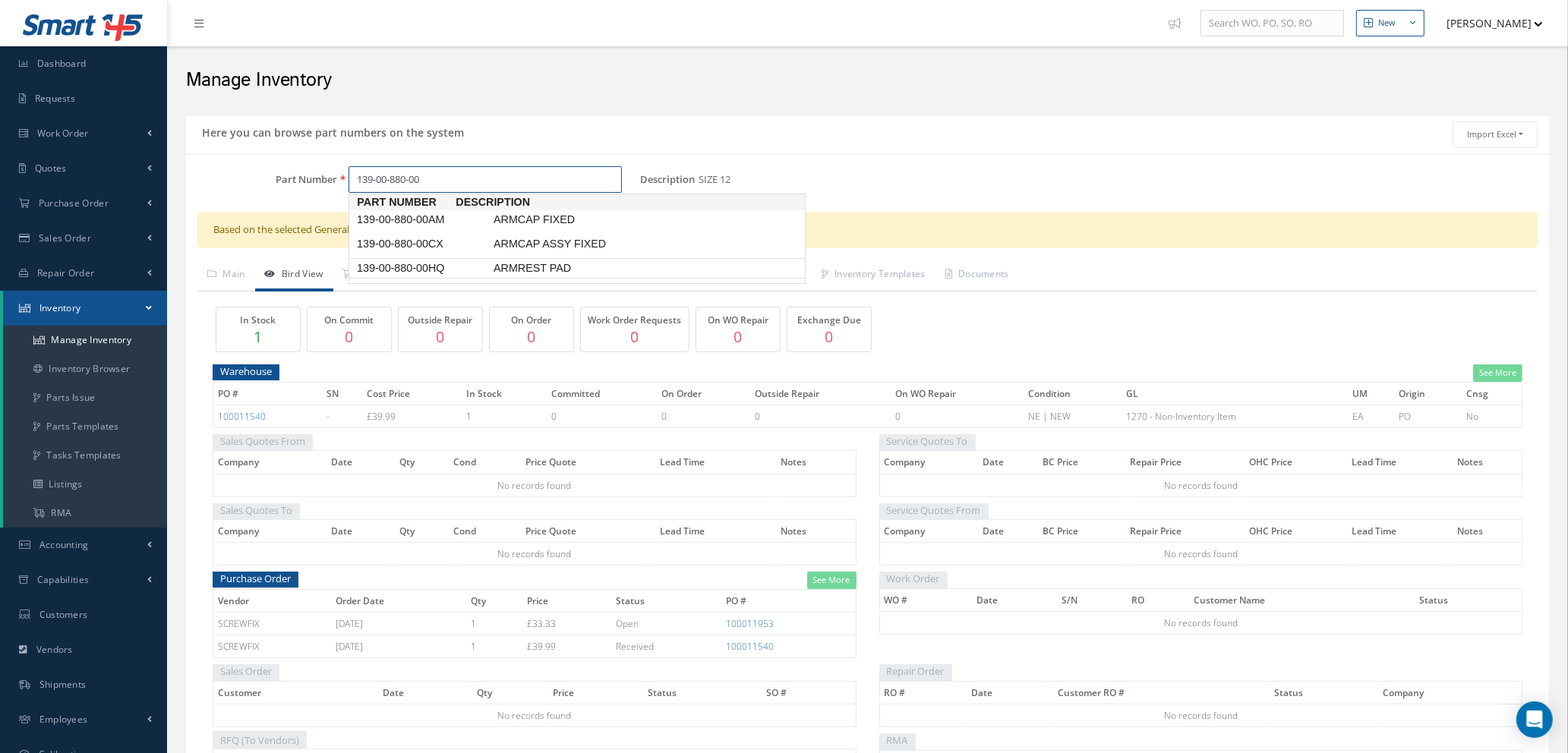
click at [460, 274] on span "139-00-880-00HQ" at bounding box center [422, 269] width 136 height 16
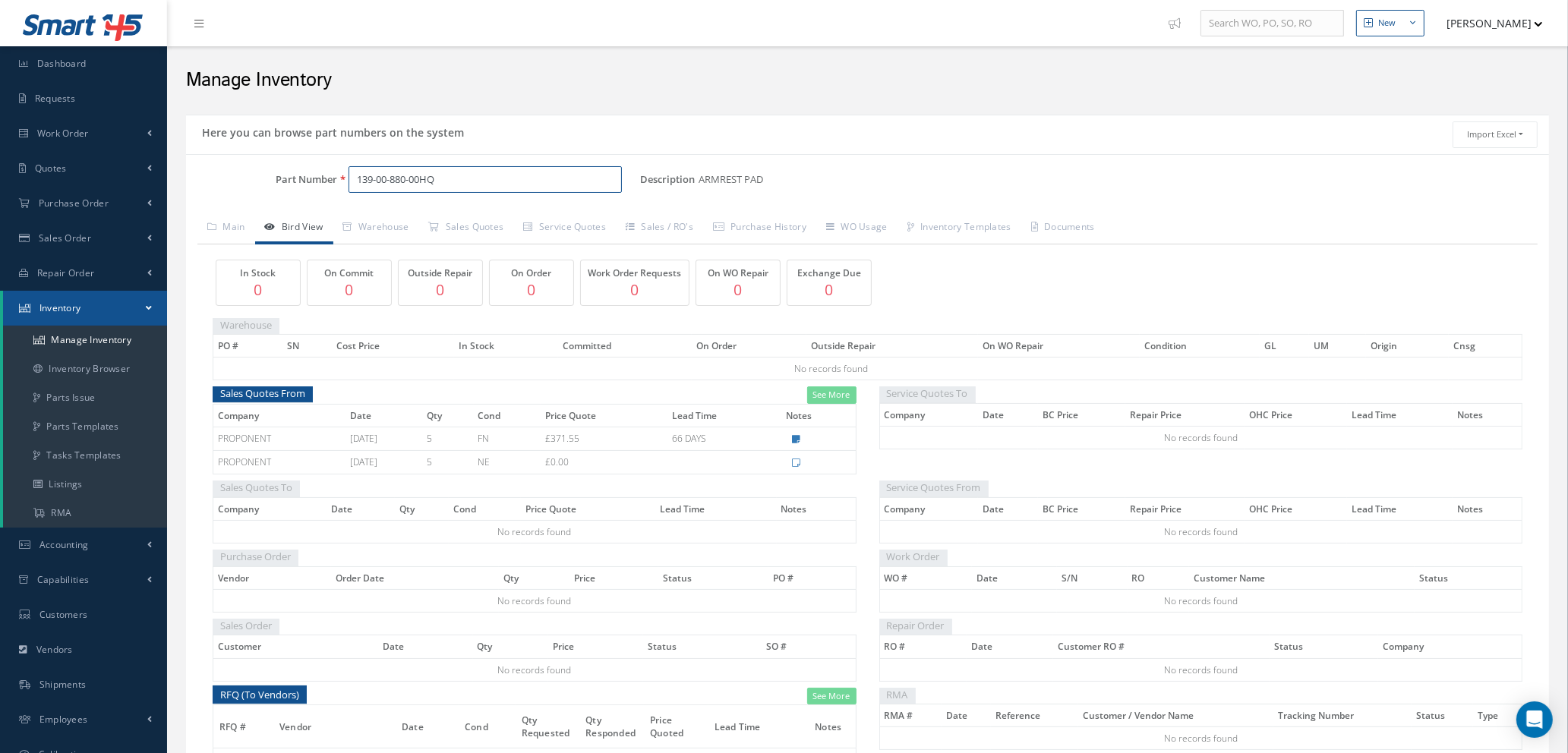
scroll to position [114, 0]
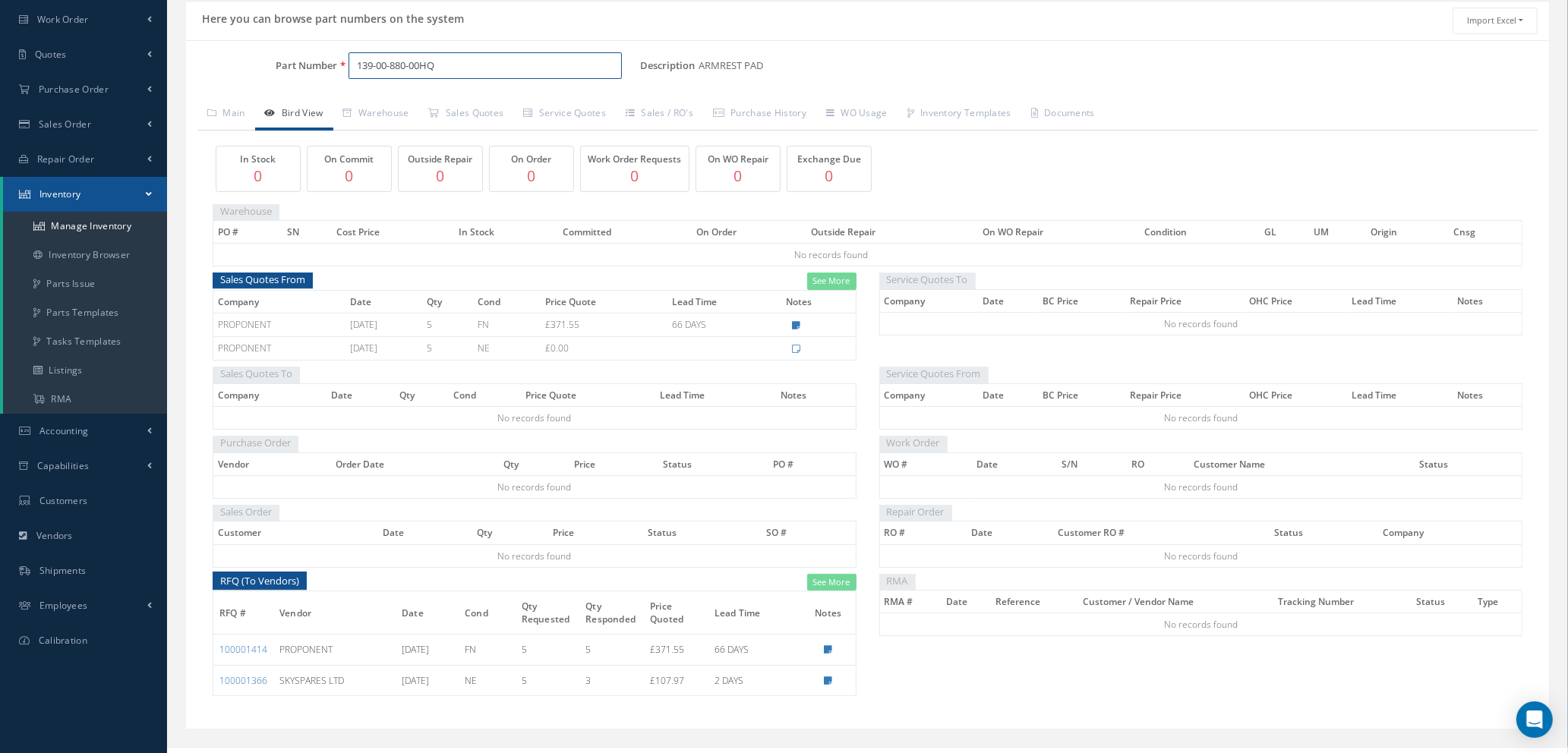
type input "139-00-880-00HQ"
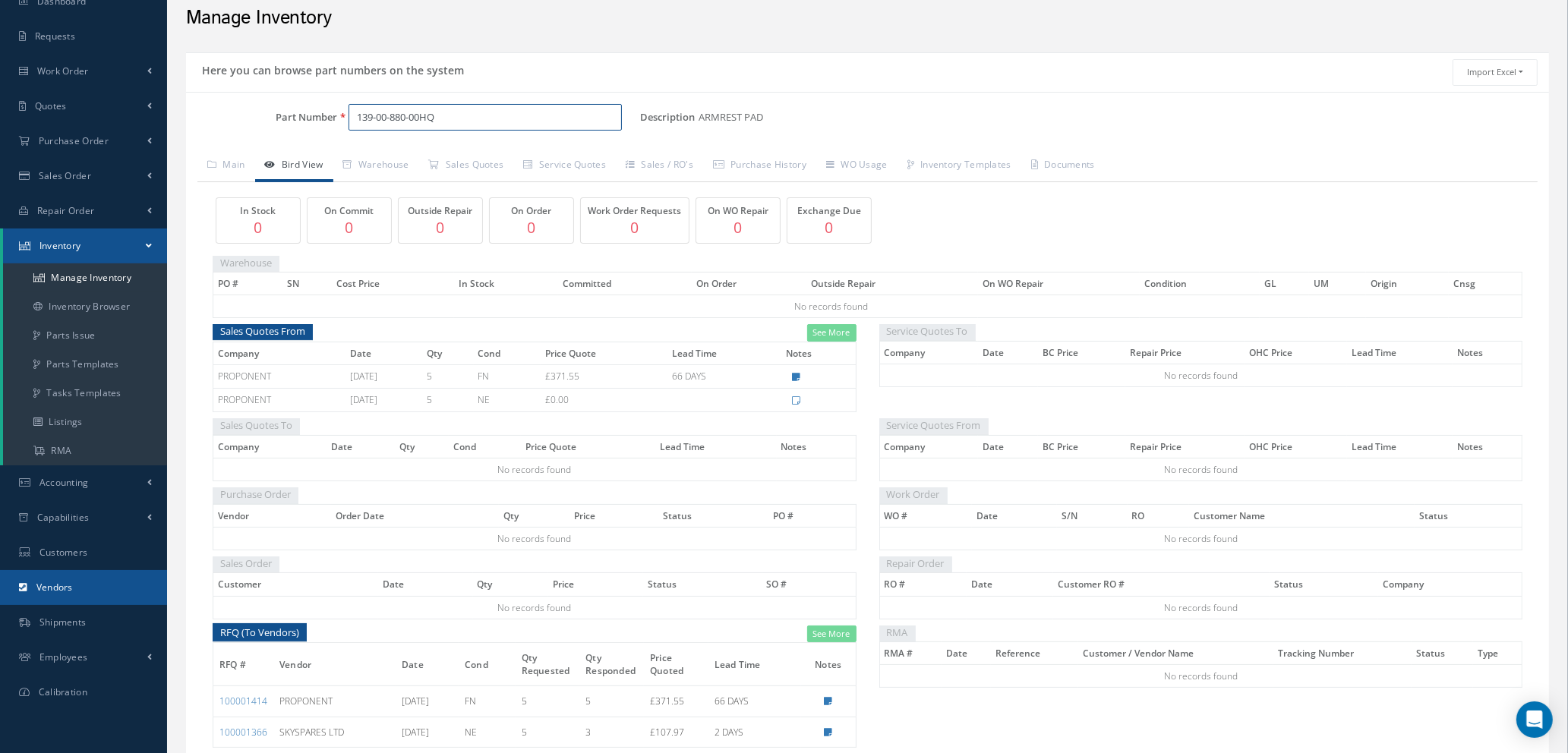
scroll to position [0, 0]
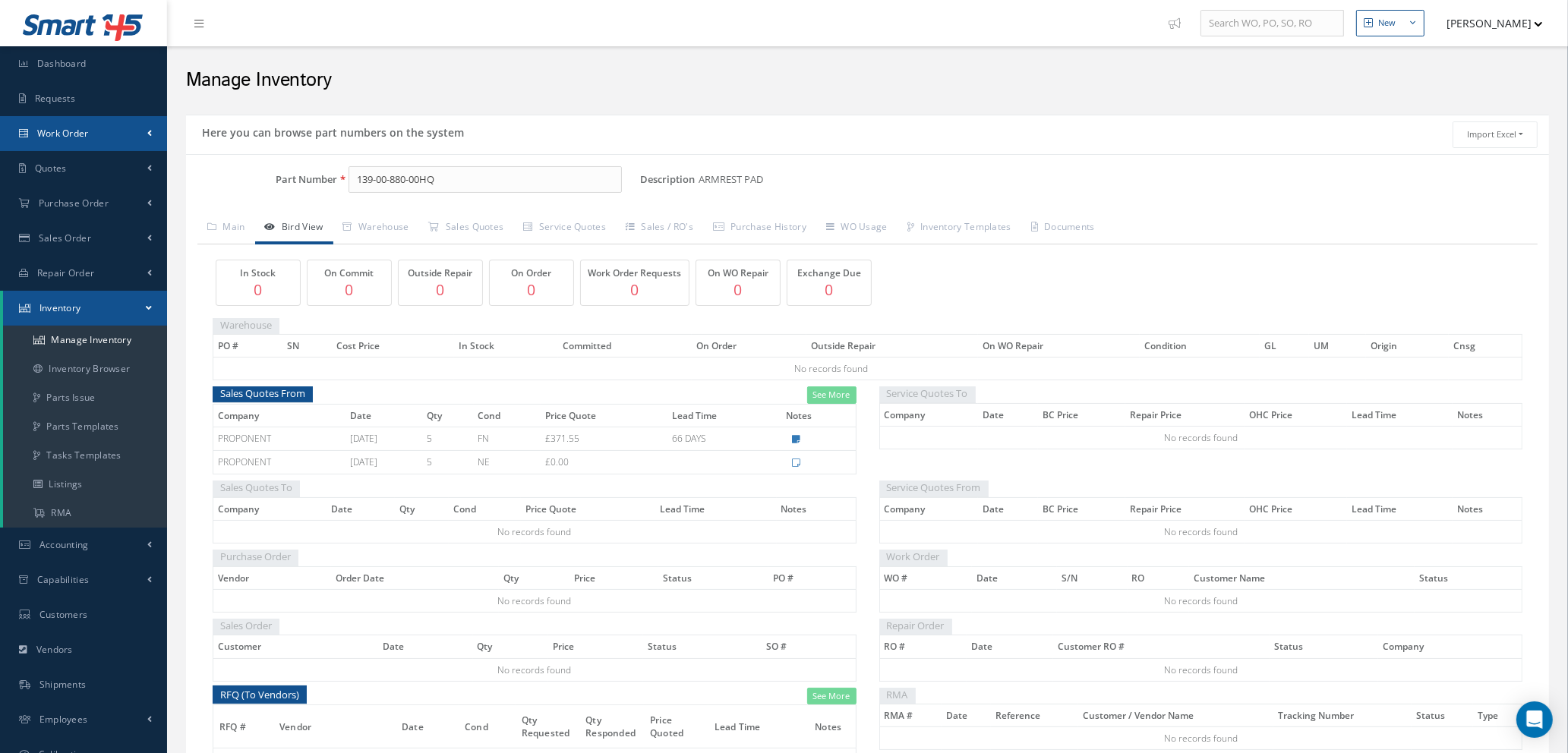
click at [98, 132] on link "Work Order" at bounding box center [83, 134] width 167 height 35
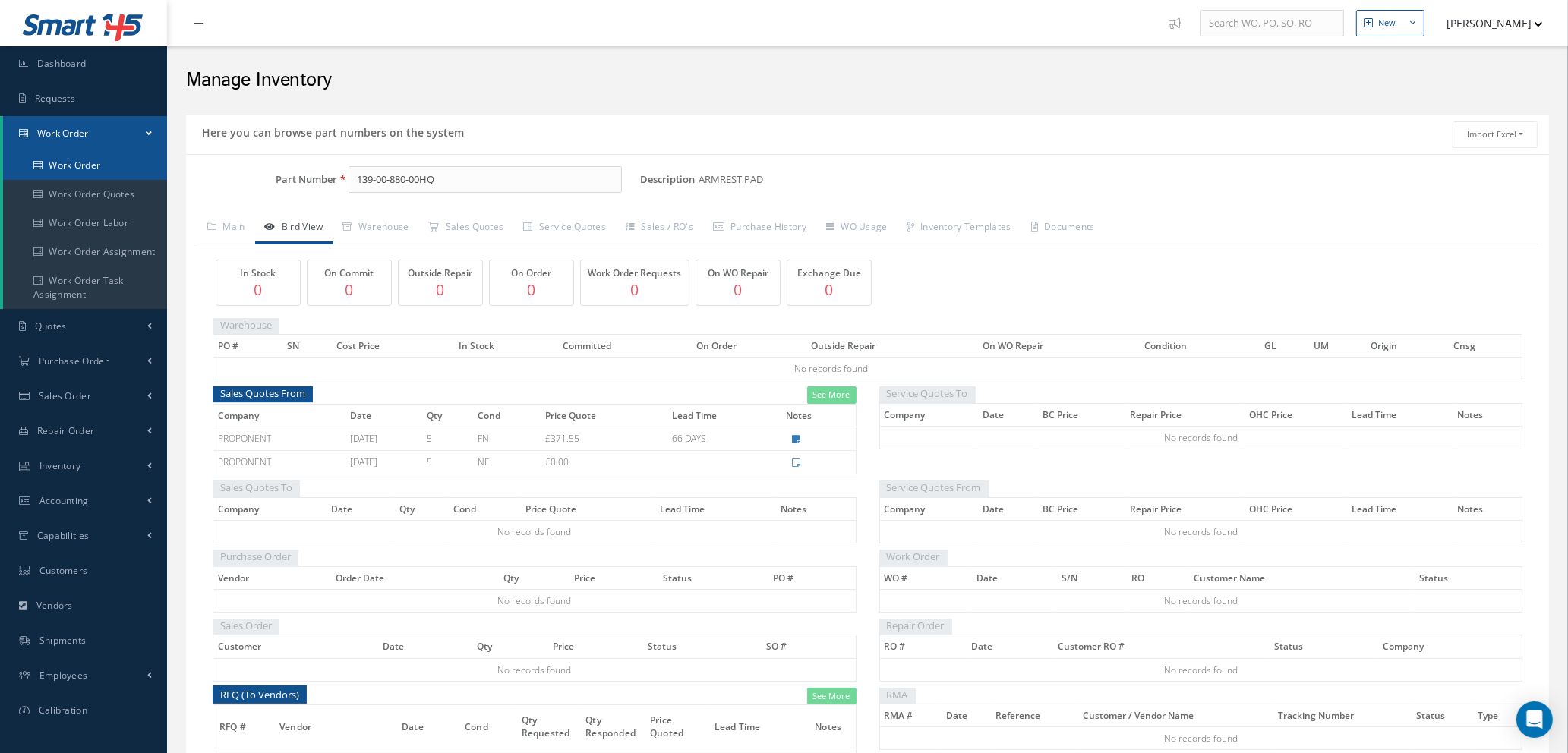
click at [92, 170] on link "Work Order" at bounding box center [85, 166] width 164 height 29
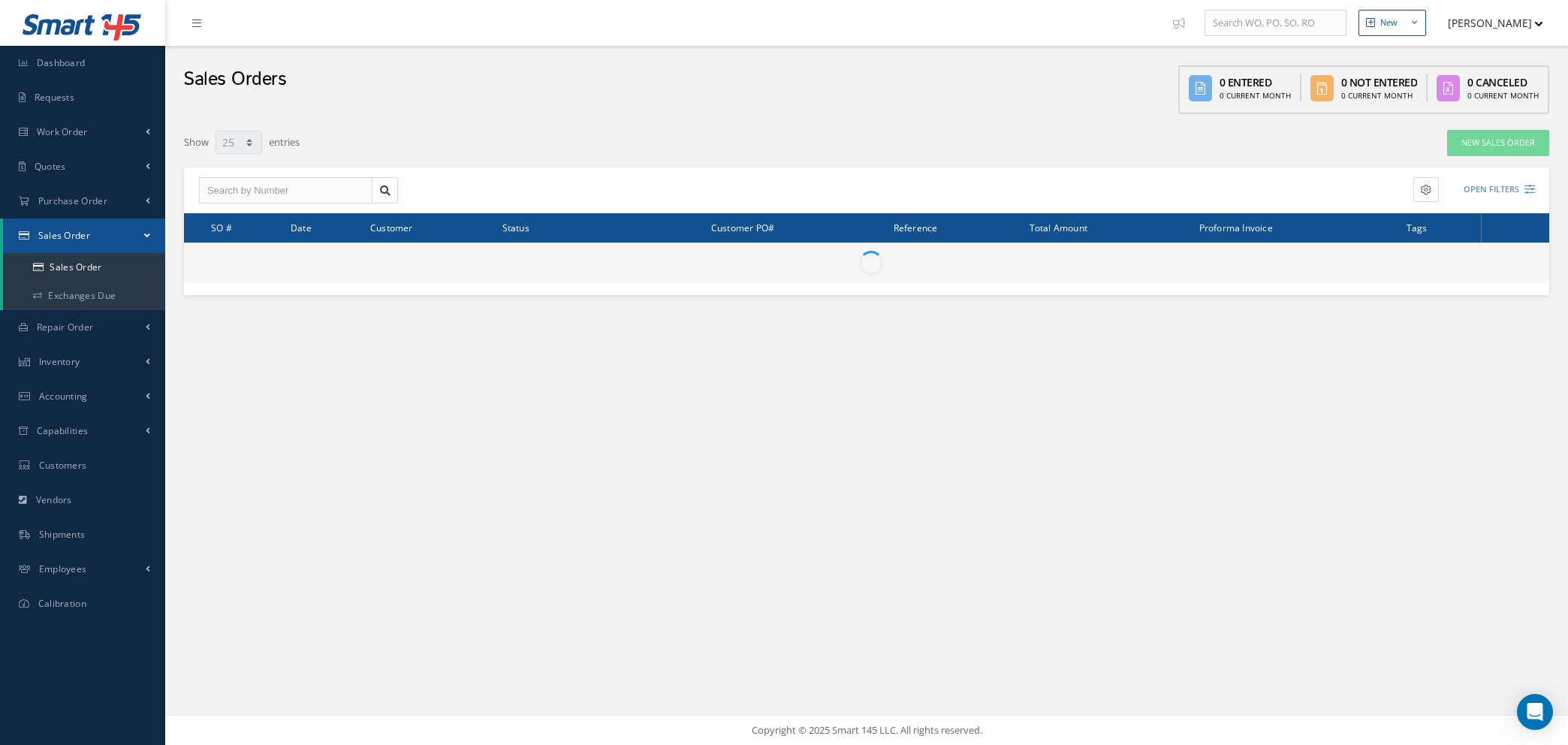
select select "25"
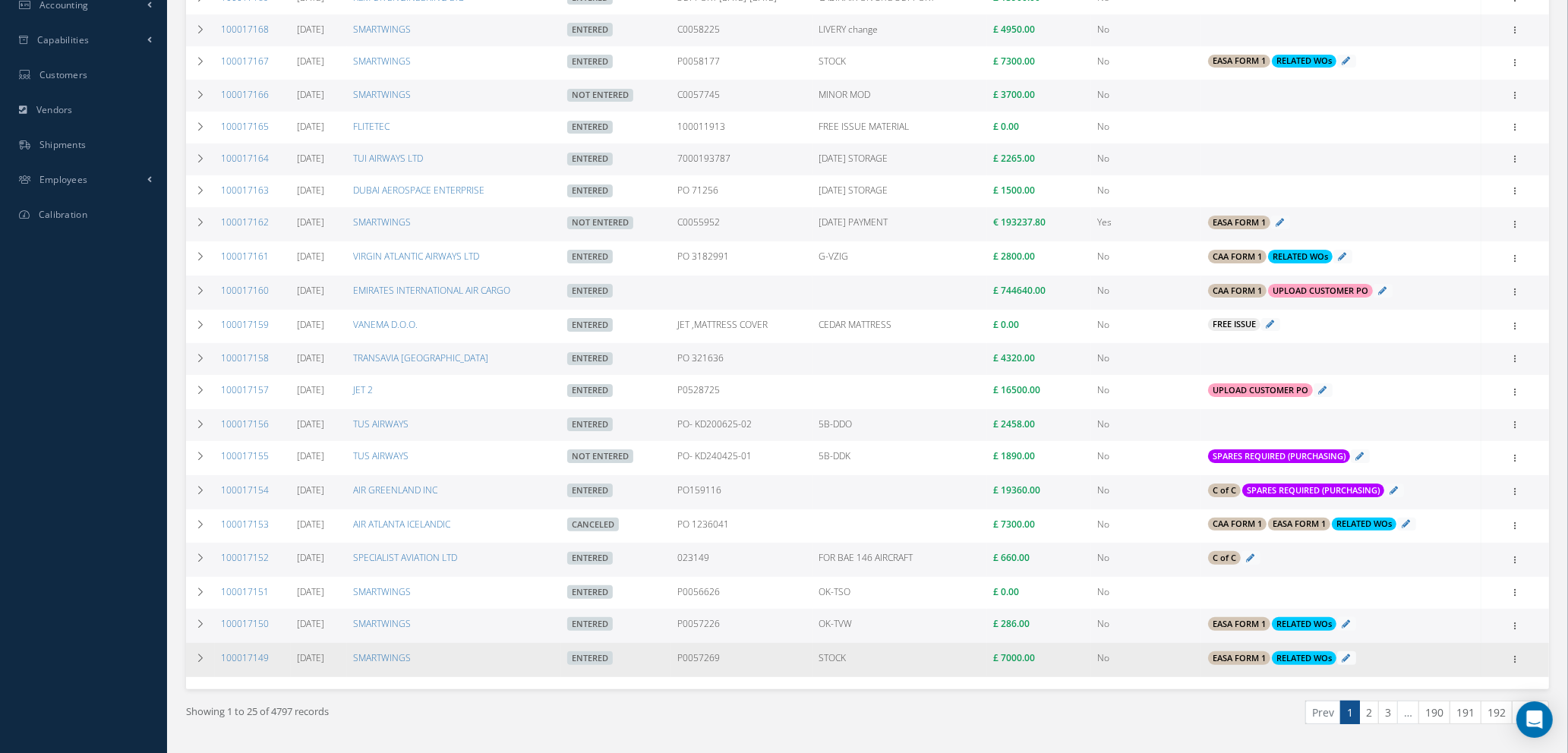
scroll to position [433, 0]
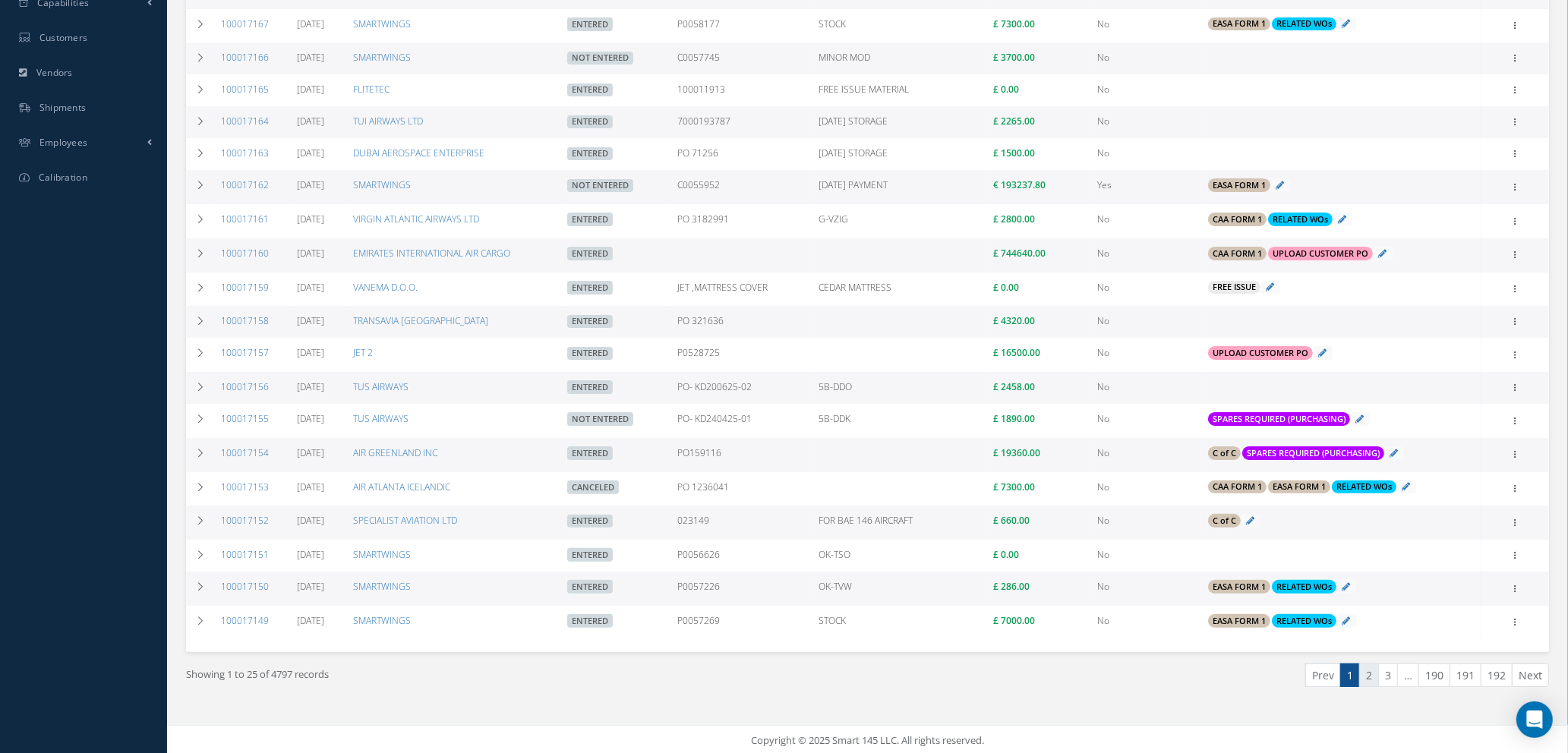
click at [1365, 675] on link "2" at bounding box center [1369, 675] width 20 height 24
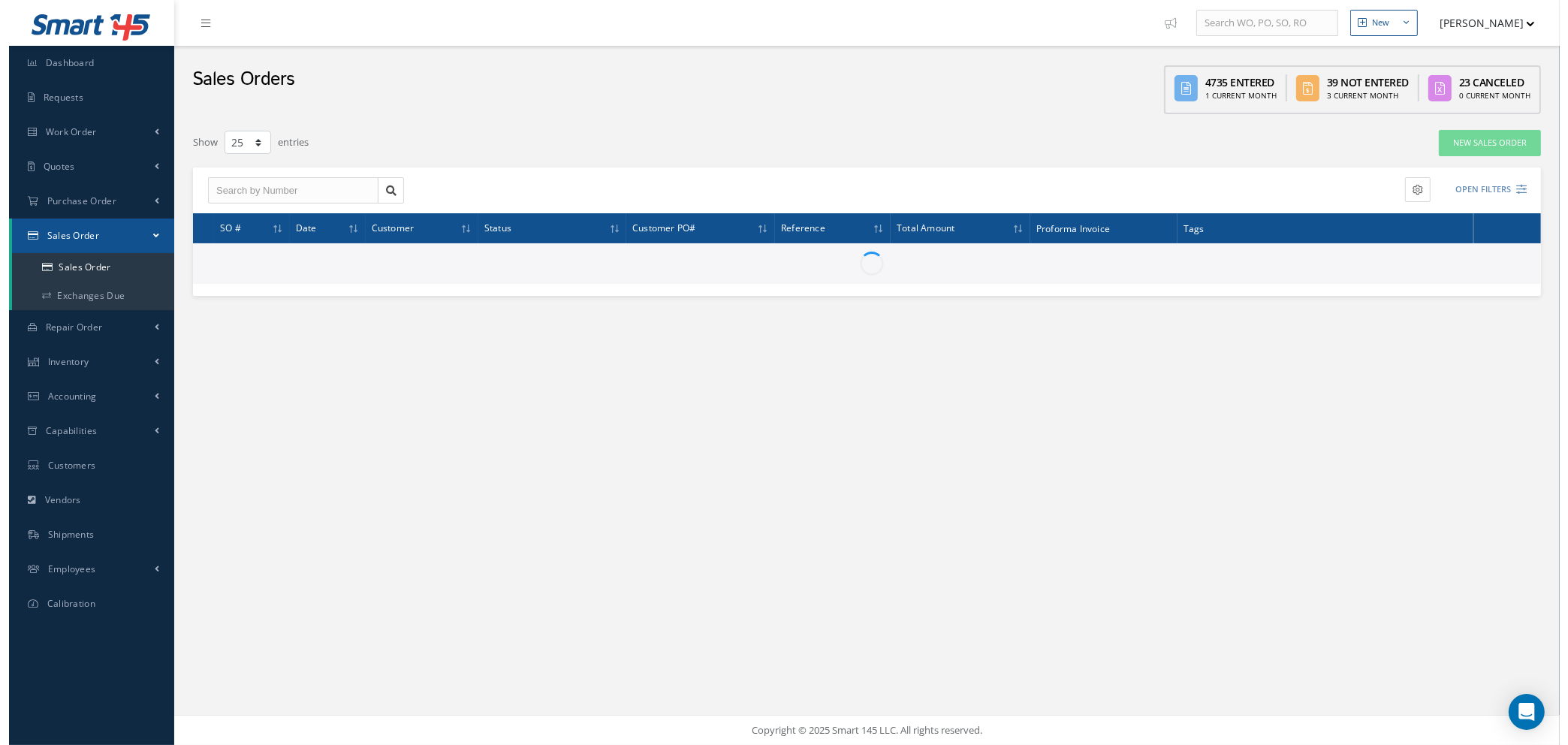
scroll to position [0, 0]
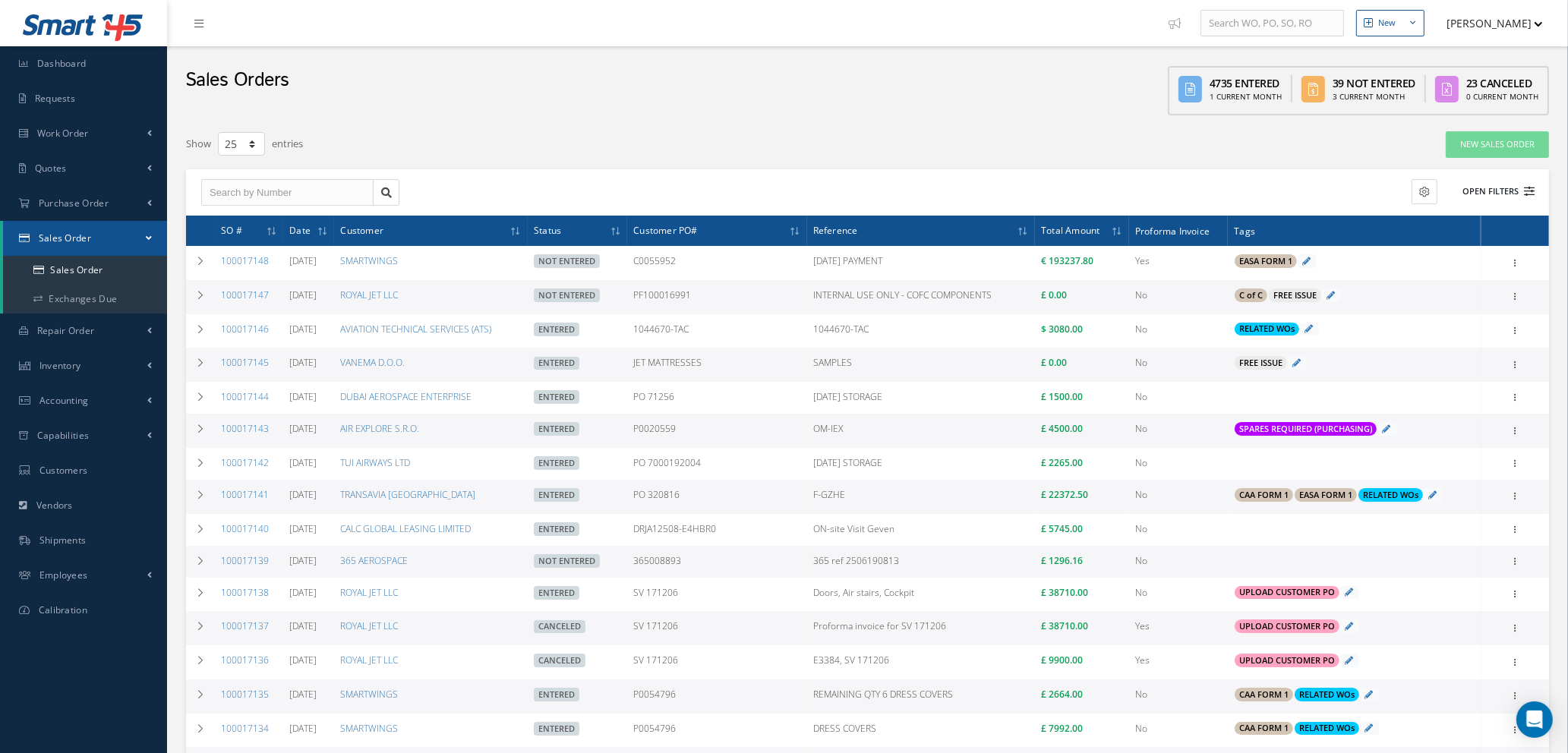
click at [1530, 186] on icon at bounding box center [1529, 191] width 10 height 10
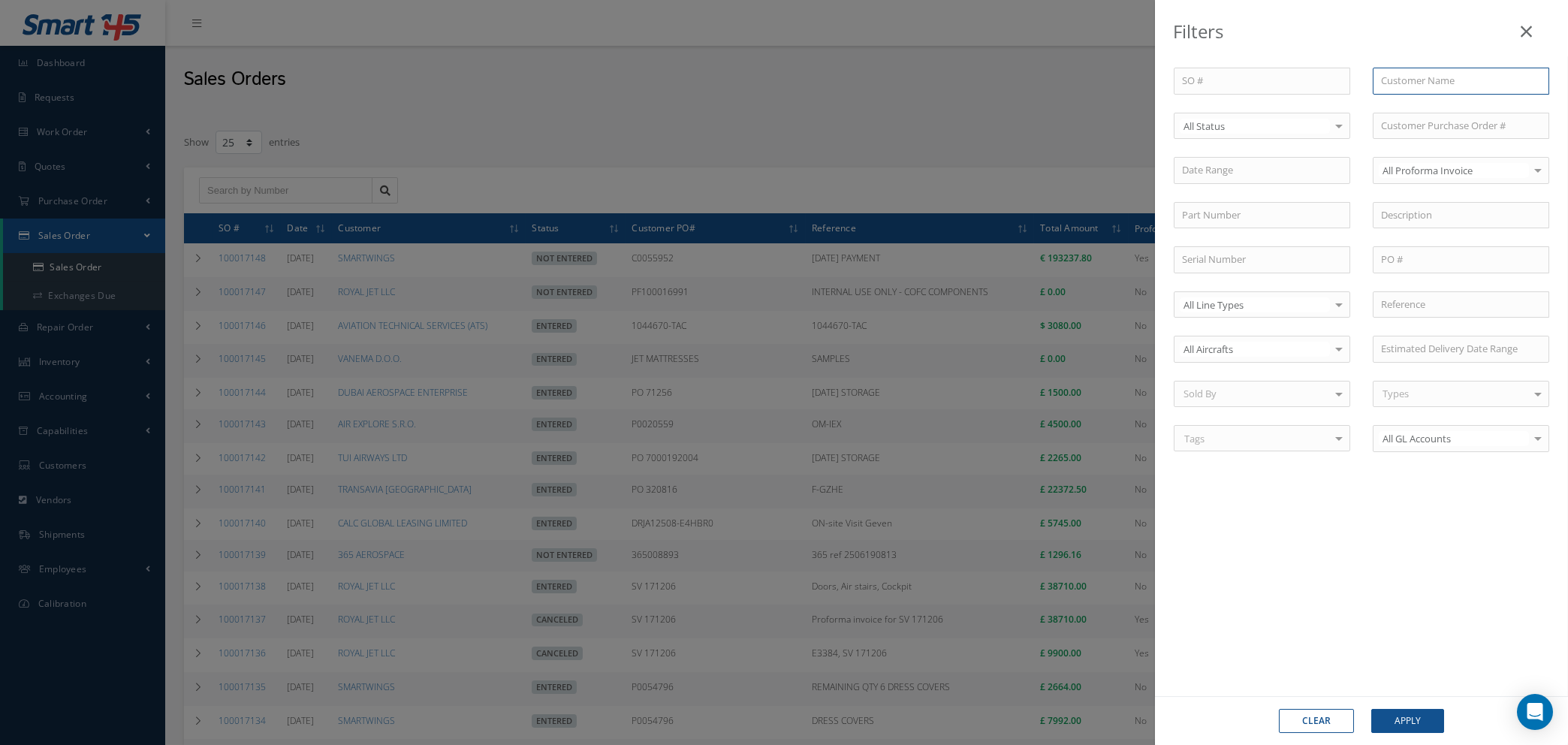
click at [1434, 80] on input "text" at bounding box center [1461, 81] width 176 height 27
click at [1434, 105] on span "SPECIALIST AVIATION LTD" at bounding box center [1439, 107] width 116 height 13
type input "SPECIALIST AVIATION LTD"
click at [1413, 716] on button "Apply" at bounding box center [1407, 721] width 73 height 24
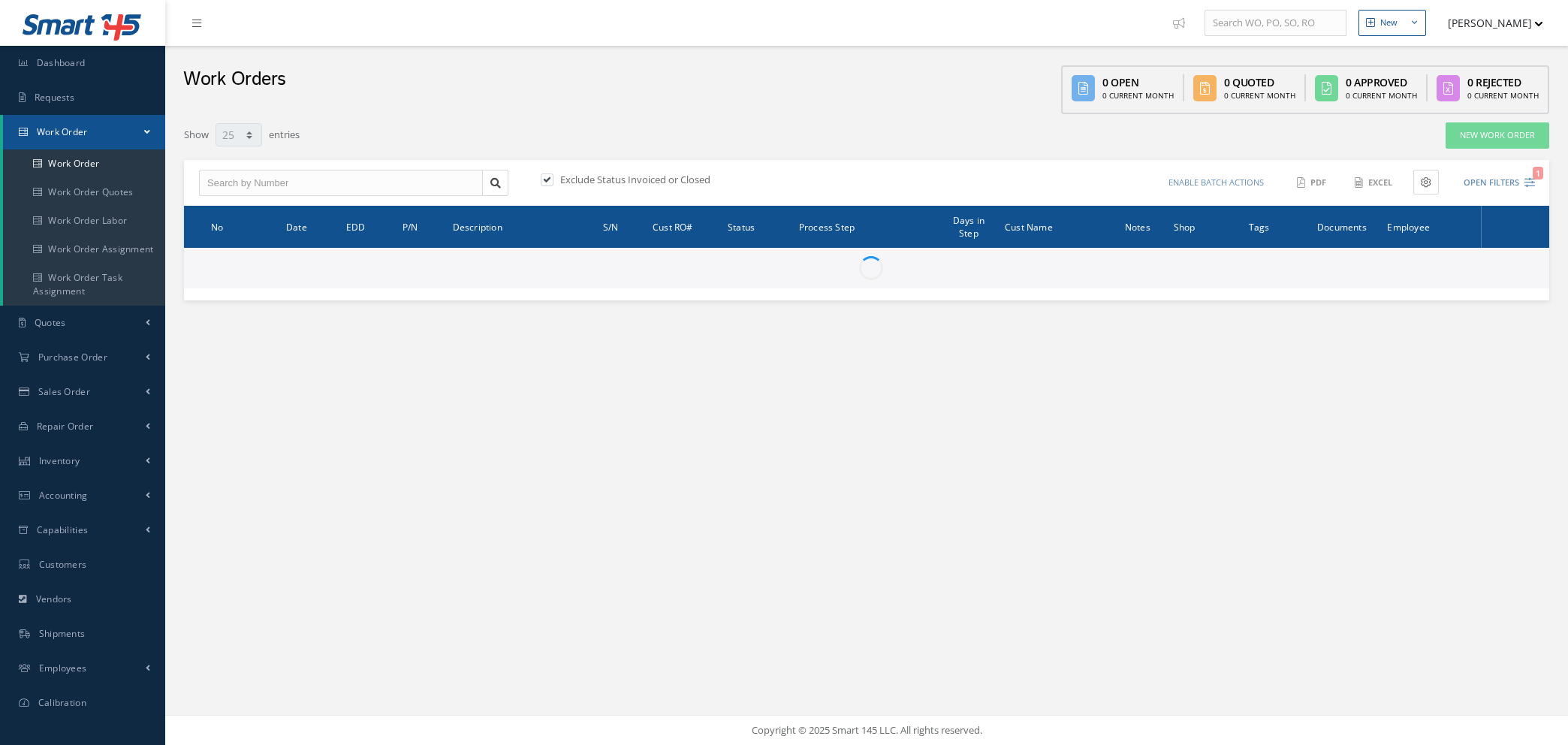
select select "25"
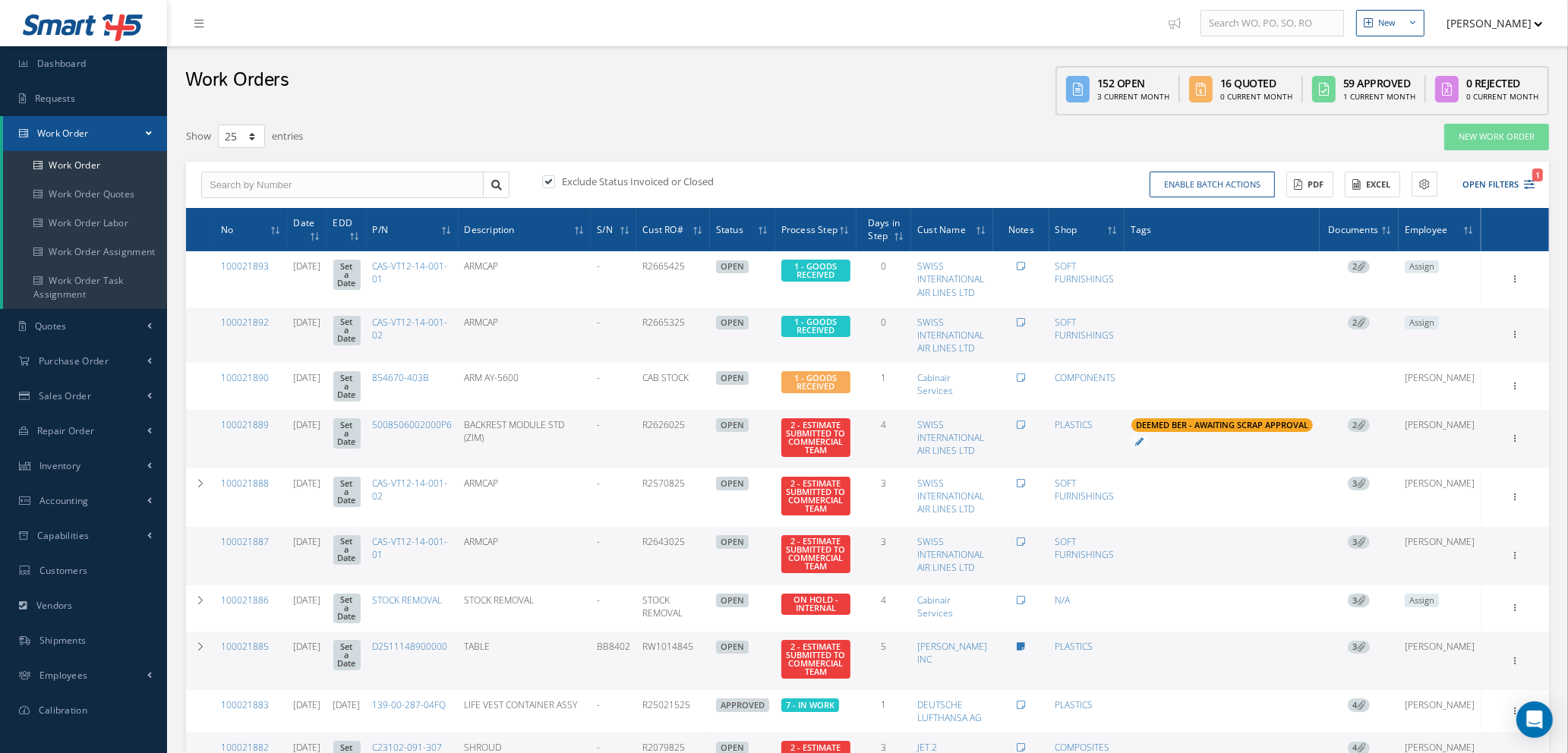
click at [1535, 184] on div "Enable batch actions Update Work Orders Close Work Orders ACTIONS Receive Payme…" at bounding box center [1204, 185] width 672 height 27
click at [1531, 184] on icon "1" at bounding box center [1529, 184] width 10 height 10
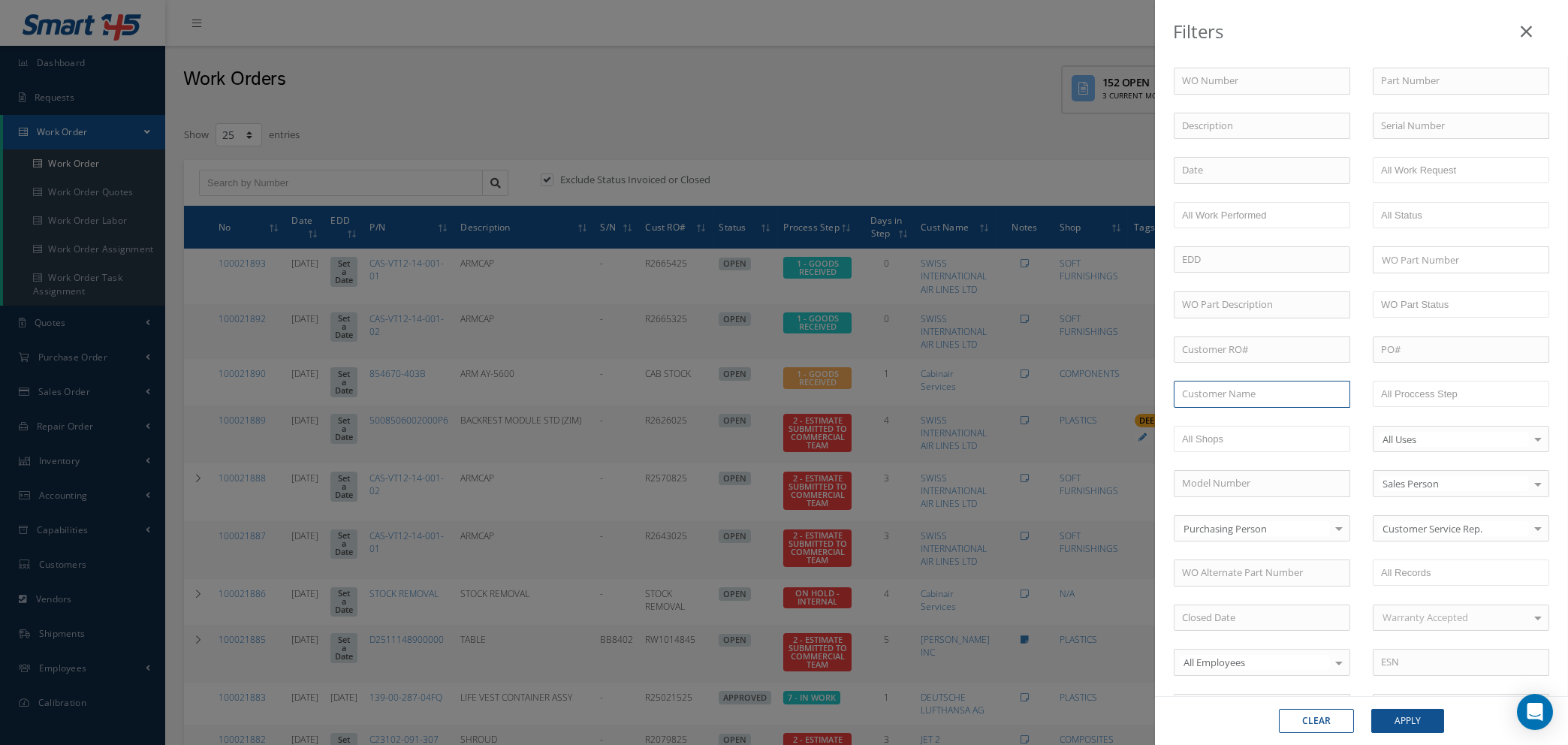
click at [1251, 394] on input "text" at bounding box center [1261, 394] width 176 height 27
click at [1245, 423] on span "SPECIALIST AVIATION LTD" at bounding box center [1240, 420] width 116 height 13
type input "SPECIALIST AVIATION LTD"
click at [1406, 718] on button "Apply" at bounding box center [1407, 721] width 73 height 24
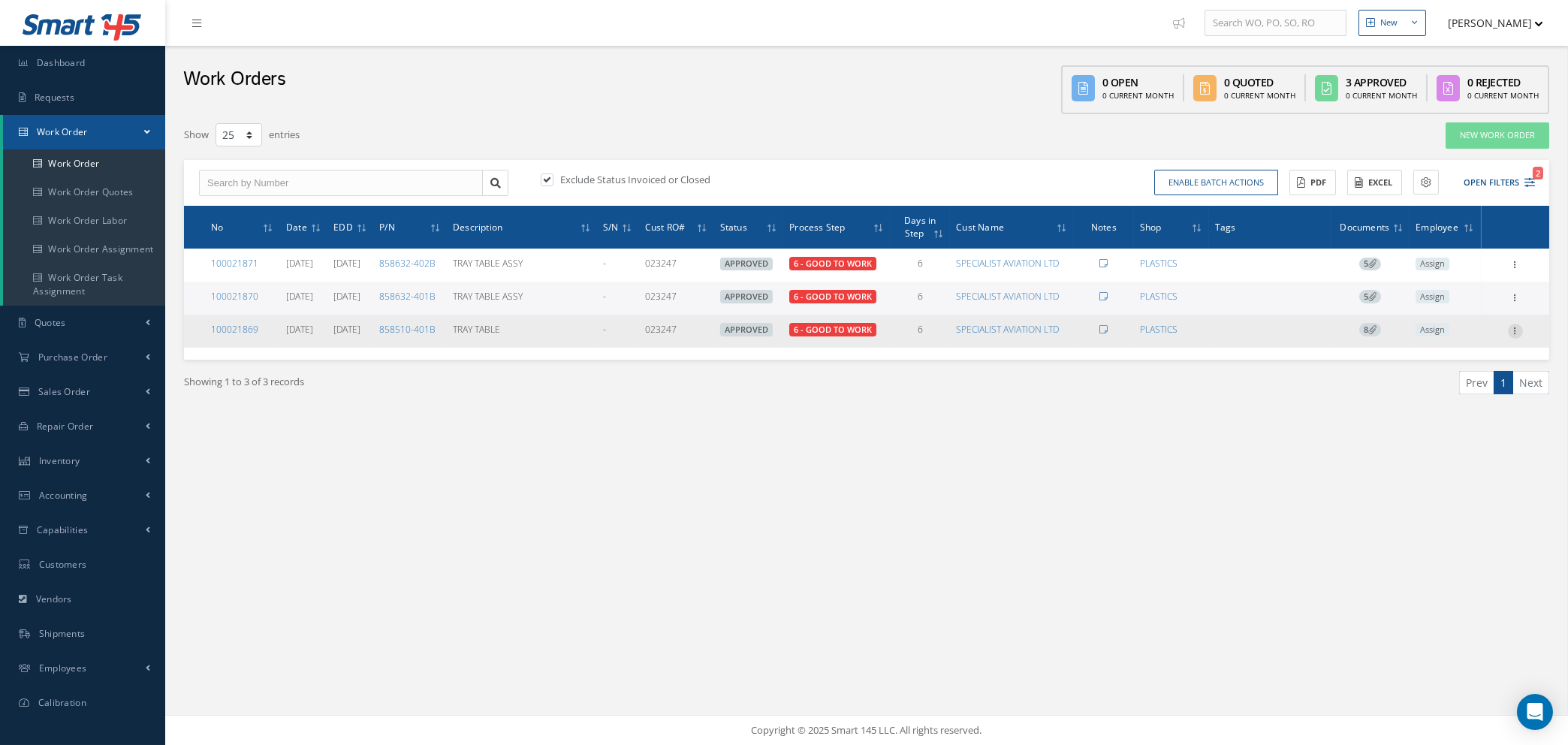
click at [1517, 329] on icon at bounding box center [1515, 329] width 15 height 12
click at [1439, 334] on link "Show" at bounding box center [1446, 340] width 118 height 20
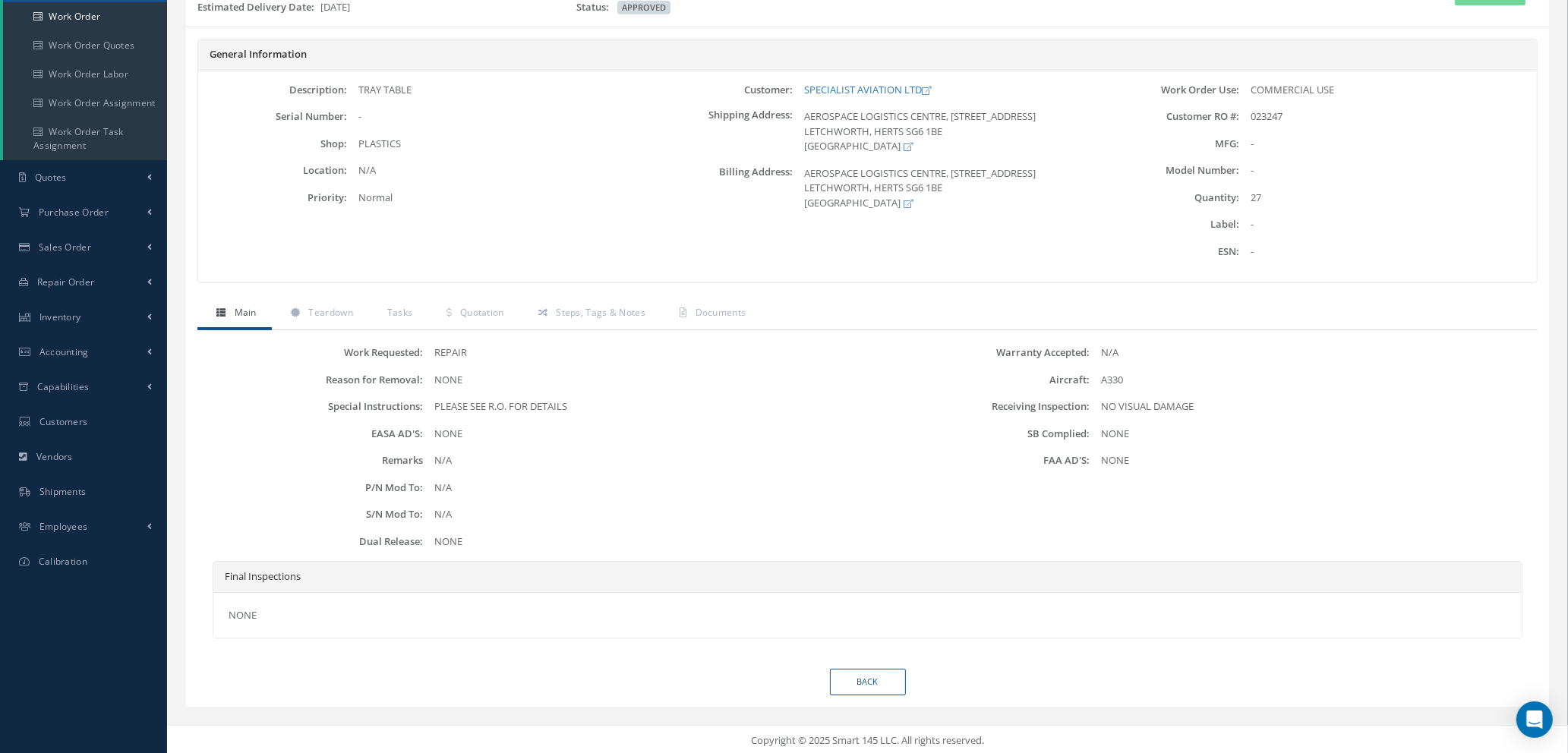
scroll to position [151, 0]
click at [480, 310] on span "Quotation" at bounding box center [482, 311] width 44 height 13
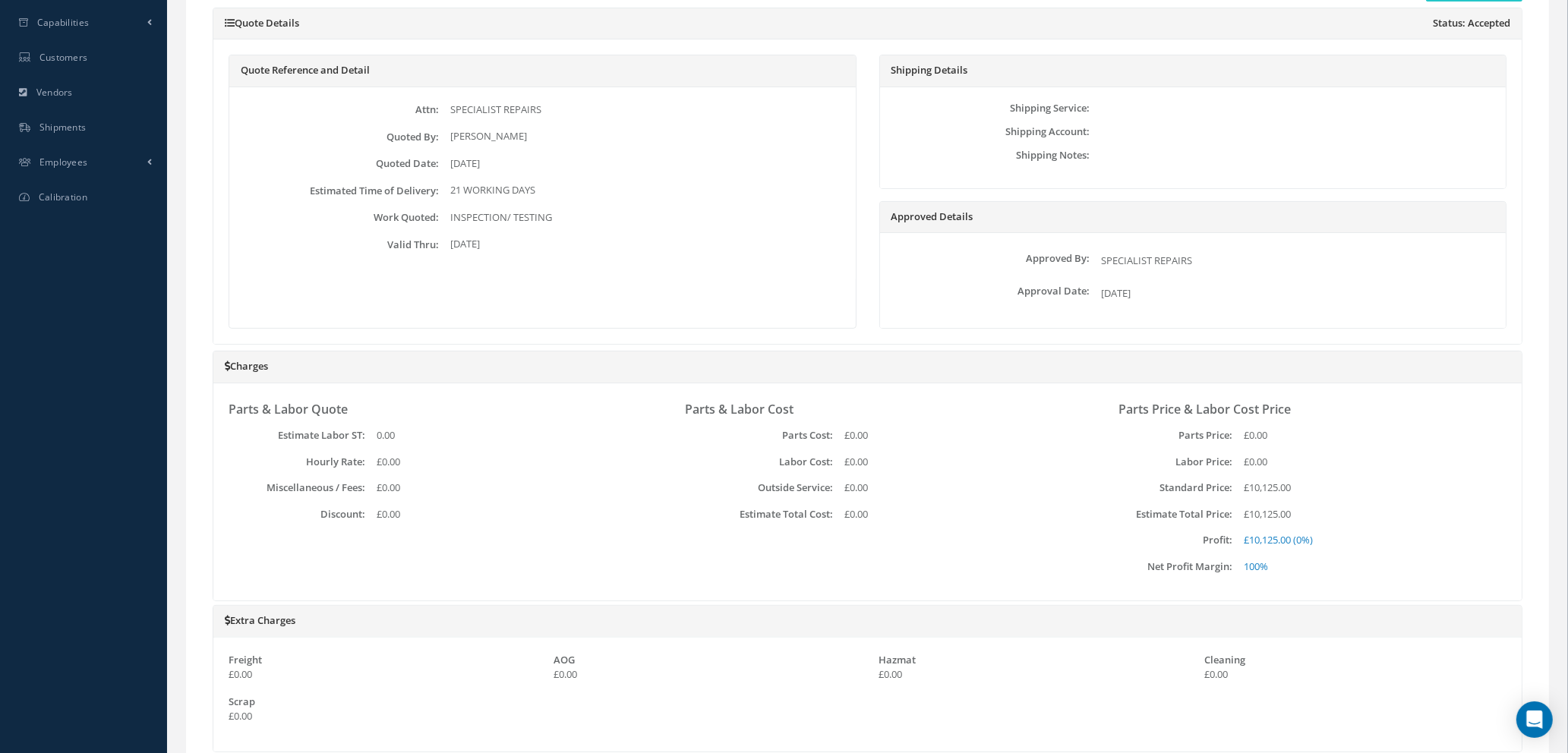
scroll to position [631, 0]
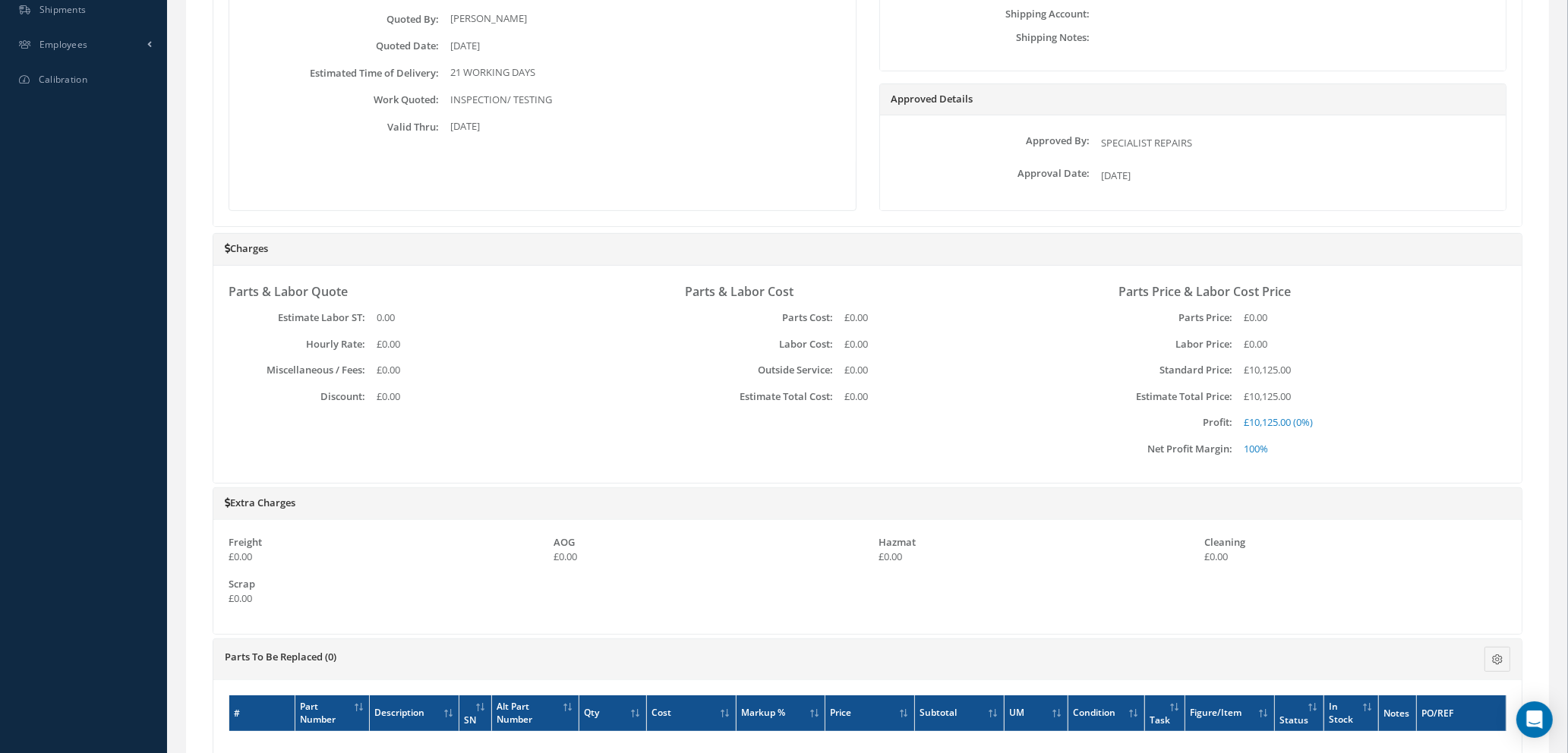
click at [1000, 440] on div "Parts & Labor Cost Parts Cost: £0.00 Labor Cost: £0.00 Outside Service: £0.00 E…" at bounding box center [867, 374] width 434 height 187
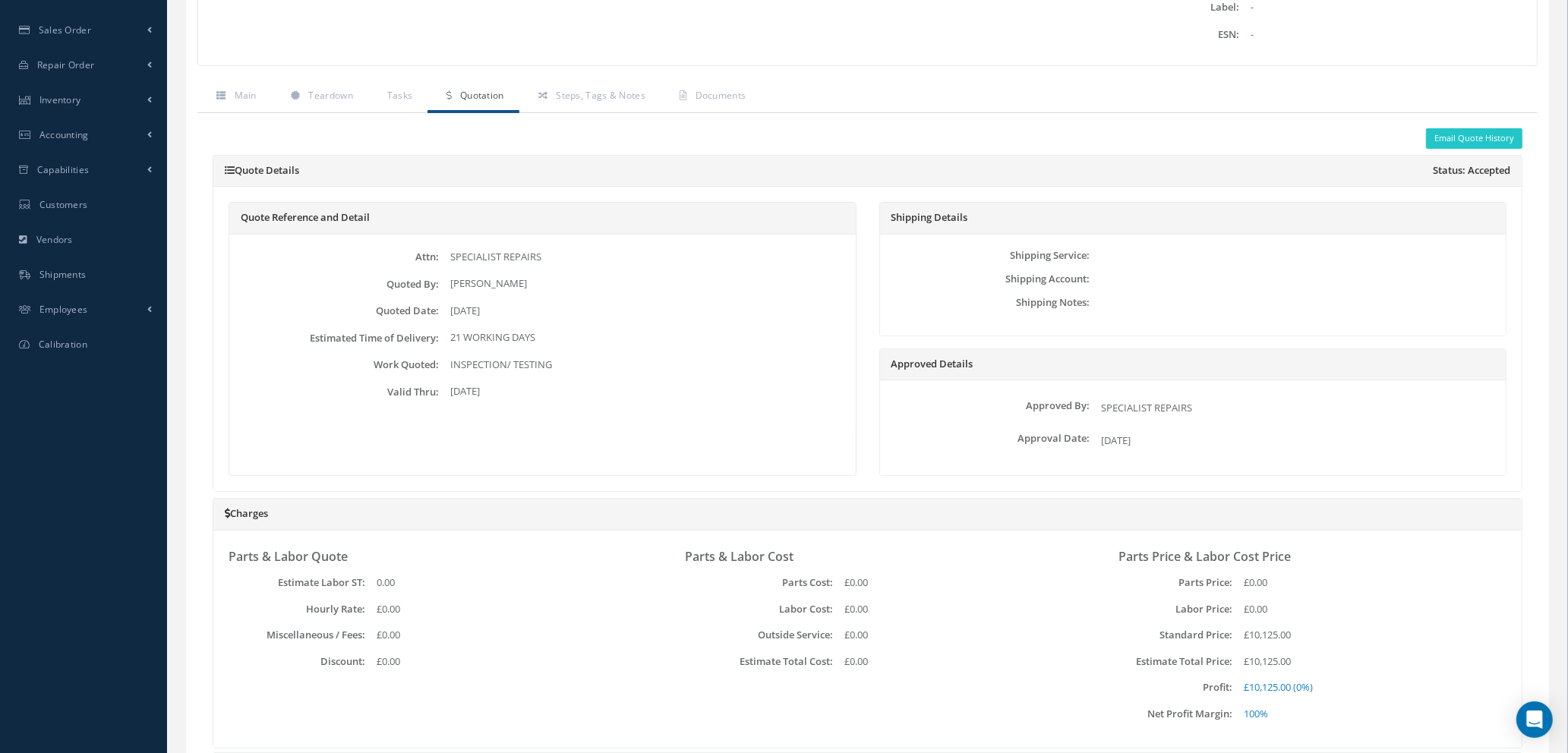
scroll to position [403, 0]
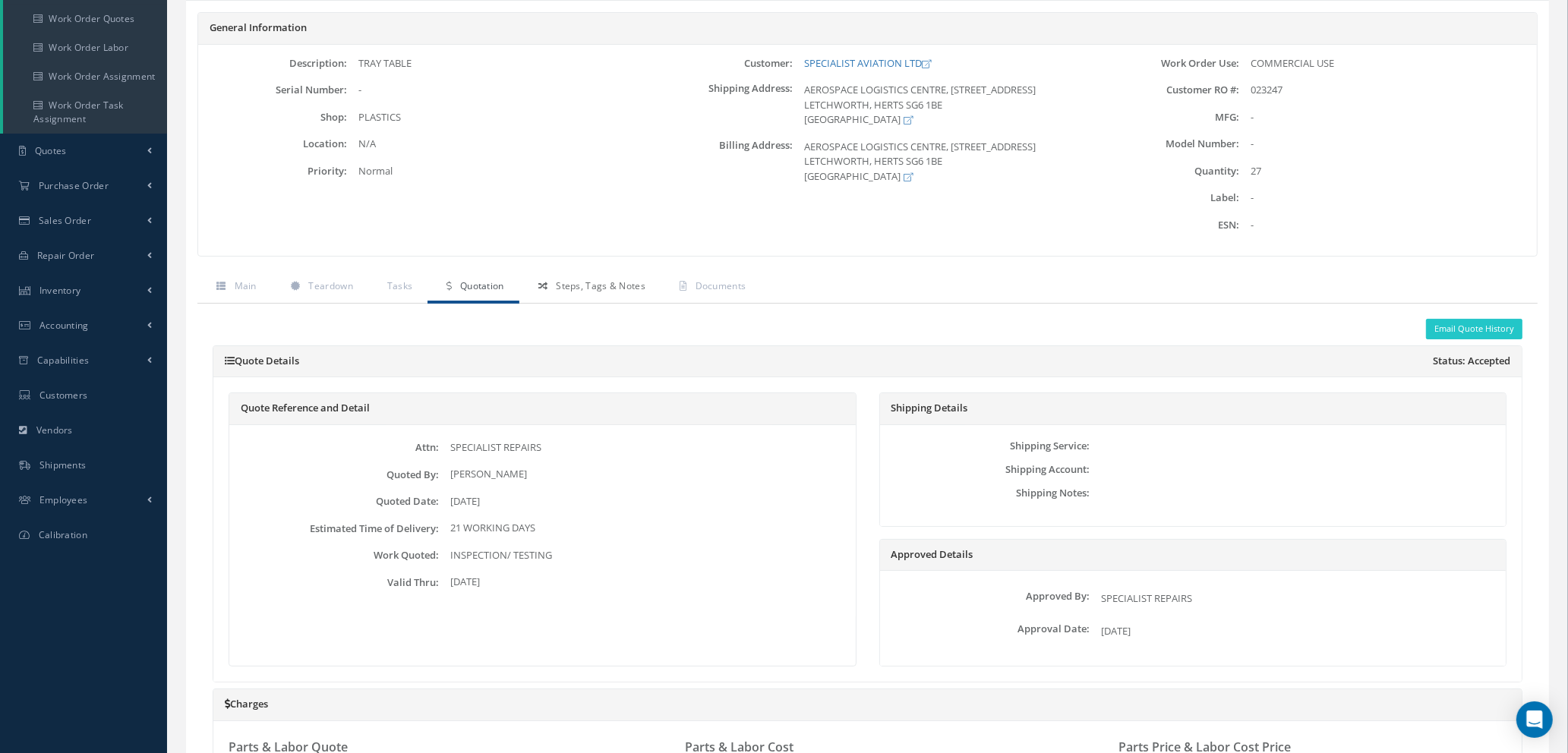
click at [572, 291] on span "Steps, Tags & Notes" at bounding box center [600, 286] width 90 height 13
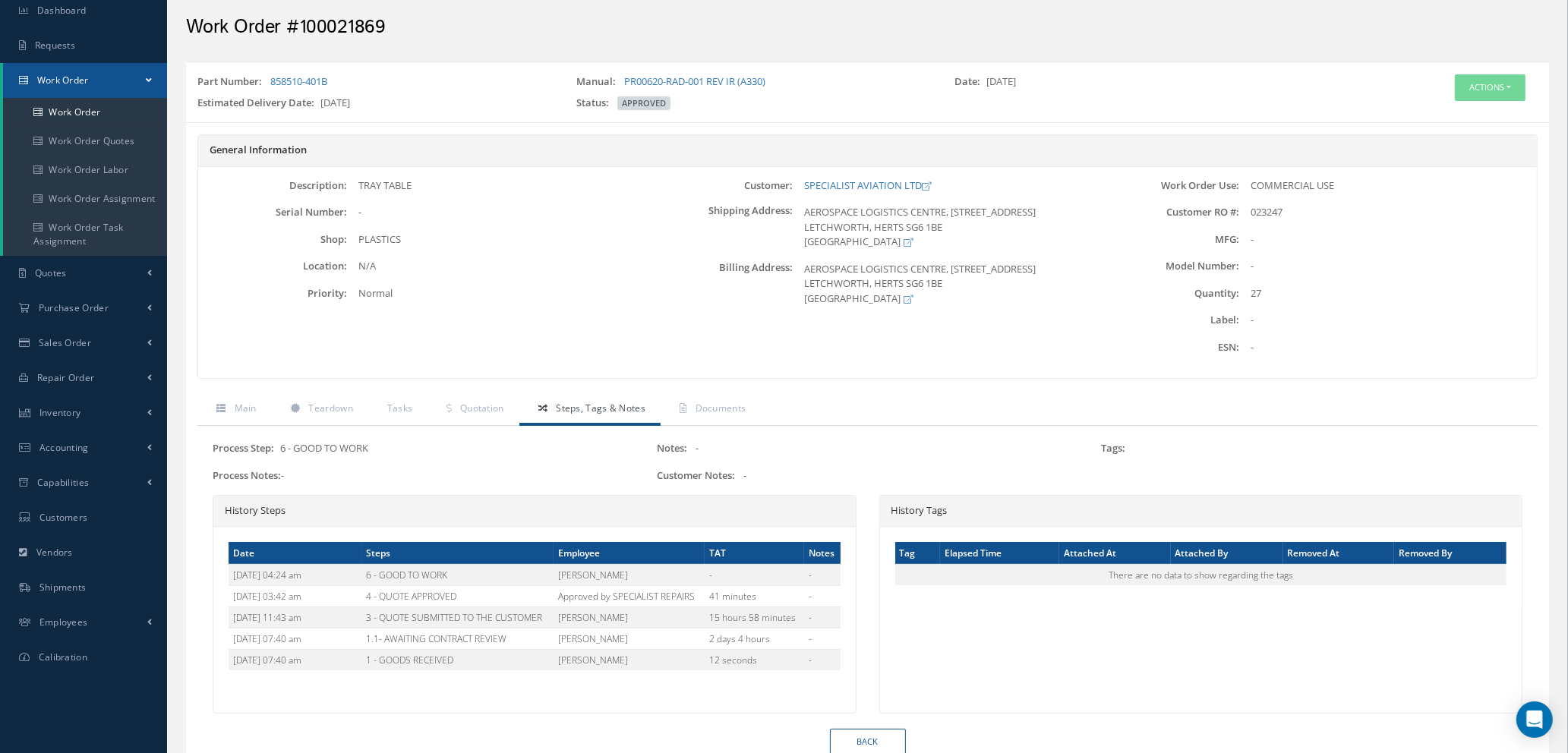
scroll to position [0, 0]
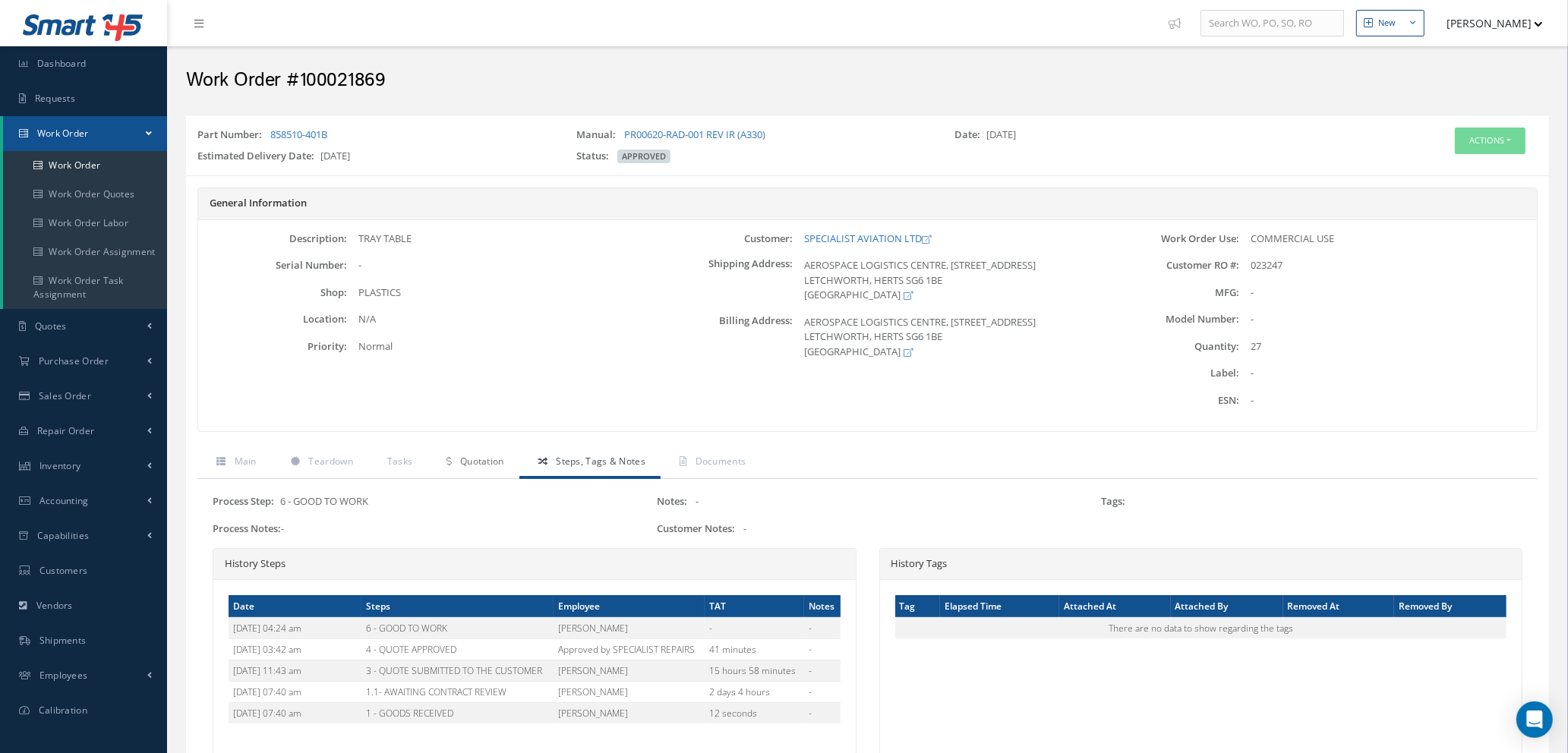
click at [482, 460] on span "Quotation" at bounding box center [482, 461] width 44 height 13
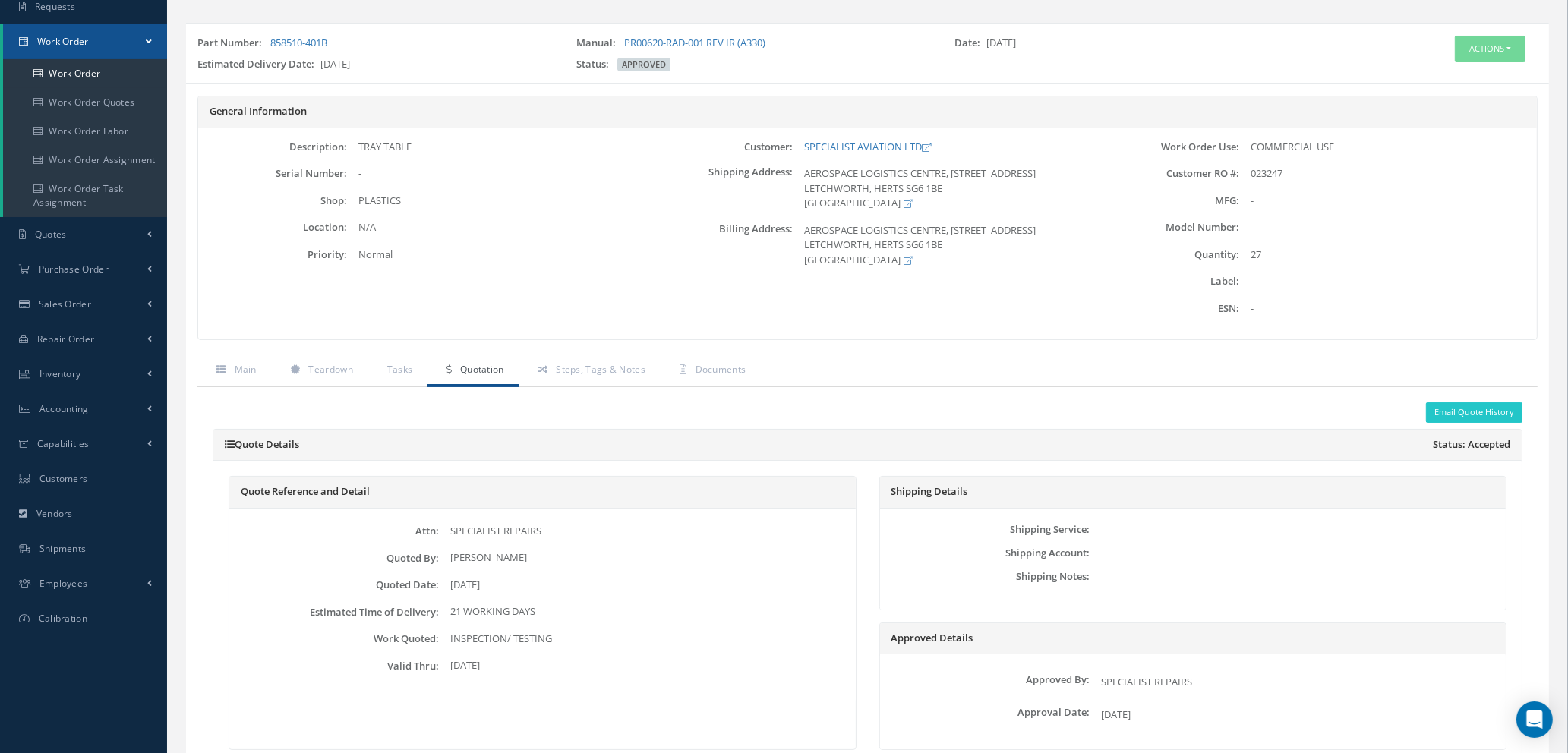
scroll to position [62, 0]
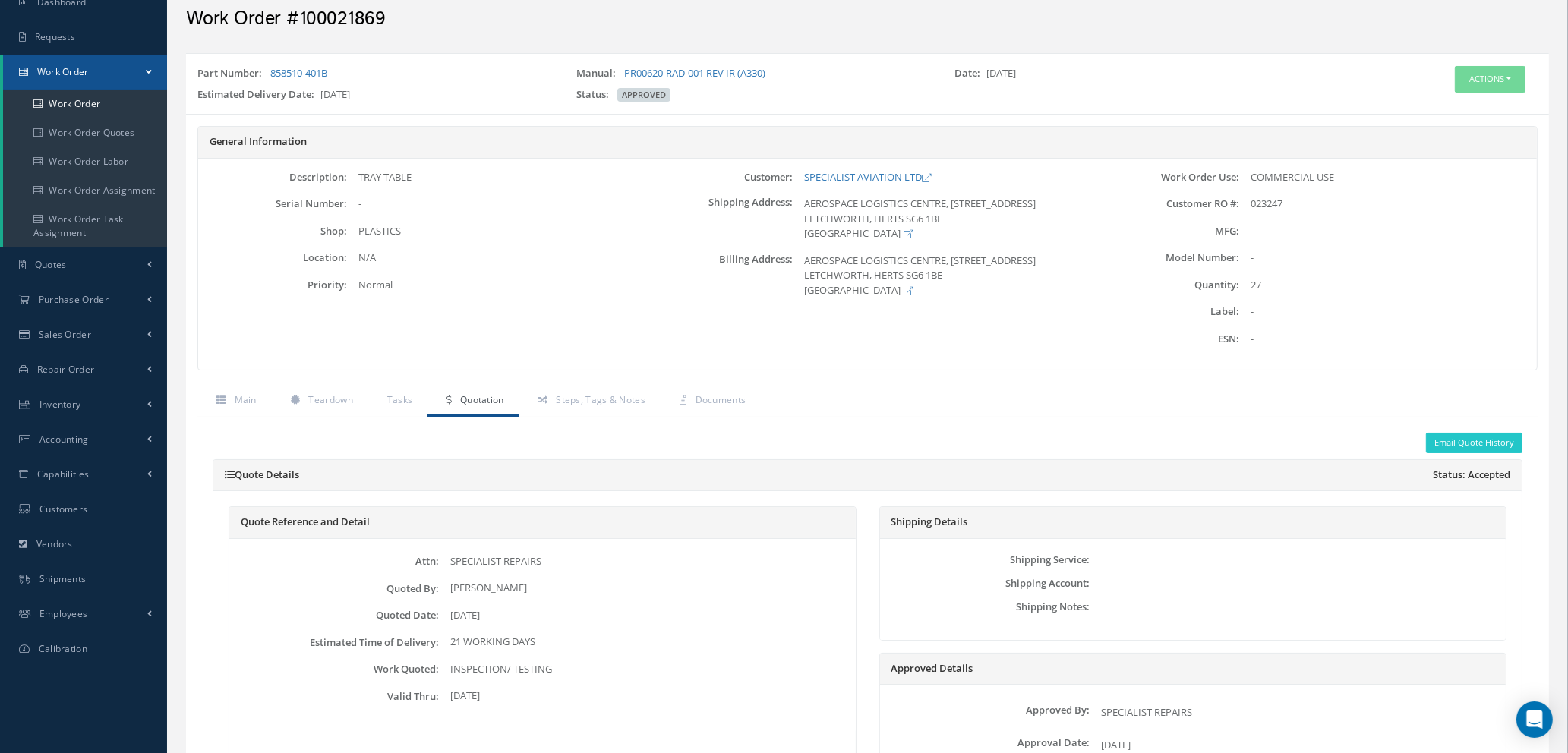
click at [472, 400] on span "Quotation" at bounding box center [482, 399] width 44 height 13
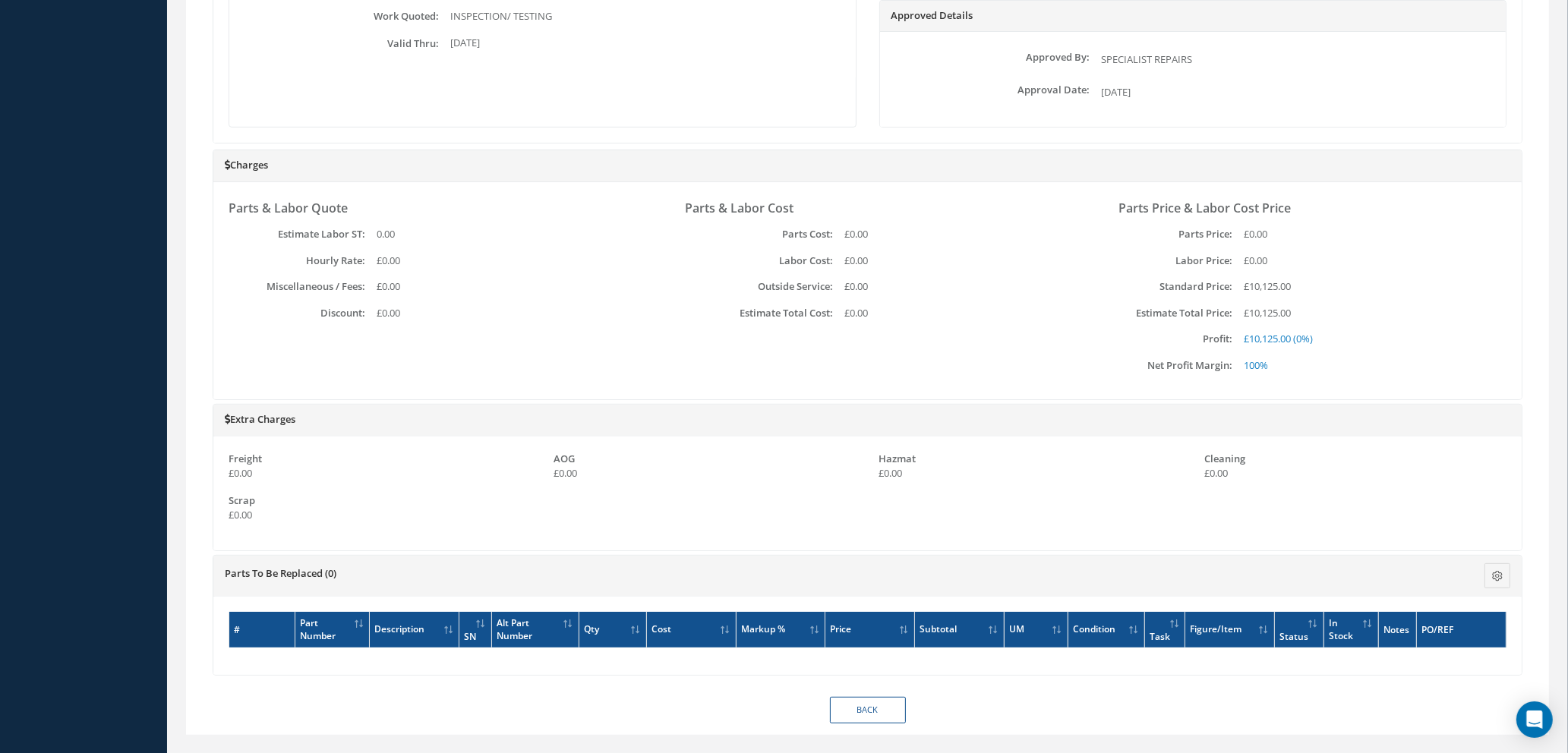
scroll to position [745, 0]
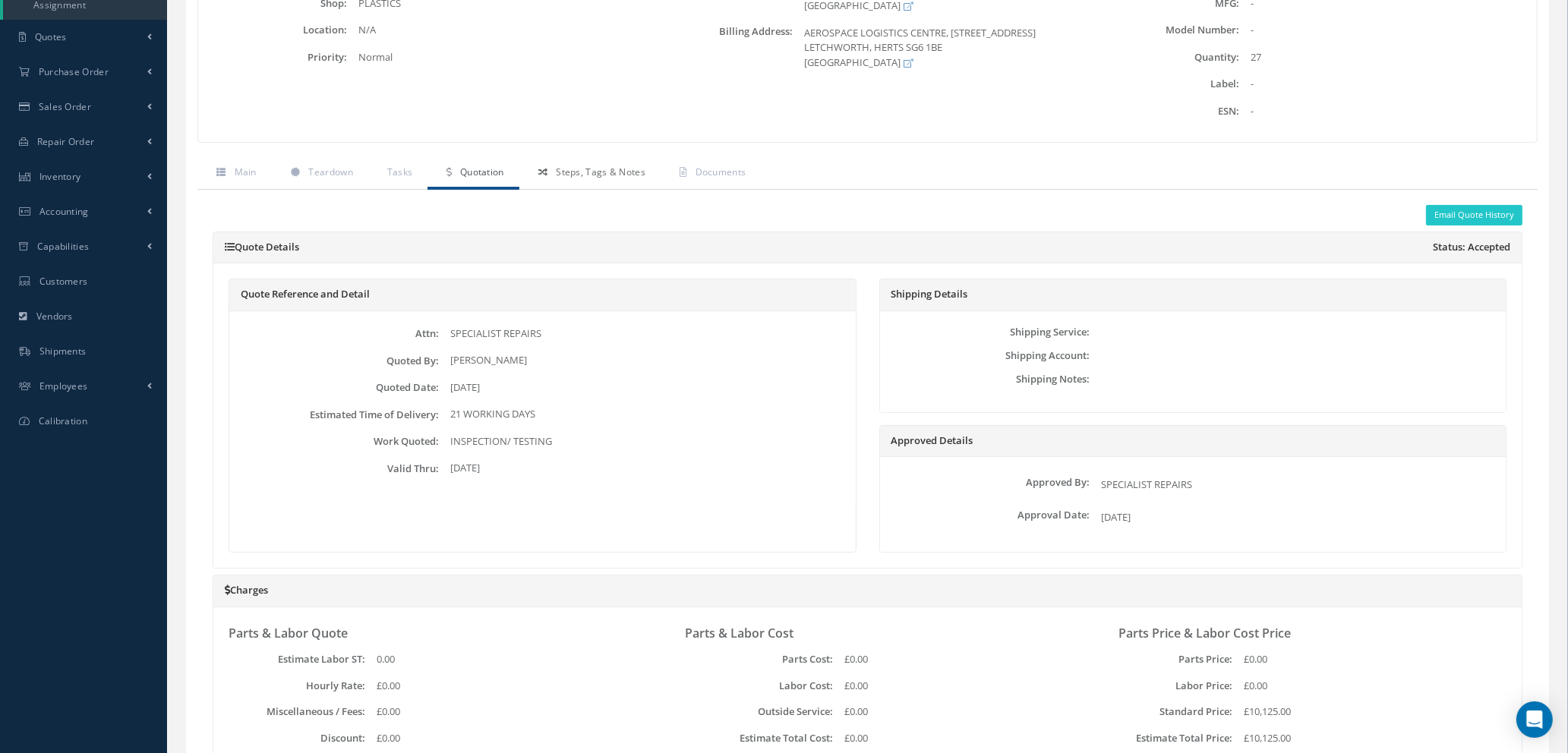
click at [604, 175] on span "Steps, Tags & Notes" at bounding box center [600, 172] width 90 height 13
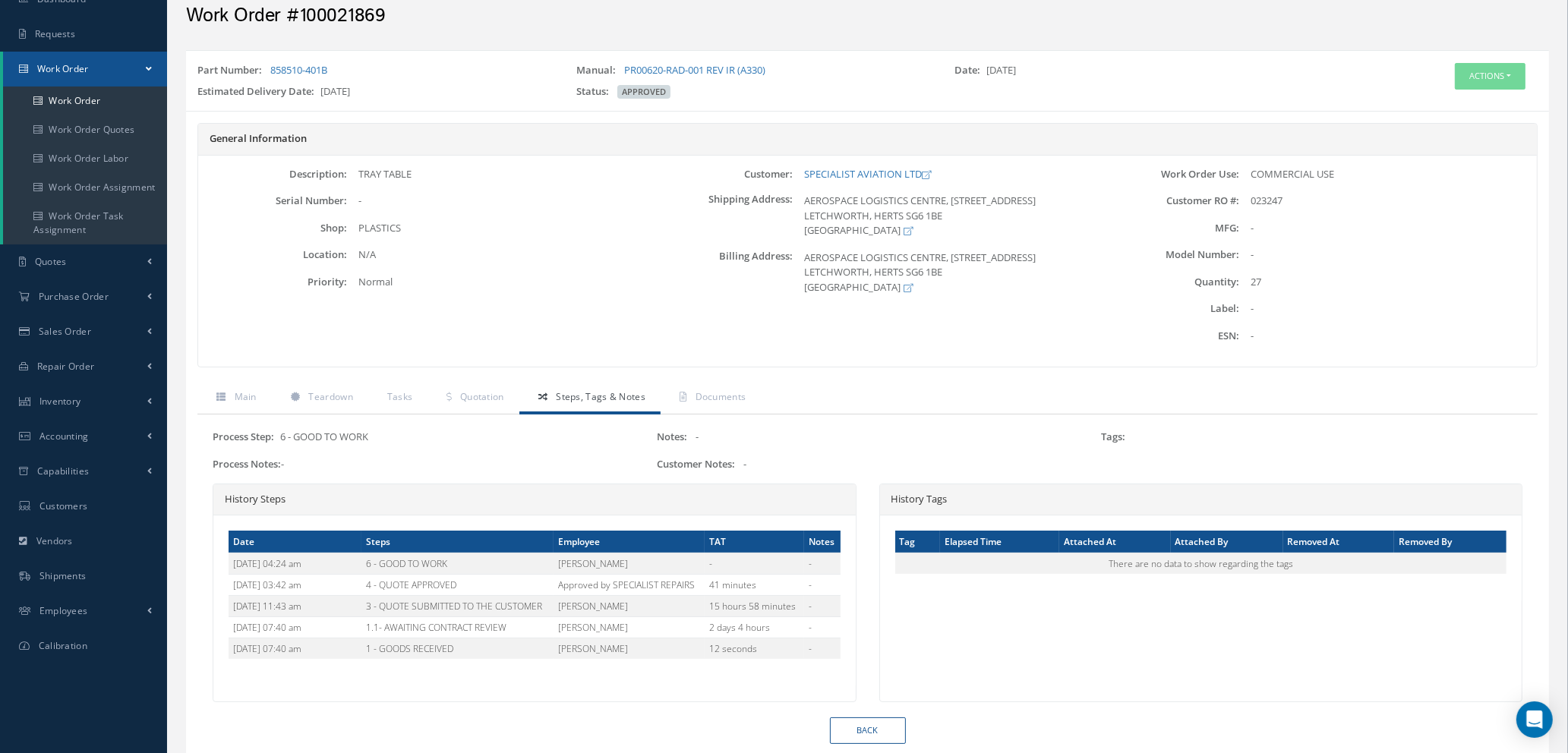
scroll to position [0, 0]
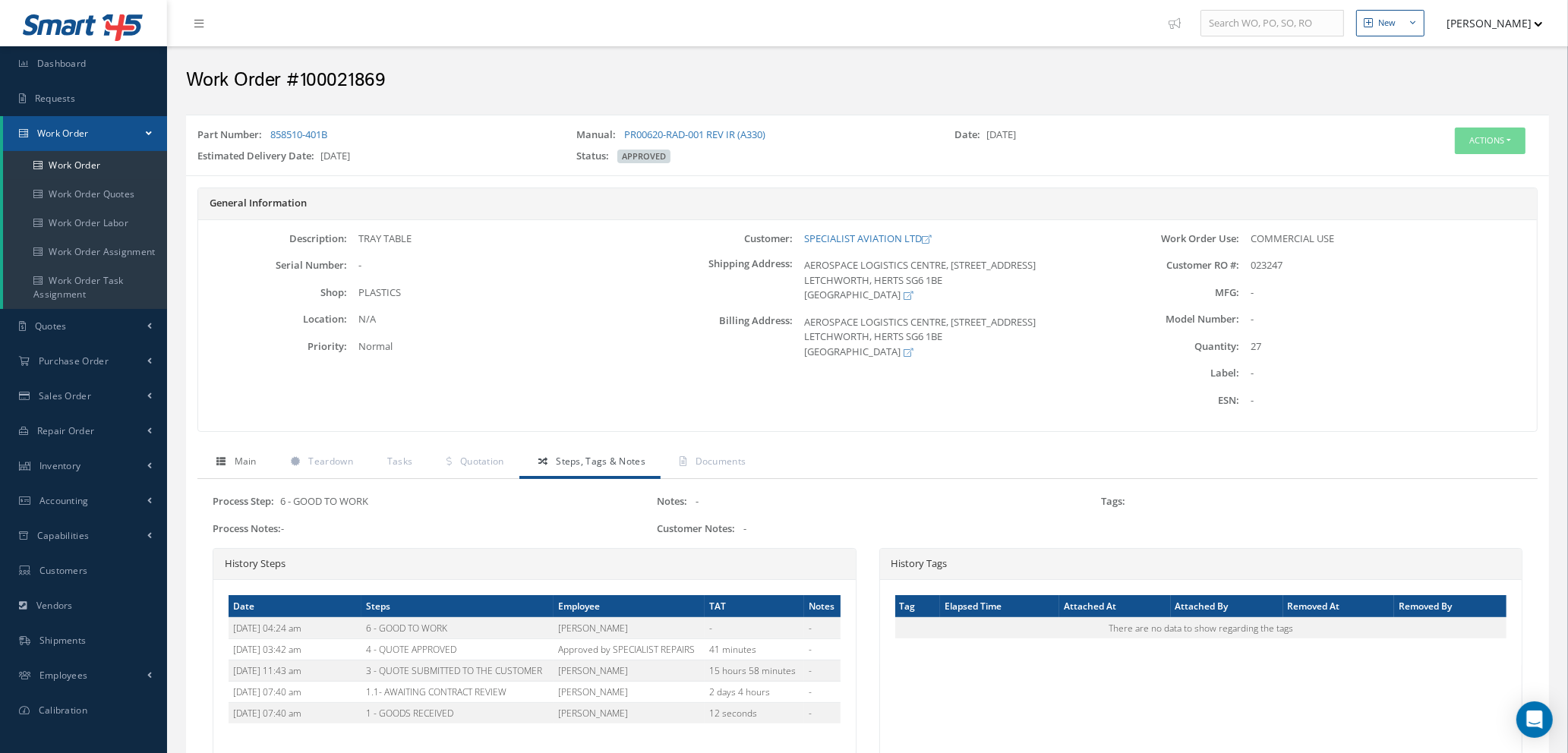
click at [248, 461] on span "Main" at bounding box center [246, 461] width 22 height 13
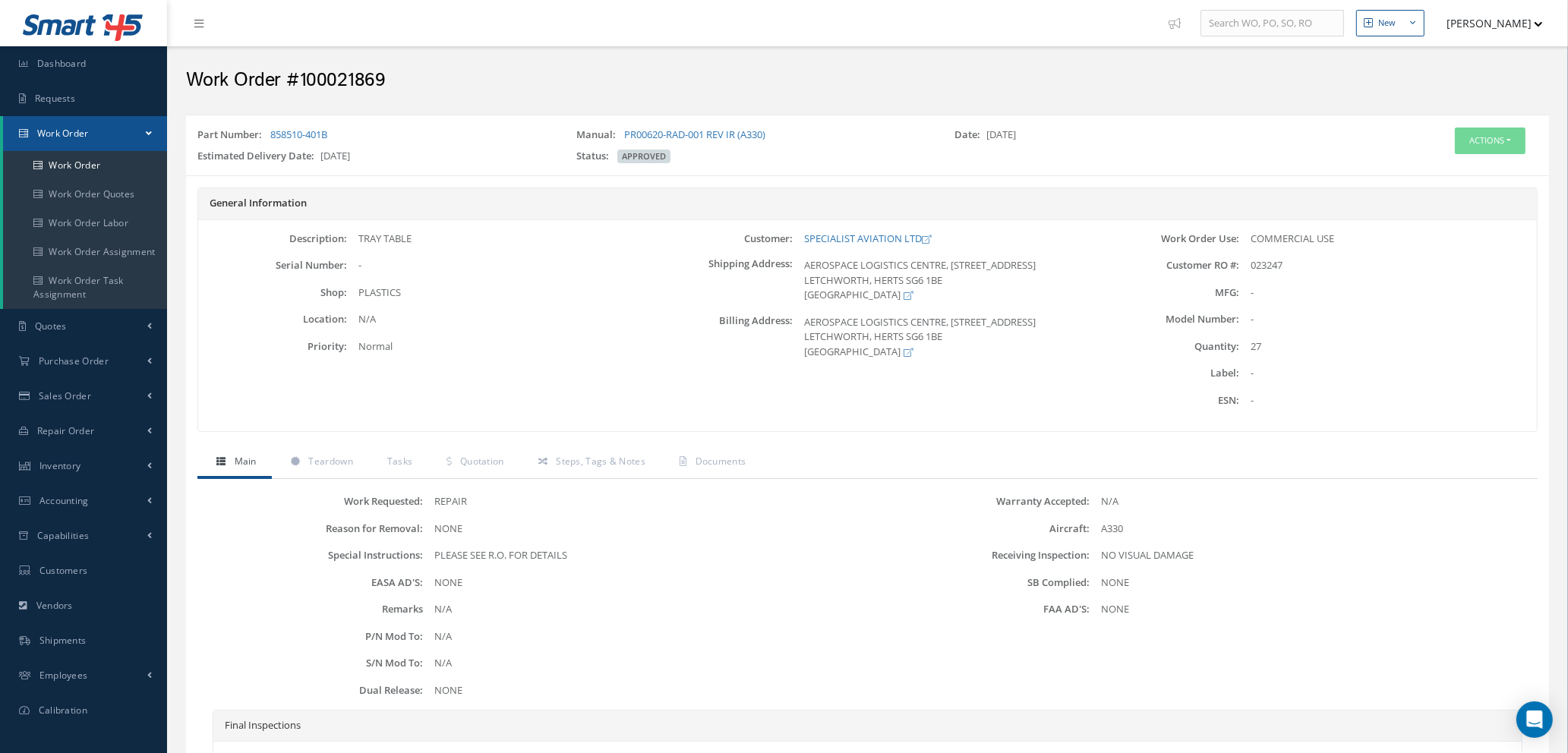
scroll to position [151, 0]
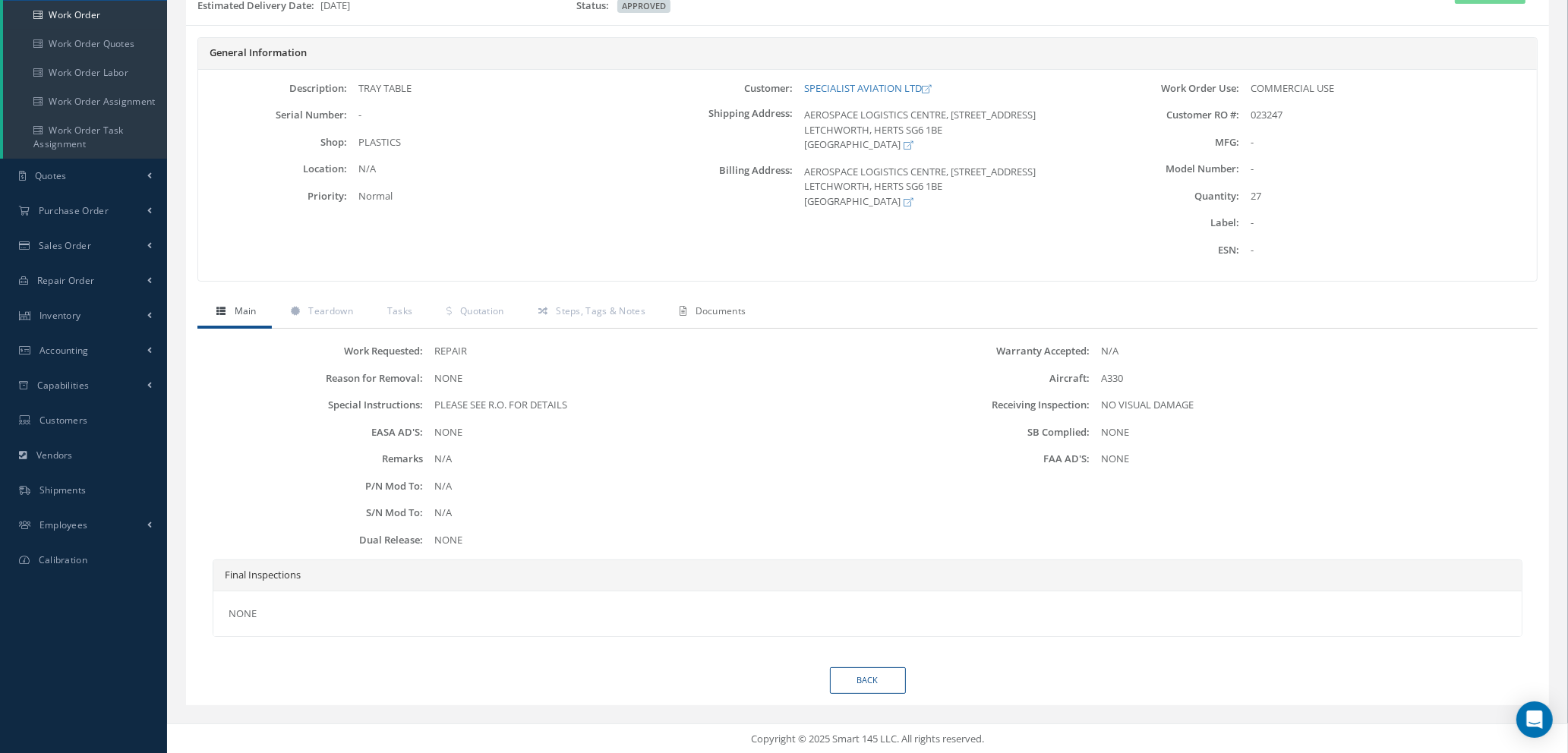
click at [709, 304] on span "Documents" at bounding box center [721, 311] width 51 height 13
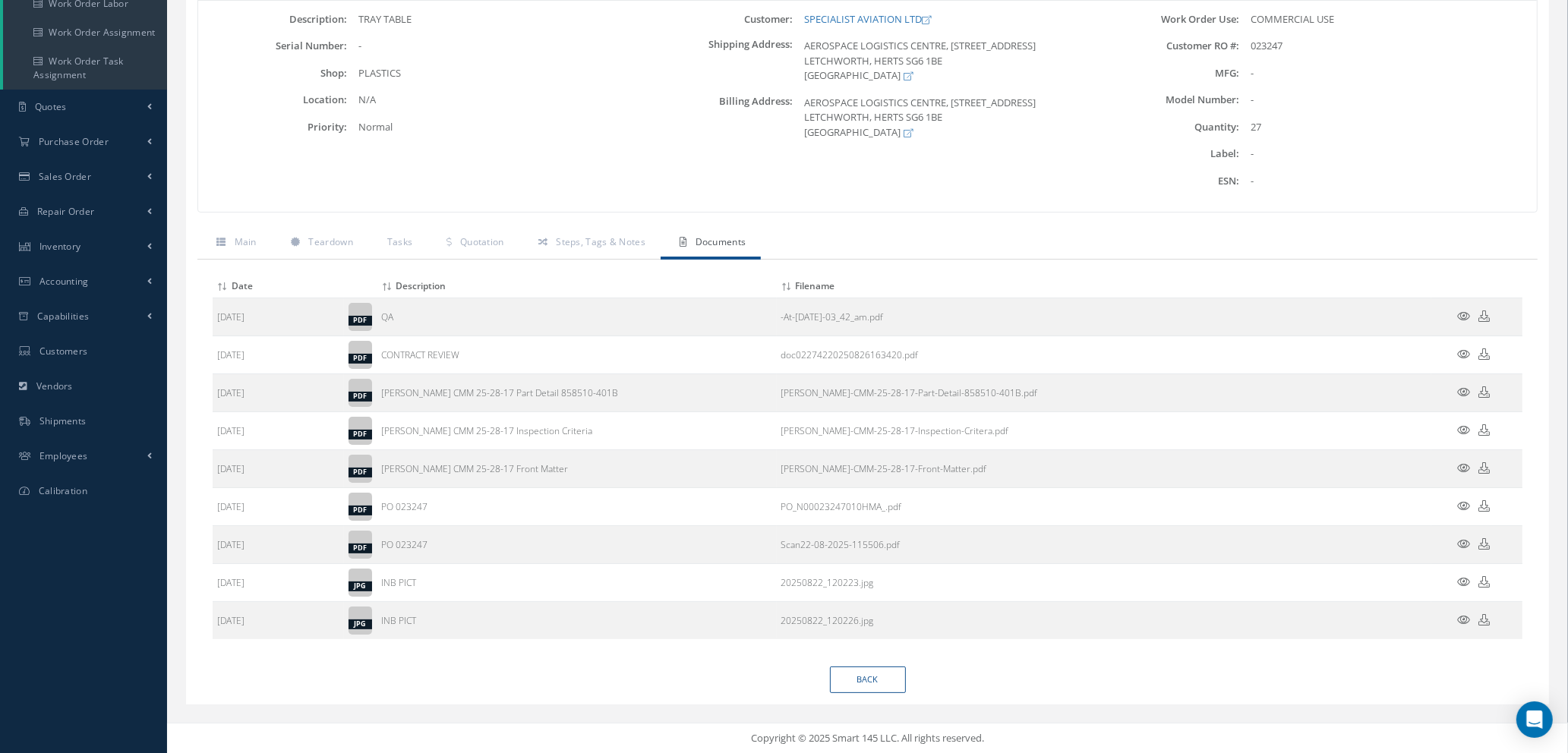
scroll to position [0, 0]
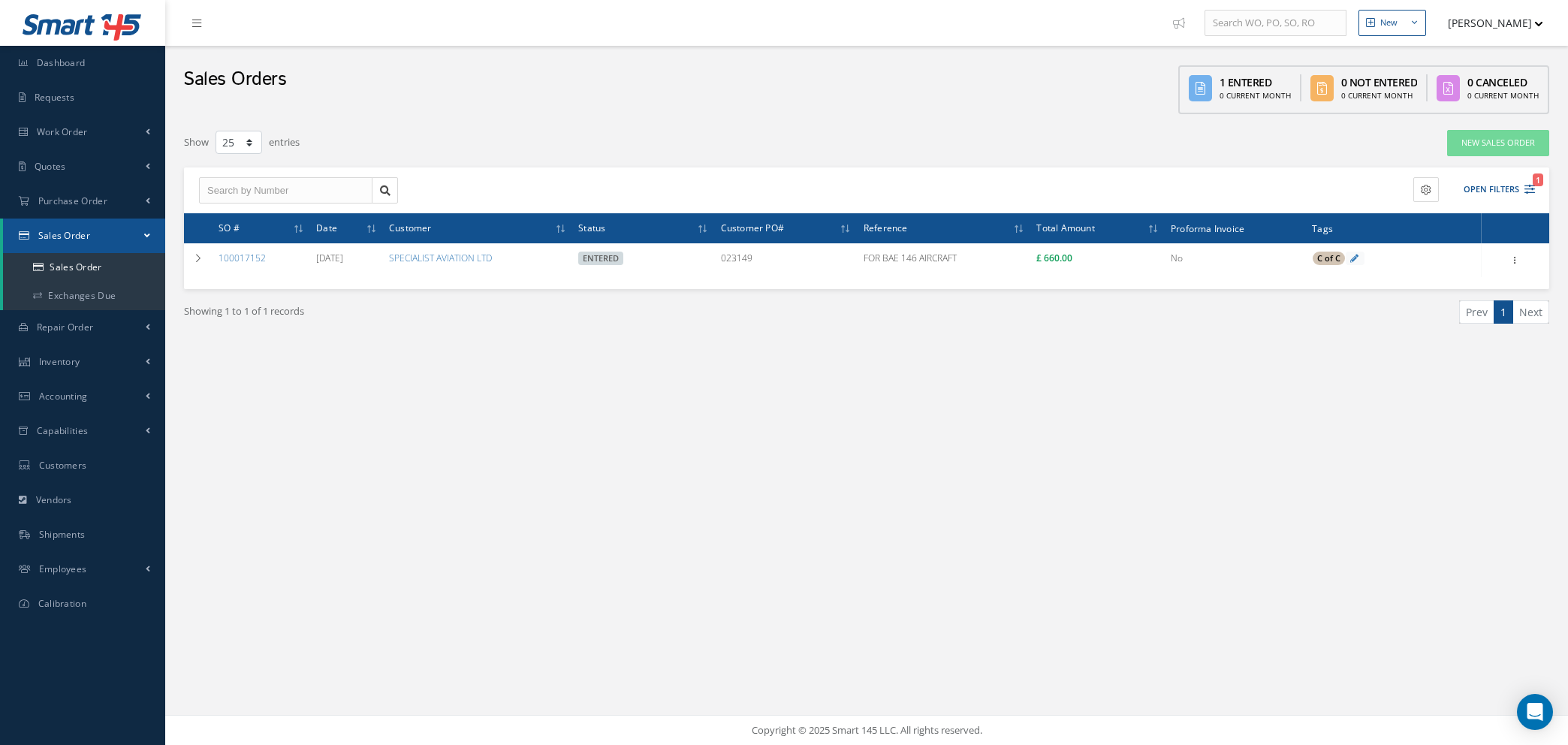
select select "25"
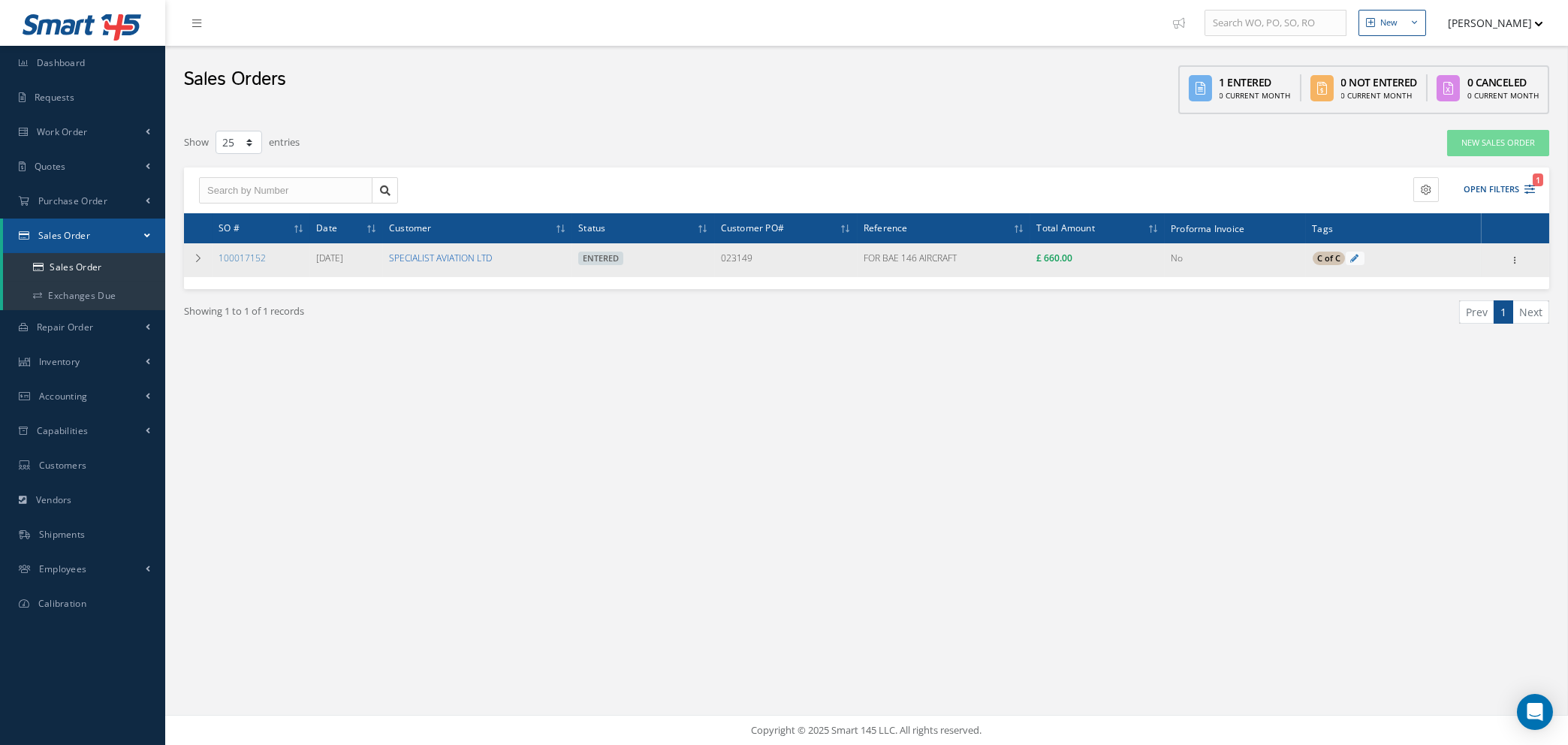
click at [420, 257] on link "SPECIALIST AVIATION LTD" at bounding box center [440, 258] width 103 height 13
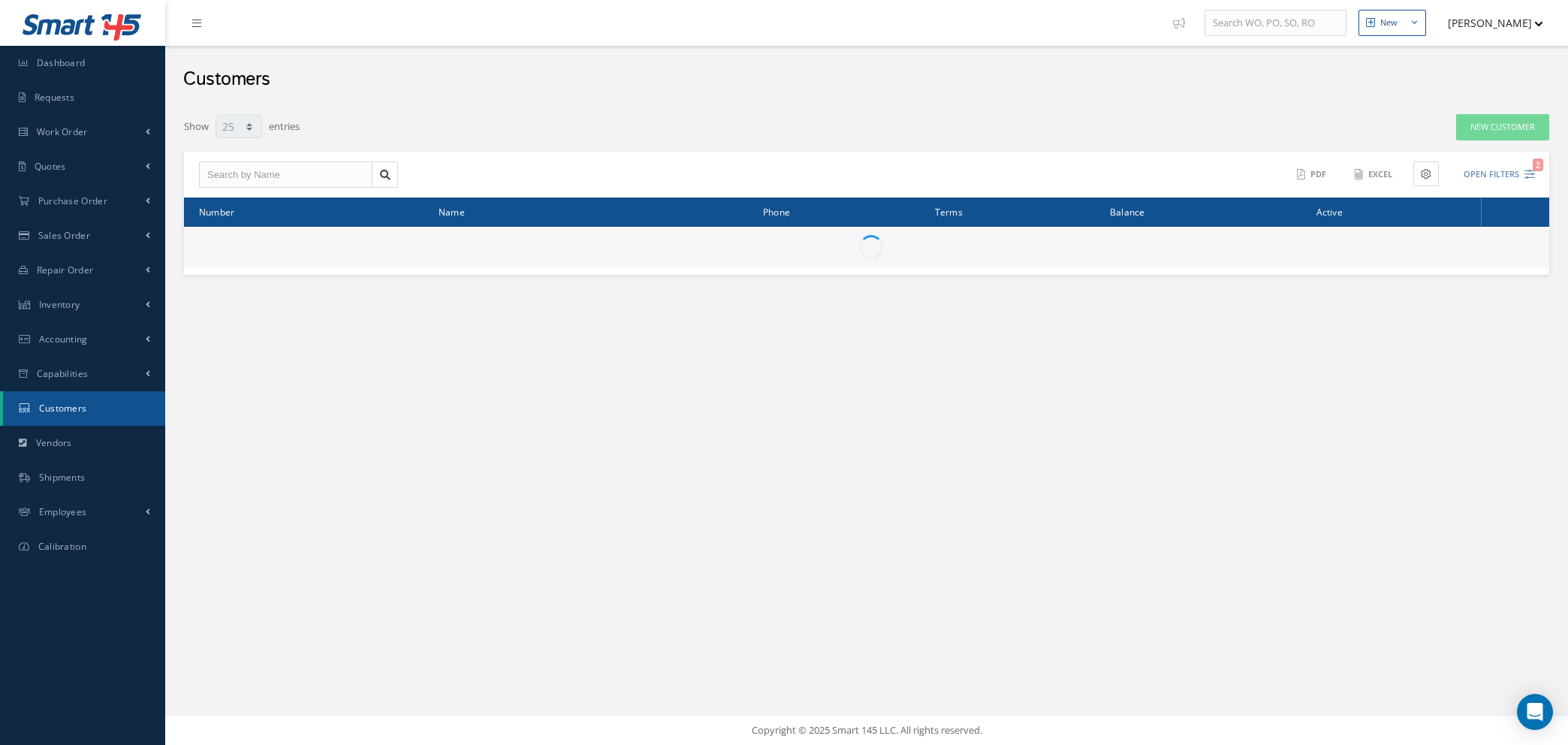
select select "25"
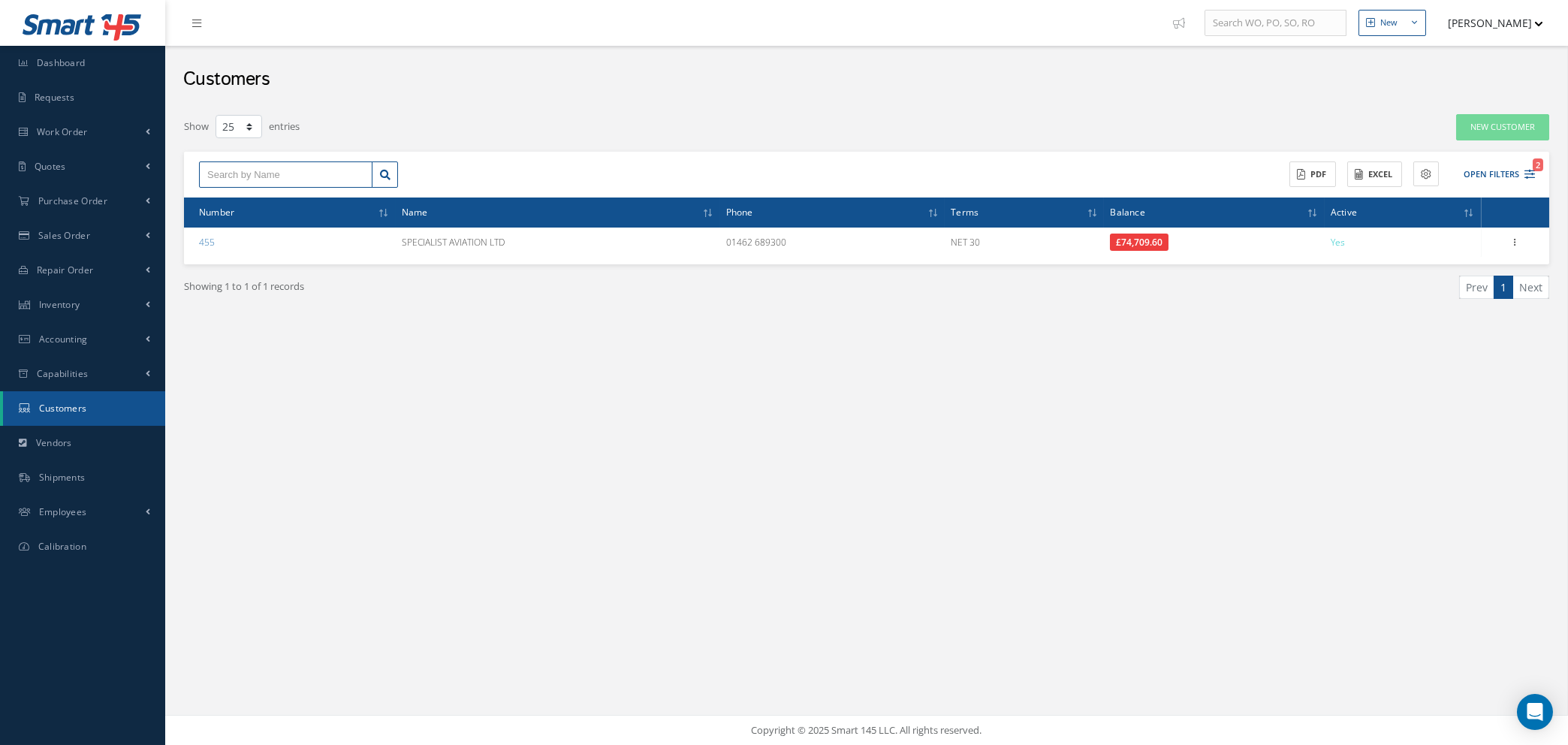
click at [269, 165] on input "text" at bounding box center [285, 175] width 173 height 27
click at [1532, 172] on icon "2" at bounding box center [1530, 174] width 10 height 10
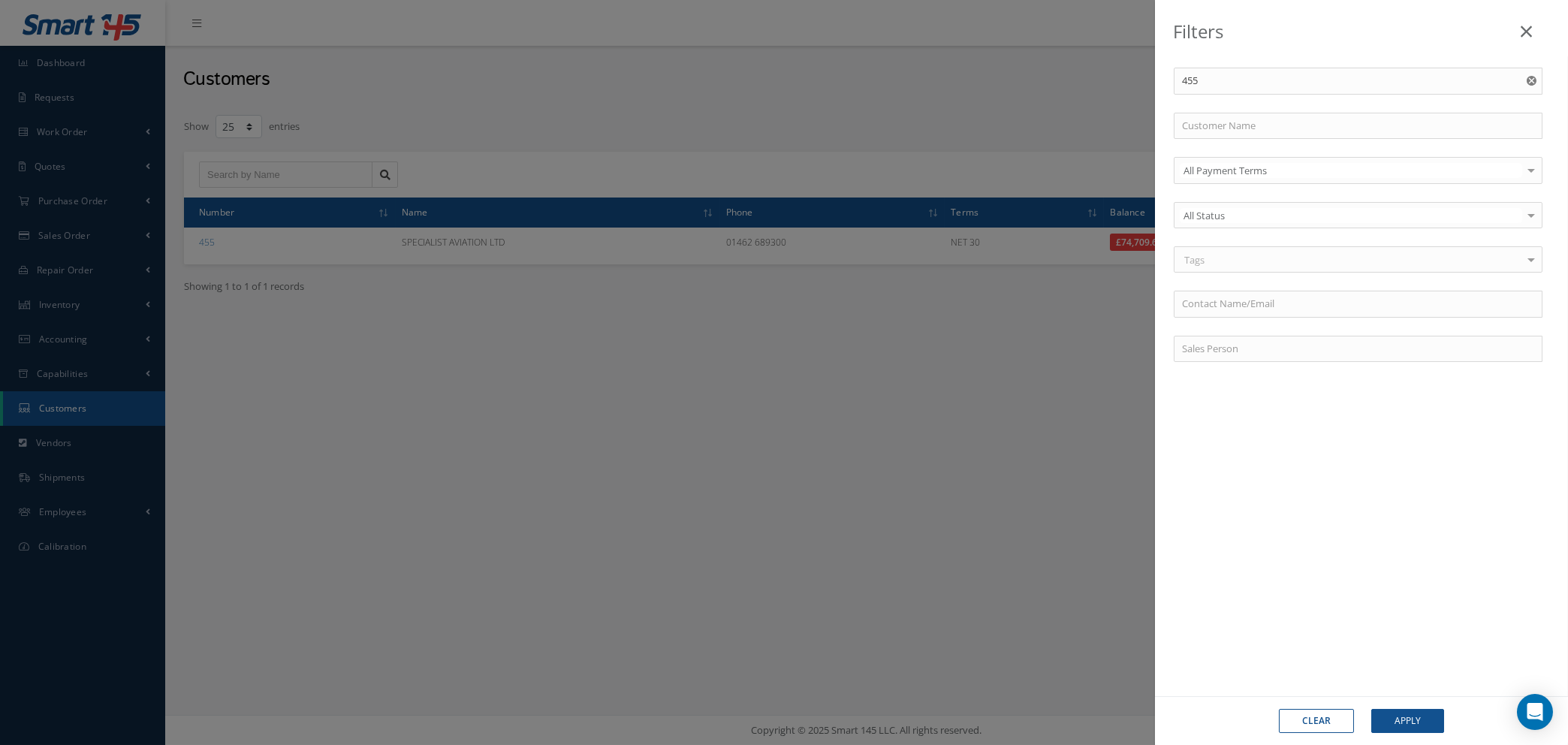
click at [1329, 720] on button "Clear" at bounding box center [1316, 721] width 75 height 24
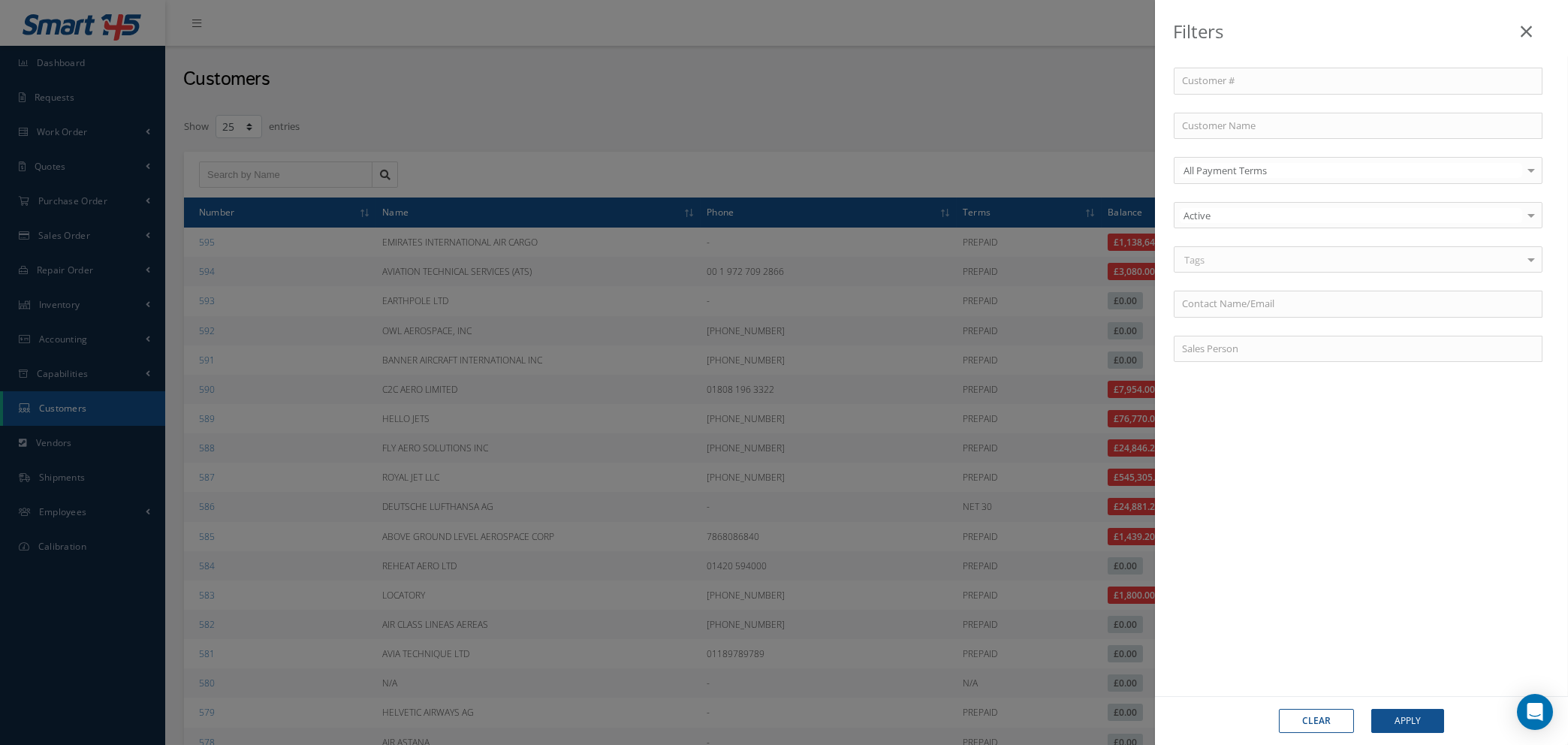
click at [256, 172] on div "Filters Customer # Customer Name All Payment Terms All Payment Terms PREPAID CO…" at bounding box center [784, 372] width 1568 height 745
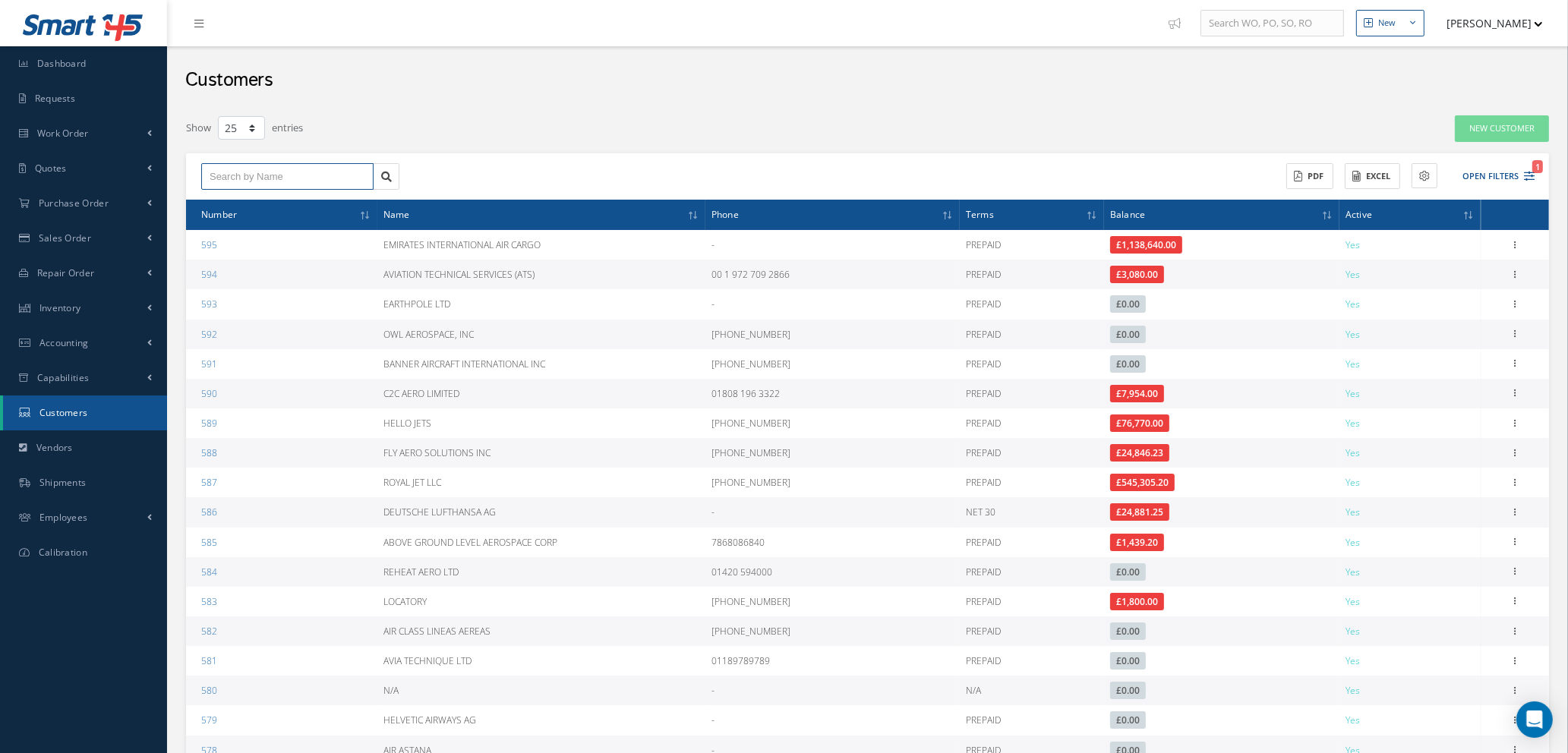
click at [259, 174] on input "text" at bounding box center [287, 177] width 172 height 27
type input "g"
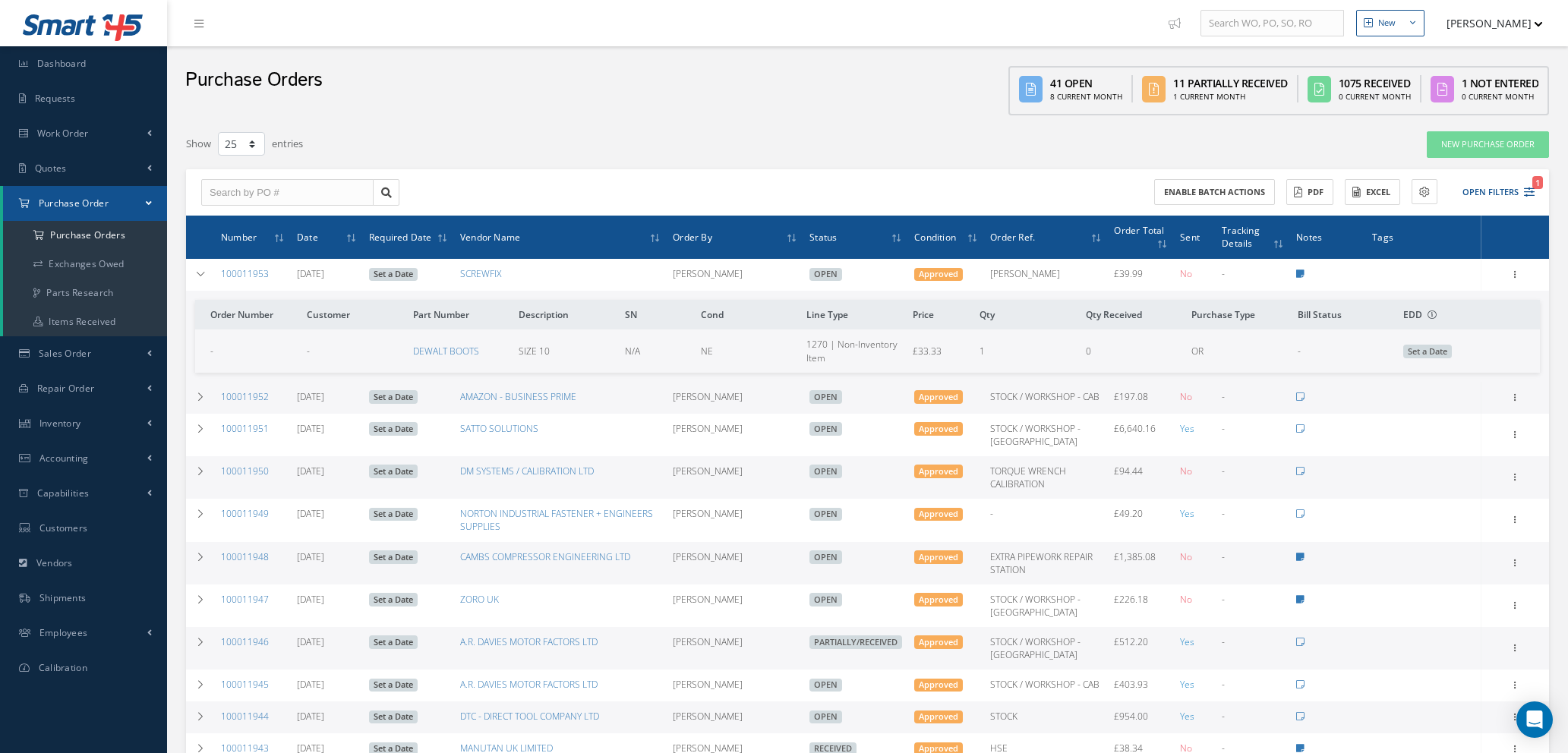
select select "25"
click at [1524, 191] on icon "1" at bounding box center [1529, 192] width 10 height 10
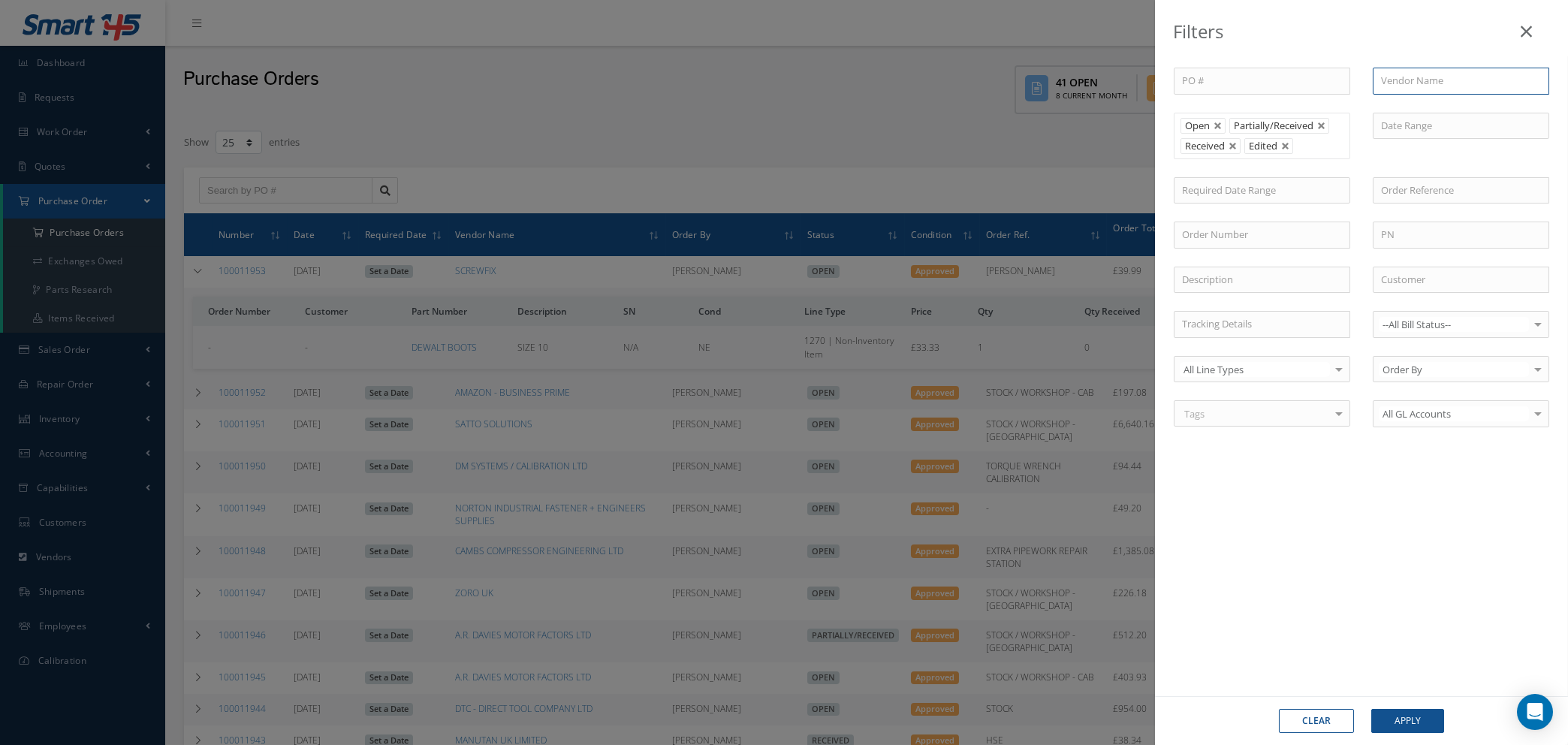
click at [1446, 83] on input "text" at bounding box center [1461, 81] width 176 height 27
click at [1443, 111] on span "SATTO SOLUTIONS" at bounding box center [1424, 107] width 85 height 13
type input "SATTO SOLUTIONS"
click at [1410, 709] on button "Apply" at bounding box center [1407, 721] width 73 height 24
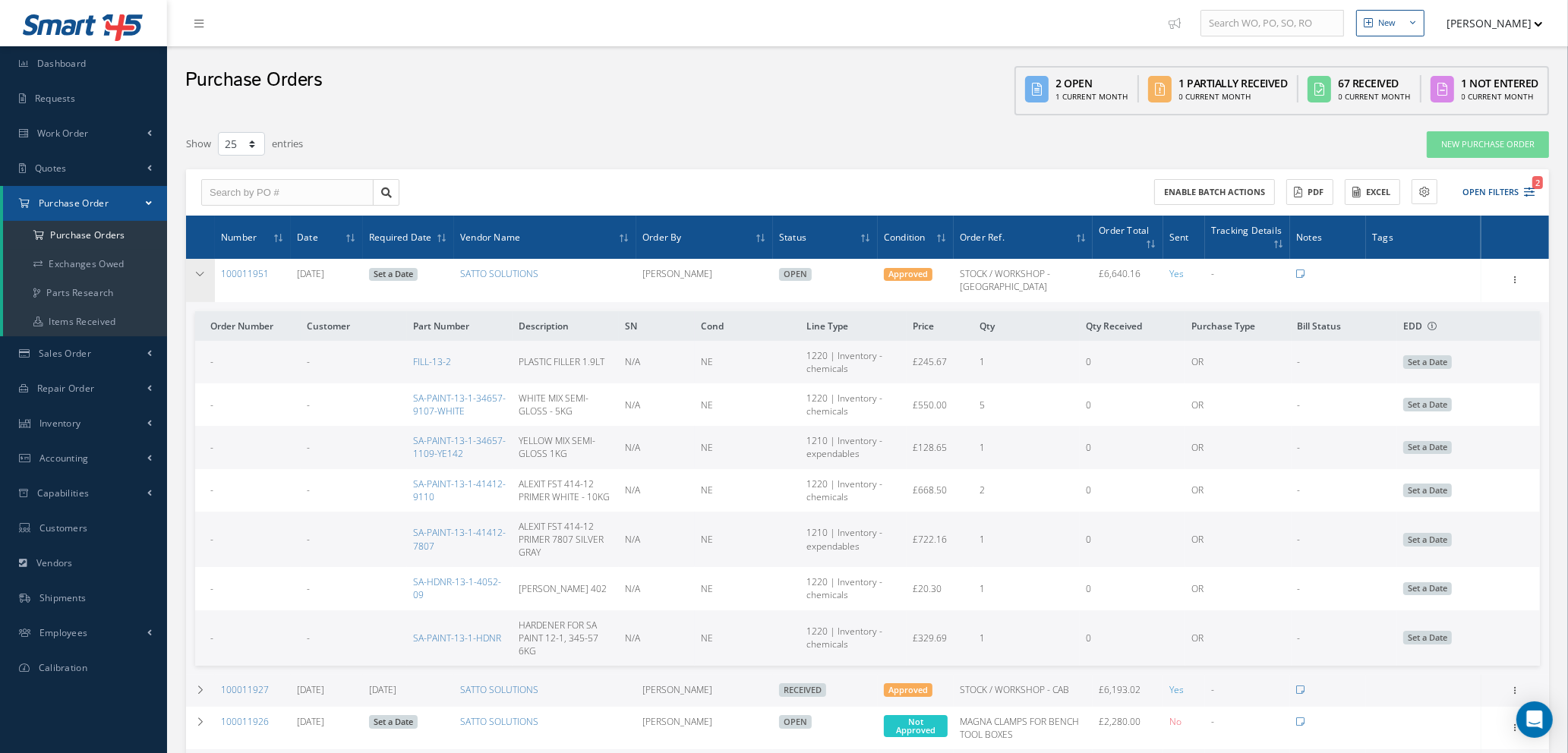
click at [193, 269] on td at bounding box center [201, 281] width 29 height 43
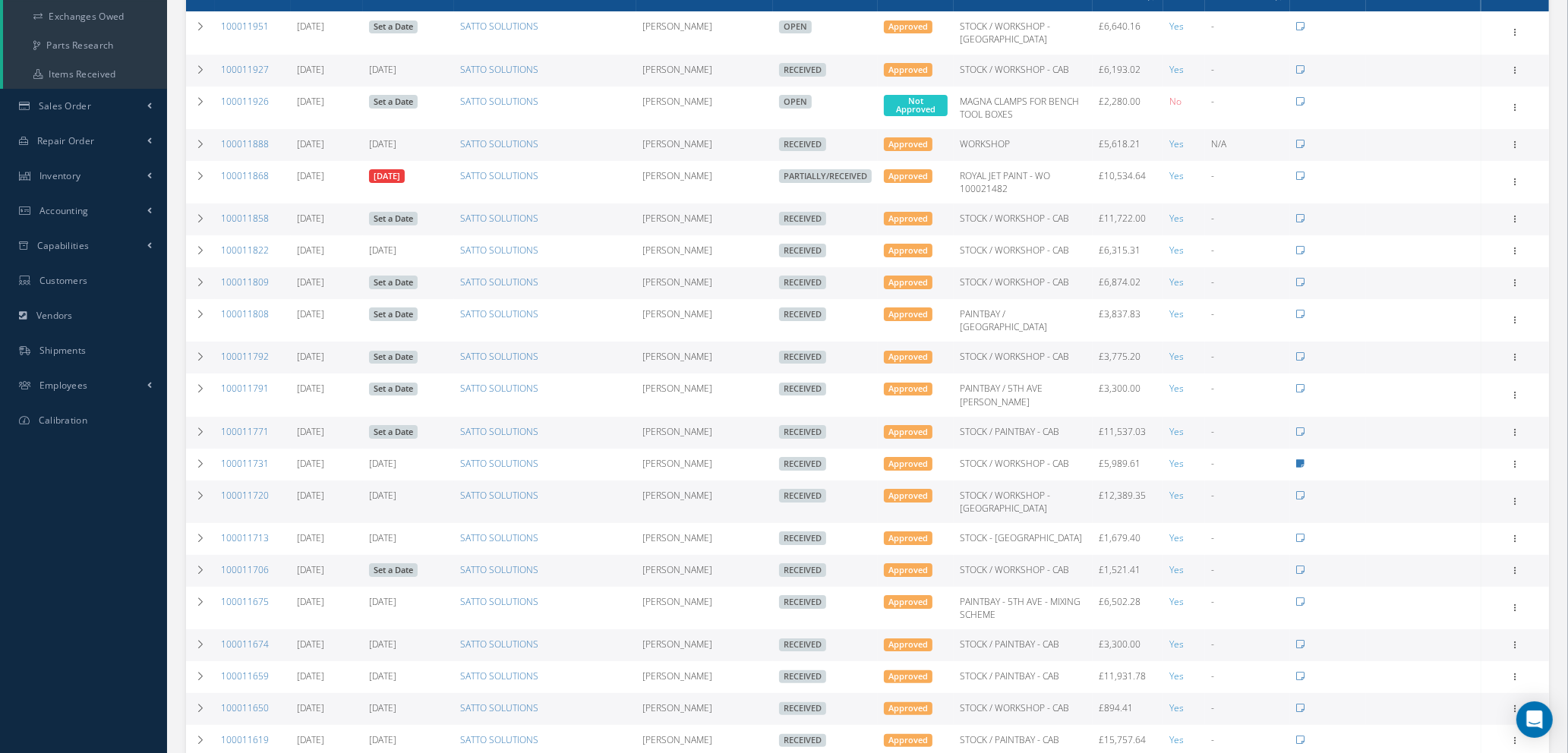
scroll to position [243, 0]
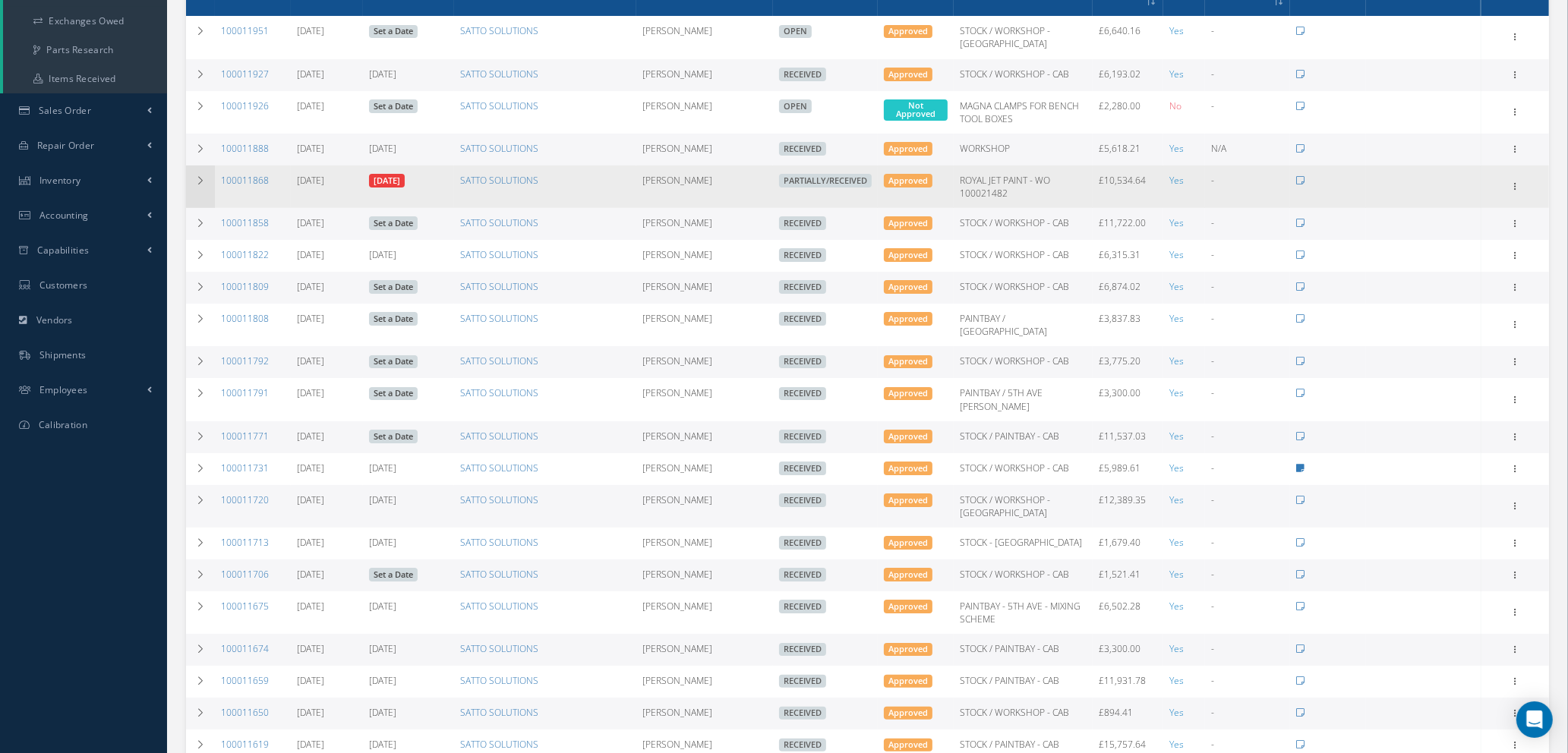
click at [195, 172] on td at bounding box center [201, 187] width 29 height 43
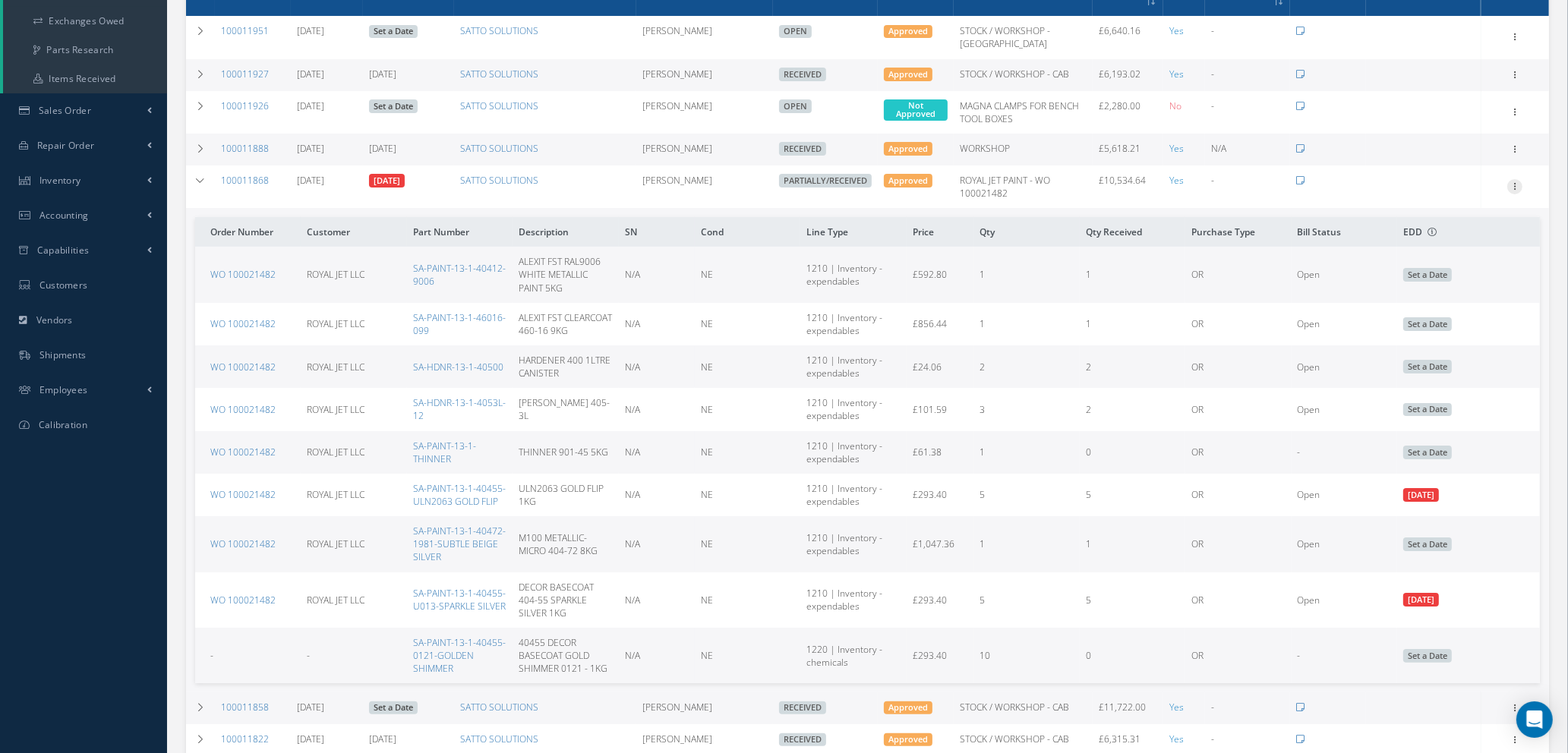
click at [1513, 182] on icon at bounding box center [1514, 185] width 15 height 12
click at [1422, 233] on link "Edit" at bounding box center [1444, 235] width 120 height 20
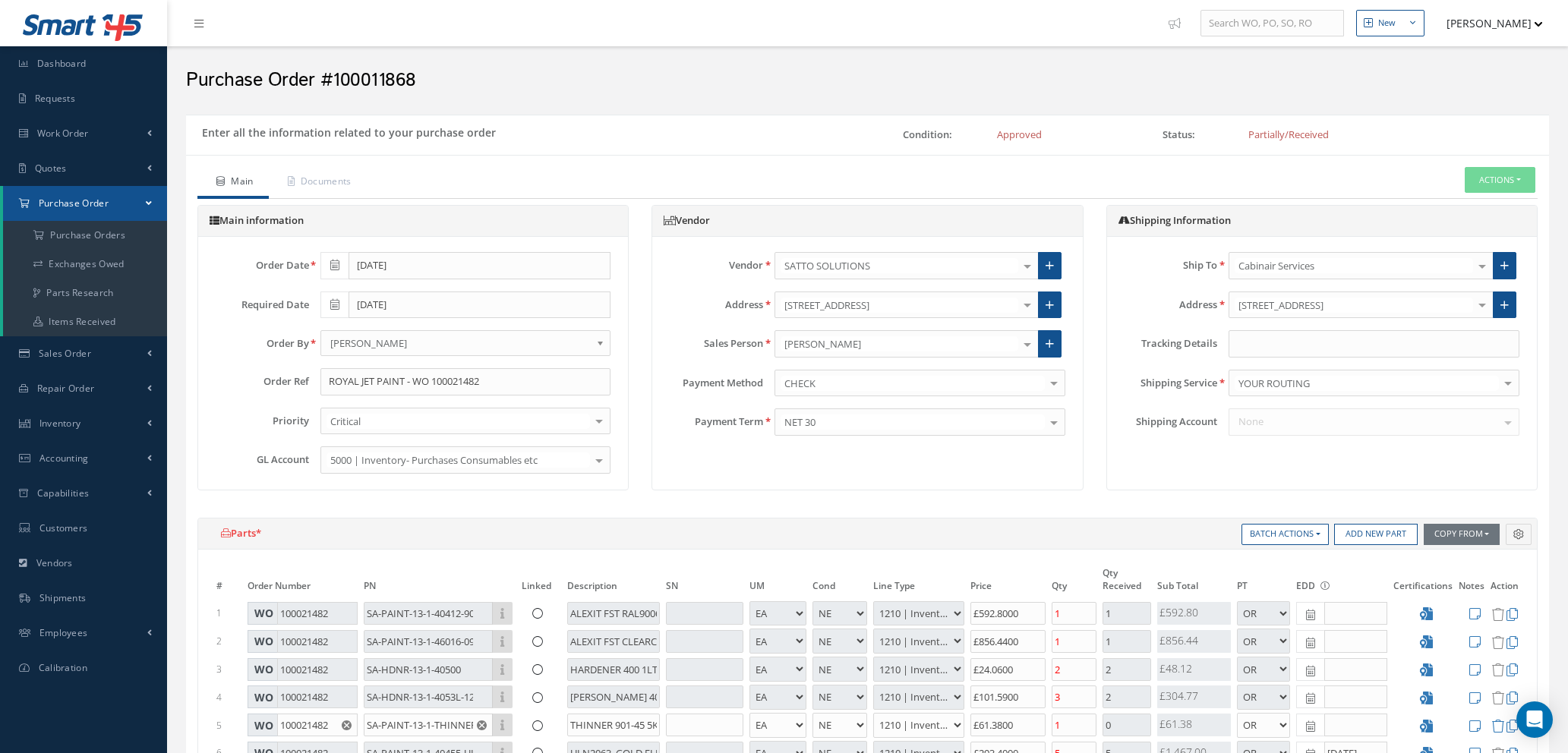
select select "1"
select select "5"
select select "7"
select select "1"
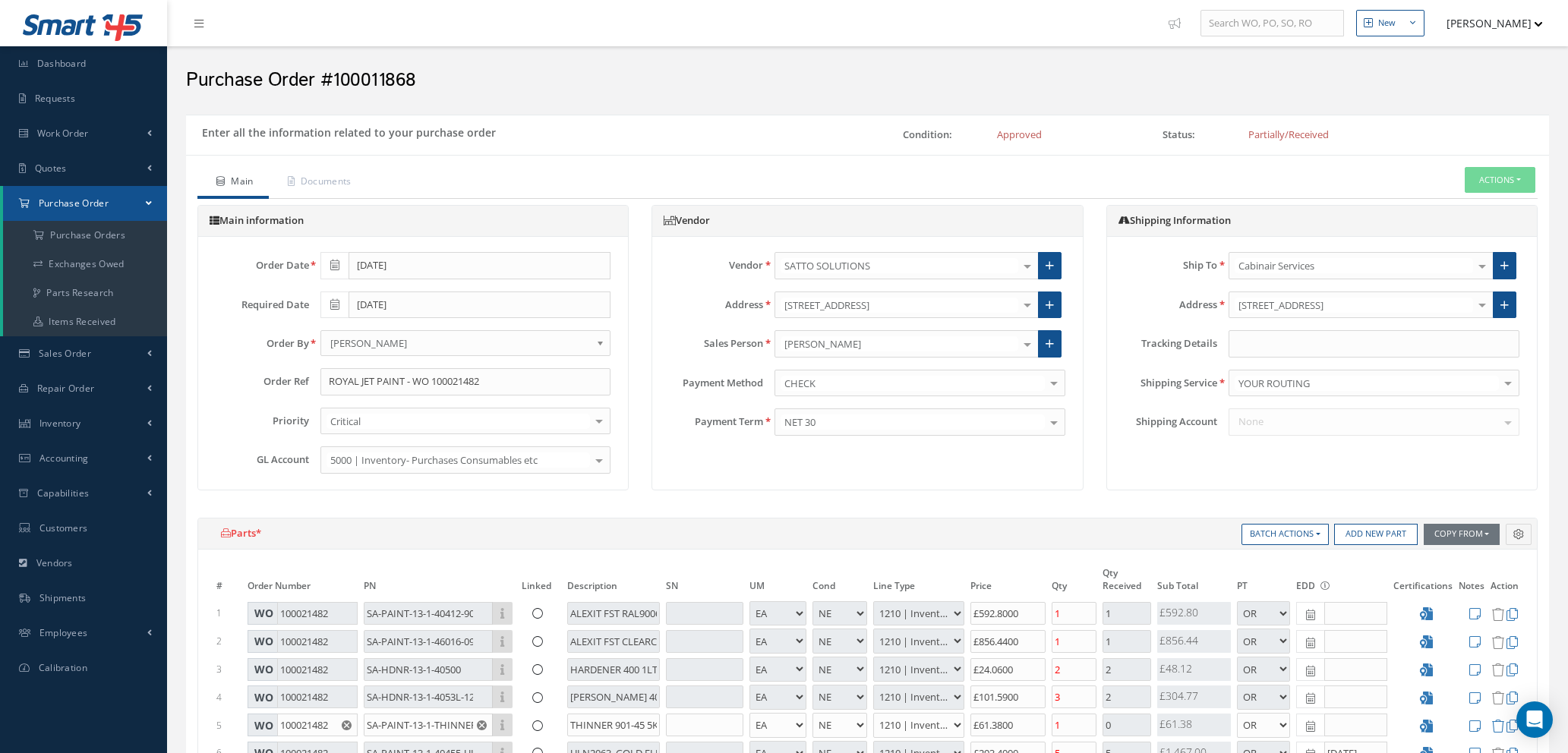
select select "5"
select select "7"
select select "1"
select select "5"
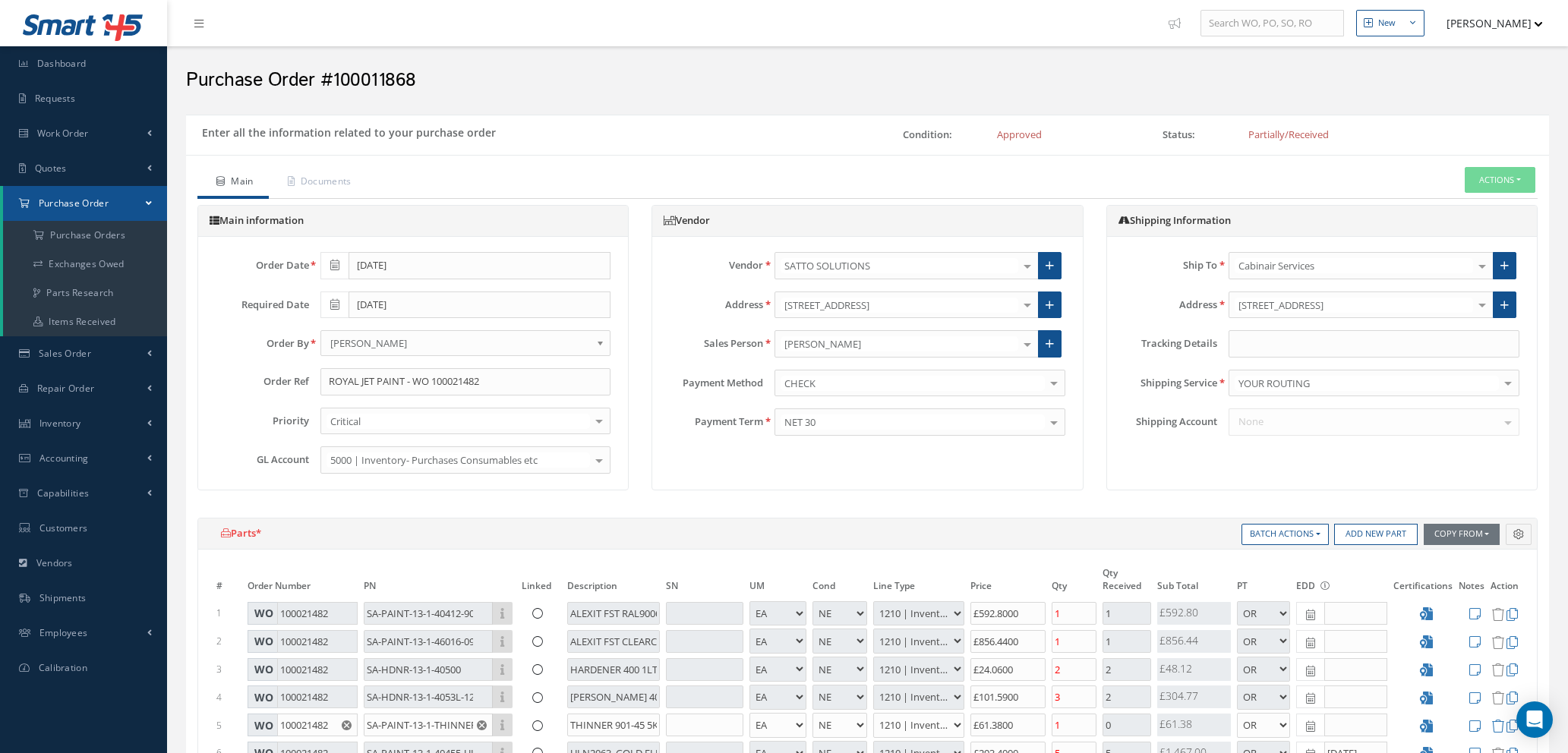
select select "7"
select select "1"
select select "5"
select select "7"
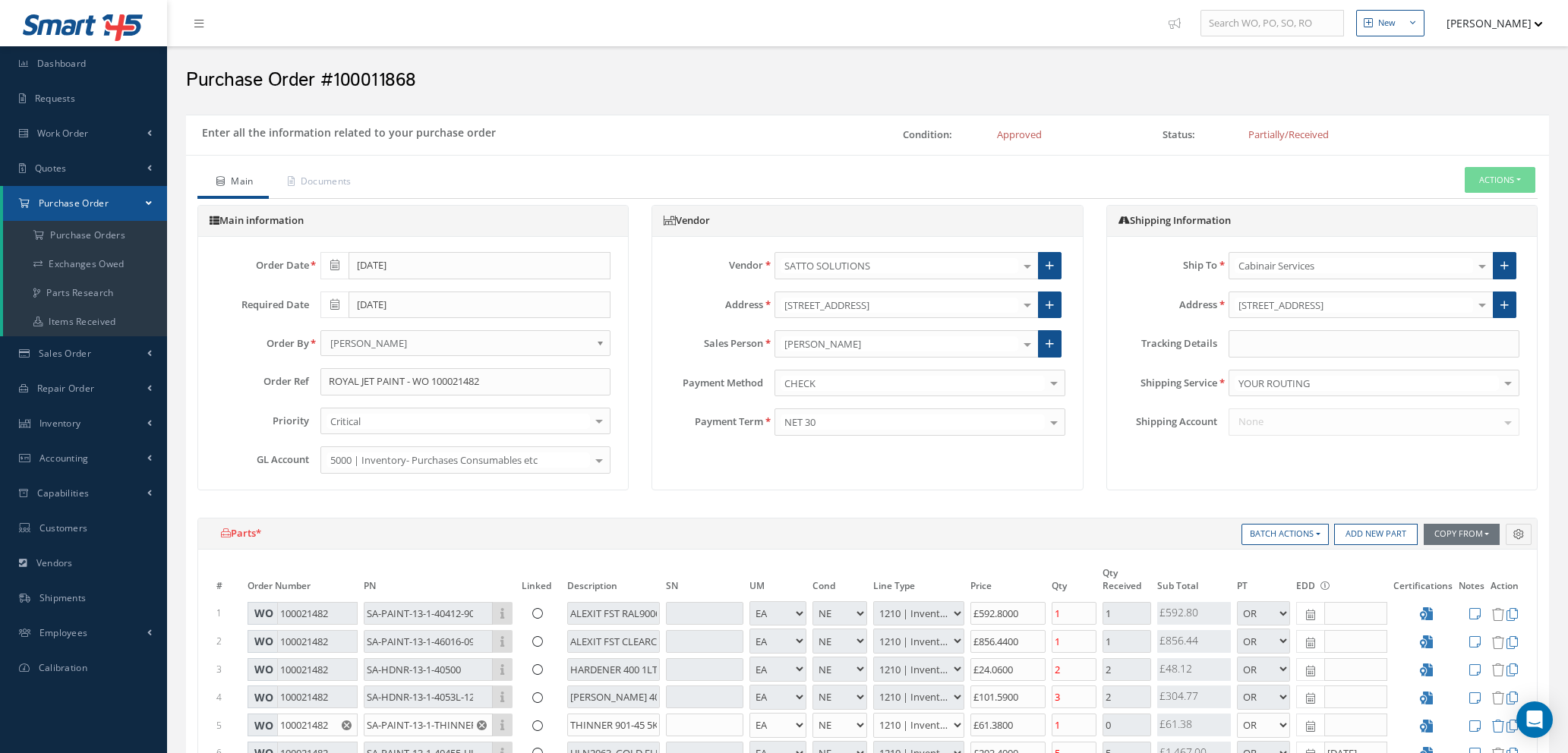
select select "1"
select select "5"
select select "7"
select select "1"
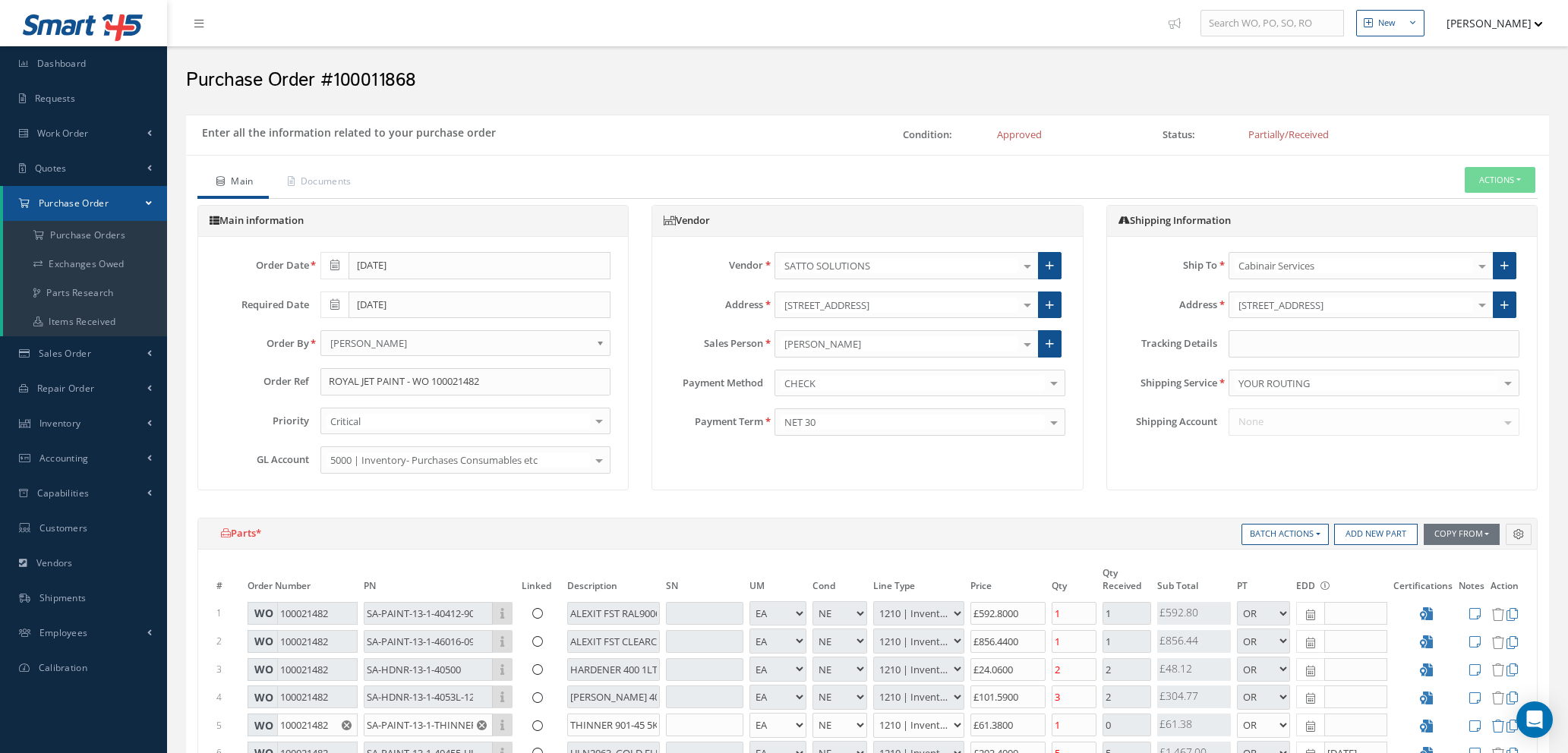
select select "1"
select select "5"
select select "7"
select select "1"
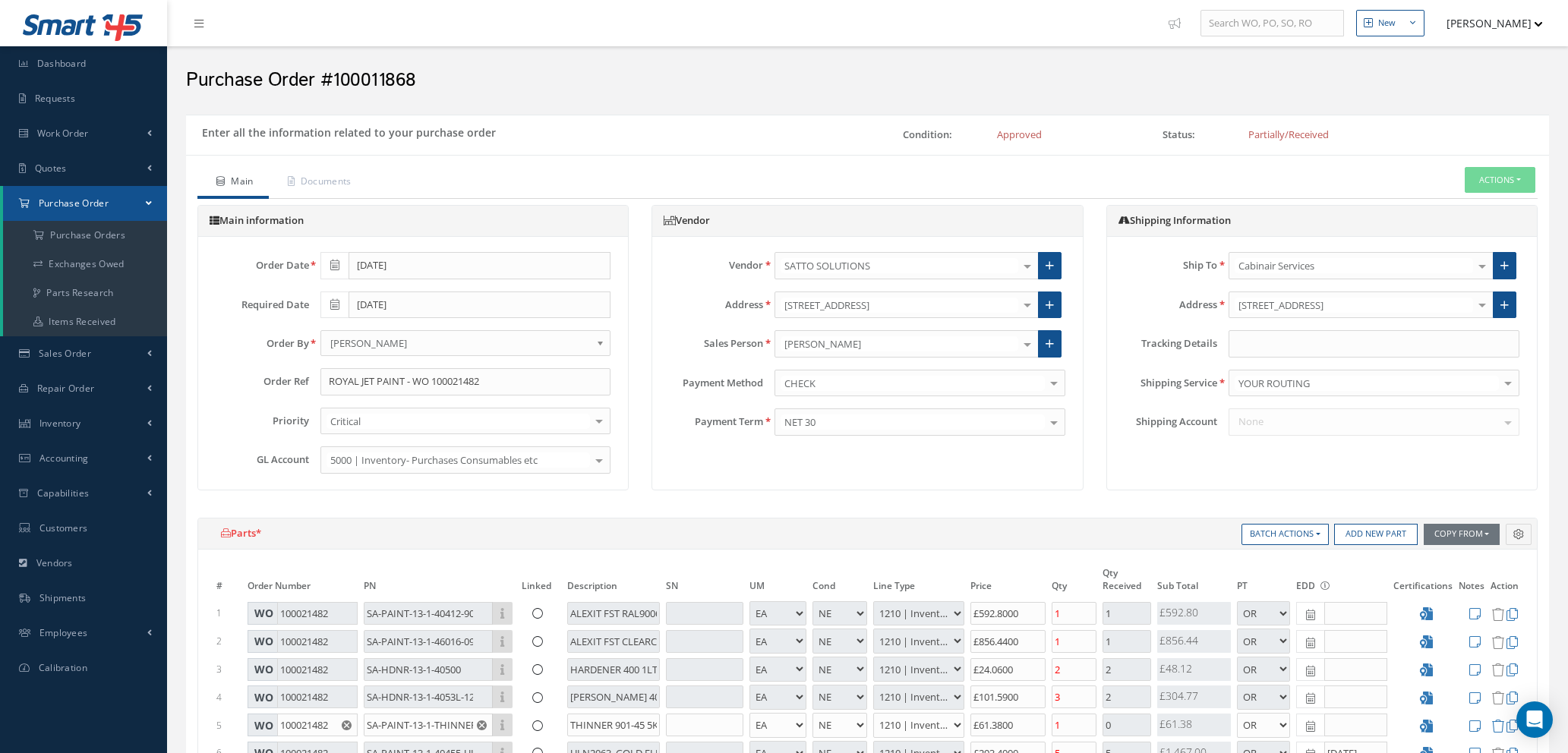
select select "5"
select select "7"
select select "1"
select select "5"
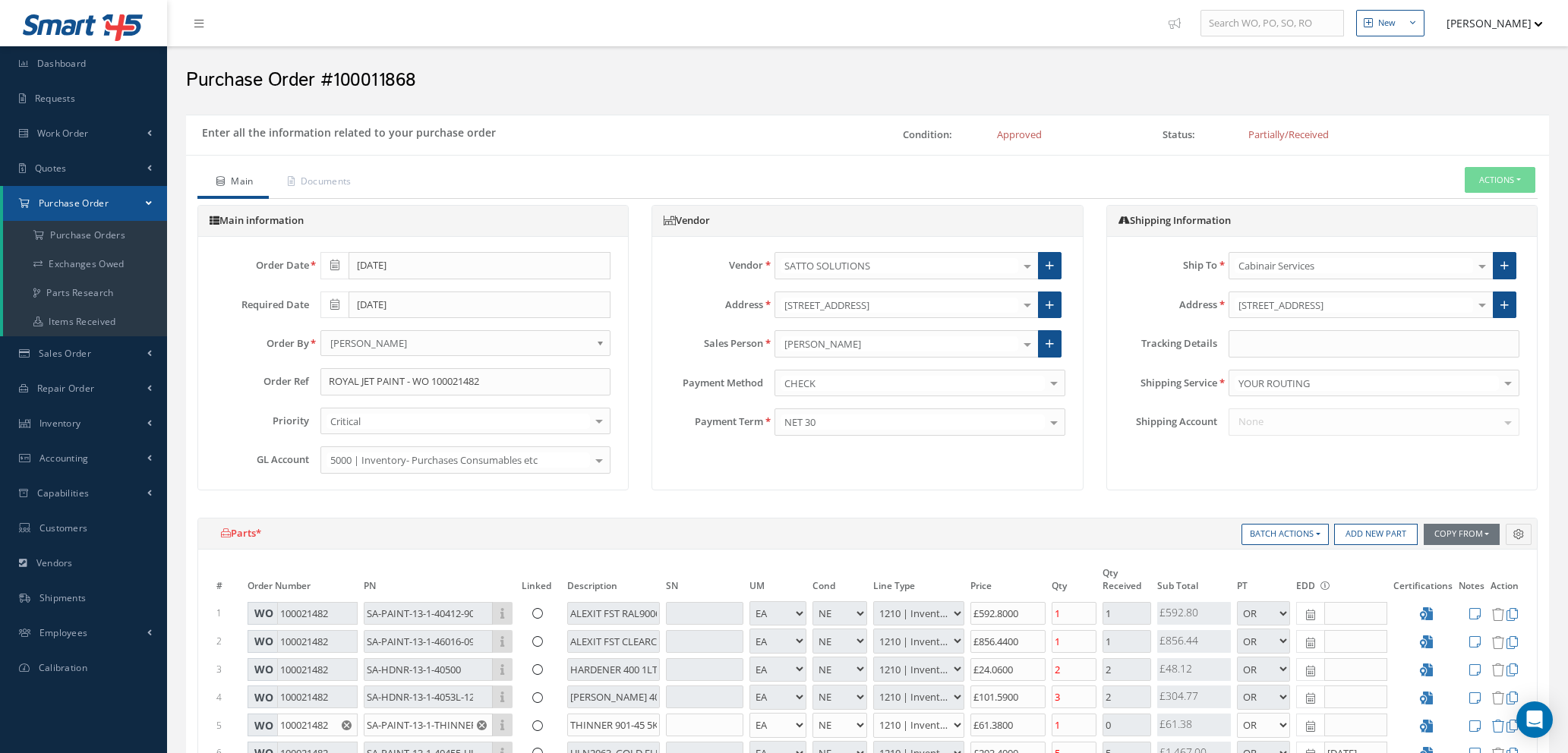
select select "7"
select select "1"
select select "5"
select select "88"
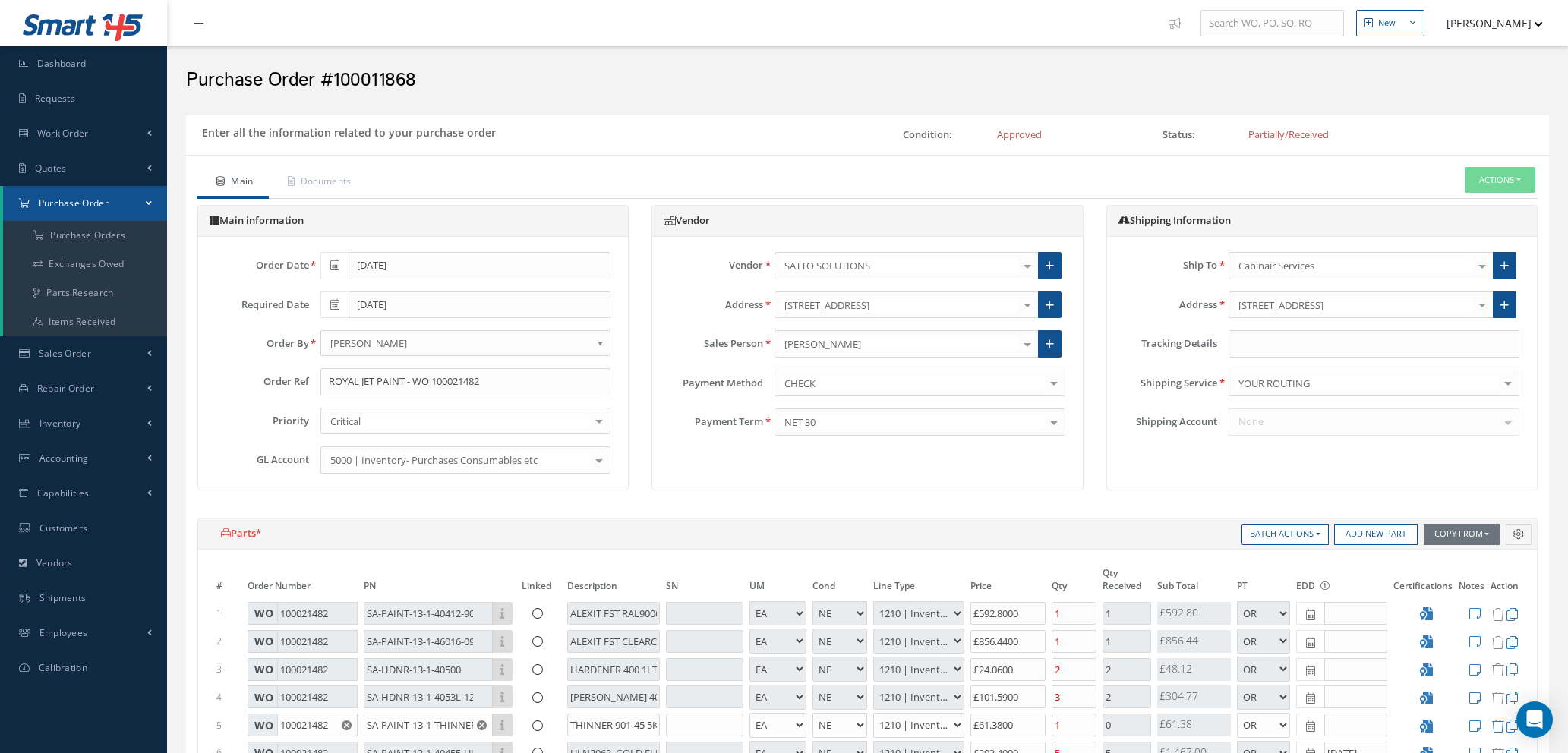
select select "1"
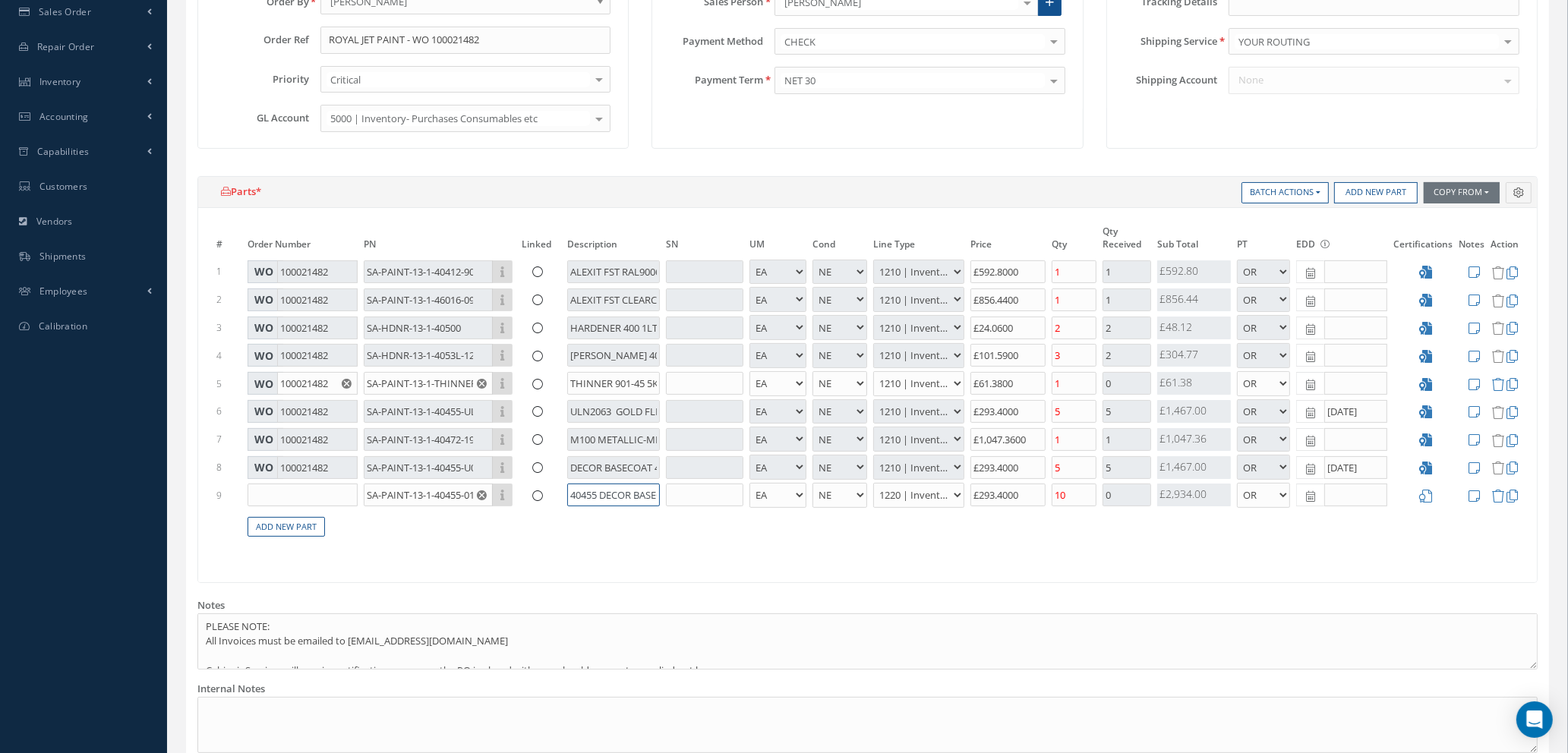
scroll to position [0, 157]
drag, startPoint x: 599, startPoint y: 491, endPoint x: 701, endPoint y: 498, distance: 102.2
click at [701, 498] on tr "9 SA-PAINT-13-1-40455-0121-GOLDEN SHIMMER Part Number Description 40455 DECOR B…" at bounding box center [867, 495] width 1308 height 28
drag, startPoint x: 635, startPoint y: 491, endPoint x: 499, endPoint y: 489, distance: 136.0
click at [499, 489] on tr "9 SA-PAINT-13-1-40455-0121-GOLDEN SHIMMER Part Number Description 40455 DECOR B…" at bounding box center [867, 495] width 1308 height 28
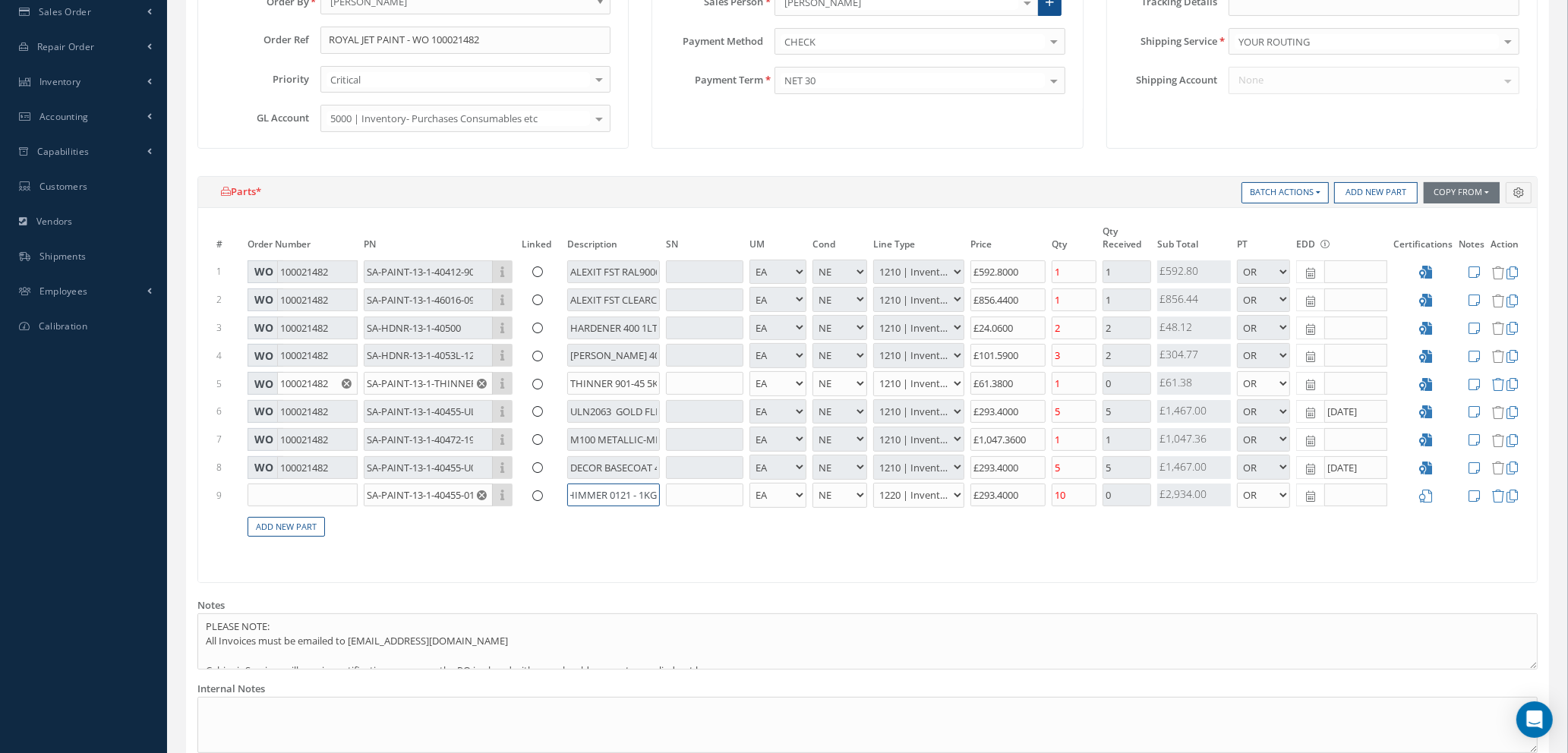
drag, startPoint x: 586, startPoint y: 491, endPoint x: 679, endPoint y: 521, distance: 97.7
click at [588, 491] on input "40455 DECOR BASECOAT GOLD SHIMMER 0121 - 1KG" at bounding box center [614, 495] width 93 height 23
drag, startPoint x: 1033, startPoint y: 489, endPoint x: 764, endPoint y: 483, distance: 269.1
click at [763, 484] on tr "9 SA-PAINT-13-1-40455-0121-GOLDEN SHIMMER Part Number Description 40455 DECOR B…" at bounding box center [867, 495] width 1308 height 28
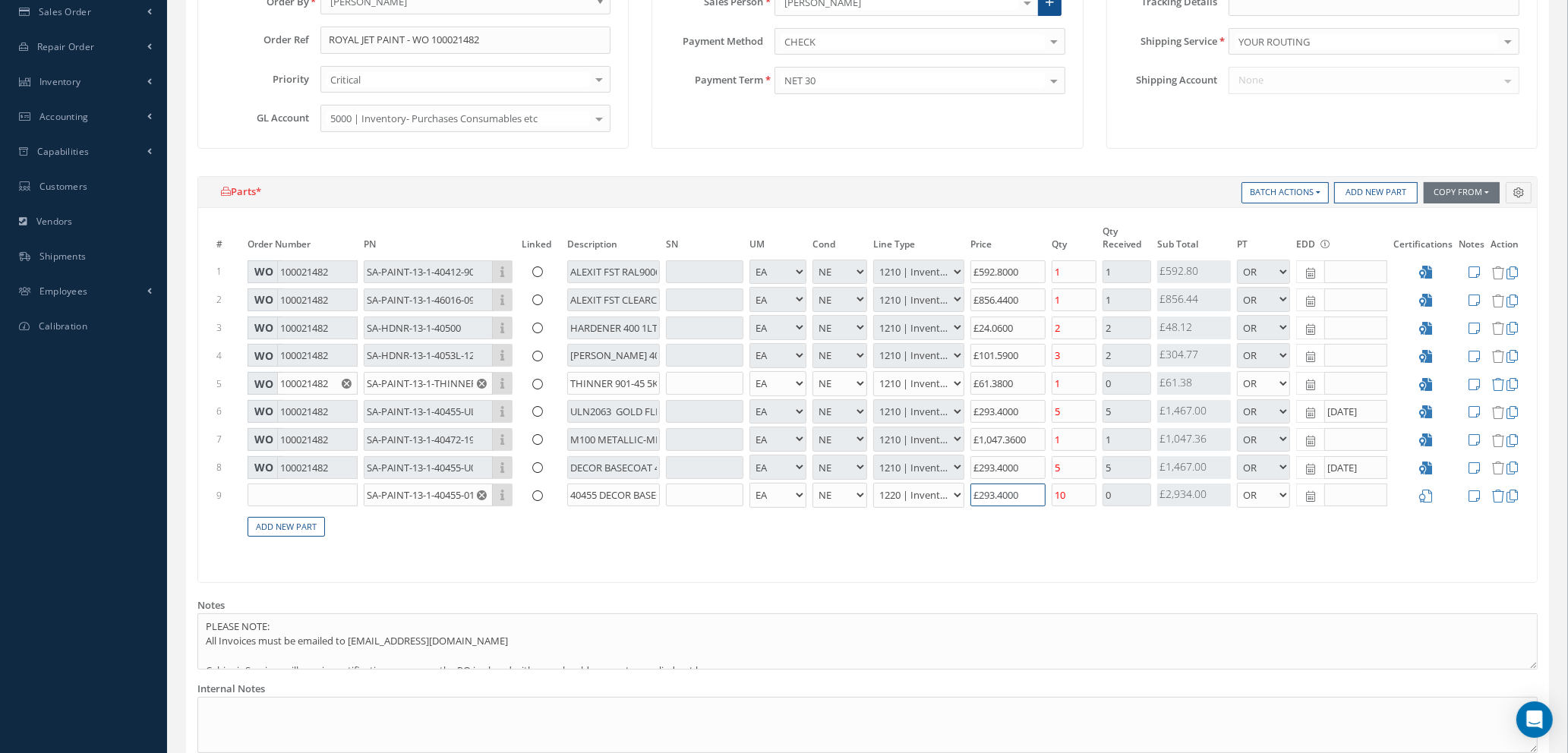
type input "£2"
type input "£1,172.97"
type input "£22"
type input "£1,212.97"
type input "£229"
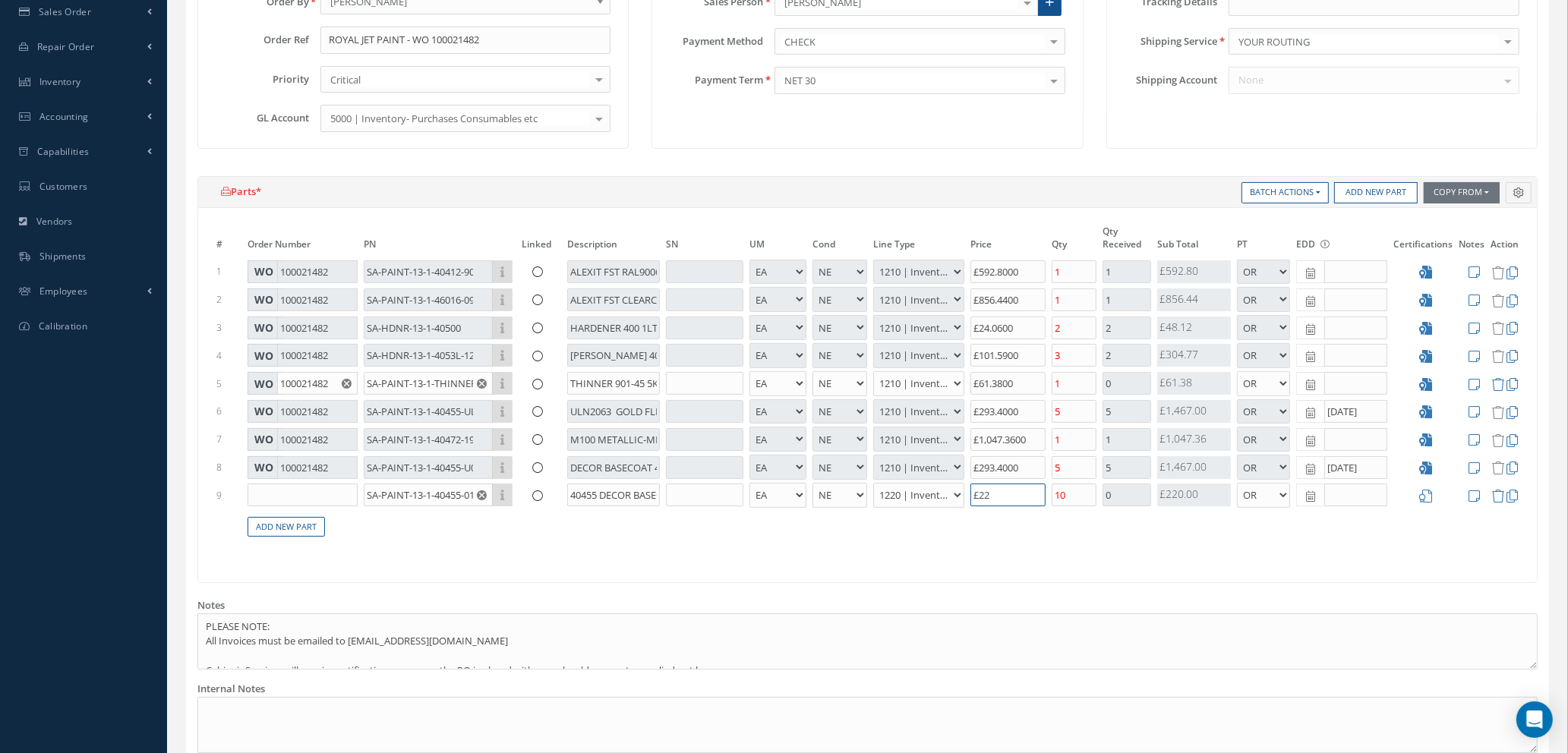
type input "£1,626.97"
type input "£229.2"
type input "£1,627.37"
type input "£229.27"
type input "£1,627.51"
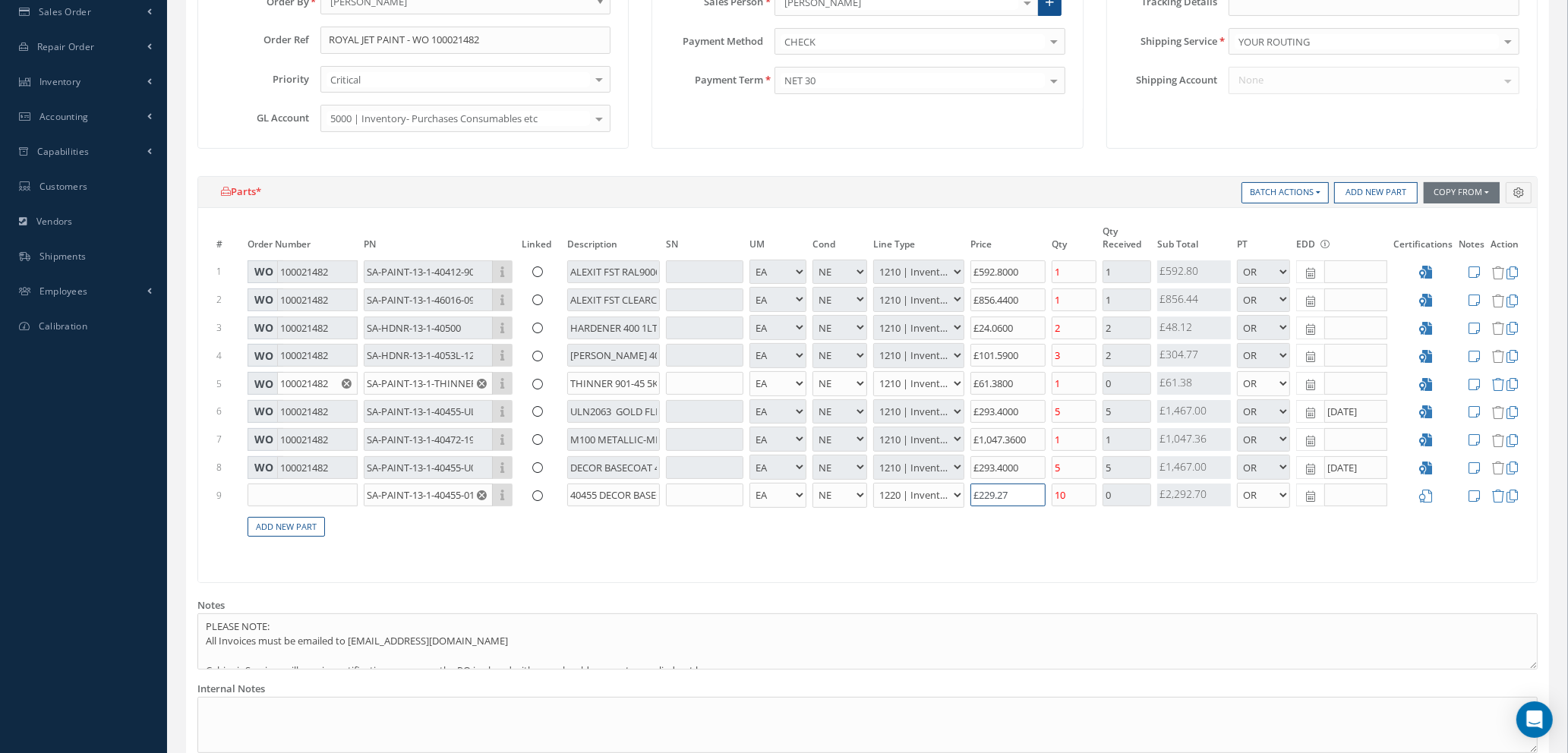
type input "£229.27"
click at [781, 534] on table "# Order Number PN Linked Description SN UM Cond Line Type Price Qty Qty Receive…" at bounding box center [867, 389] width 1308 height 332
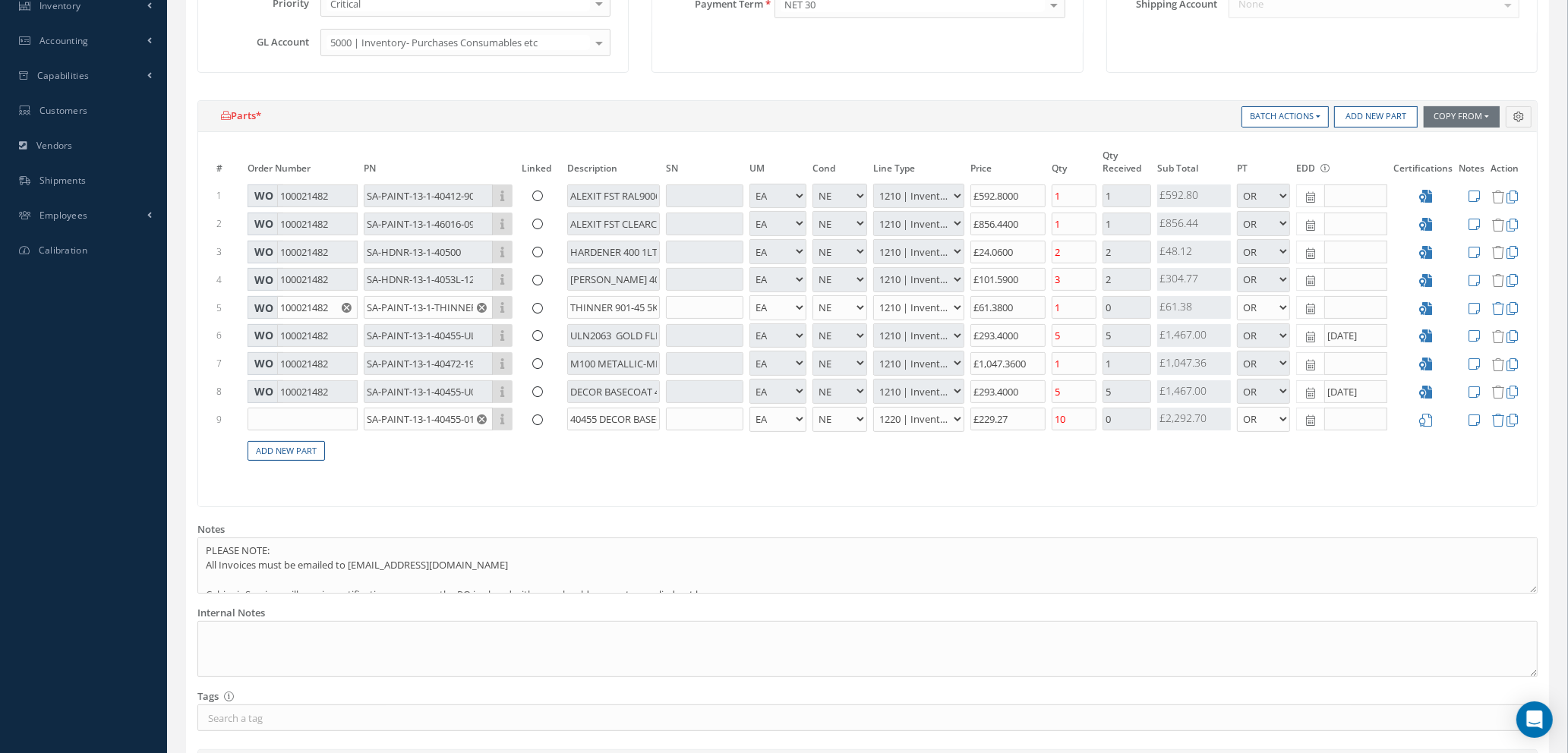
scroll to position [456, 0]
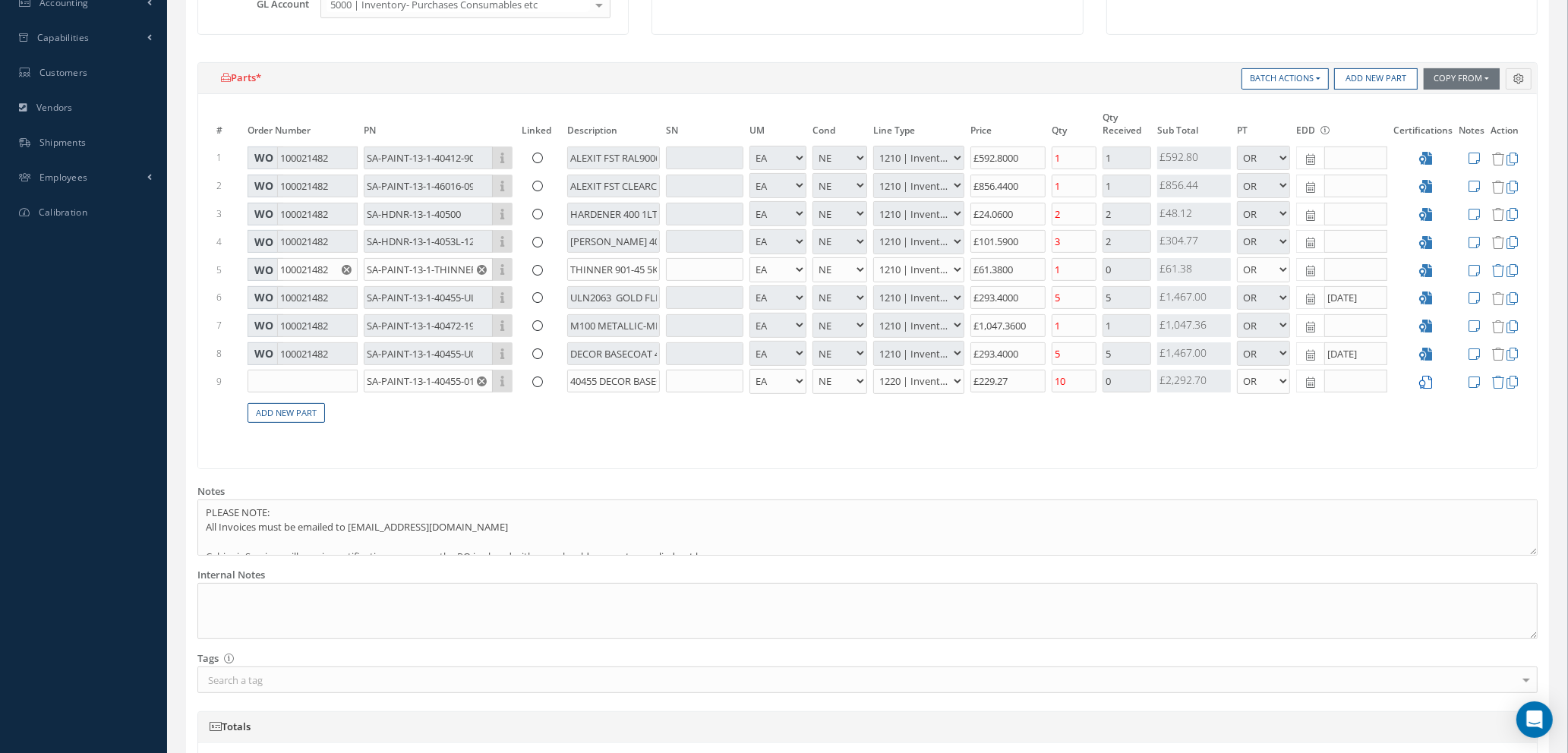
click at [1425, 378] on icon at bounding box center [1426, 382] width 13 height 13
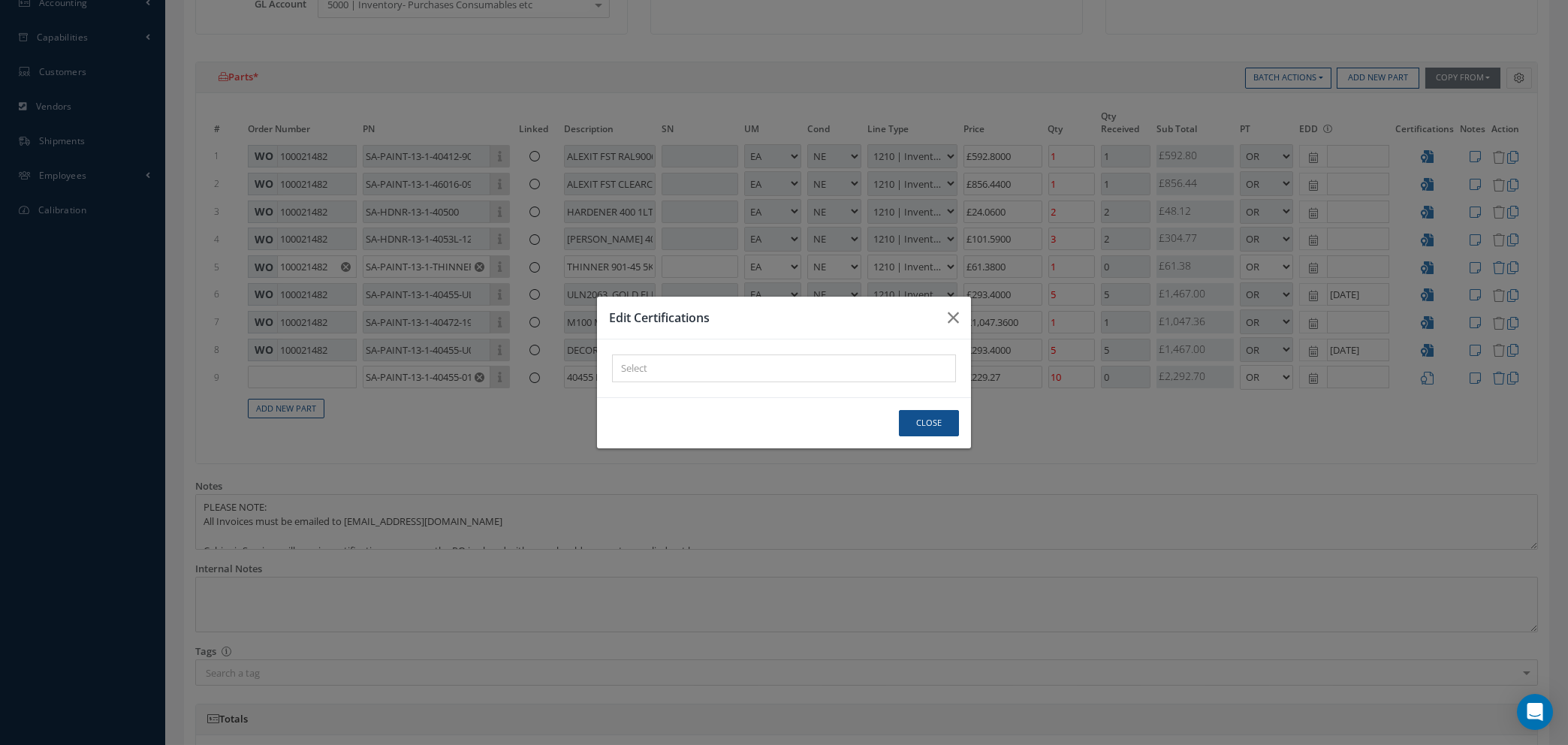
click at [681, 372] on div "× Loading..." at bounding box center [784, 368] width 344 height 27
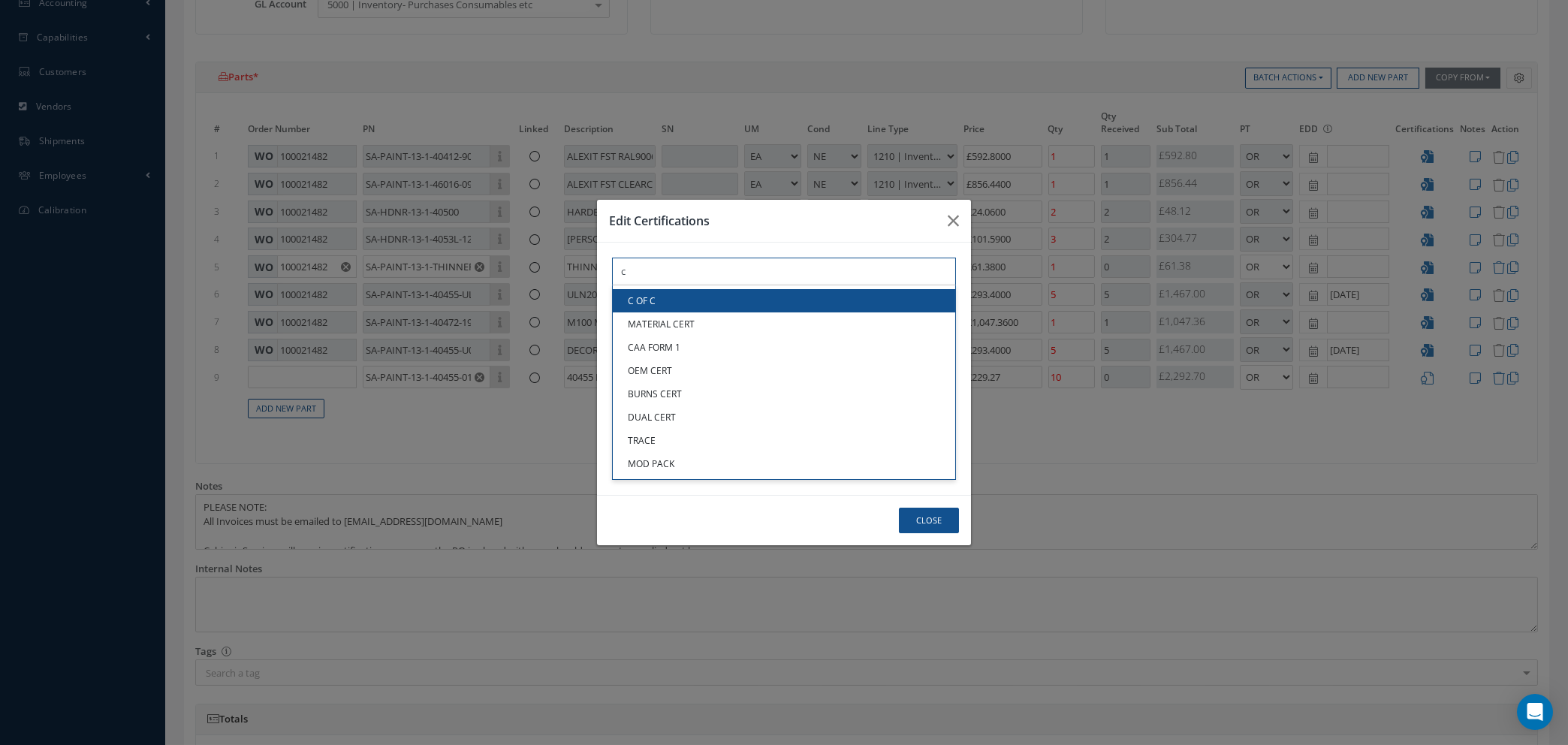
type input "c"
click at [683, 296] on link "C OF C" at bounding box center [784, 301] width 343 height 24
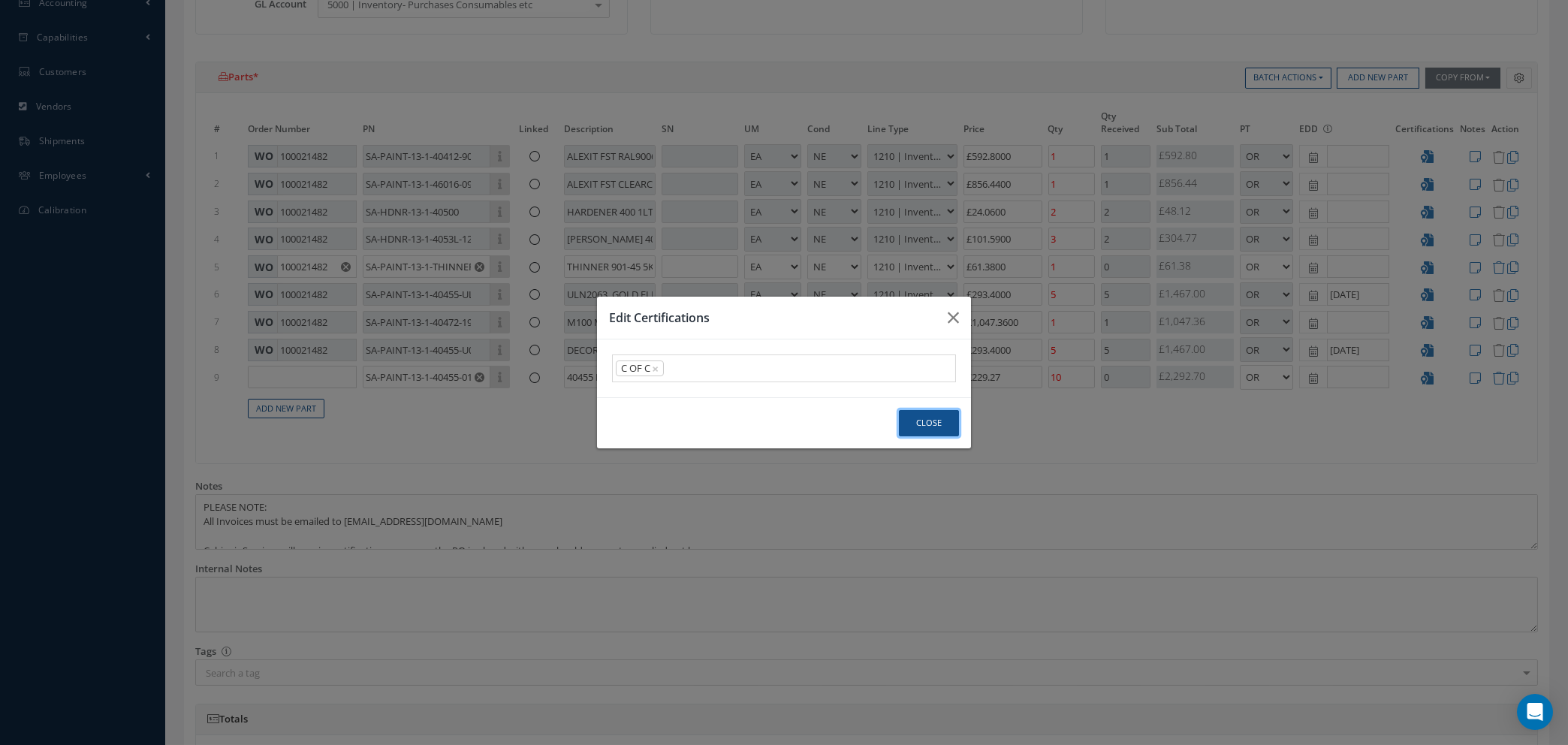
click at [919, 423] on button "Close" at bounding box center [929, 423] width 60 height 27
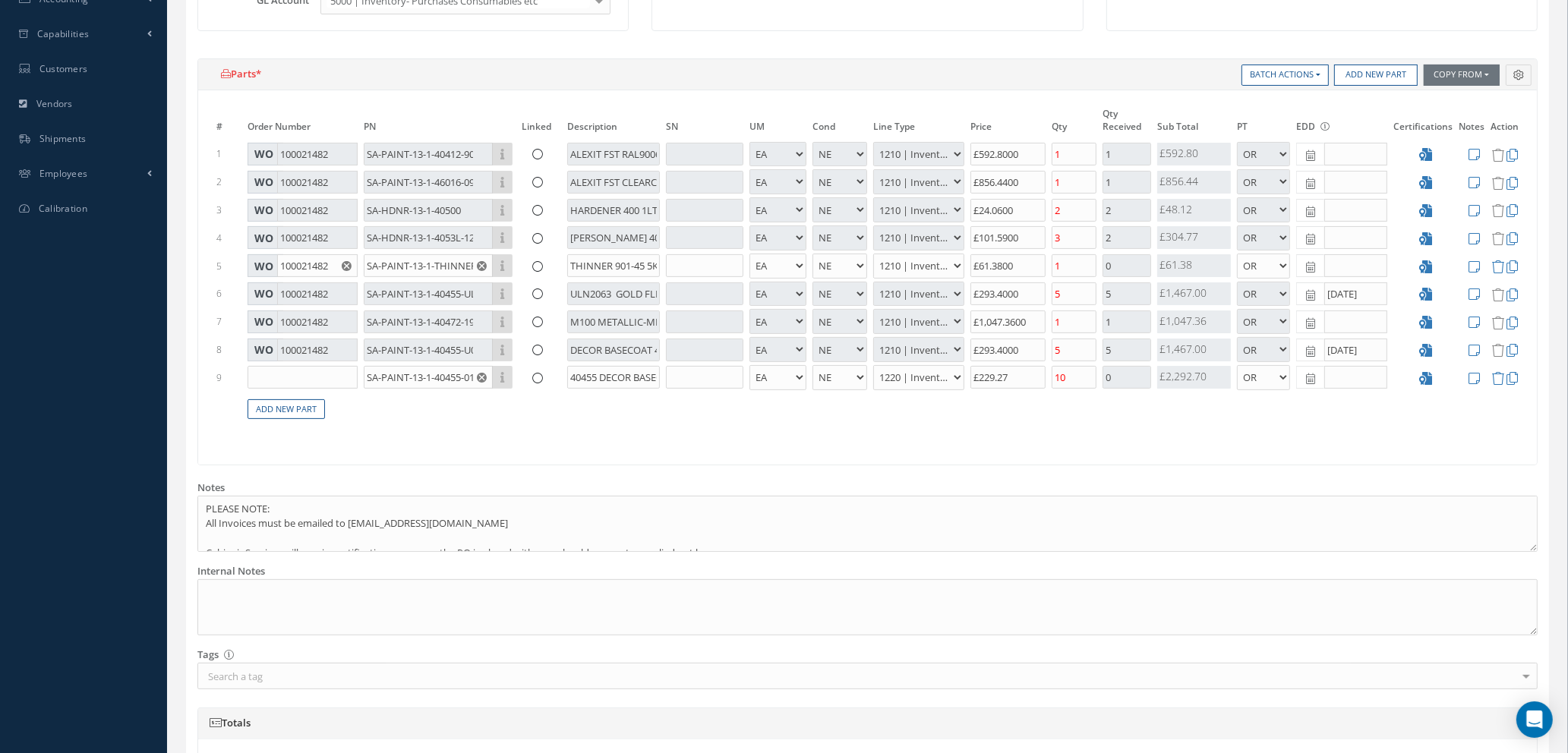
scroll to position [595, 0]
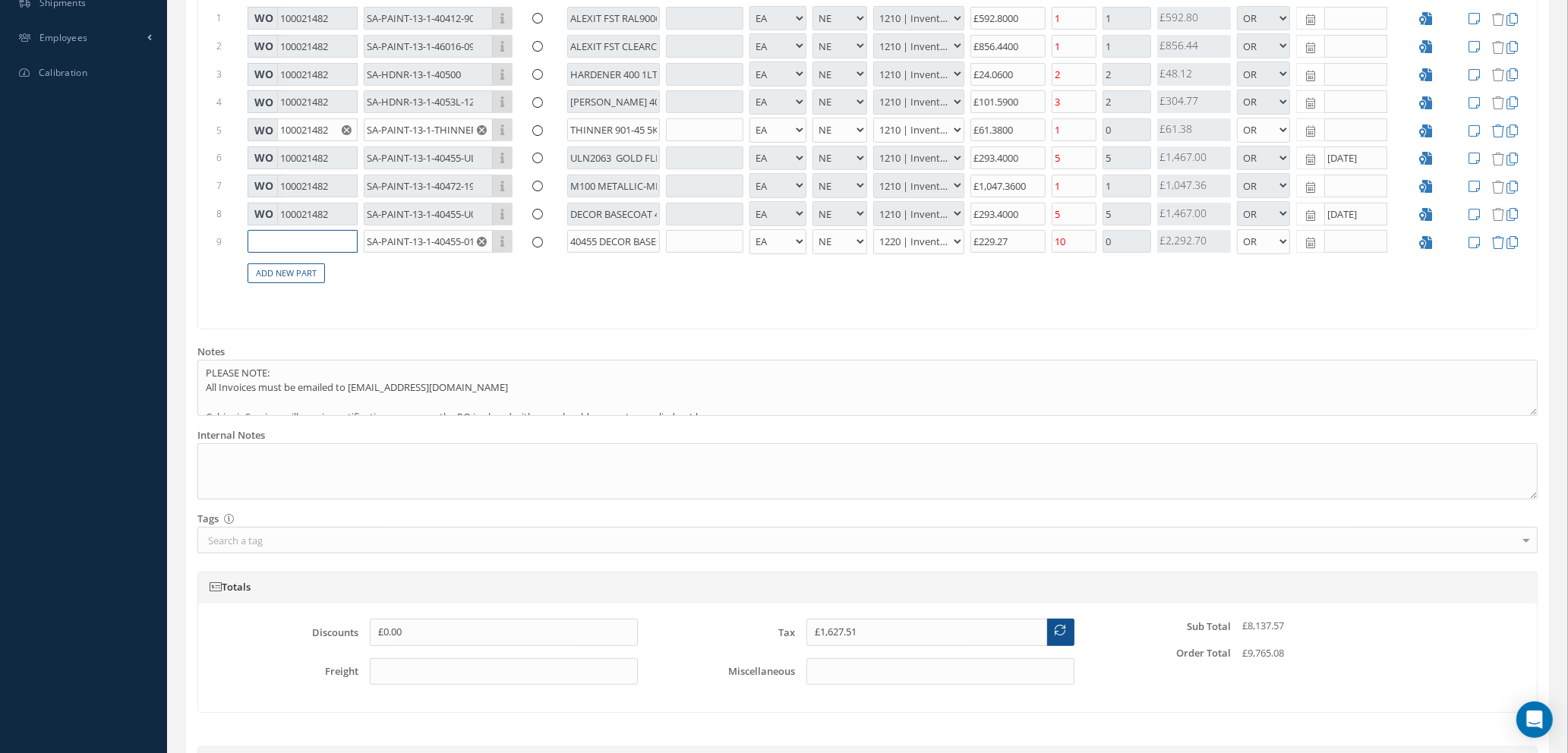
click at [304, 231] on input "text" at bounding box center [302, 241] width 110 height 23
type input "100021482"
click at [303, 271] on div "WO: 100021482" at bounding box center [303, 265] width 94 height 13
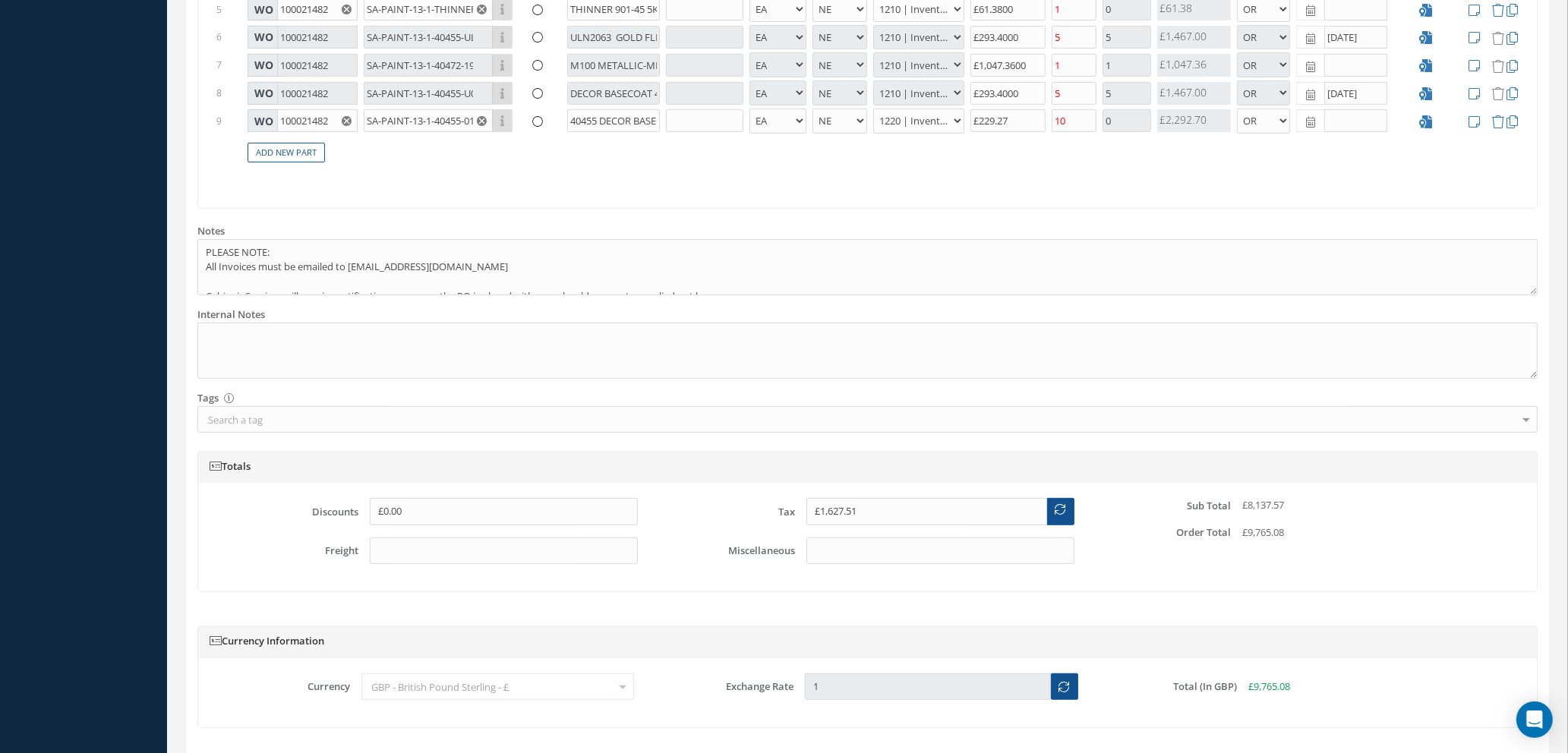
scroll to position [823, 0]
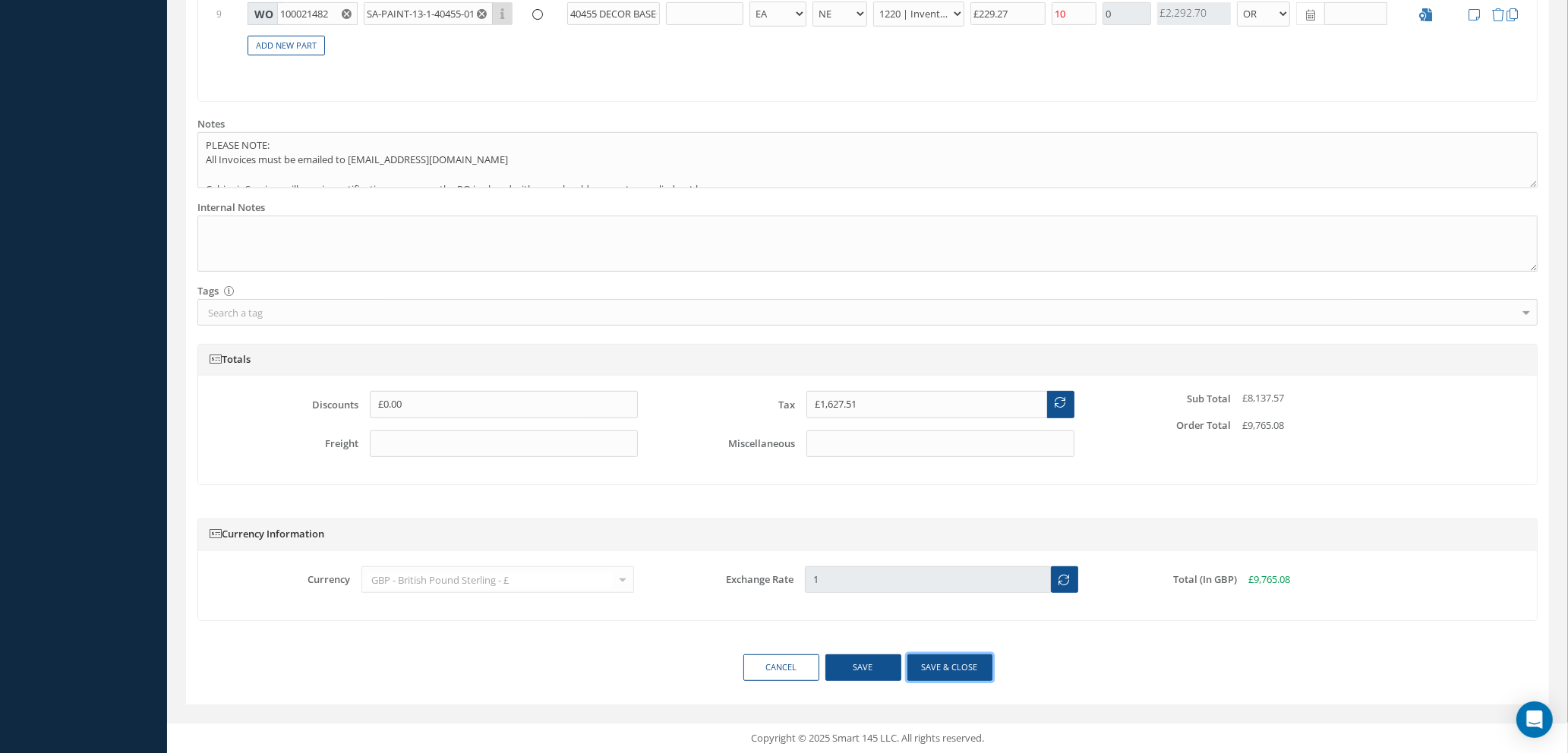
click at [940, 671] on button "Save & close" at bounding box center [950, 668] width 85 height 27
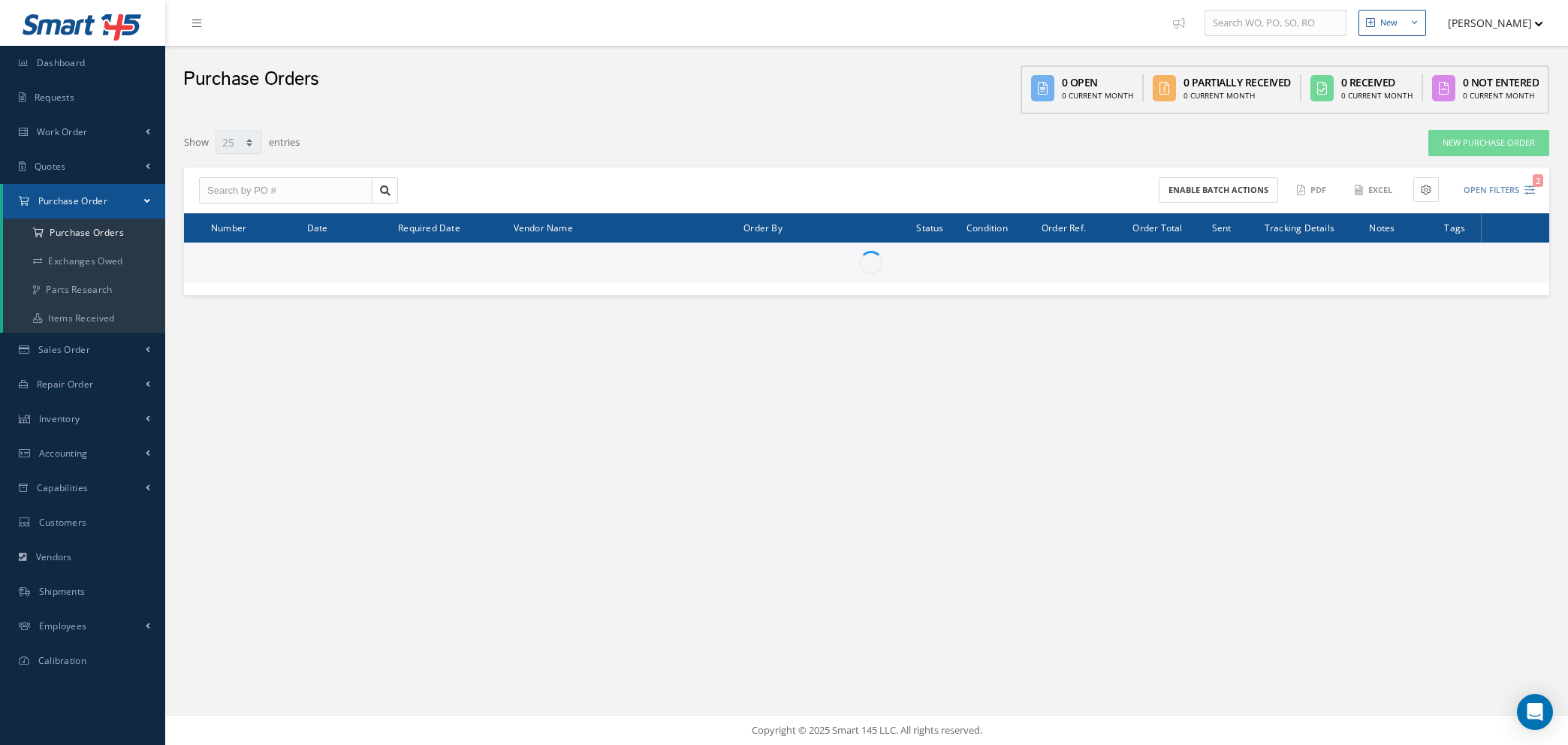
select select "25"
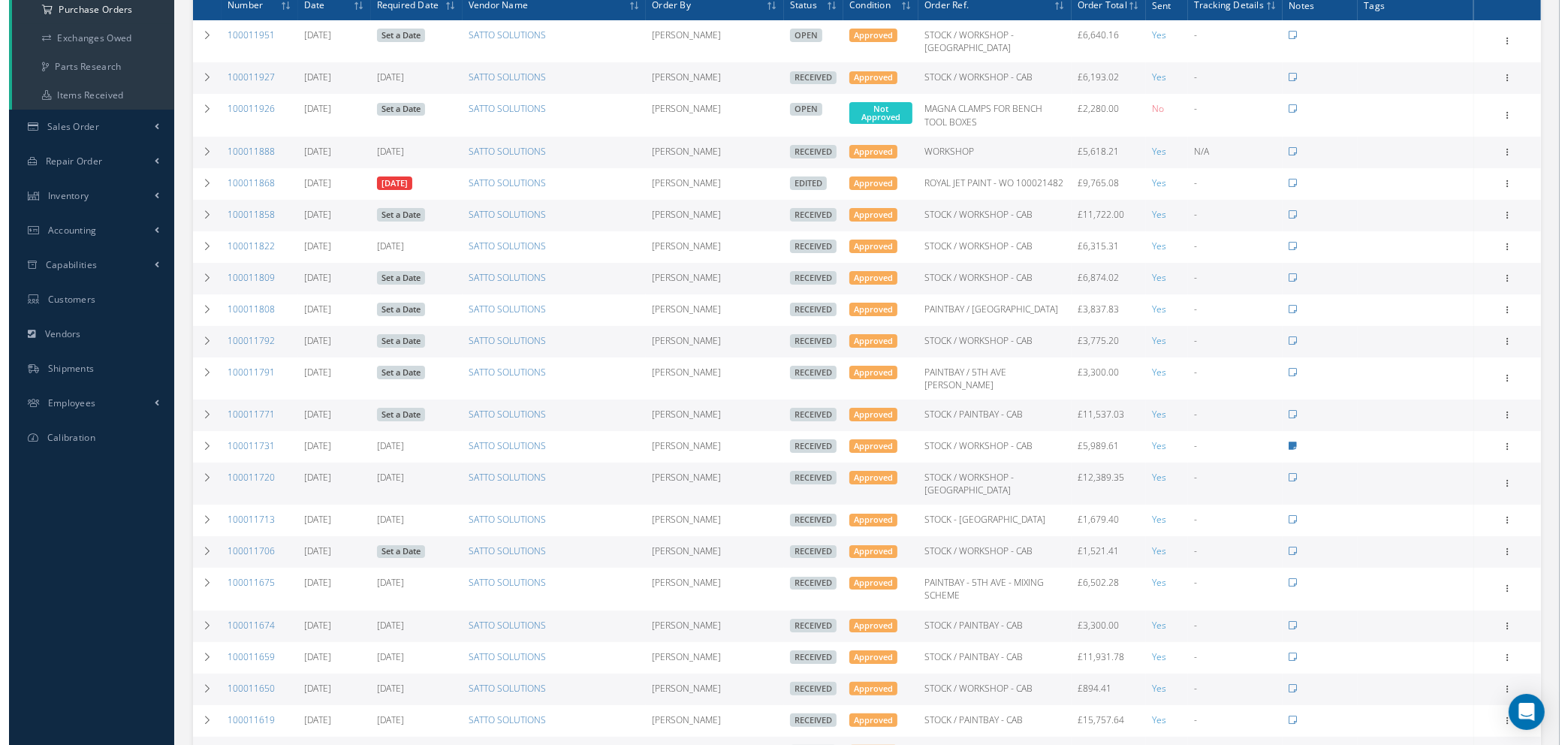
scroll to position [225, 0]
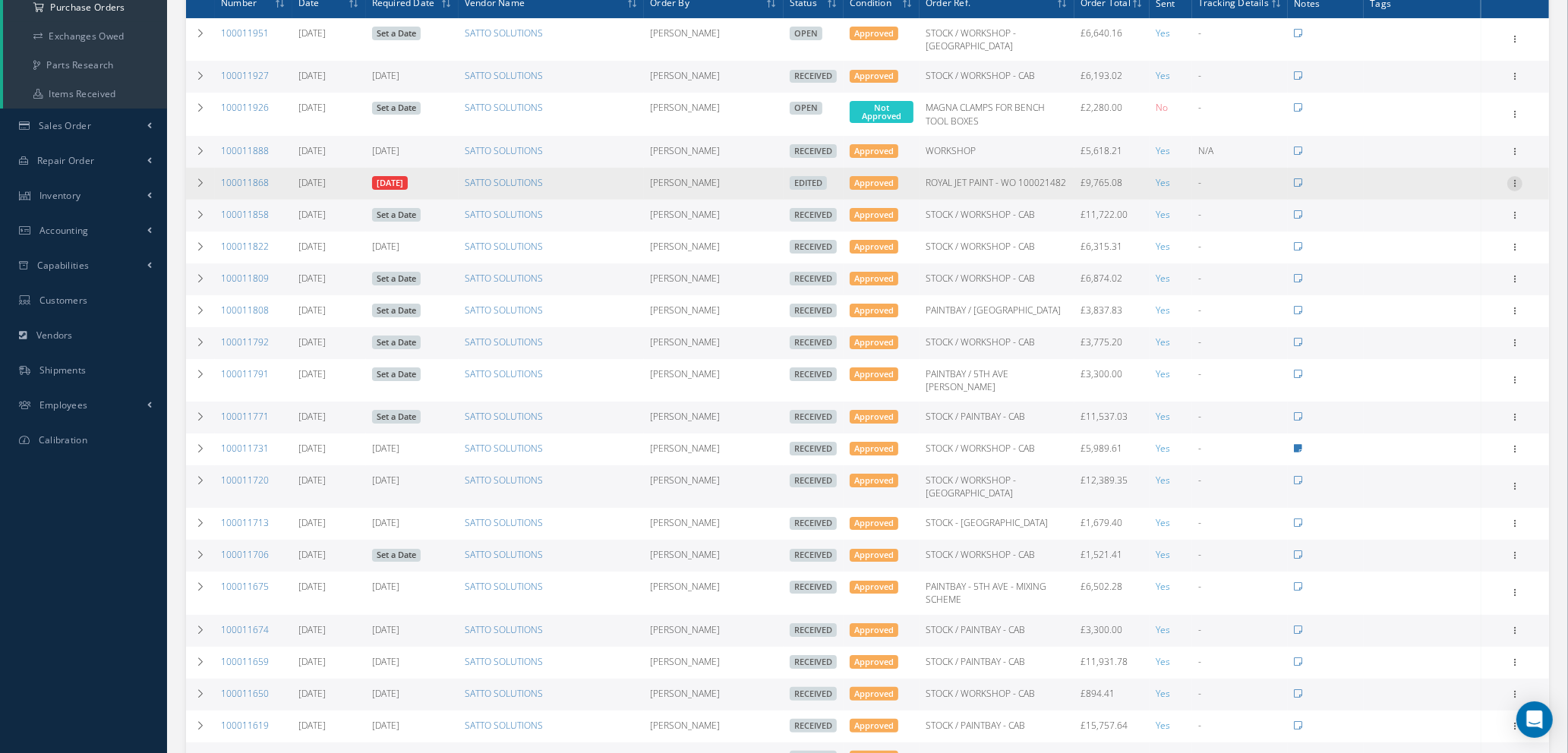
click at [1512, 183] on icon at bounding box center [1514, 182] width 15 height 12
click at [1445, 187] on link "Enter/Update" at bounding box center [1444, 193] width 120 height 20
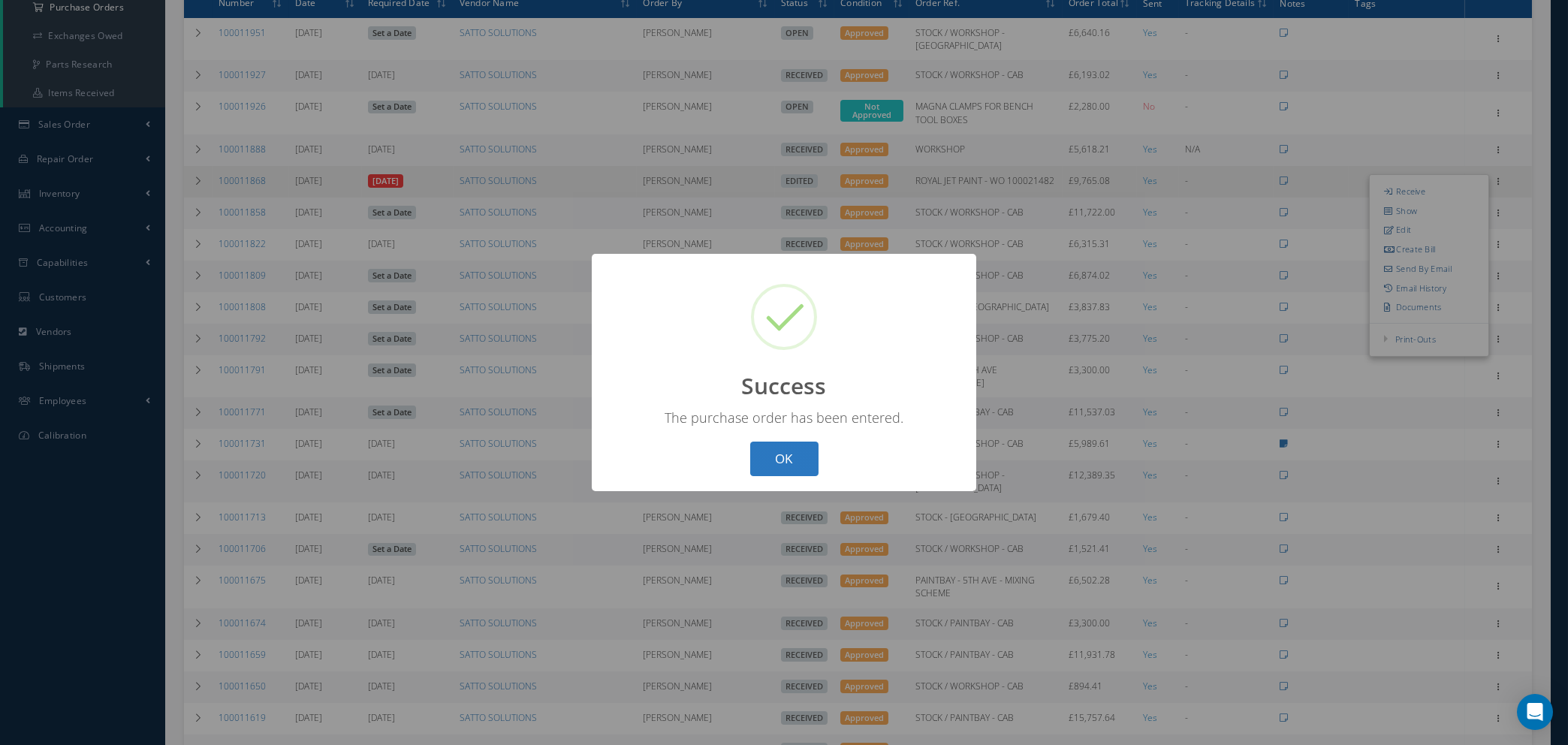
click at [789, 457] on button "OK" at bounding box center [784, 459] width 68 height 35
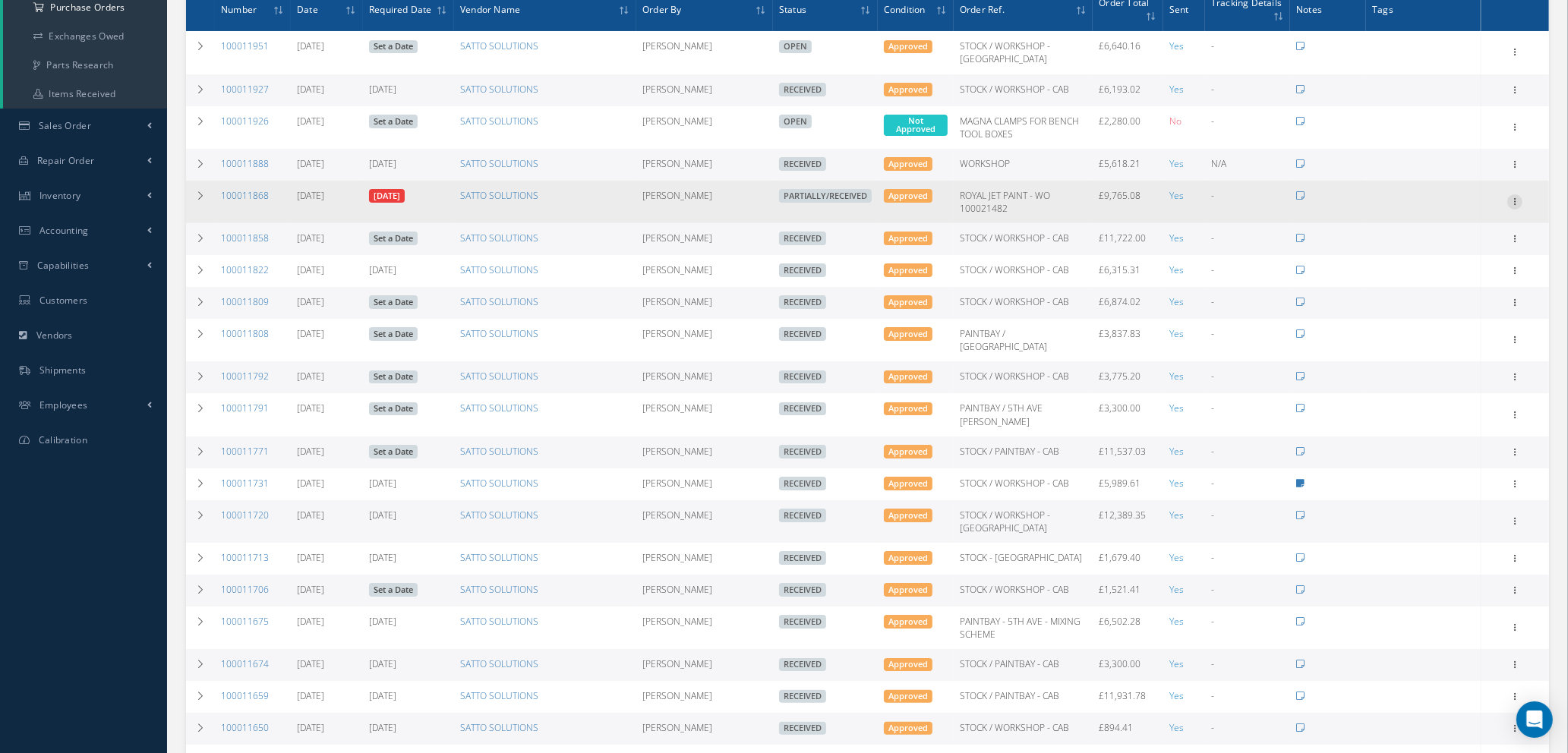
click at [1519, 197] on icon at bounding box center [1514, 200] width 15 height 12
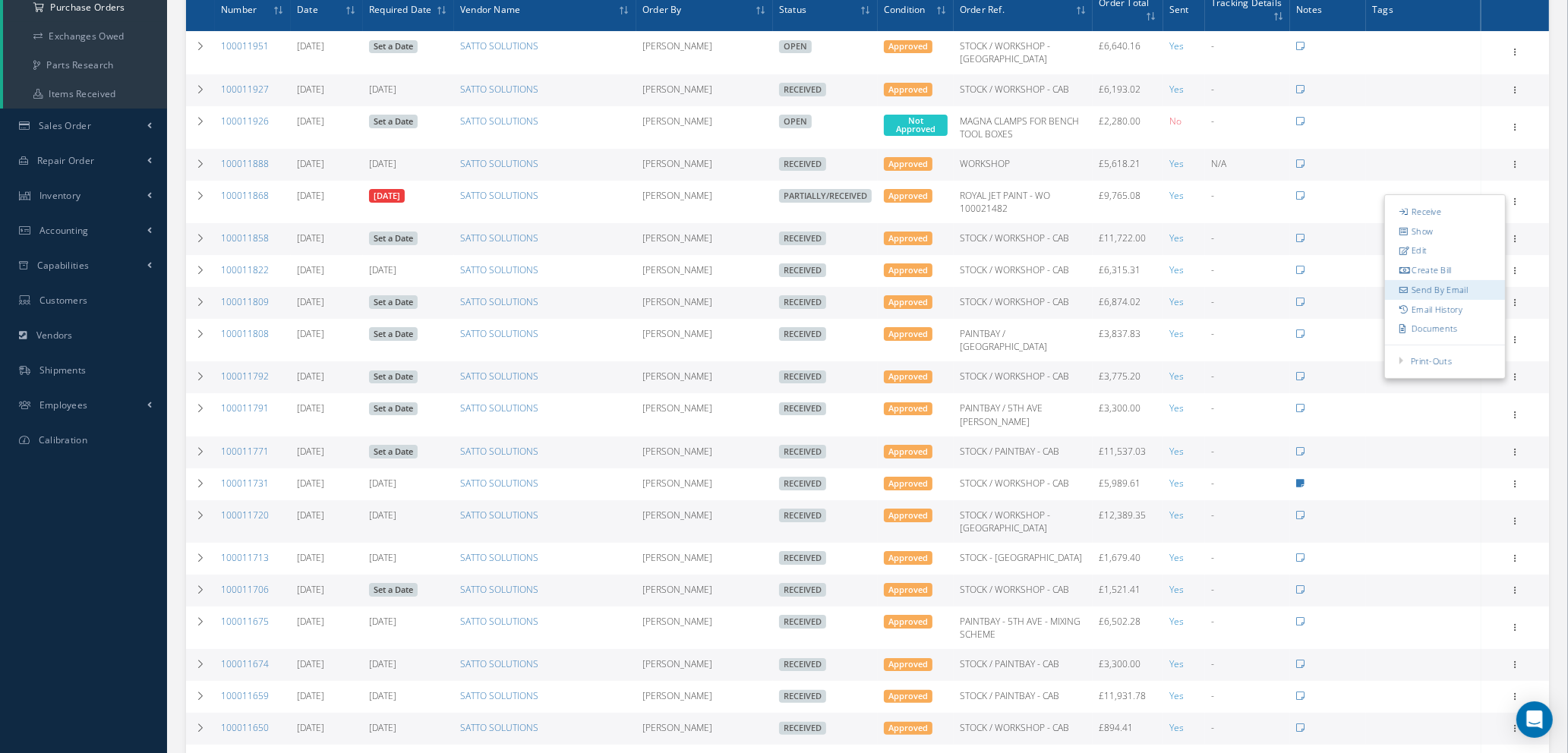
click at [1427, 292] on link "Send By Email" at bounding box center [1444, 289] width 120 height 20
type input "Reports from Purchase Order #100011868"
type textarea "Hiya, Please find Attached, our Purchase Order #100011868. If you have any ques…"
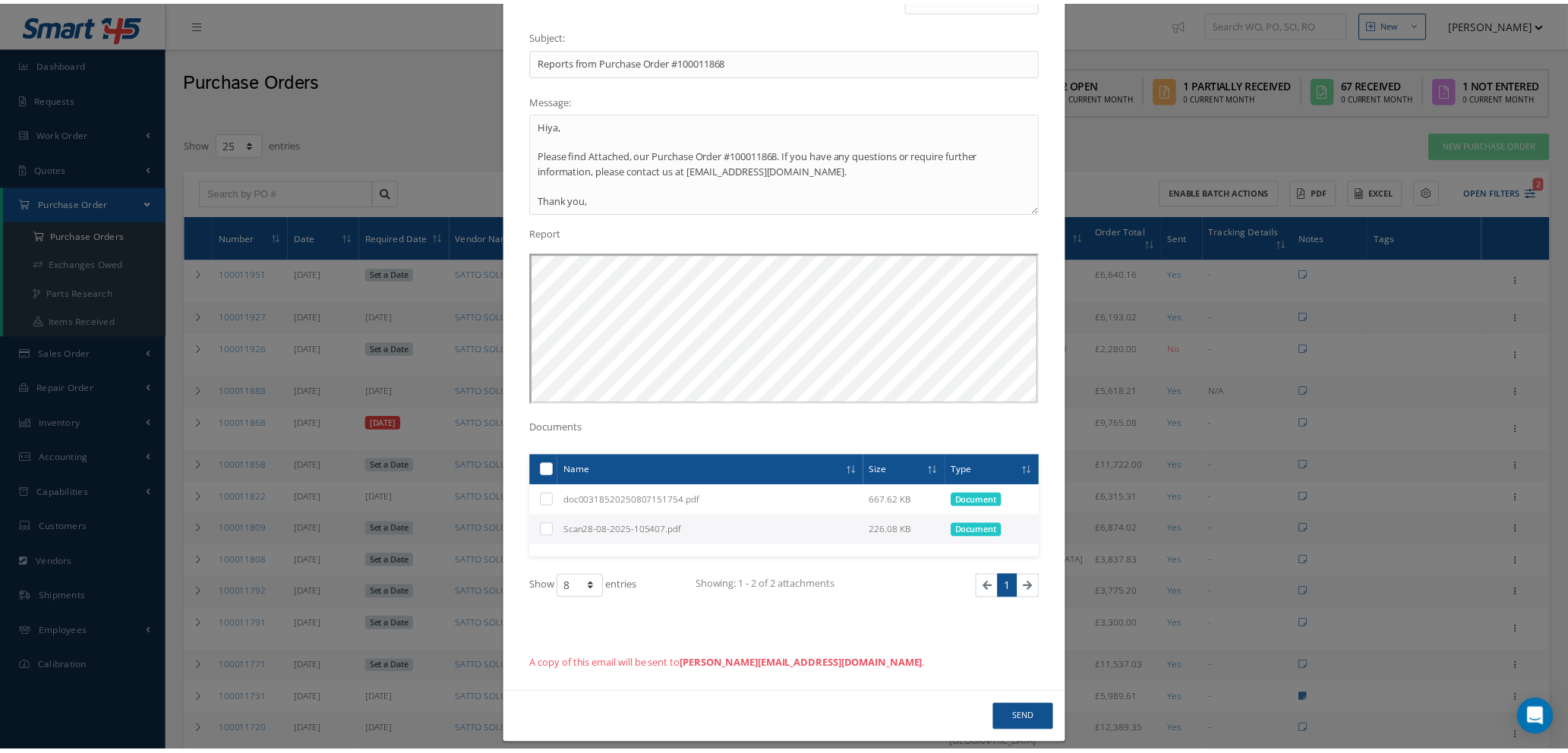
scroll to position [0, 0]
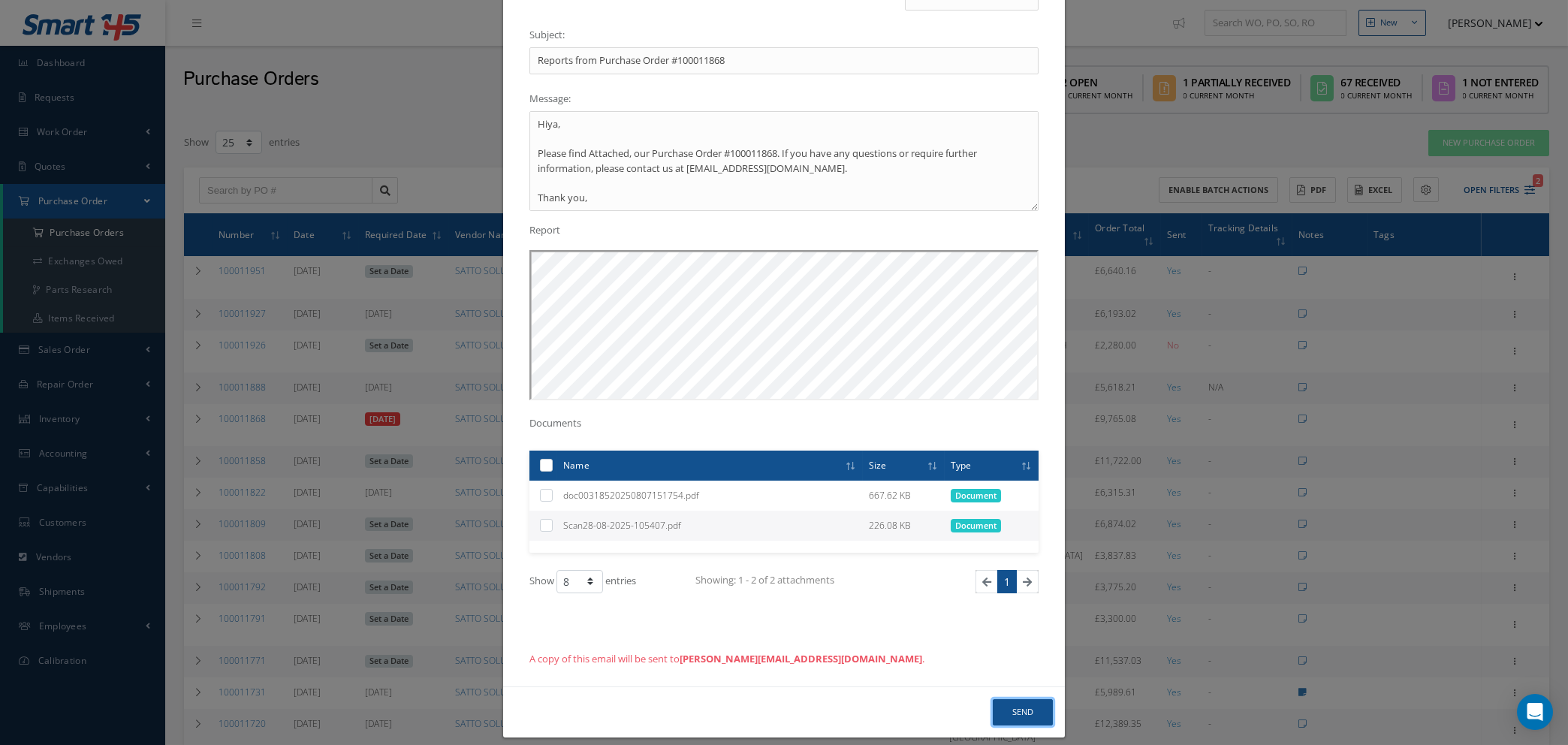
click at [1008, 700] on button "Send" at bounding box center [1022, 713] width 60 height 27
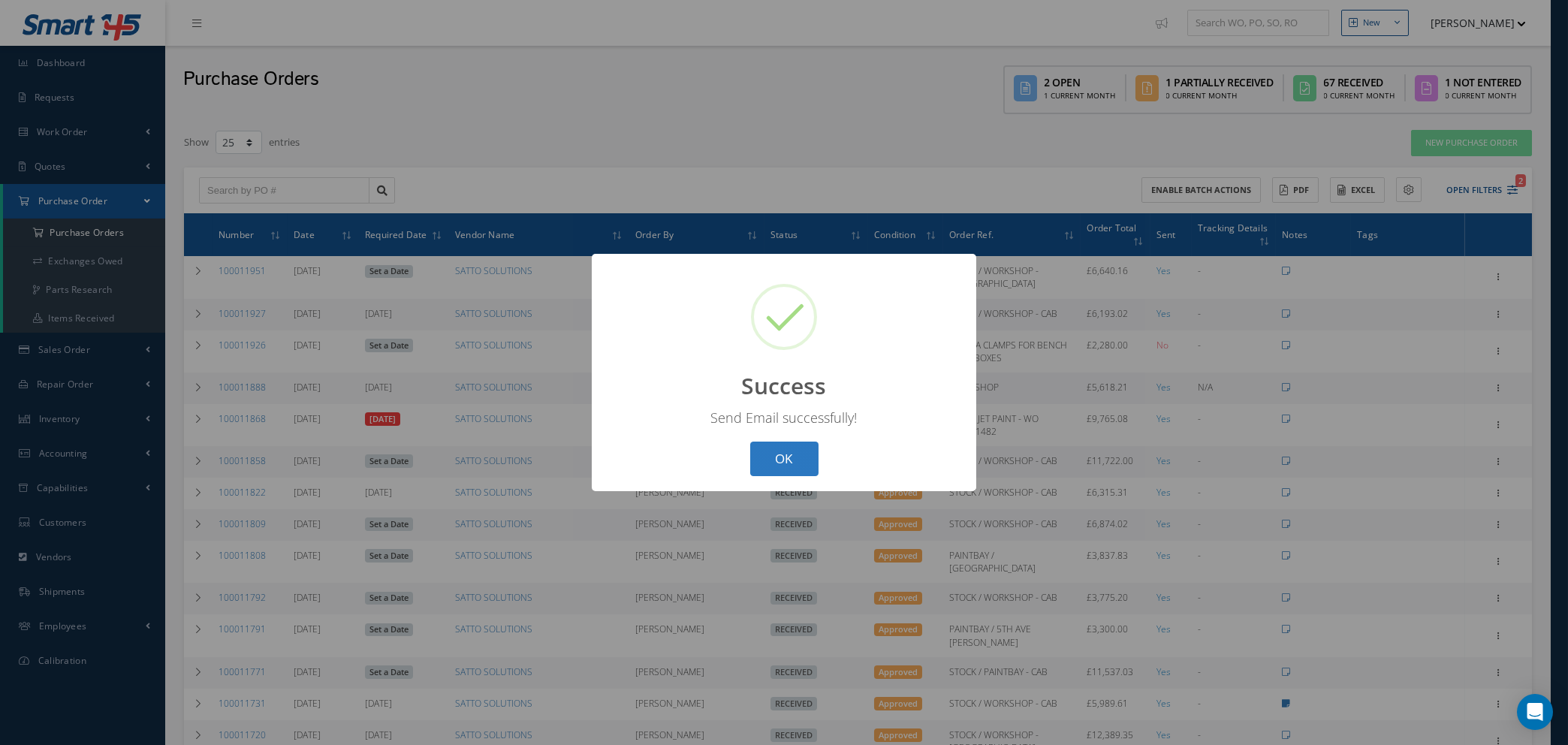
click at [791, 462] on button "OK" at bounding box center [784, 459] width 68 height 35
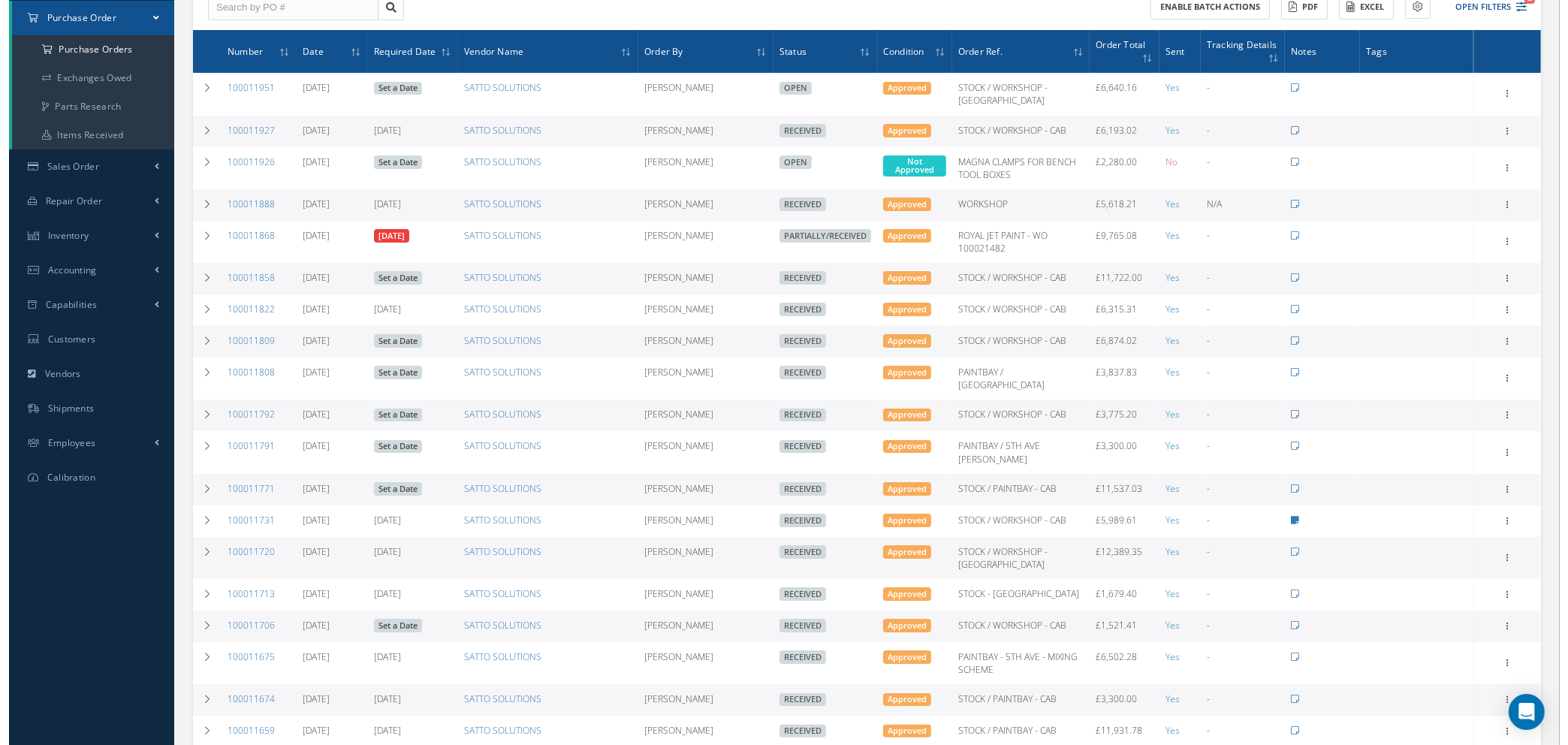
scroll to position [128, 0]
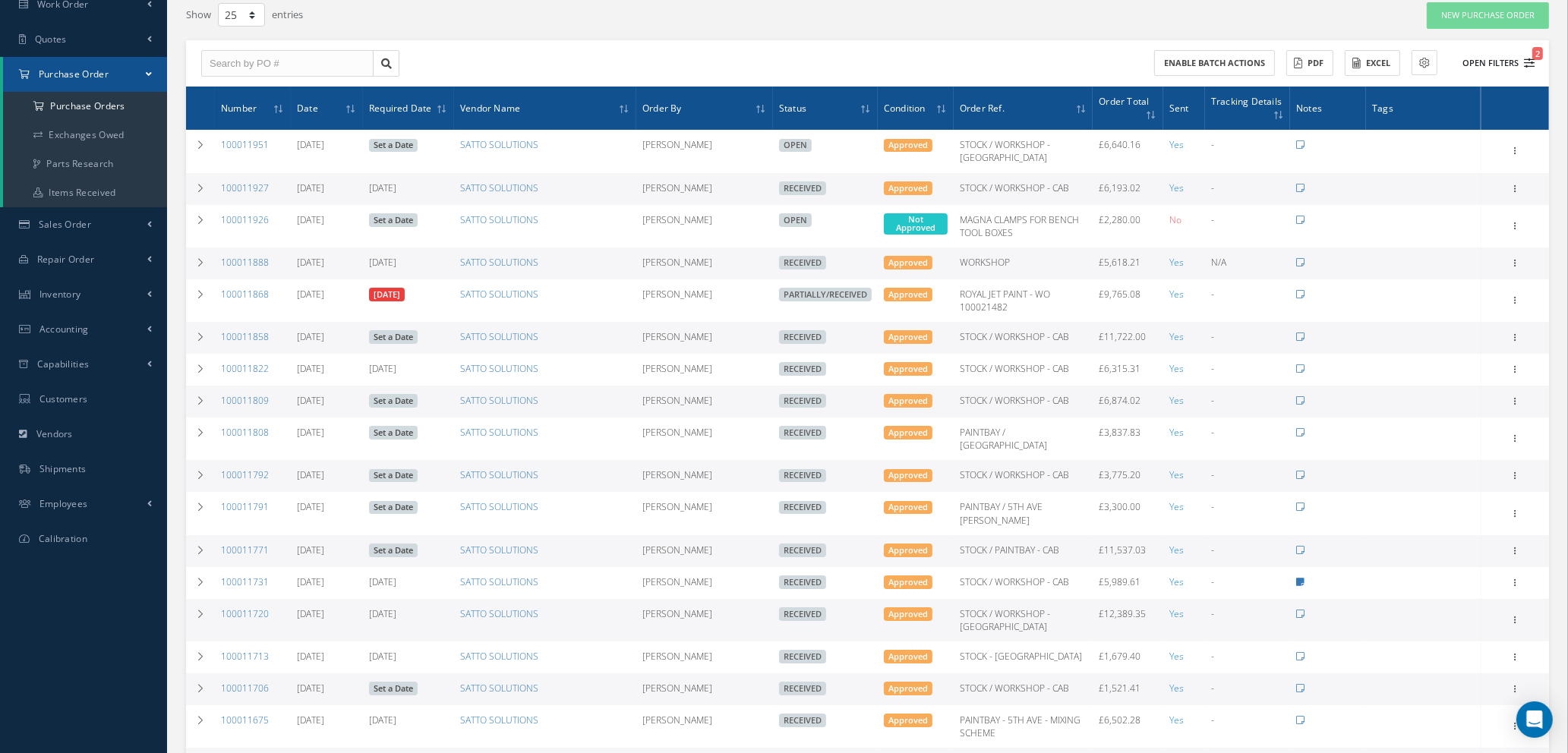
click at [1530, 61] on icon "2" at bounding box center [1529, 63] width 10 height 10
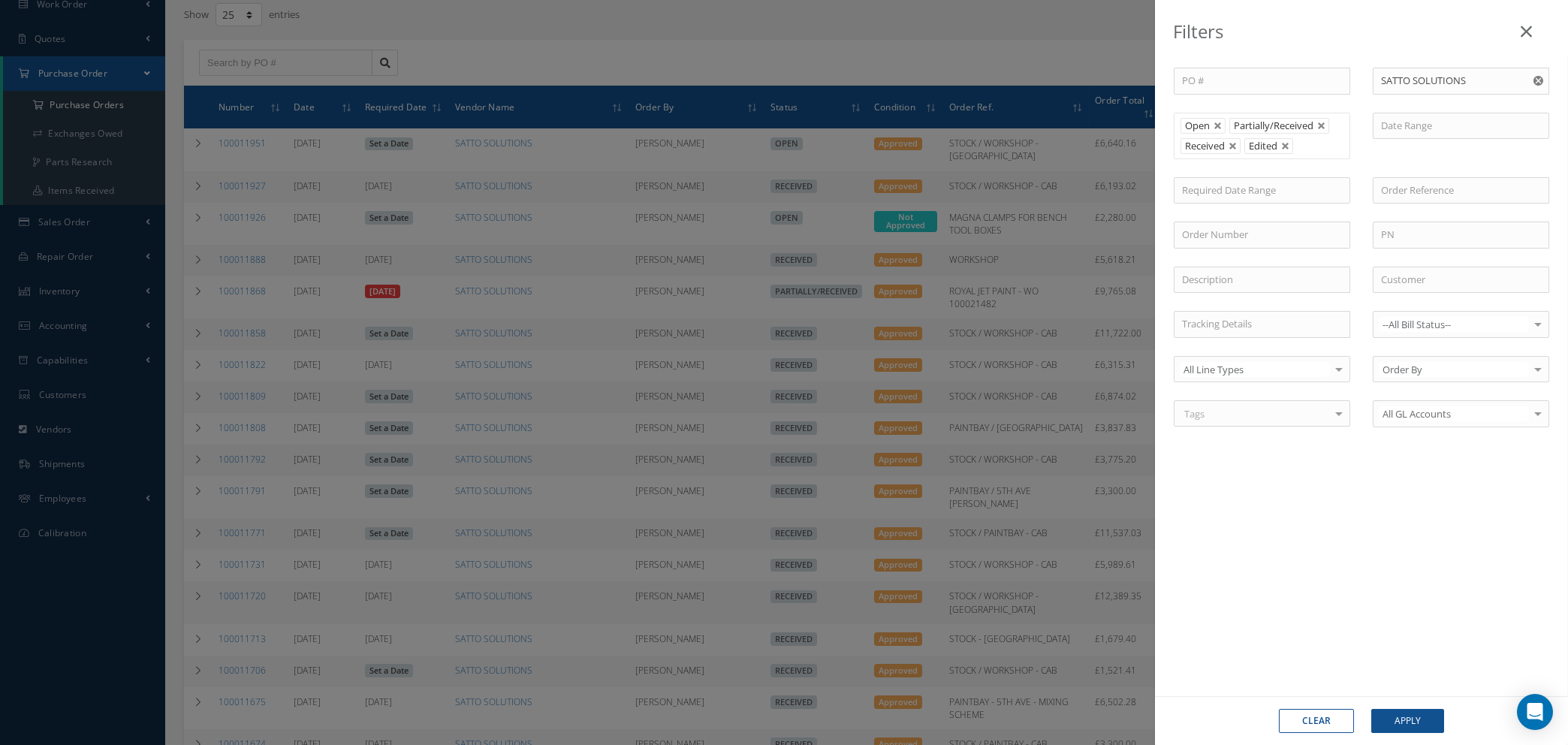
click at [1537, 78] on use "Reset" at bounding box center [1538, 81] width 9 height 9
click at [1468, 85] on input "text" at bounding box center [1461, 81] width 176 height 27
click at [1458, 130] on span "JET CLEANING EQUIPMENT" at bounding box center [1441, 133] width 120 height 13
type input "JET CLEANING EQUIPMENT"
click at [1399, 721] on button "Apply" at bounding box center [1407, 721] width 73 height 24
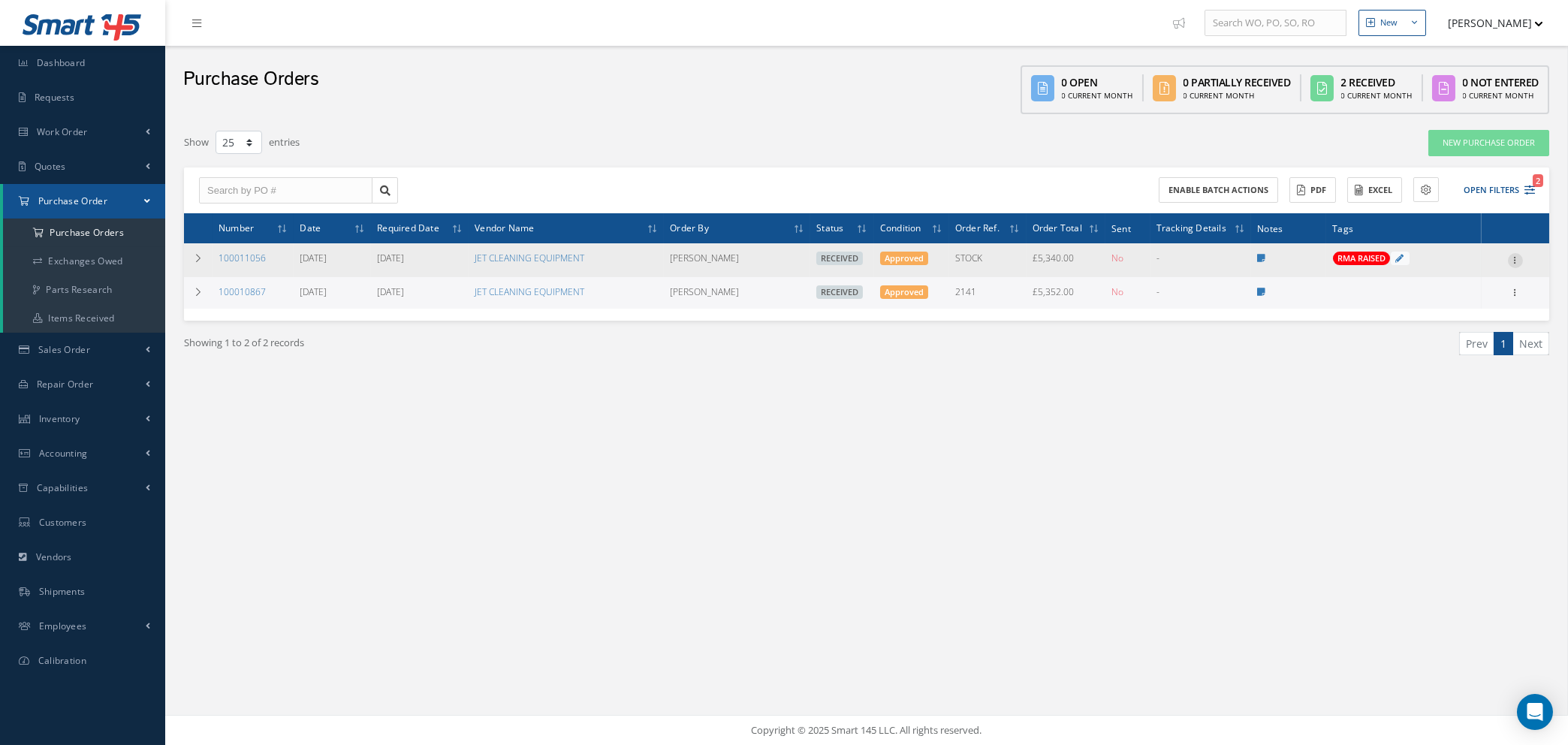
click at [1515, 253] on icon at bounding box center [1515, 259] width 15 height 12
click at [546, 253] on link "JET CLEANING EQUIPMENT" at bounding box center [529, 258] width 110 height 13
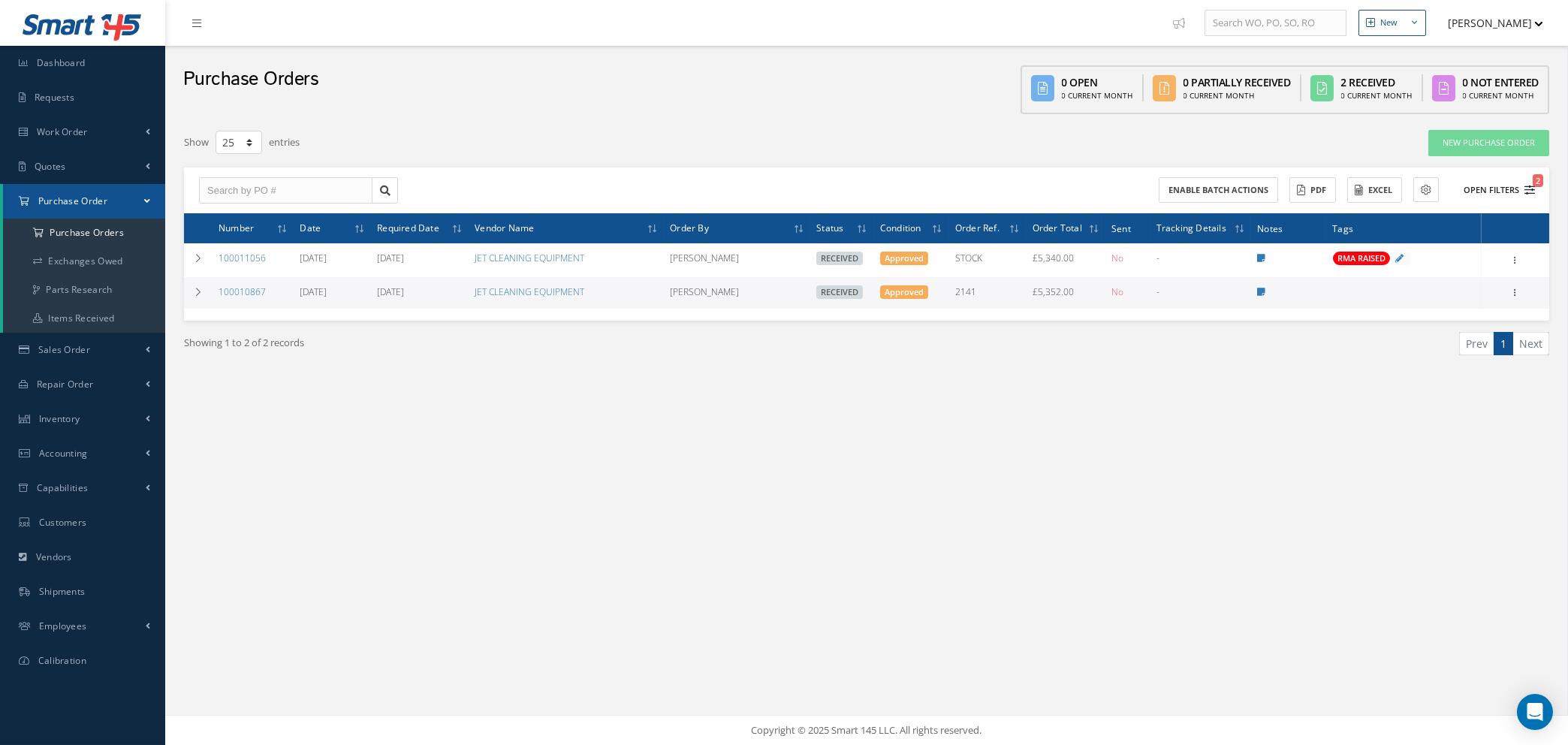
click at [1526, 187] on icon "2" at bounding box center [1530, 190] width 10 height 10
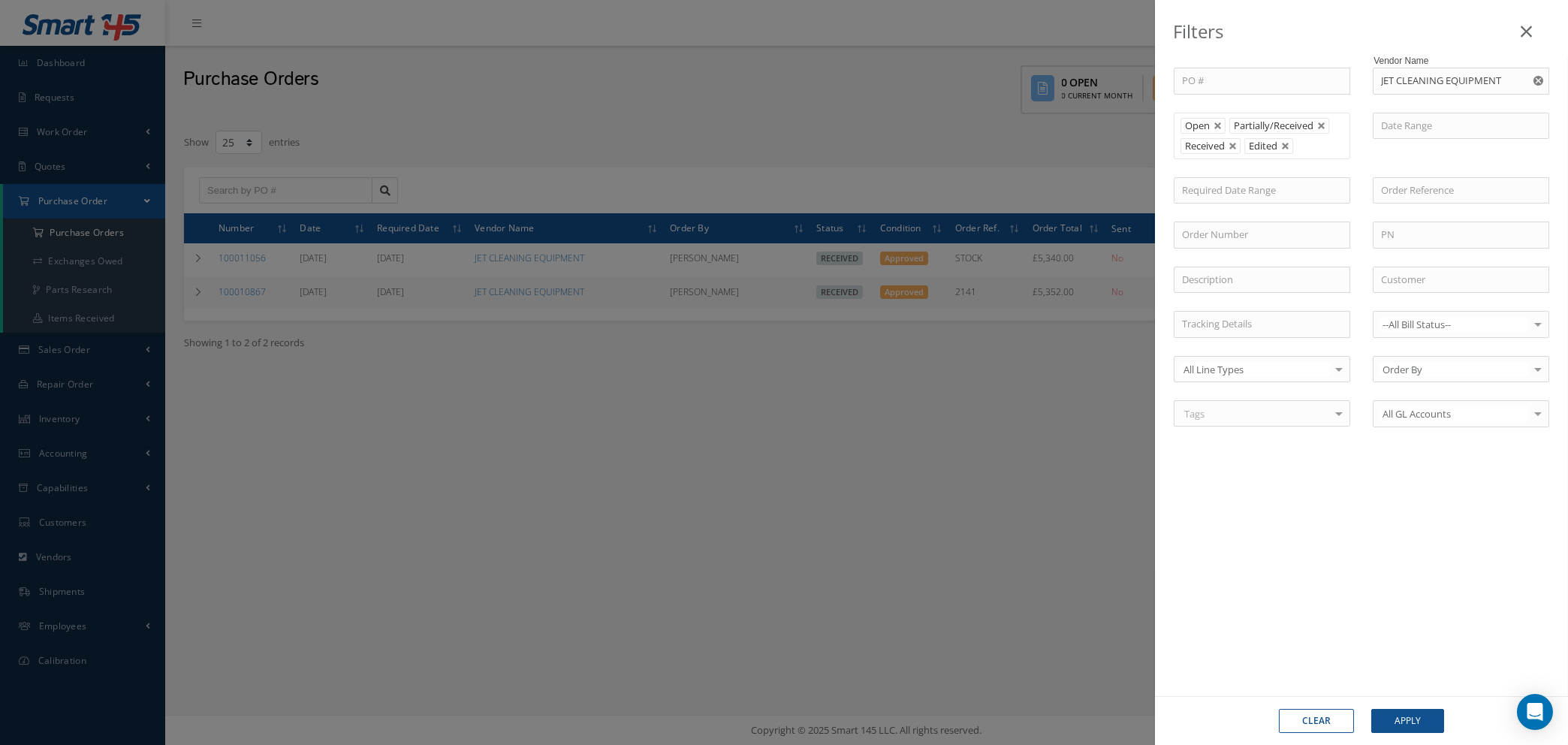
click at [1291, 725] on button "Clear" at bounding box center [1316, 721] width 75 height 24
type input "All Status"
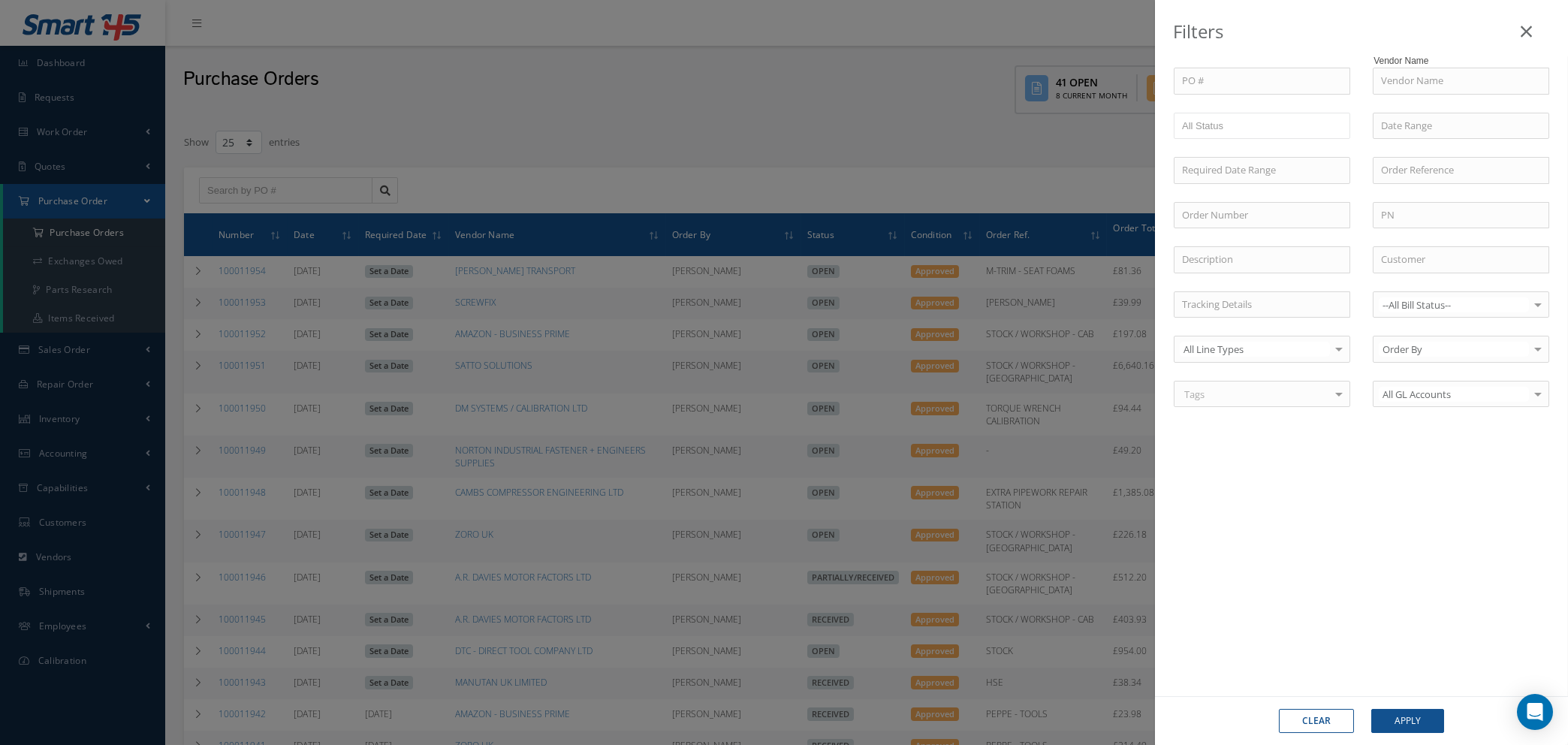
click at [240, 184] on div "Filters PO # Vendor Name Open Partially/Received Received Canceled Edited All S…" at bounding box center [784, 372] width 1568 height 745
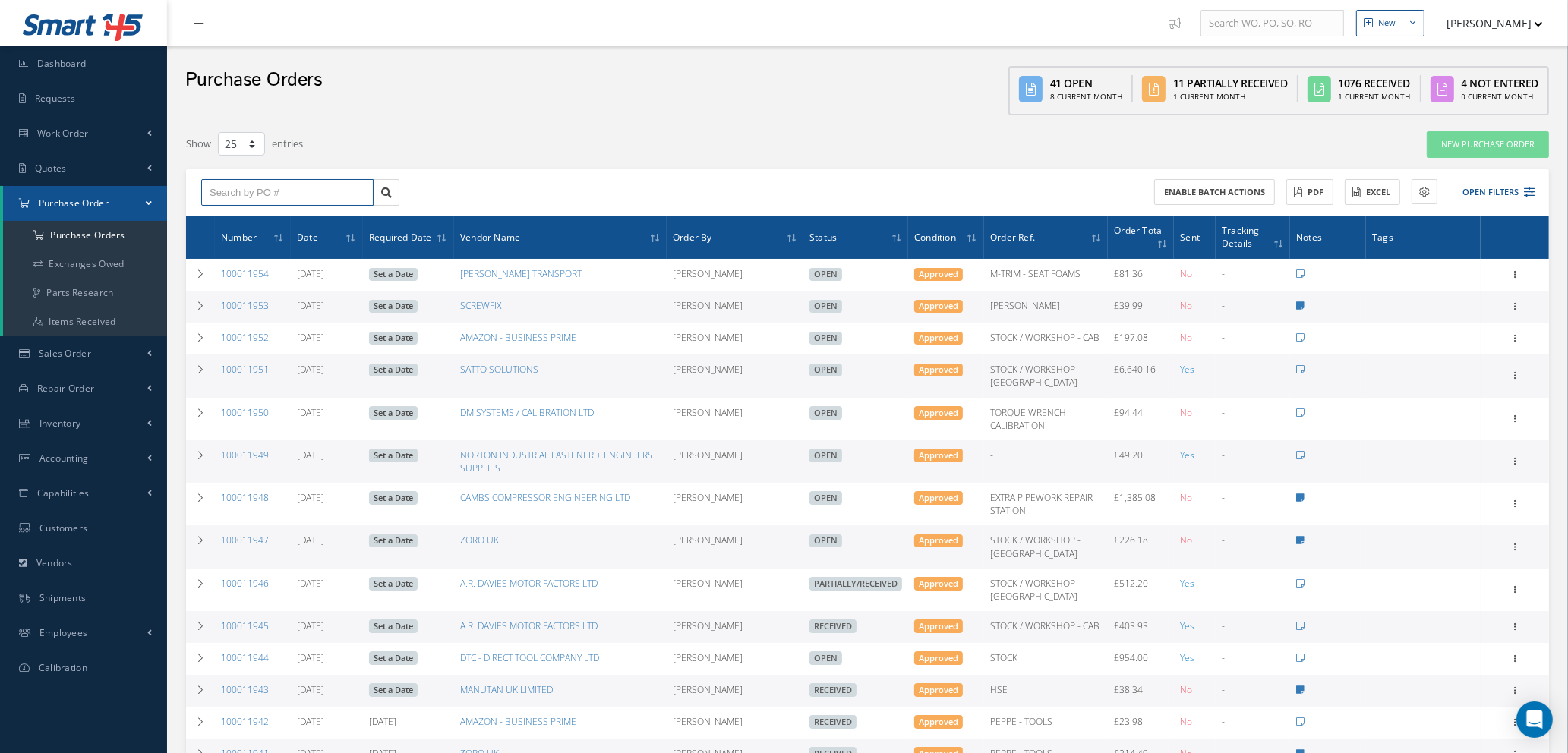
click at [243, 186] on input "text" at bounding box center [287, 193] width 172 height 27
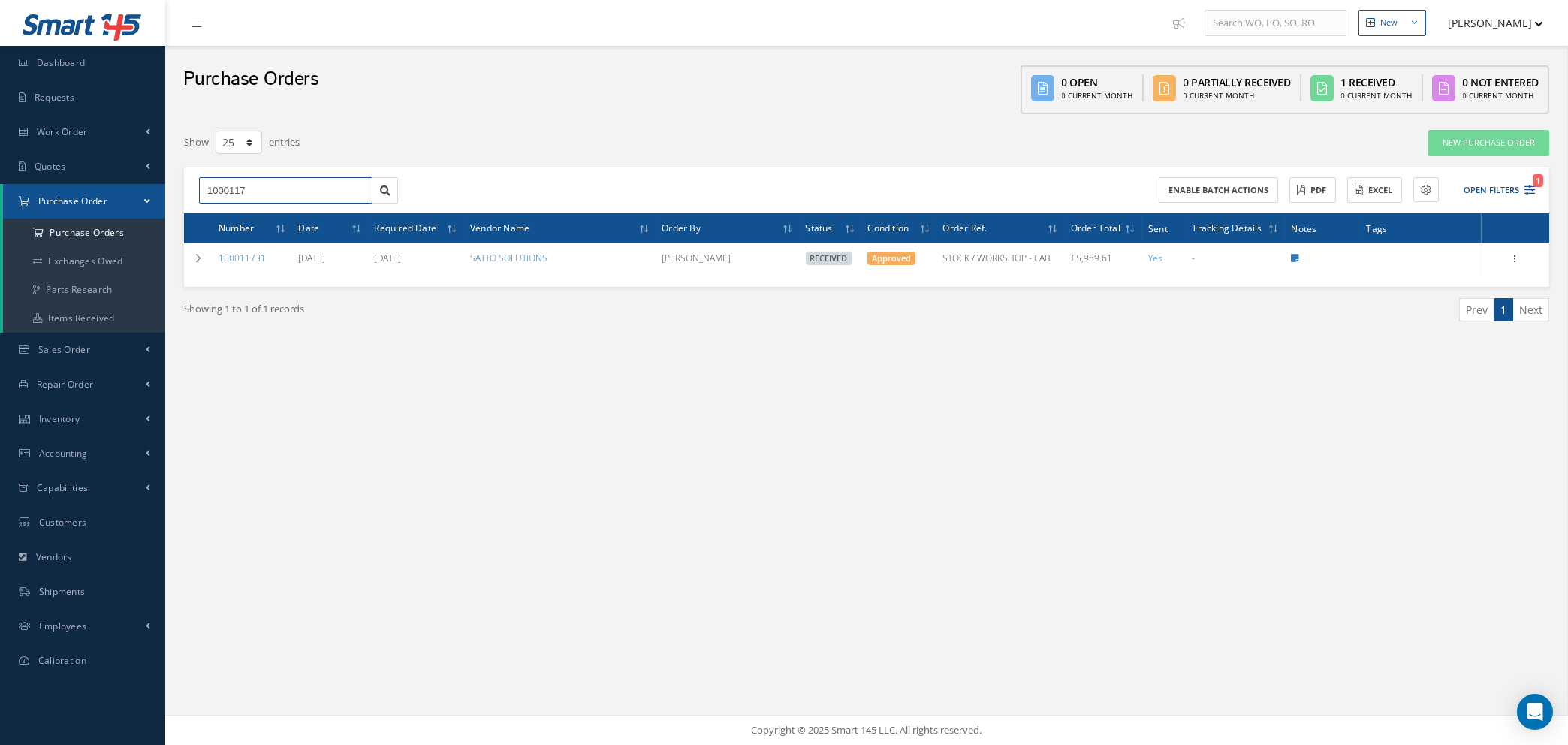
click at [249, 185] on input "1000117" at bounding box center [285, 191] width 173 height 27
type input "100011899"
click at [239, 294] on div "Showing 1 to 1 of 1 records Prev 1 Next" at bounding box center [866, 323] width 1388 height 73
click at [1489, 138] on link "New Purchase Order" at bounding box center [1489, 144] width 121 height 27
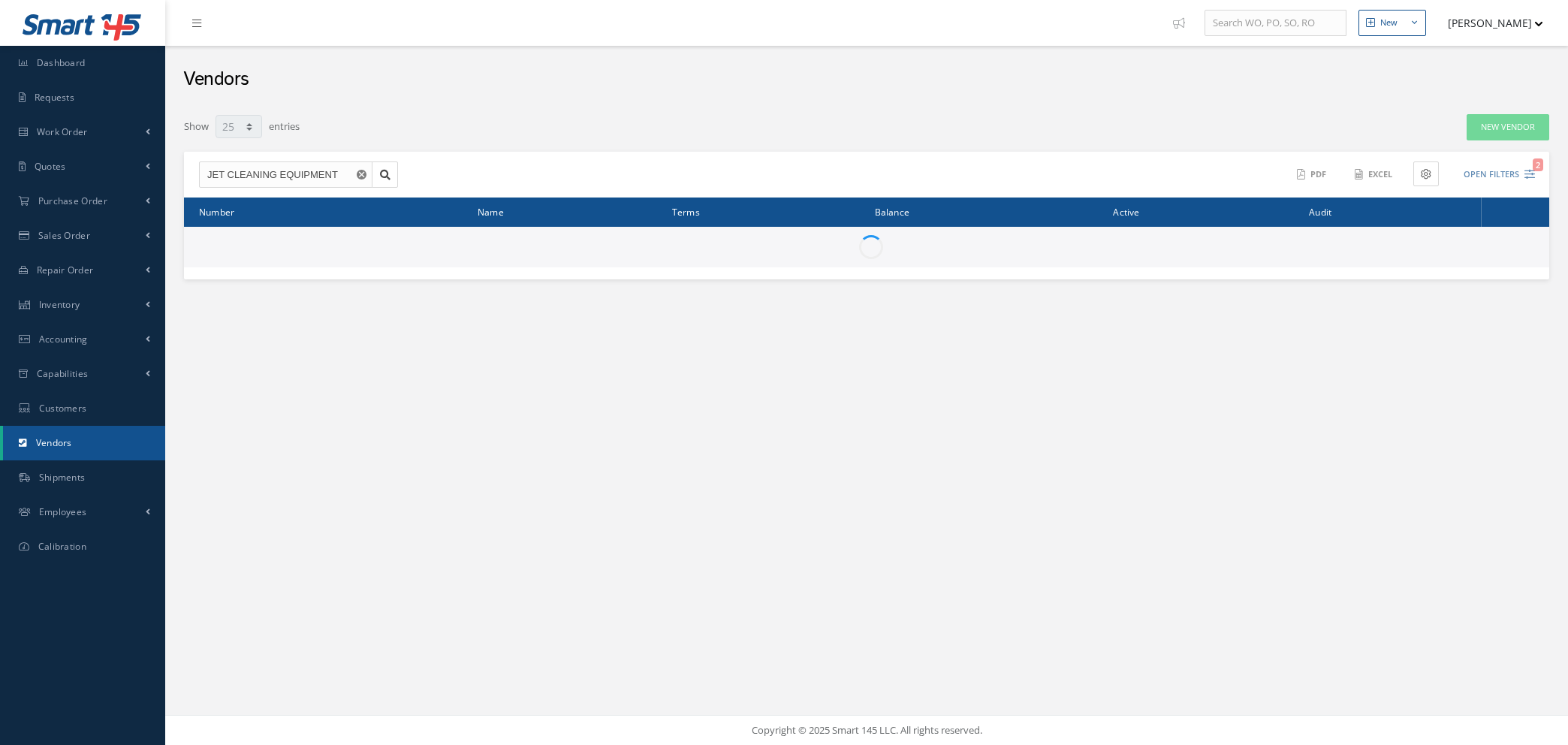
select select "25"
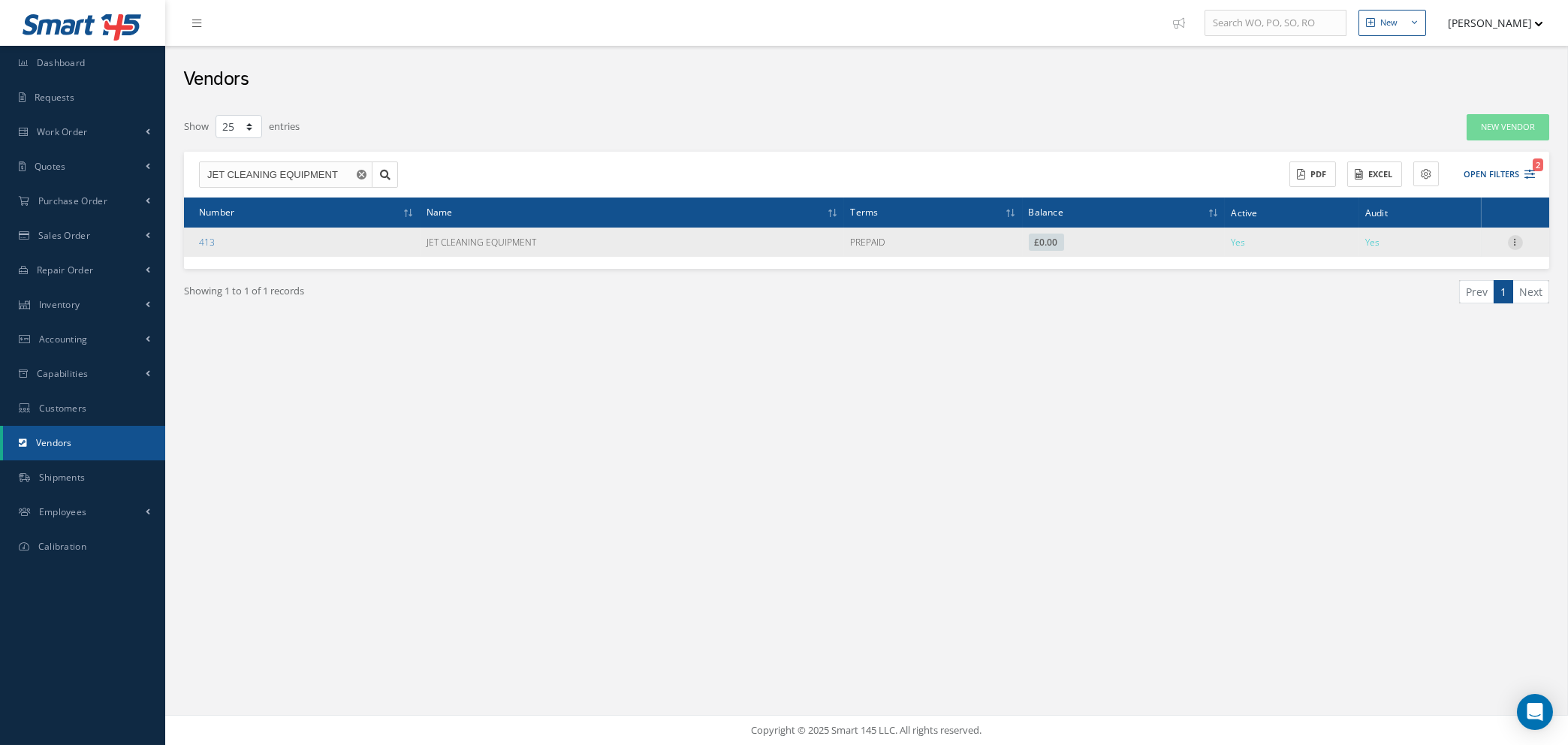
click at [1512, 237] on icon at bounding box center [1515, 241] width 15 height 12
click at [1436, 269] on link "Edit" at bounding box center [1446, 271] width 118 height 20
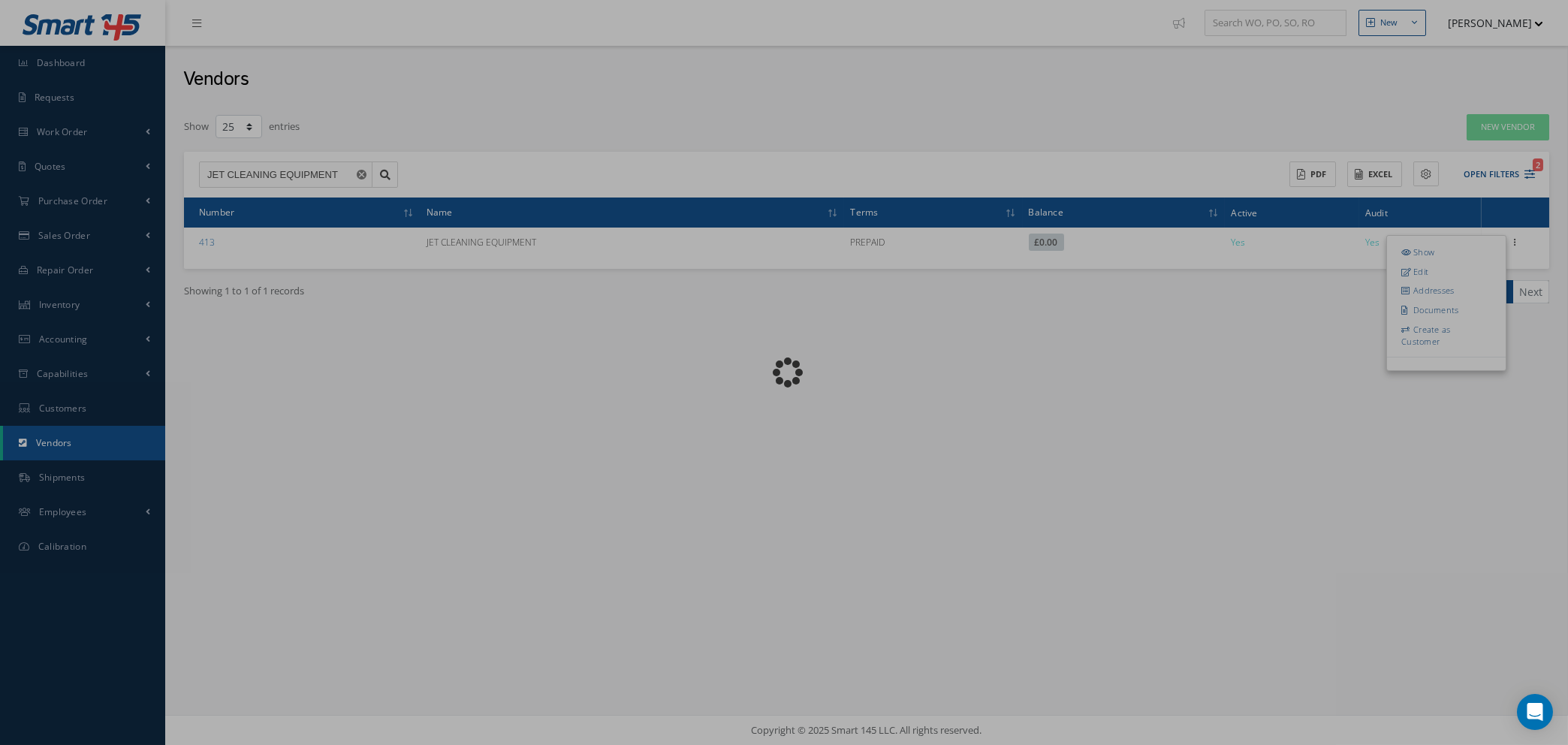
radio input "false"
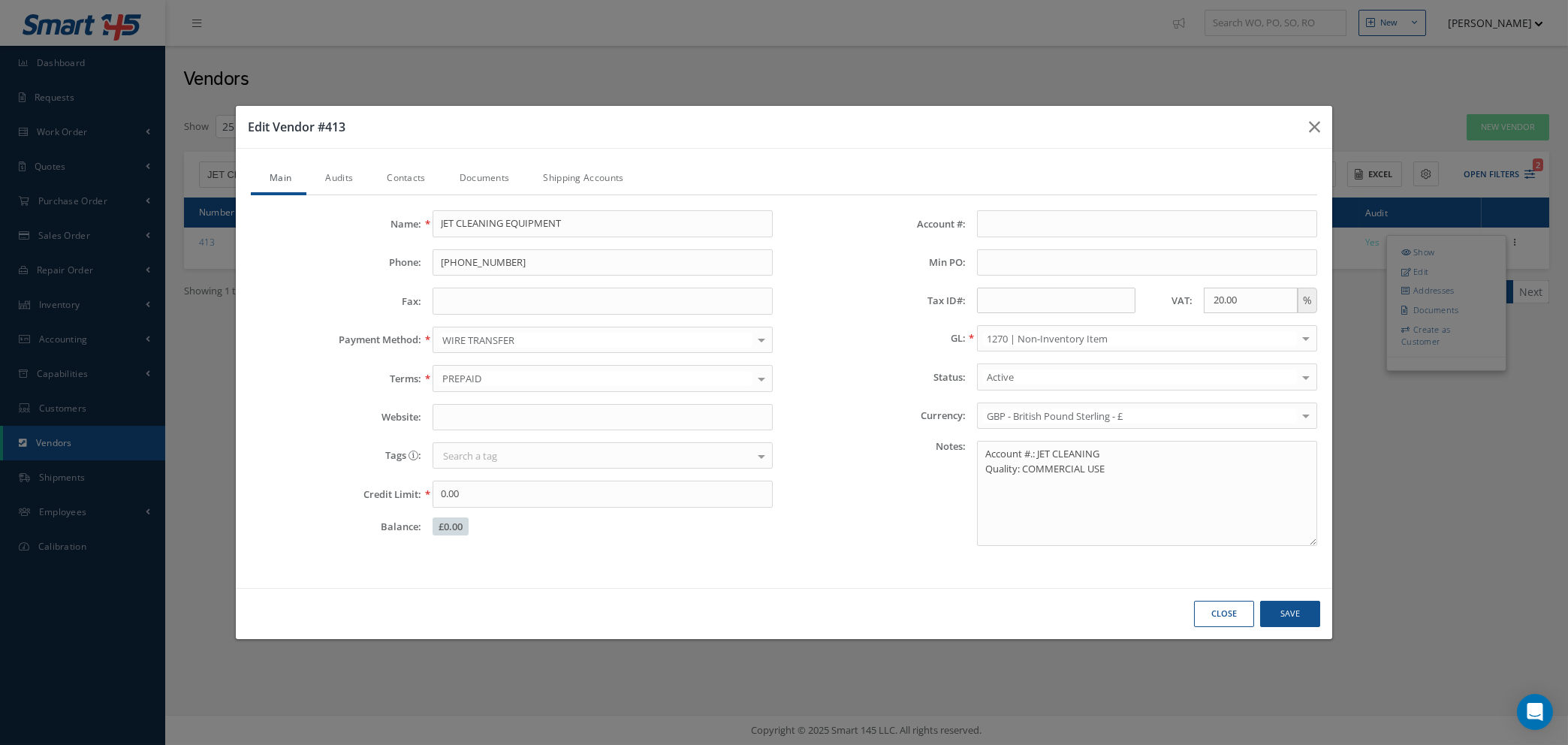
click at [349, 175] on link "Audits" at bounding box center [337, 180] width 62 height 31
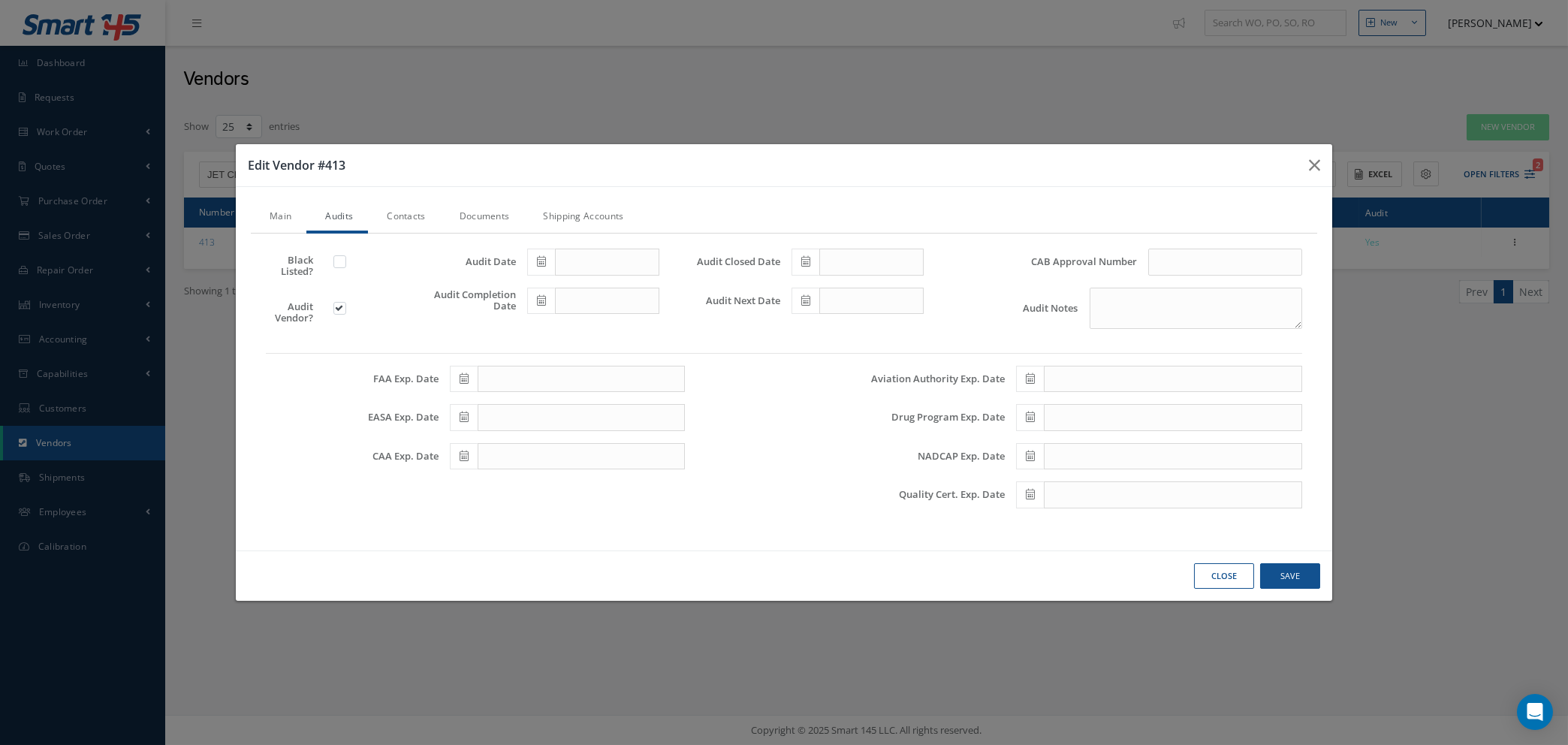
click at [281, 213] on link "Main" at bounding box center [278, 218] width 56 height 31
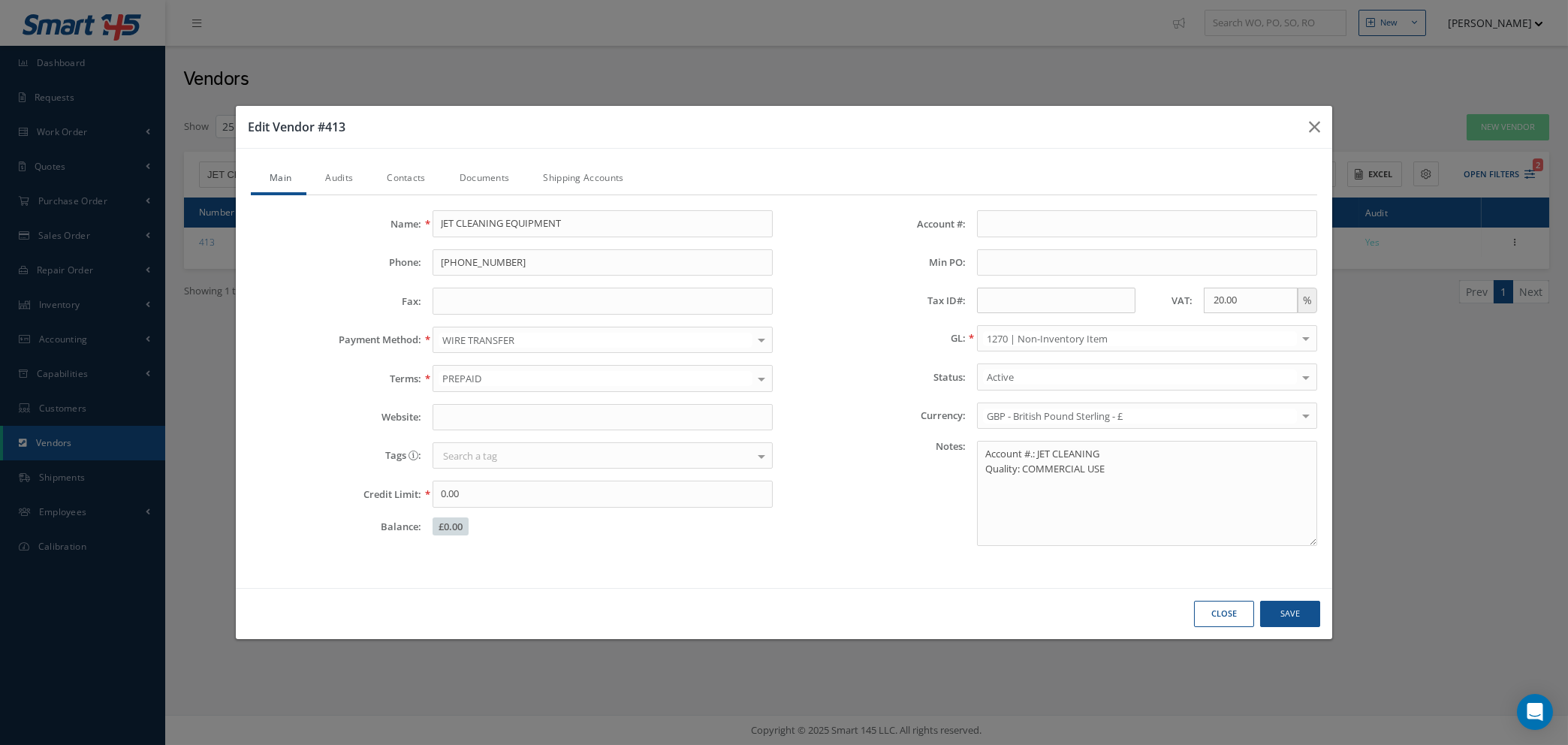
click at [409, 176] on link "Contacts" at bounding box center [404, 180] width 72 height 31
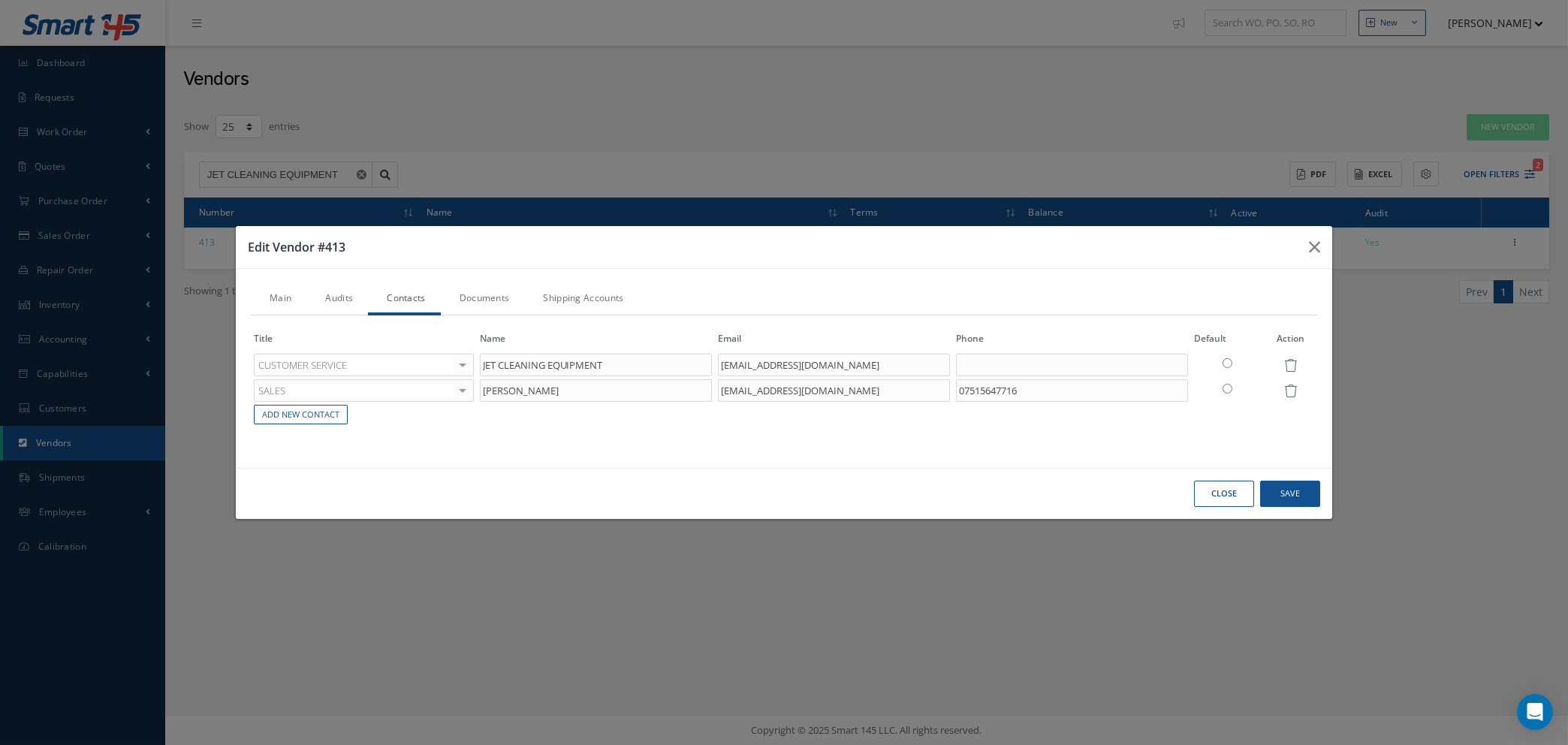
click at [1234, 499] on button "Close" at bounding box center [1224, 494] width 60 height 27
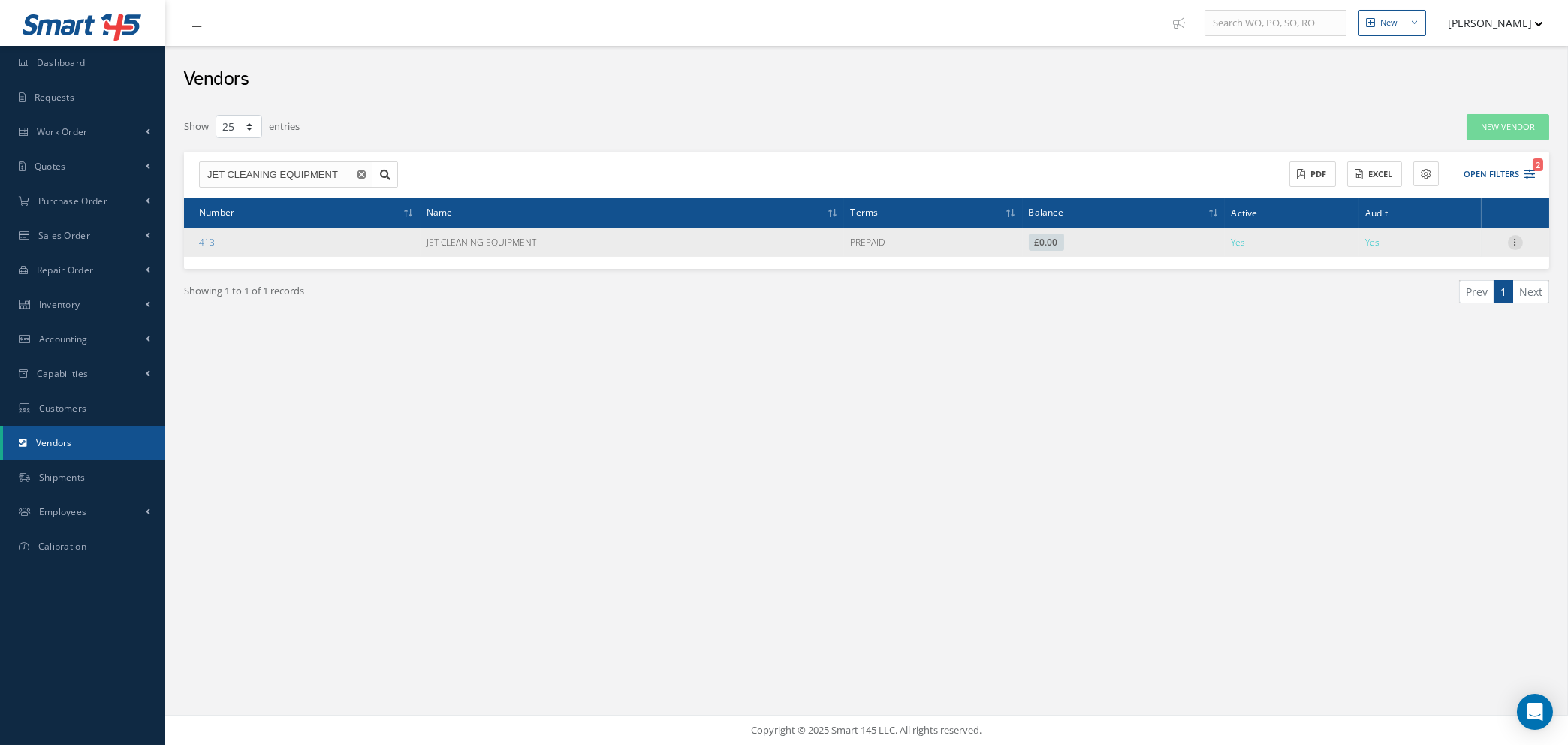
click at [1516, 241] on icon at bounding box center [1515, 241] width 15 height 12
click at [1459, 289] on link "Addresses" at bounding box center [1446, 290] width 118 height 20
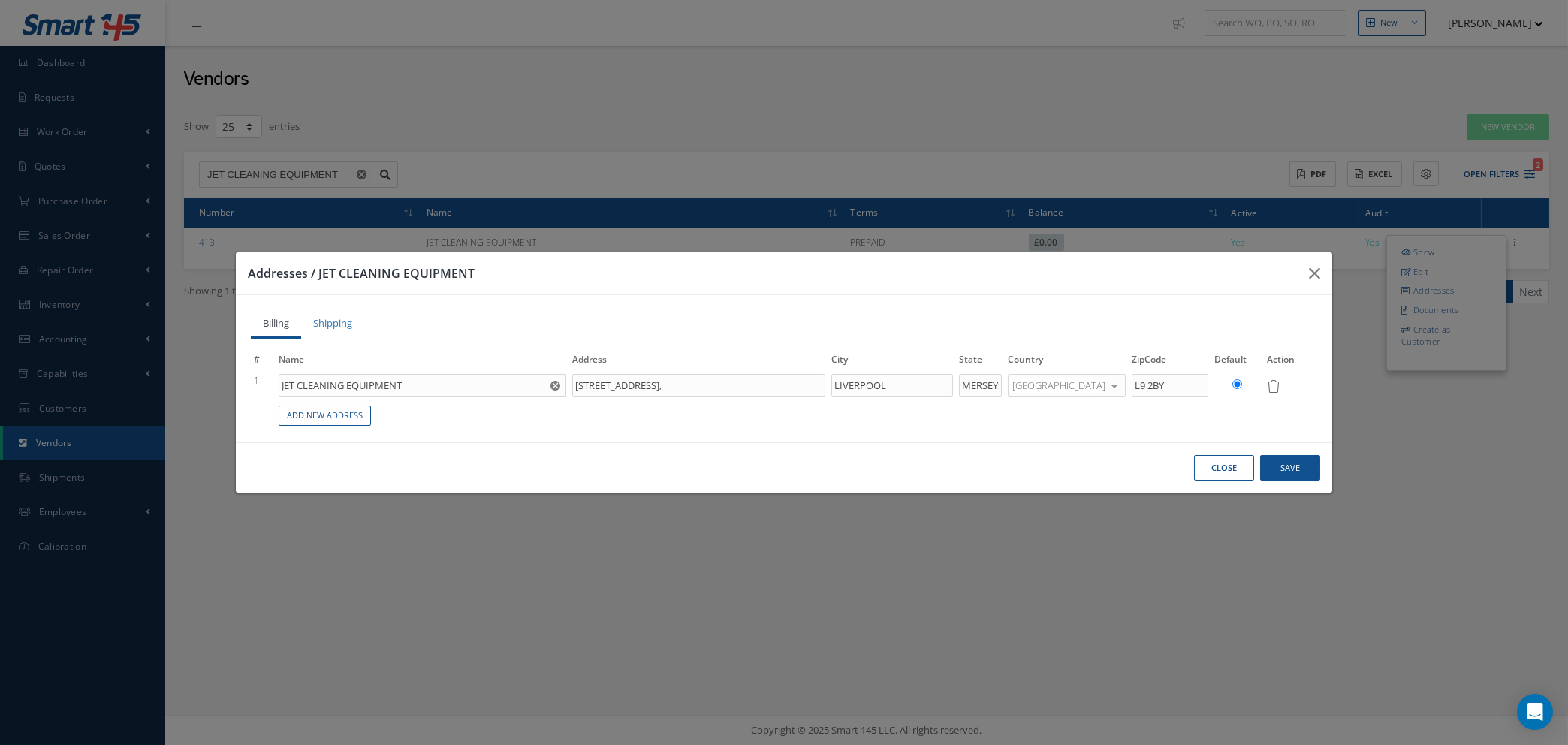
click at [1217, 471] on button "Close" at bounding box center [1224, 468] width 60 height 27
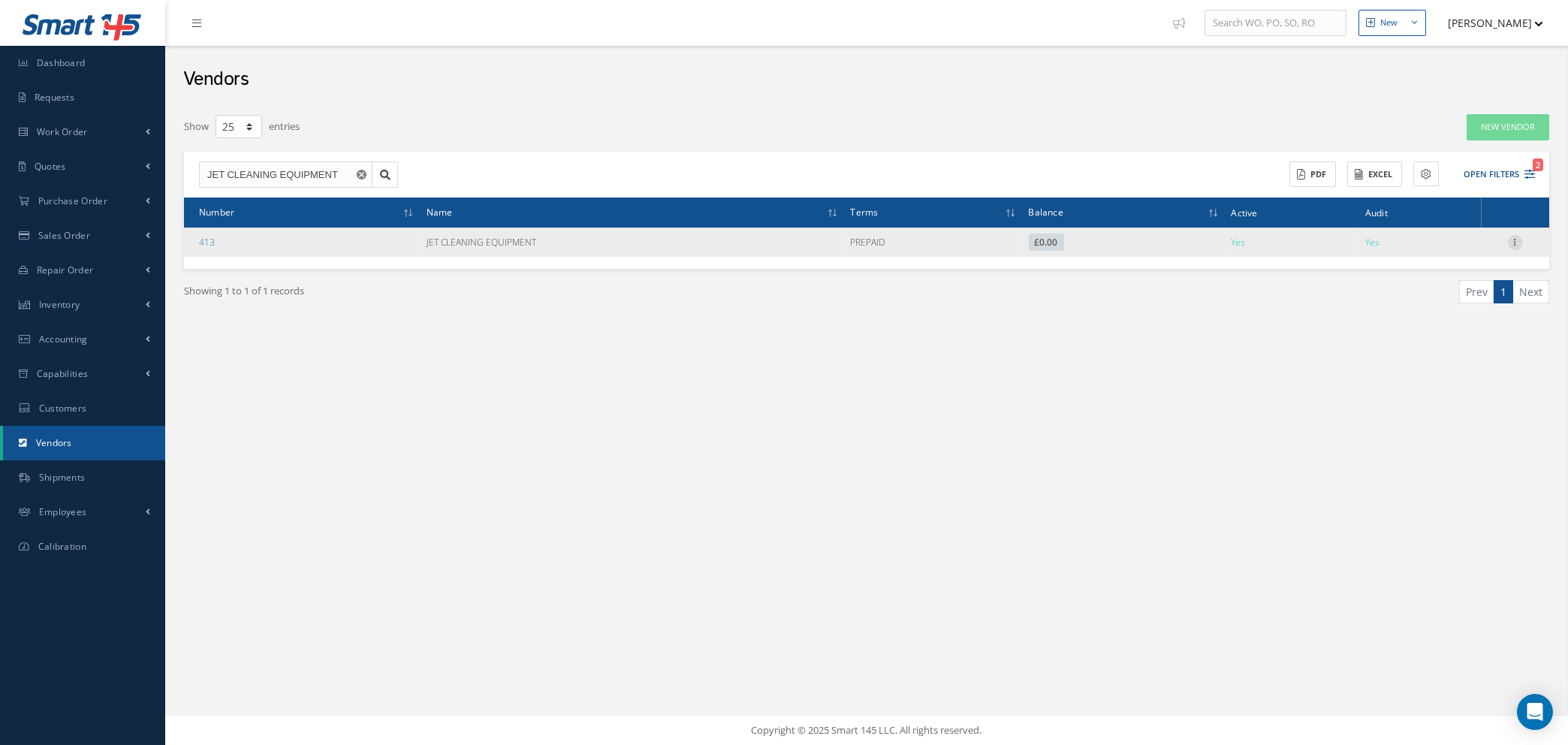
click at [1515, 240] on icon at bounding box center [1515, 241] width 15 height 12
click at [1447, 265] on link "Edit" at bounding box center [1446, 271] width 118 height 20
type input "JET CLEANING EQUIPMENT"
type input "[PHONE_NUMBER]"
type input "0.00"
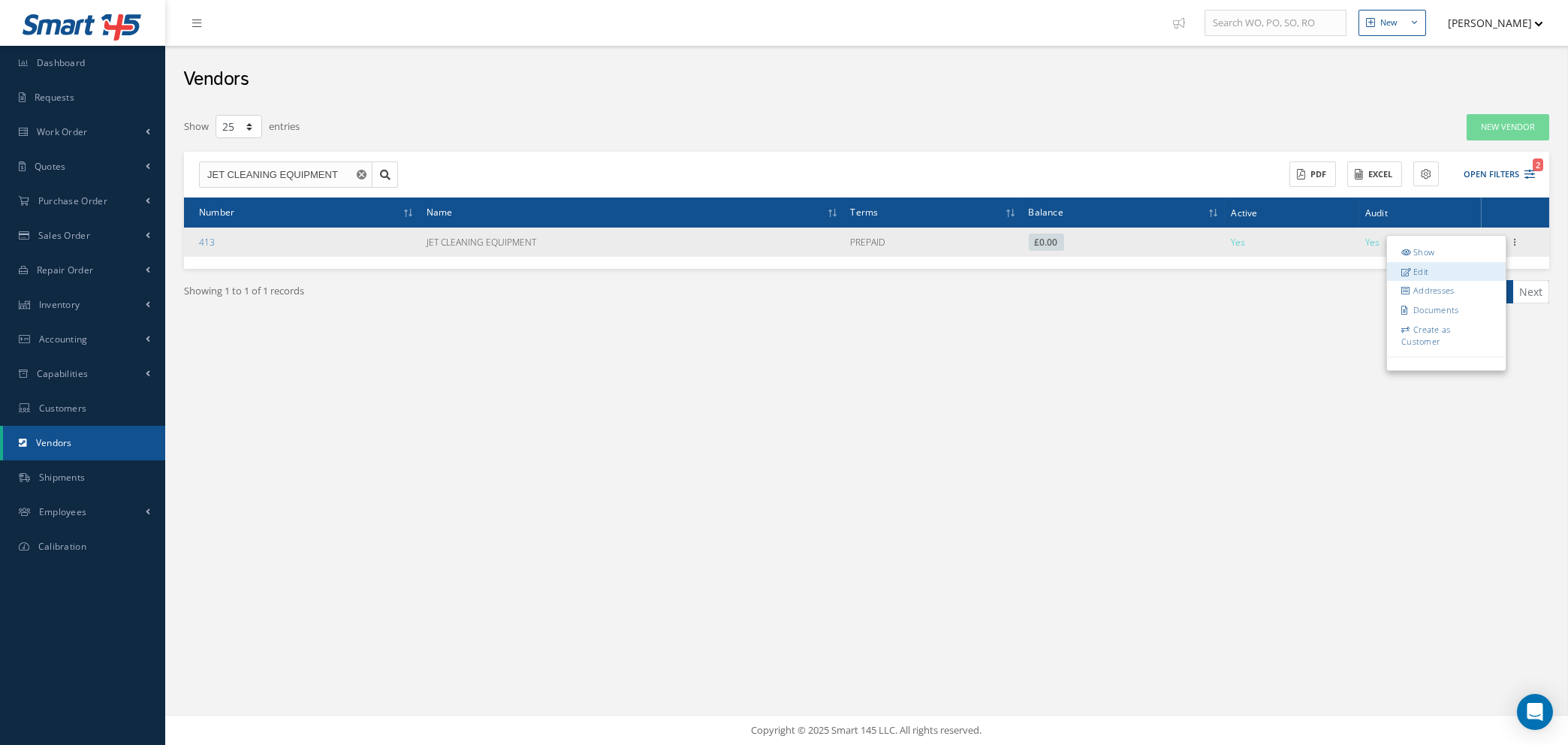
type input "20.00"
type textarea "Account #.: JET CLEANING Quality: COMMERCIAL USE"
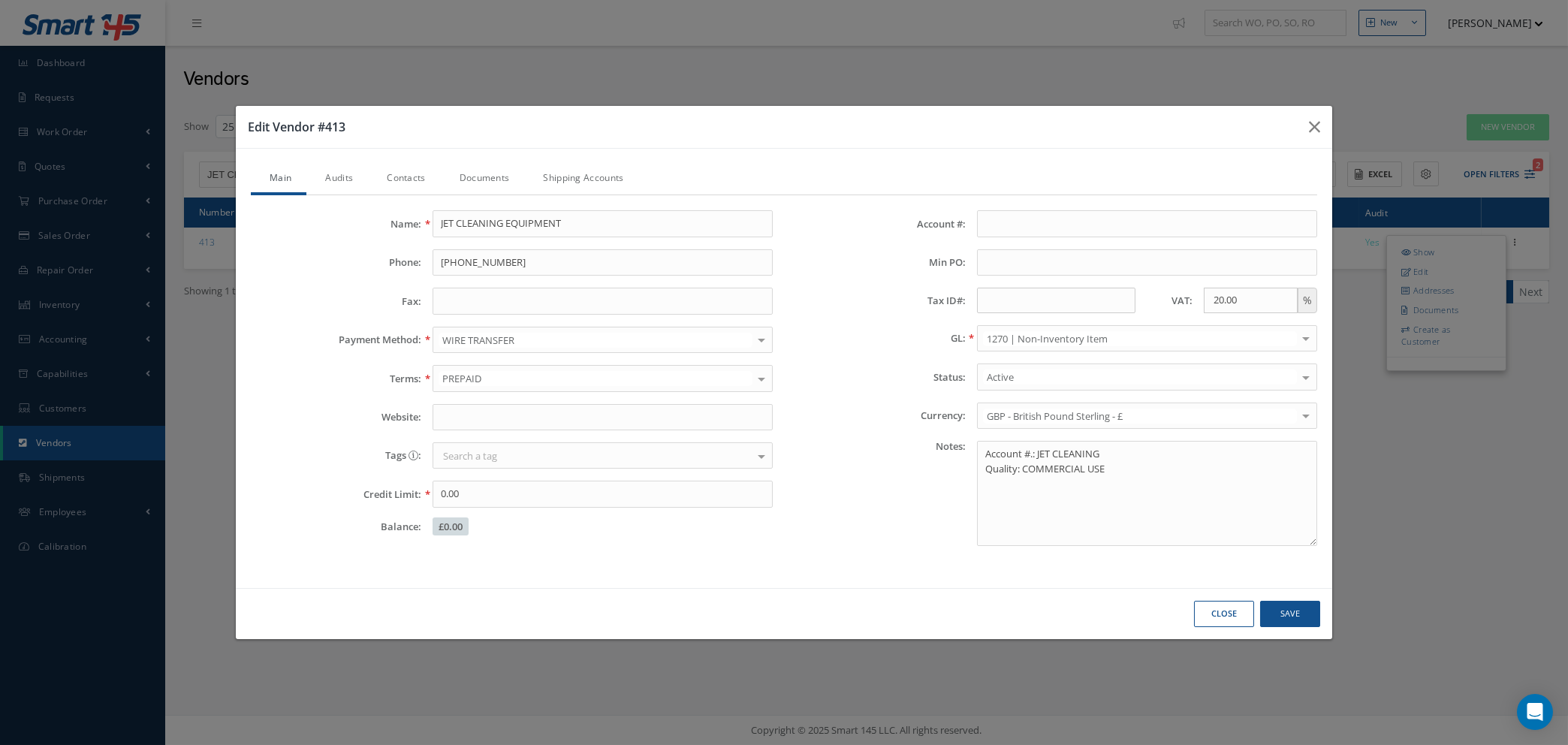
click at [1217, 618] on button "Close" at bounding box center [1224, 614] width 60 height 27
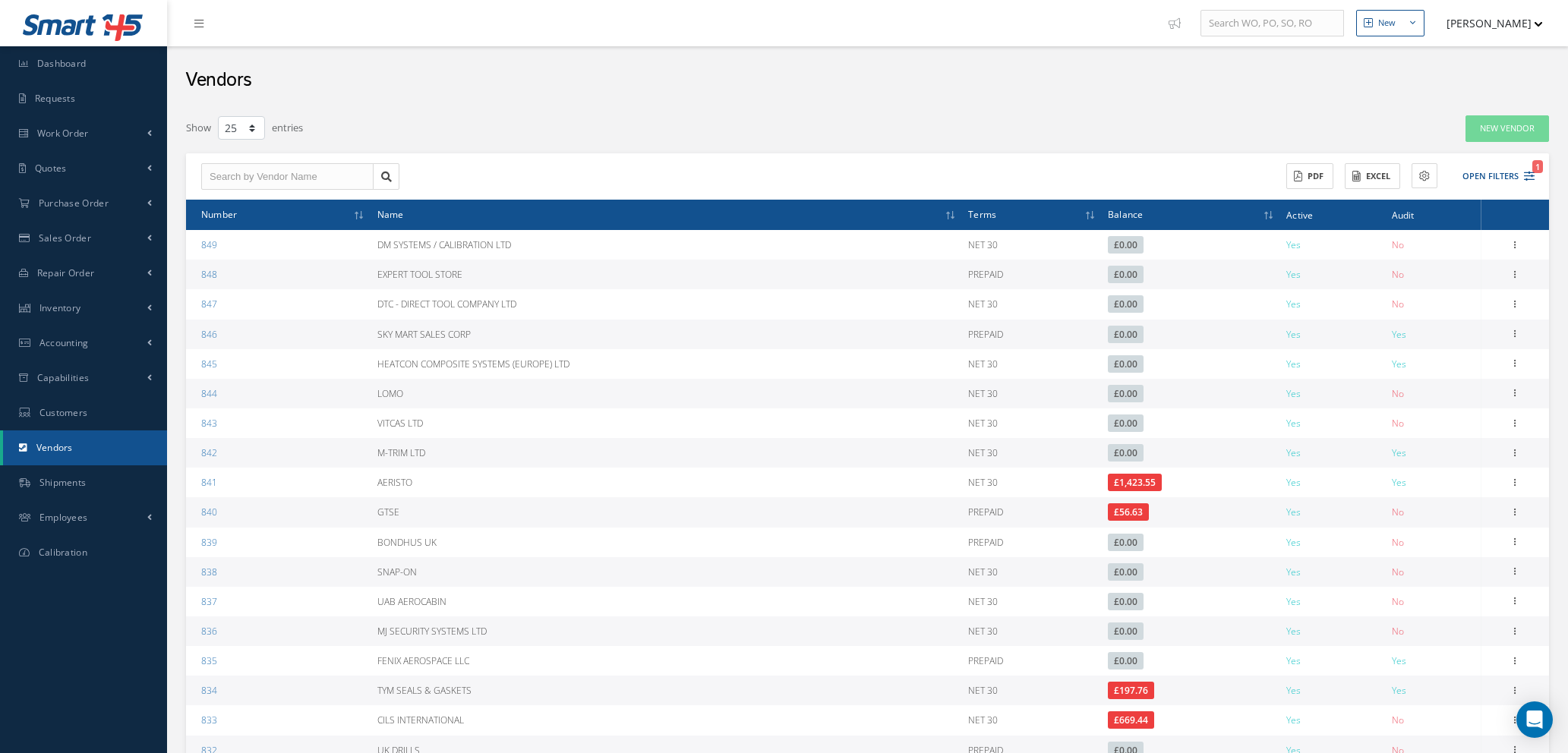
select select "25"
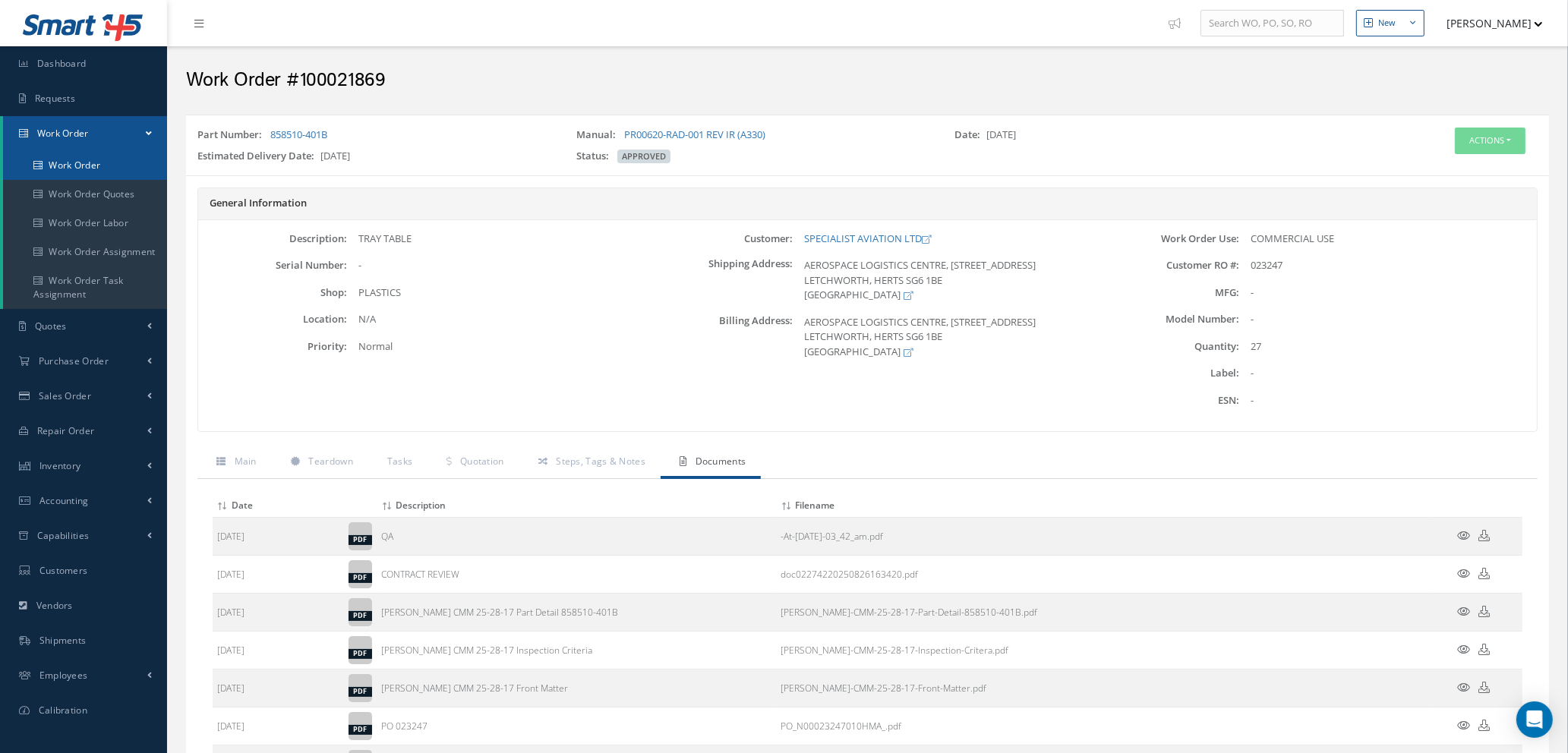
click at [92, 165] on link "Work Order" at bounding box center [85, 166] width 164 height 29
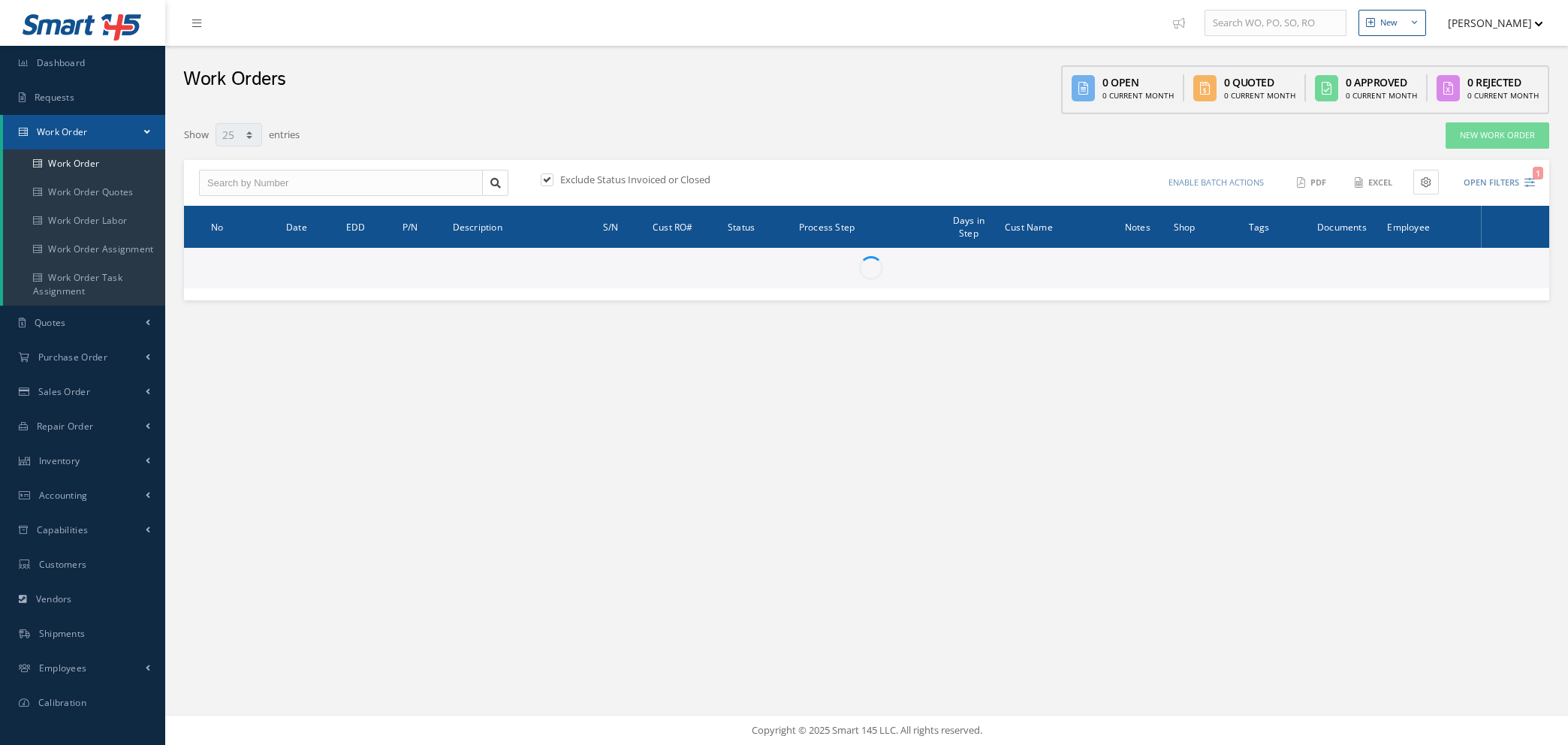
select select "25"
type input "All Work Request"
type input "All Work Performed"
type input "All Status"
type input "WO Part Status"
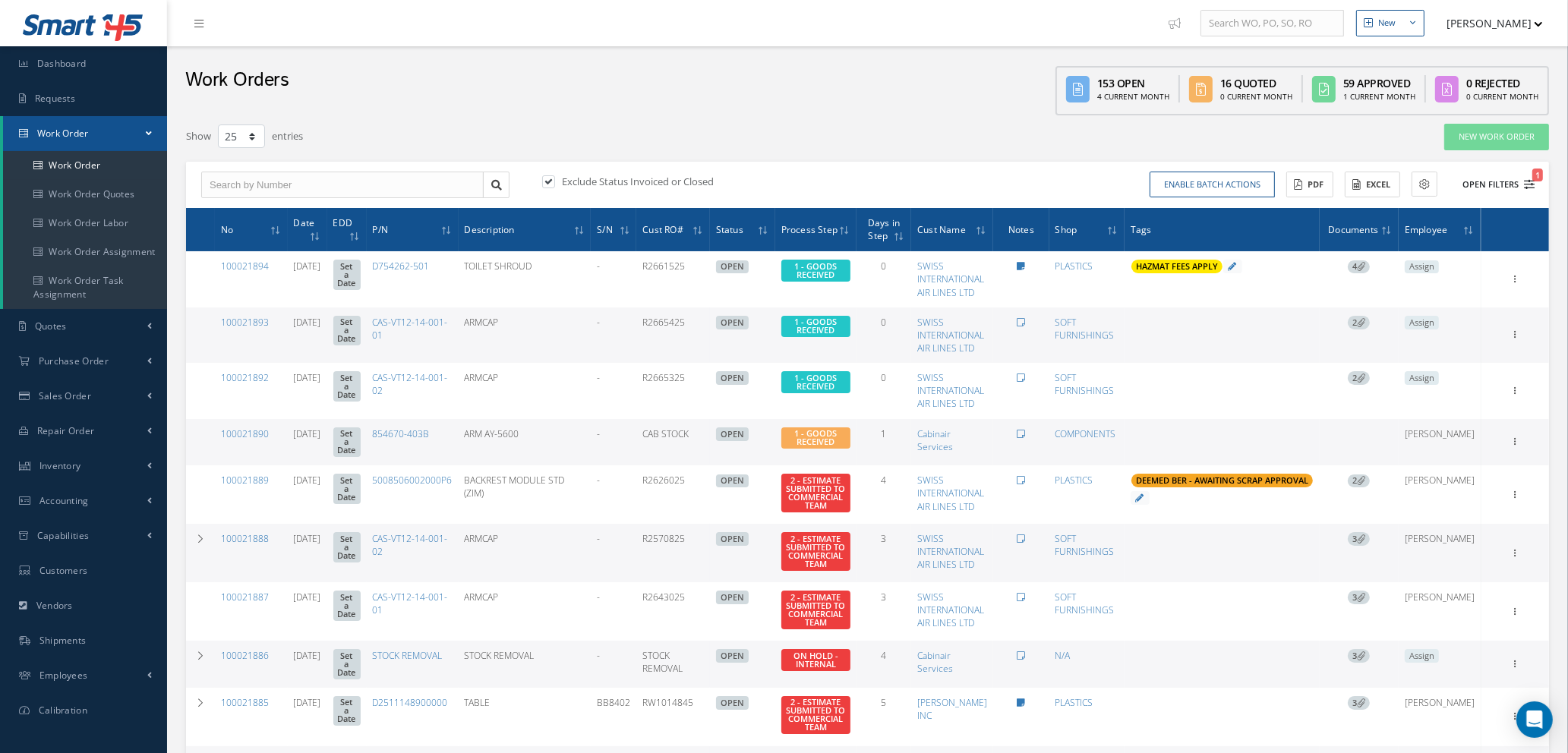
click at [1528, 179] on icon "1" at bounding box center [1529, 184] width 10 height 10
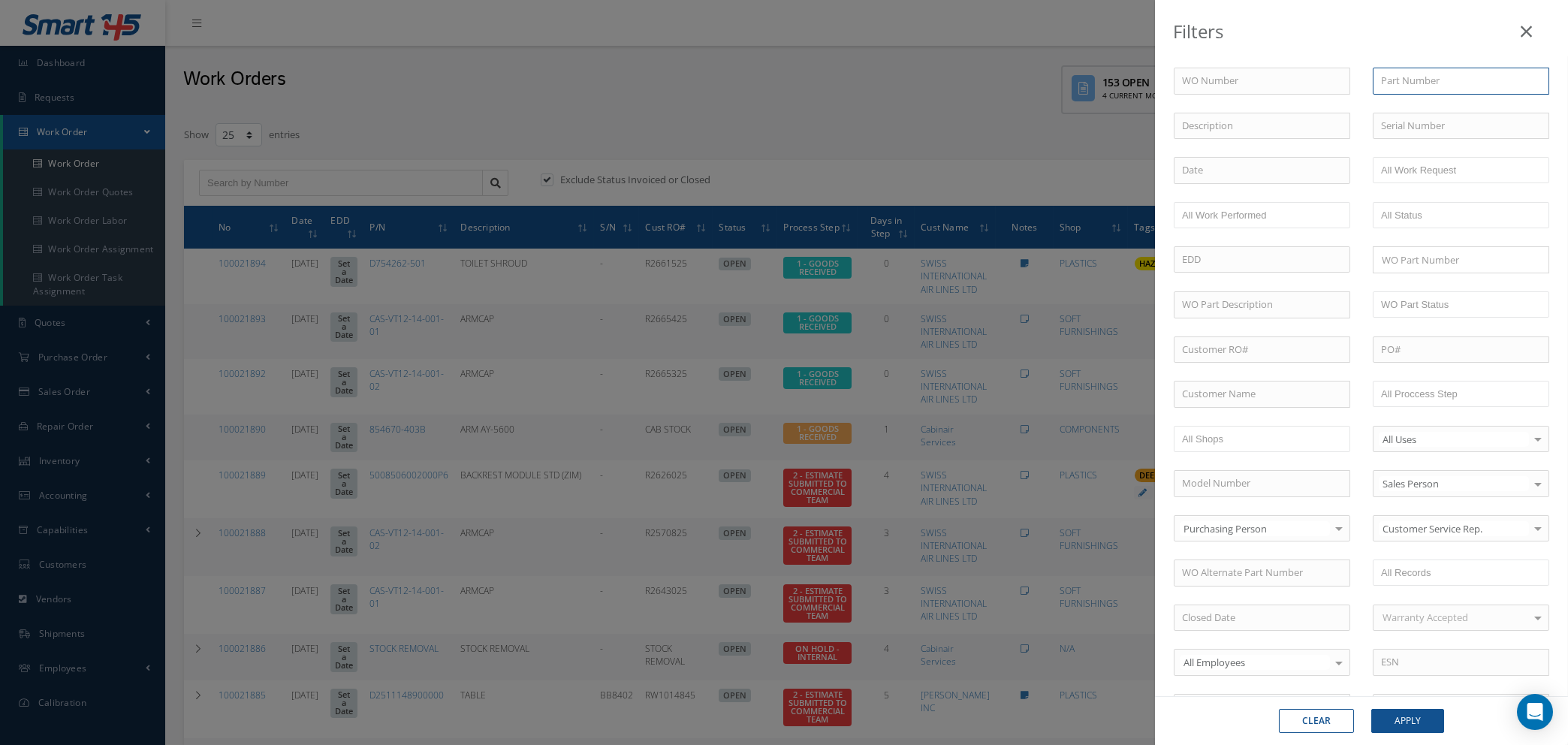
click at [1388, 80] on input "text" at bounding box center [1461, 81] width 176 height 27
click at [1236, 395] on input "text" at bounding box center [1261, 394] width 176 height 27
click at [1243, 428] on span "SWISS INTERNATIONAL AIR LINES LTD" at bounding box center [1243, 428] width 122 height 28
type input "SWISS INTERNATIONAL AIR LINES LTD"
click at [1400, 721] on button "Apply" at bounding box center [1407, 721] width 73 height 24
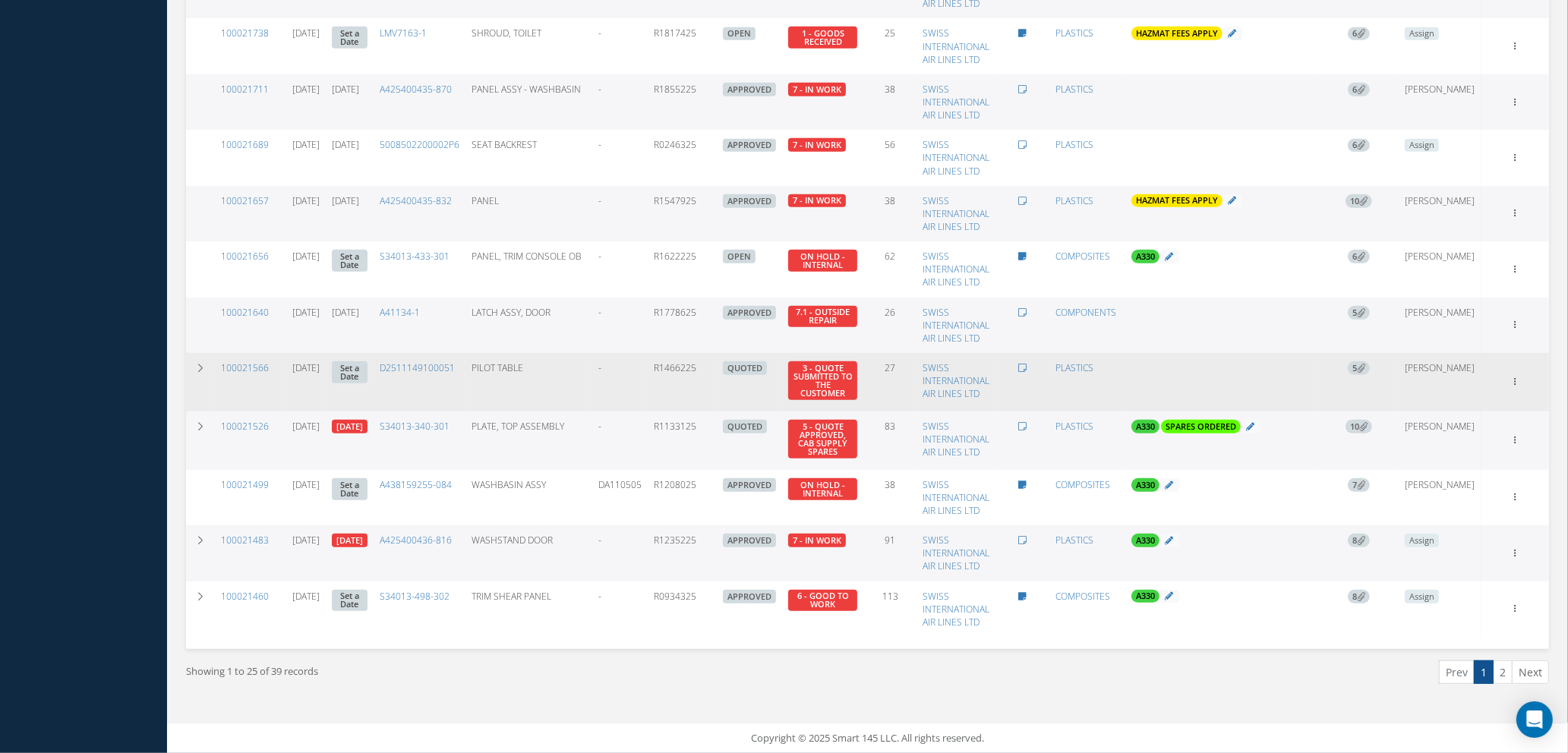
scroll to position [1087, 0]
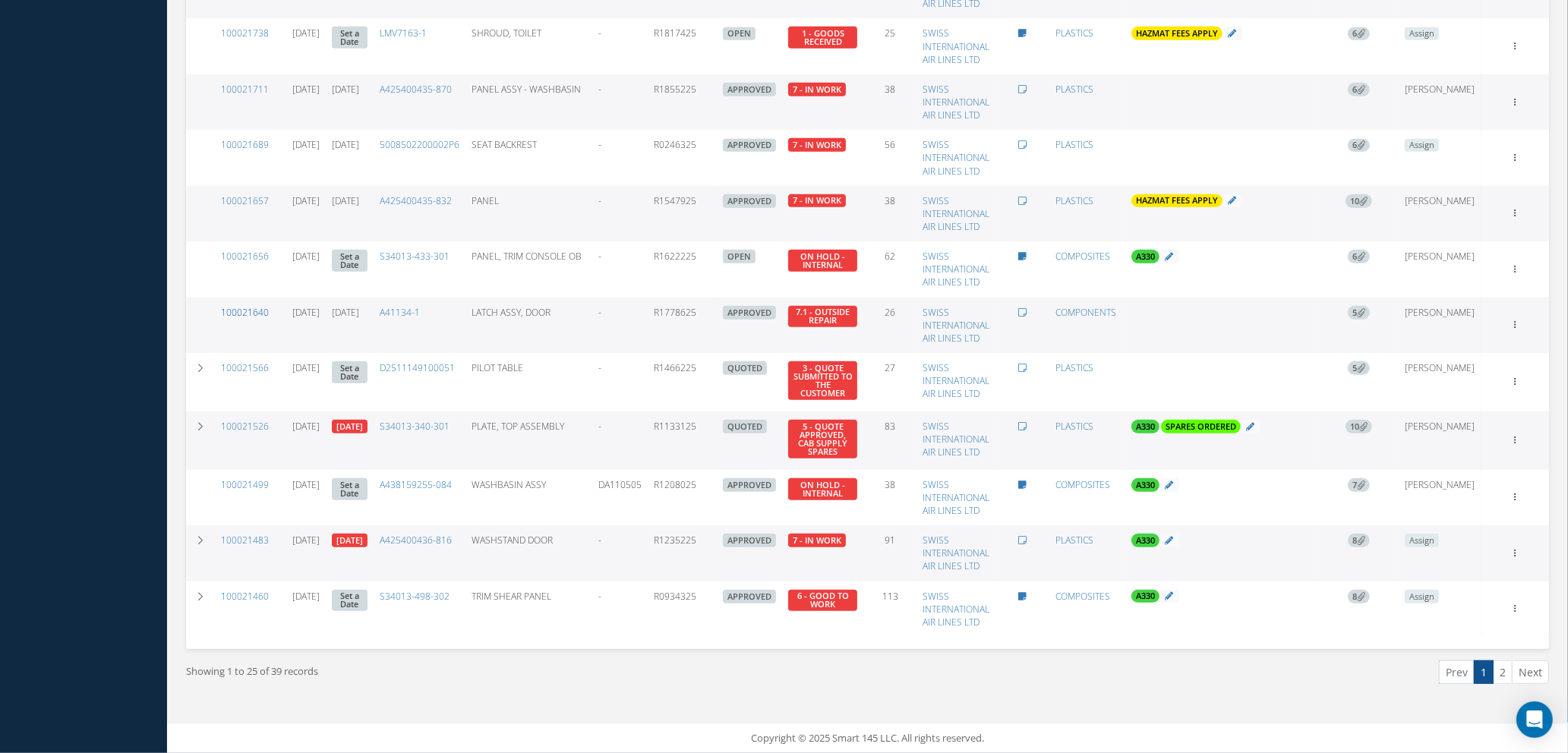
click at [239, 315] on link "100021640" at bounding box center [245, 312] width 48 height 13
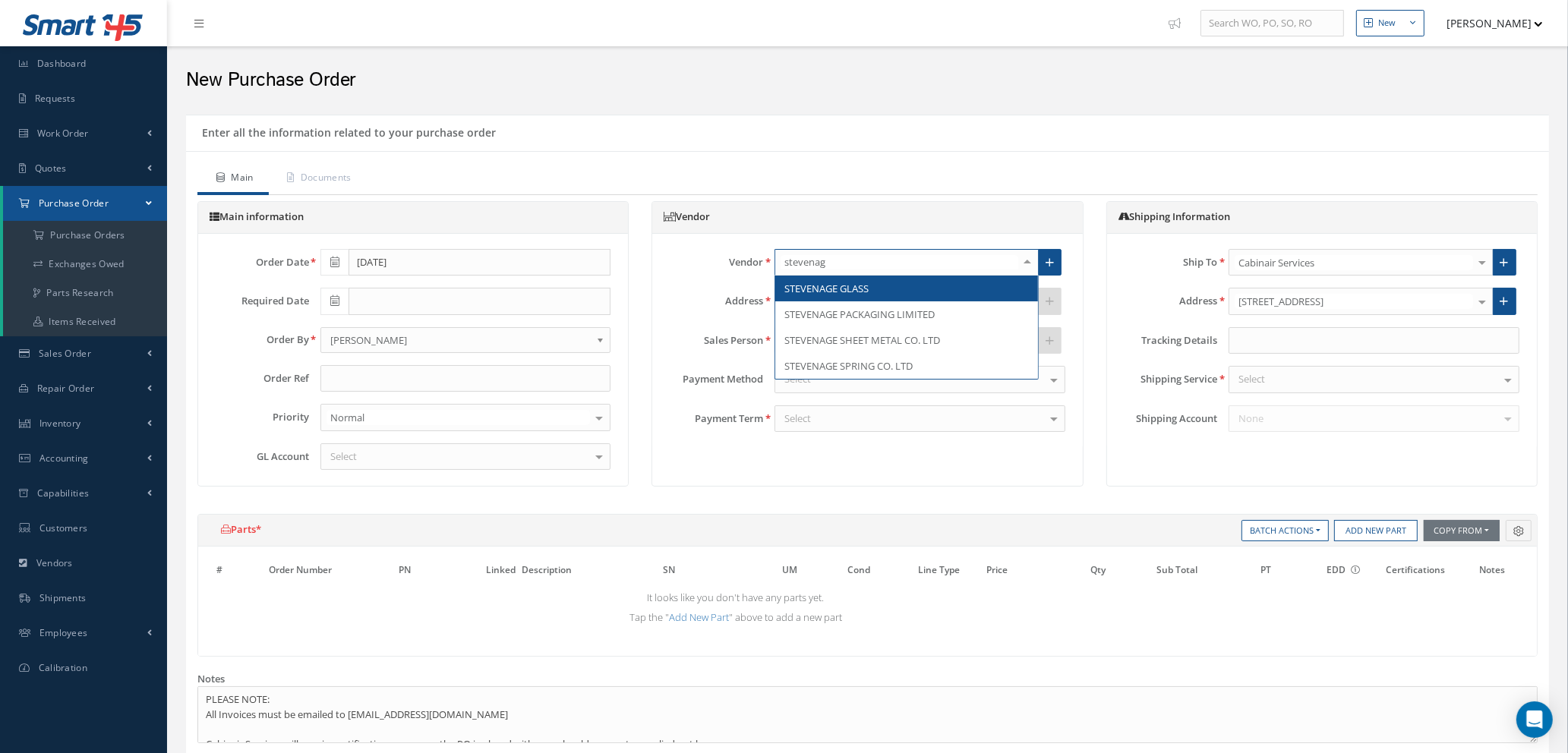
type input "stevenage"
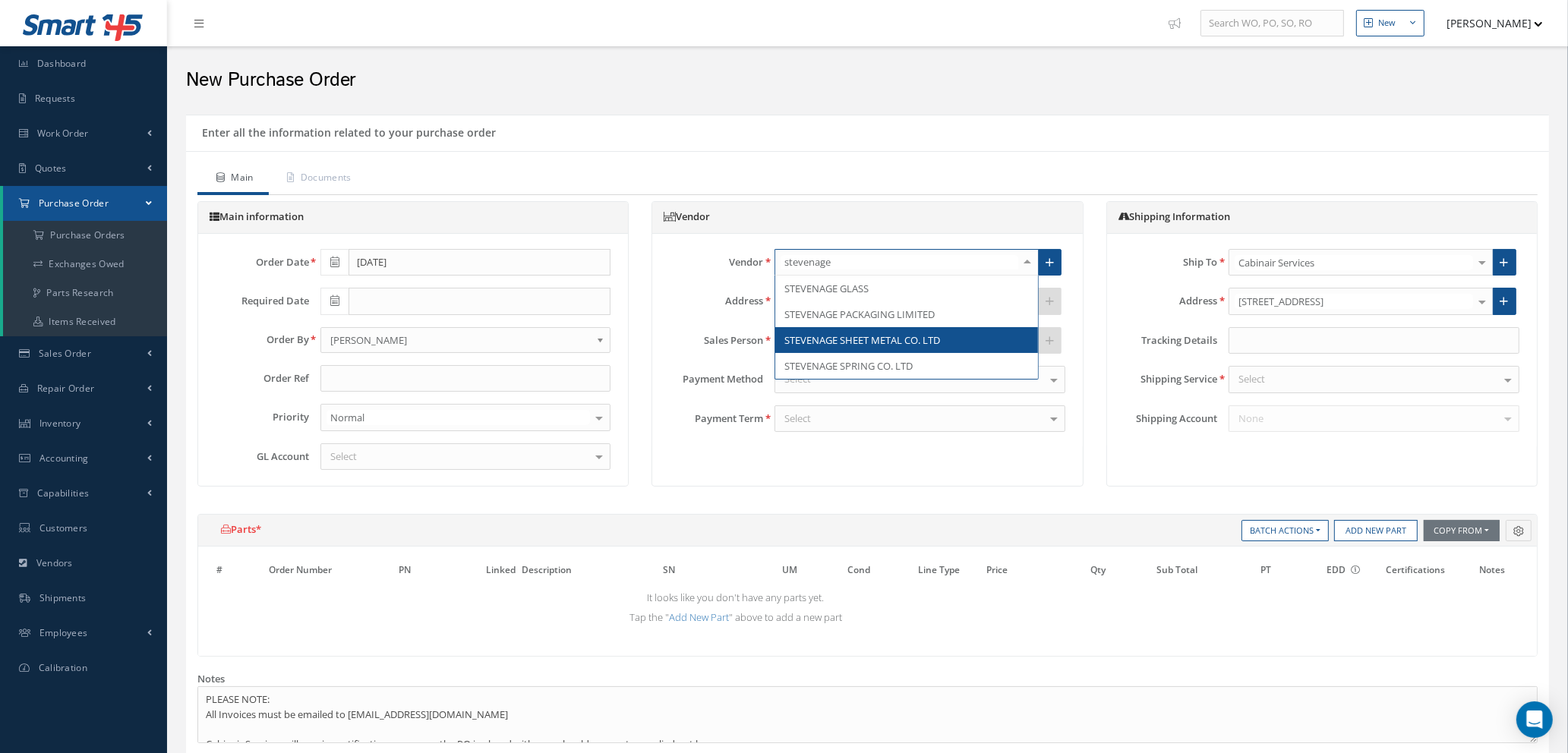
click at [826, 344] on span "STEVENAGE SHEET METAL CO. LTD" at bounding box center [862, 340] width 155 height 13
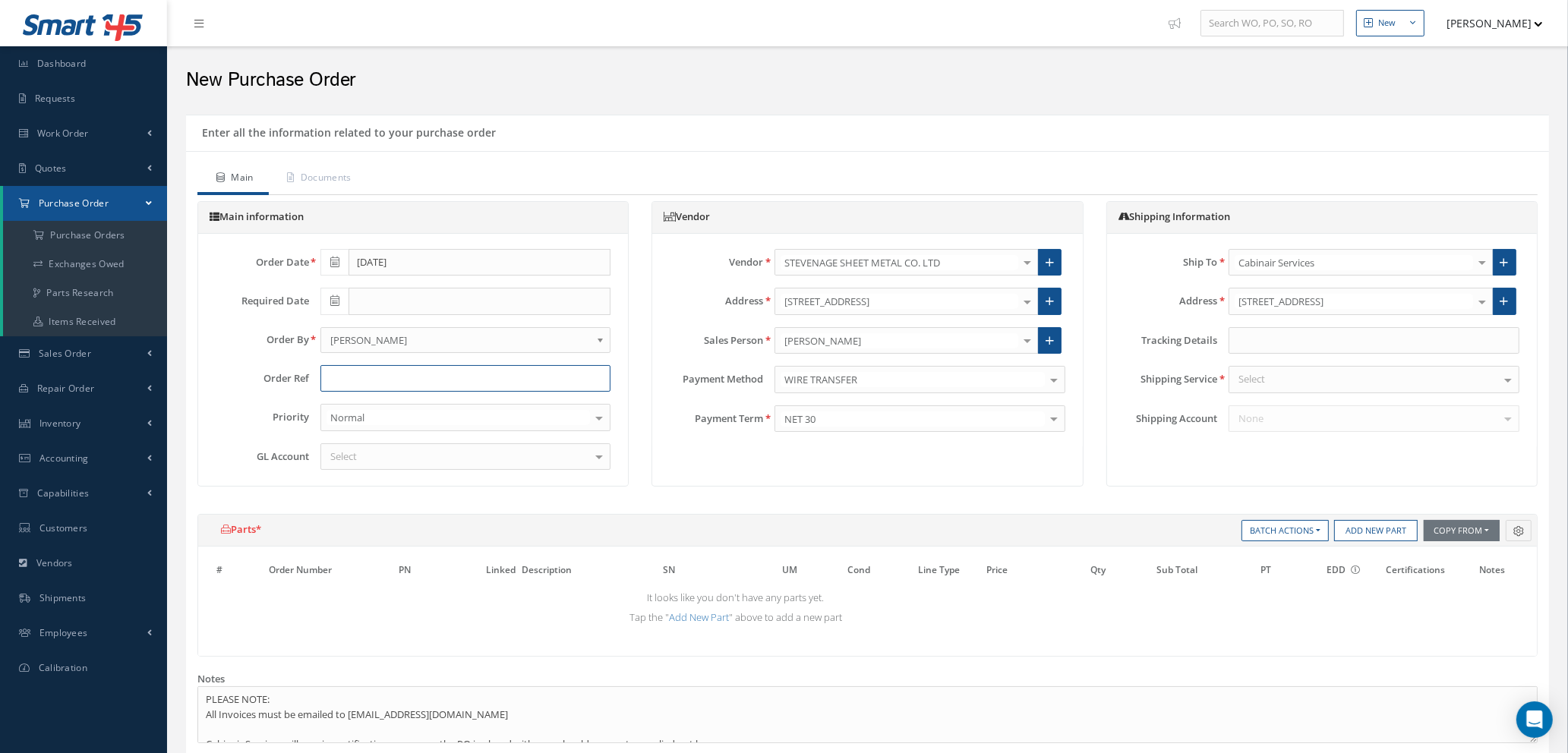
click at [359, 377] on input "text" at bounding box center [465, 379] width 291 height 27
type input "w"
type input "WO 100021640"
click at [401, 459] on div "Select" at bounding box center [465, 457] width 291 height 27
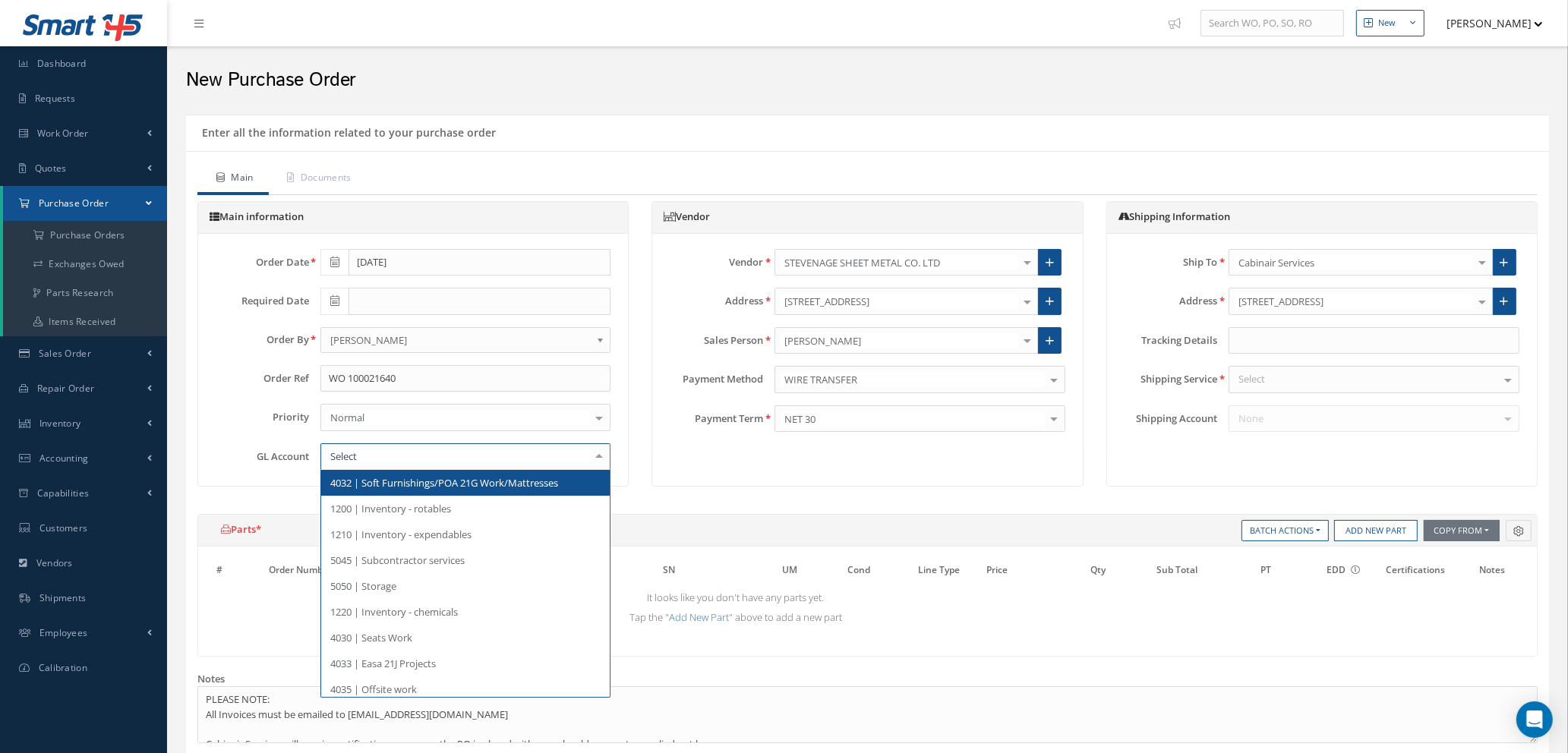
type input "8"
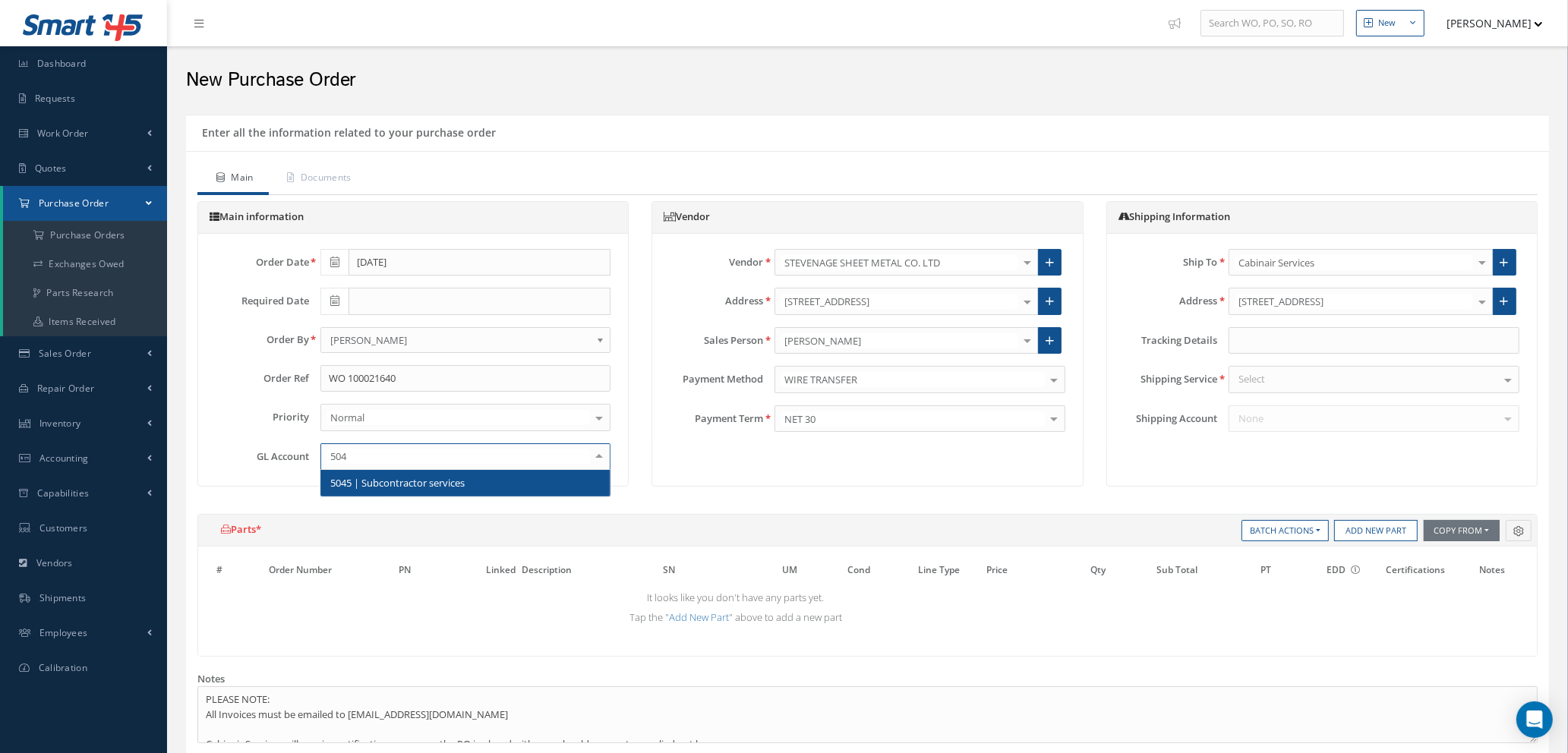
type input "5045"
click at [413, 483] on span "5045 | Subcontractor services" at bounding box center [398, 483] width 135 height 13
click at [1307, 378] on div at bounding box center [1374, 380] width 291 height 27
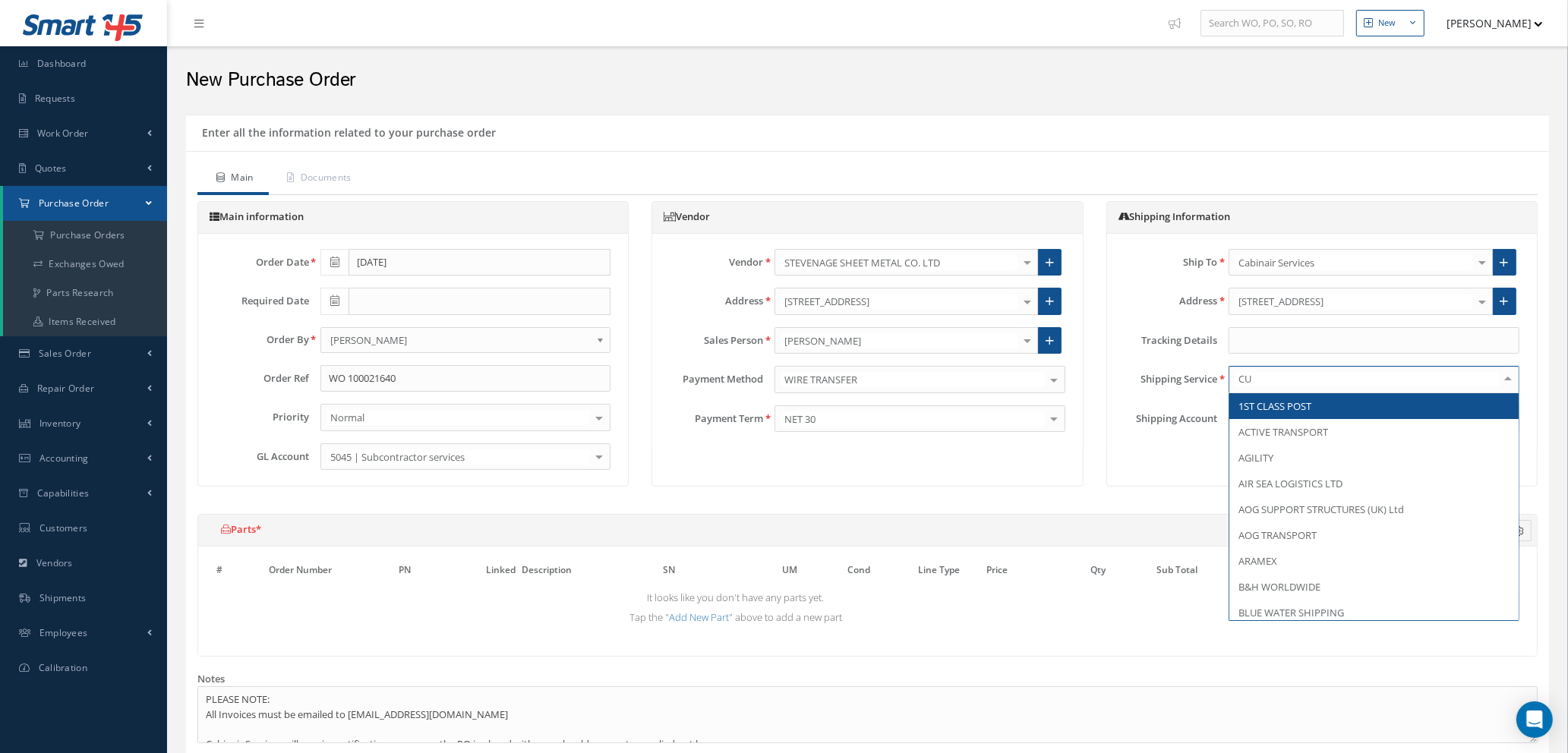
type input "CUS"
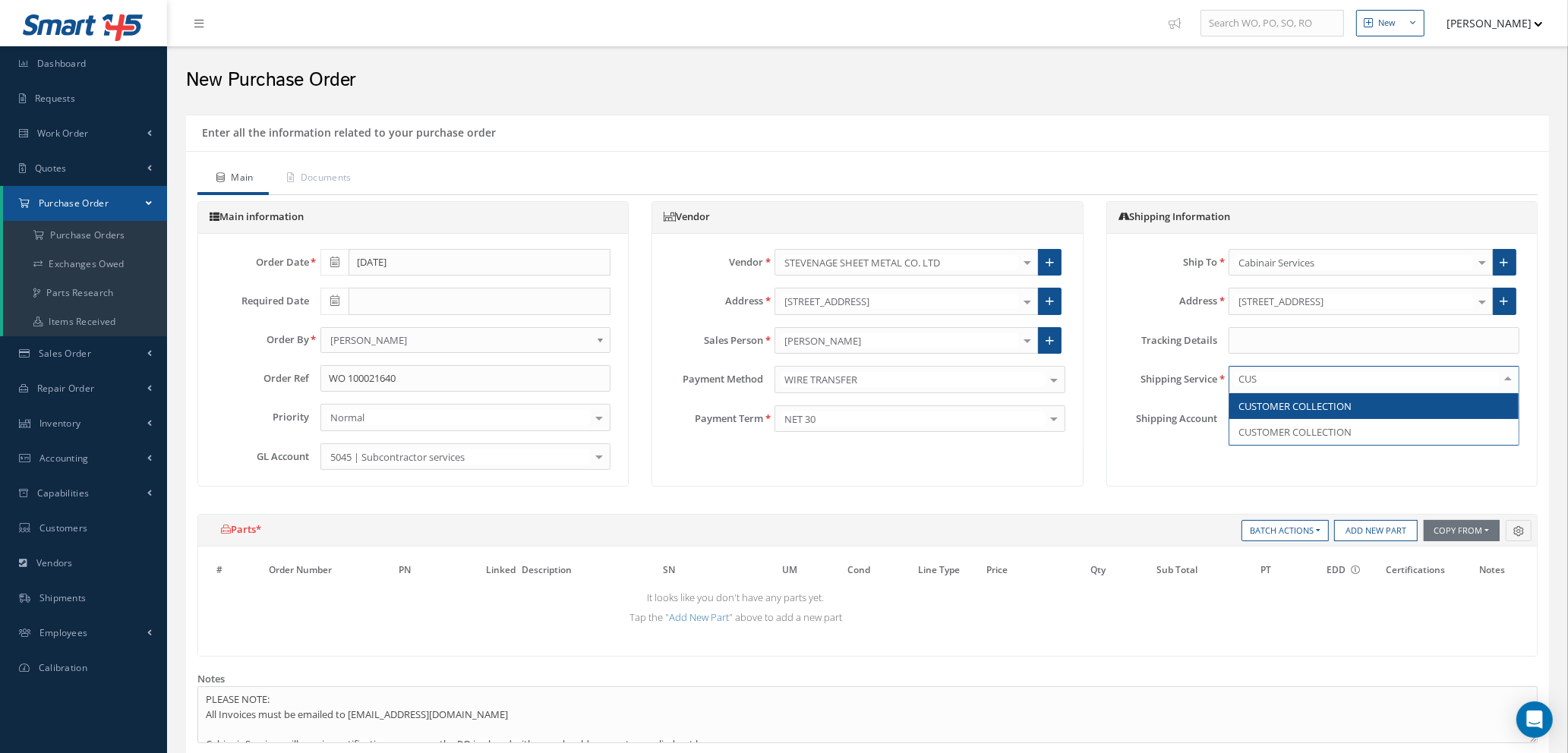
click at [1304, 402] on span "CUSTOMER COLLECTION" at bounding box center [1295, 406] width 113 height 13
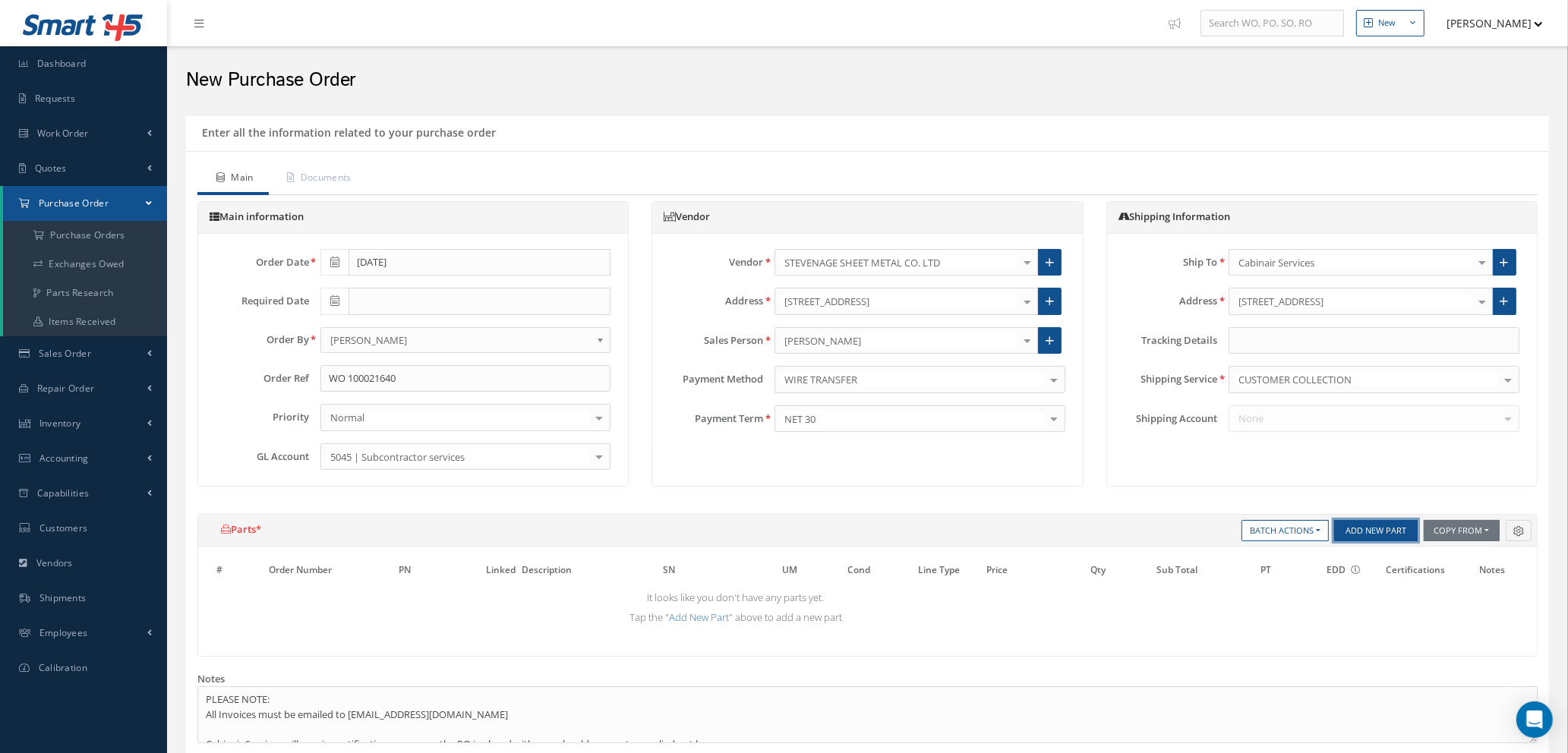
click at [1386, 530] on button "Add New Part" at bounding box center [1375, 530] width 83 height 21
select select "1"
select select "5"
select select "7"
select select "1"
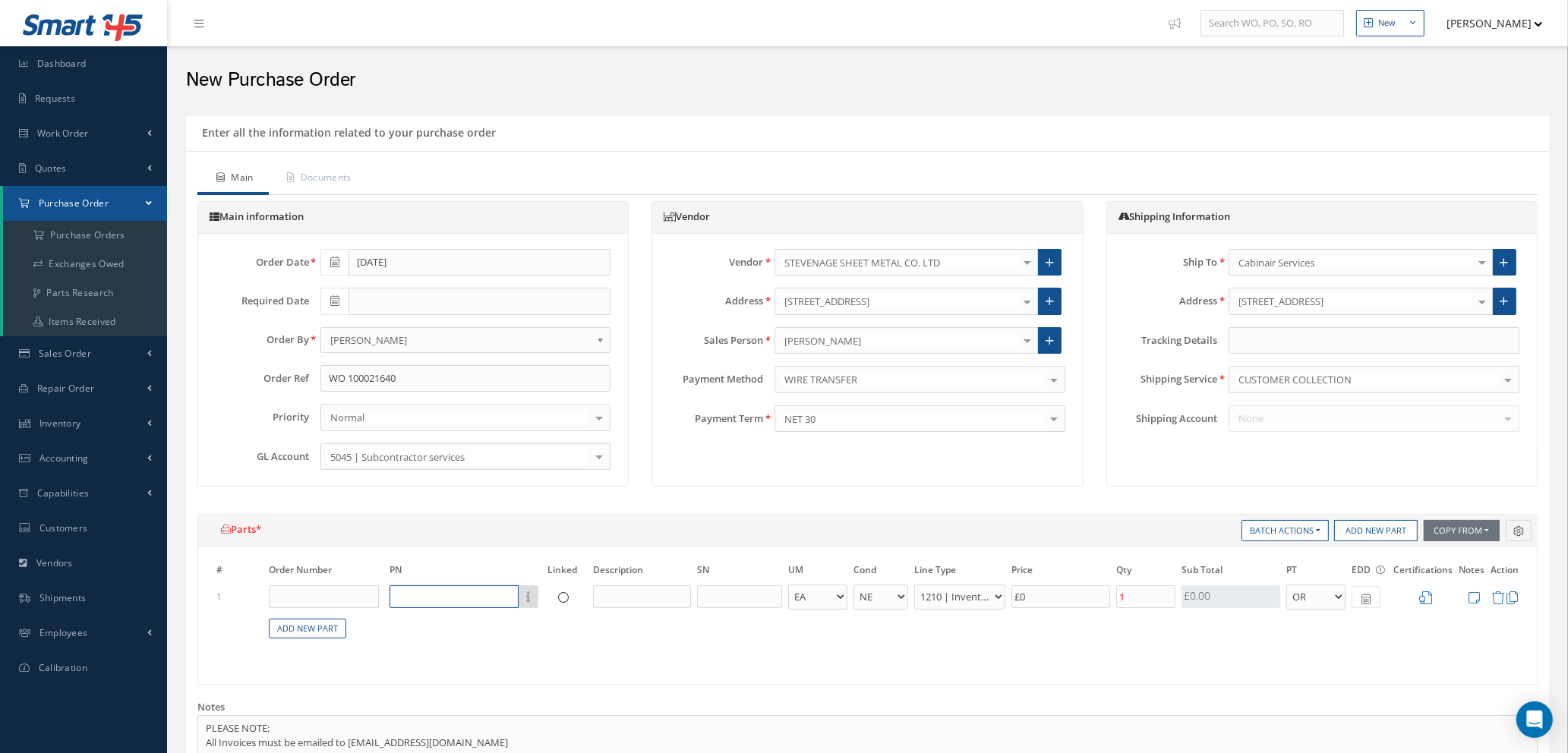
click at [449, 597] on input "text" at bounding box center [453, 597] width 129 height 23
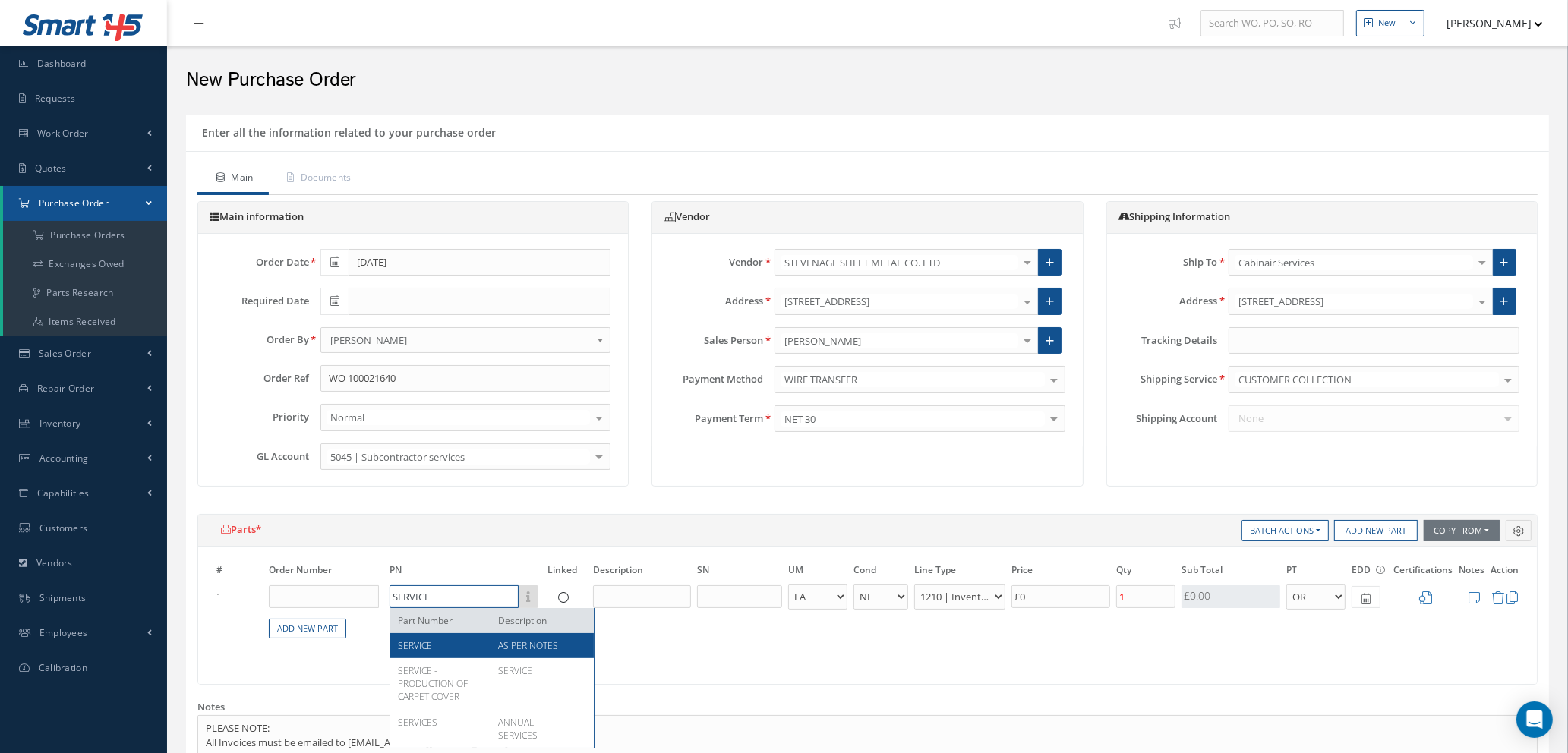
type input "SERVICE"
click at [478, 644] on div "SERVICE" at bounding box center [442, 646] width 89 height 13
type input "£2,367.1"
type input "AS PER NOTES"
select select "112"
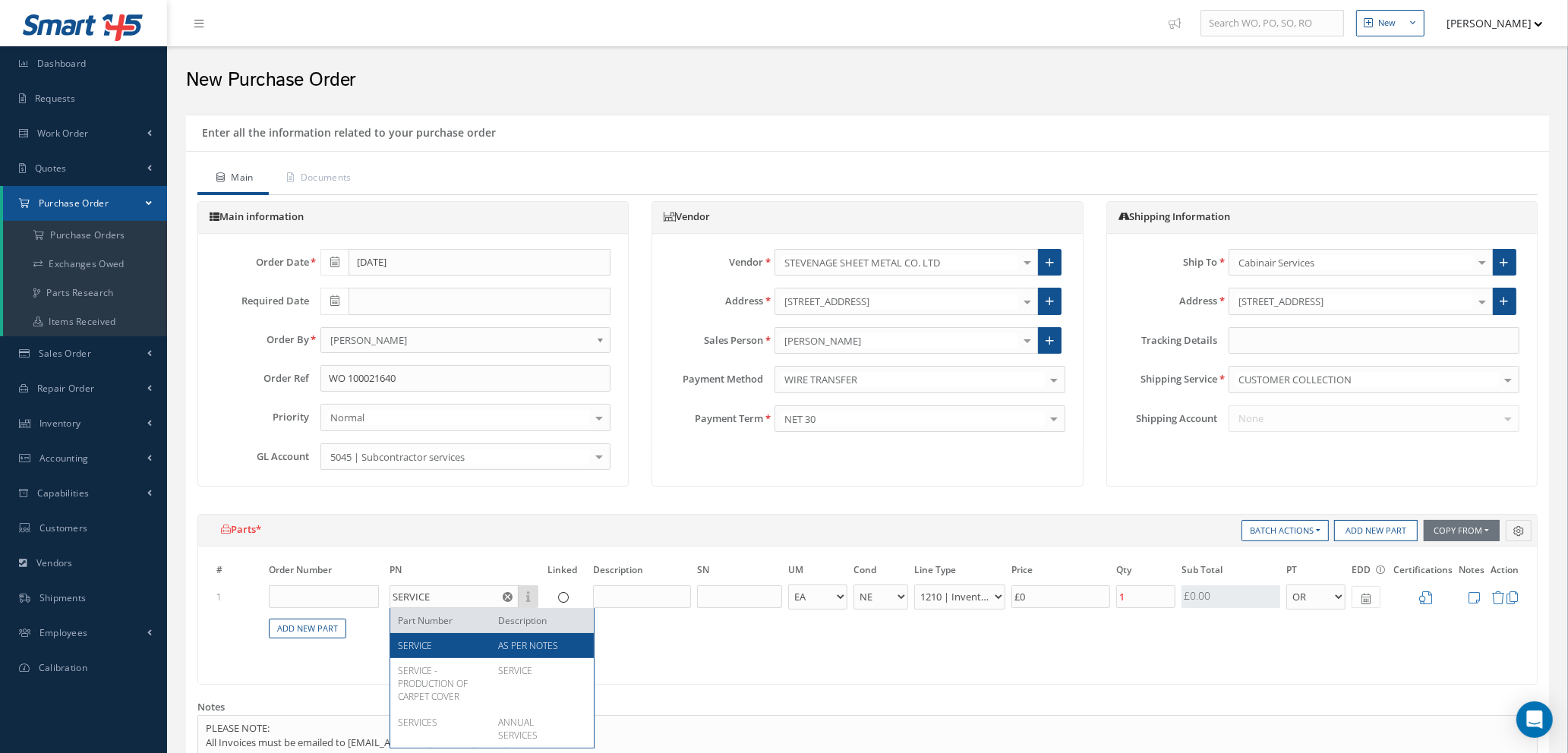
type input "£11,835.5"
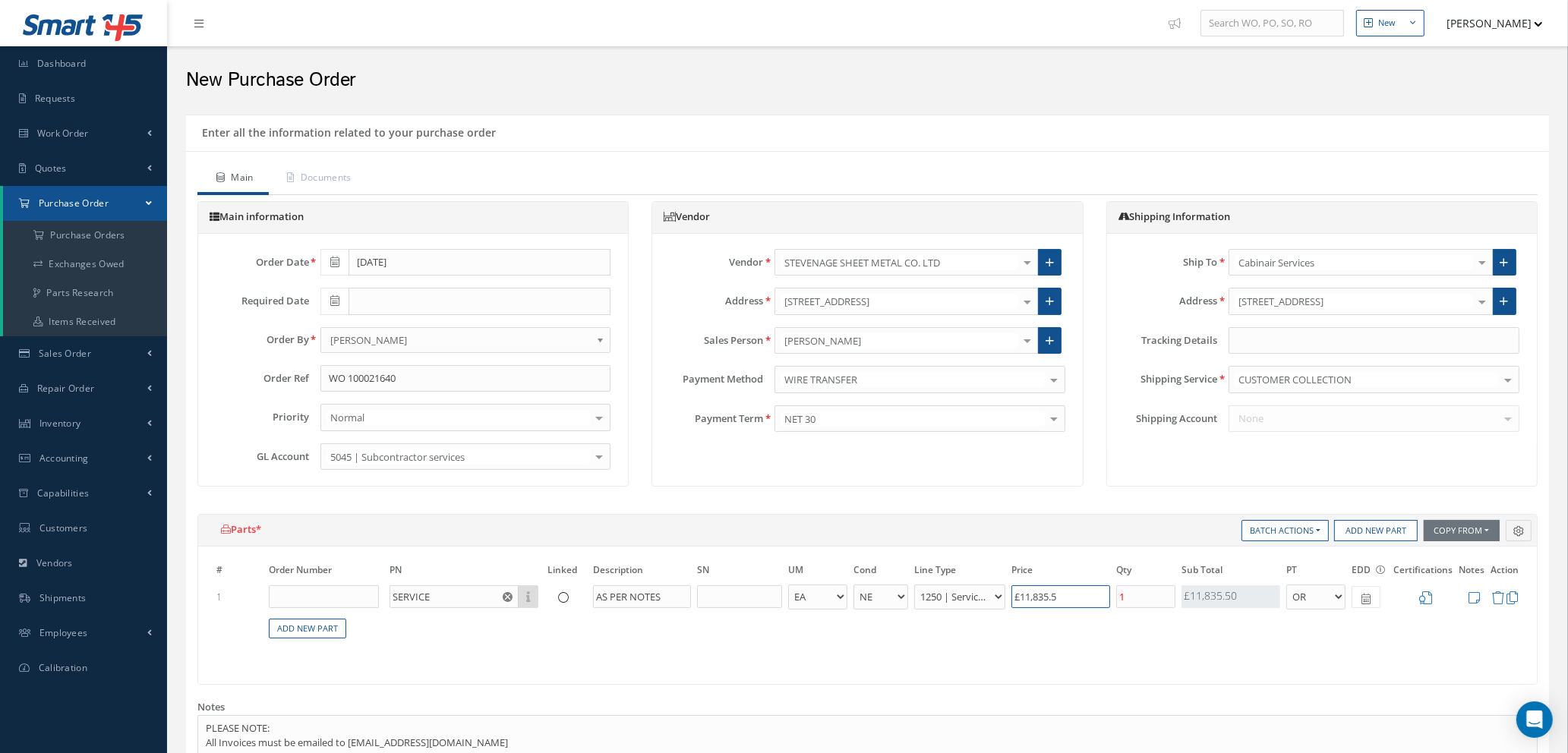
drag, startPoint x: 1069, startPoint y: 597, endPoint x: 965, endPoint y: 576, distance: 106.1
click at [955, 584] on tr "1 SERVICE Part Number Description AS PER NOTES - BAG BX CA RL EA FT HR IN KG LM…" at bounding box center [867, 597] width 1308 height 28
type input "£0"
type input "£0.00"
click at [1426, 600] on icon at bounding box center [1425, 598] width 13 height 13
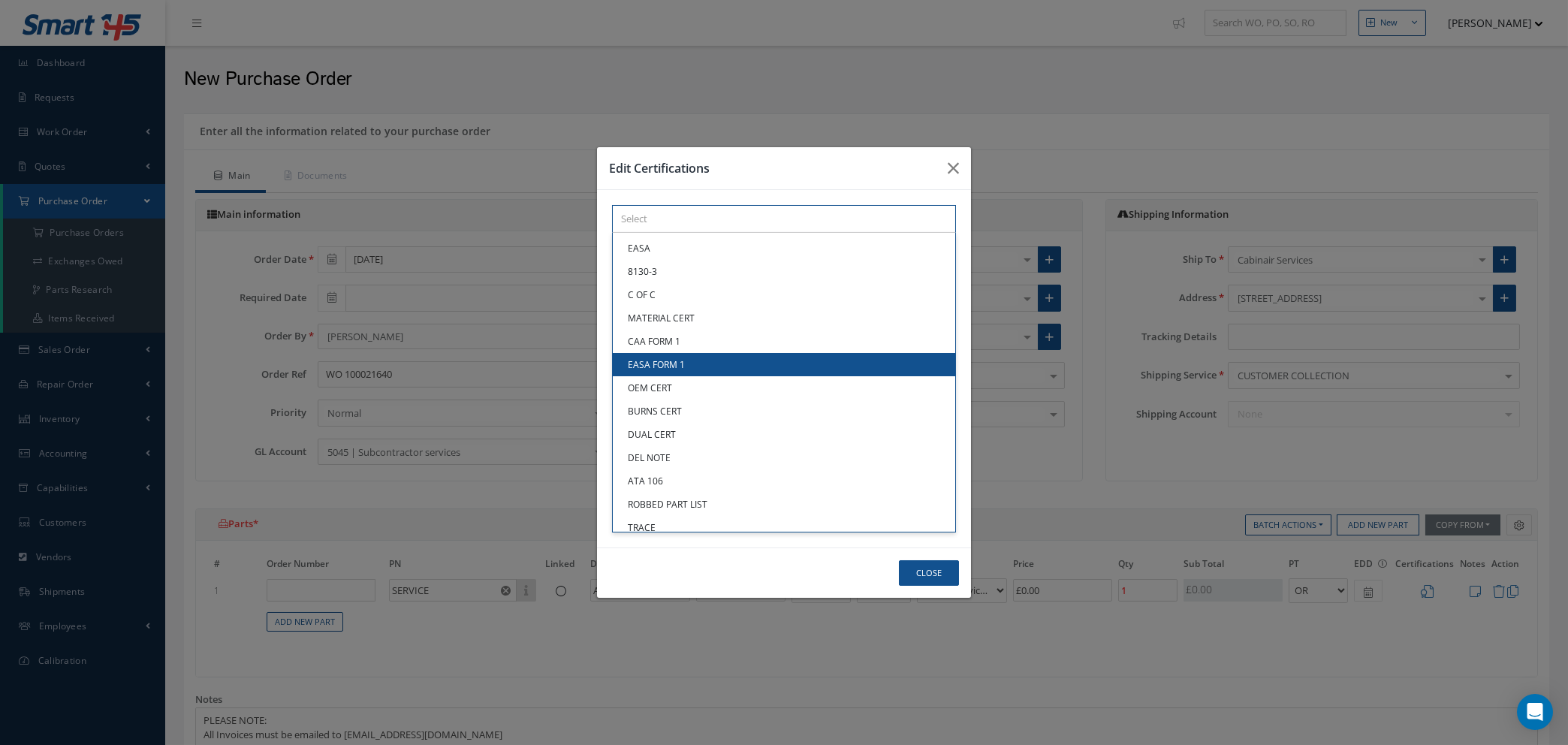
click at [700, 233] on div "× Loading... EASA 8130-3 C OF C MATERIAL CERT CAA FORM 1 EASA FORM 1 OEM CERT B…" at bounding box center [784, 219] width 344 height 27
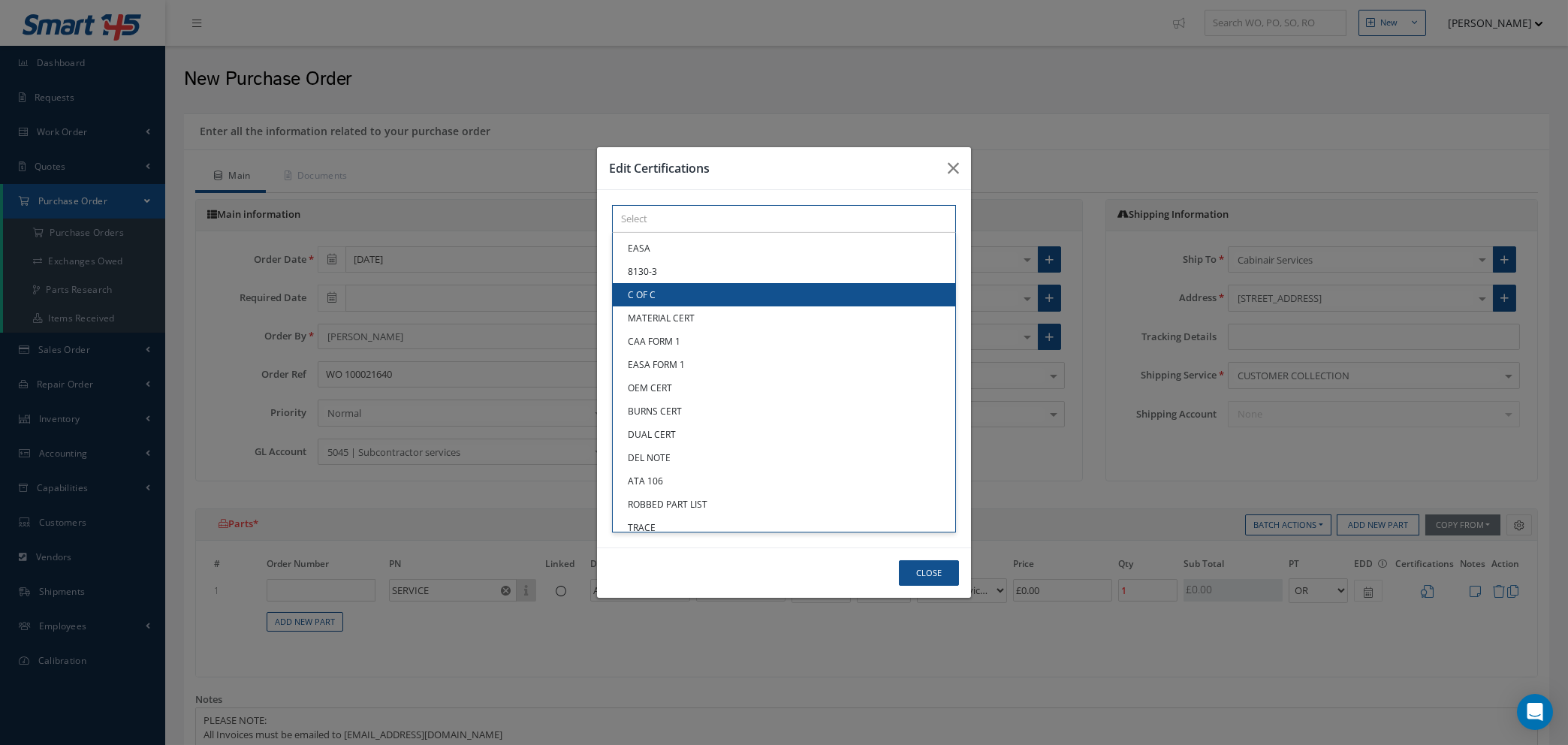
click at [691, 301] on link "C OF C" at bounding box center [784, 295] width 343 height 24
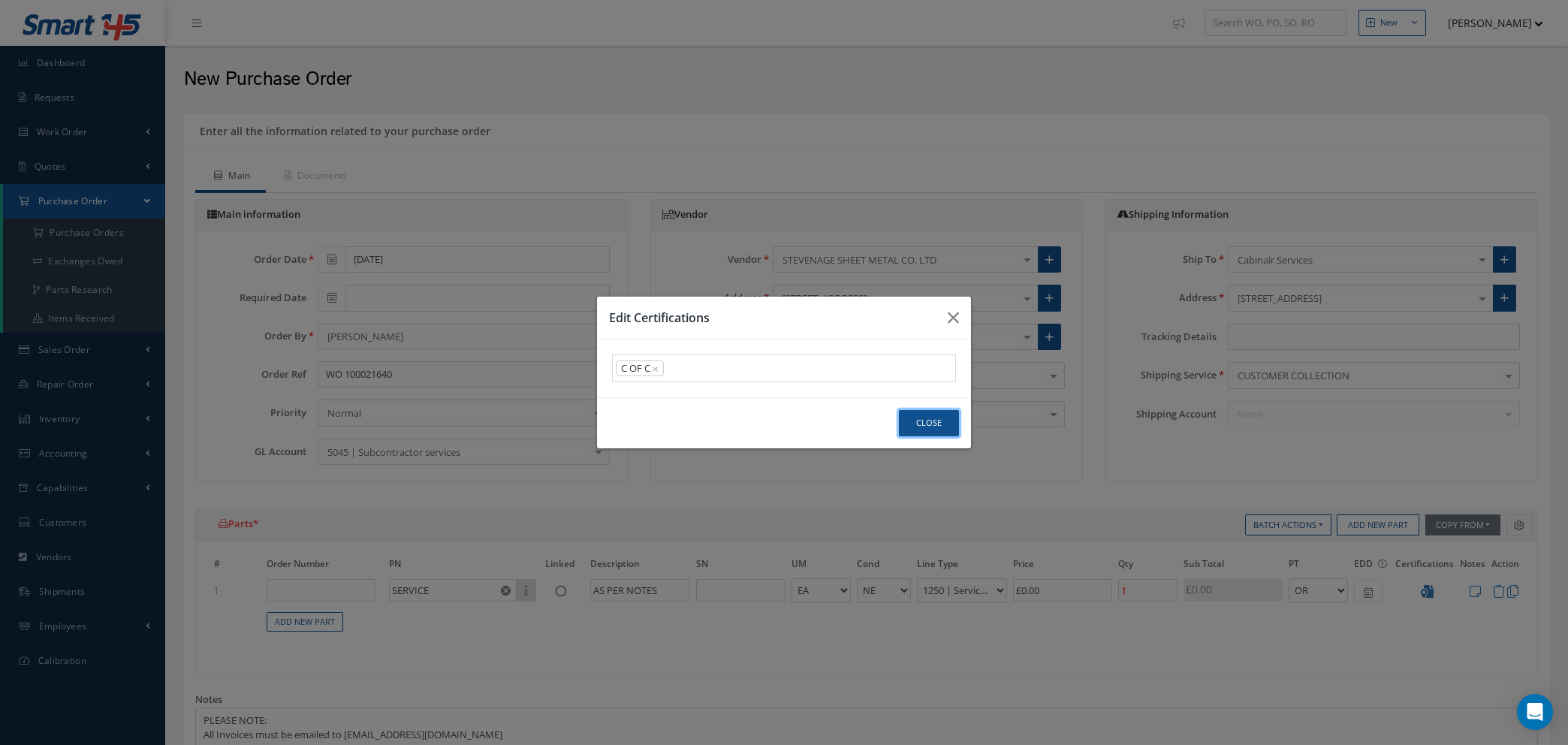
click at [922, 426] on button "Close" at bounding box center [929, 423] width 60 height 27
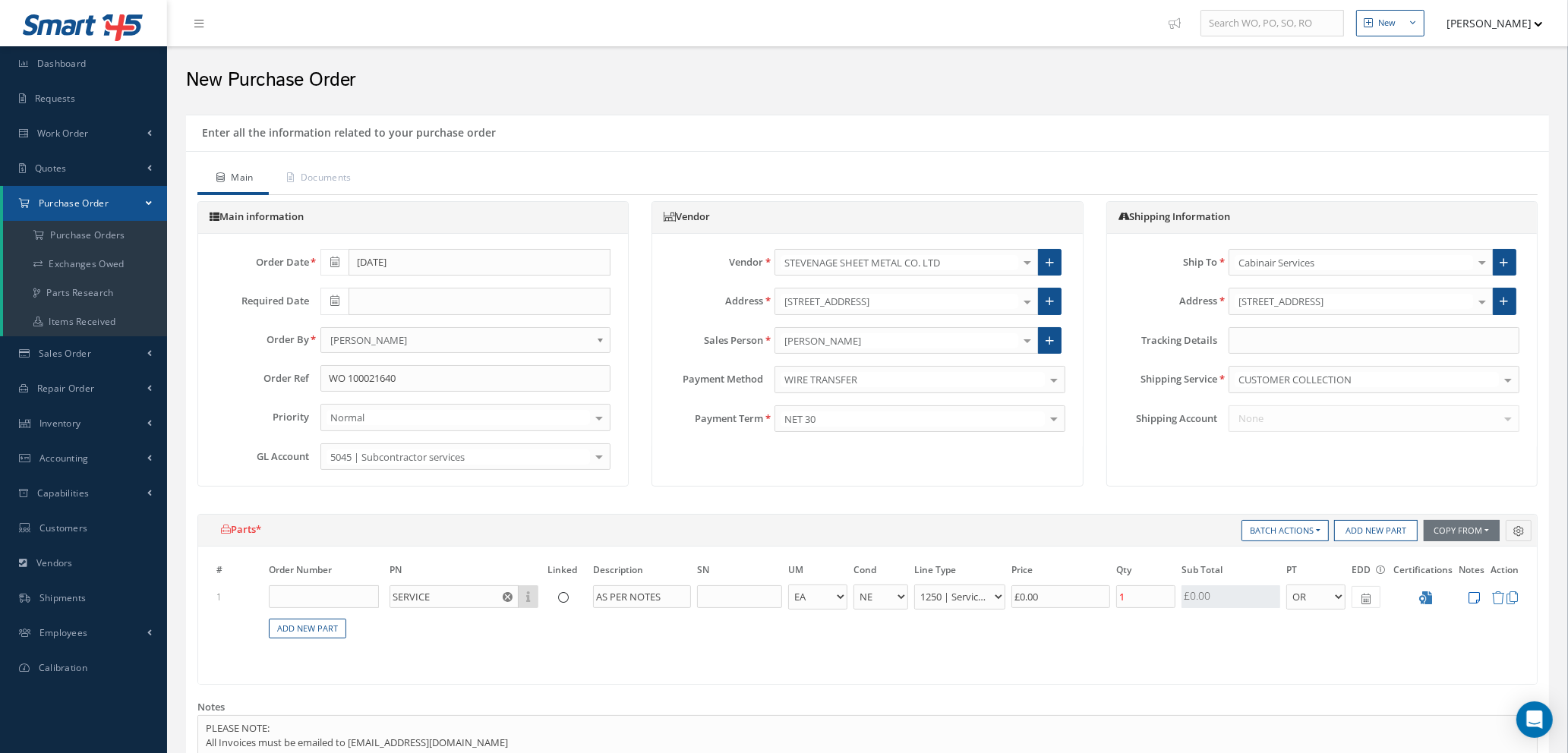
click at [1475, 593] on icon at bounding box center [1474, 598] width 11 height 13
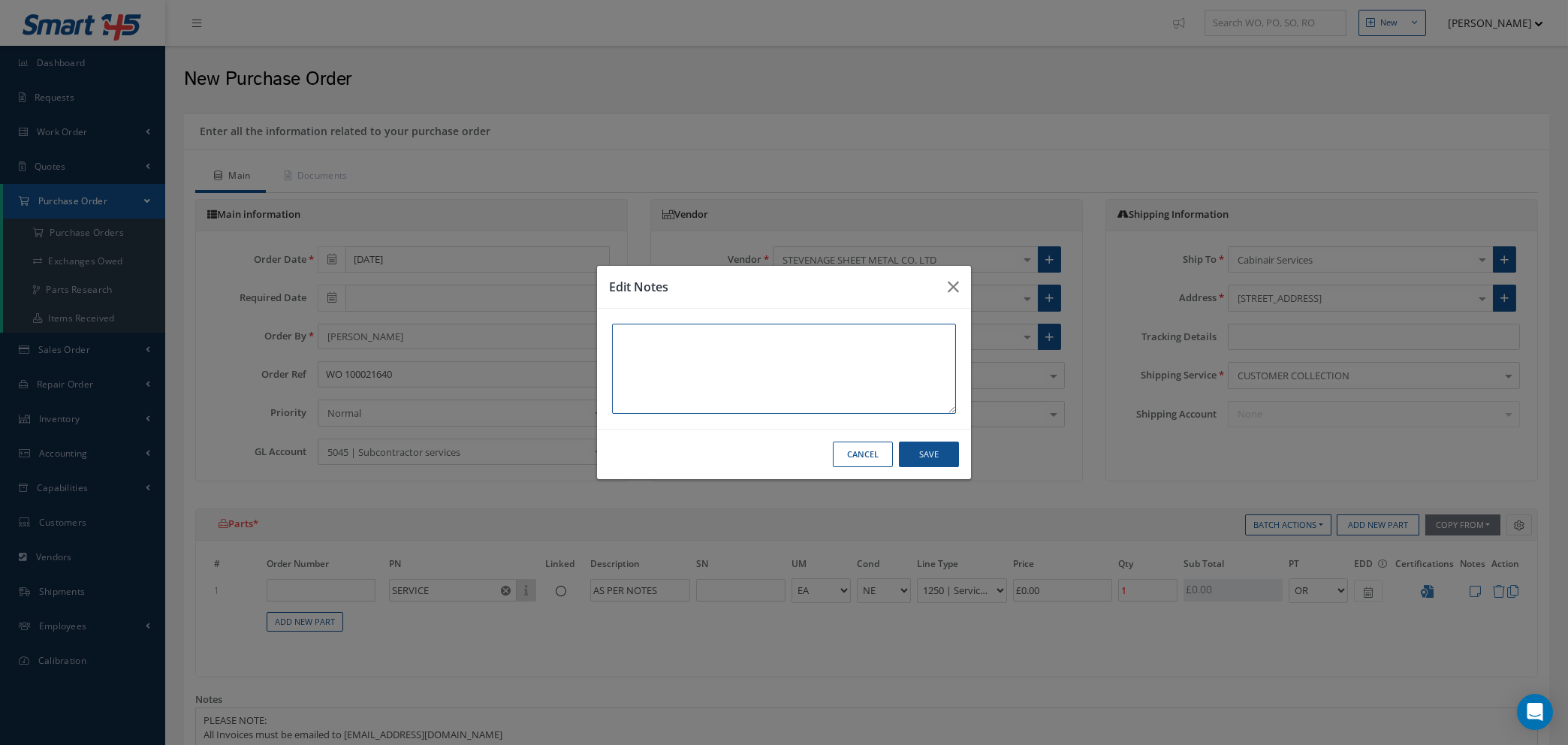
click at [684, 336] on textarea at bounding box center [784, 369] width 344 height 90
type textarea "REPAIR ON 1X LATCH"
click at [934, 452] on button "Save" at bounding box center [929, 455] width 60 height 27
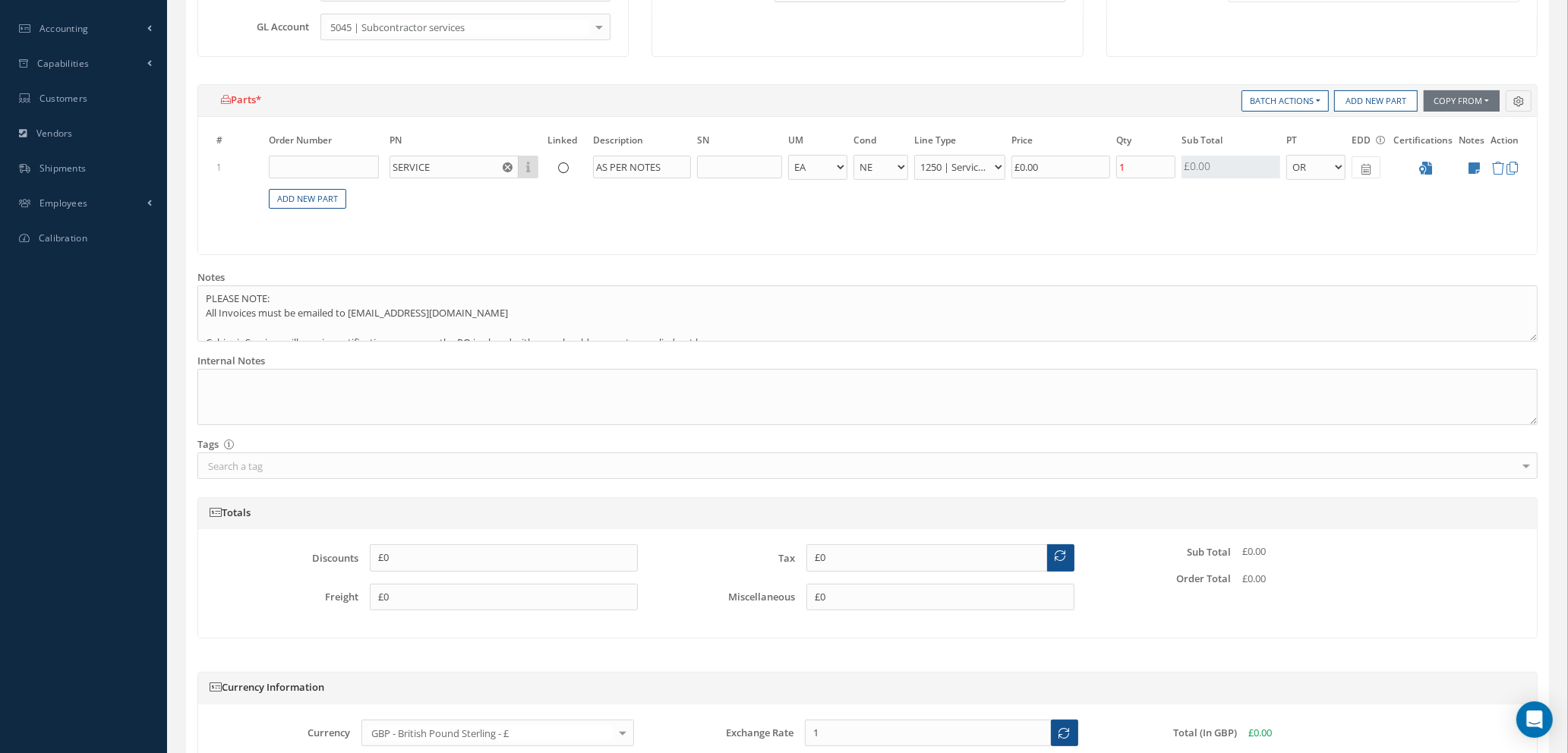
scroll to position [584, 0]
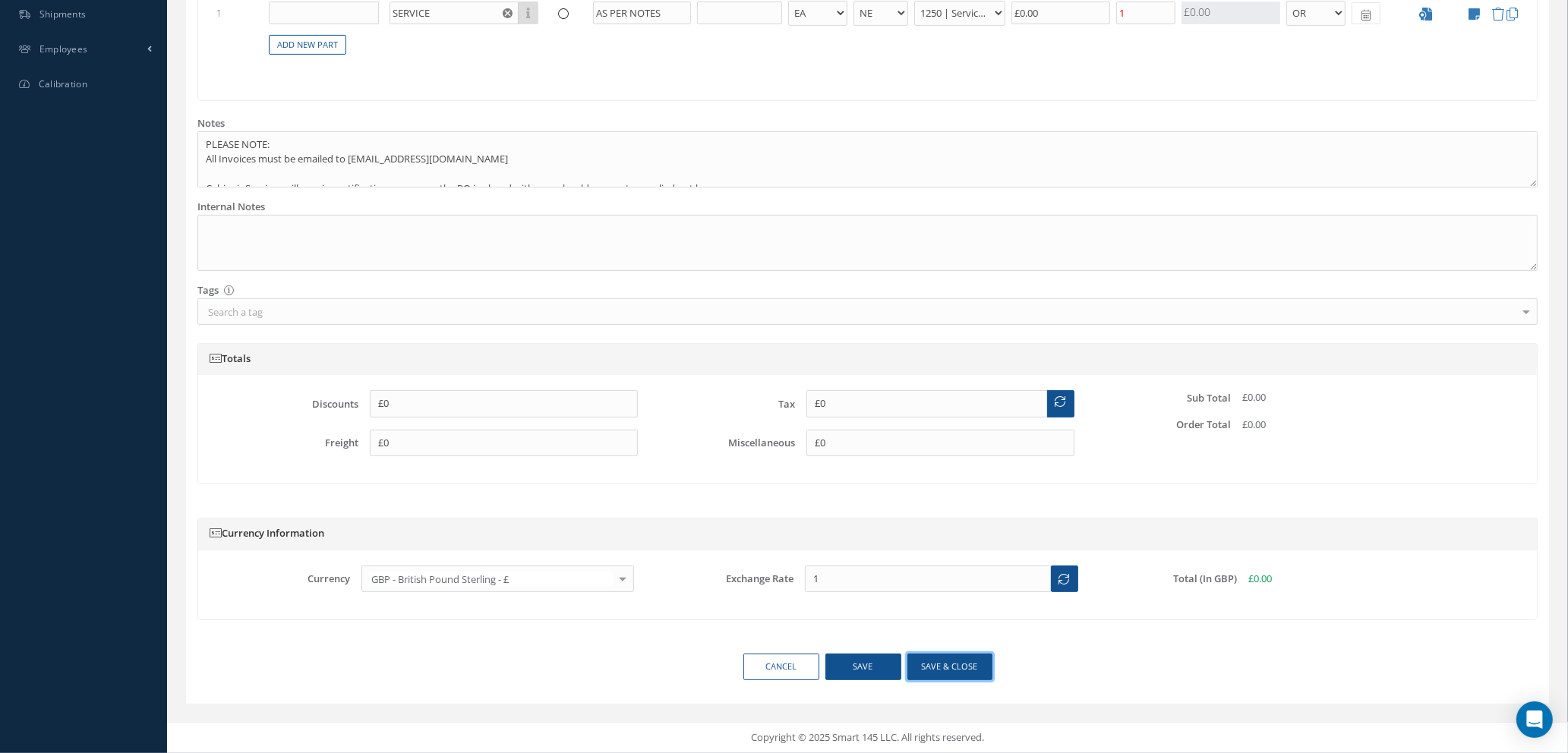
click at [926, 667] on button "Save & close" at bounding box center [950, 667] width 85 height 27
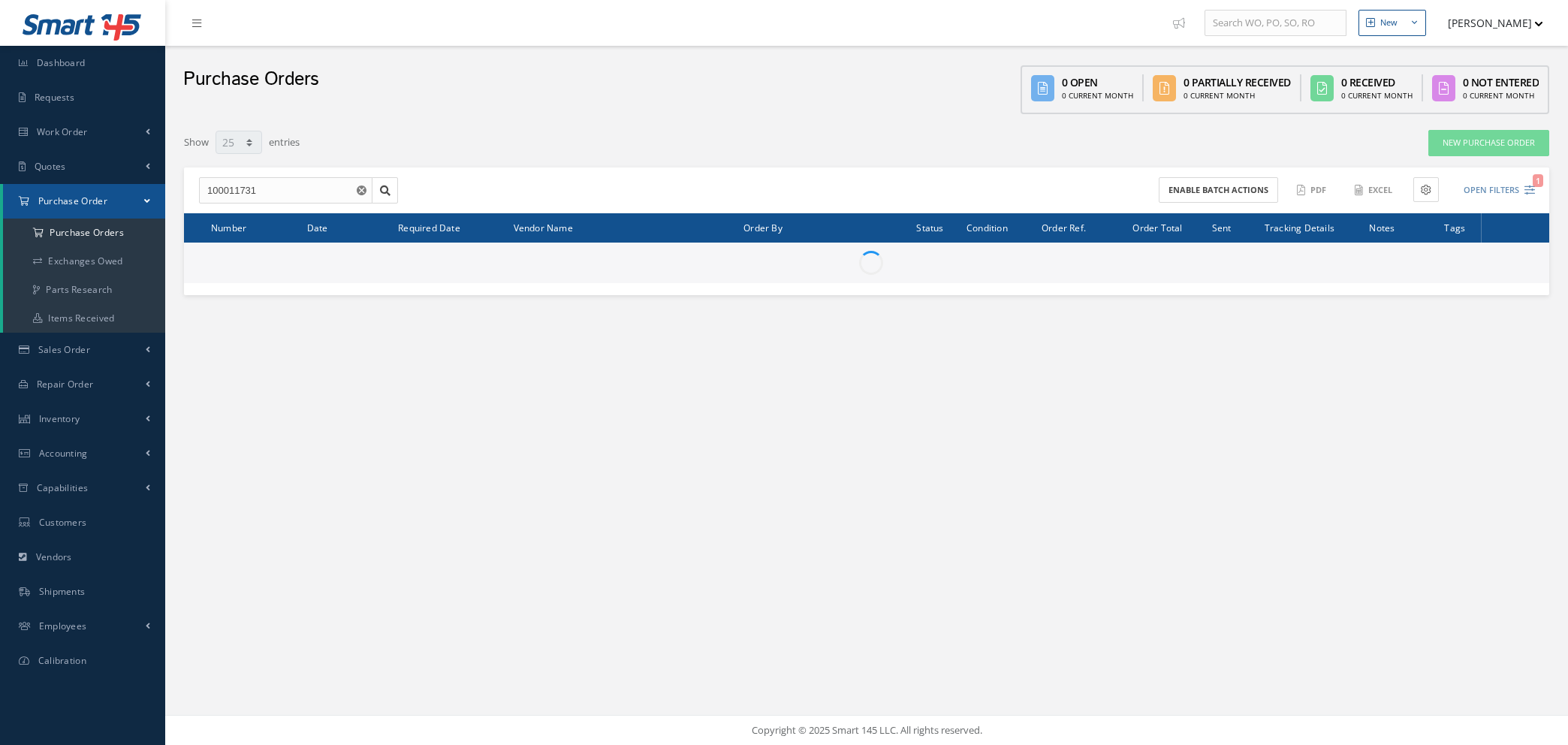
select select "25"
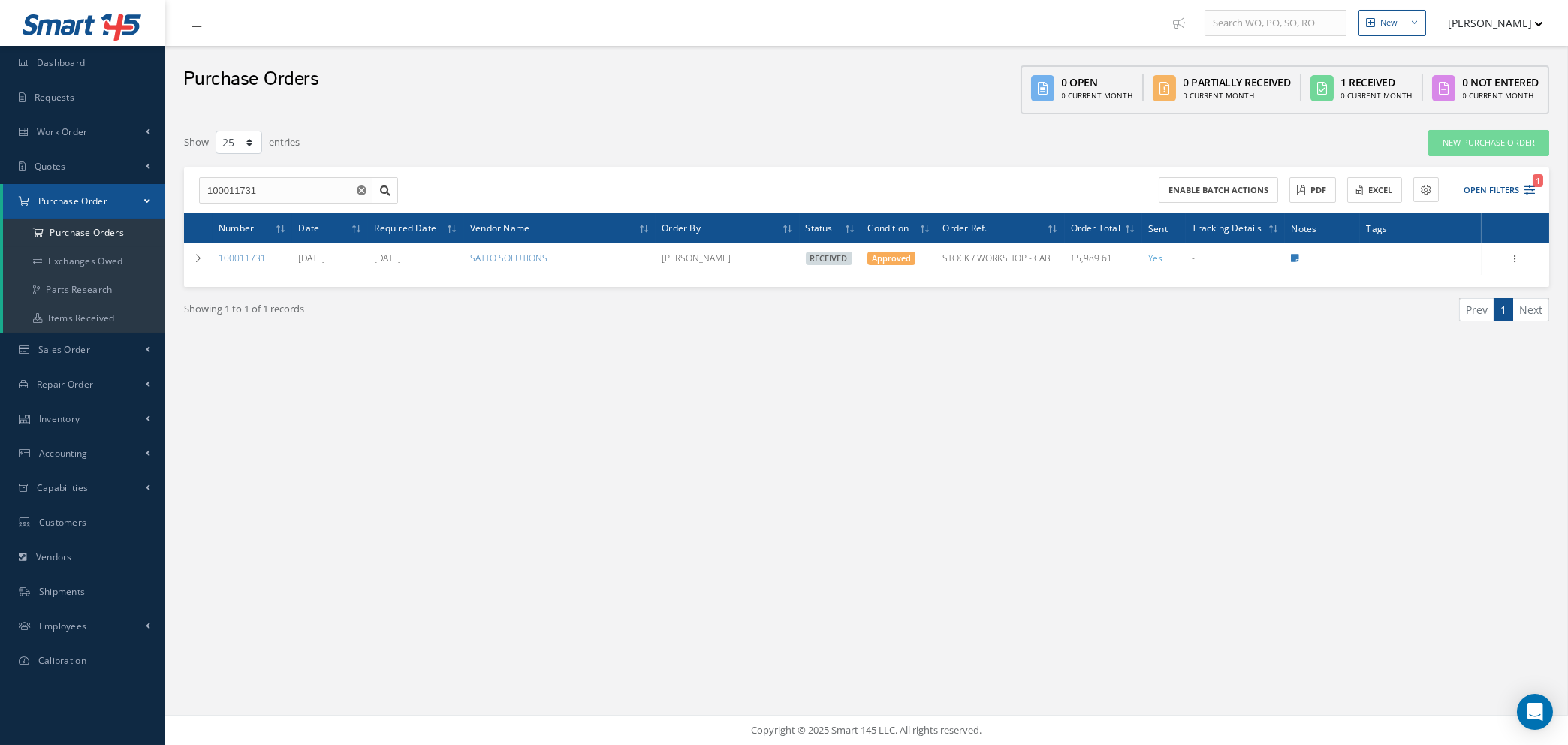
click at [361, 187] on use "Reset" at bounding box center [361, 191] width 9 height 9
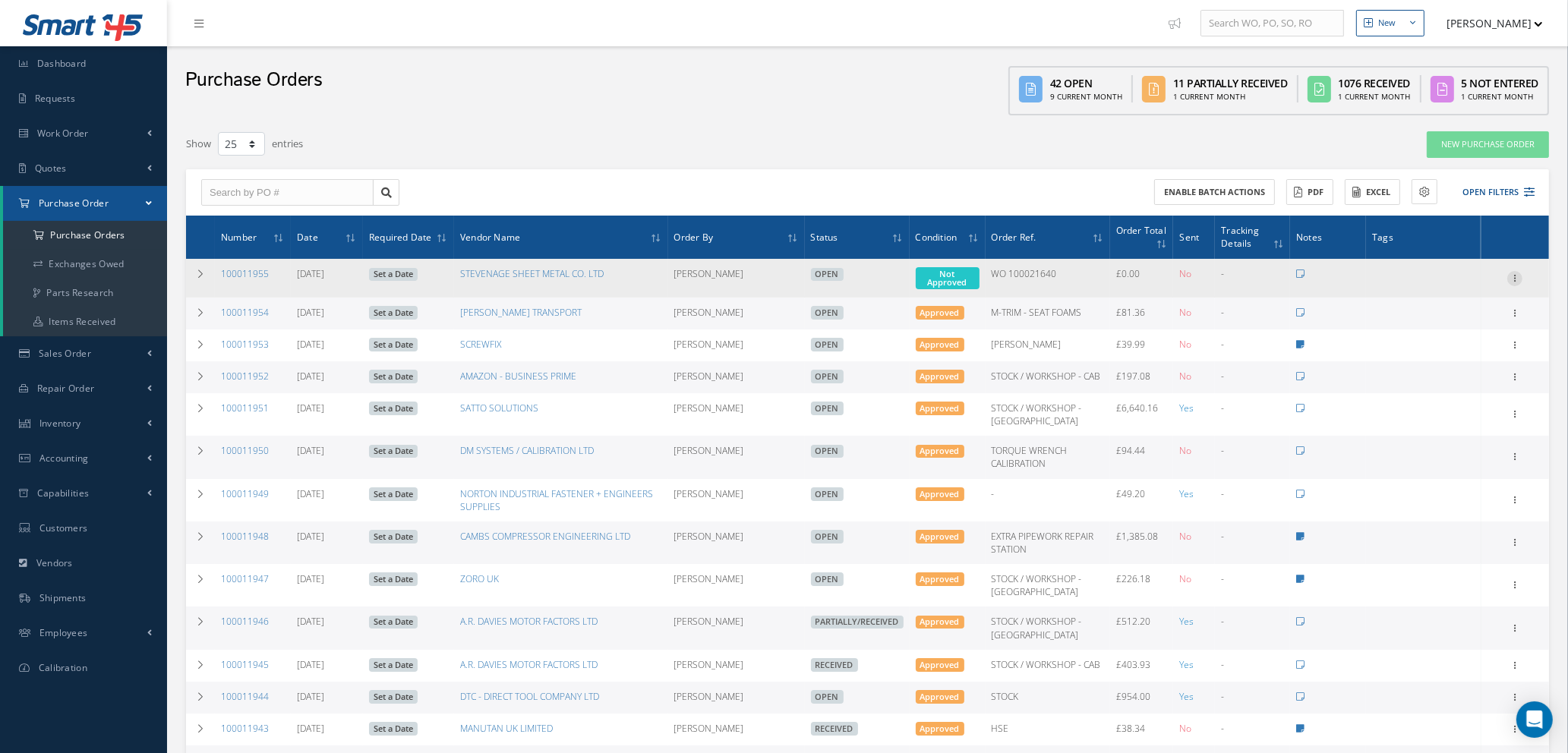
click at [1514, 277] on icon at bounding box center [1514, 277] width 15 height 12
click at [1455, 281] on link "Enter/Update" at bounding box center [1444, 289] width 120 height 20
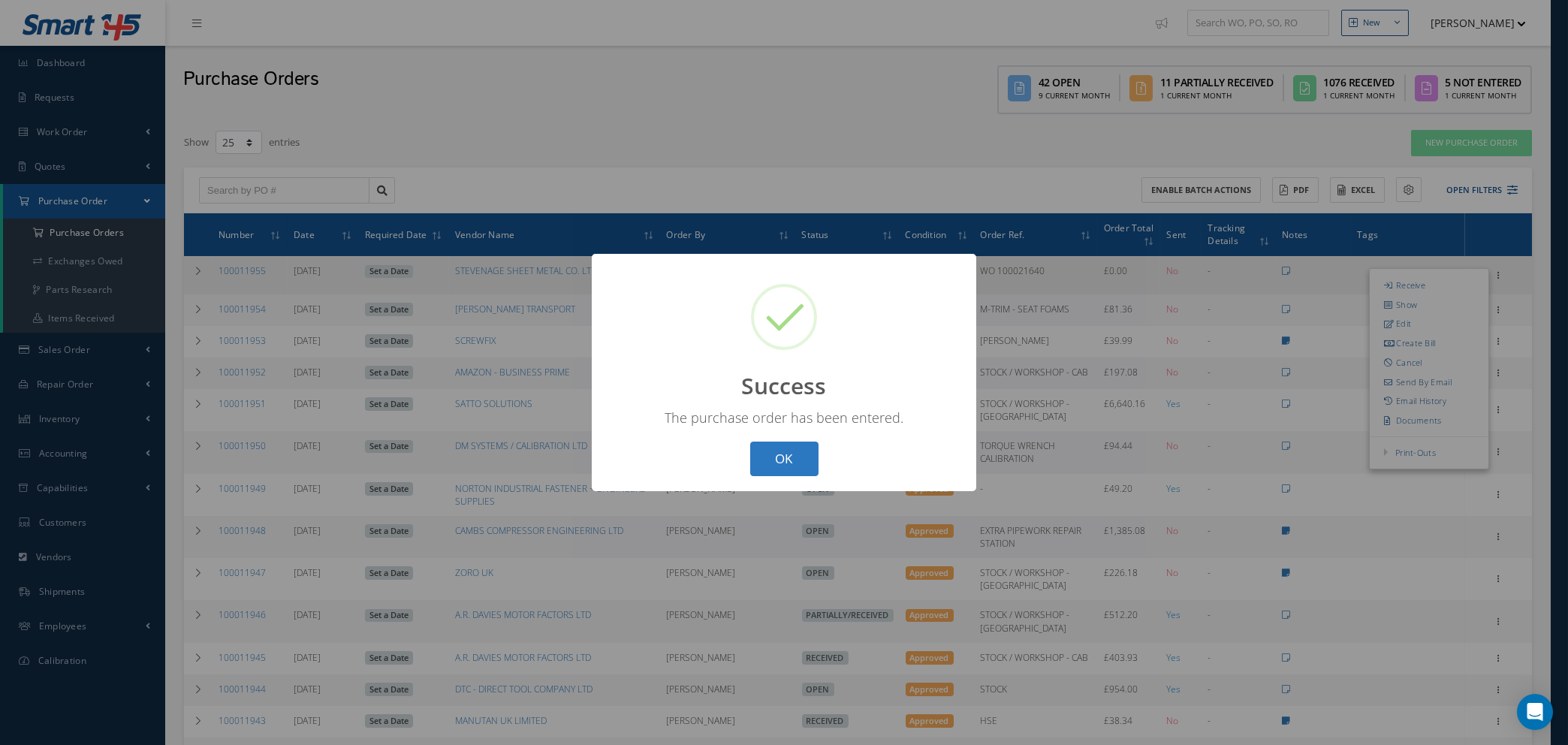
click at [769, 463] on button "OK" at bounding box center [784, 459] width 68 height 35
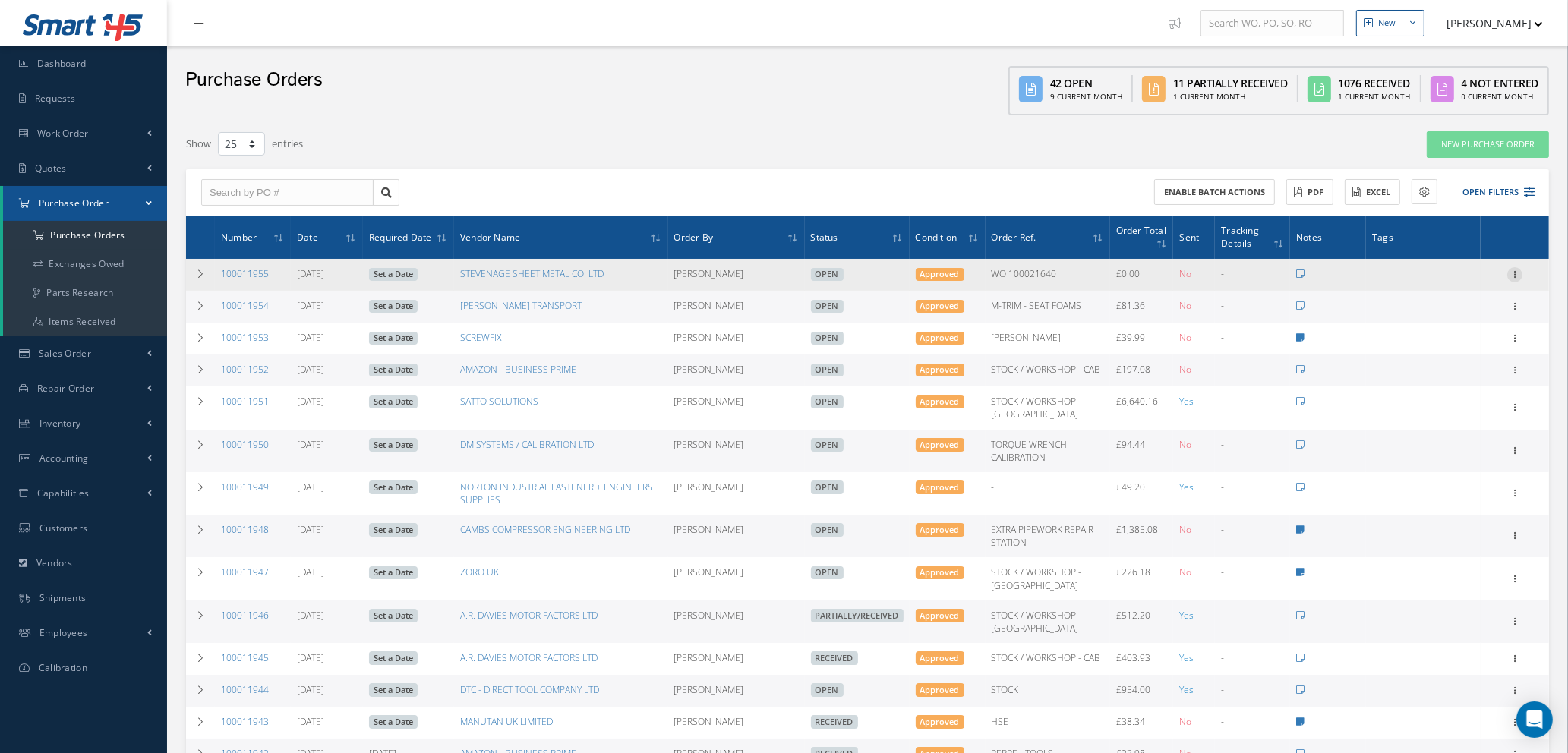
click at [1516, 272] on icon at bounding box center [1514, 273] width 15 height 12
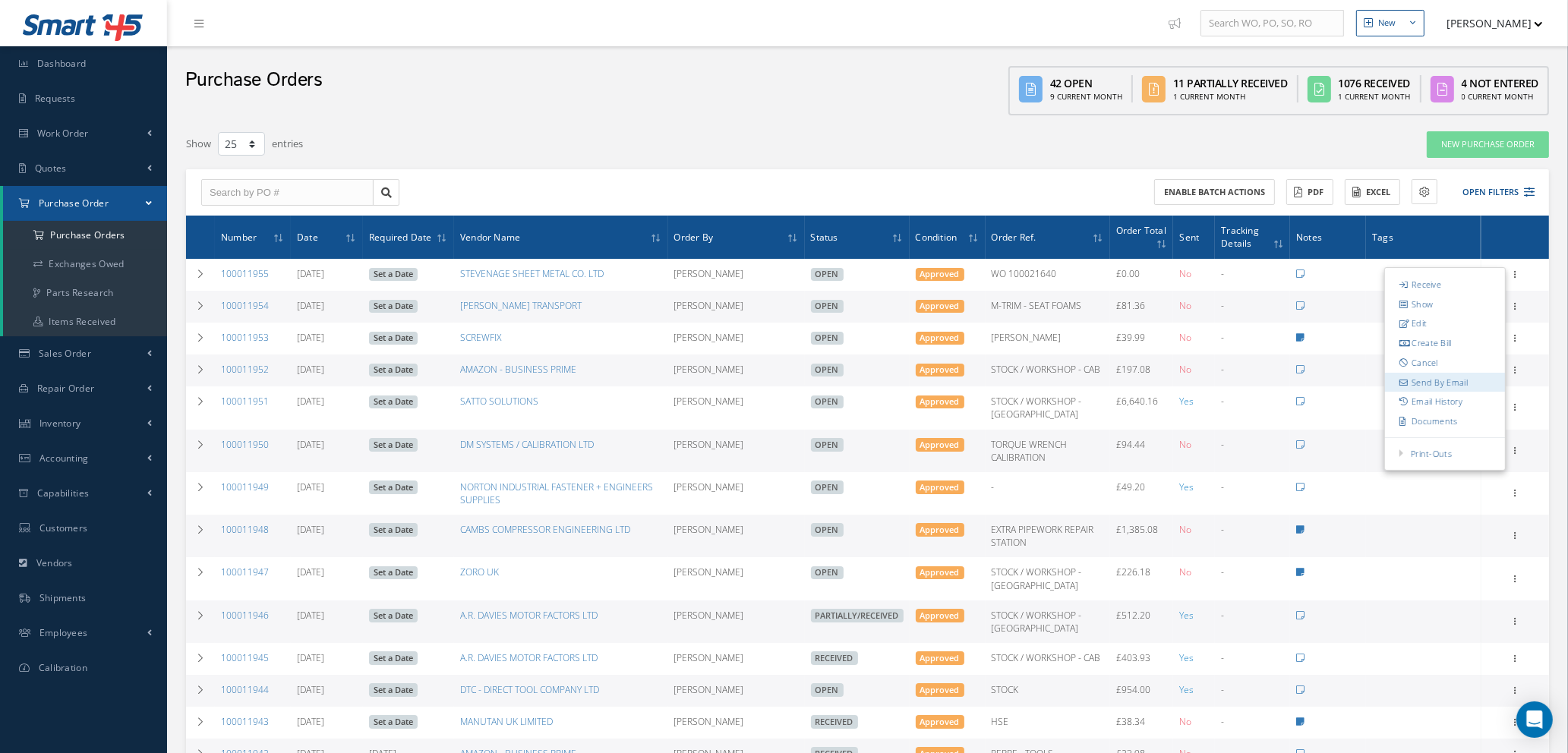
click at [1448, 382] on link "Send By Email" at bounding box center [1444, 382] width 120 height 20
type input "Reports from Purchase Order #100011955"
type textarea "Hiya, Please find Attached, our Purchase Order #100011955. If you have any ques…"
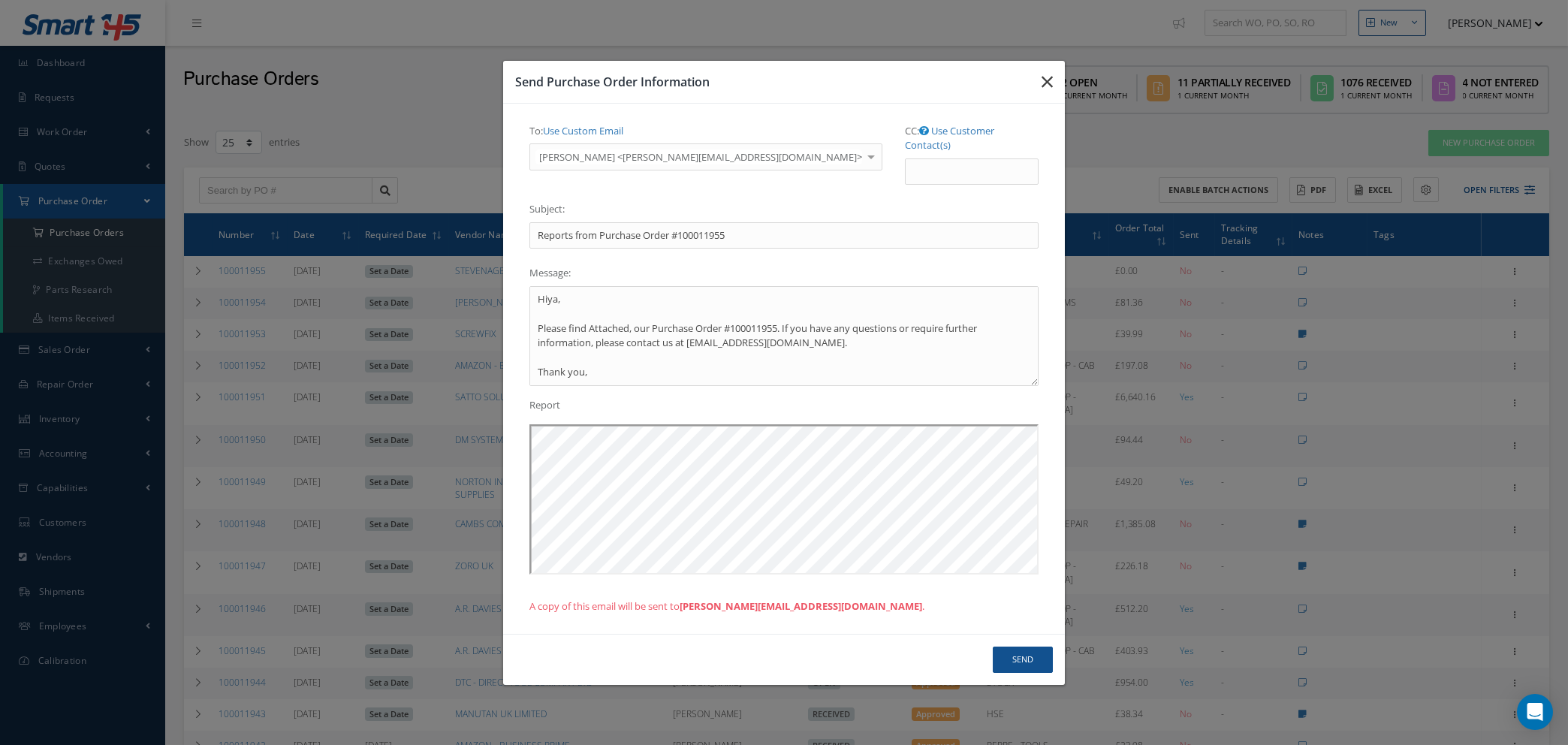
click at [1053, 83] on button "button" at bounding box center [1047, 82] width 35 height 42
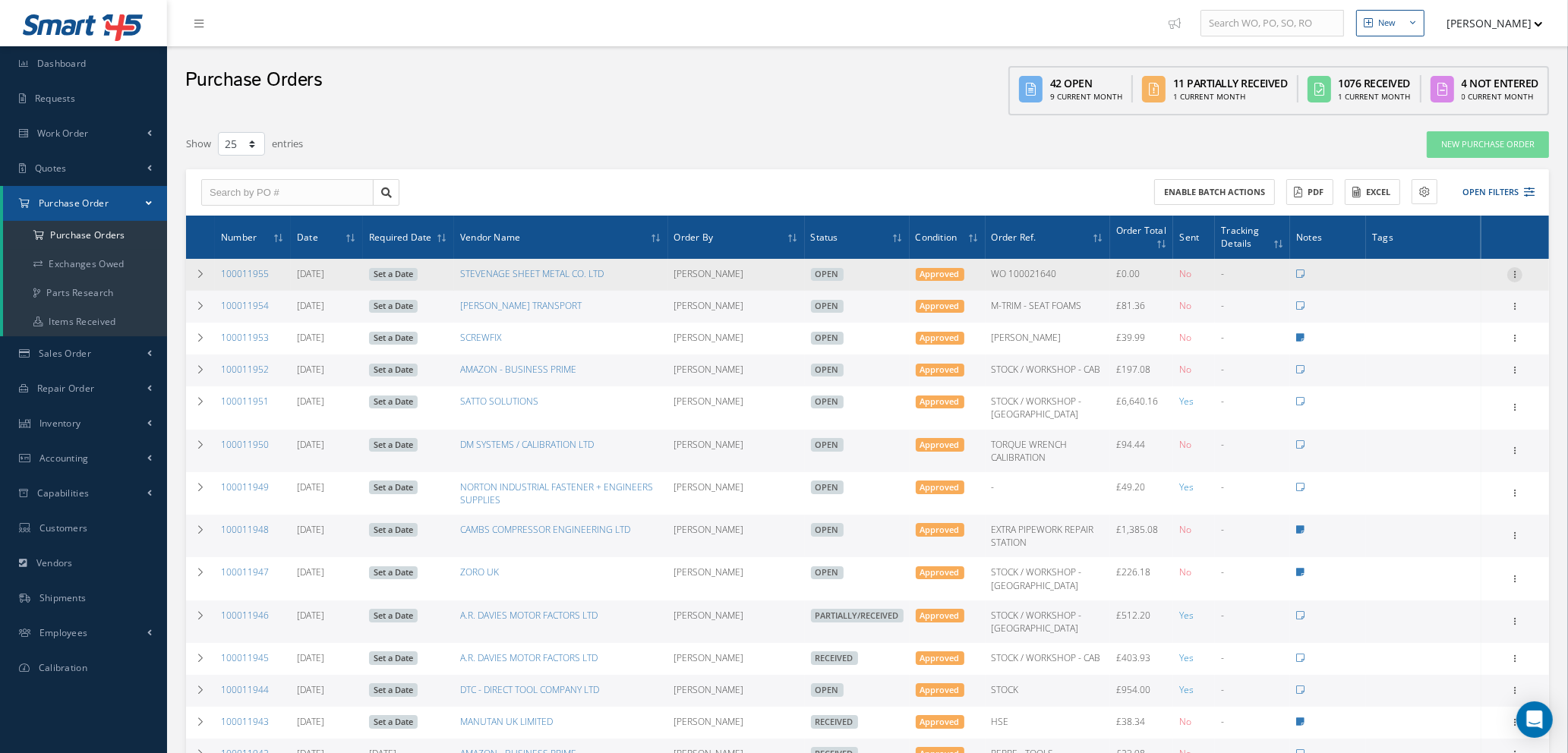
click at [1517, 273] on icon at bounding box center [1514, 273] width 15 height 12
click at [1442, 449] on link "Print-Outs" at bounding box center [1432, 453] width 41 height 11
click at [1325, 434] on link "Print Purchase Order" at bounding box center [1333, 424] width 114 height 43
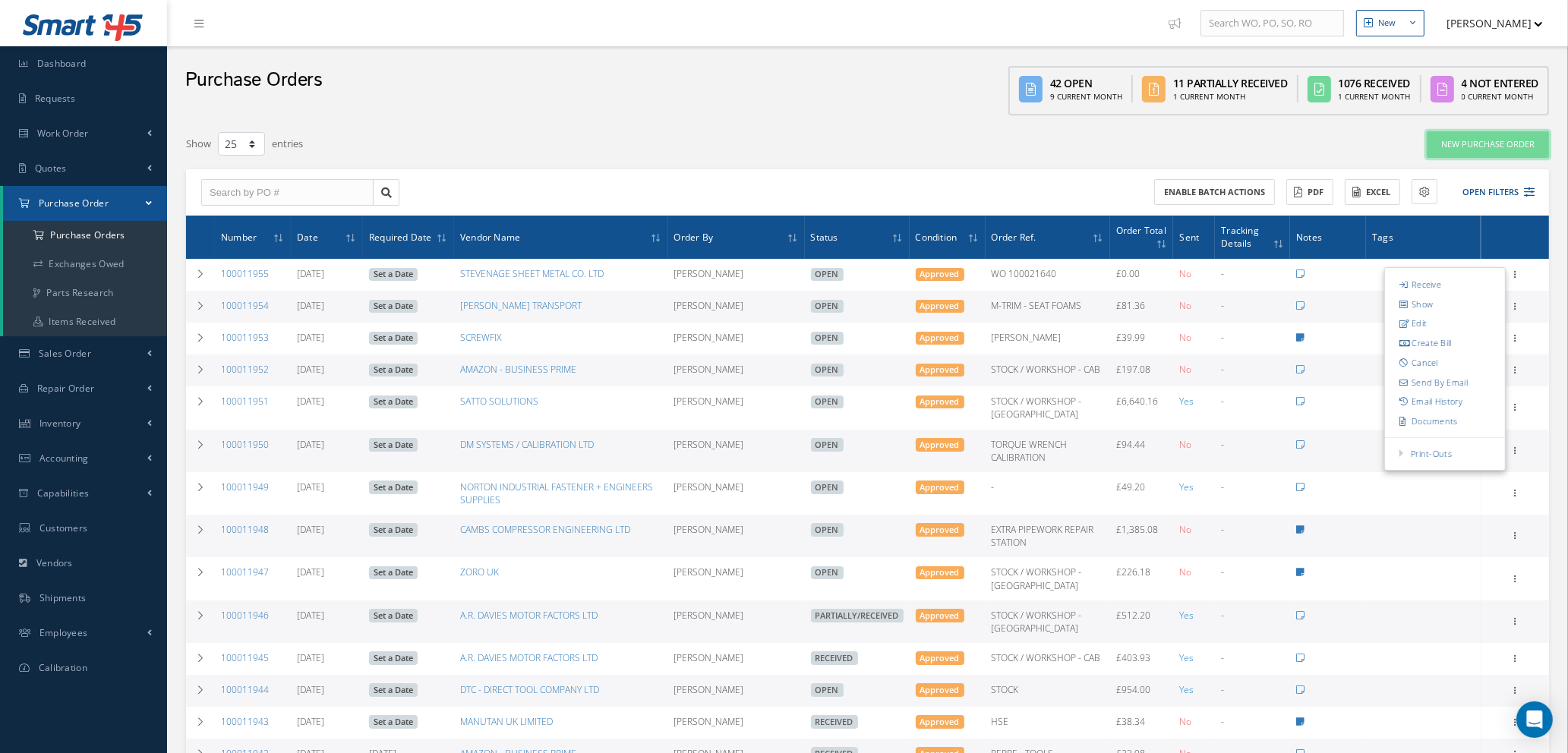
click at [1482, 145] on link "New Purchase Order" at bounding box center [1488, 145] width 122 height 27
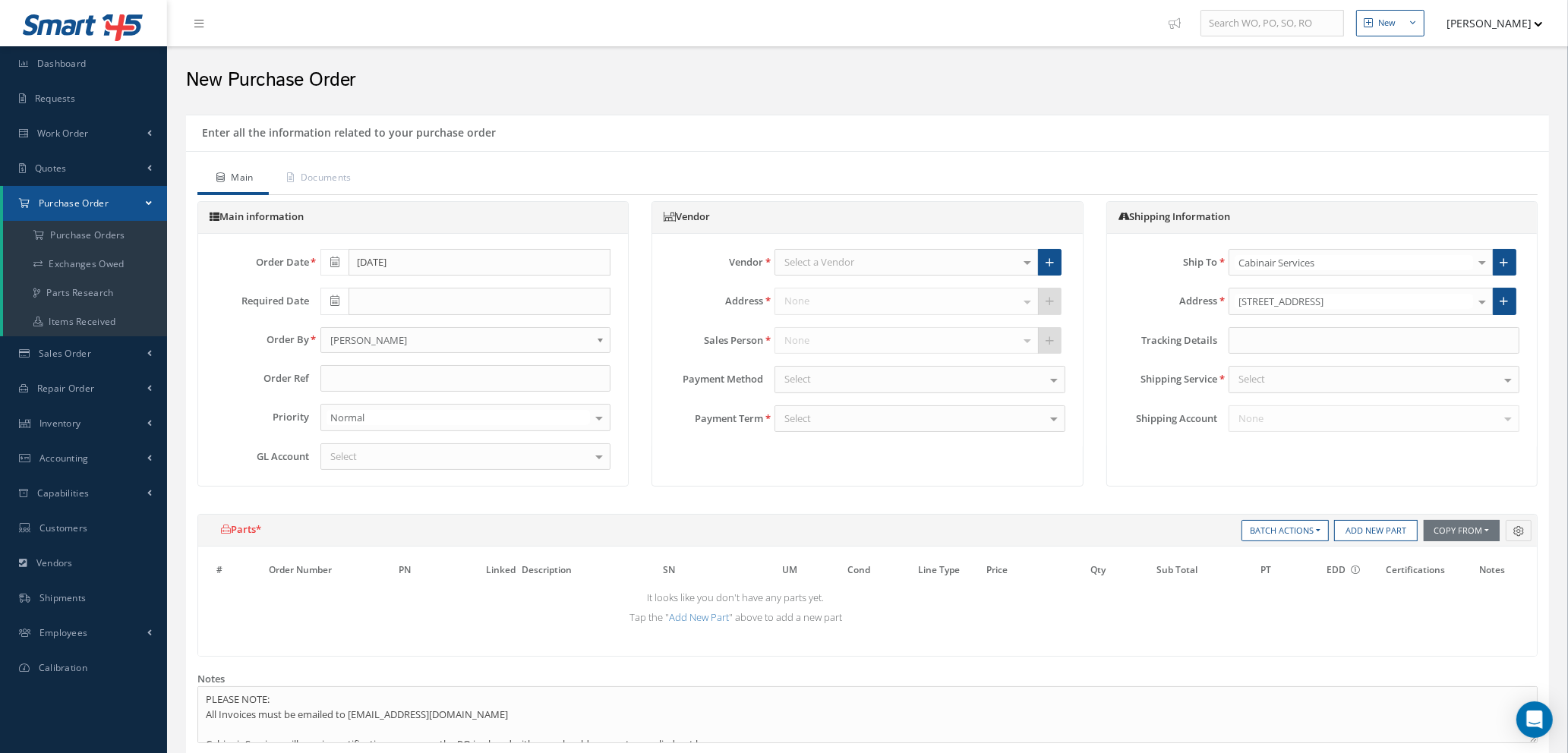
drag, startPoint x: 849, startPoint y: 262, endPoint x: 848, endPoint y: 255, distance: 7.1
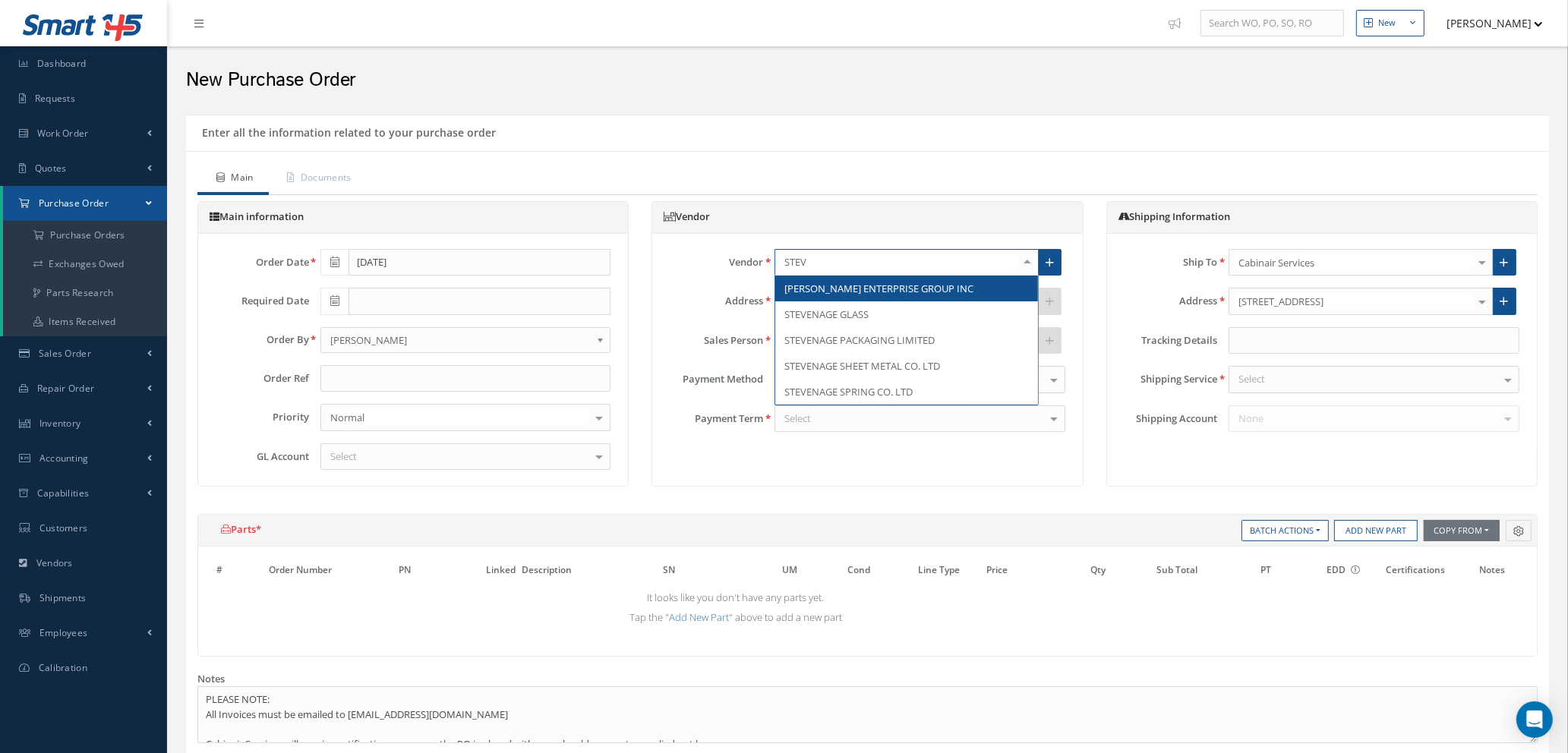
type input "[PERSON_NAME]"
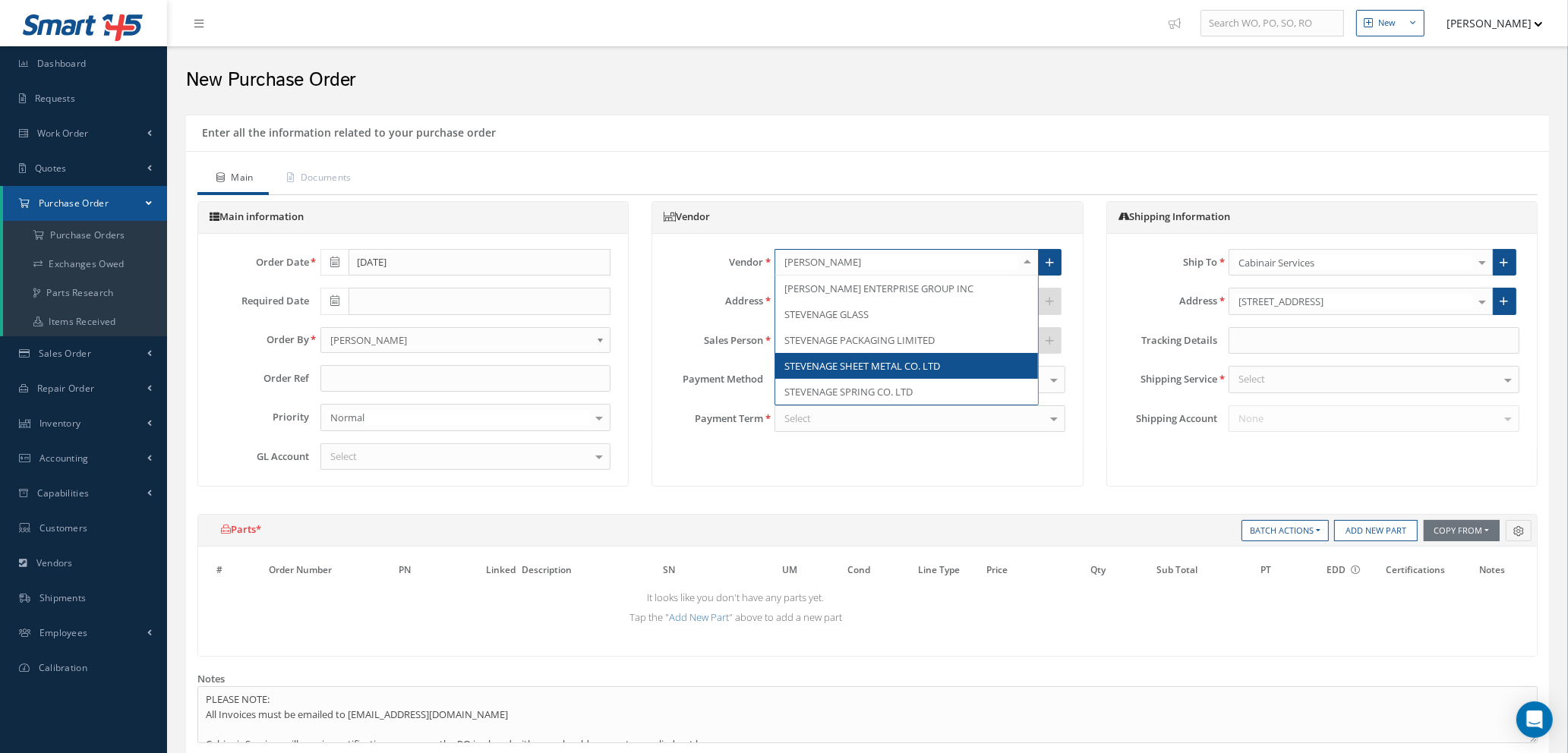
click at [875, 369] on span "STEVENAGE SHEET METAL CO. LTD" at bounding box center [862, 365] width 155 height 13
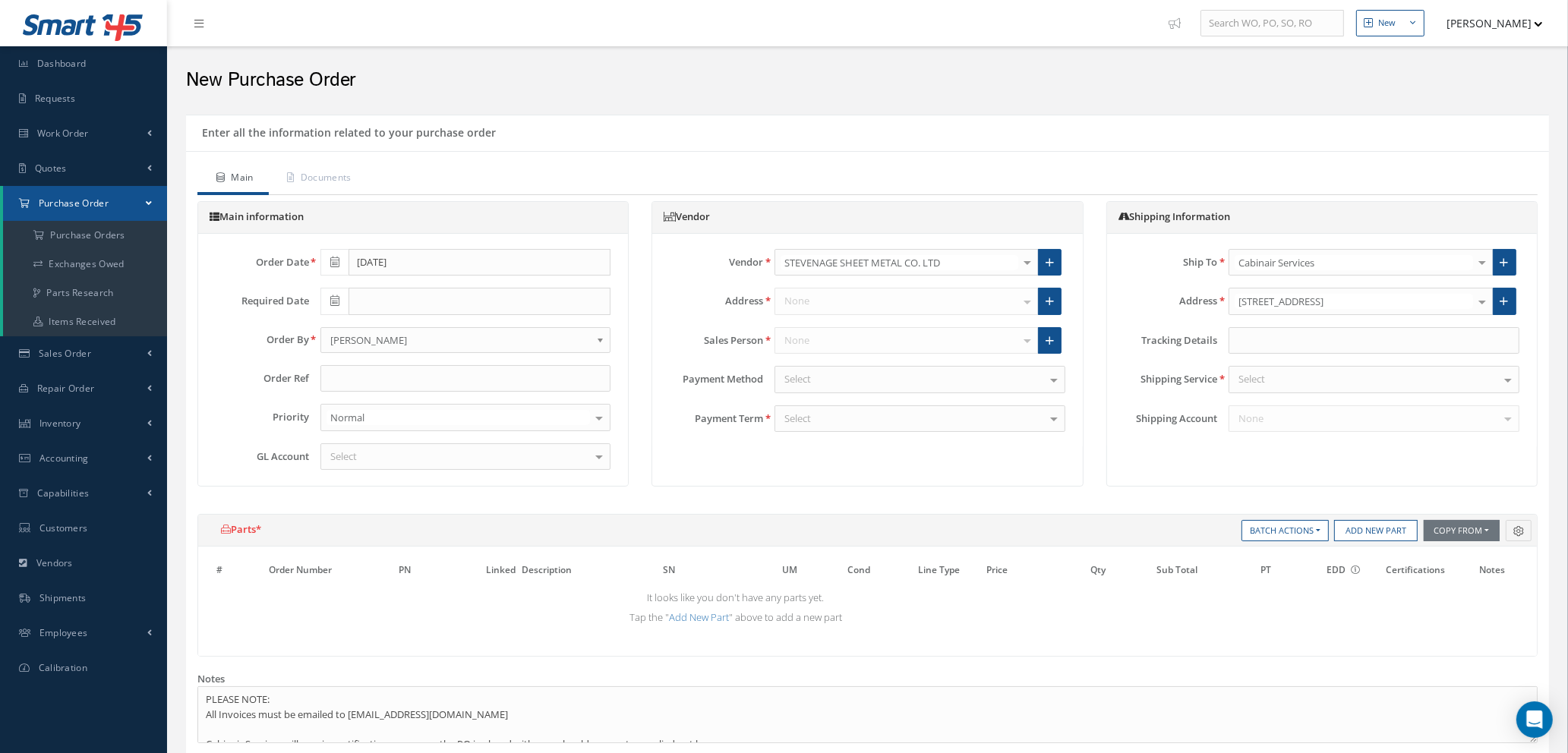
click at [377, 356] on div "Order Date [DATE] Required Date Order By - - [PERSON_NAME] [PERSON_NAME] CAB WO…" at bounding box center [413, 360] width 418 height 222
click at [380, 377] on input "text" at bounding box center [465, 379] width 291 height 27
click at [376, 378] on input "WO 1000" at bounding box center [465, 379] width 291 height 27
paste input "100021494"
type input "WO 100021494"
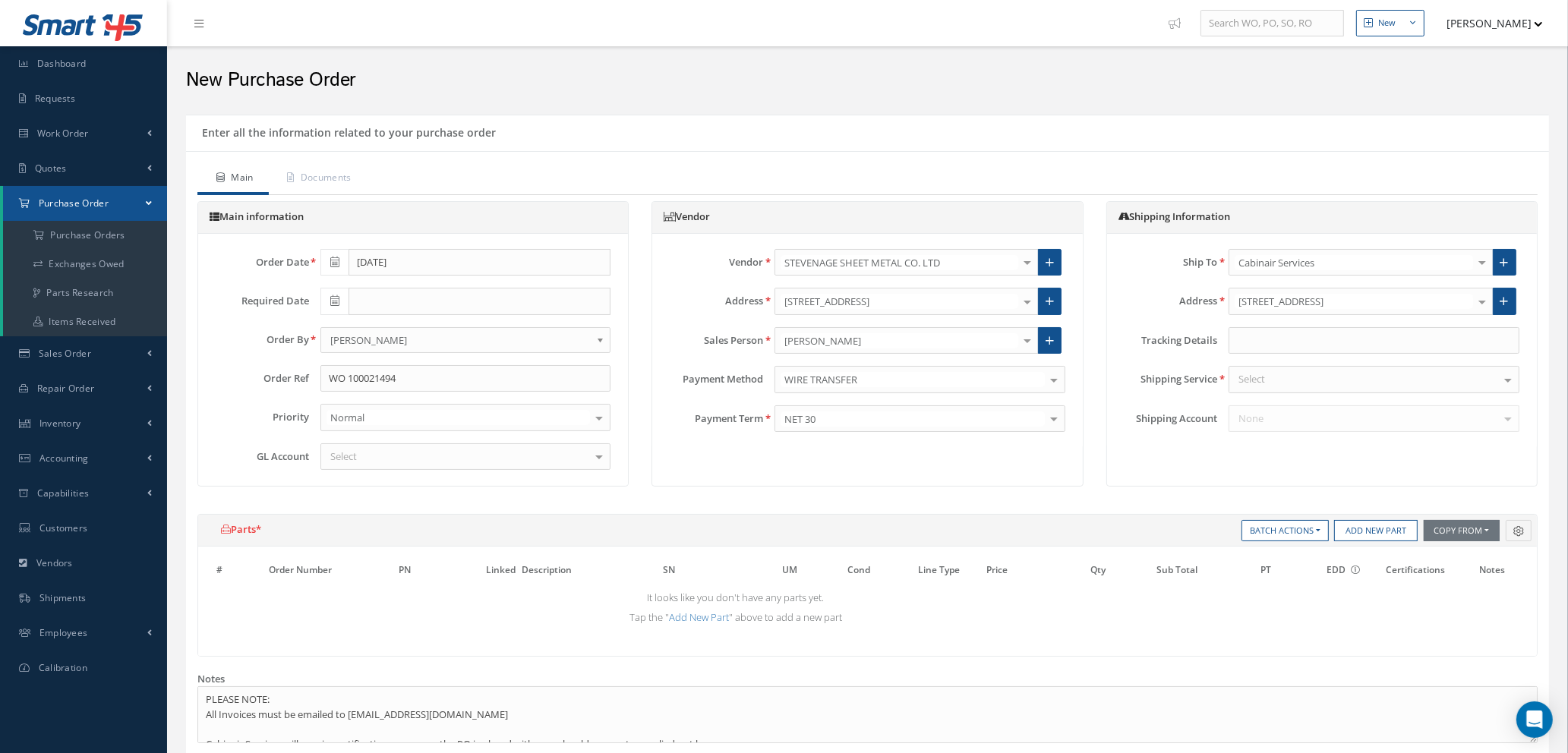
click at [388, 460] on div "Select" at bounding box center [465, 457] width 291 height 27
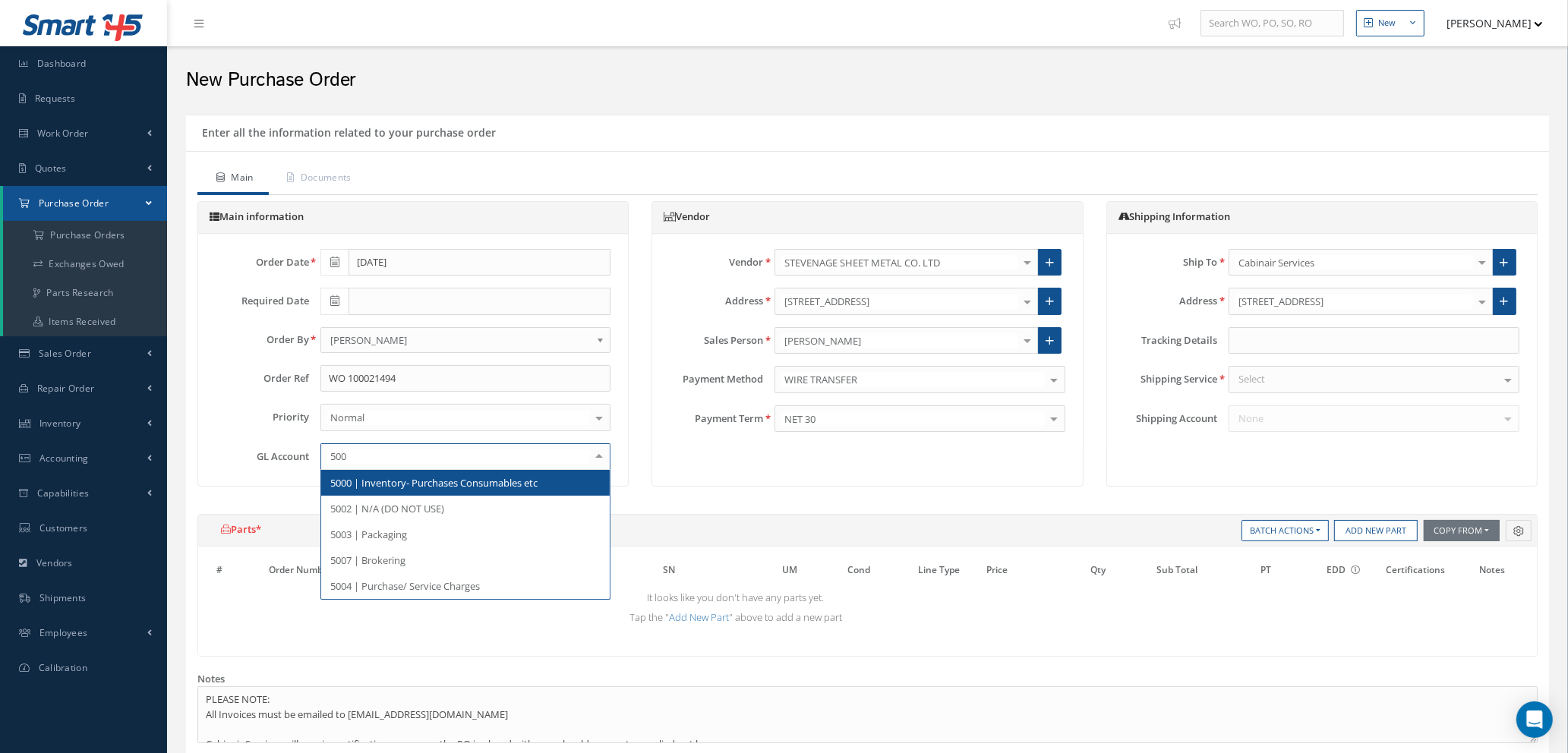
click at [395, 481] on span "5000 | Inventory- Purchases Consumables etc" at bounding box center [434, 483] width 208 height 13
type input "500"
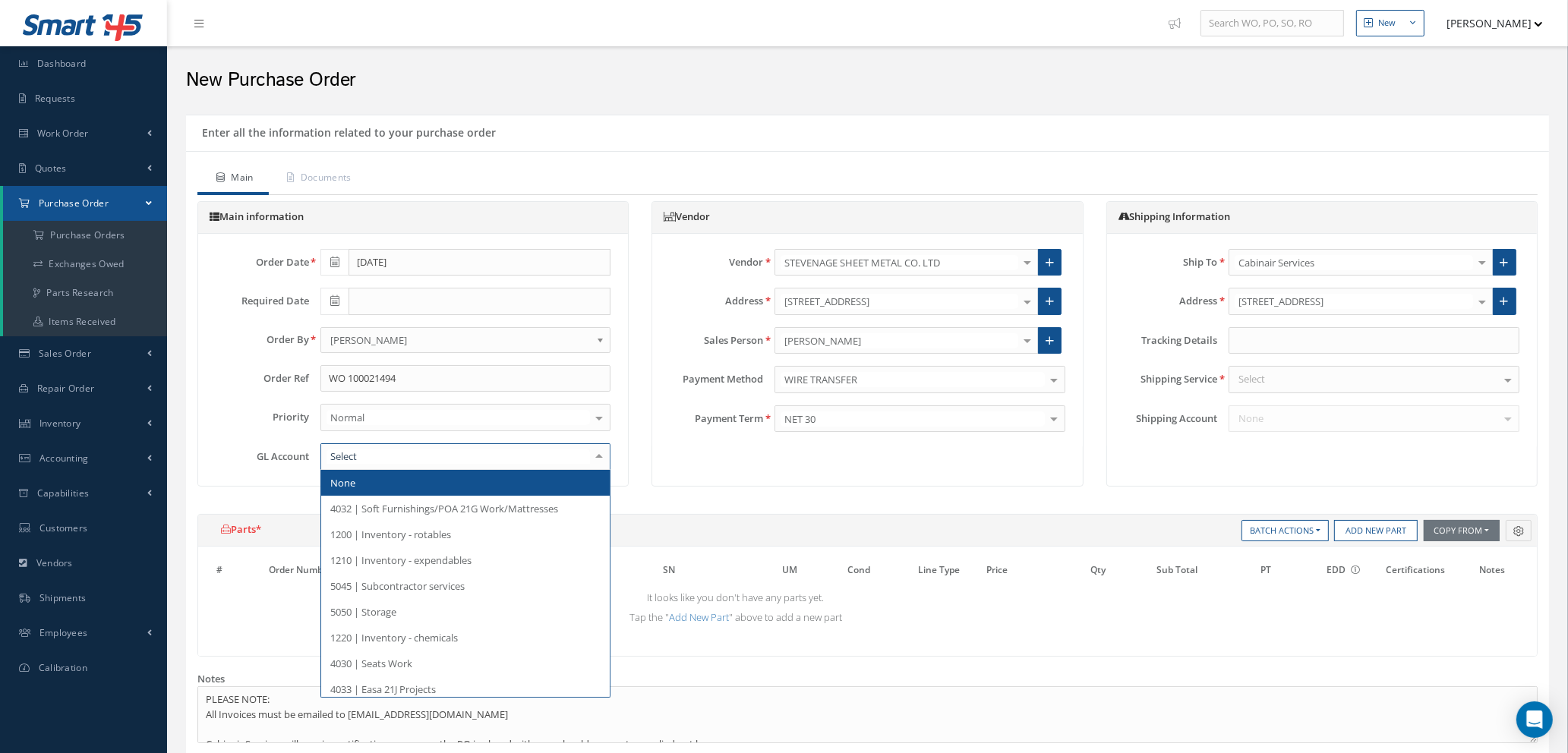
click at [596, 454] on div at bounding box center [599, 457] width 21 height 25
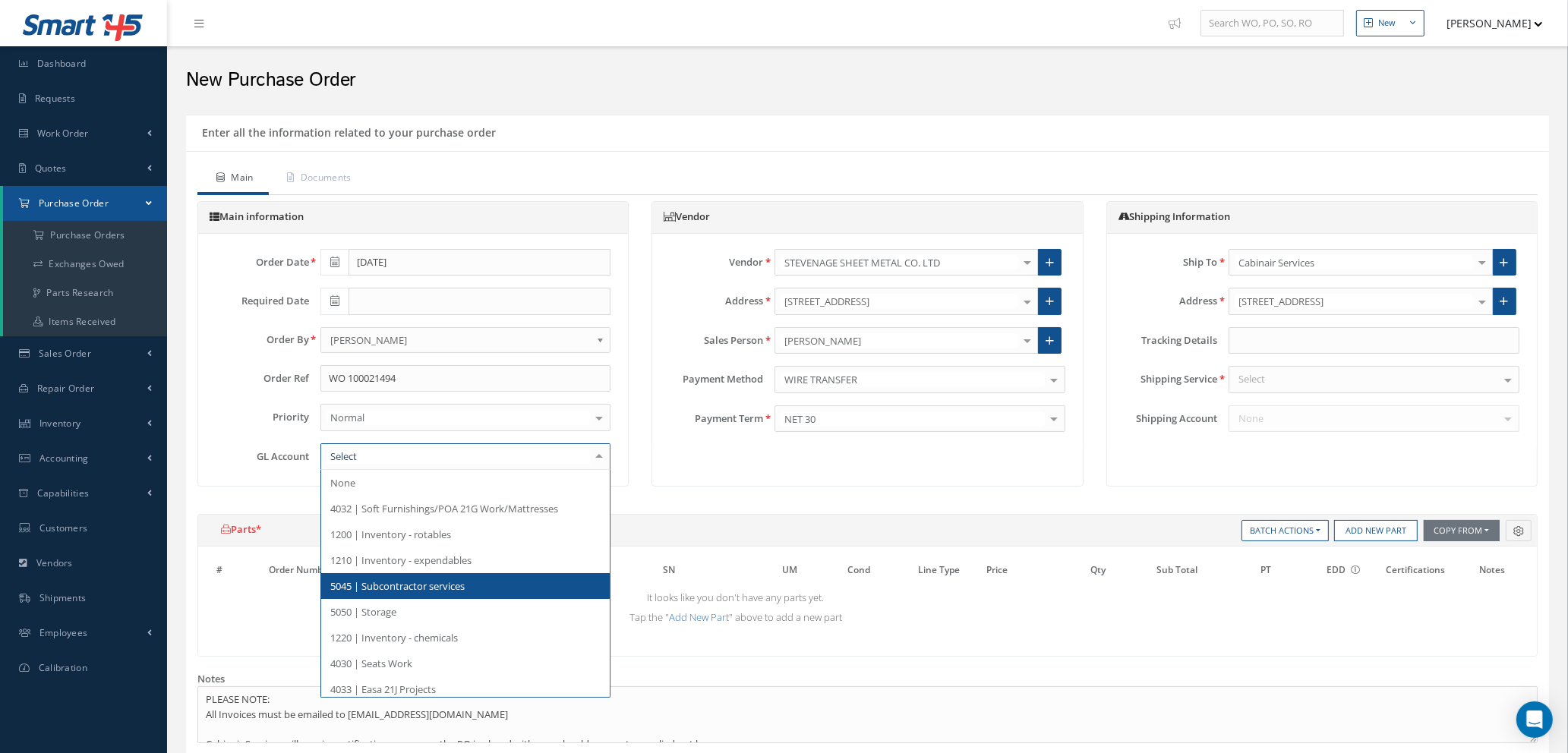
click at [495, 575] on span "5045 | Subcontractor services" at bounding box center [465, 586] width 289 height 26
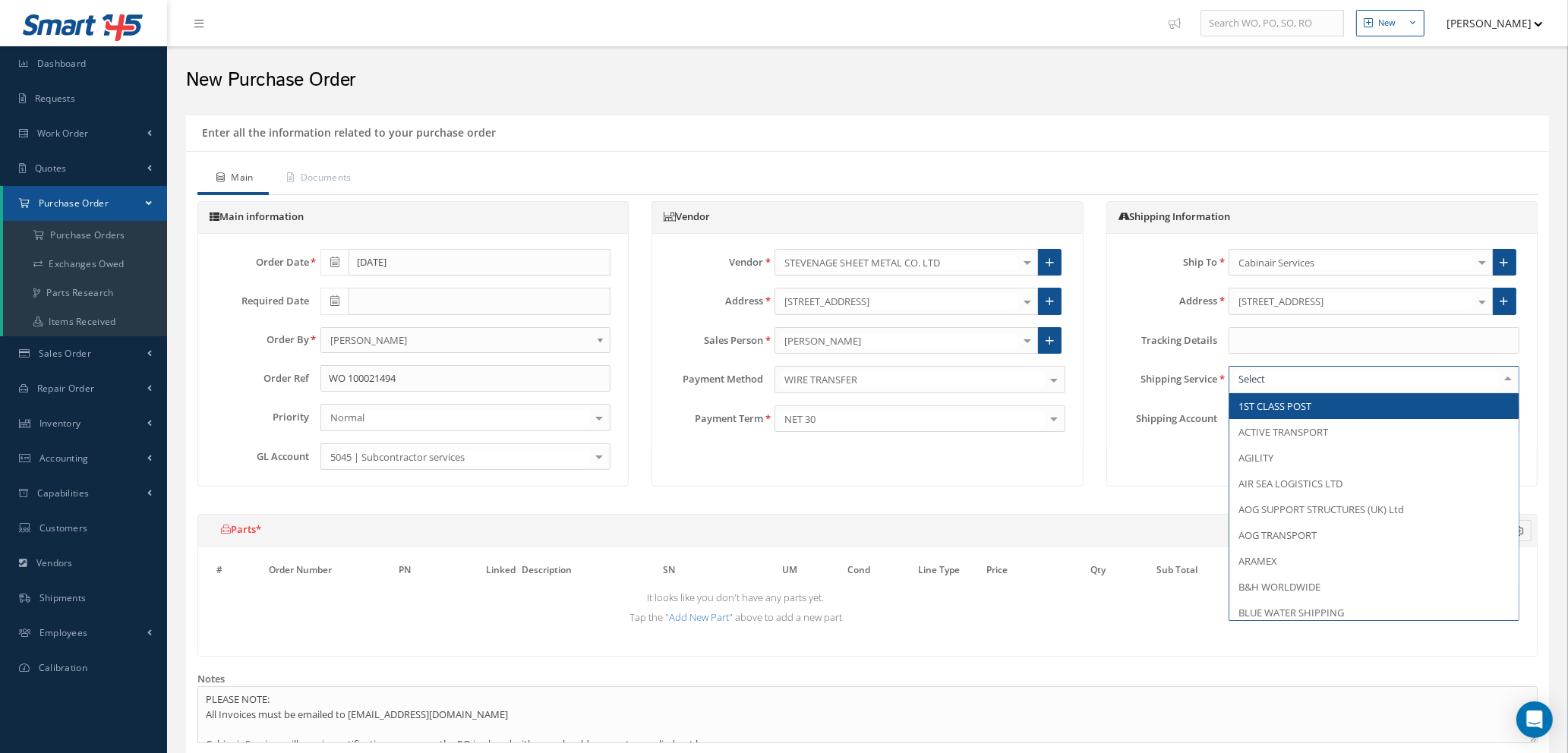
click at [1283, 373] on div at bounding box center [1374, 380] width 291 height 27
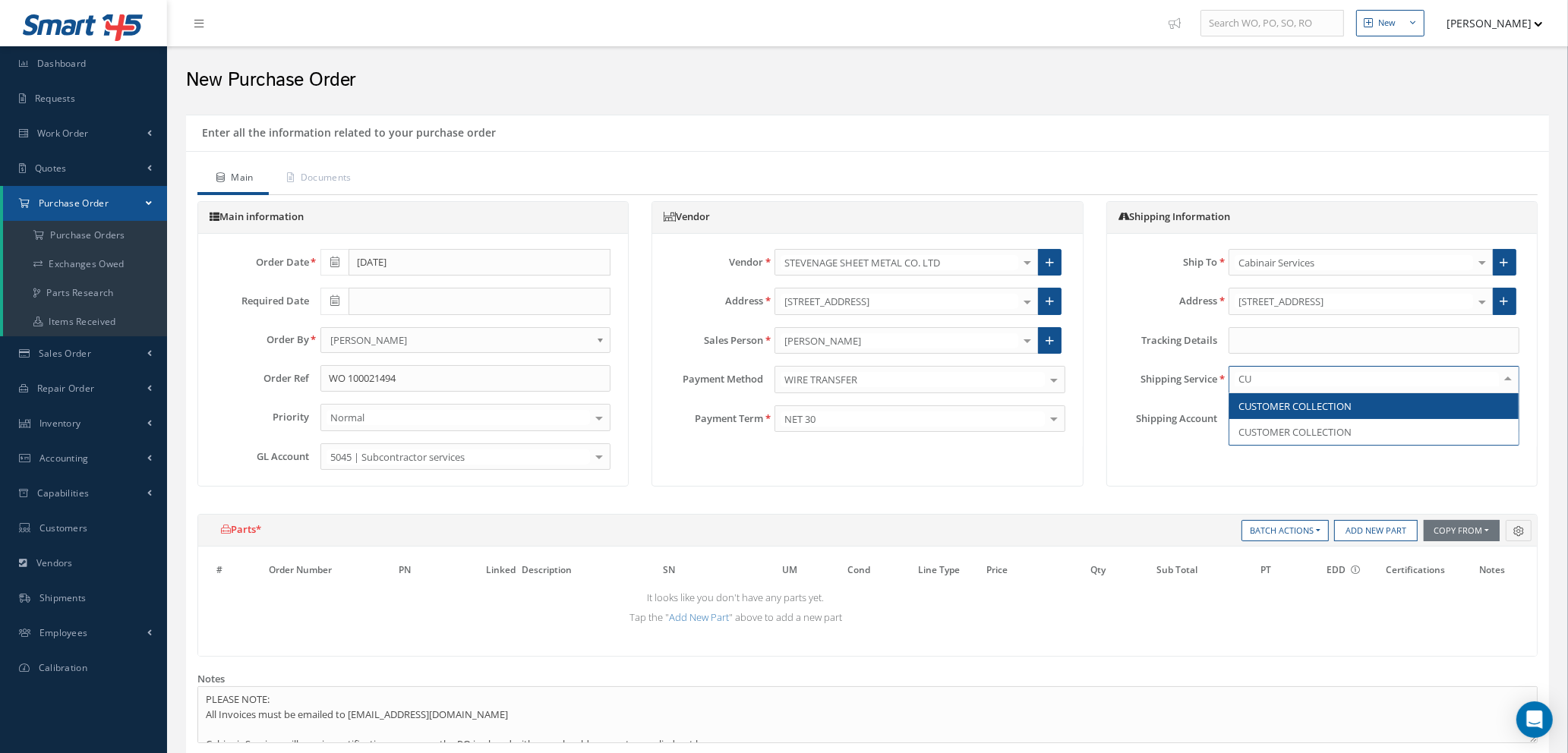
type input "CUS"
click at [1310, 406] on span "CUSTOMER COLLECTION" at bounding box center [1295, 406] width 113 height 13
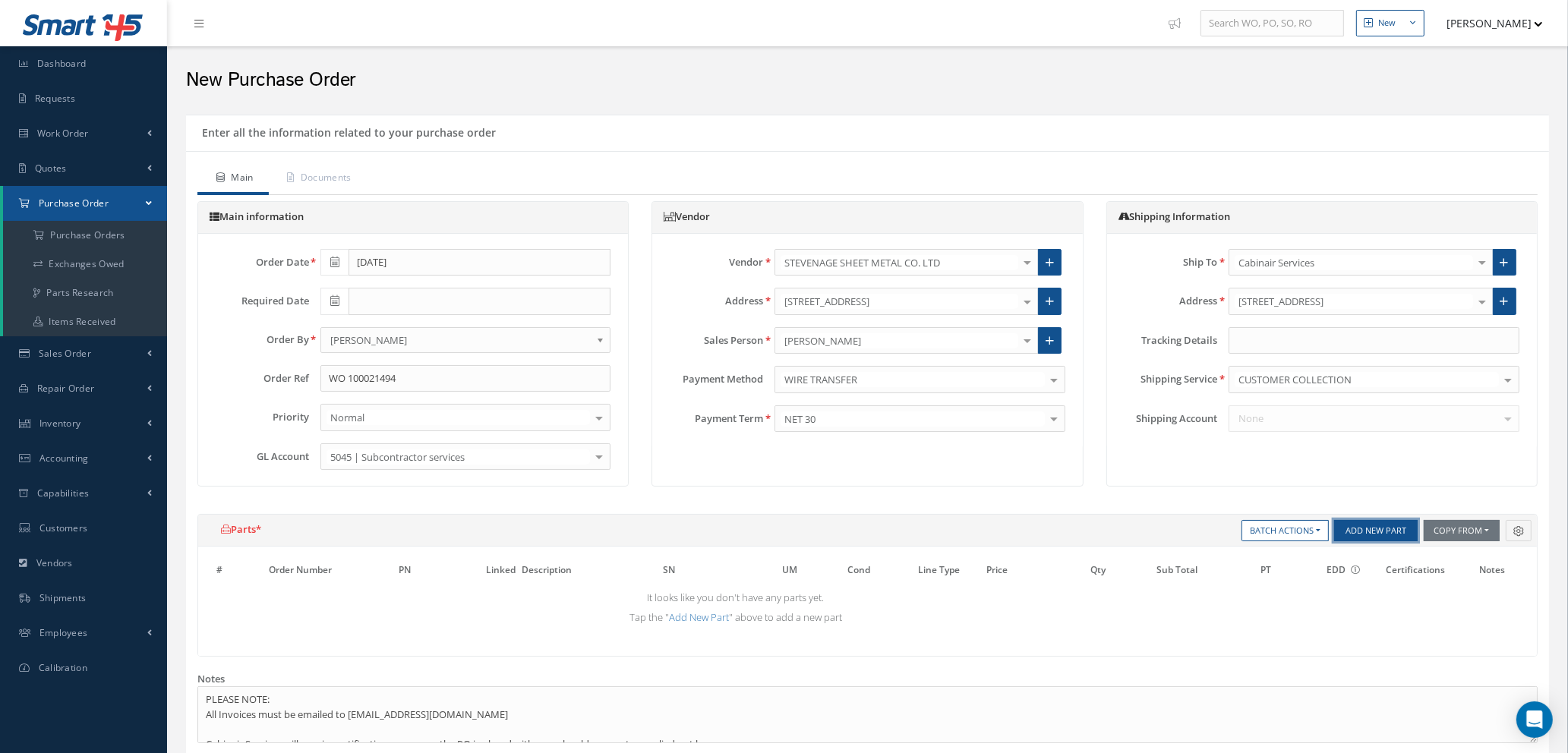
click at [1361, 527] on button "Add New Part" at bounding box center [1375, 530] width 83 height 21
select select "1"
select select "5"
select select "7"
select select "1"
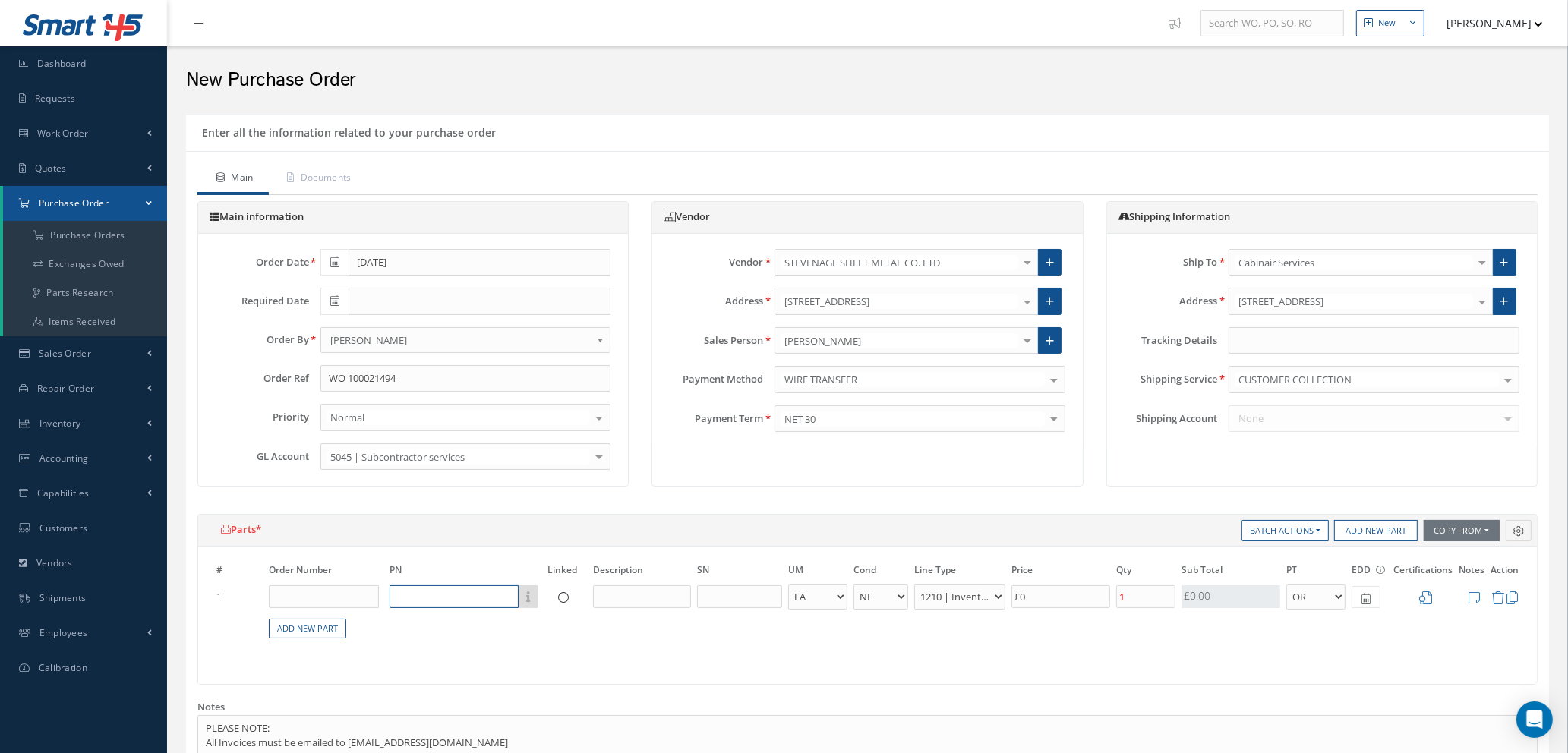
click at [453, 594] on input "text" at bounding box center [453, 597] width 129 height 23
click at [404, 597] on input "text" at bounding box center [453, 597] width 129 height 23
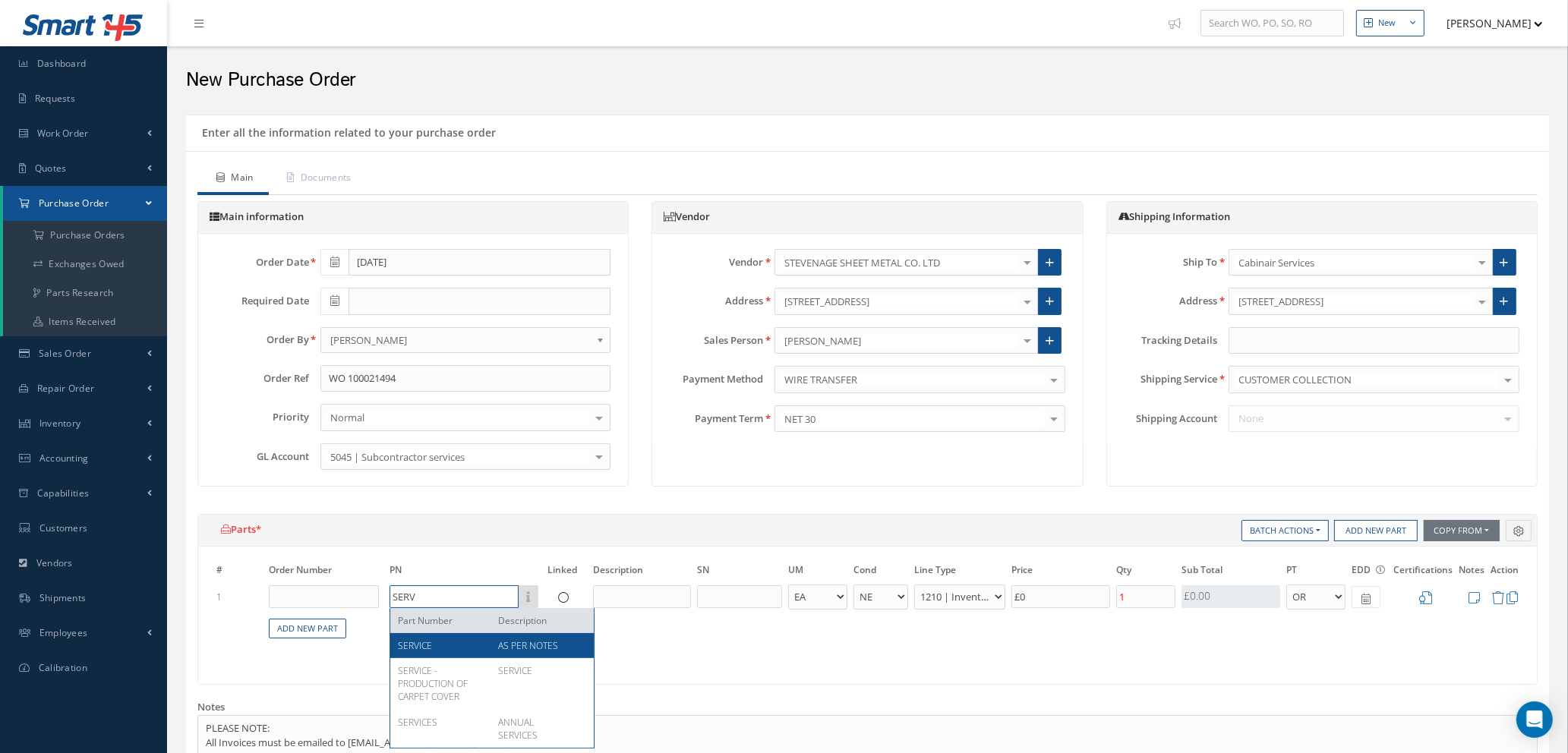
type input "SERV"
click at [480, 644] on div "SERVICE" at bounding box center [442, 646] width 89 height 13
type input "£2,367.1"
type input "SERVICE"
type input "AS PER NOTES"
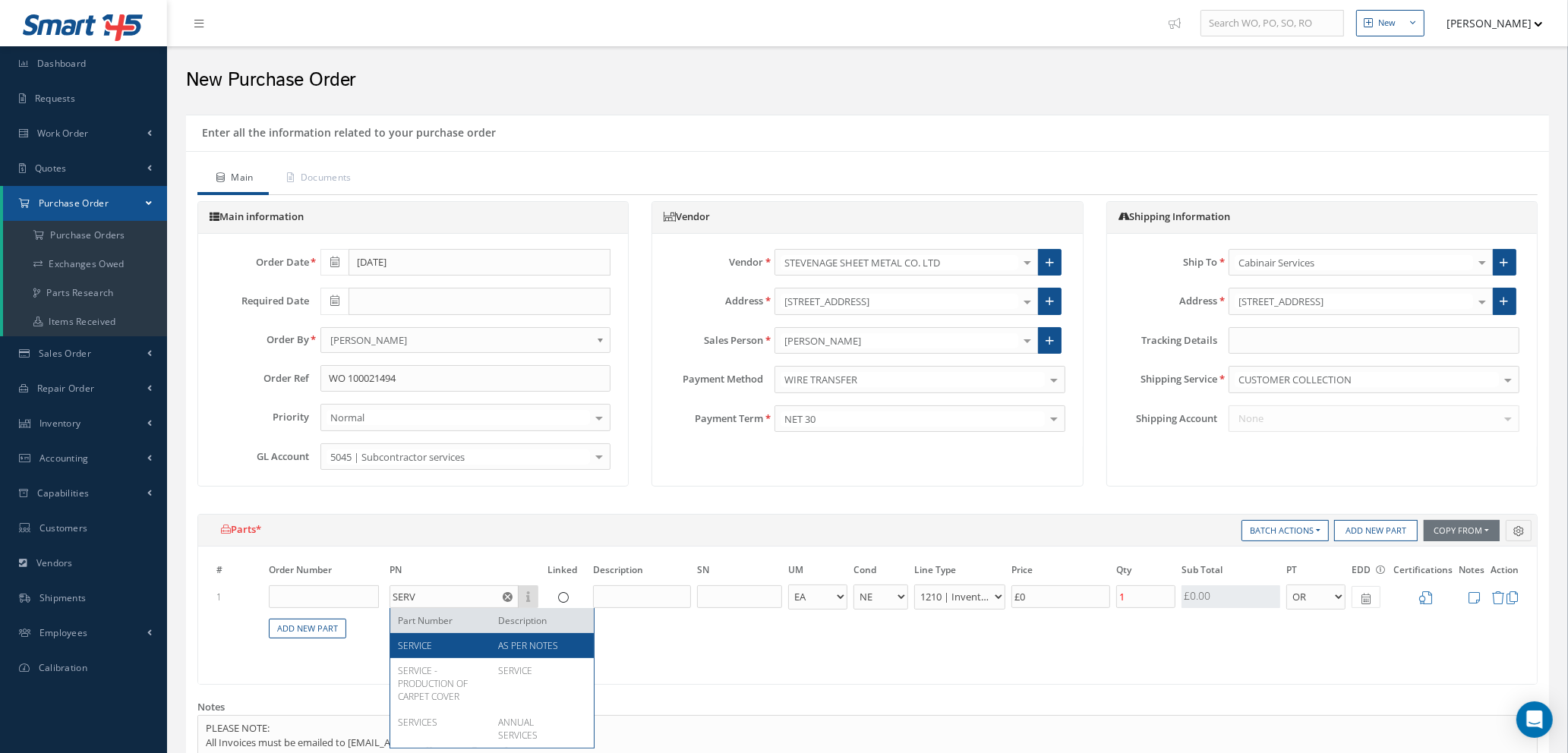
select select "112"
type input "£11,835.5"
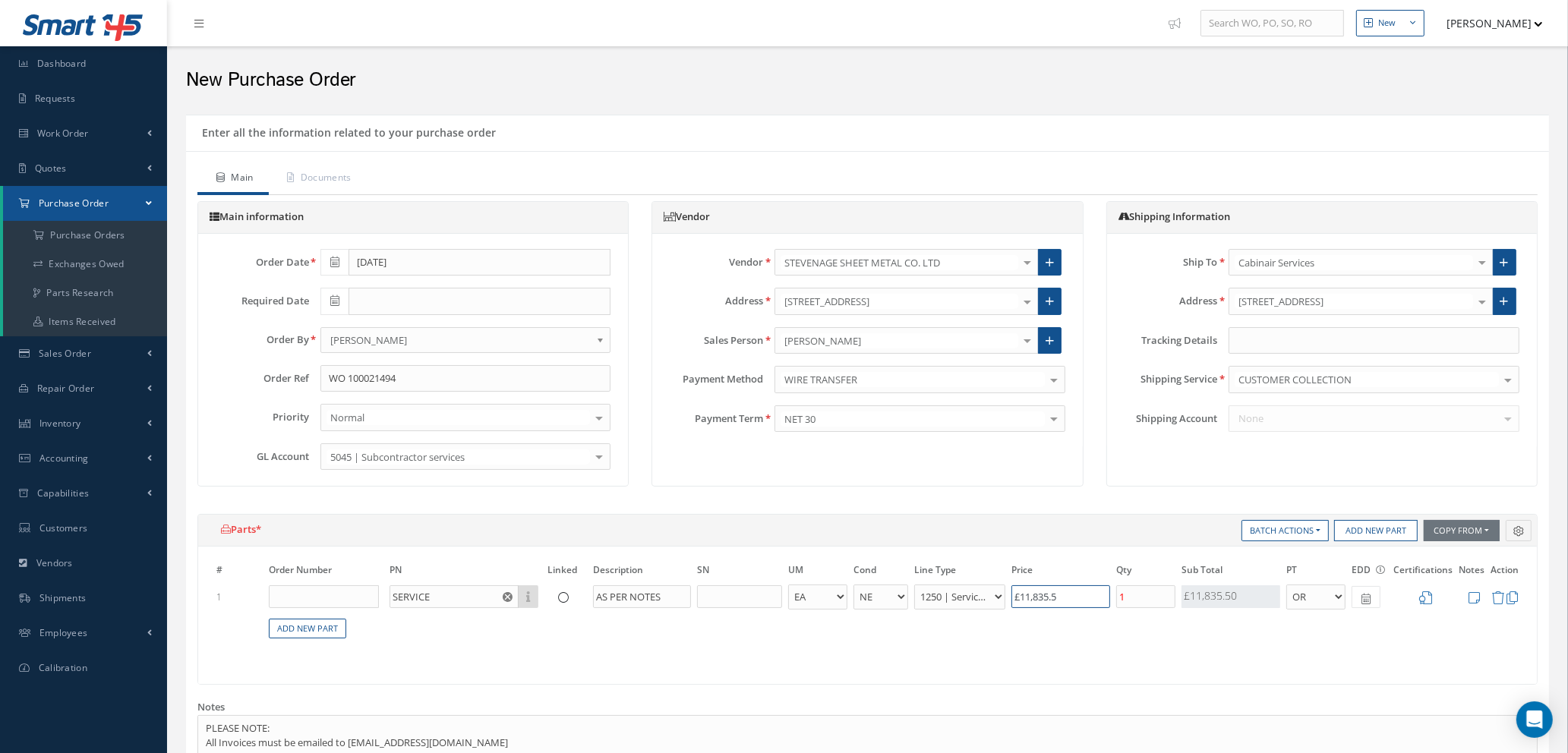
drag, startPoint x: 1077, startPoint y: 602, endPoint x: 775, endPoint y: 554, distance: 305.8
click at [775, 554] on div "# Order Number PN Linked Description SN UM Cond Line Type Price Qty Qty Receive…" at bounding box center [867, 615] width 1339 height 137
type input "£0"
type input "£0.00"
drag, startPoint x: 1424, startPoint y: 594, endPoint x: 1383, endPoint y: 581, distance: 43.0
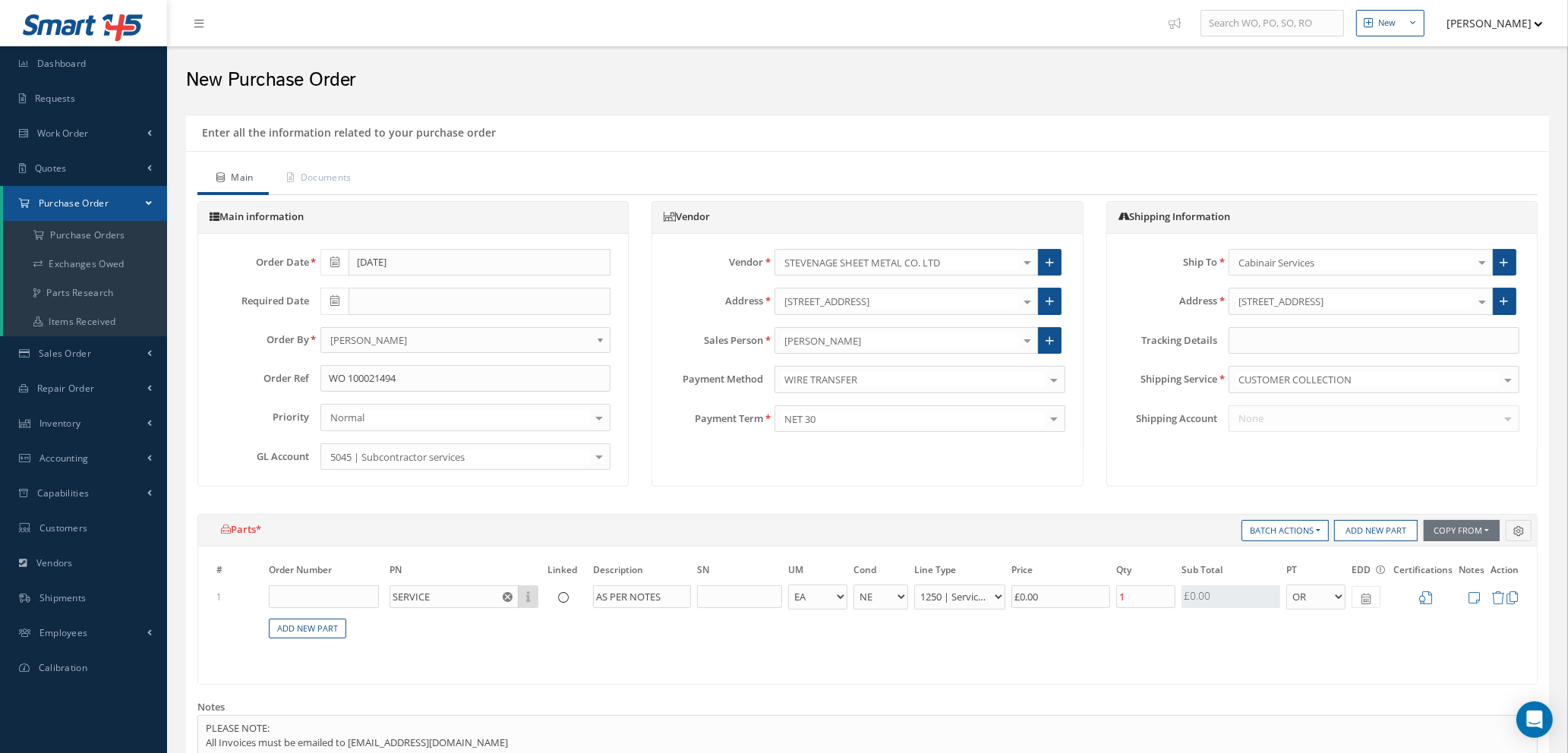
click at [1425, 594] on icon at bounding box center [1425, 598] width 13 height 13
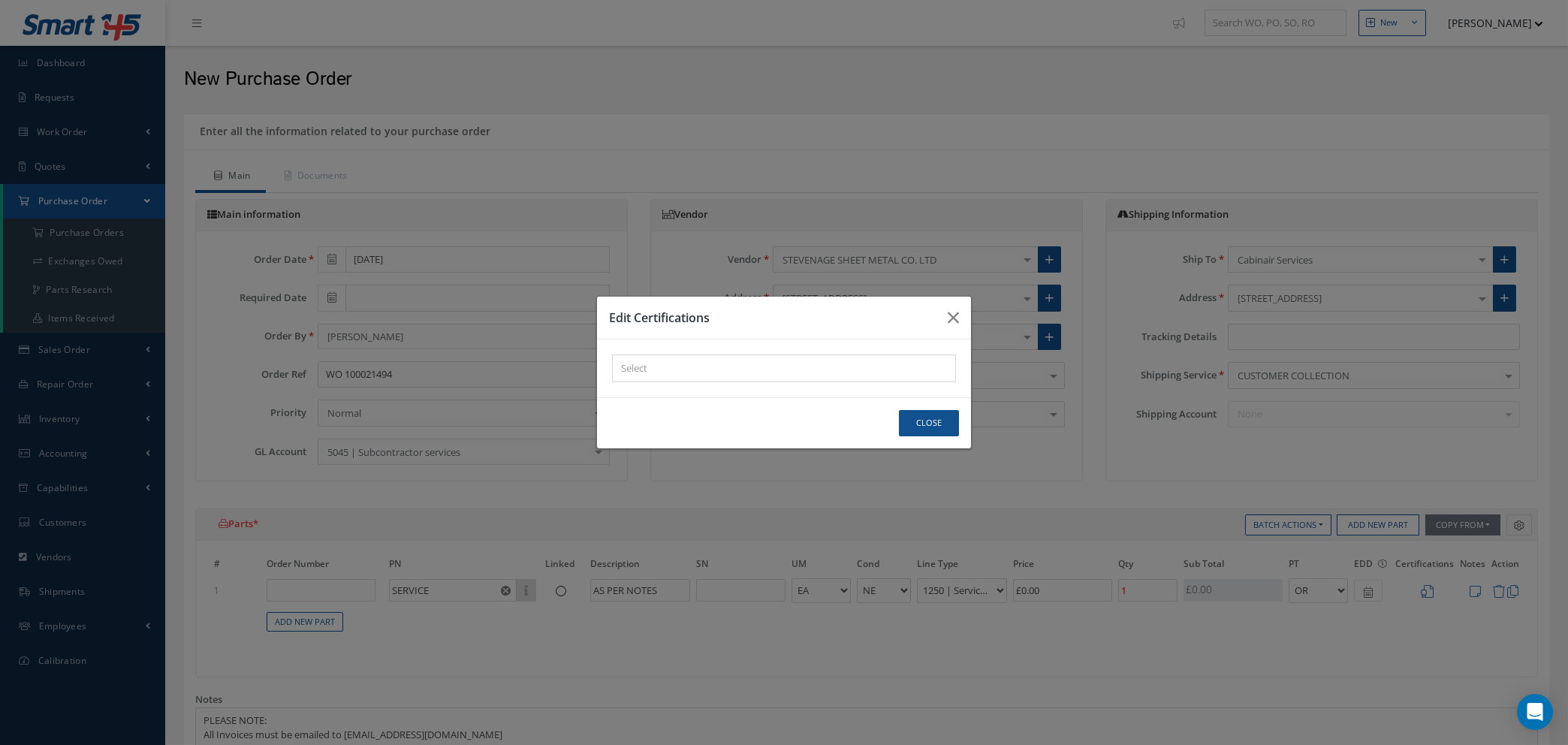
click at [717, 371] on div "× Loading..." at bounding box center [784, 368] width 344 height 27
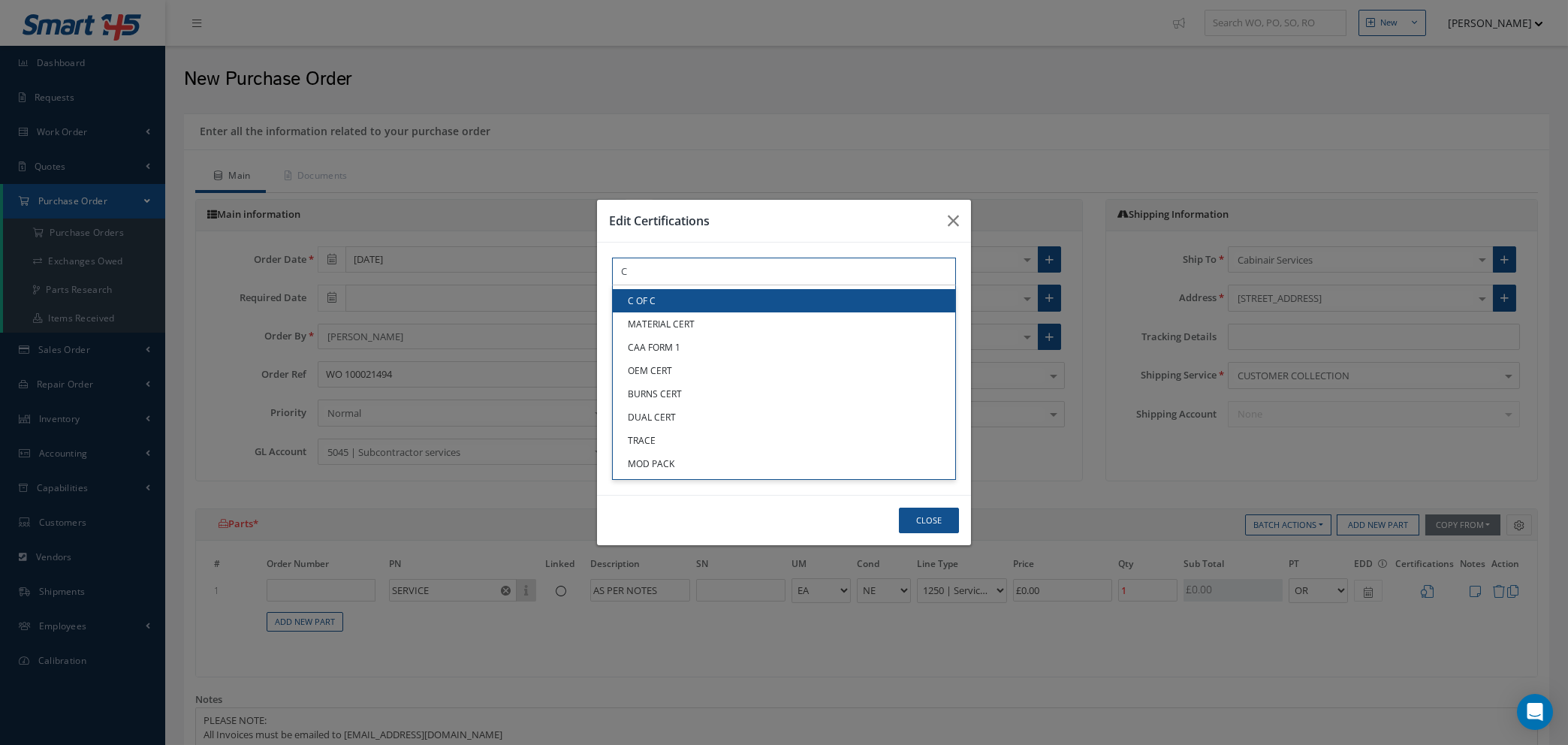
type input "C"
click at [702, 307] on link "C OF C" at bounding box center [784, 301] width 343 height 24
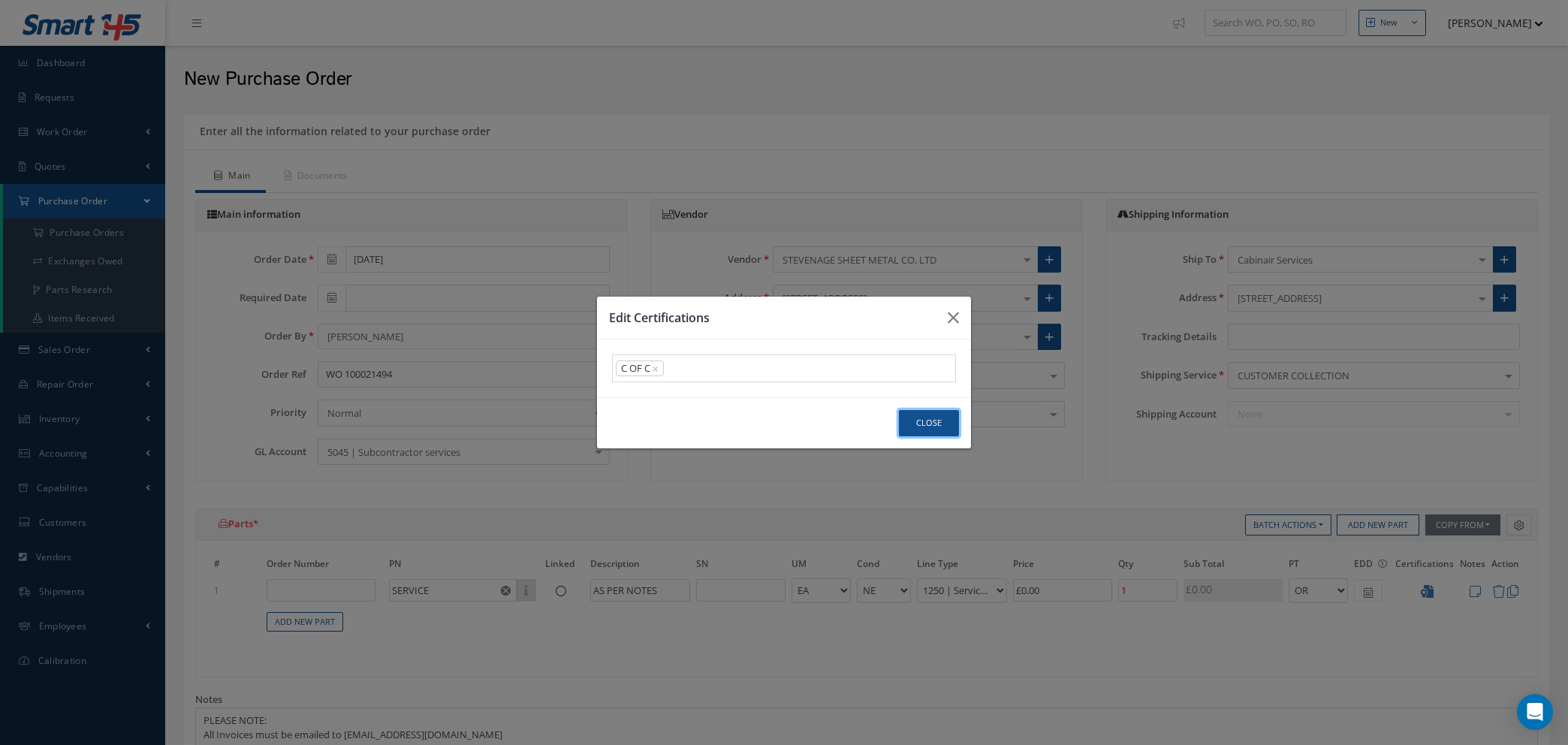
click at [926, 420] on button "Close" at bounding box center [929, 423] width 60 height 27
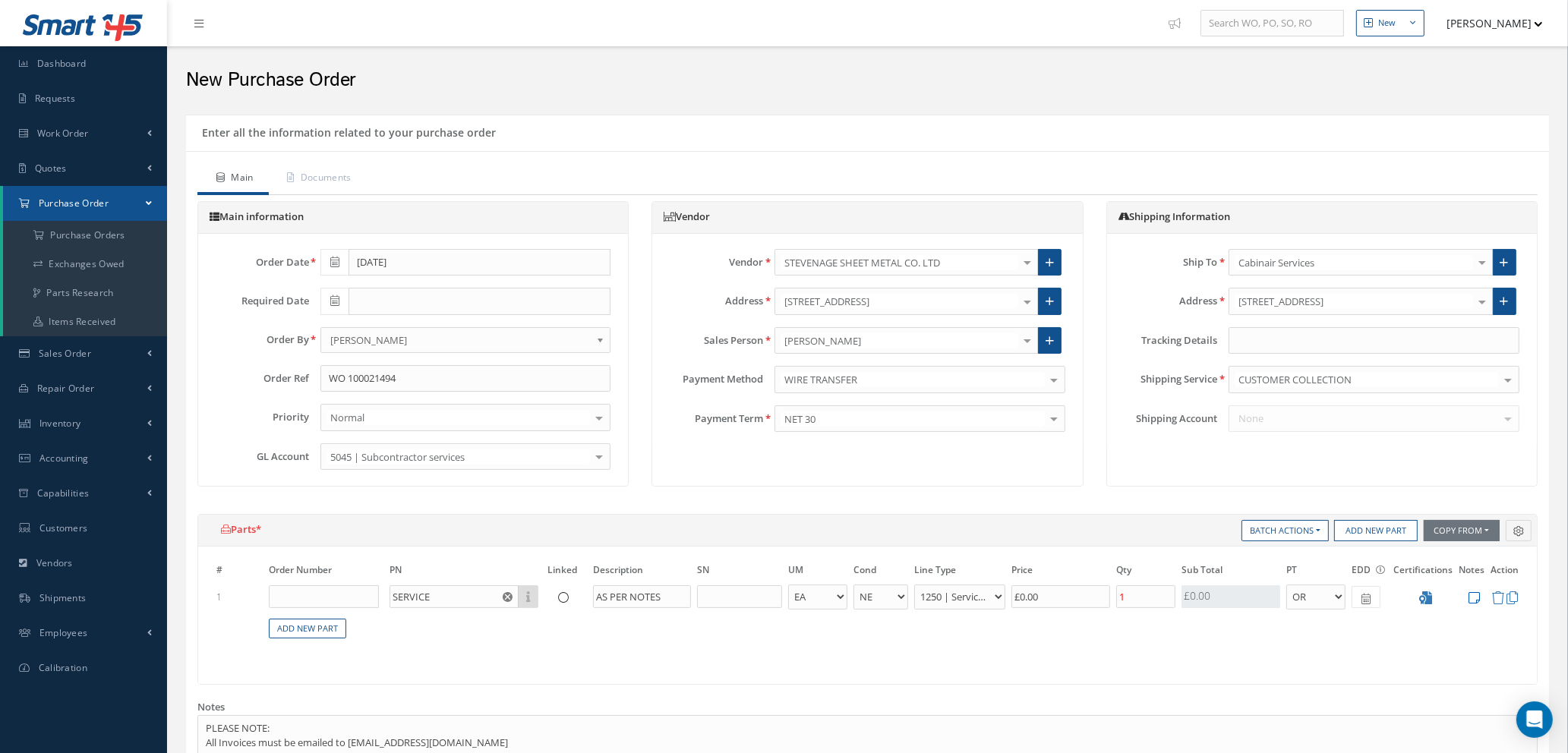
click at [1473, 596] on icon at bounding box center [1474, 598] width 11 height 13
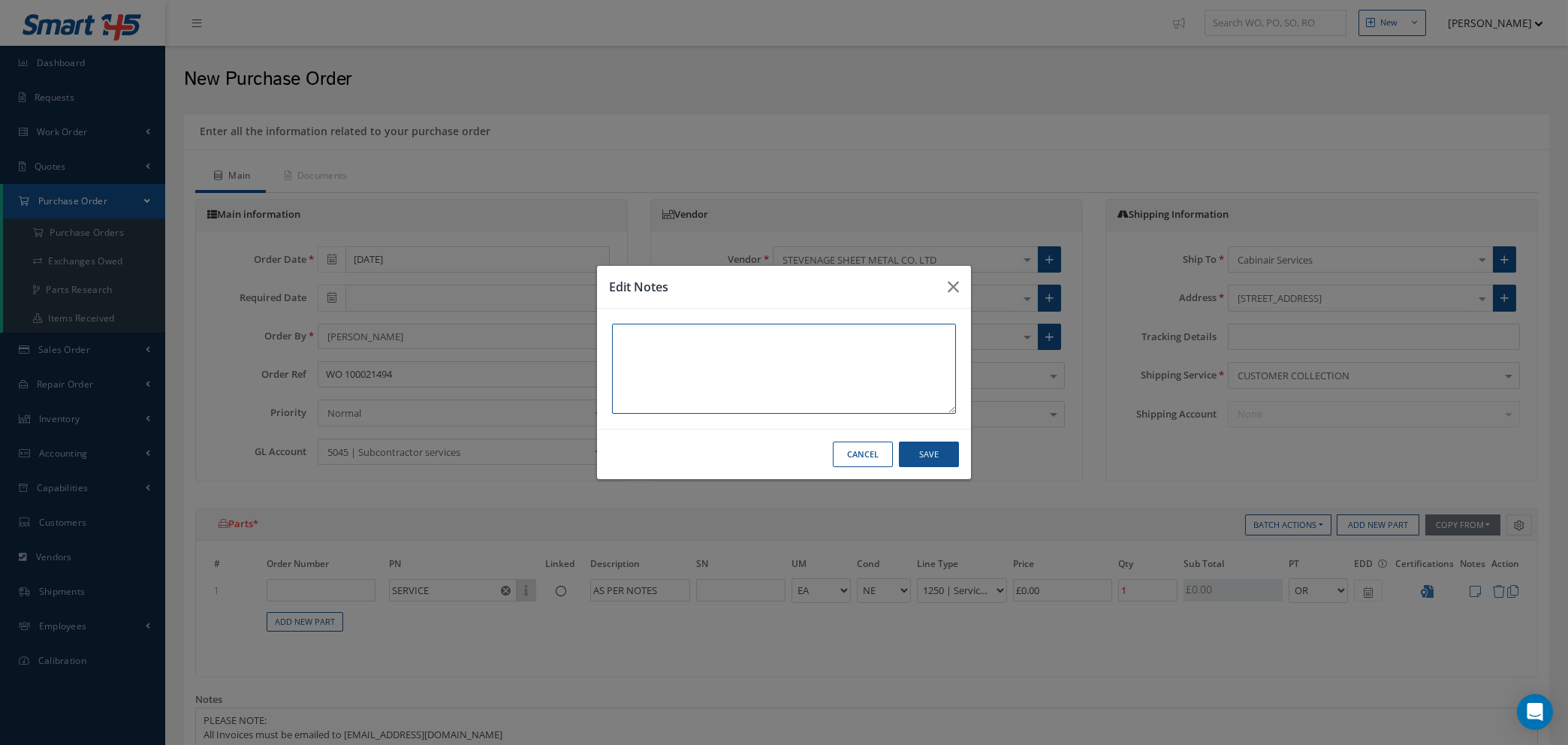
click at [702, 326] on textarea at bounding box center [784, 369] width 344 height 90
click at [719, 344] on textarea at bounding box center [784, 369] width 344 height 90
type textarea "w"
type textarea "POWDER COATING OF X23 TABLE"
click at [932, 457] on button "Save" at bounding box center [929, 455] width 60 height 27
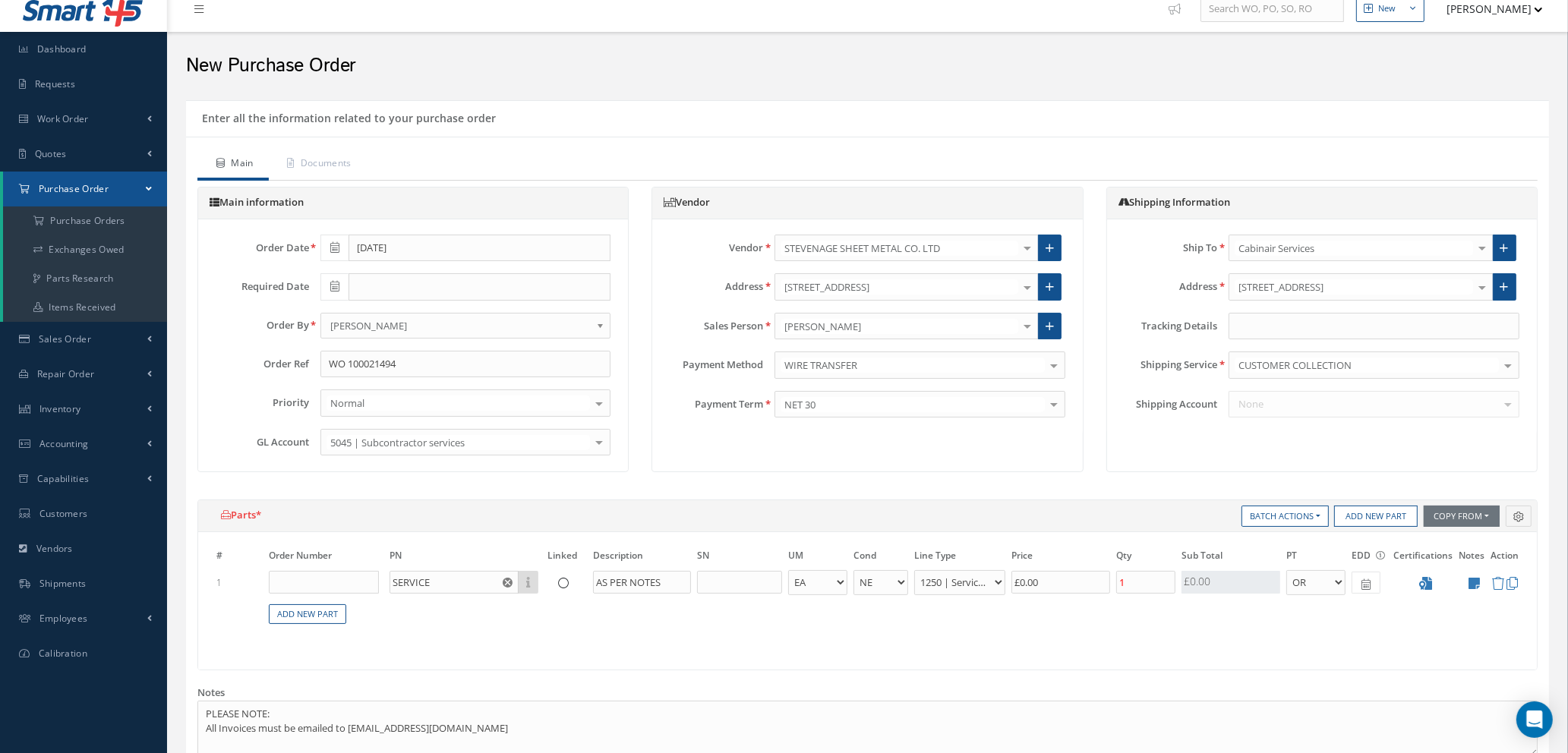
scroll to position [584, 0]
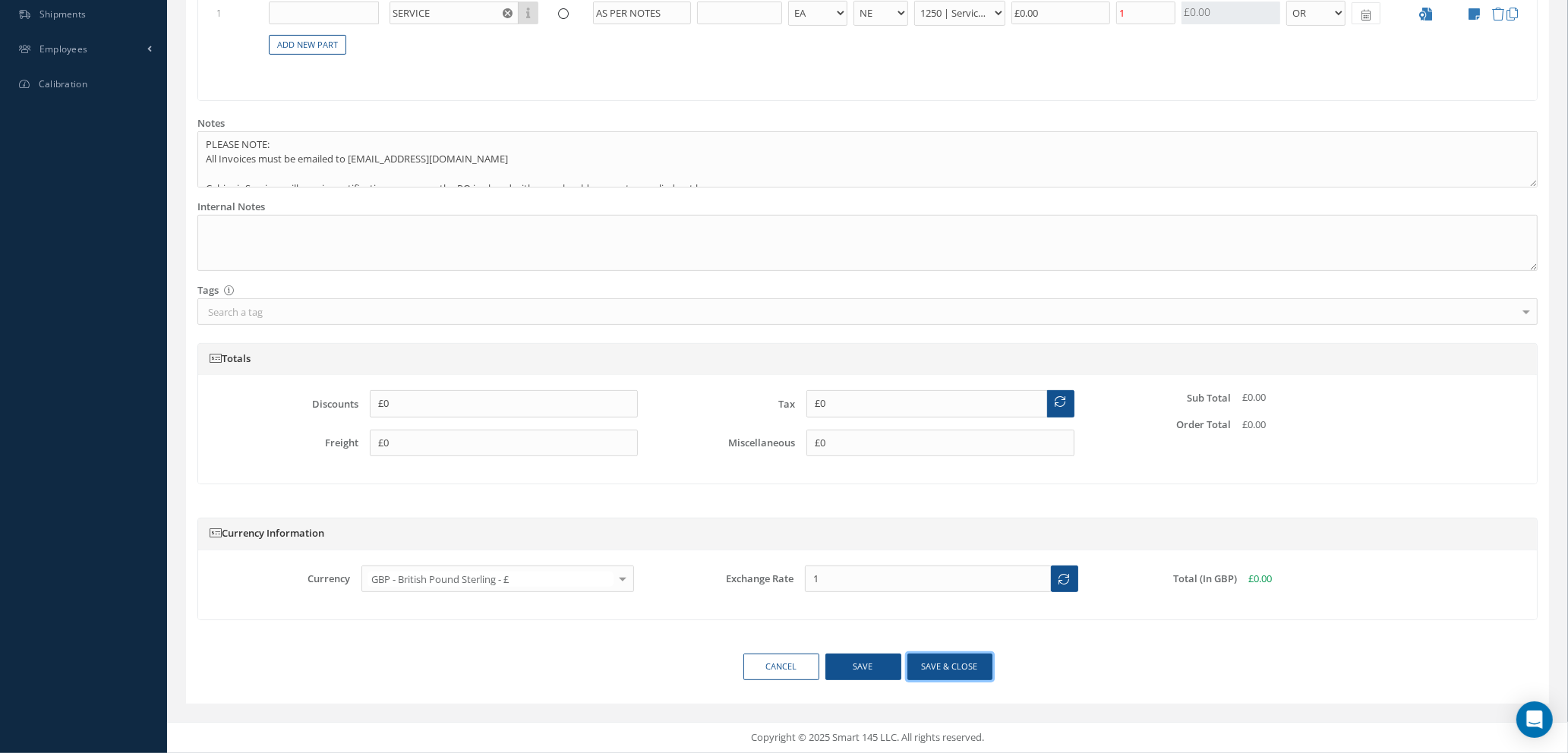
click at [956, 669] on button "Save & close" at bounding box center [950, 667] width 85 height 27
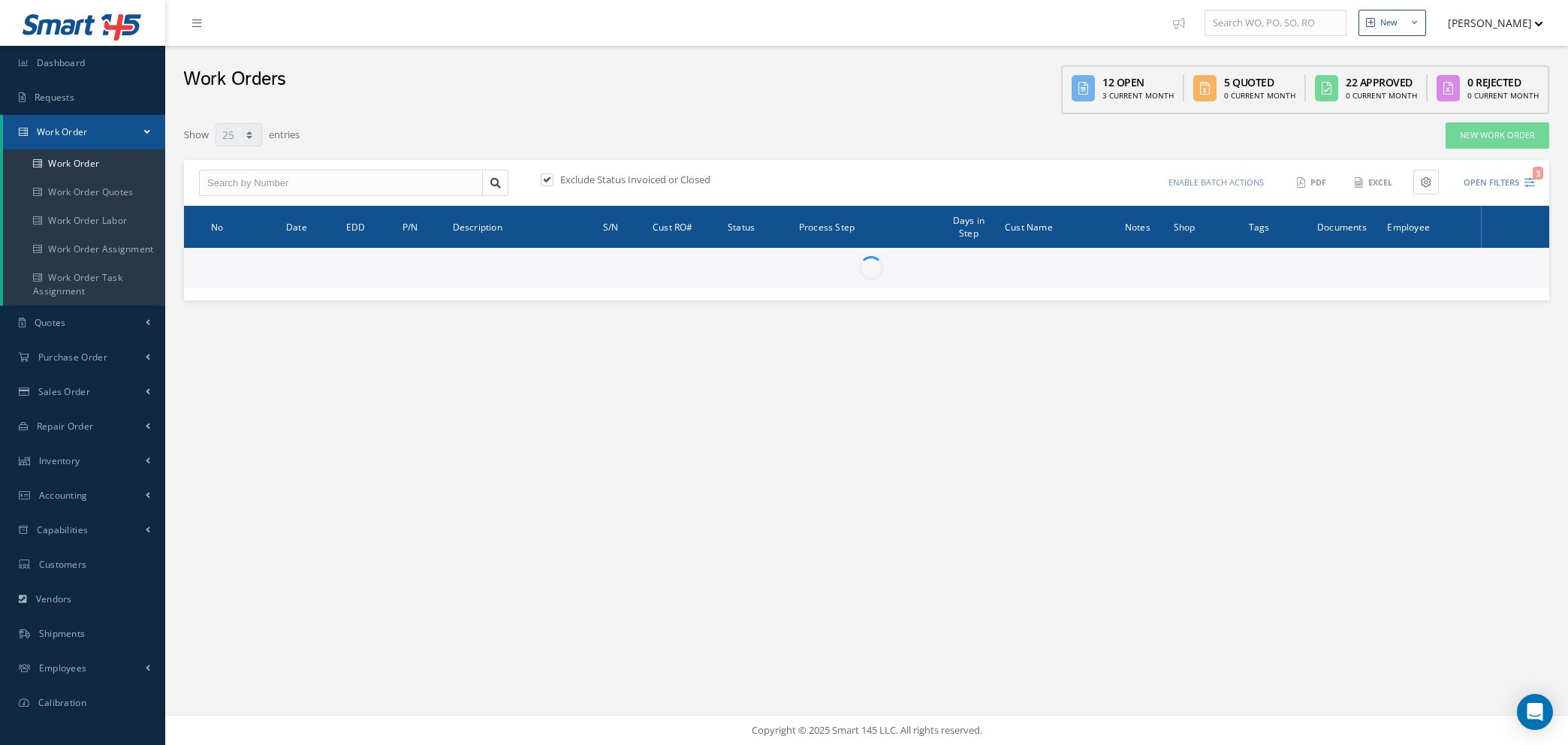
select select "25"
type input "All Work Request"
type input "All Work Performed"
type input "All Status"
type input "WO Part Status"
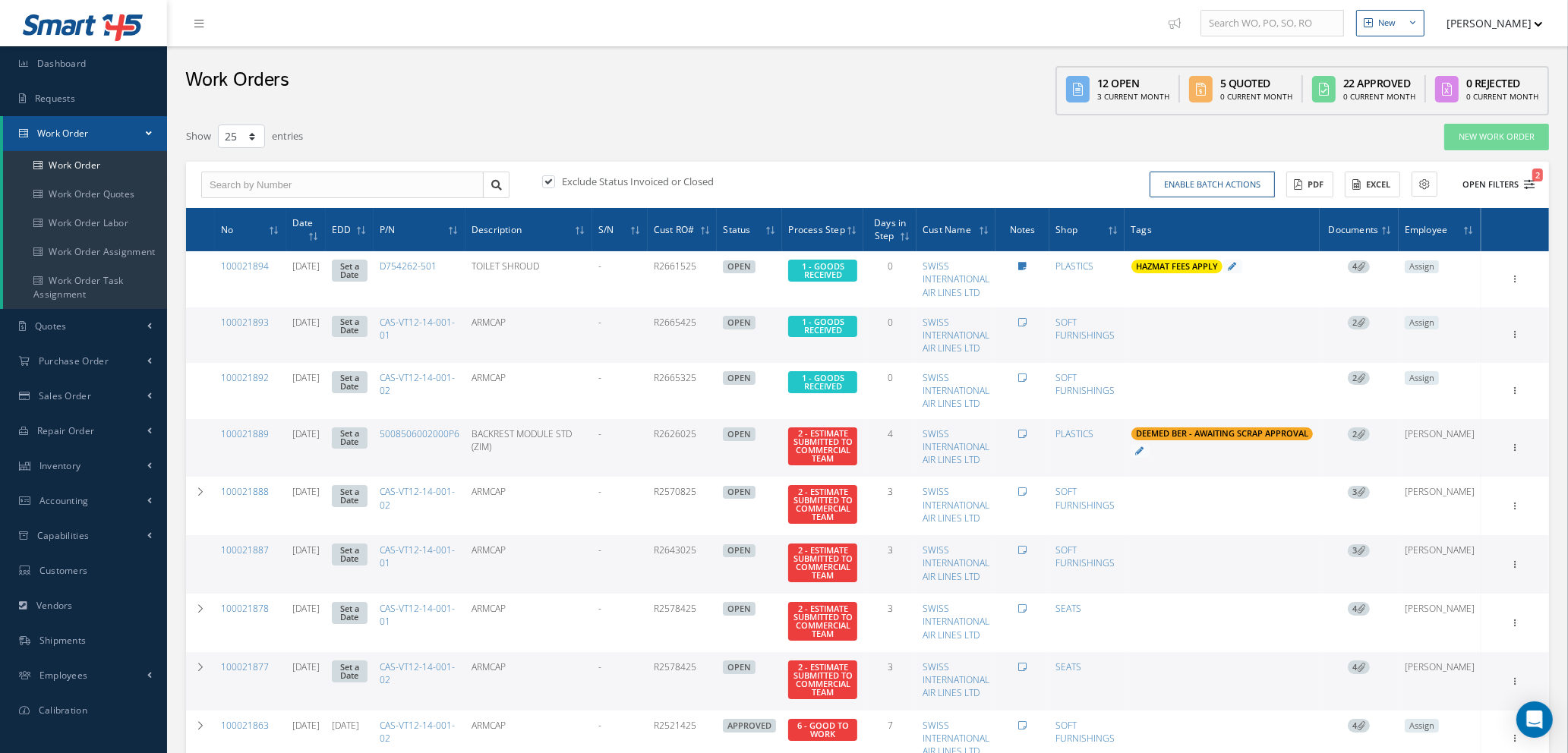
click at [1529, 179] on icon "2" at bounding box center [1529, 184] width 10 height 10
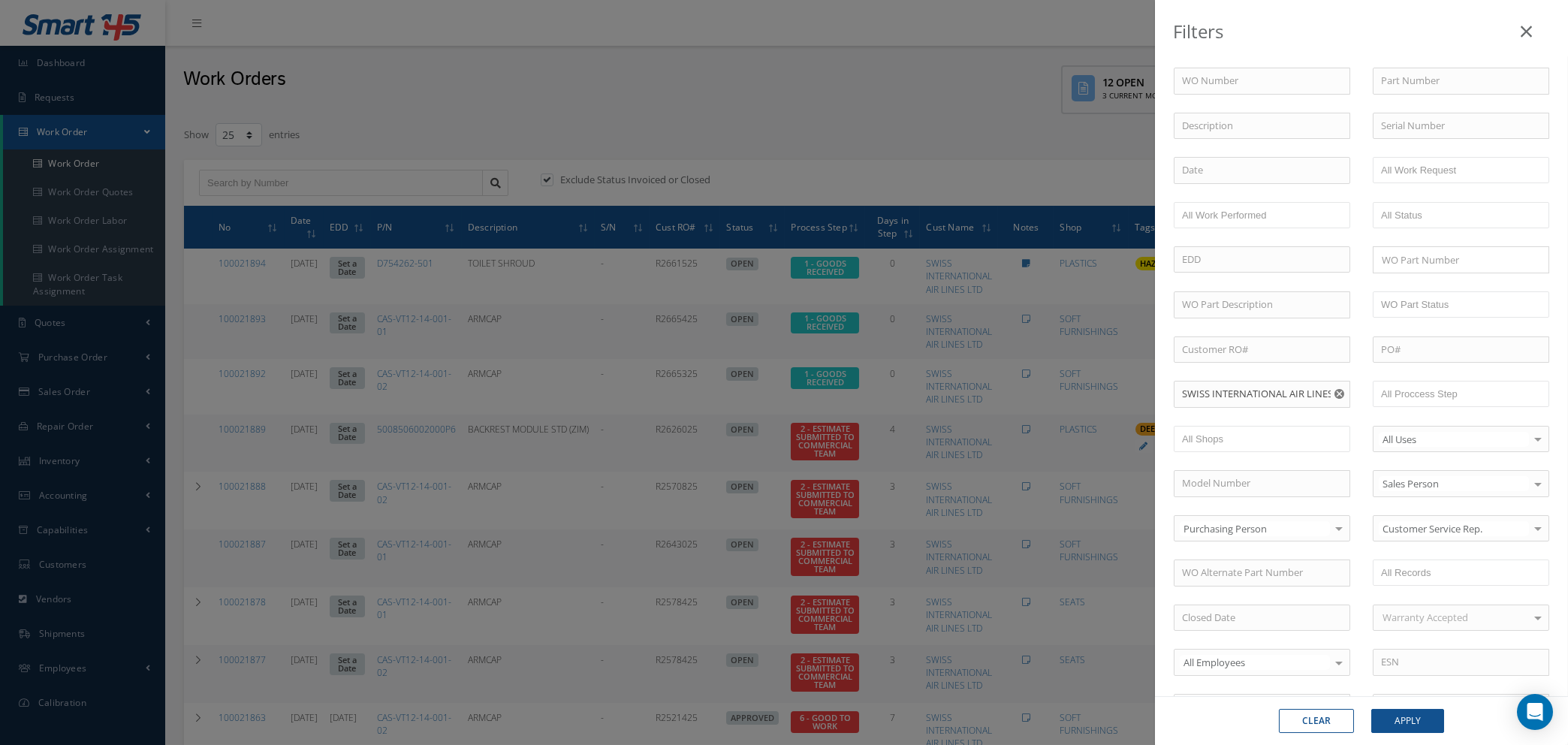
click at [1334, 391] on icon "Reset" at bounding box center [1339, 394] width 9 height 9
click at [1414, 84] on input "text" at bounding box center [1461, 81] width 176 height 27
type input "304"
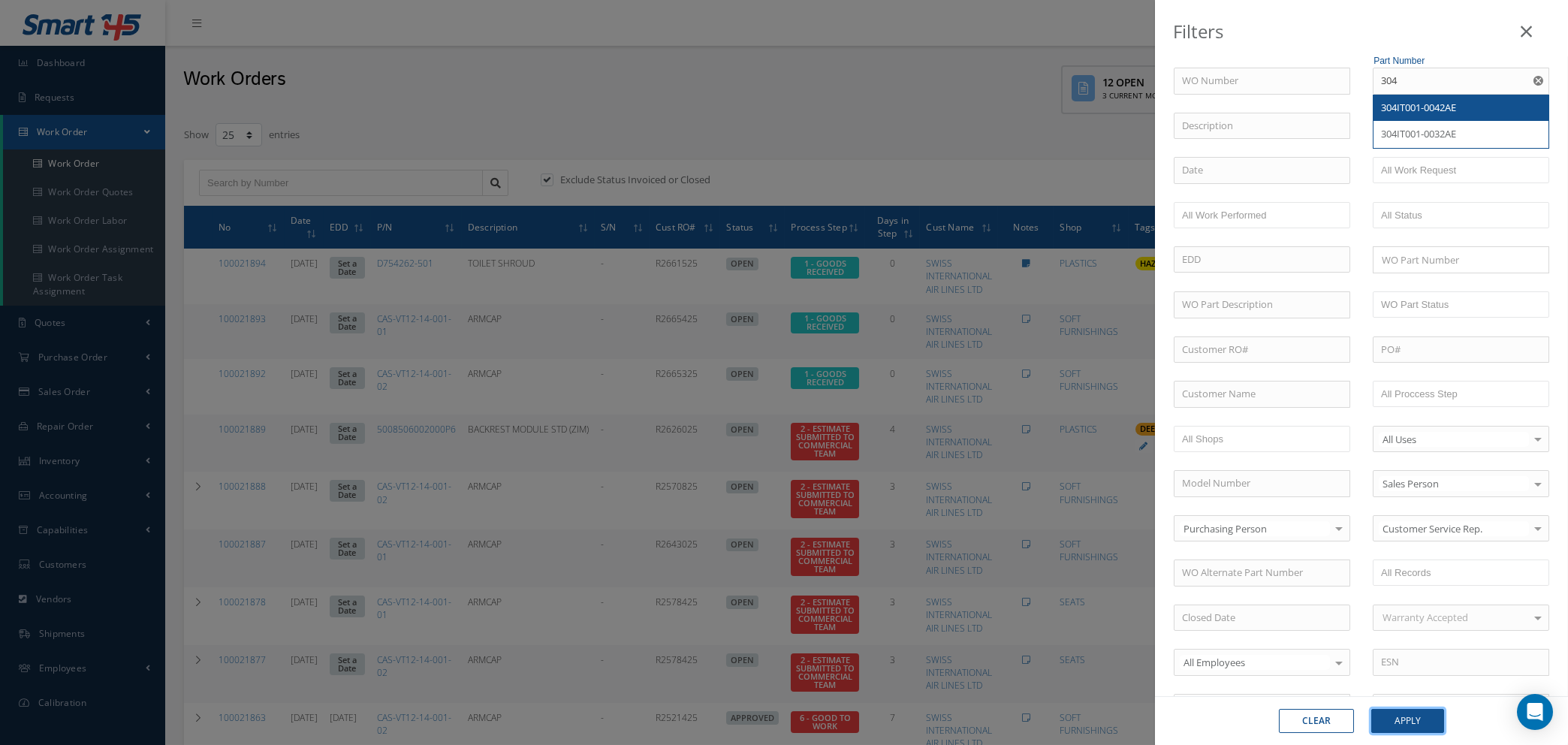
click at [1397, 727] on button "Apply" at bounding box center [1407, 721] width 73 height 24
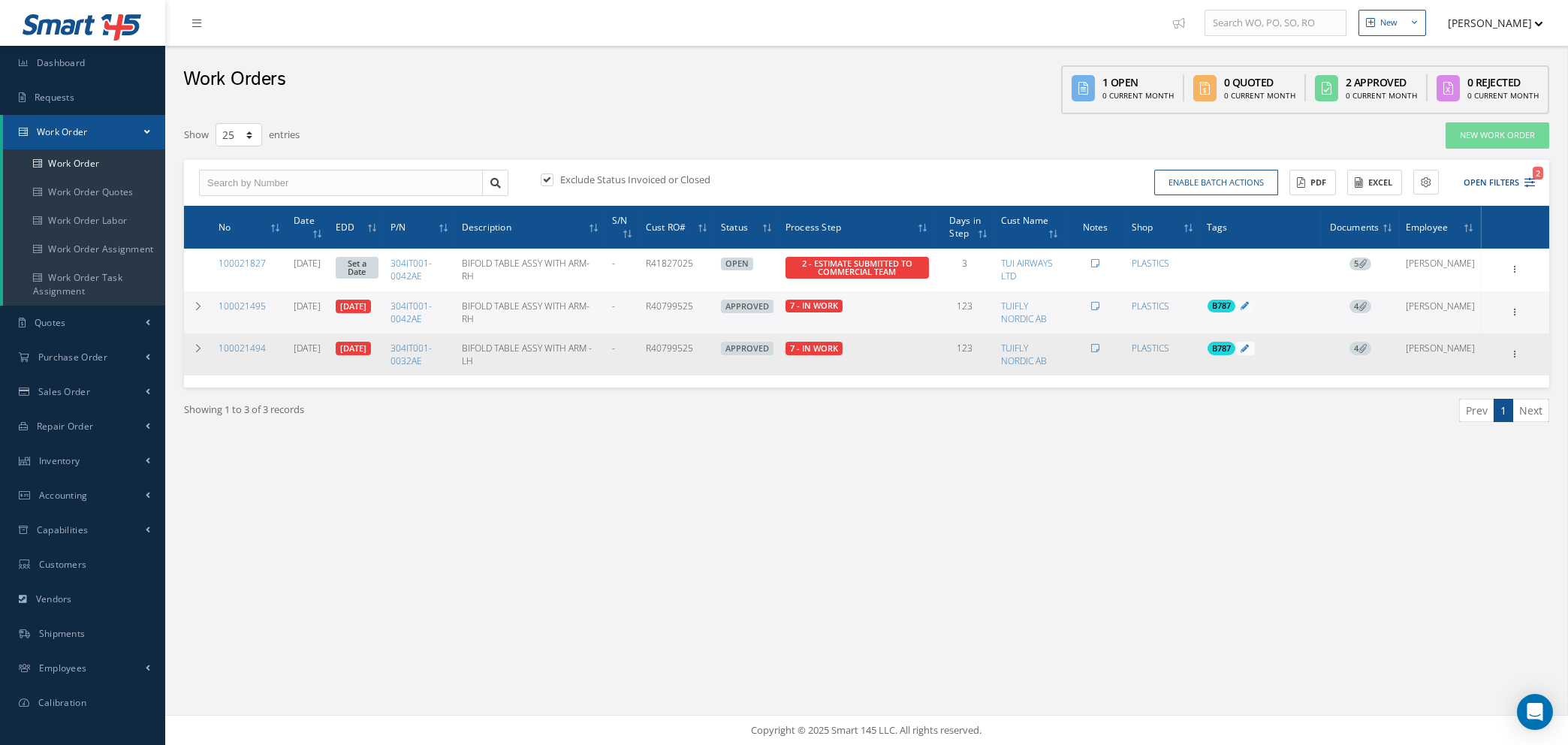
drag, startPoint x: 264, startPoint y: 345, endPoint x: 216, endPoint y: 347, distance: 48.0
click at [211, 347] on tr "100021494 04/28/2025 06/25/2025 304IT001-0032AE BIFOLD TABLE ASSY WITH ARM -LH …" at bounding box center [866, 354] width 1365 height 42
drag, startPoint x: 217, startPoint y: 343, endPoint x: 277, endPoint y: 346, distance: 60.1
click at [277, 346] on td "100021494" at bounding box center [250, 354] width 75 height 42
copy link "100021494"
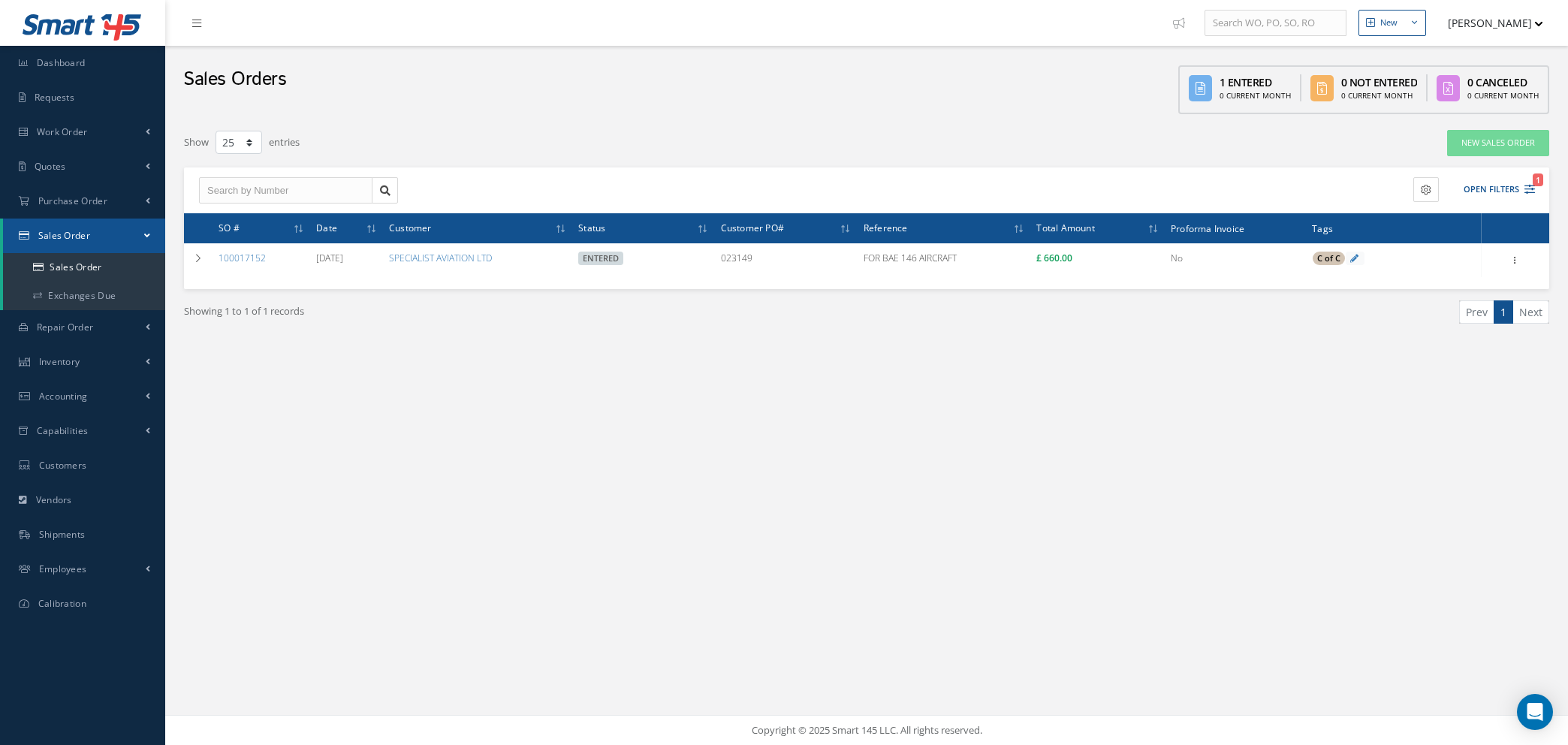
select select "25"
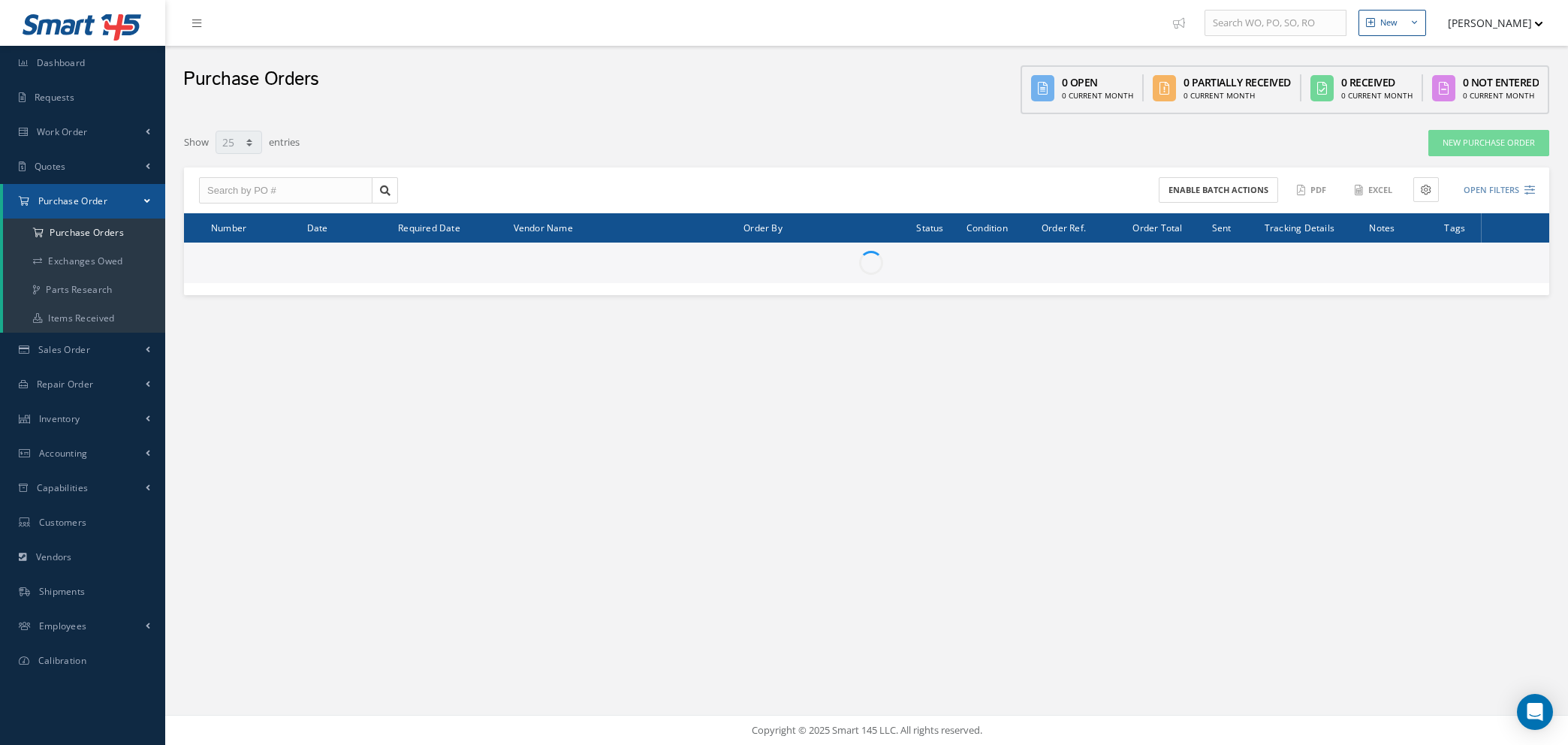
select select "25"
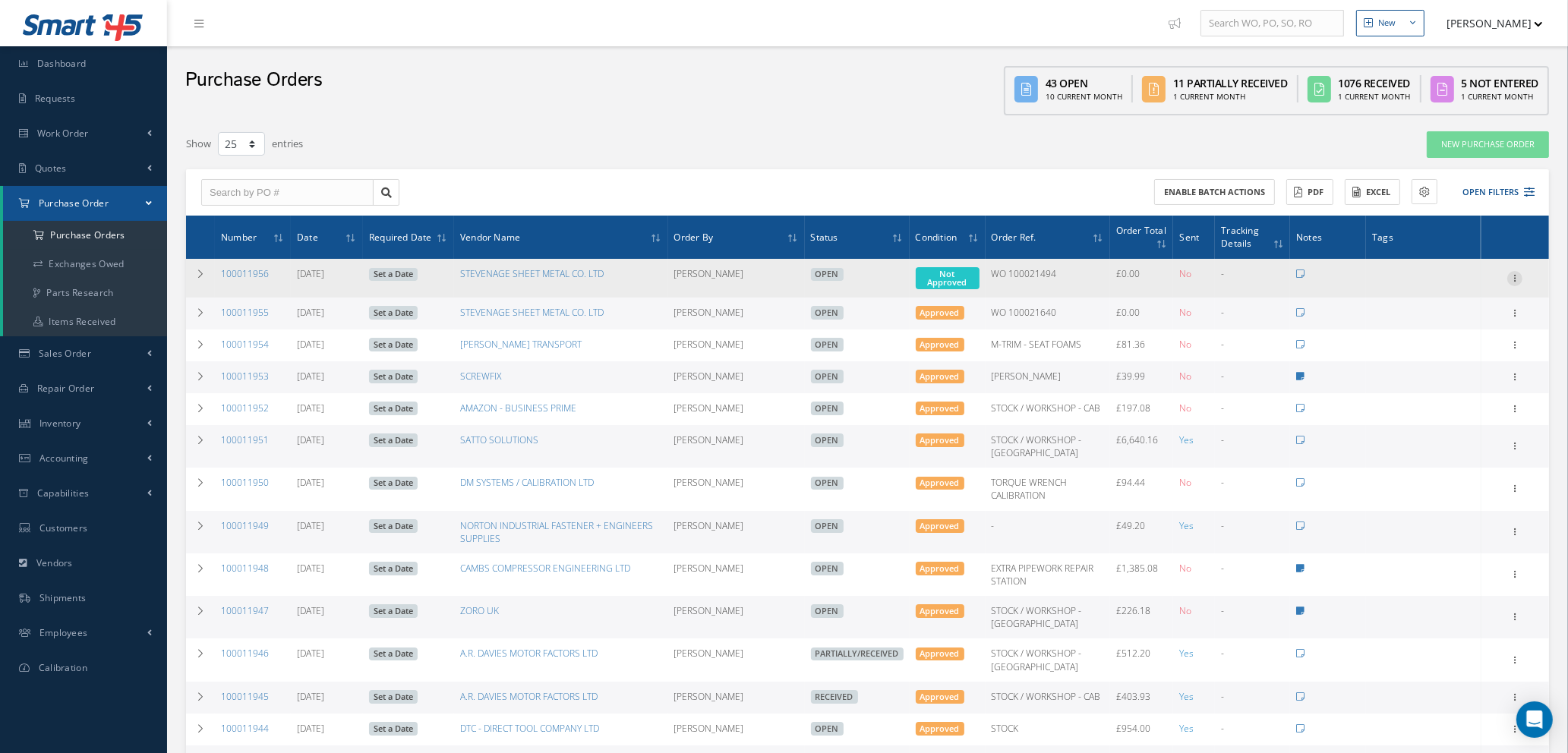
click at [1516, 274] on icon at bounding box center [1514, 277] width 15 height 12
click at [1449, 287] on link "Enter/Update" at bounding box center [1444, 289] width 120 height 20
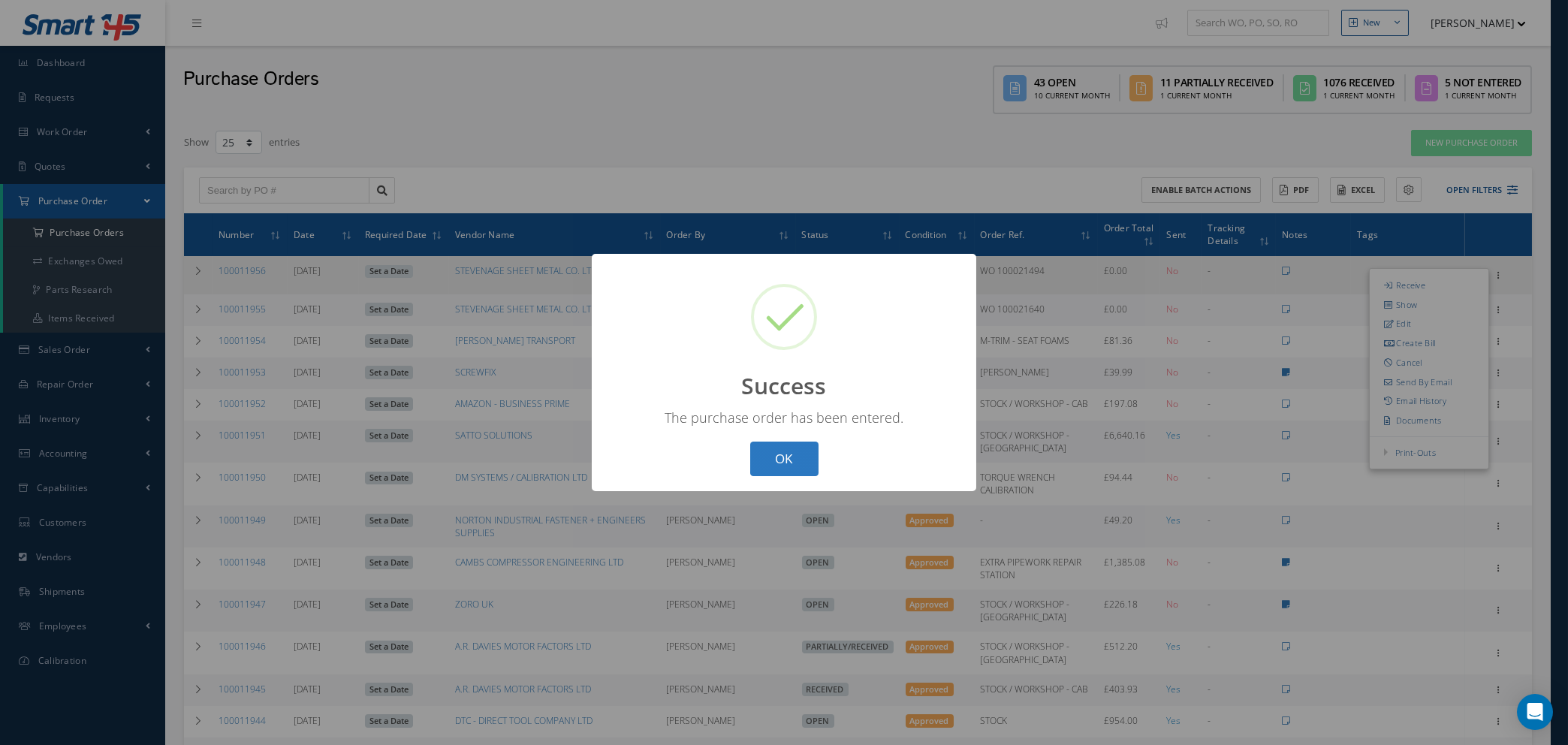
click at [771, 456] on button "OK" at bounding box center [784, 459] width 68 height 35
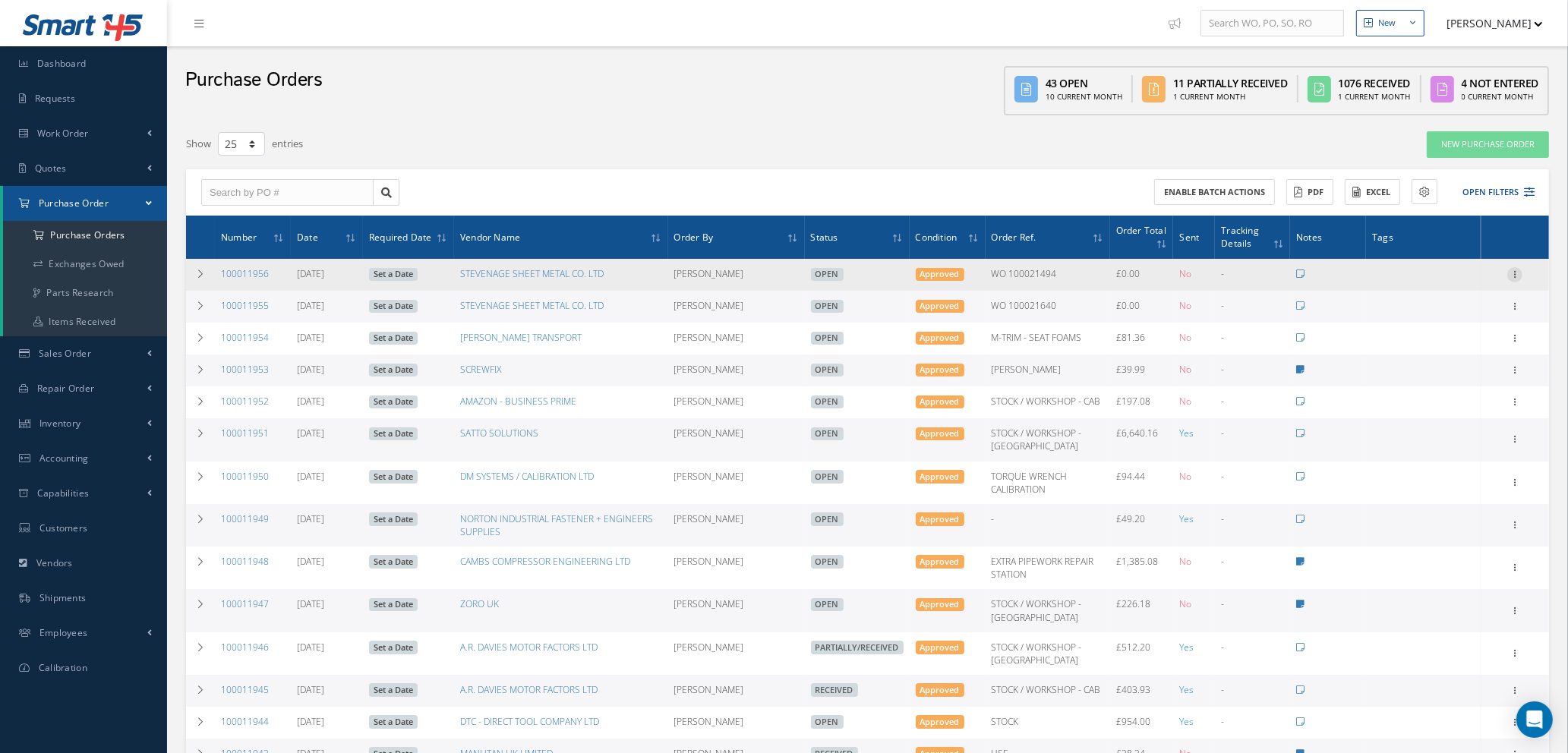
click at [1516, 268] on icon at bounding box center [1514, 273] width 15 height 12
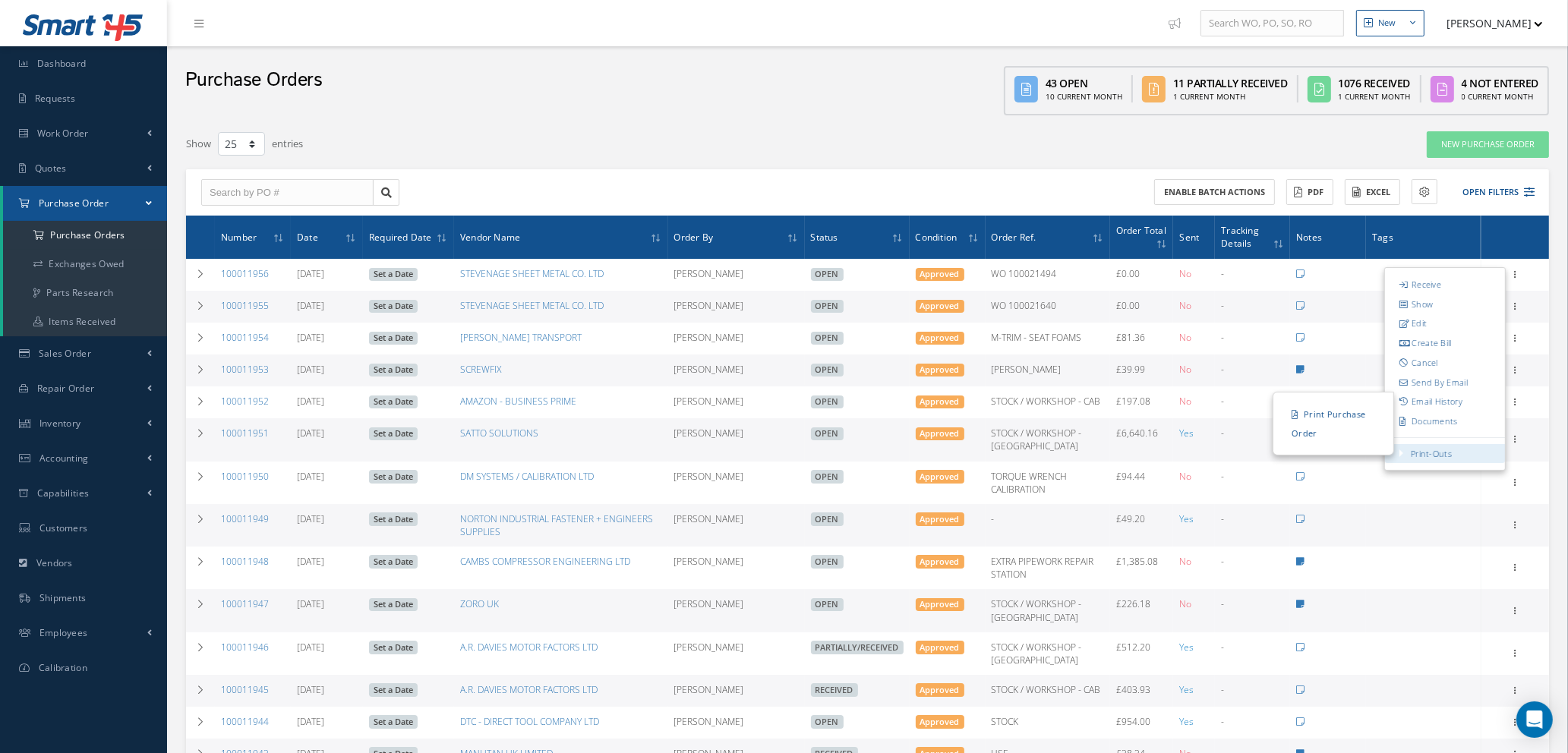
click at [1432, 451] on link "Print-Outs" at bounding box center [1432, 453] width 41 height 11
click at [1340, 432] on link "Print Purchase Order" at bounding box center [1333, 424] width 114 height 43
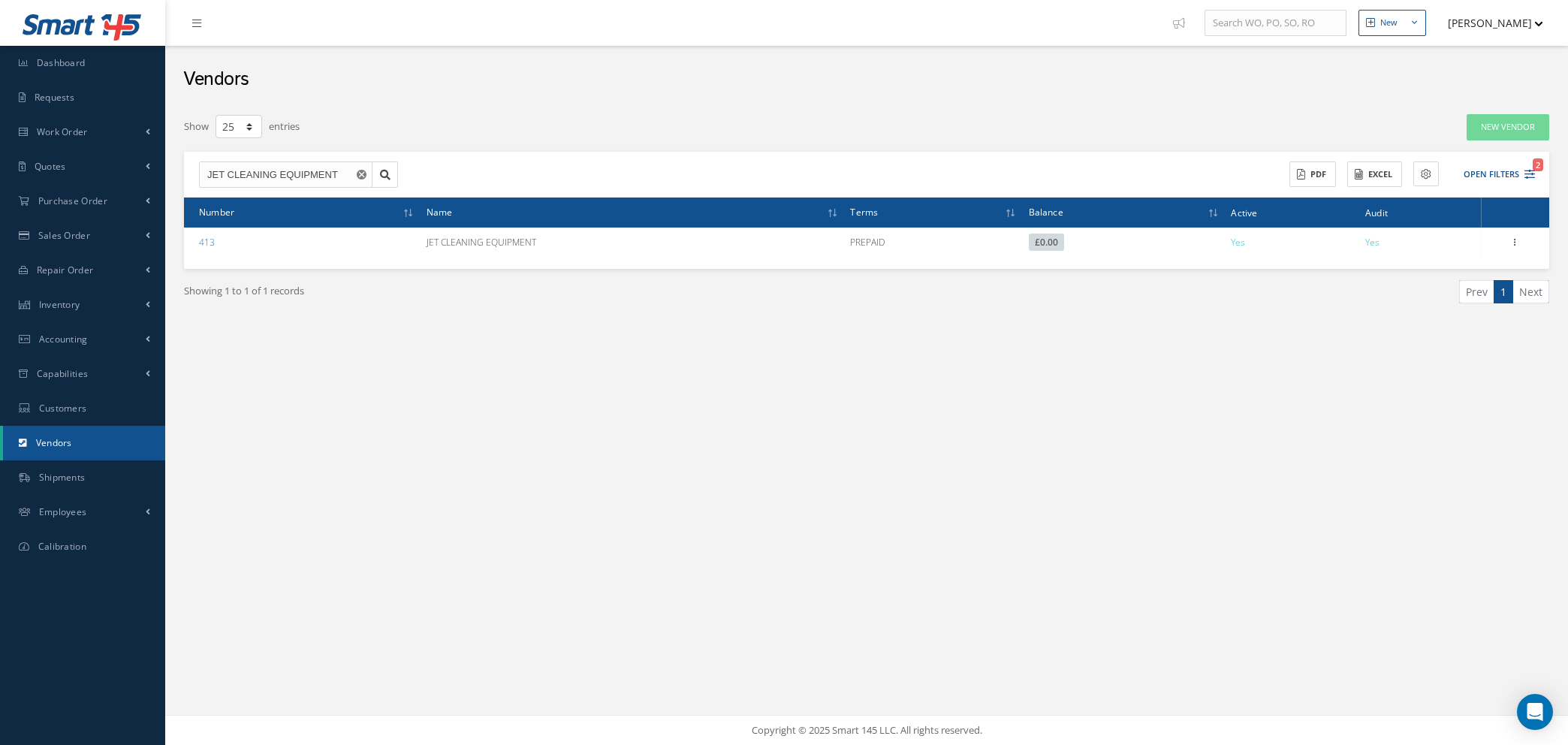
select select "25"
click at [364, 171] on use "Reset" at bounding box center [361, 174] width 9 height 9
